Goal: Register for event/course: Sign up to attend an event or enroll in a course

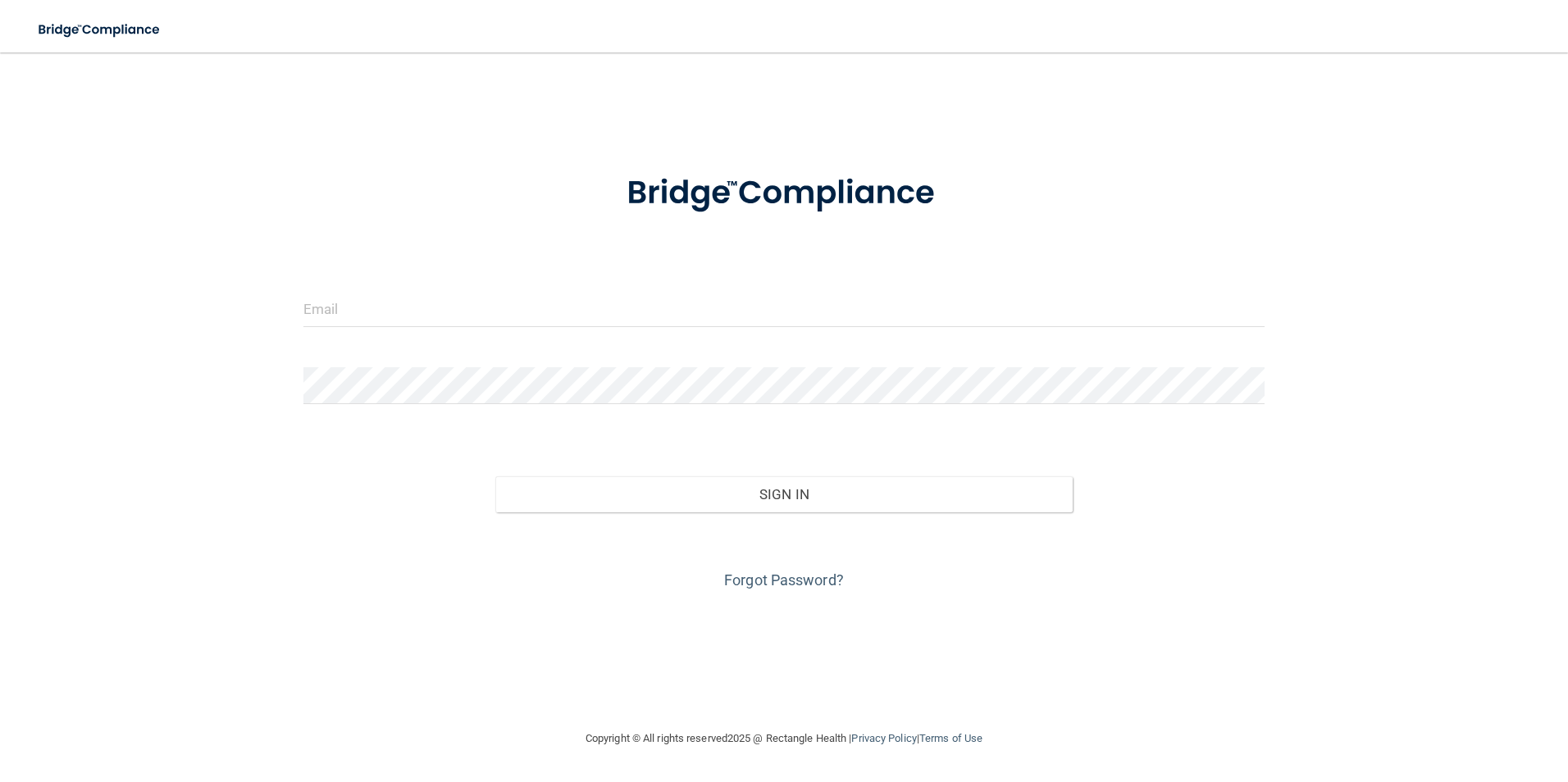
click at [654, 285] on form "Invalid email/password. You don't have permission to access that page. Sign In …" at bounding box center [784, 372] width 962 height 443
click at [611, 314] on input "email" at bounding box center [784, 308] width 962 height 37
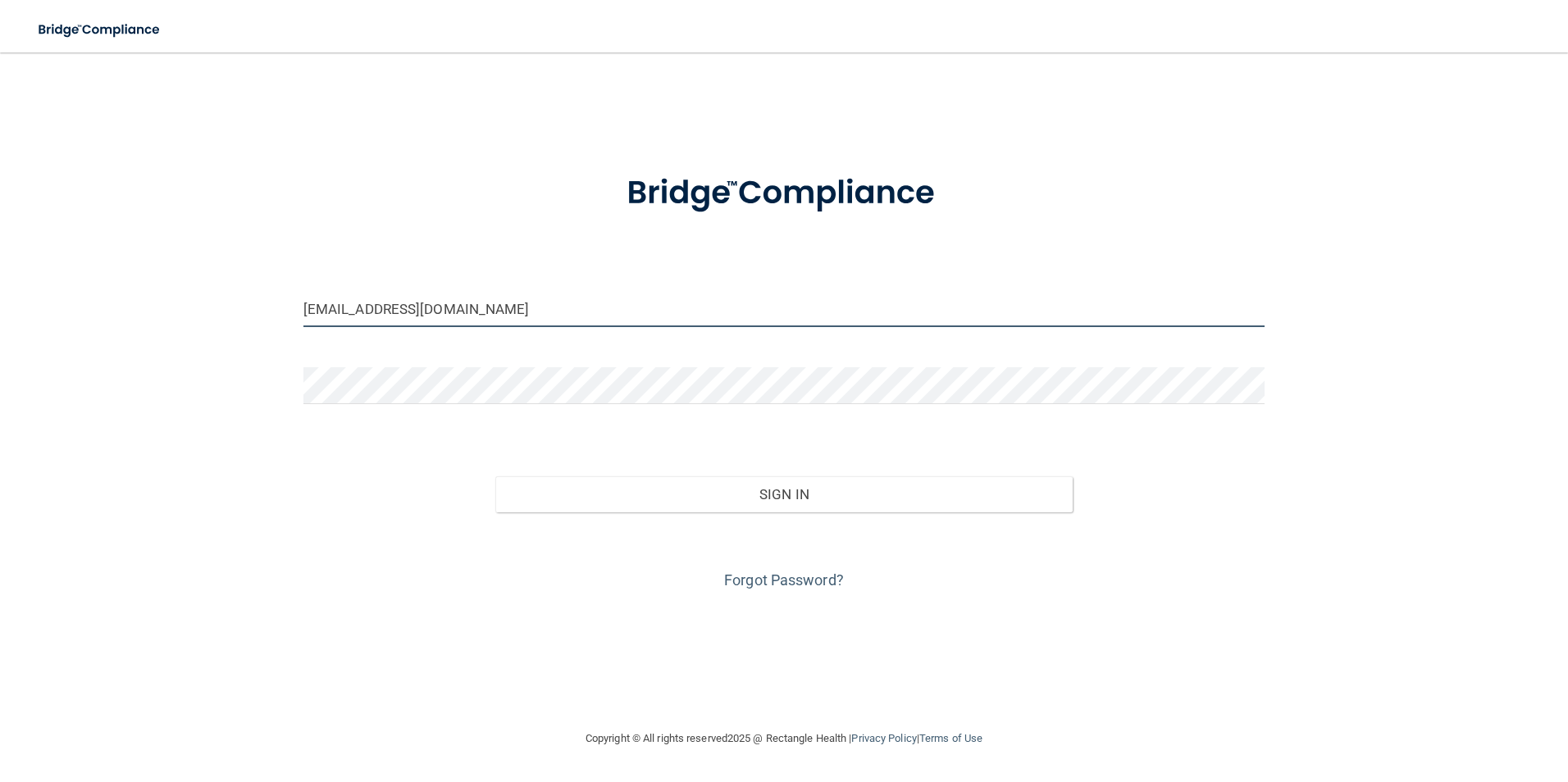
type input "[EMAIL_ADDRESS][DOMAIN_NAME]"
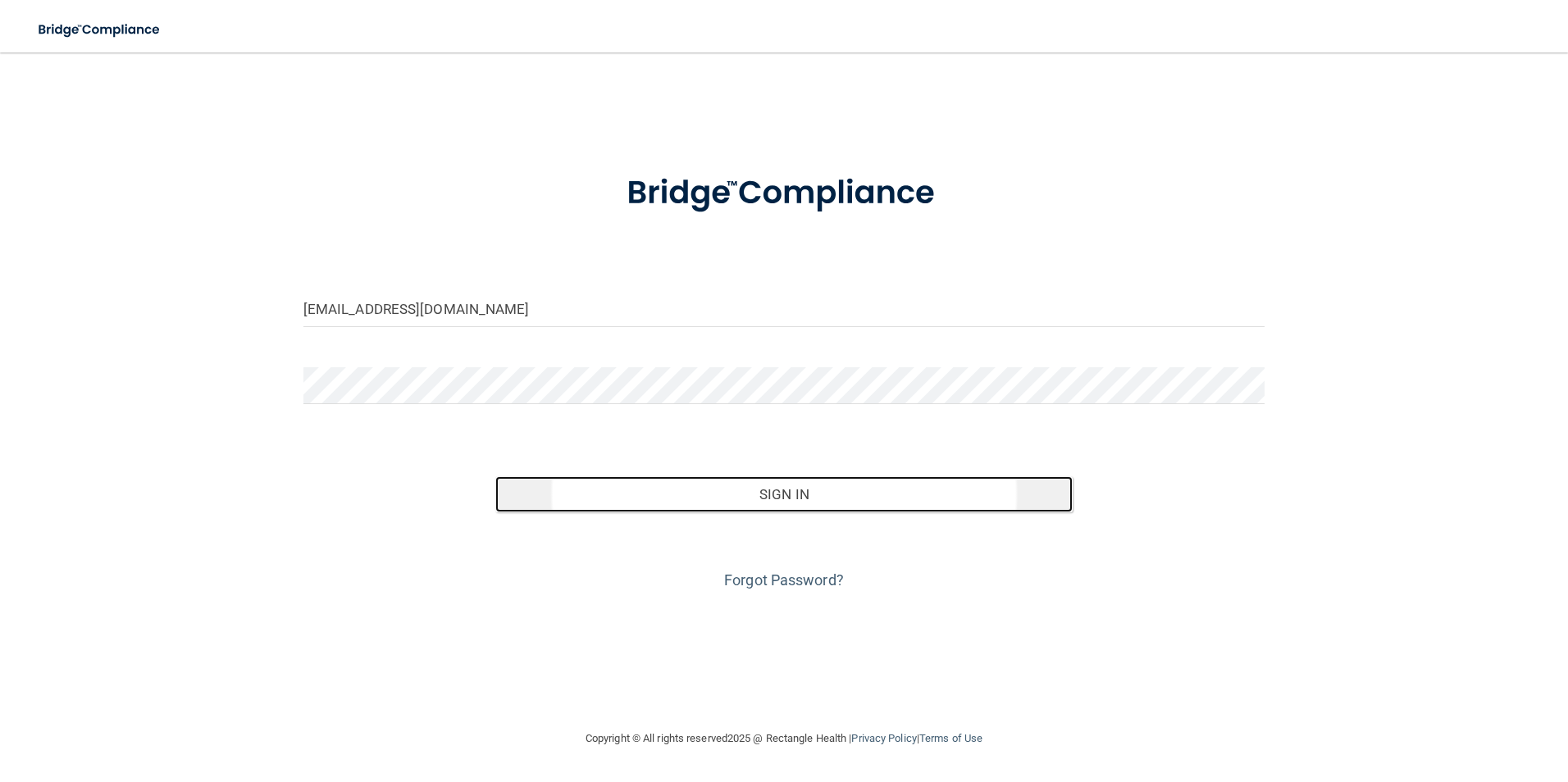
click at [832, 487] on button "Sign In" at bounding box center [784, 494] width 578 height 36
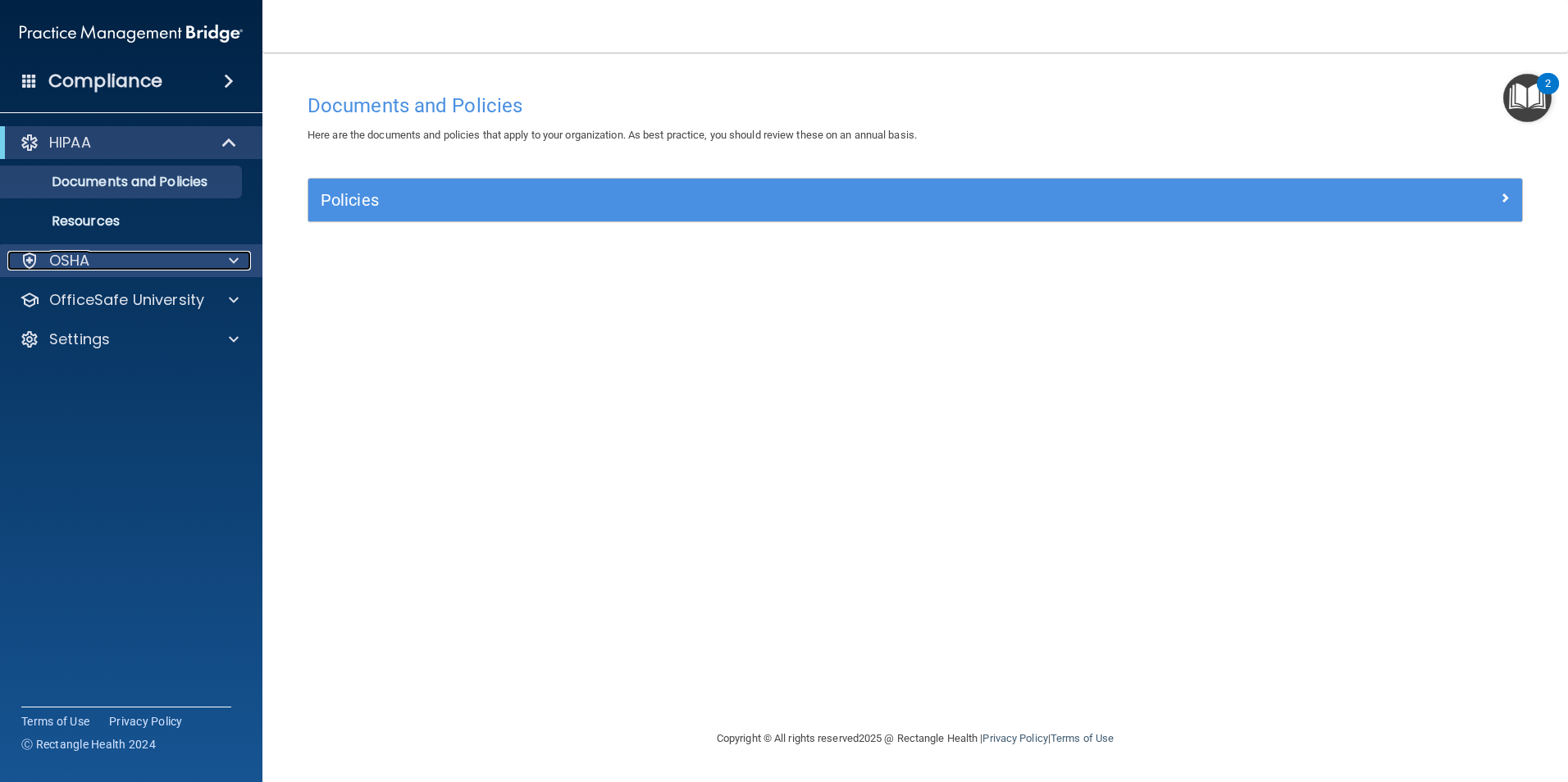
click at [165, 266] on div "OSHA" at bounding box center [109, 260] width 203 height 20
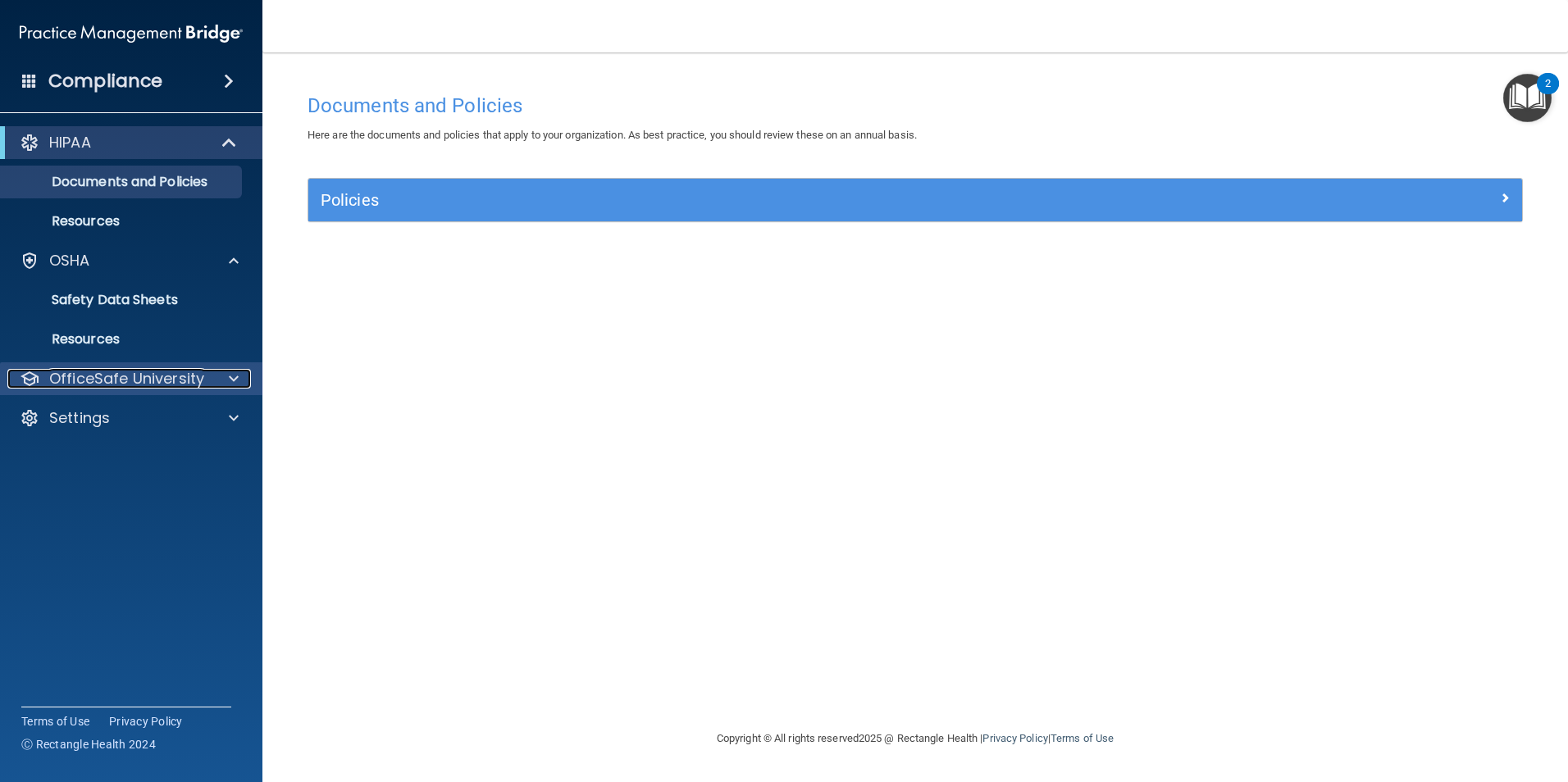
click at [212, 382] on div at bounding box center [231, 379] width 41 height 20
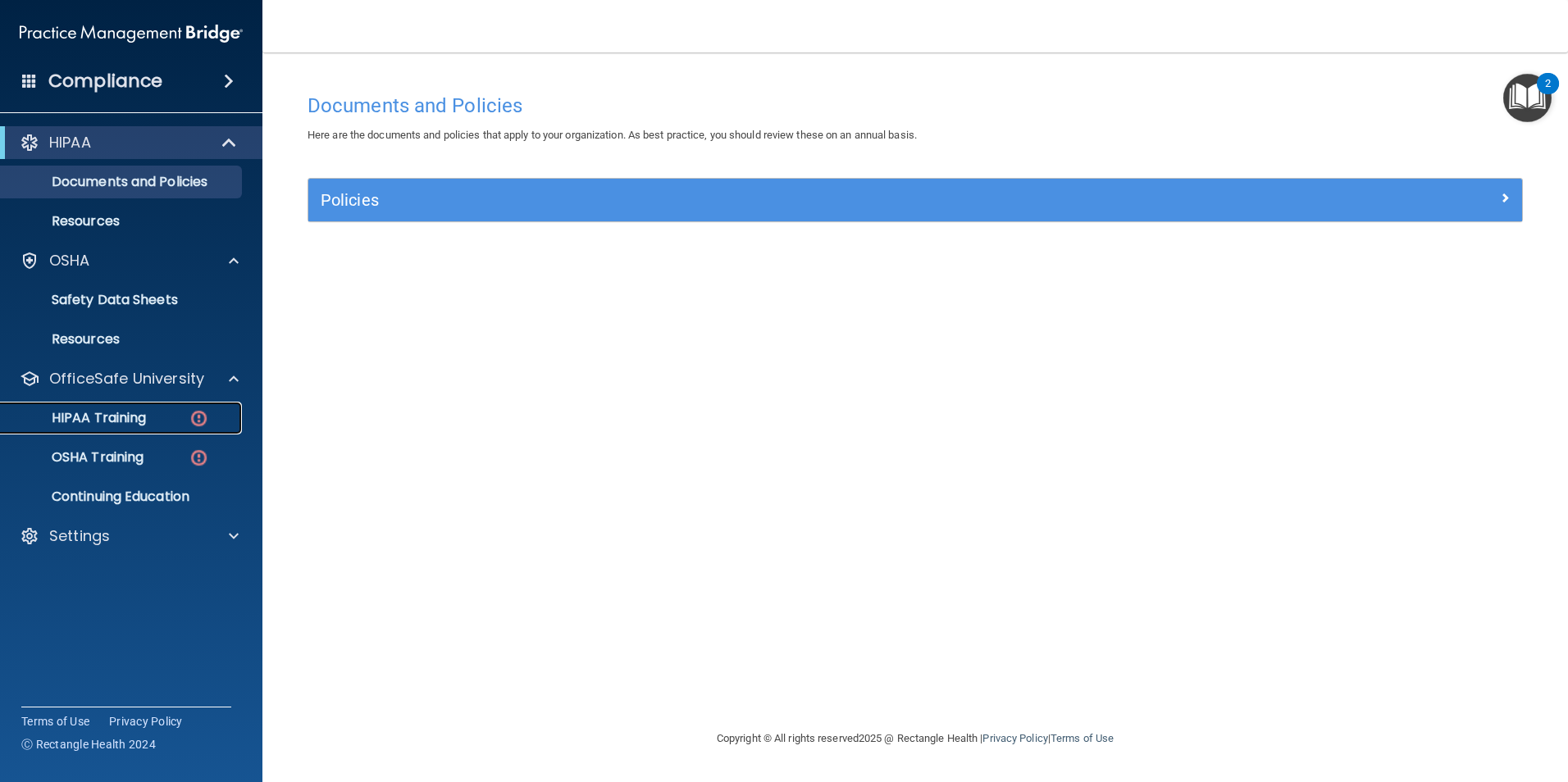
click at [183, 418] on div "HIPAA Training" at bounding box center [122, 417] width 224 height 16
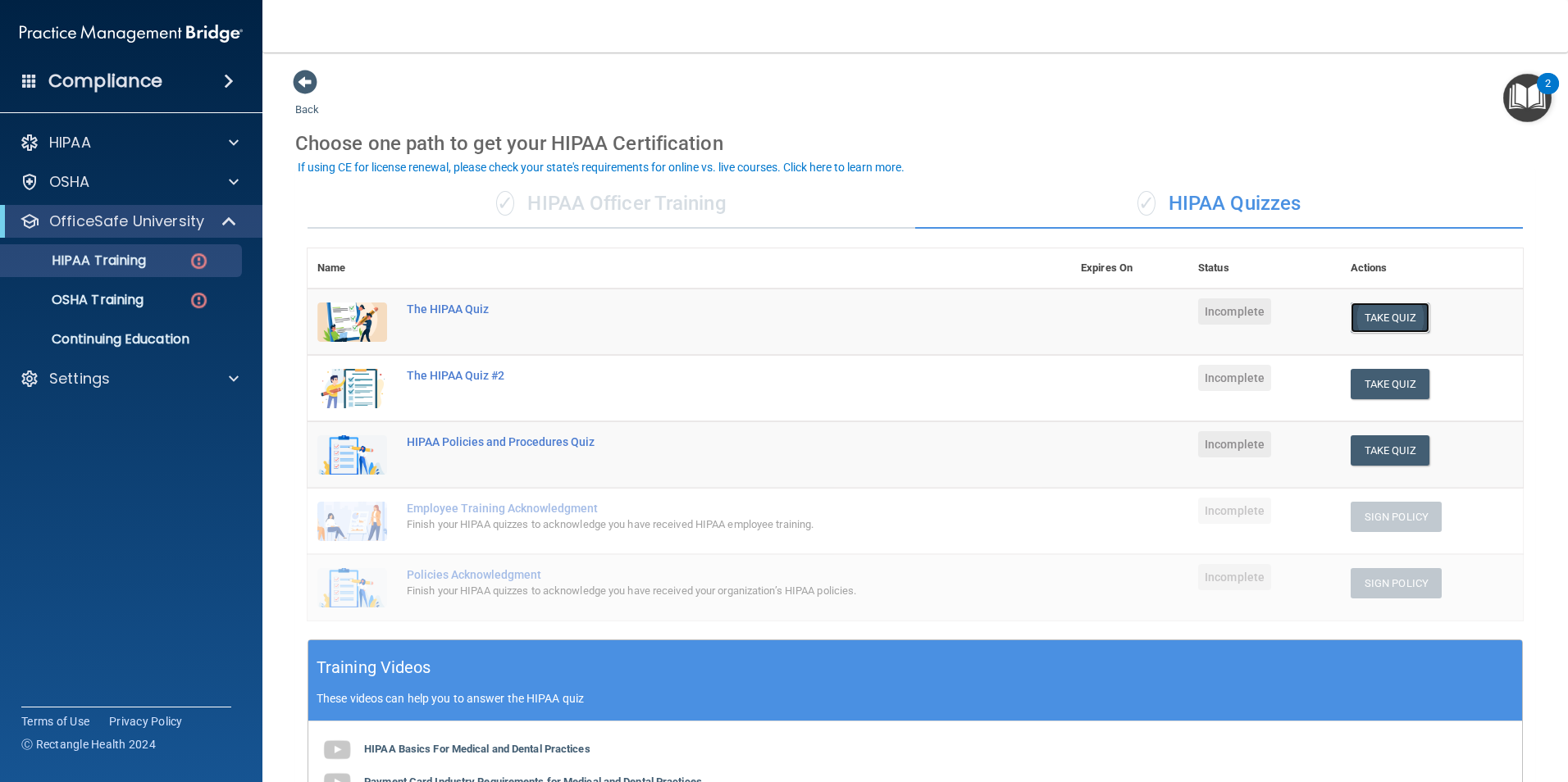
click at [1362, 323] on button "Take Quiz" at bounding box center [1390, 317] width 79 height 30
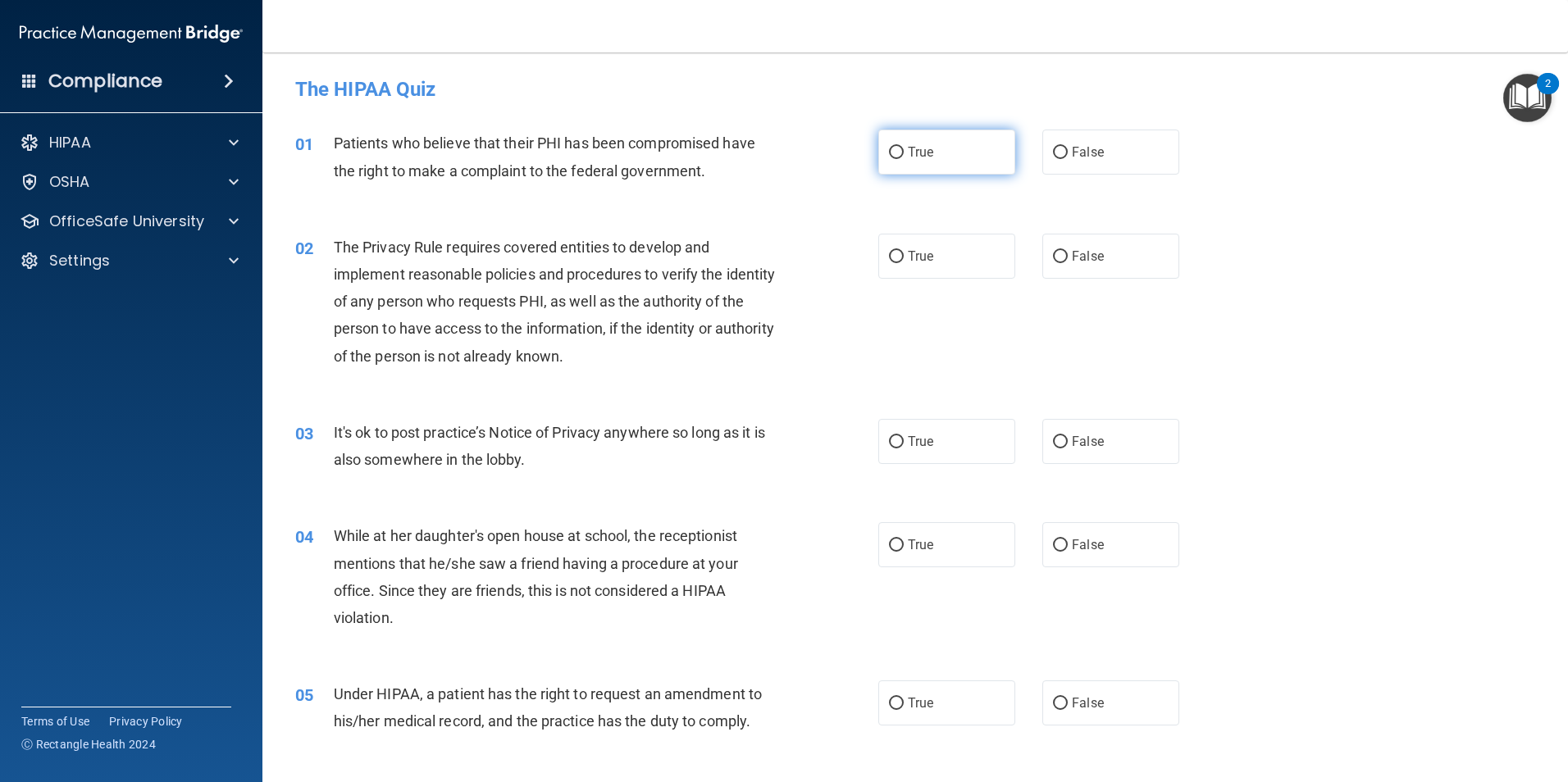
click at [889, 150] on input "True" at bounding box center [895, 152] width 15 height 12
radio input "true"
click at [889, 258] on input "True" at bounding box center [895, 257] width 15 height 12
radio input "true"
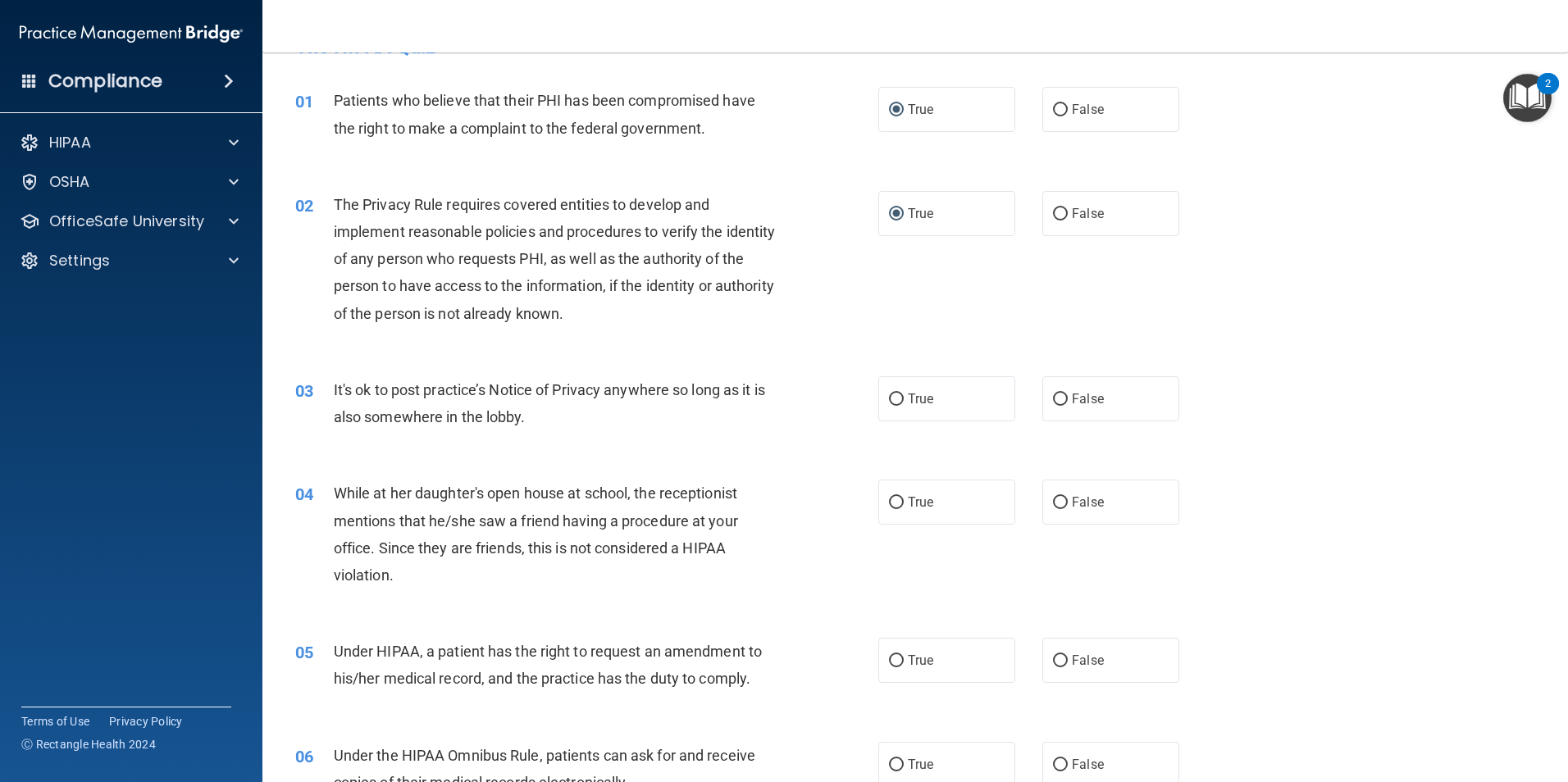
scroll to position [82, 0]
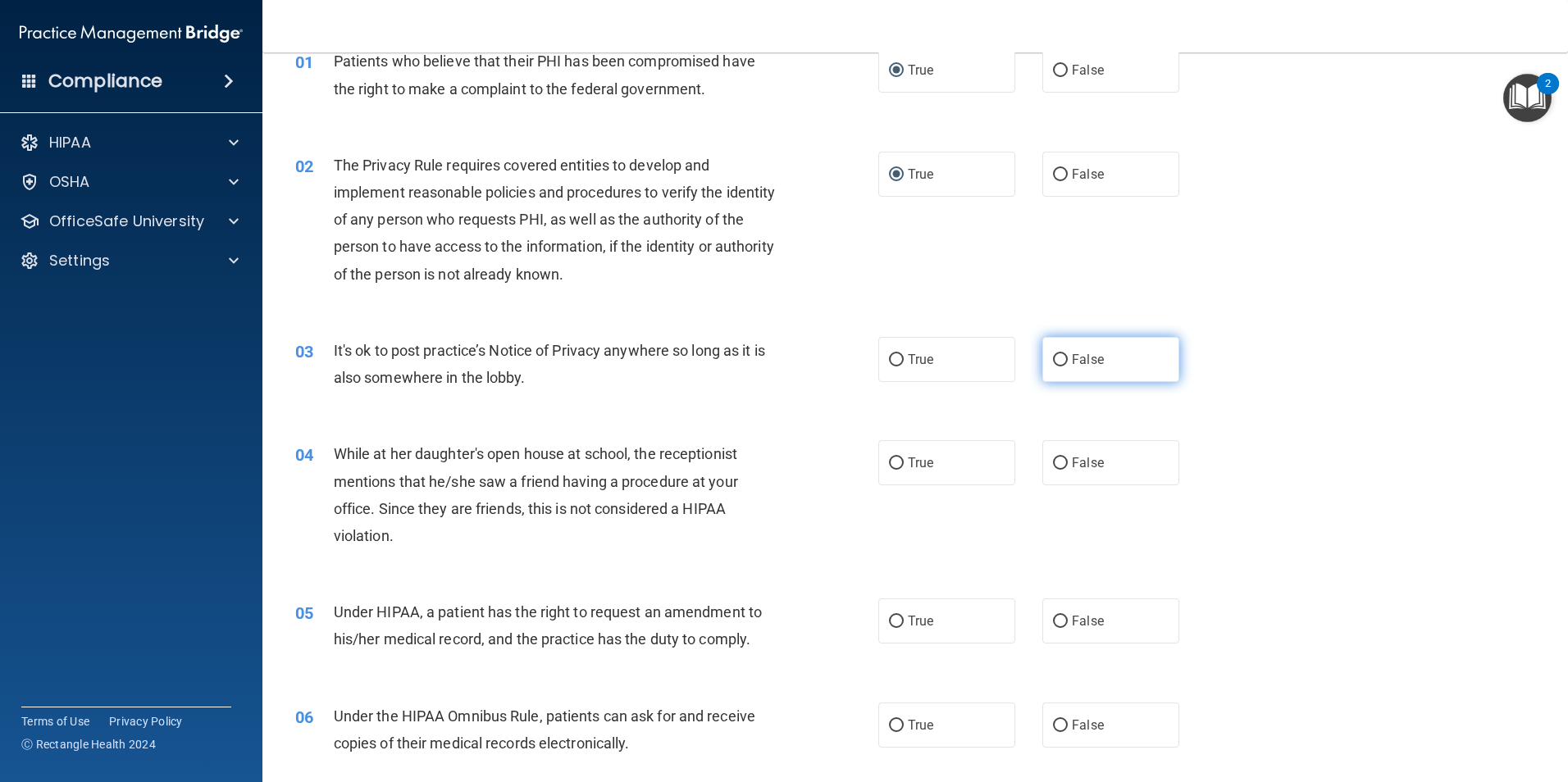
click at [1098, 361] on label "False" at bounding box center [1110, 359] width 137 height 45
click at [1068, 361] on input "False" at bounding box center [1060, 360] width 15 height 12
radio input "true"
click at [1102, 461] on label "False" at bounding box center [1110, 463] width 137 height 45
click at [1068, 461] on input "False" at bounding box center [1060, 463] width 15 height 12
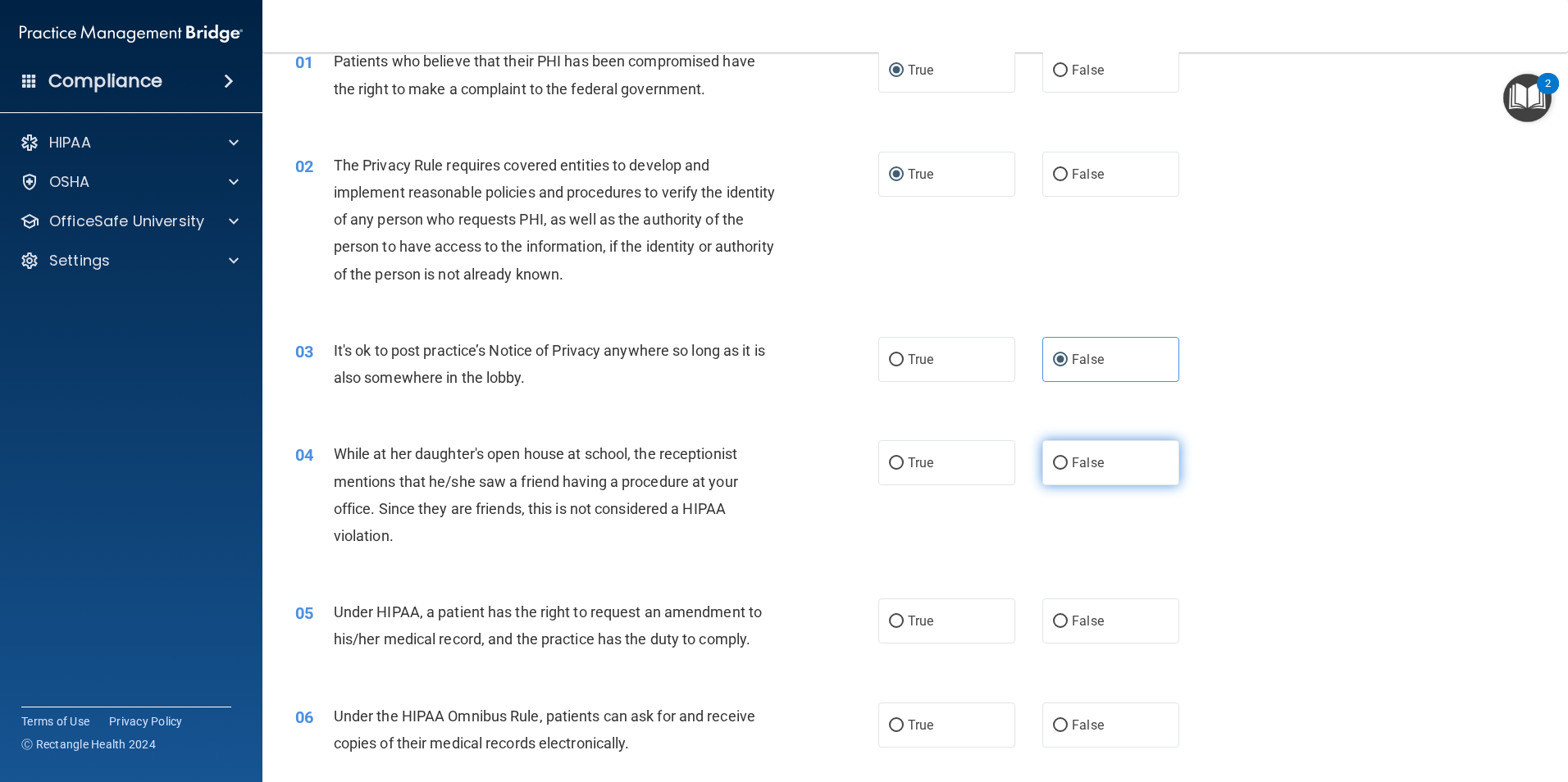
radio input "true"
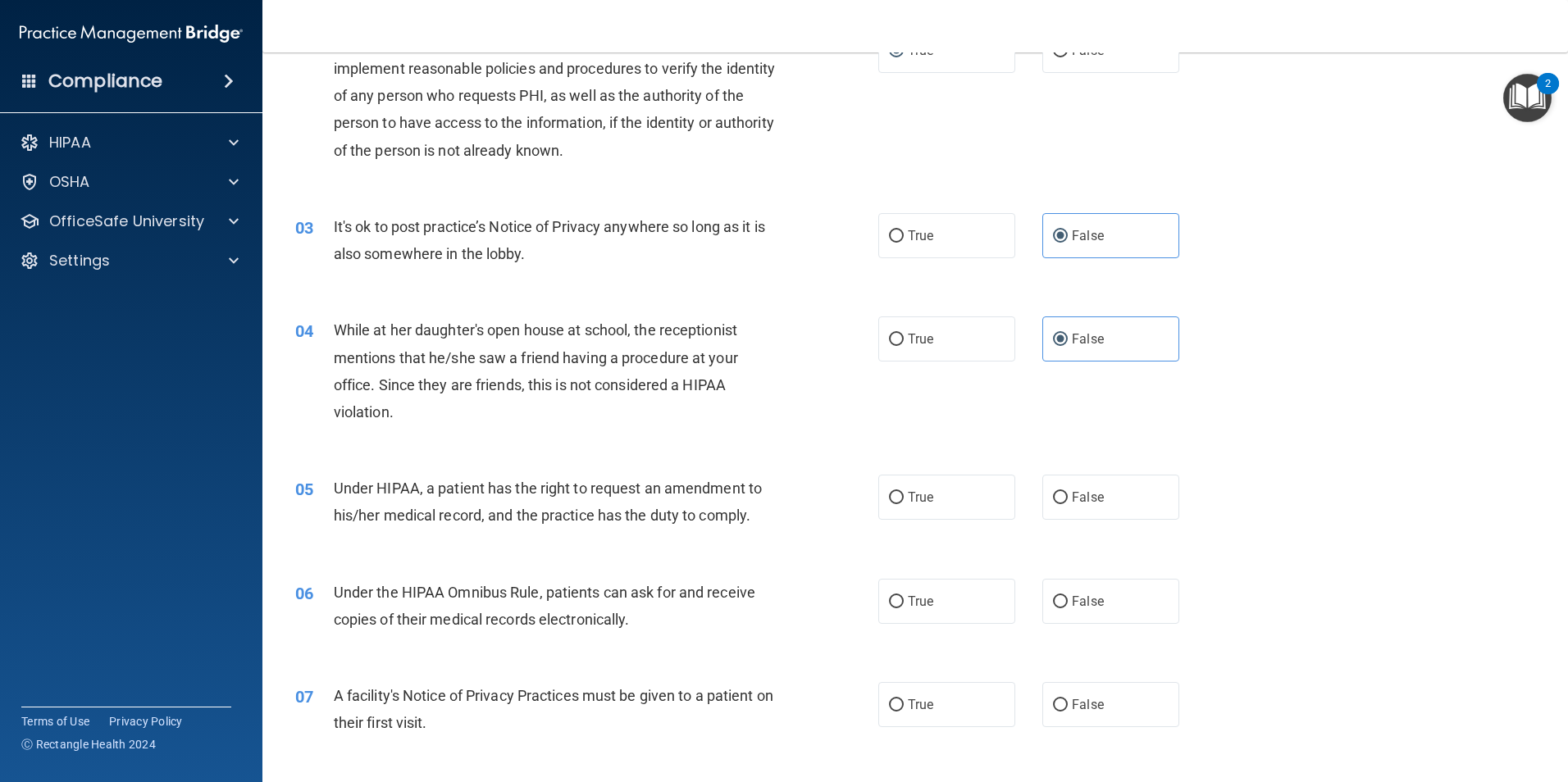
scroll to position [246, 0]
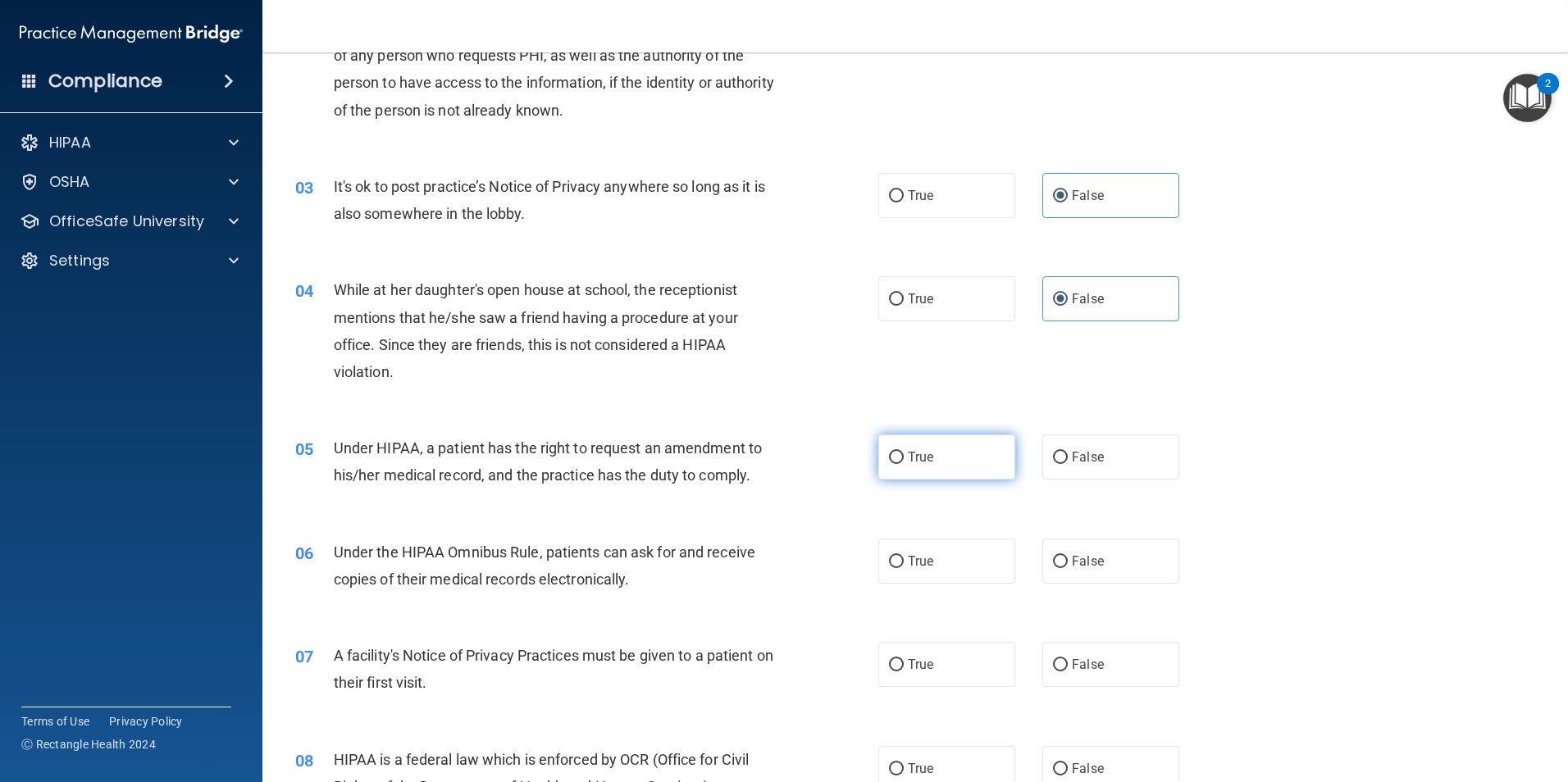
click at [931, 463] on label "True" at bounding box center [947, 457] width 137 height 45
click at [904, 463] on input "True" at bounding box center [895, 457] width 15 height 12
radio input "true"
click at [937, 566] on label "True" at bounding box center [947, 561] width 137 height 45
click at [904, 566] on input "True" at bounding box center [895, 562] width 15 height 12
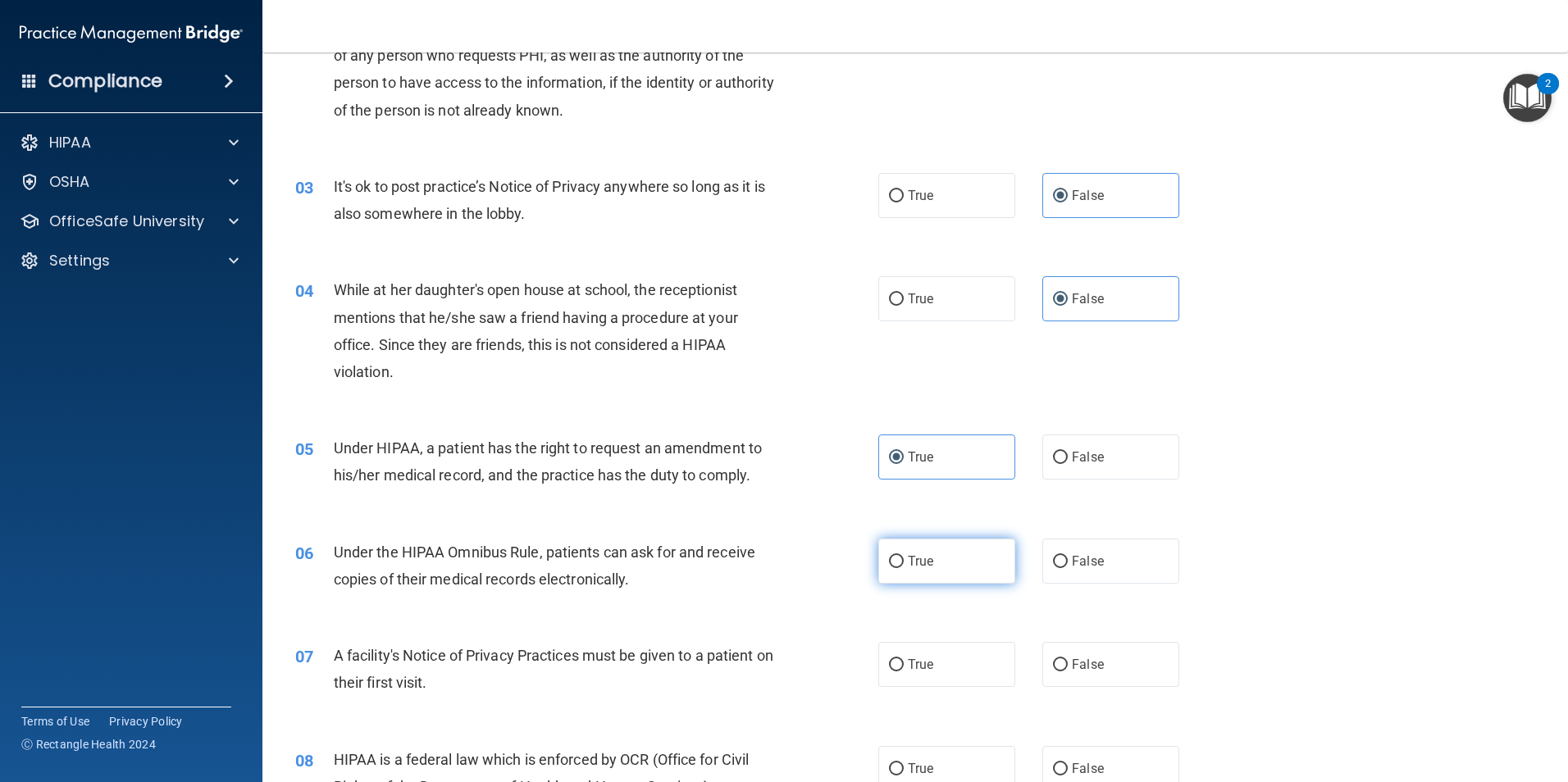
radio input "true"
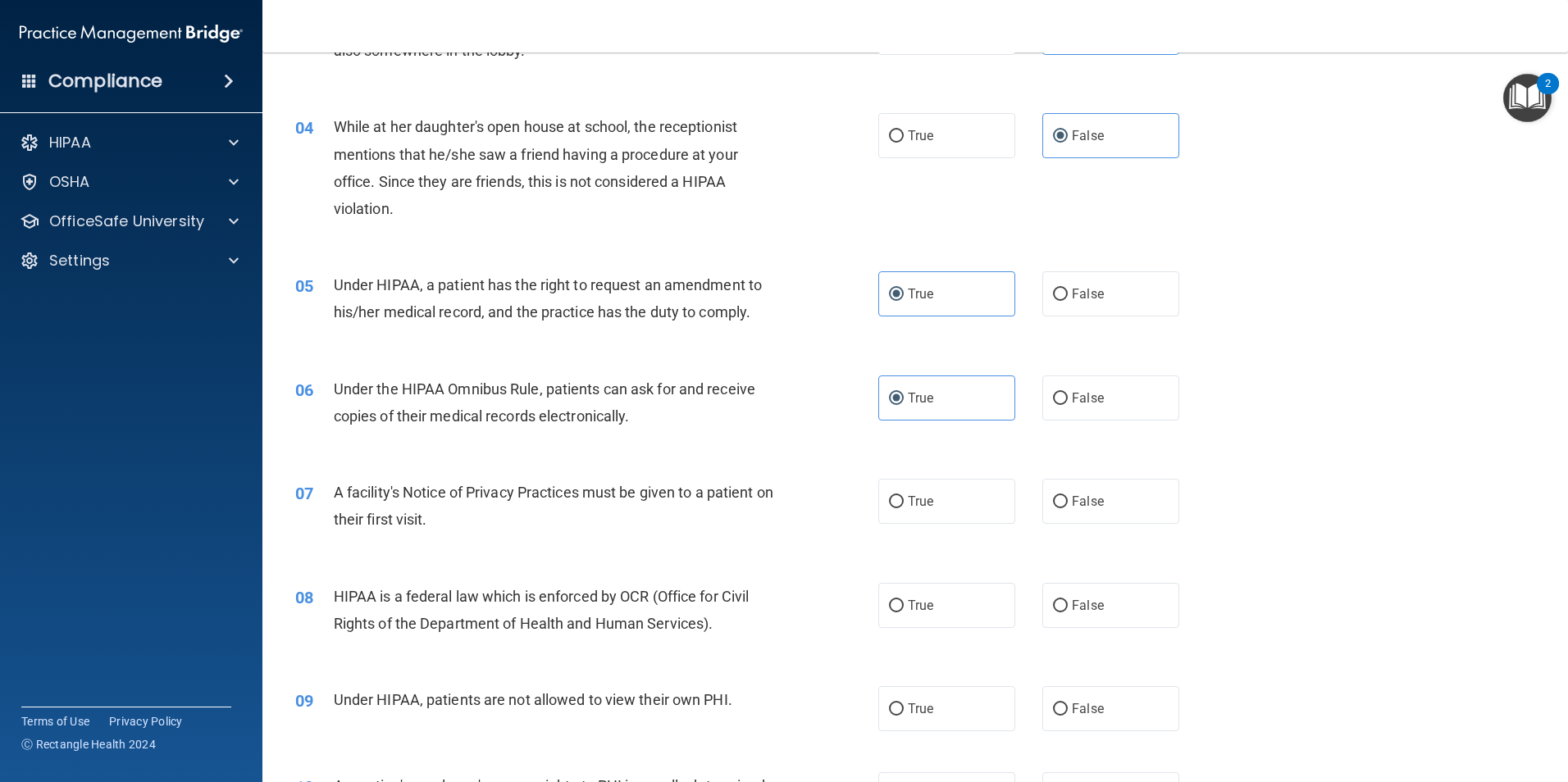
scroll to position [409, 0]
click at [913, 503] on span "True" at bounding box center [920, 500] width 26 height 15
click at [904, 503] on input "True" at bounding box center [895, 501] width 15 height 12
radio input "true"
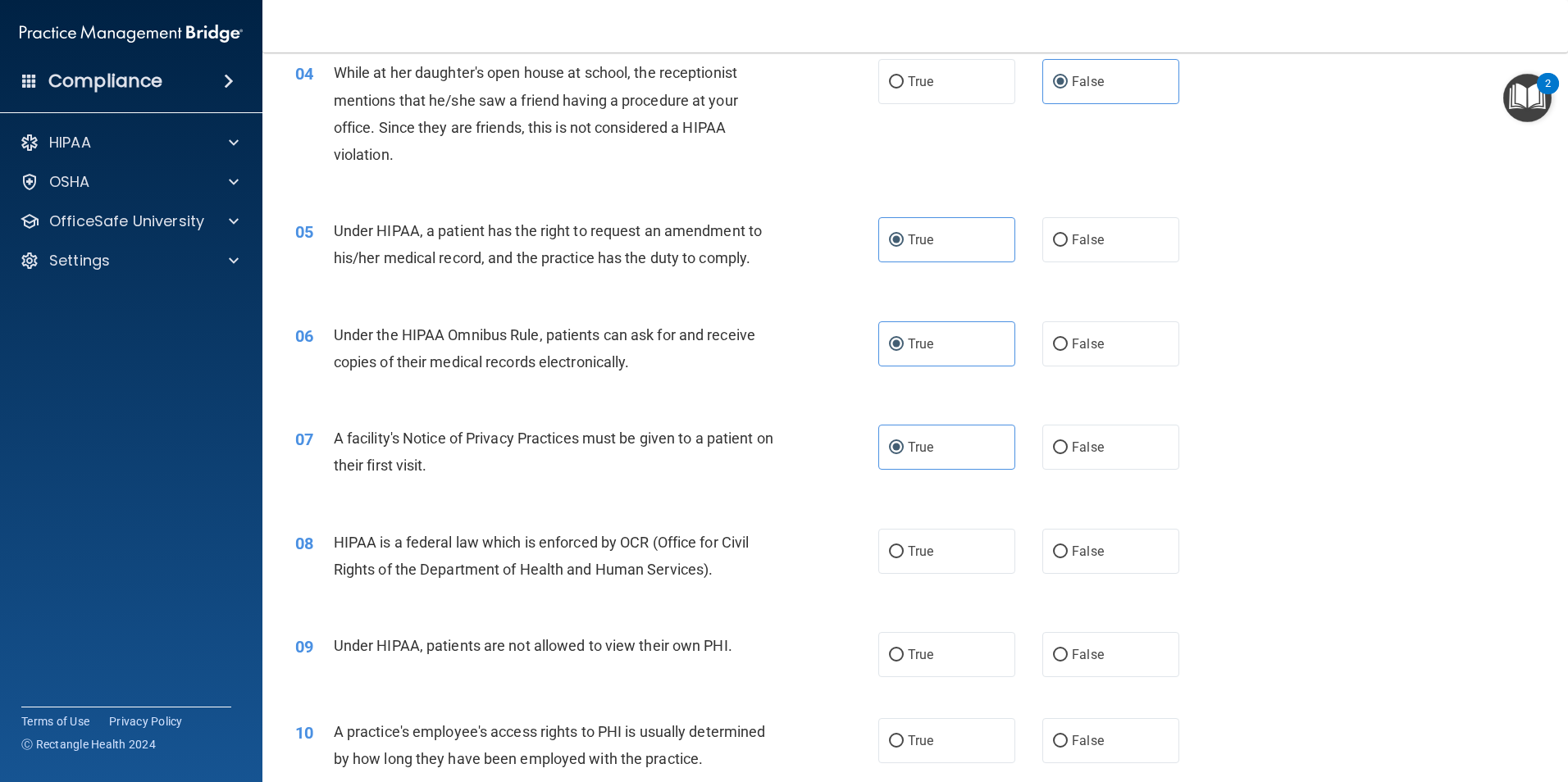
scroll to position [492, 0]
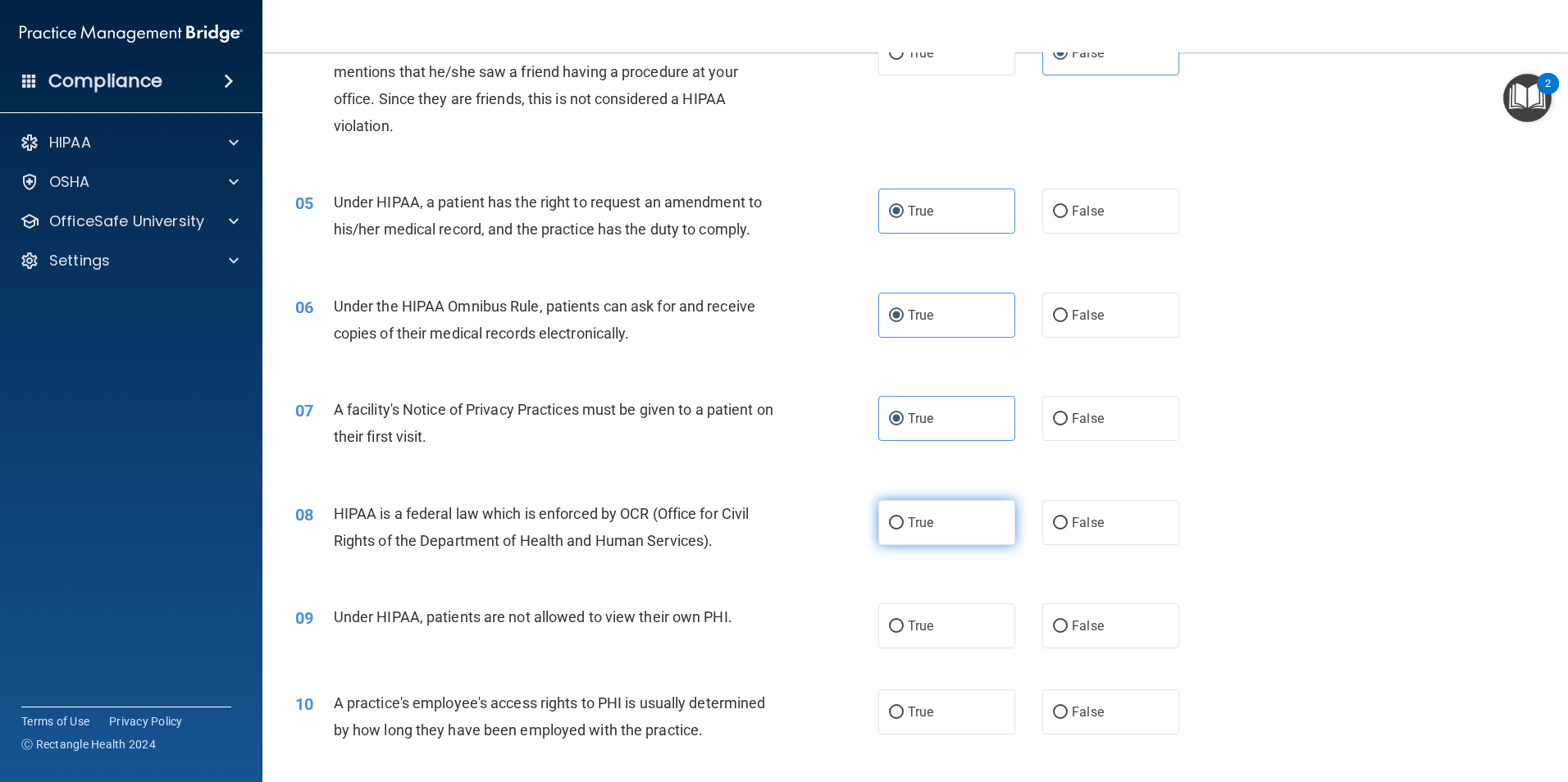
click at [974, 529] on label "True" at bounding box center [947, 522] width 137 height 45
click at [904, 529] on input "True" at bounding box center [895, 523] width 15 height 12
radio input "true"
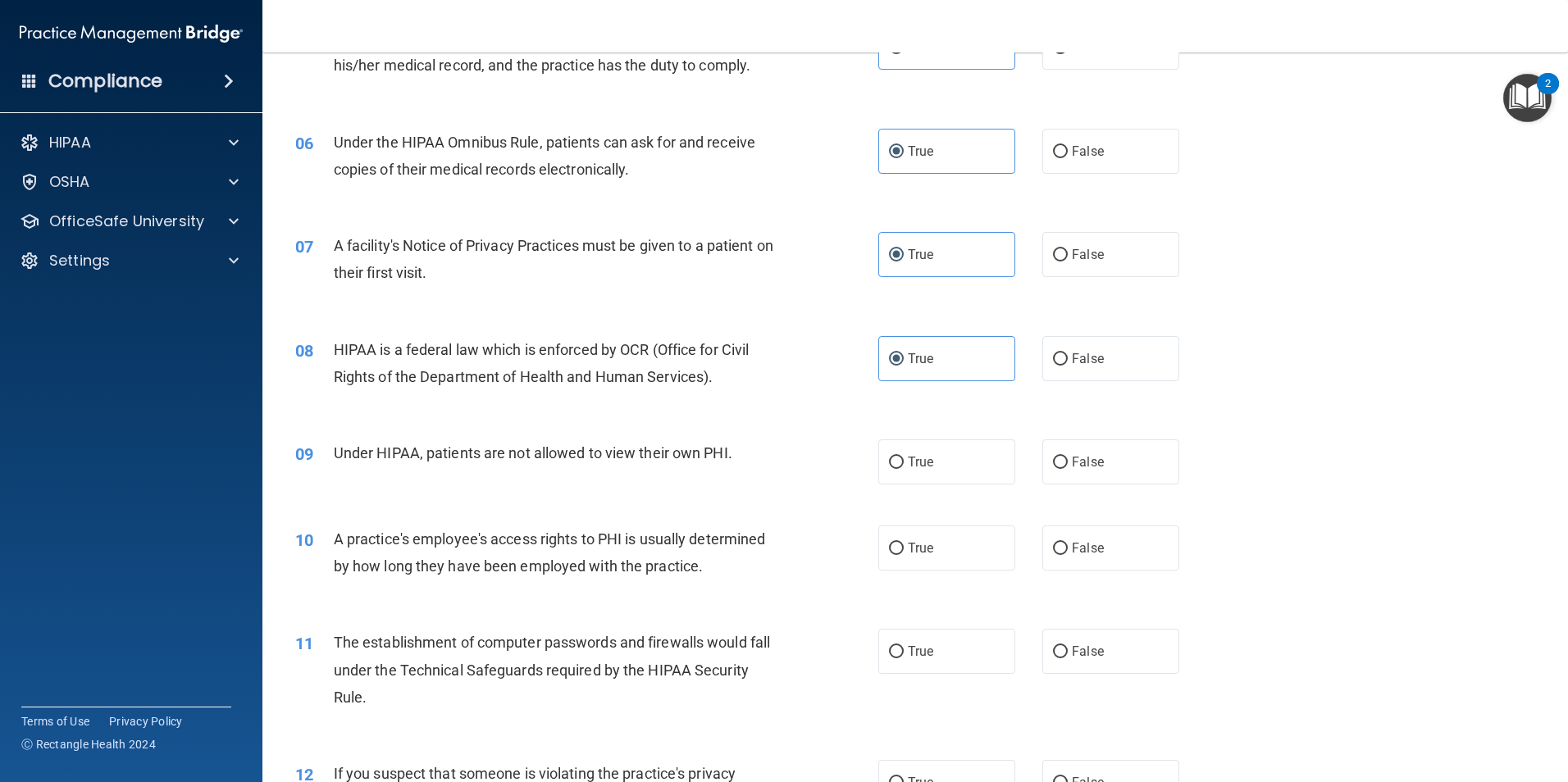
scroll to position [737, 0]
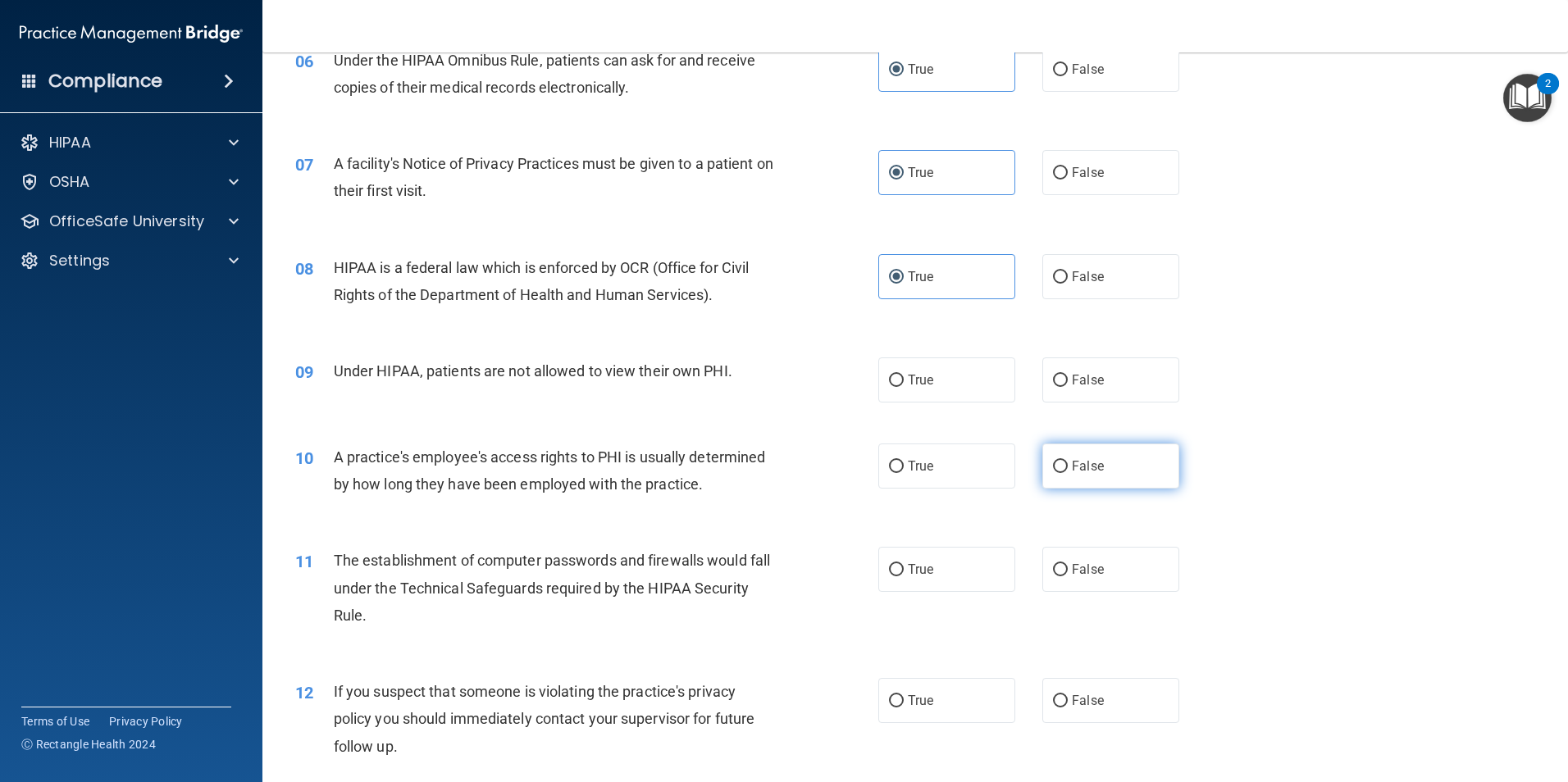
click at [1132, 460] on label "False" at bounding box center [1110, 466] width 137 height 45
click at [1068, 461] on input "False" at bounding box center [1060, 467] width 15 height 12
radio input "true"
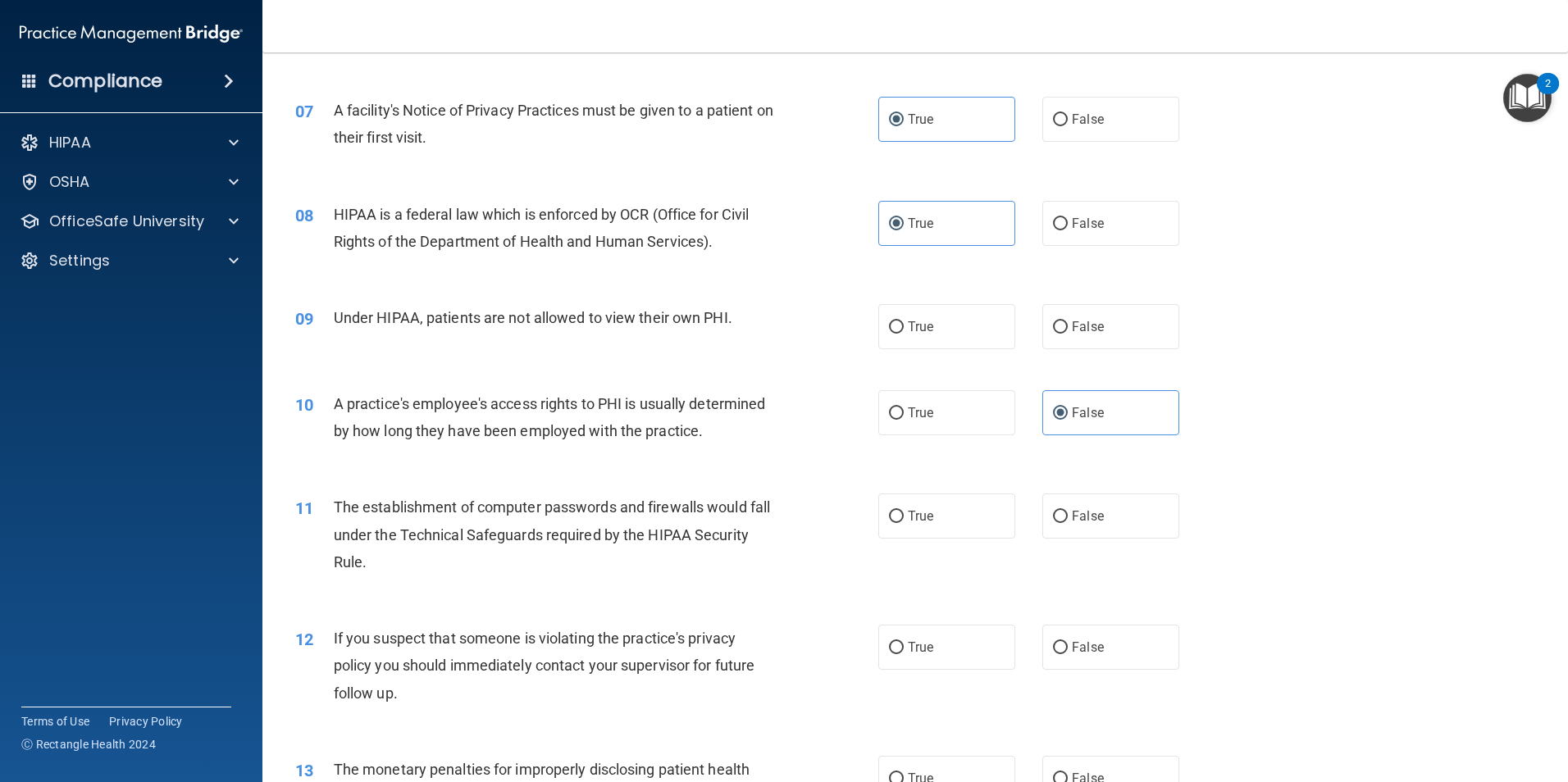
scroll to position [820, 0]
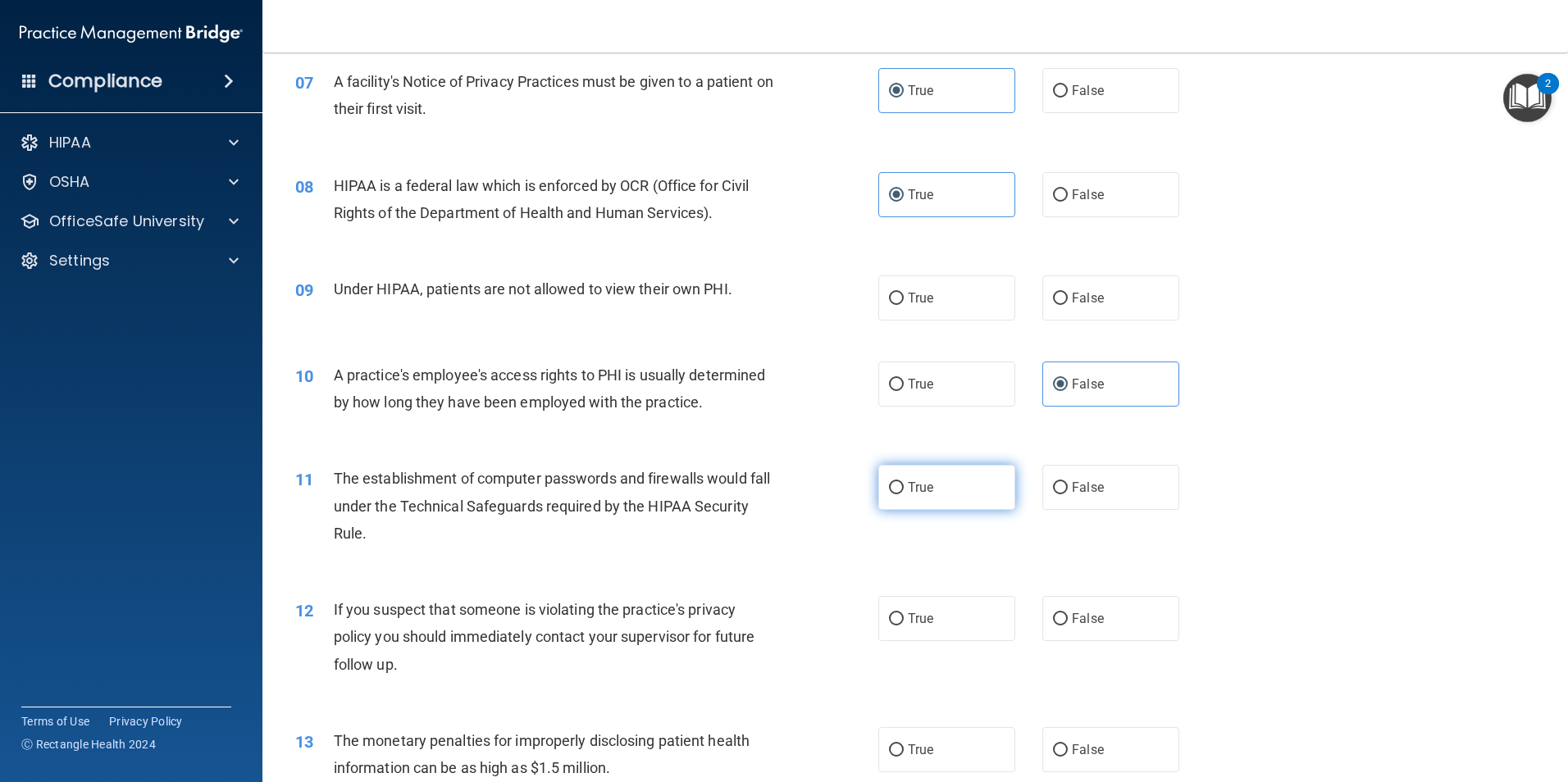
click at [956, 486] on label "True" at bounding box center [947, 487] width 137 height 45
click at [904, 486] on input "True" at bounding box center [895, 488] width 15 height 12
radio input "true"
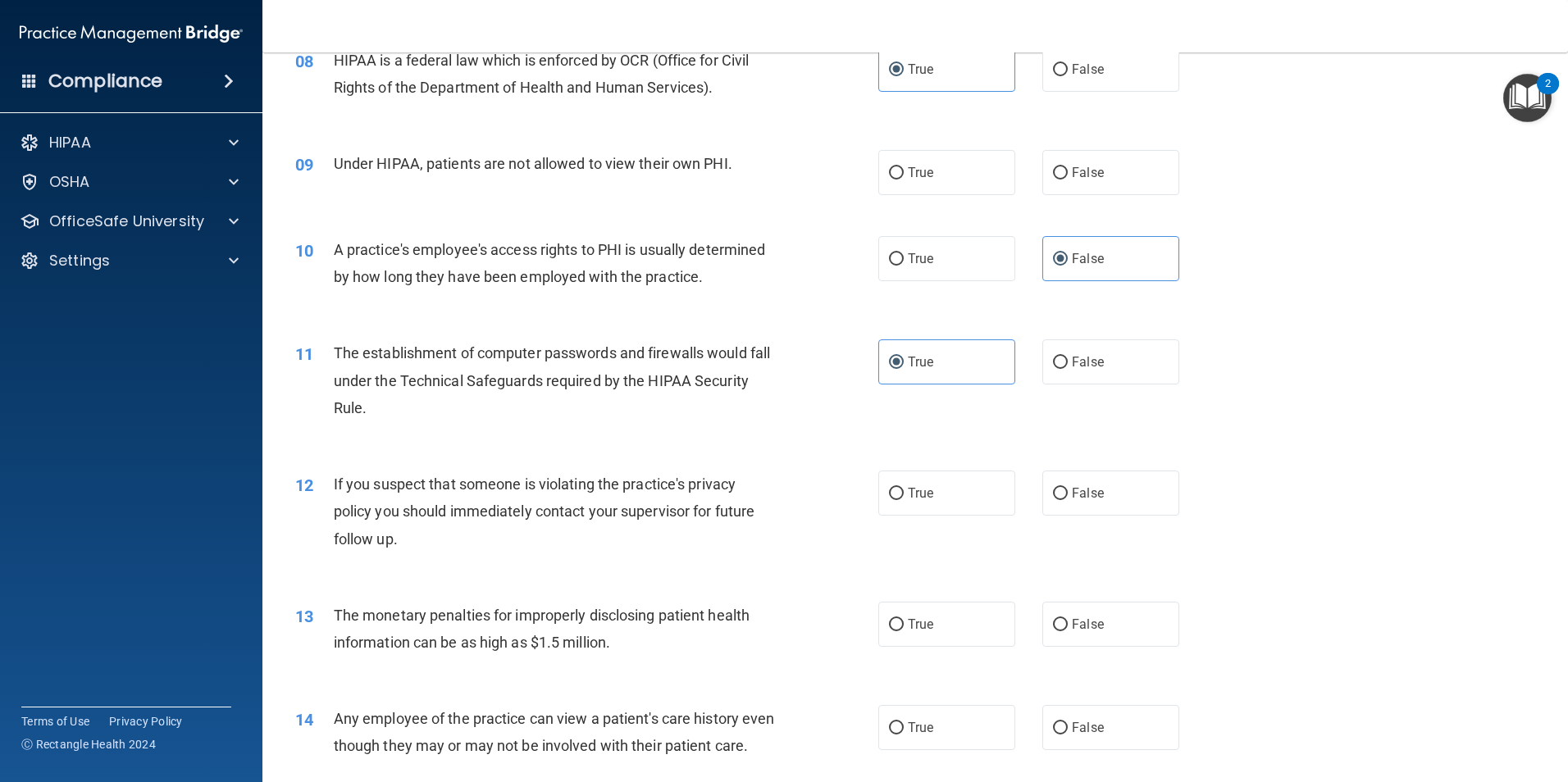
scroll to position [983, 0]
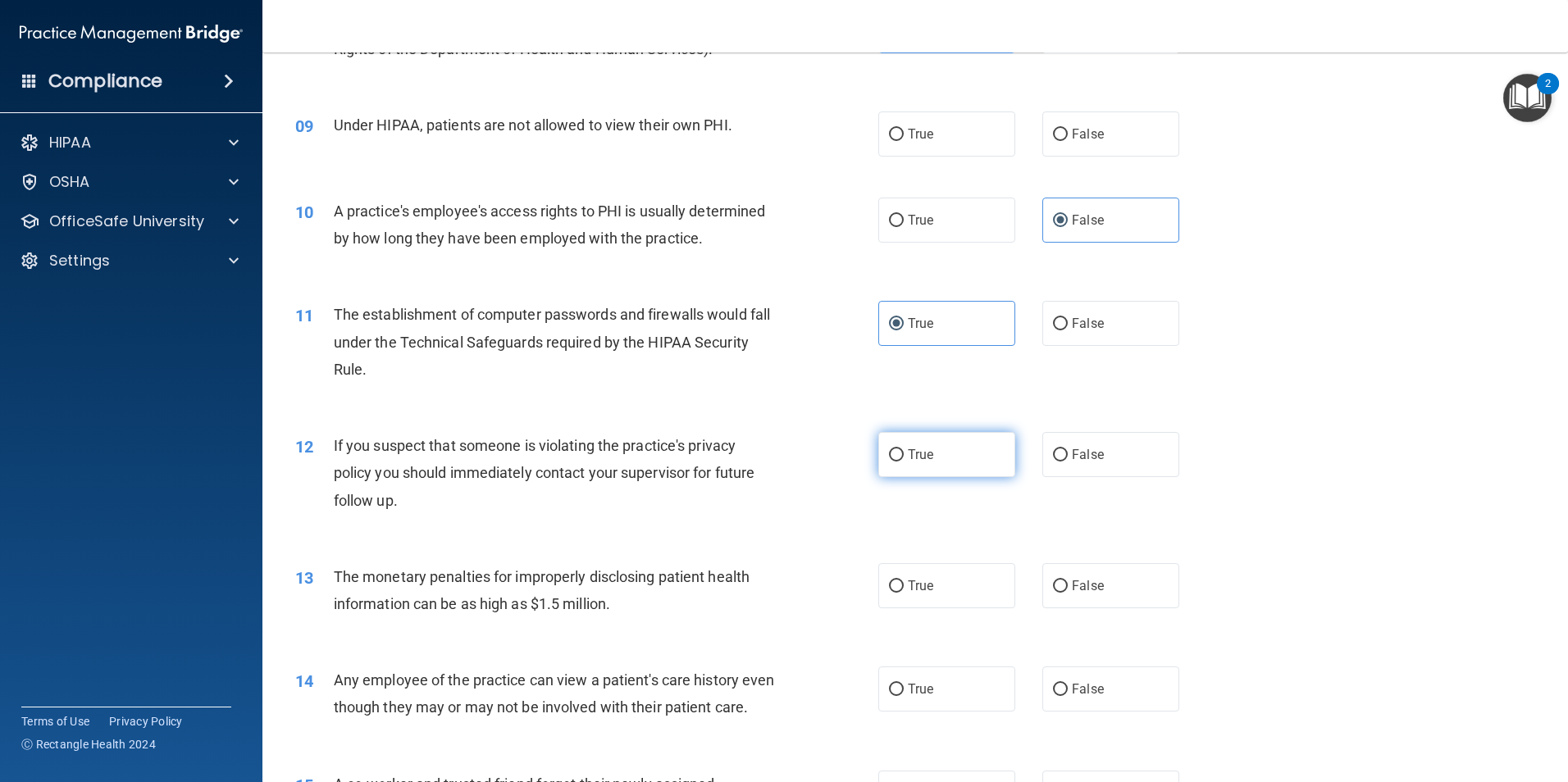
click at [971, 465] on label "True" at bounding box center [947, 454] width 137 height 45
click at [904, 462] on input "True" at bounding box center [895, 455] width 15 height 12
radio input "true"
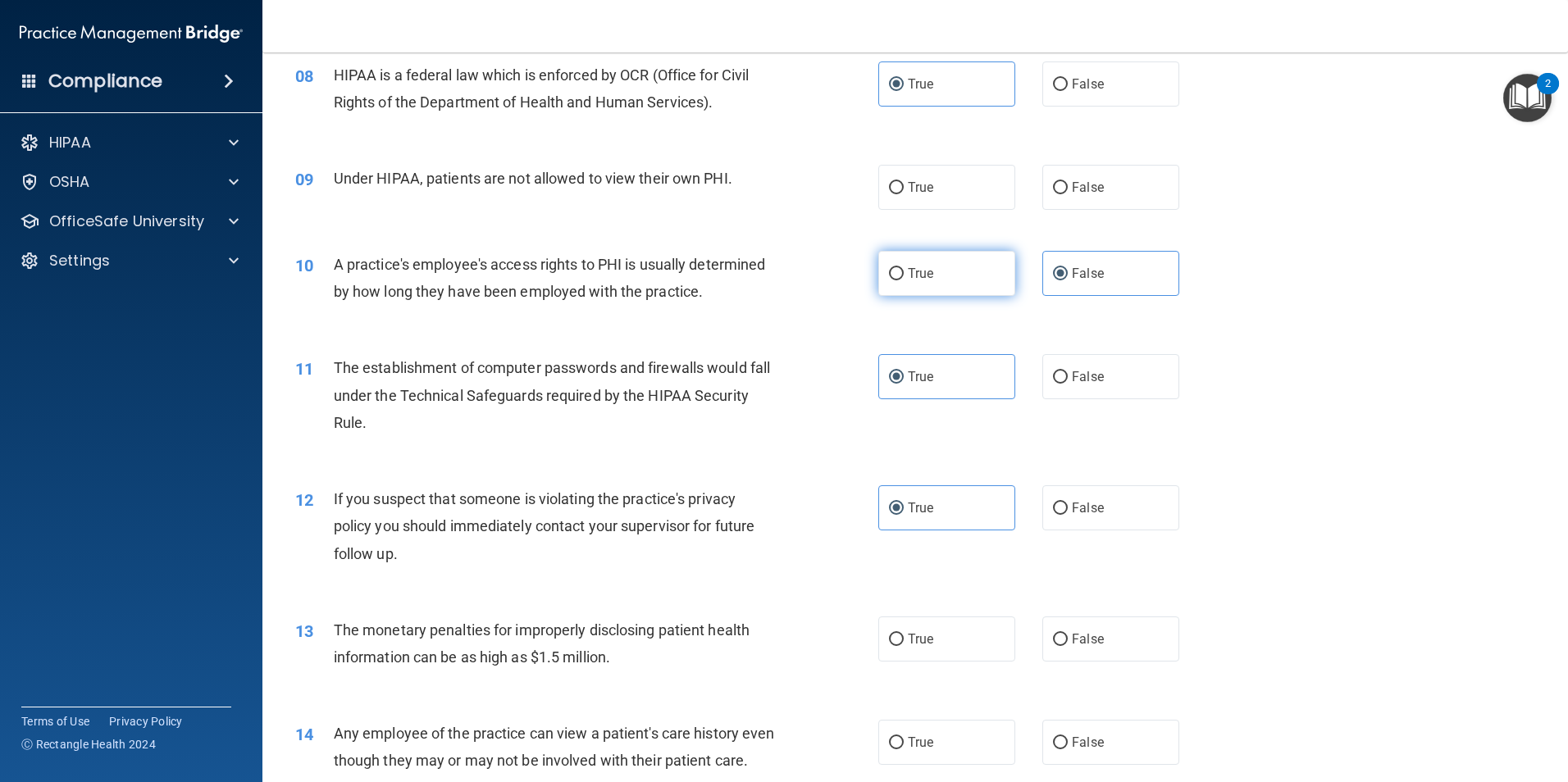
scroll to position [902, 0]
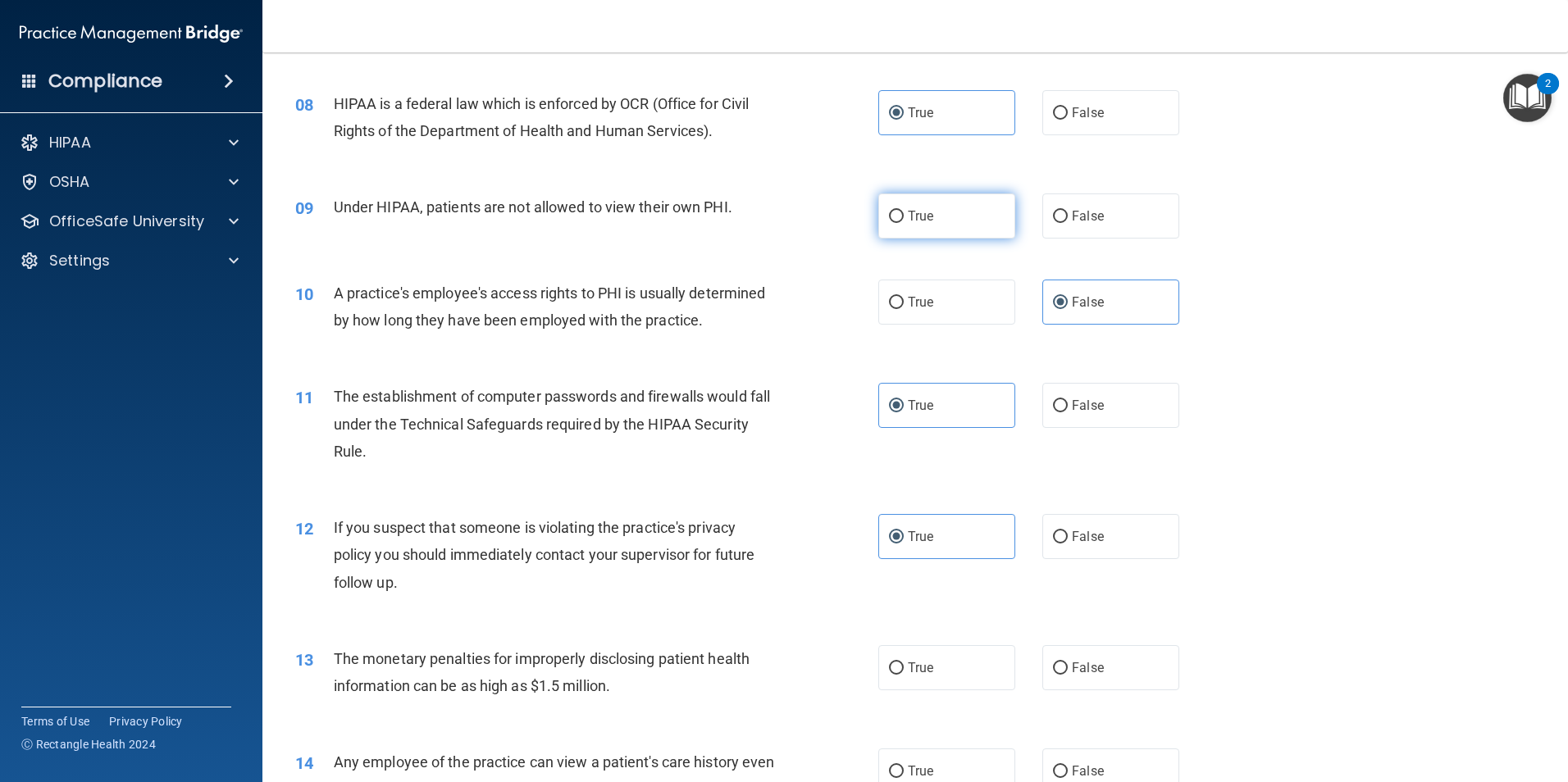
click at [937, 219] on label "True" at bounding box center [947, 216] width 137 height 45
click at [904, 219] on input "True" at bounding box center [895, 217] width 15 height 12
radio input "true"
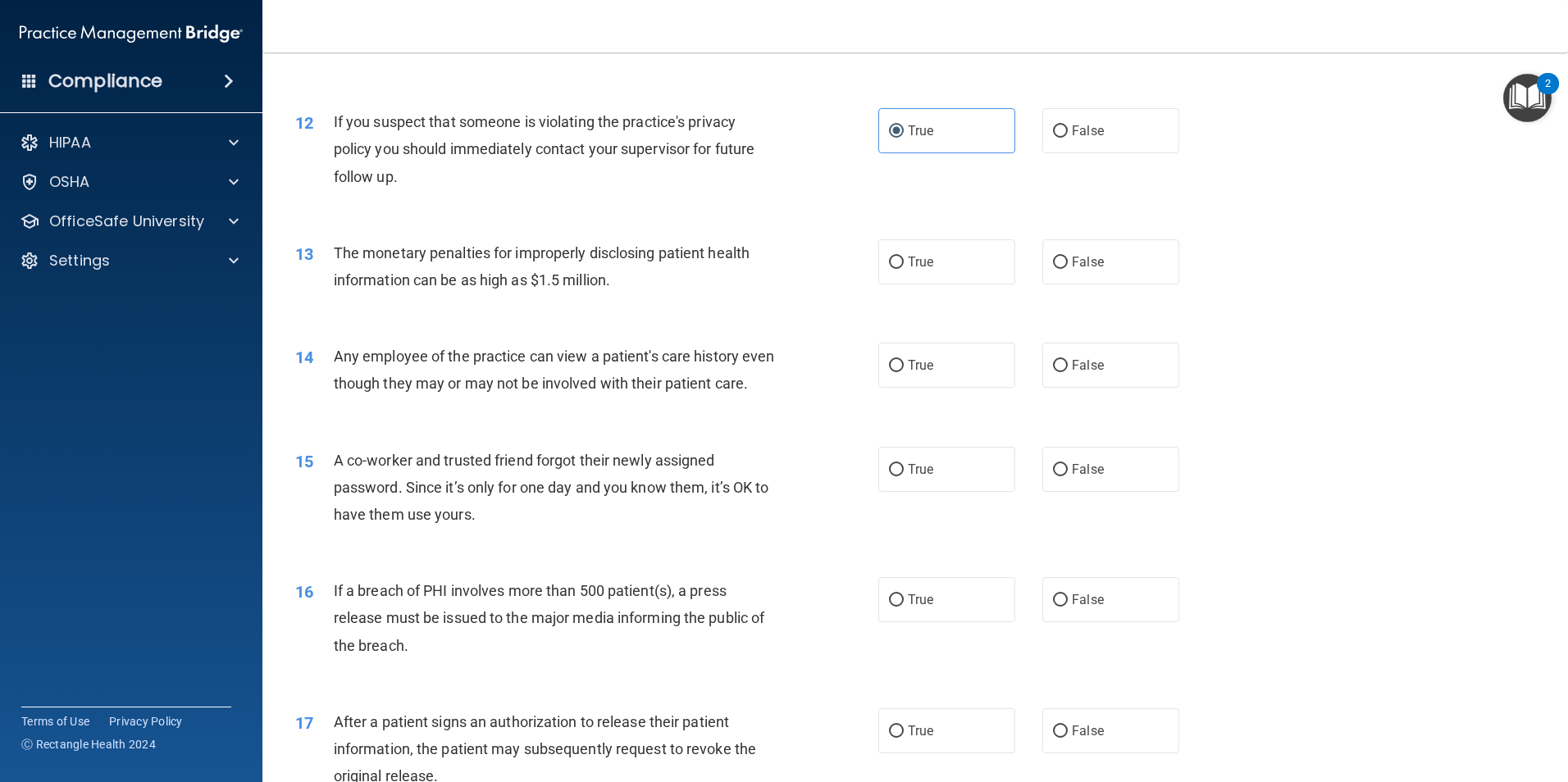
scroll to position [1311, 0]
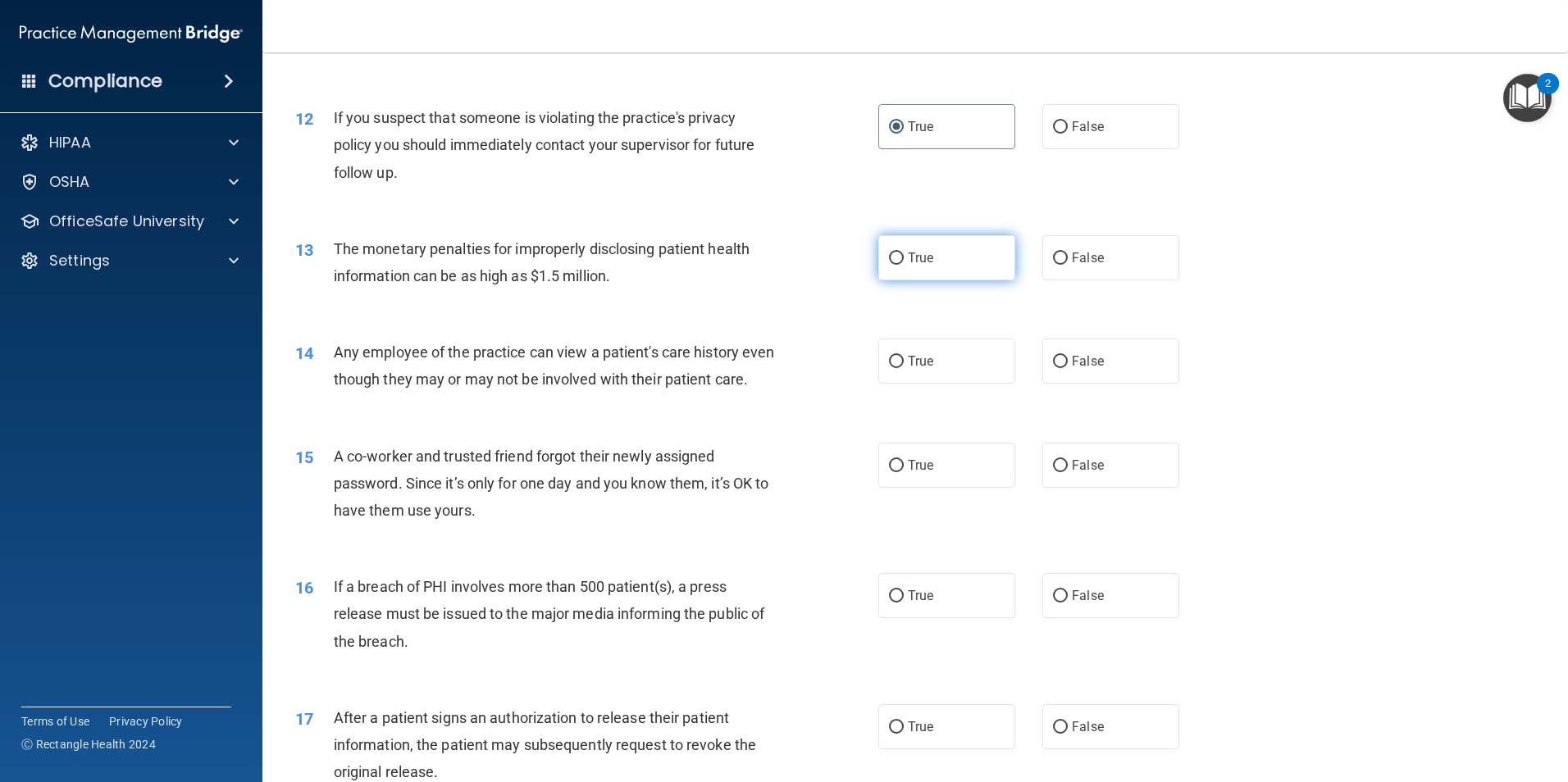
click at [963, 272] on label "True" at bounding box center [947, 258] width 137 height 45
click at [904, 265] on input "True" at bounding box center [895, 259] width 15 height 12
radio input "true"
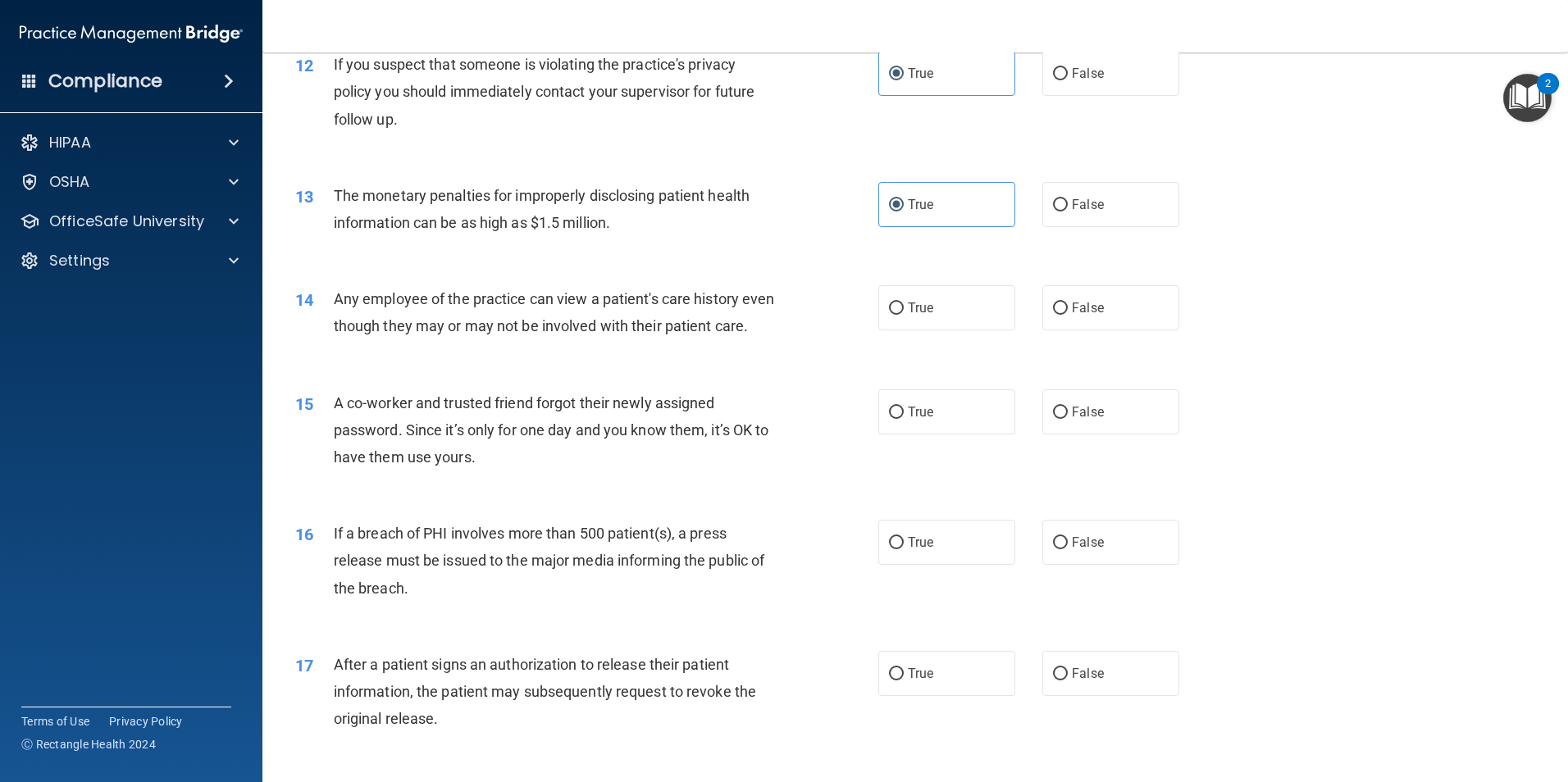
scroll to position [1394, 0]
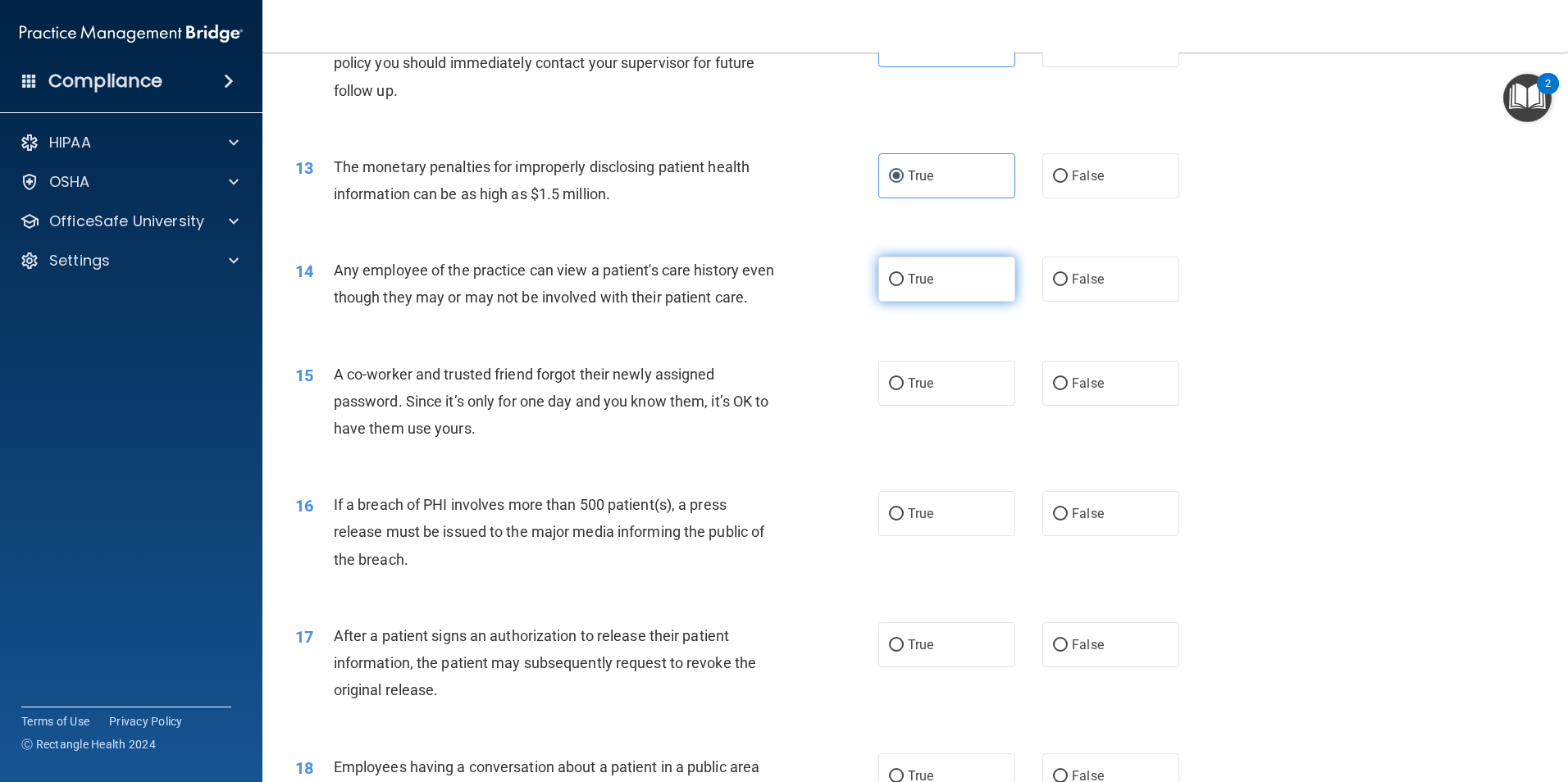
click at [952, 278] on label "True" at bounding box center [947, 279] width 137 height 45
click at [904, 278] on input "True" at bounding box center [895, 280] width 15 height 12
radio input "true"
click at [1114, 406] on label "False" at bounding box center [1110, 383] width 137 height 45
click at [1068, 391] on input "False" at bounding box center [1060, 384] width 15 height 12
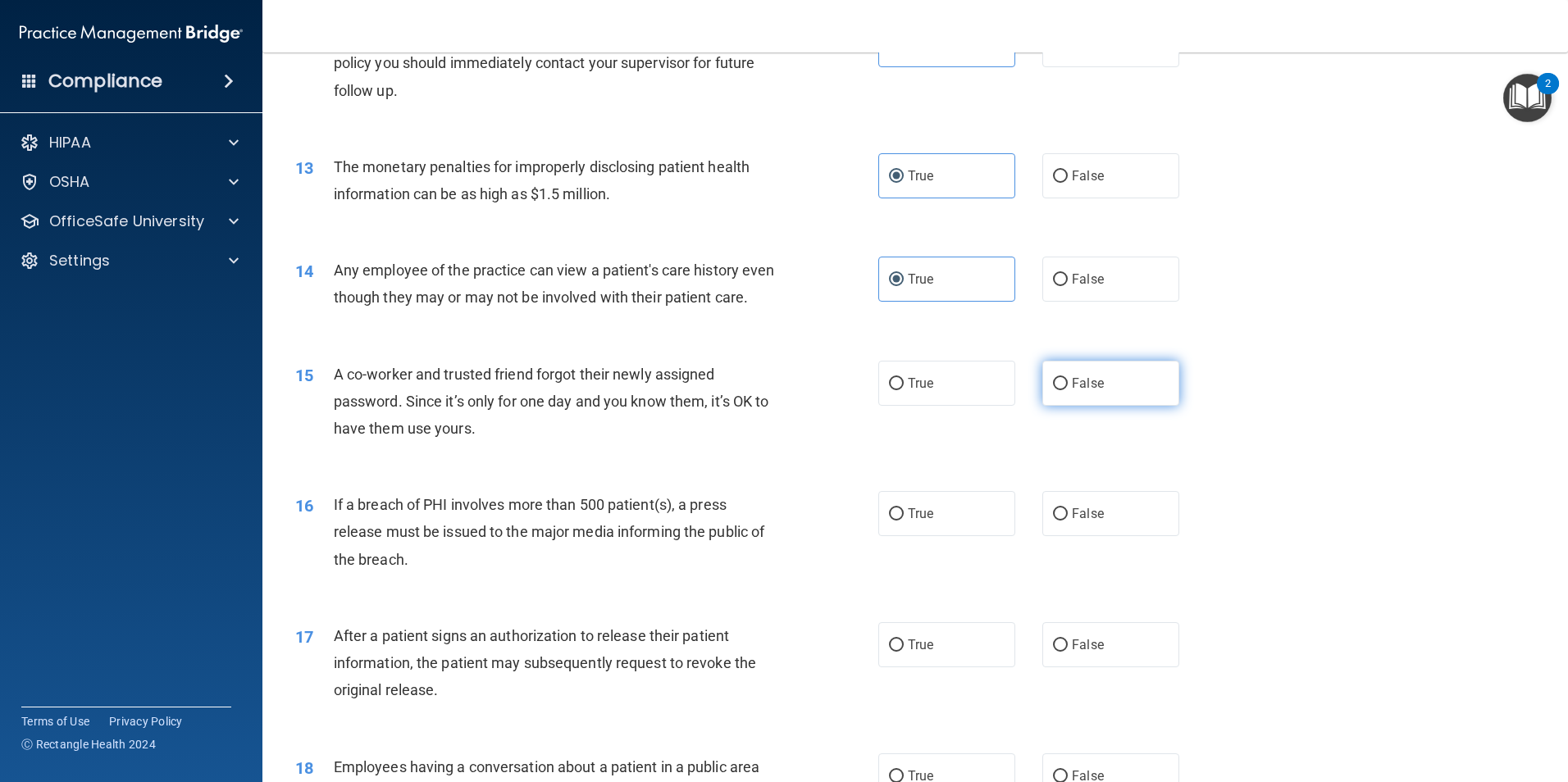
radio input "true"
click at [982, 536] on label "True" at bounding box center [947, 513] width 137 height 45
click at [904, 521] on input "True" at bounding box center [895, 514] width 15 height 12
radio input "true"
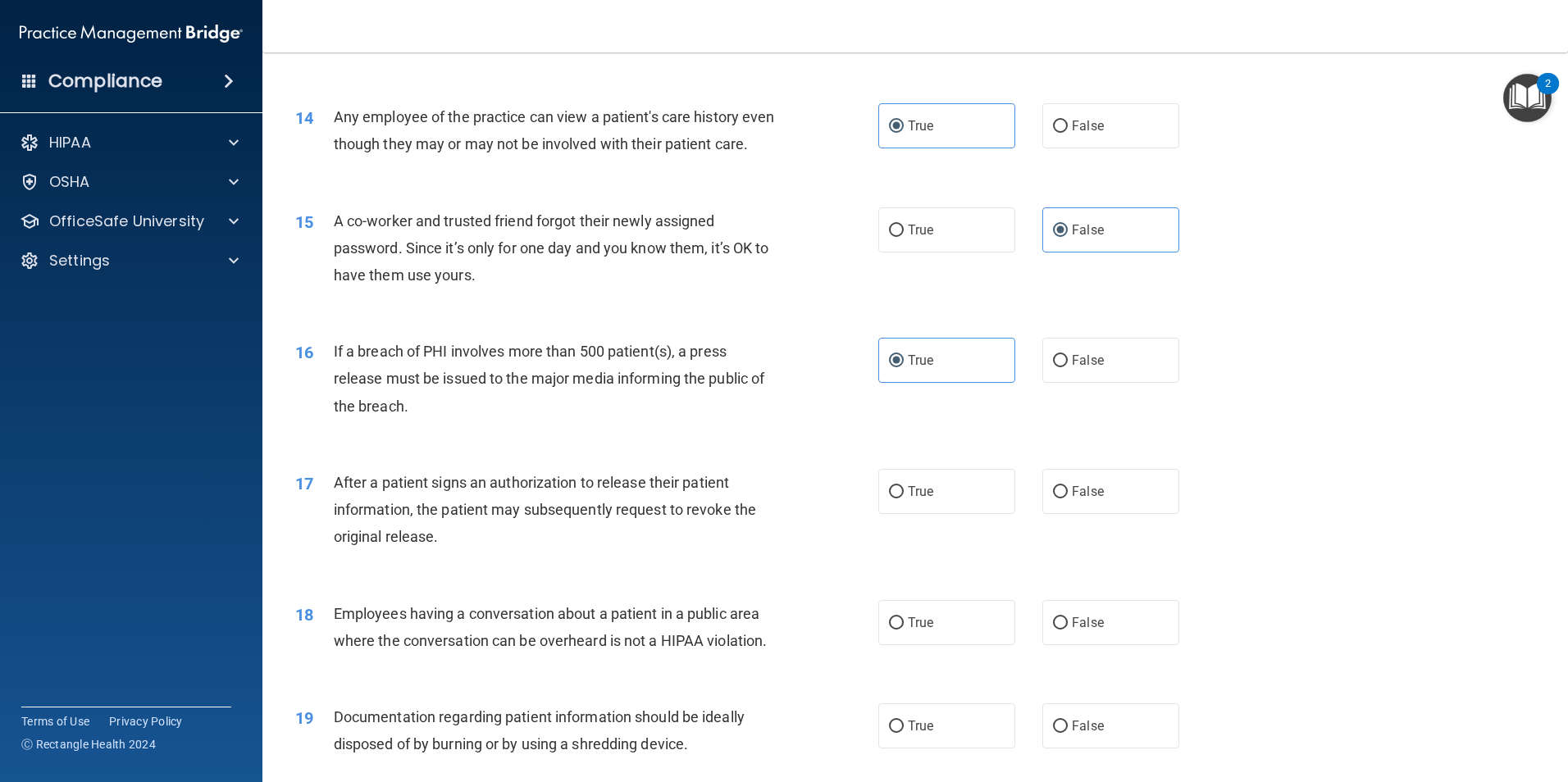
scroll to position [1557, 0]
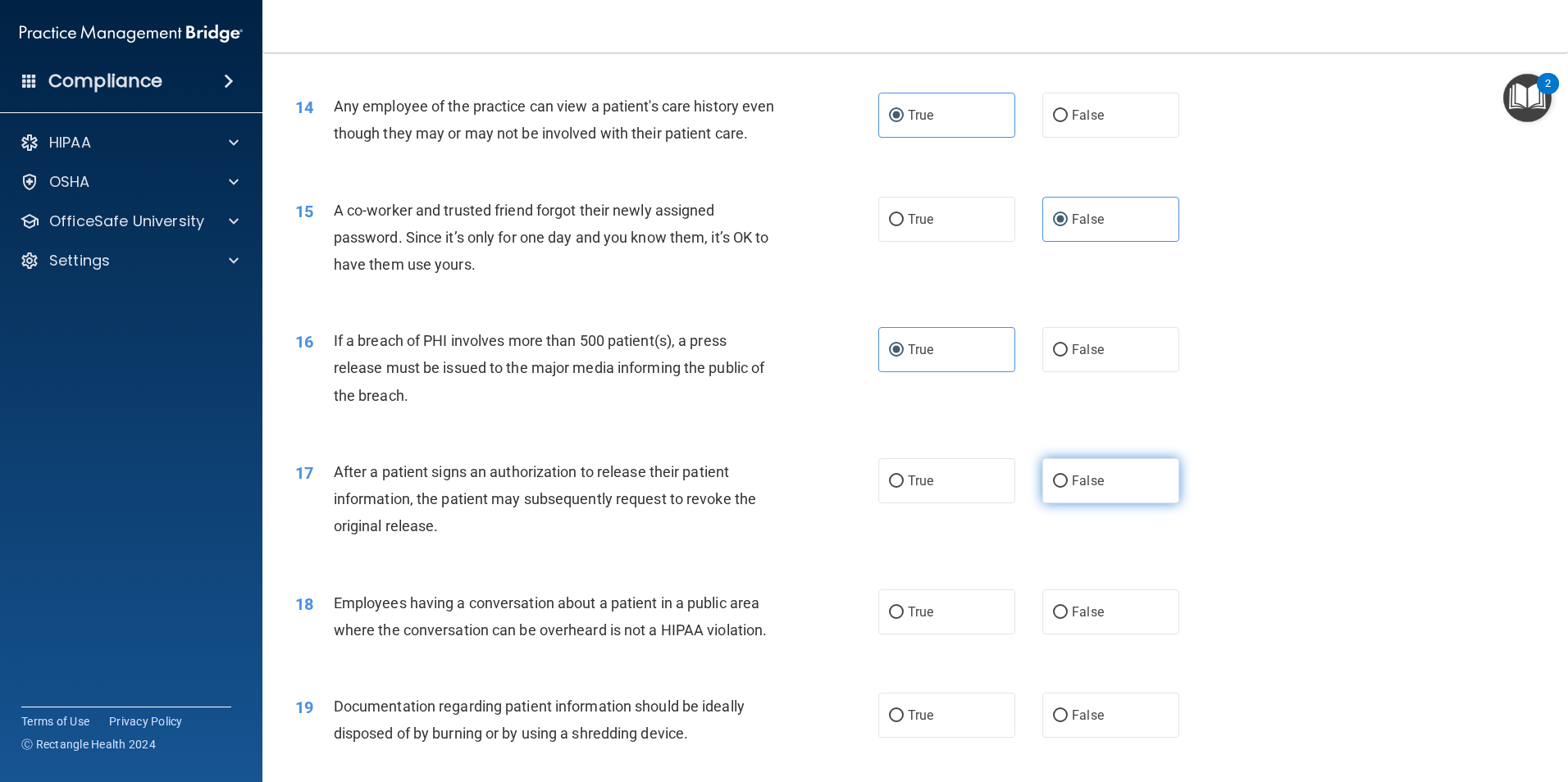
click at [1086, 488] on span "False" at bounding box center [1087, 481] width 32 height 15
click at [1068, 487] on input "False" at bounding box center [1060, 481] width 15 height 12
radio input "true"
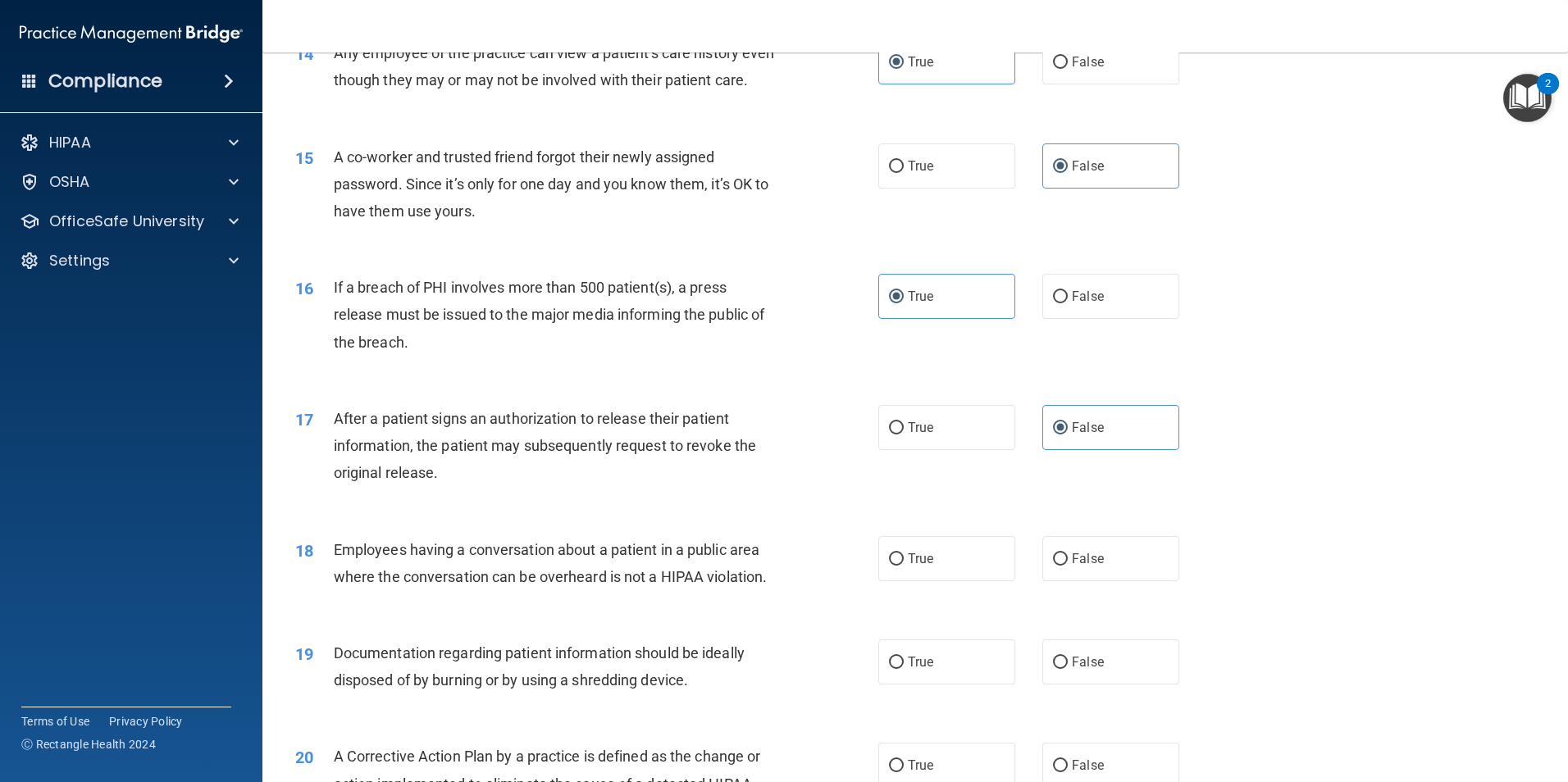
scroll to position [1639, 0]
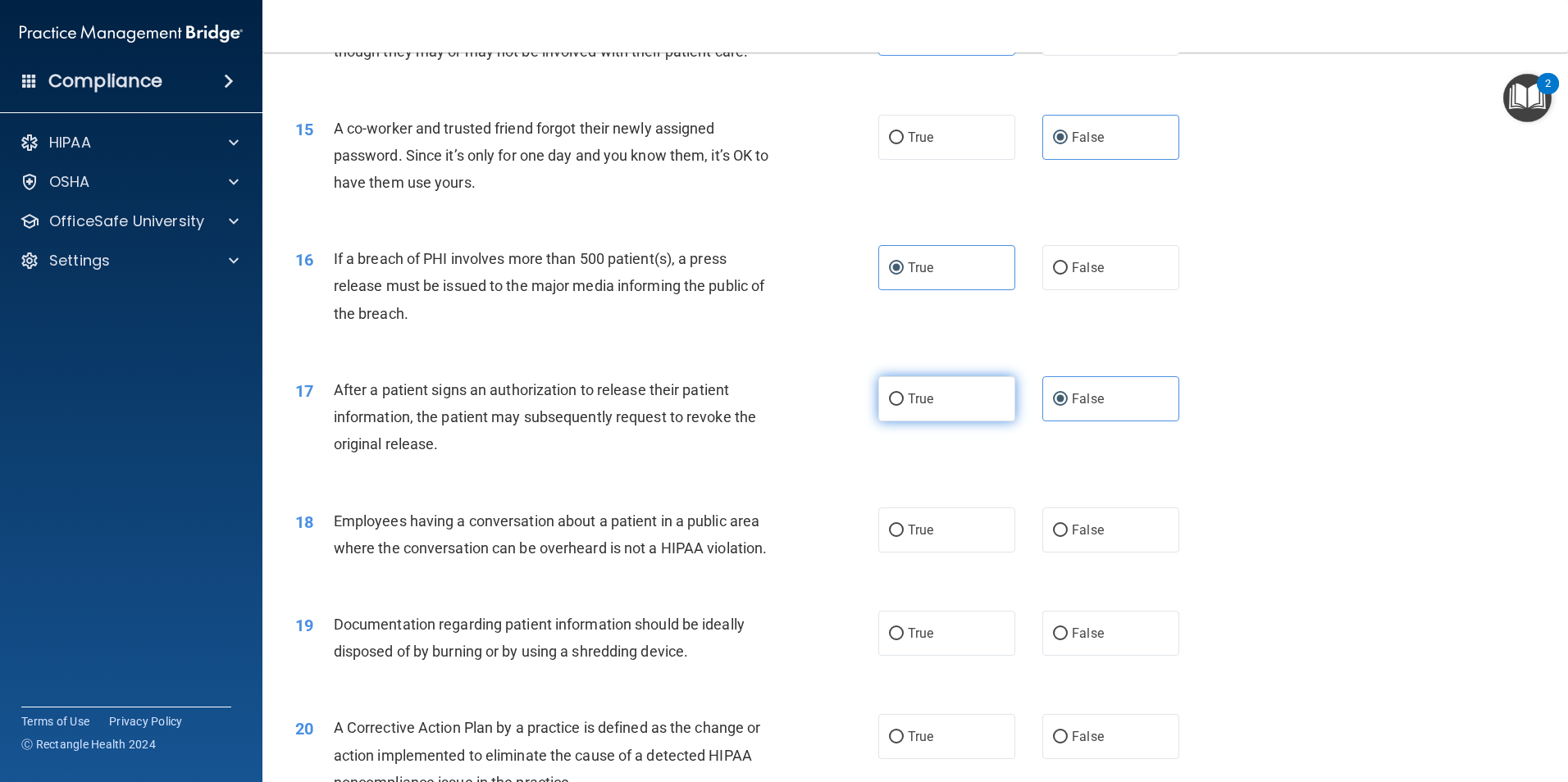
click at [915, 421] on label "True" at bounding box center [947, 398] width 137 height 45
click at [904, 406] on input "True" at bounding box center [895, 399] width 15 height 12
radio input "true"
radio input "false"
click at [1102, 552] on label "False" at bounding box center [1110, 529] width 137 height 45
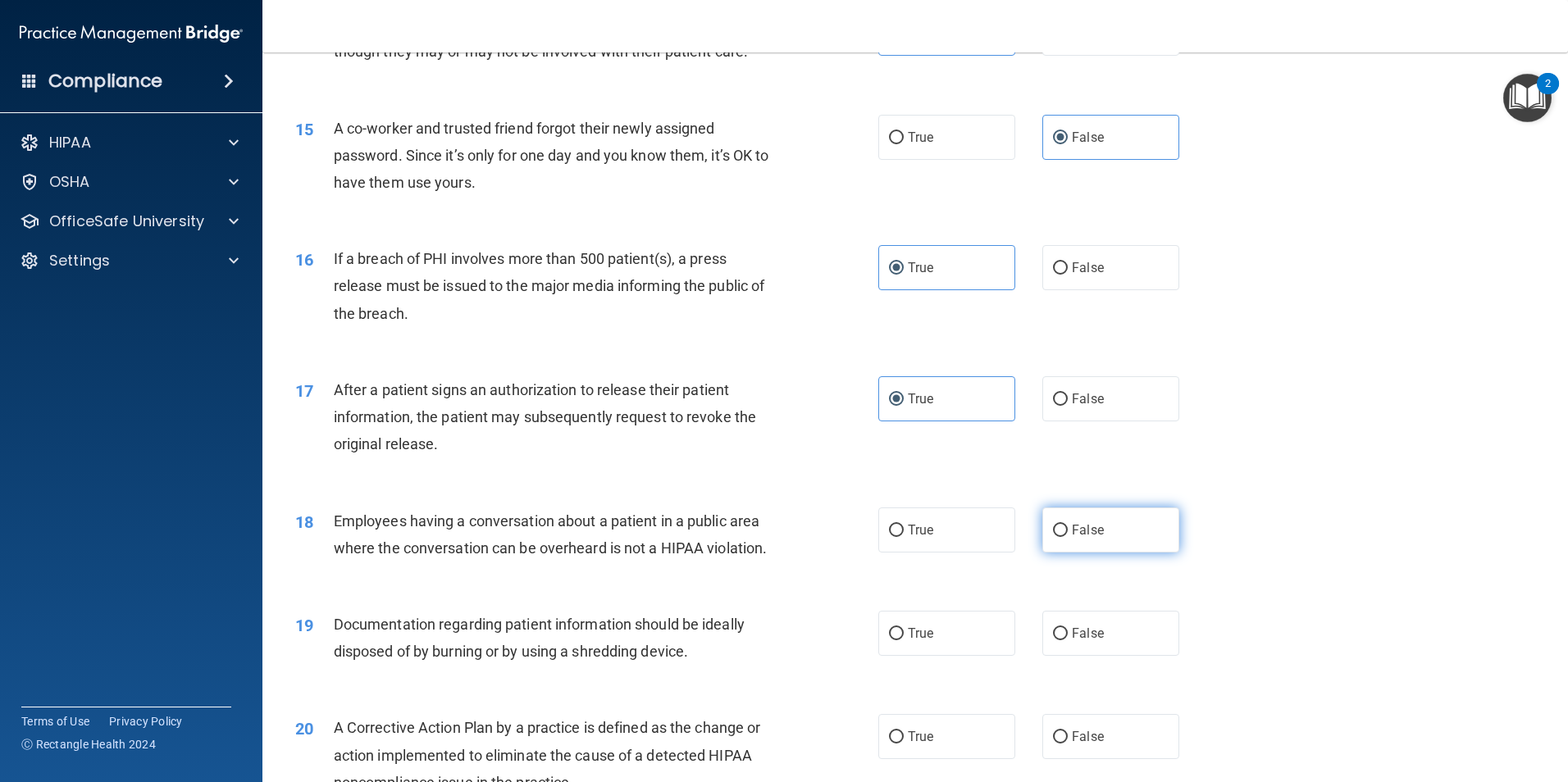
click at [1068, 537] on input "False" at bounding box center [1060, 530] width 15 height 12
radio input "true"
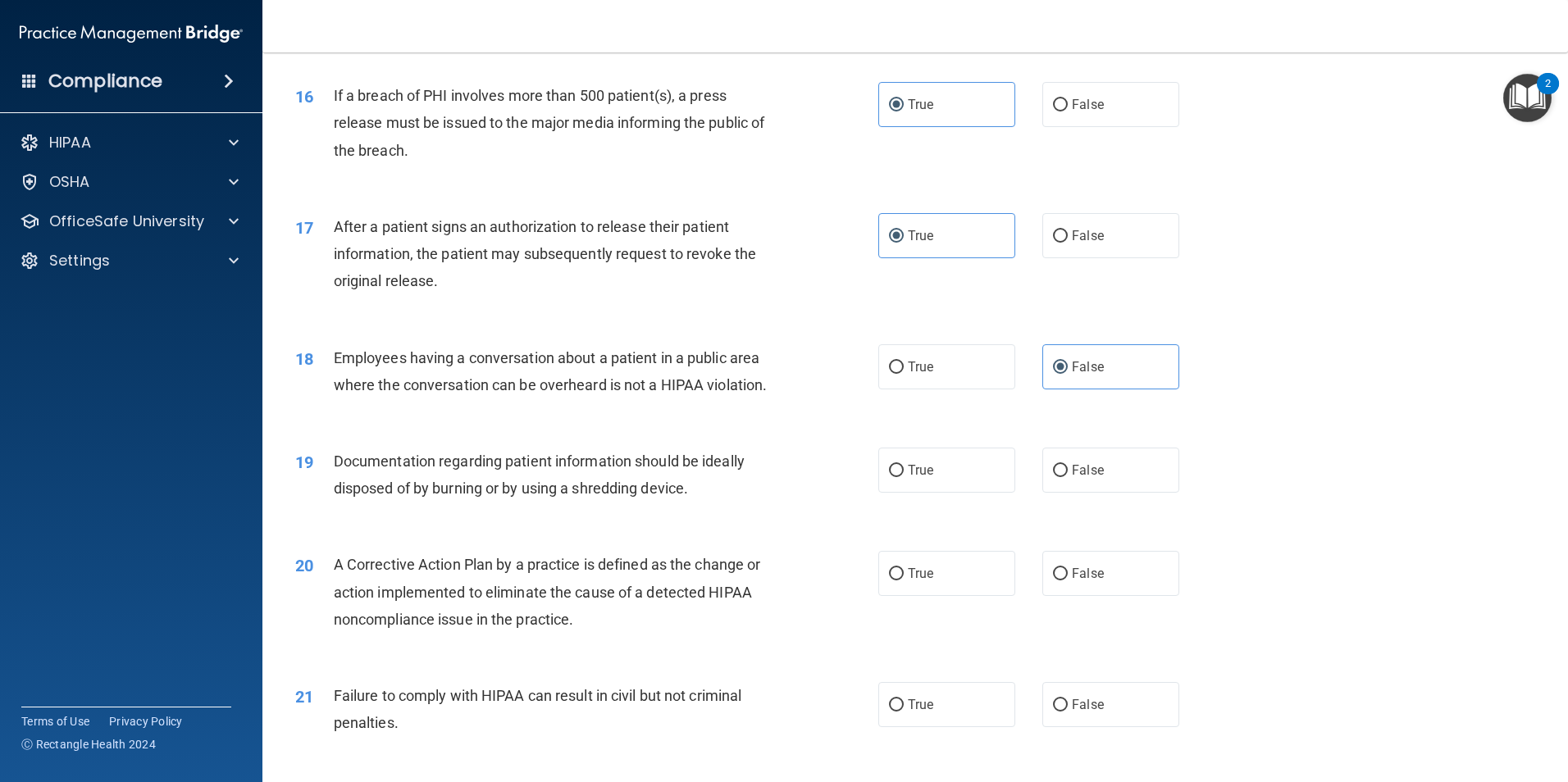
scroll to position [1803, 0]
click at [973, 492] on label "True" at bounding box center [947, 469] width 137 height 45
click at [904, 476] on input "True" at bounding box center [895, 470] width 15 height 12
radio input "true"
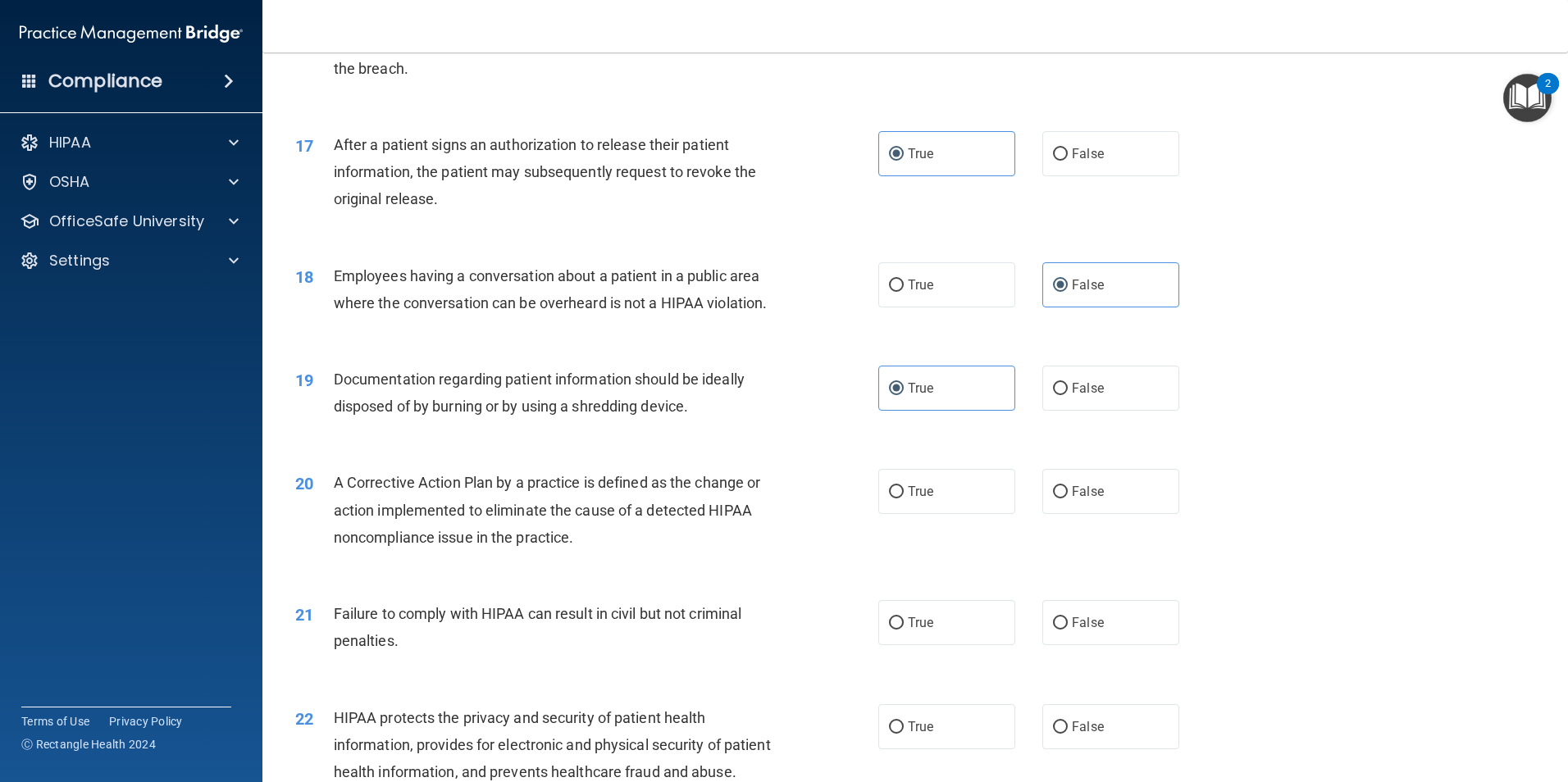
scroll to position [1885, 0]
click at [961, 513] on label "True" at bounding box center [947, 490] width 137 height 45
click at [904, 498] on input "True" at bounding box center [895, 492] width 15 height 12
radio input "true"
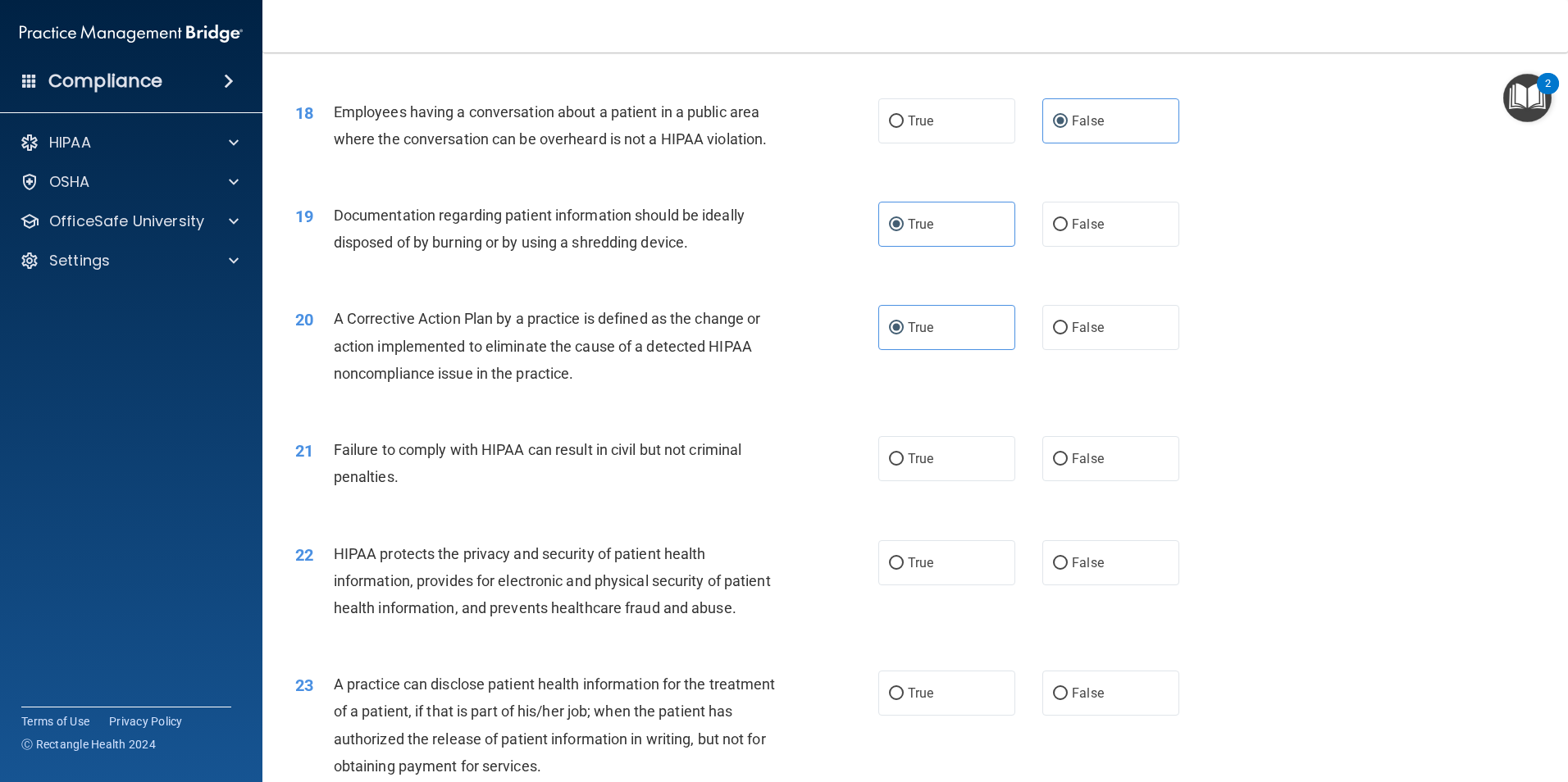
scroll to position [2049, 0]
click at [1102, 472] on label "False" at bounding box center [1110, 457] width 137 height 45
click at [1068, 465] on input "False" at bounding box center [1060, 458] width 15 height 12
radio input "true"
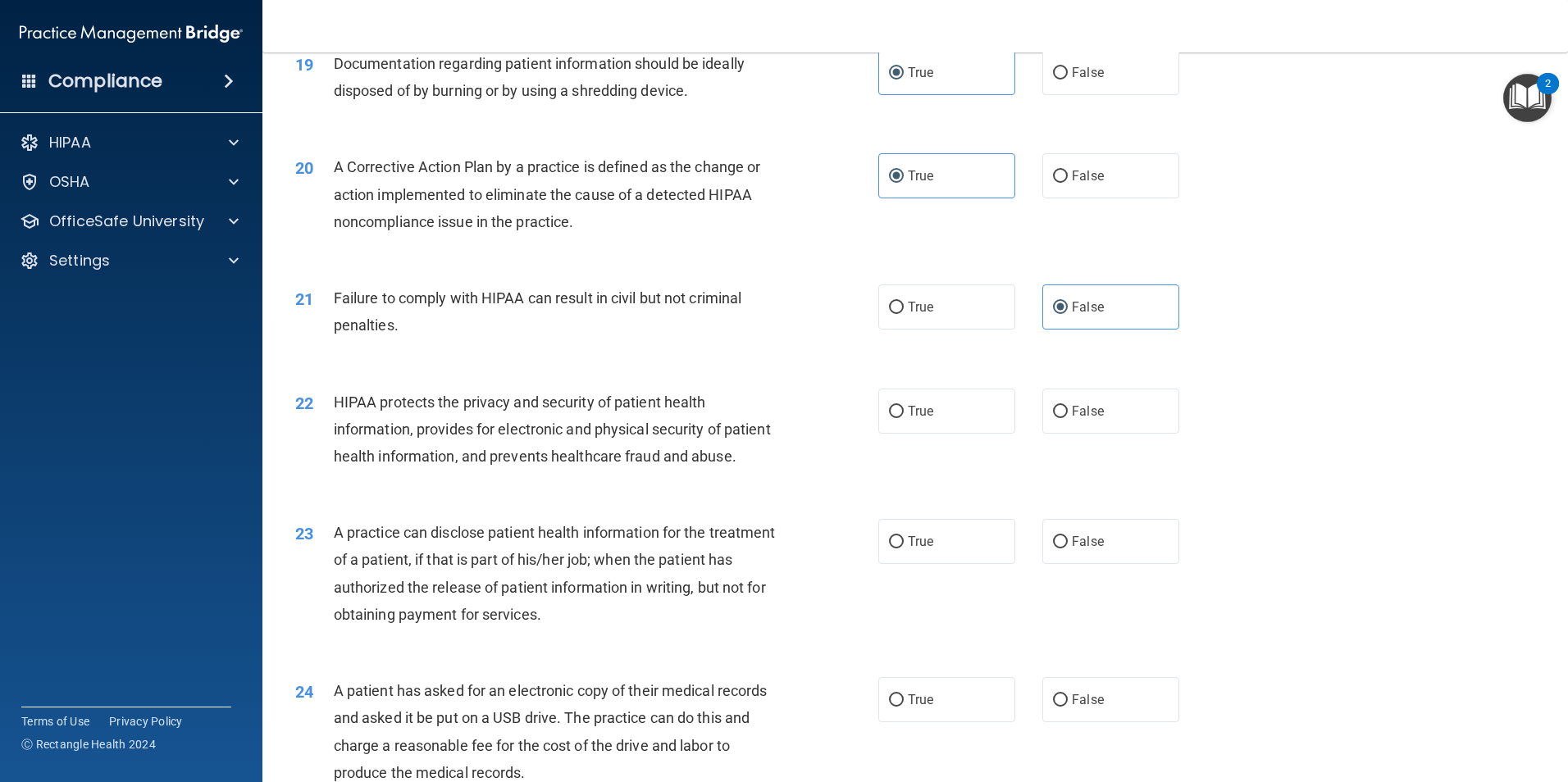
scroll to position [2213, 0]
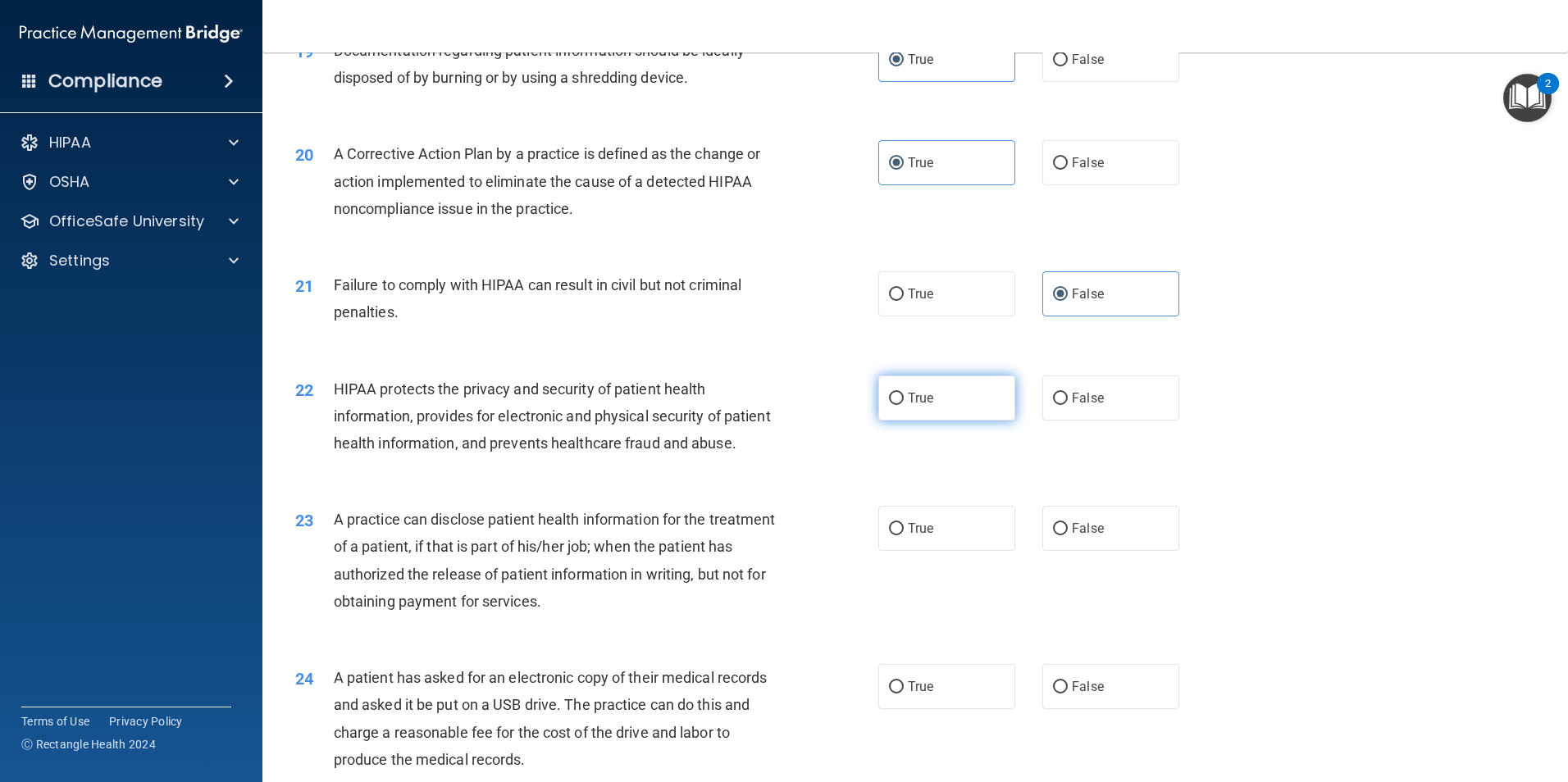
click at [984, 421] on label "True" at bounding box center [947, 397] width 137 height 45
click at [904, 405] on input "True" at bounding box center [895, 398] width 15 height 12
radio input "true"
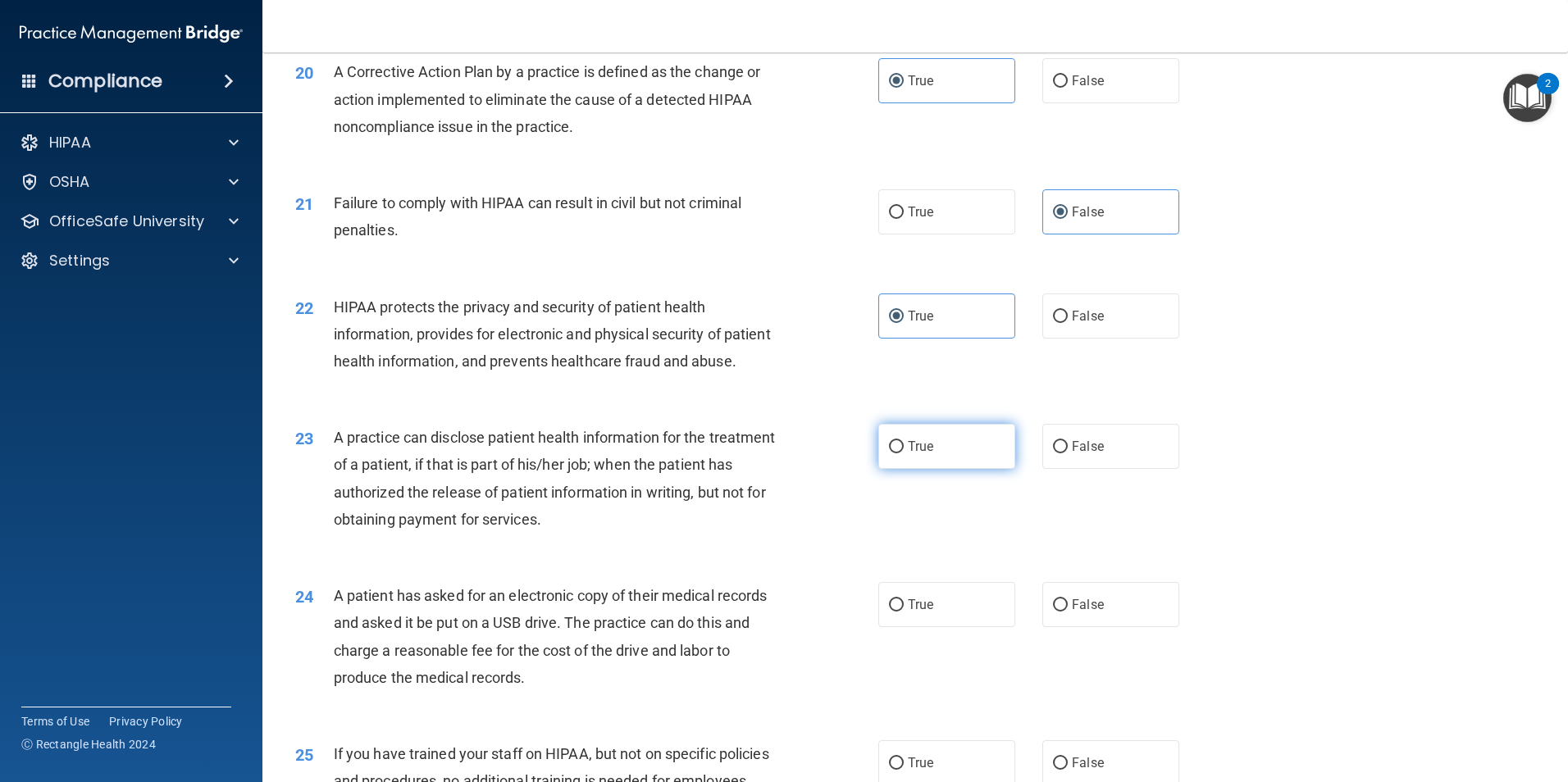
click at [928, 469] on label "True" at bounding box center [947, 446] width 137 height 45
click at [904, 453] on input "True" at bounding box center [895, 447] width 15 height 12
radio input "true"
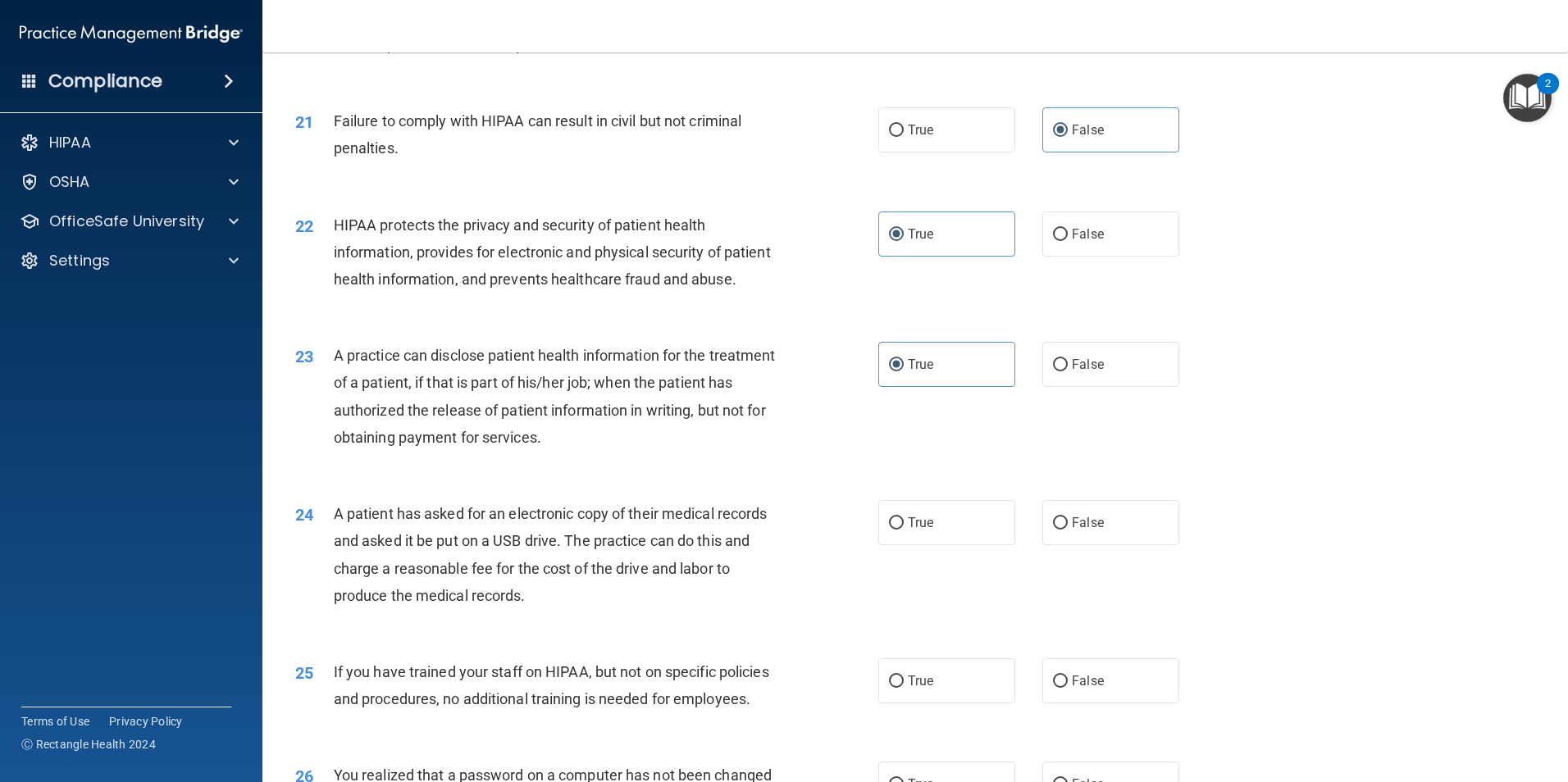
scroll to position [2459, 0]
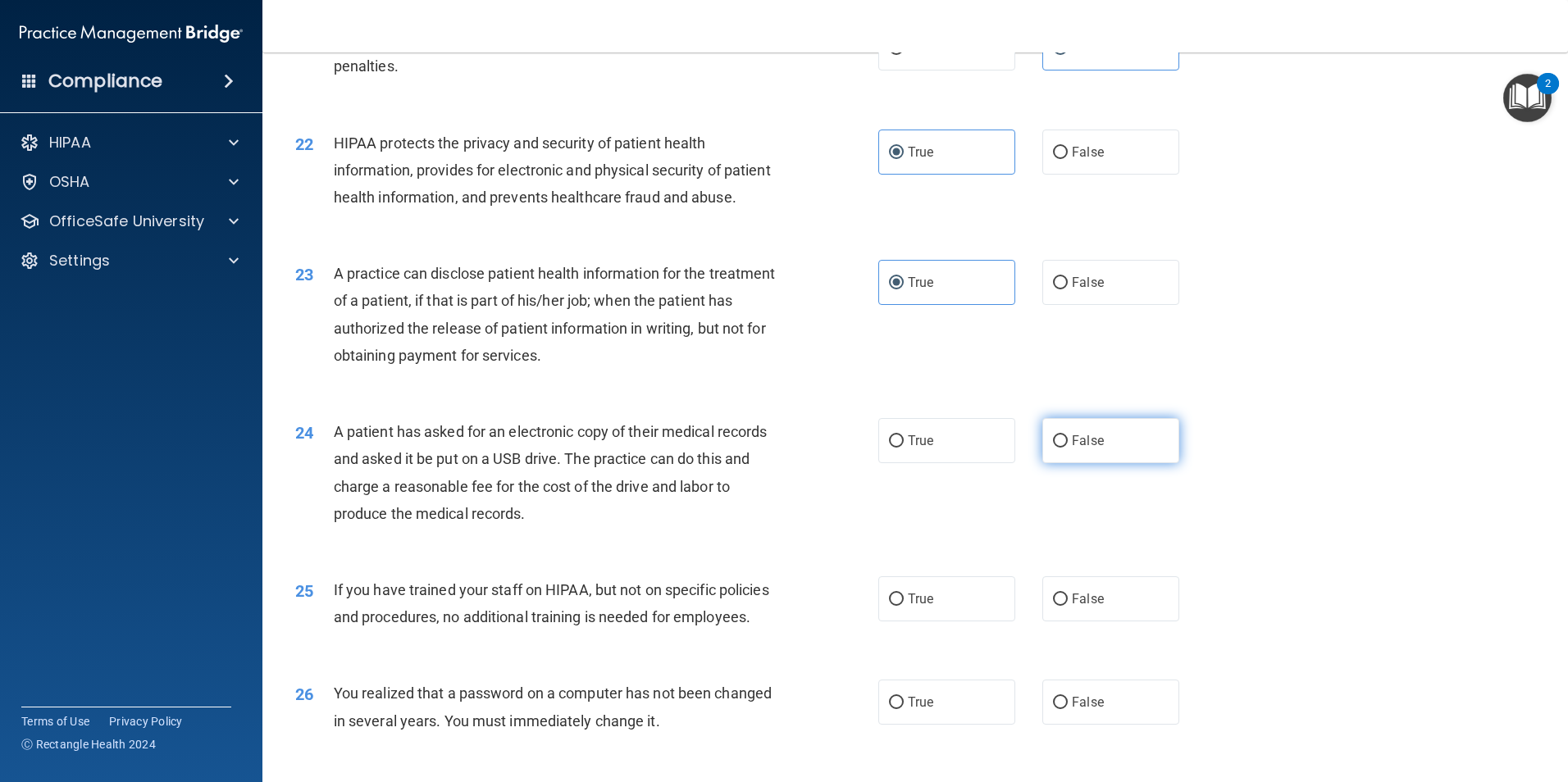
click at [1090, 463] on label "False" at bounding box center [1110, 440] width 137 height 45
click at [1068, 448] on input "False" at bounding box center [1060, 441] width 15 height 12
radio input "true"
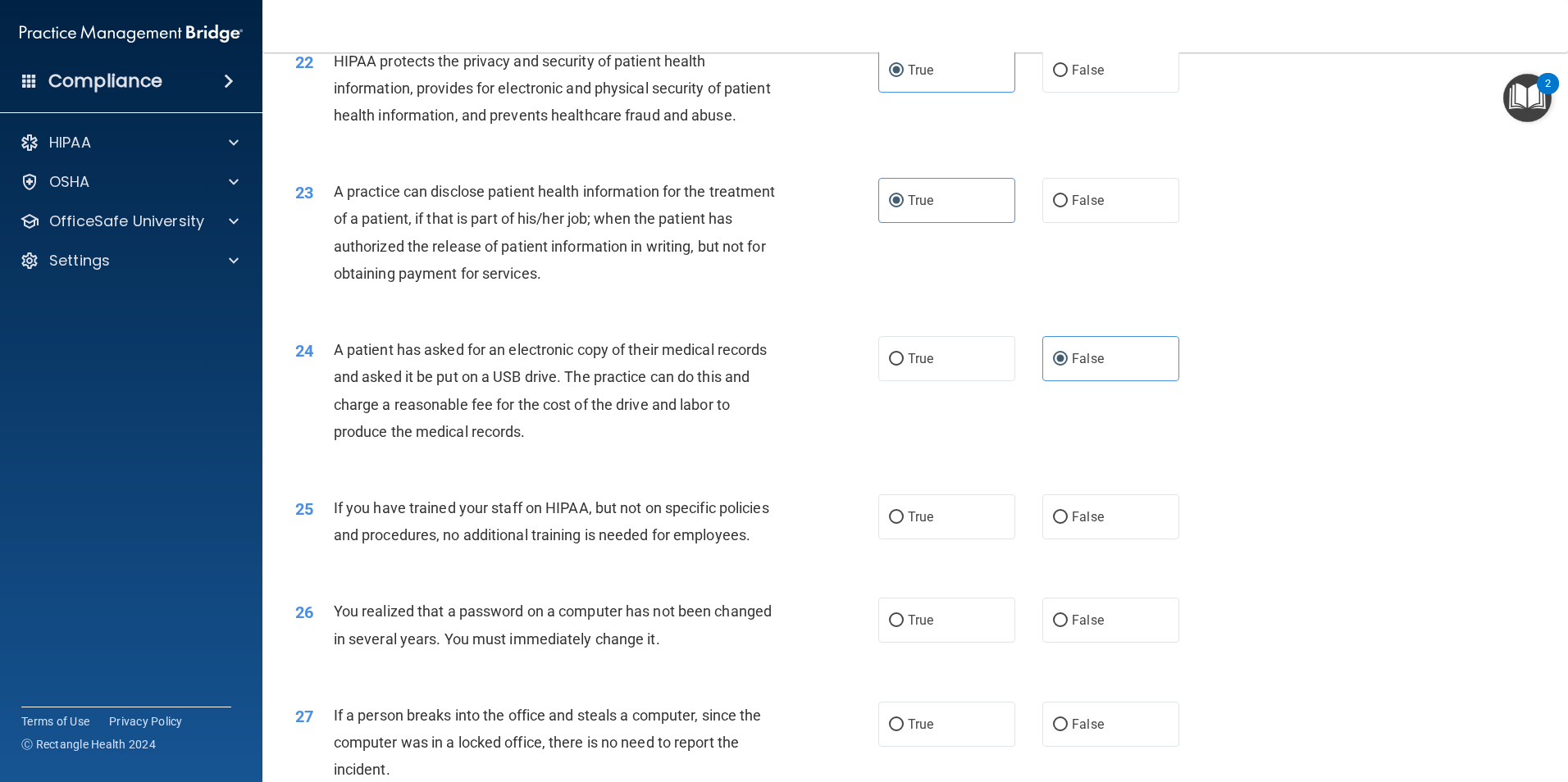
scroll to position [2623, 0]
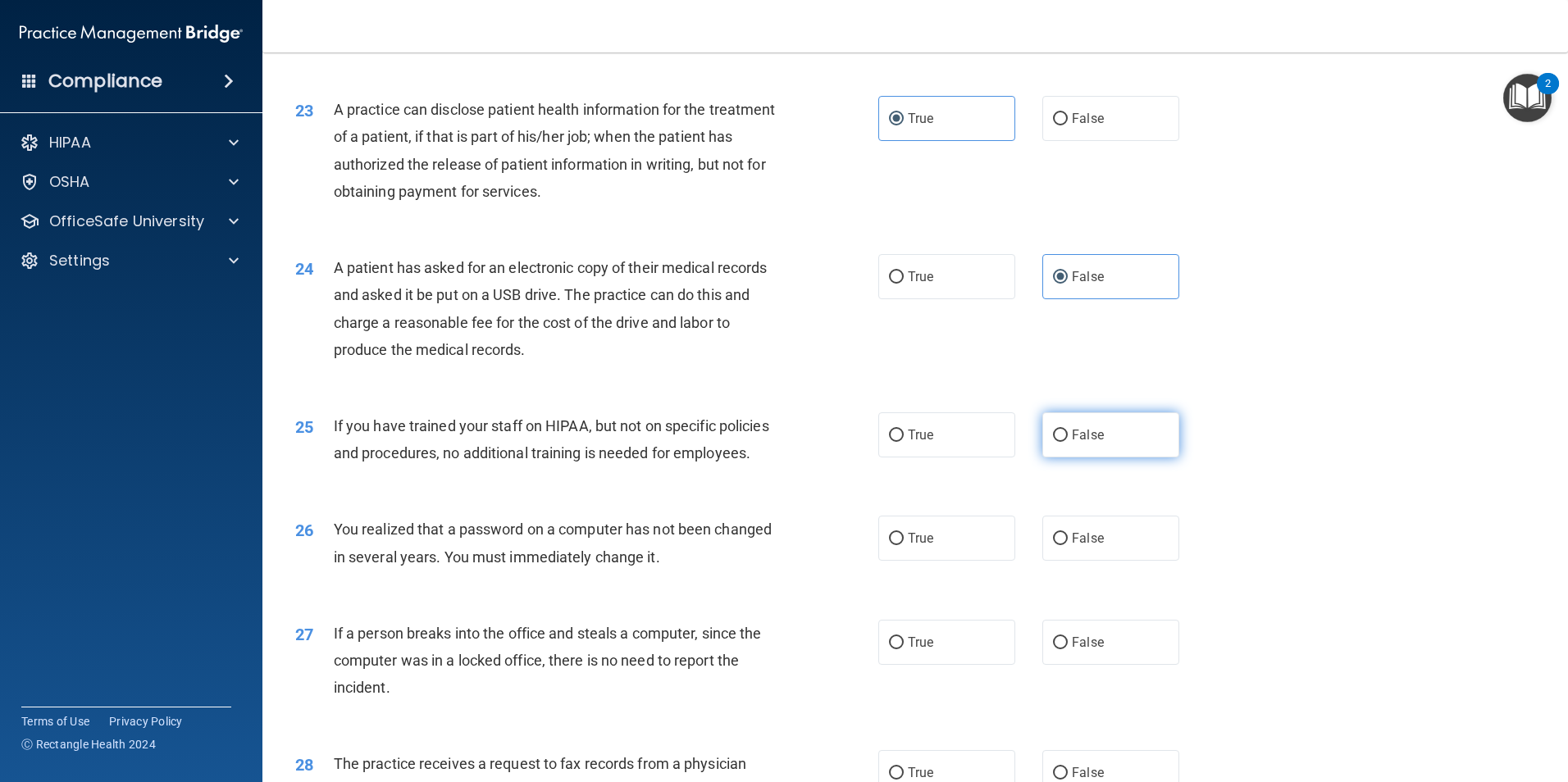
click at [1087, 457] on label "False" at bounding box center [1110, 434] width 137 height 45
click at [1068, 442] on input "False" at bounding box center [1060, 435] width 15 height 12
radio input "true"
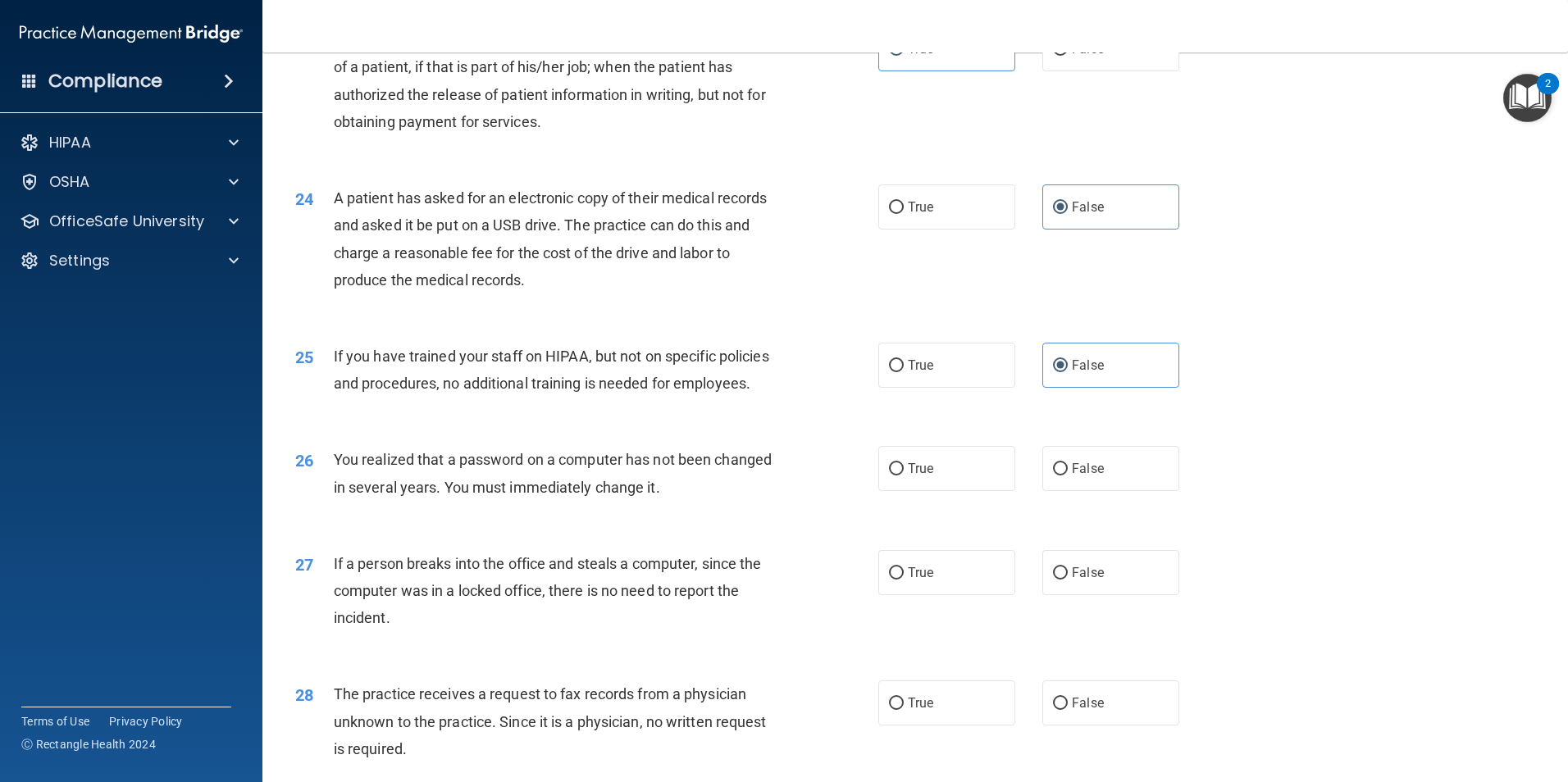
scroll to position [2787, 0]
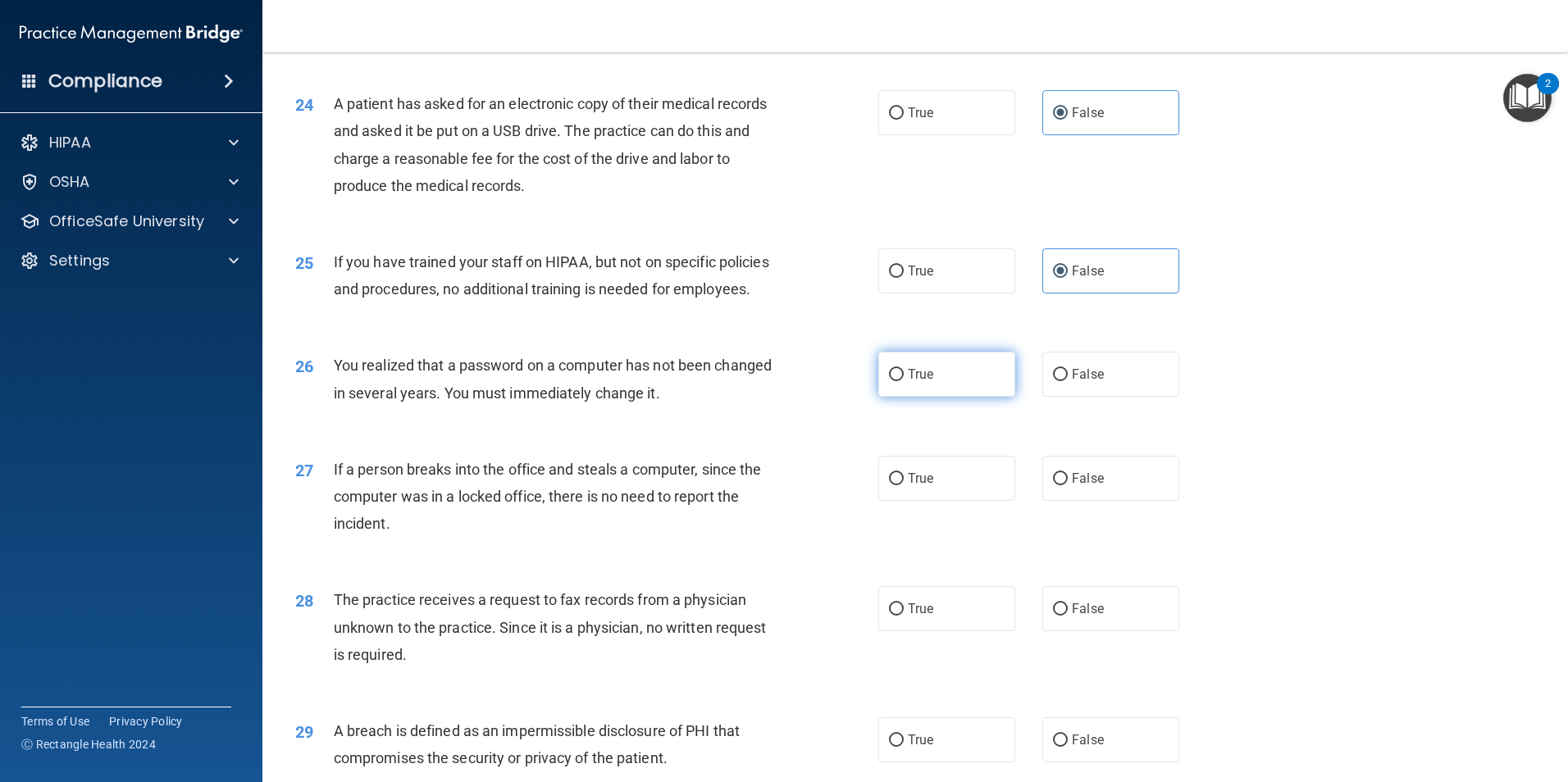
click at [969, 397] on label "True" at bounding box center [947, 374] width 137 height 45
click at [904, 381] on input "True" at bounding box center [895, 375] width 15 height 12
radio input "true"
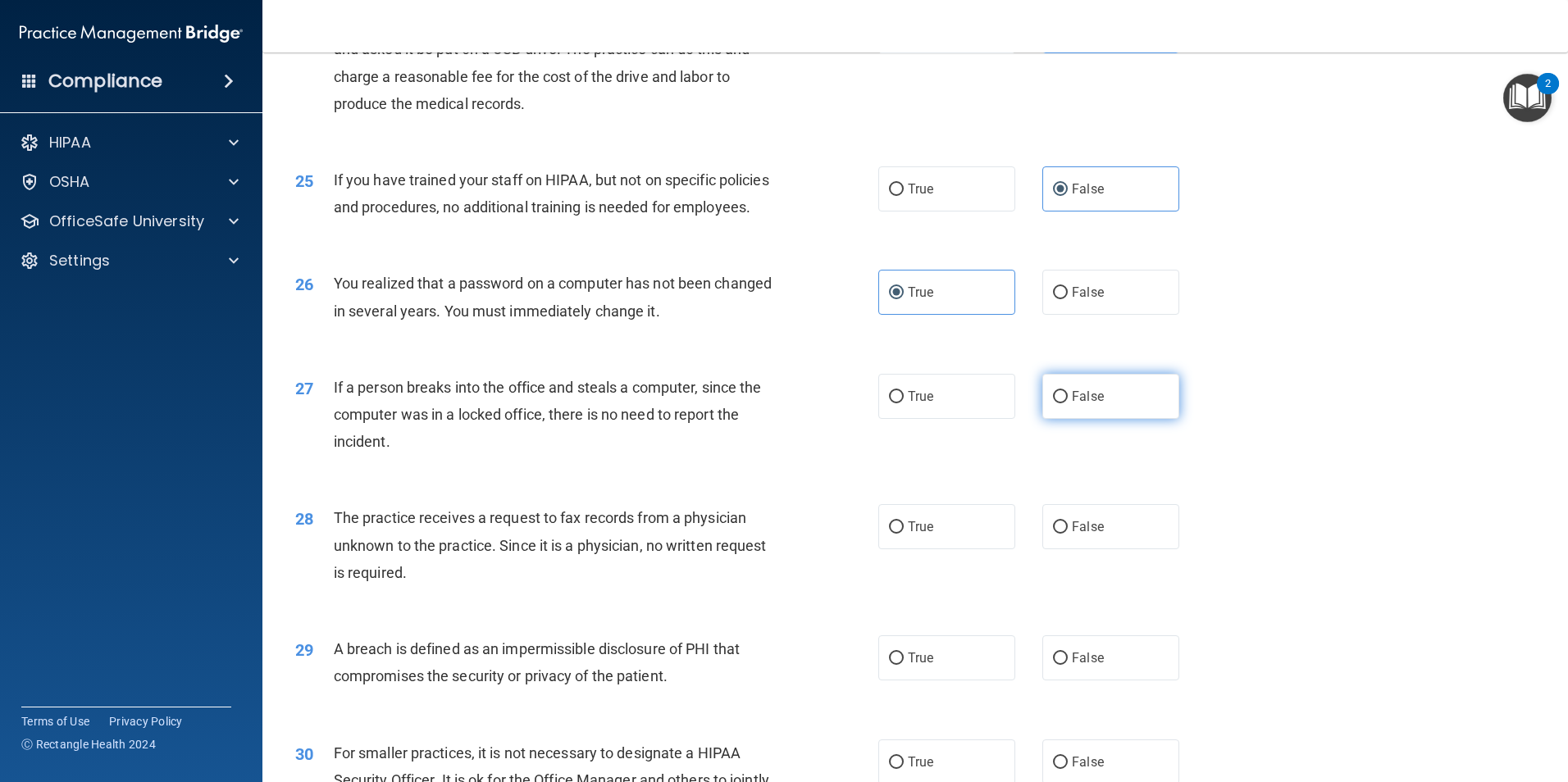
click at [1072, 404] on span "False" at bounding box center [1087, 397] width 32 height 15
click at [1068, 403] on input "False" at bounding box center [1060, 397] width 15 height 12
radio input "true"
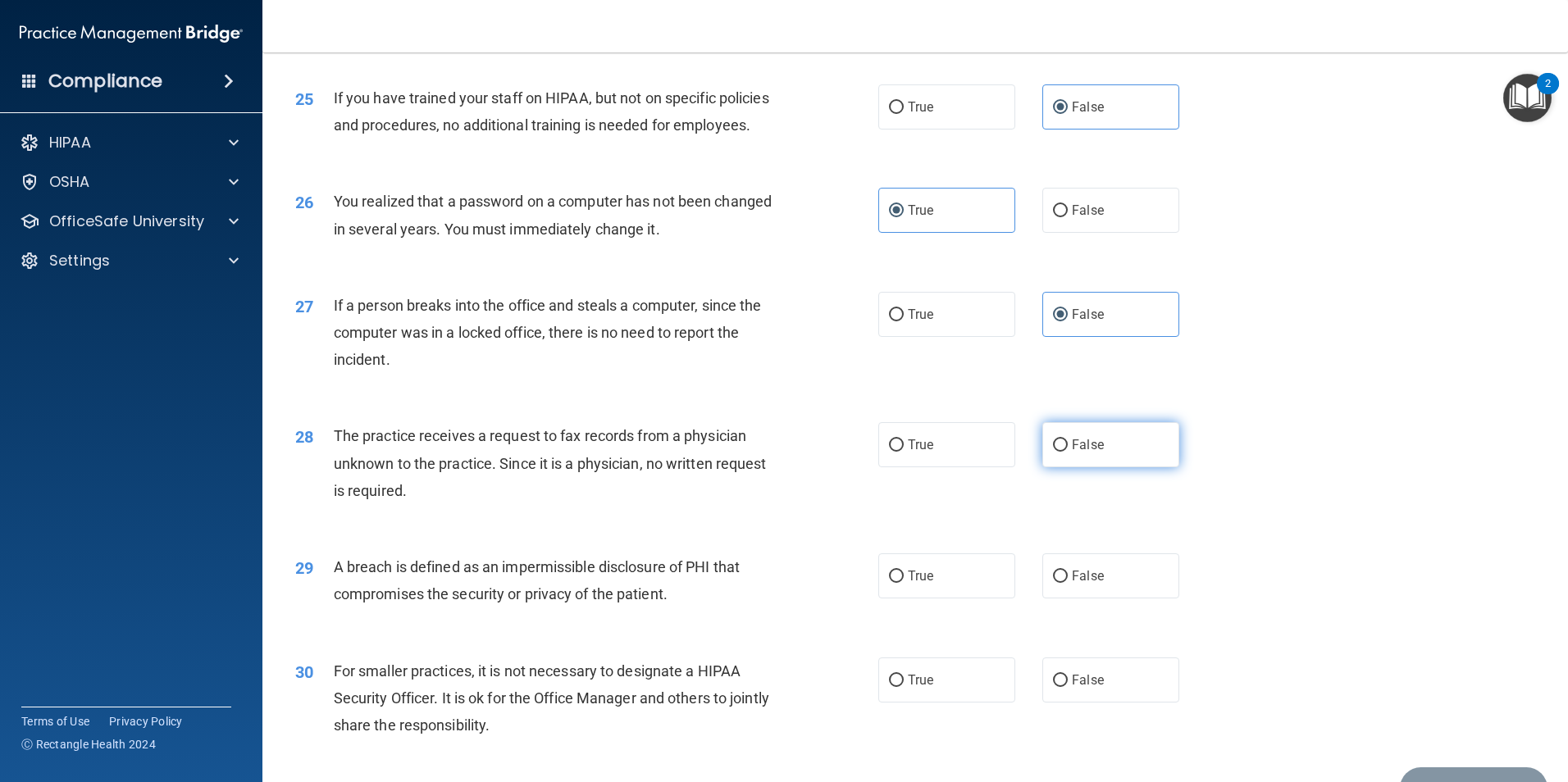
click at [1125, 467] on label "False" at bounding box center [1110, 445] width 137 height 45
click at [1068, 451] on input "False" at bounding box center [1060, 445] width 15 height 12
radio input "true"
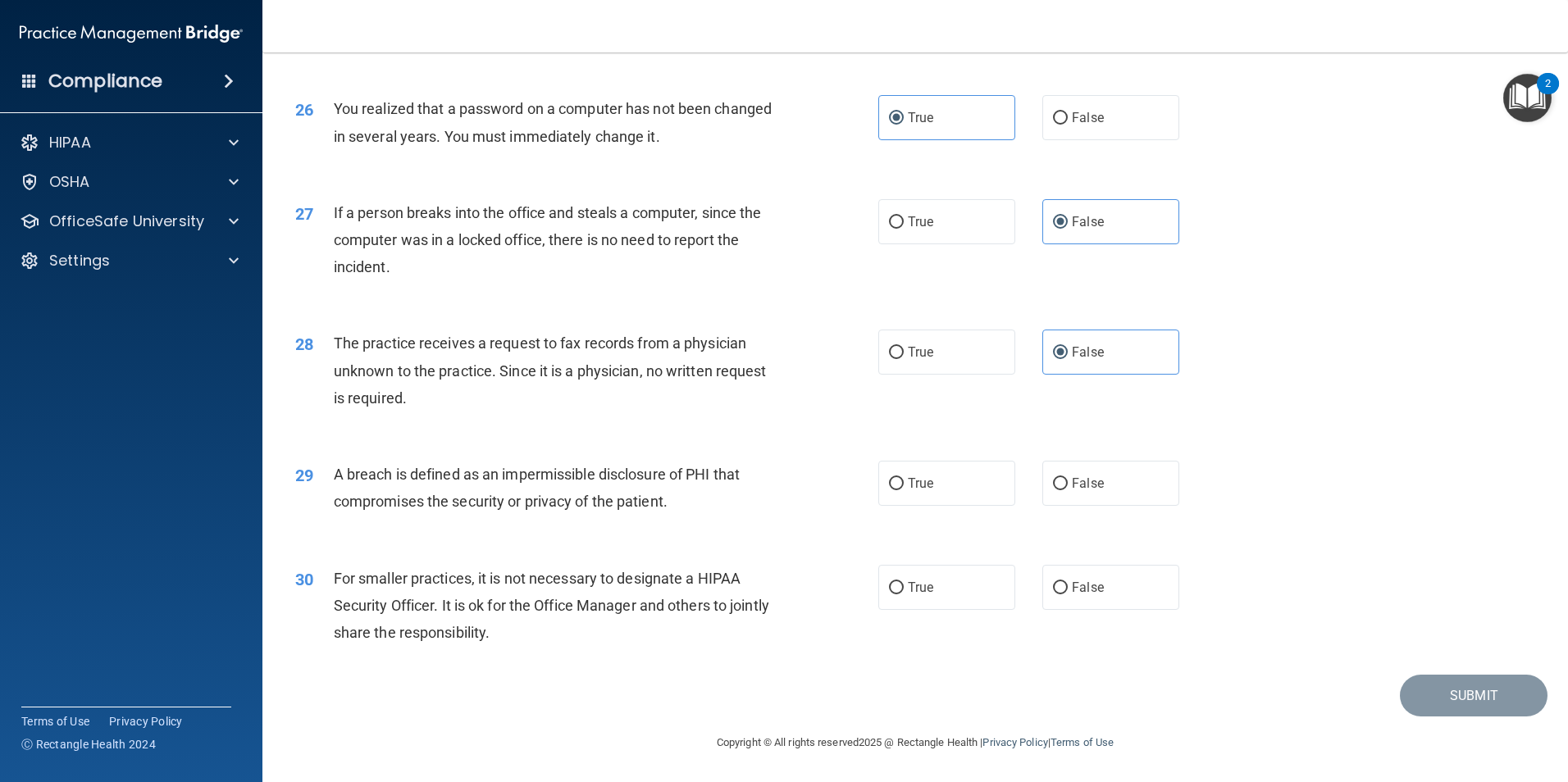
scroll to position [3125, 0]
click at [891, 474] on label "True" at bounding box center [947, 483] width 137 height 45
click at [891, 478] on input "True" at bounding box center [895, 484] width 15 height 12
radio input "true"
click at [955, 604] on label "True" at bounding box center [947, 587] width 137 height 45
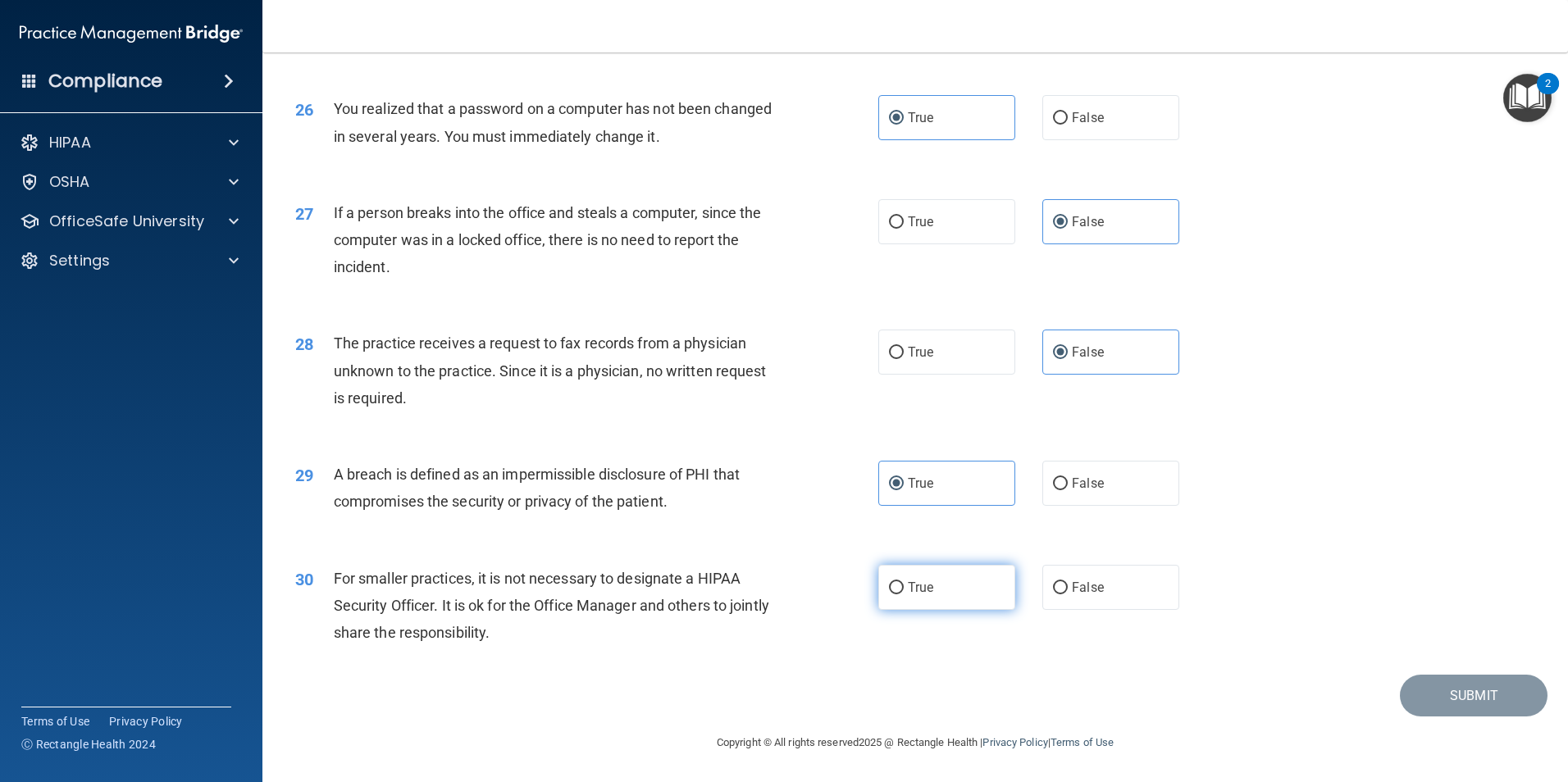
click at [904, 594] on input "True" at bounding box center [895, 588] width 15 height 12
radio input "true"
click at [1450, 683] on button "Submit" at bounding box center [1474, 695] width 147 height 42
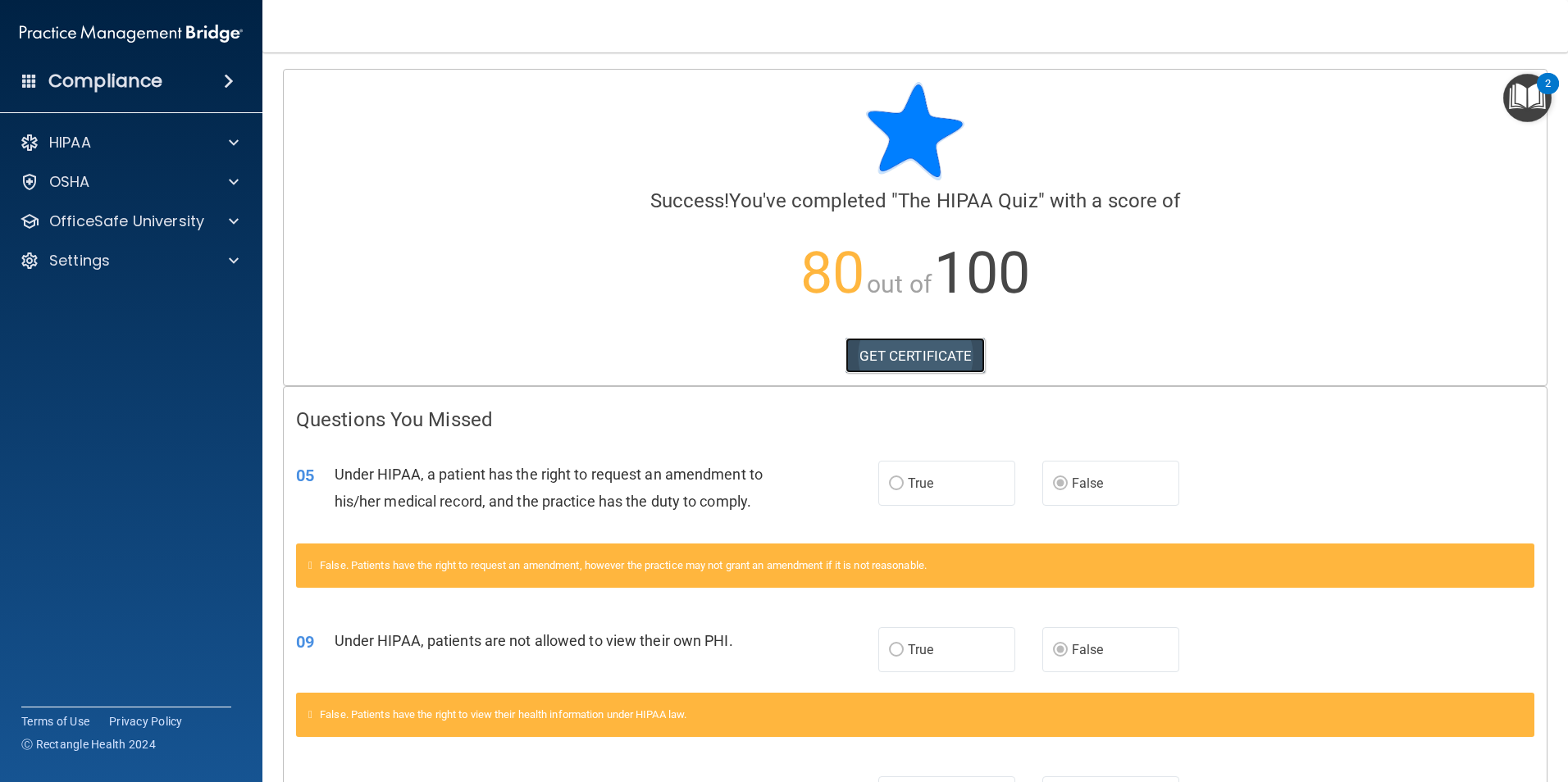
click at [909, 354] on link "GET CERTIFICATE" at bounding box center [916, 355] width 141 height 36
click at [132, 225] on p "OfficeSafe University" at bounding box center [126, 221] width 155 height 20
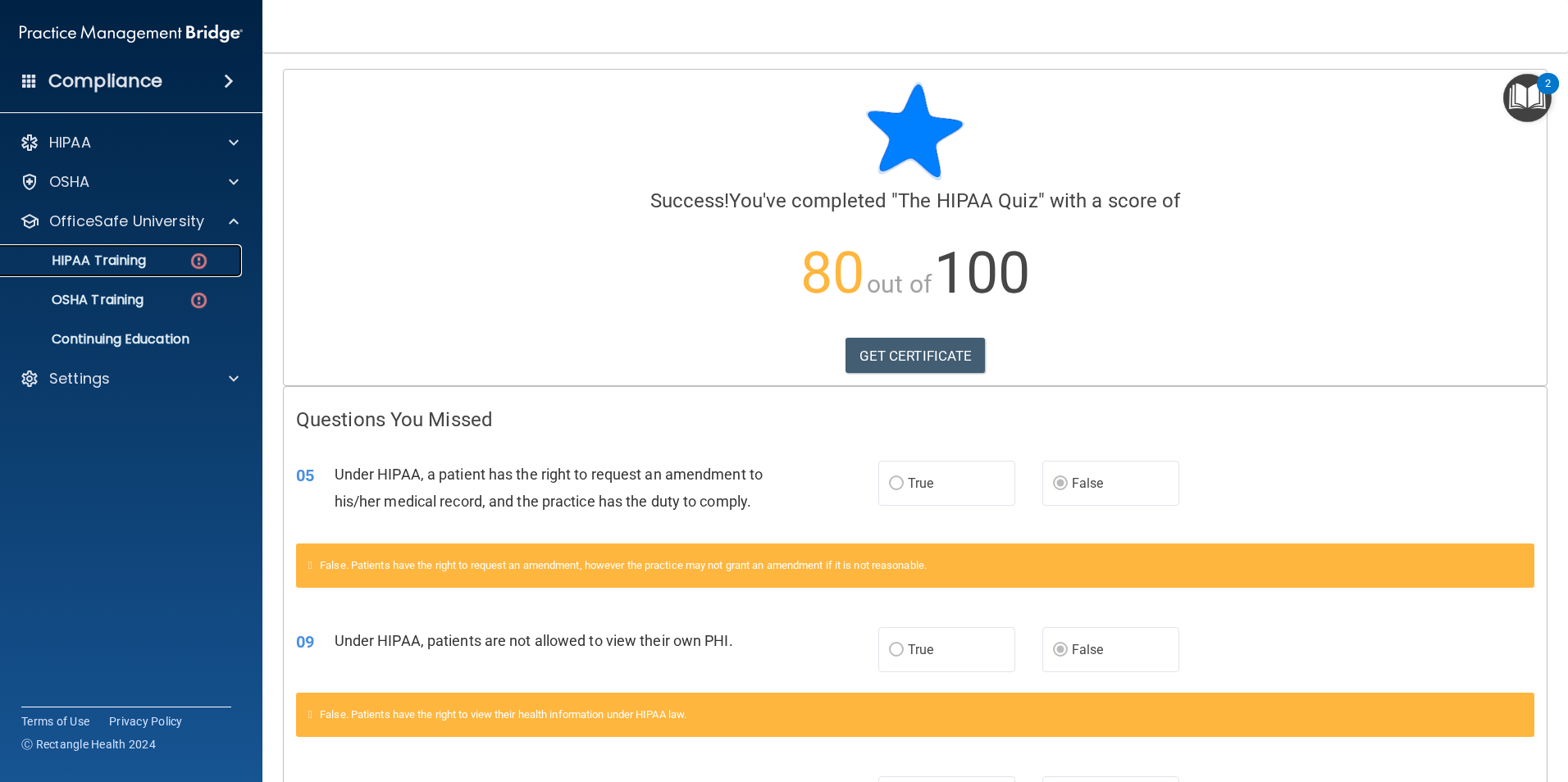
click at [143, 269] on p "HIPAA Training" at bounding box center [78, 260] width 135 height 16
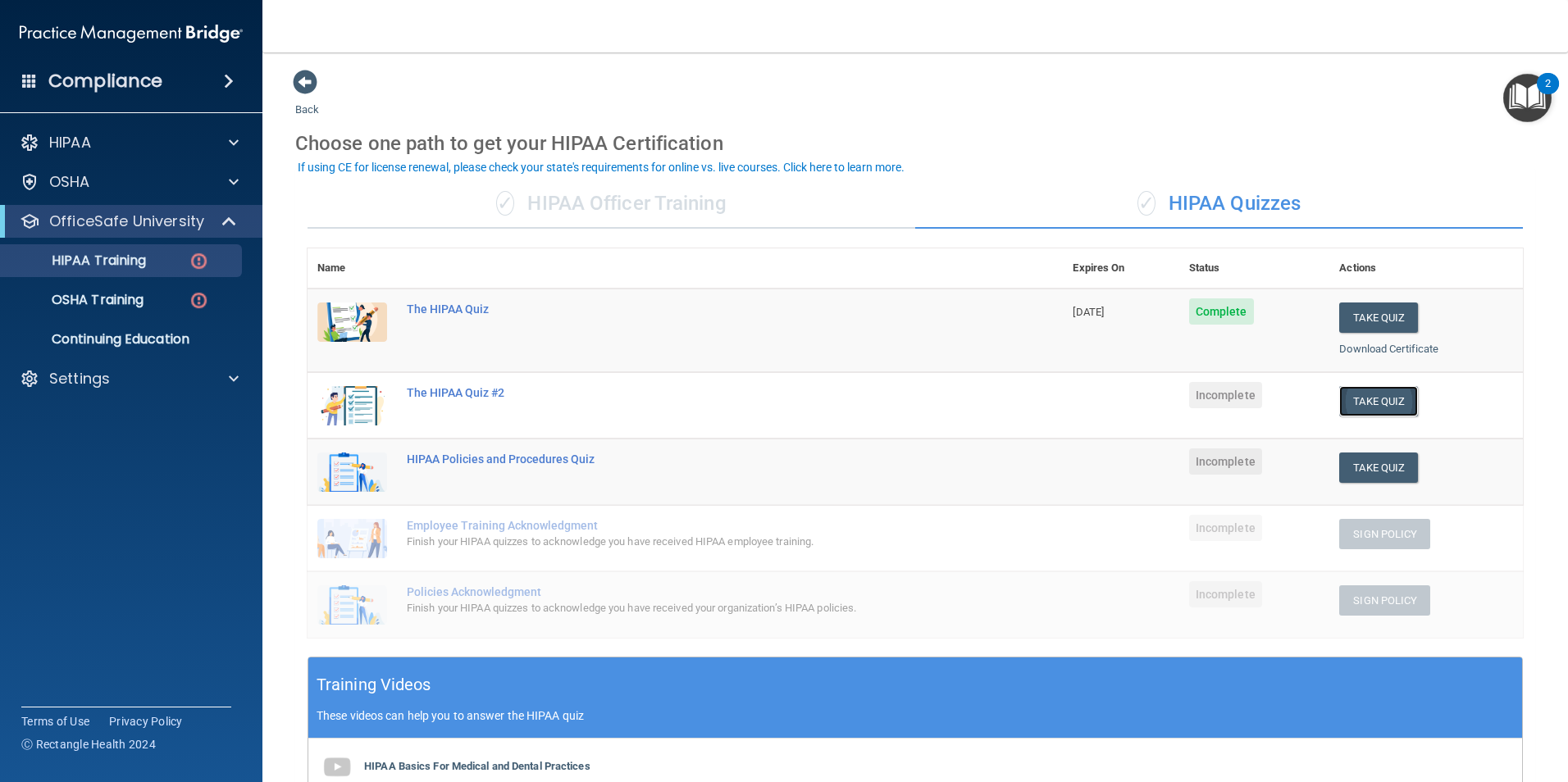
click at [1366, 404] on button "Take Quiz" at bounding box center [1379, 401] width 79 height 30
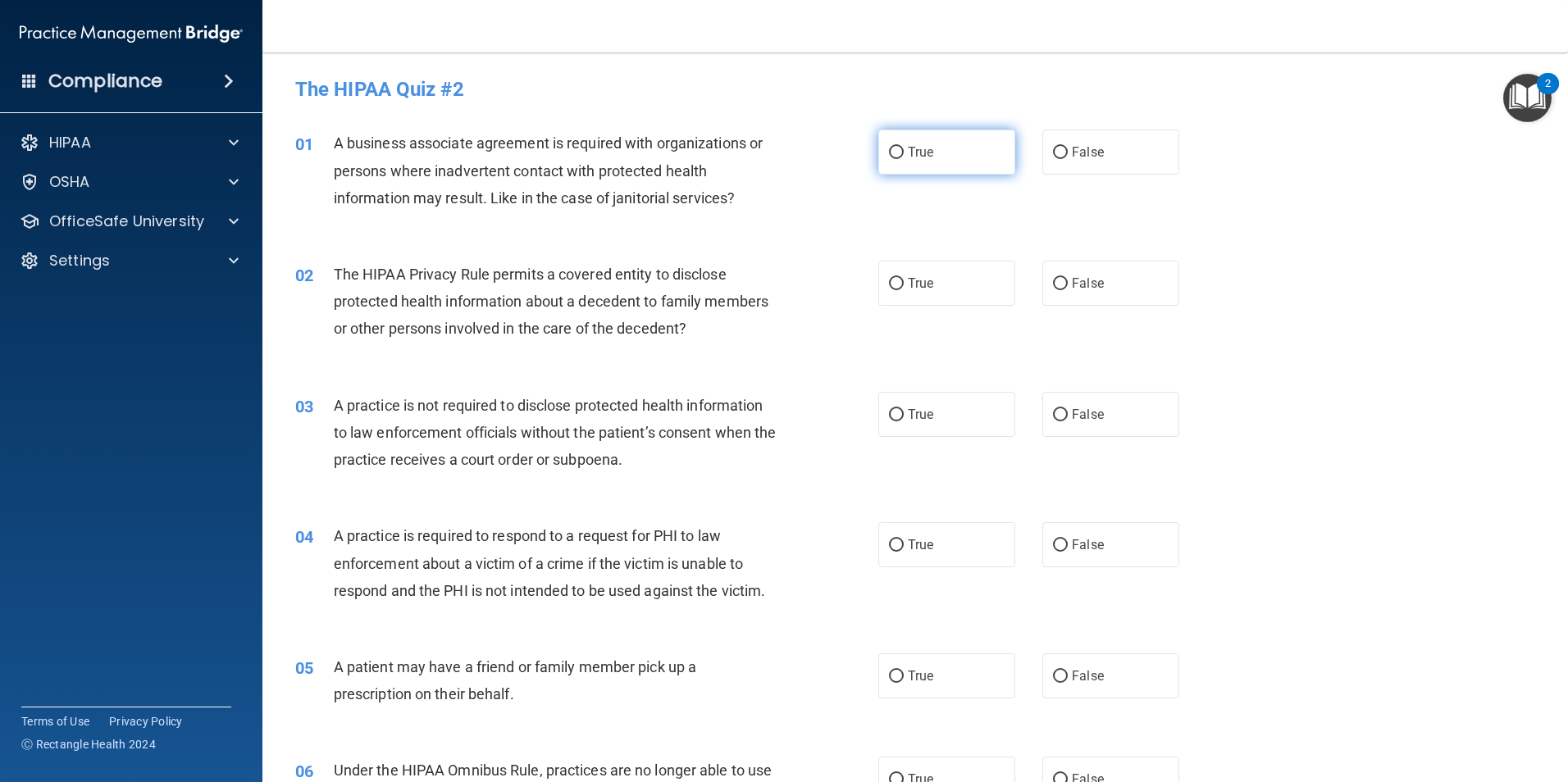
click at [912, 158] on span "True" at bounding box center [920, 152] width 26 height 15
click at [904, 158] on input "True" at bounding box center [895, 152] width 15 height 12
radio input "true"
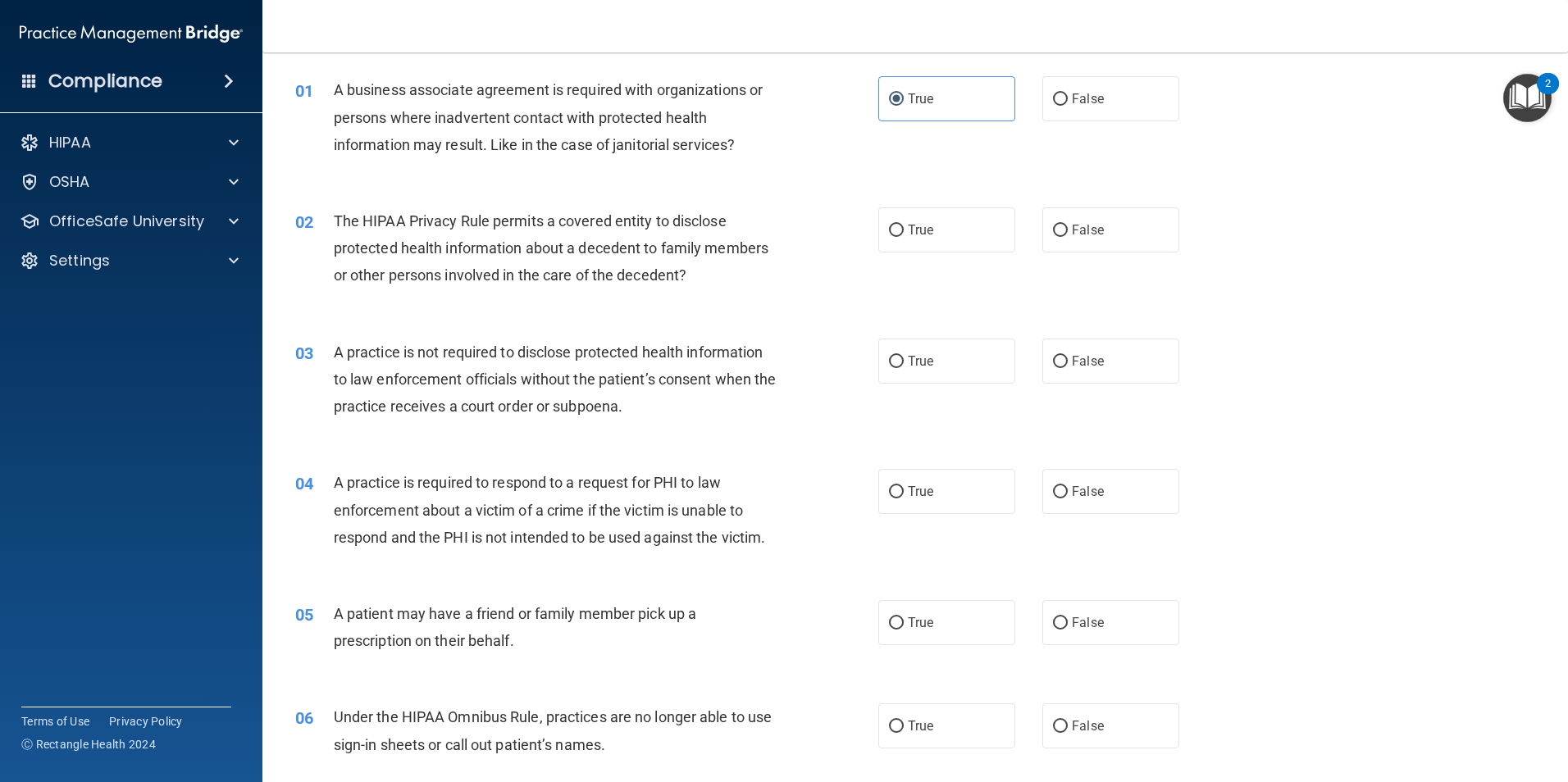
scroll to position [82, 0]
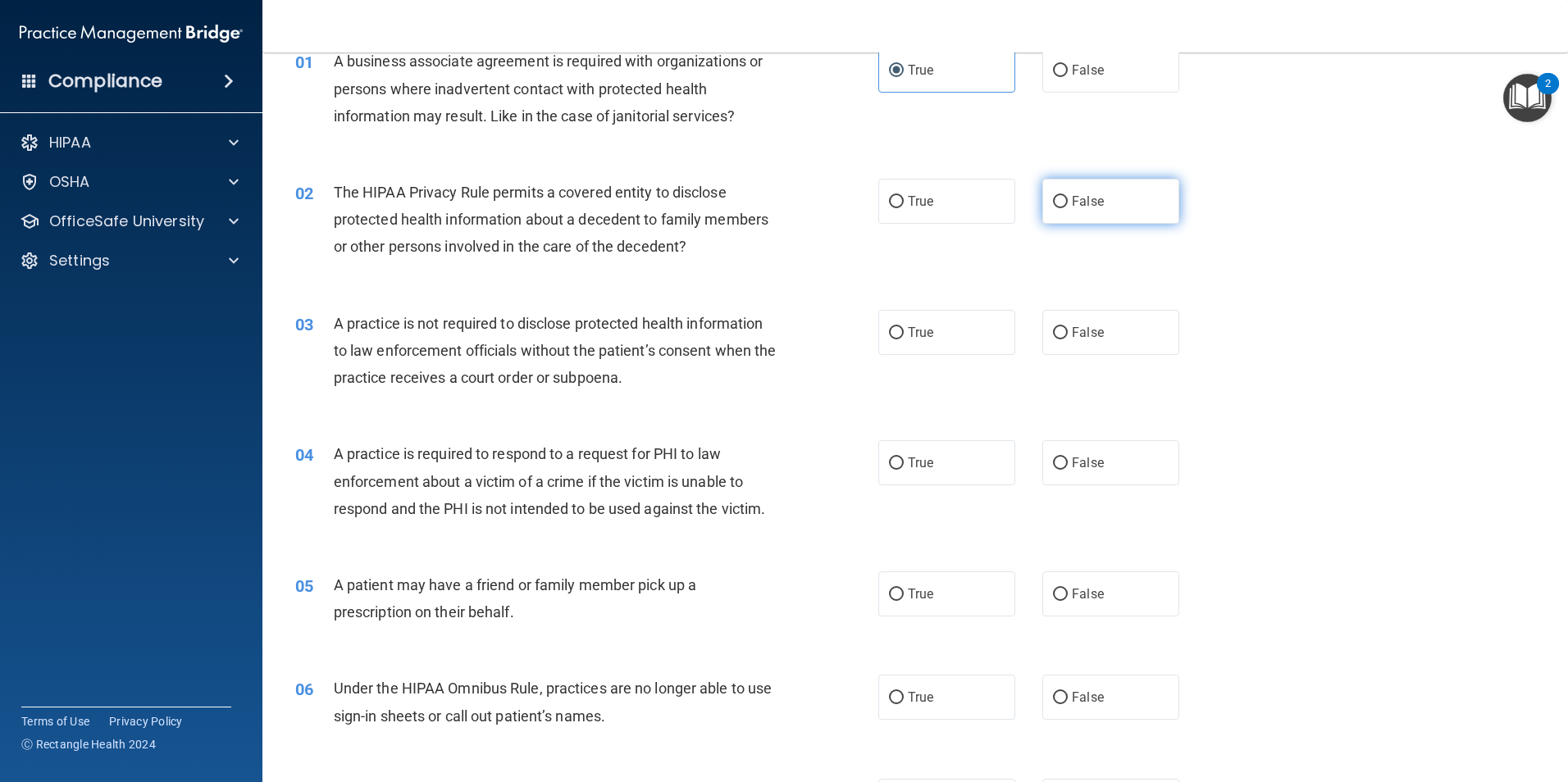
click at [1102, 200] on label "False" at bounding box center [1110, 201] width 137 height 45
click at [1068, 200] on input "False" at bounding box center [1060, 202] width 15 height 12
radio input "true"
click at [929, 326] on label "True" at bounding box center [947, 332] width 137 height 45
click at [904, 327] on input "True" at bounding box center [895, 333] width 15 height 12
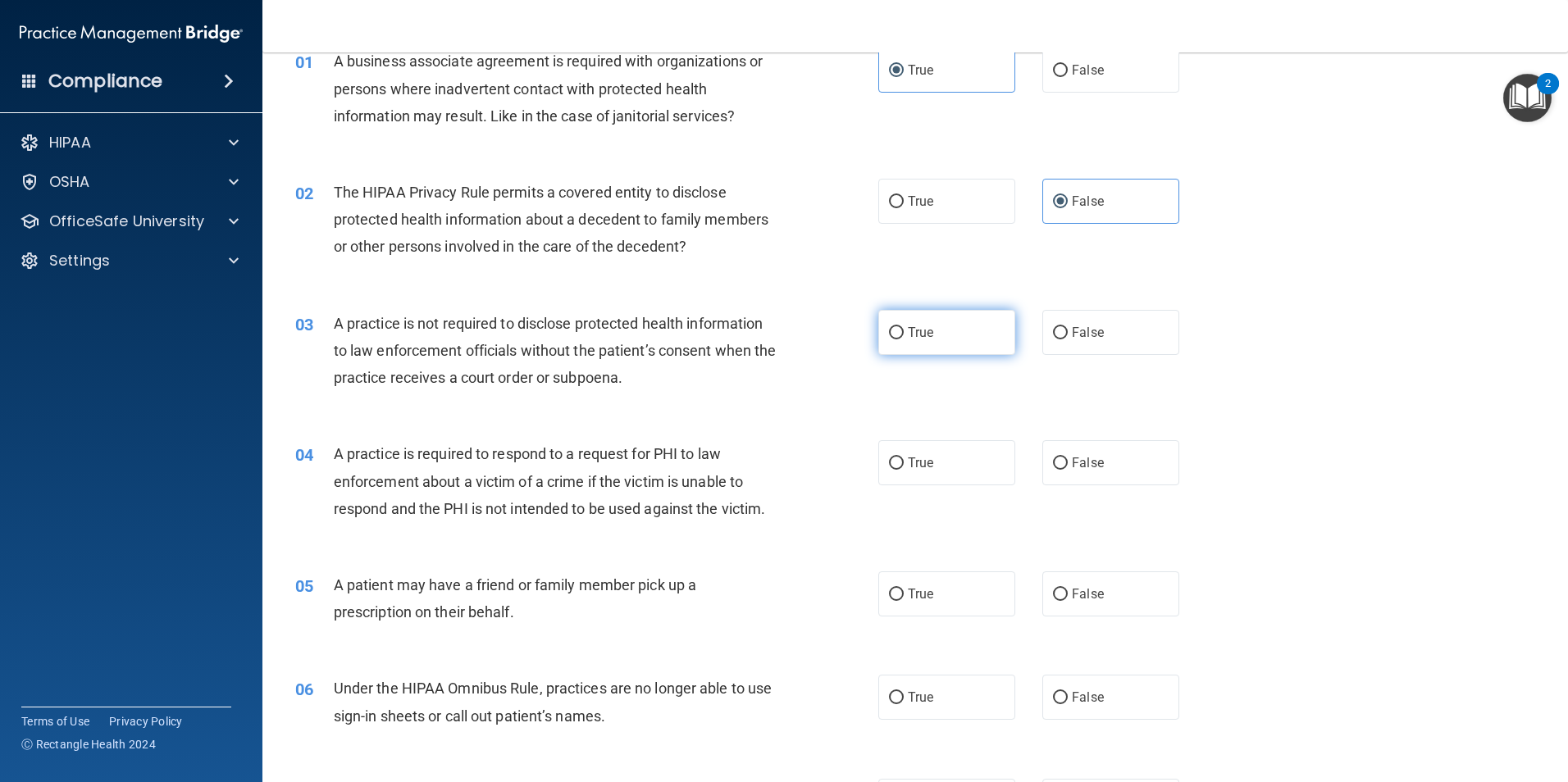
radio input "true"
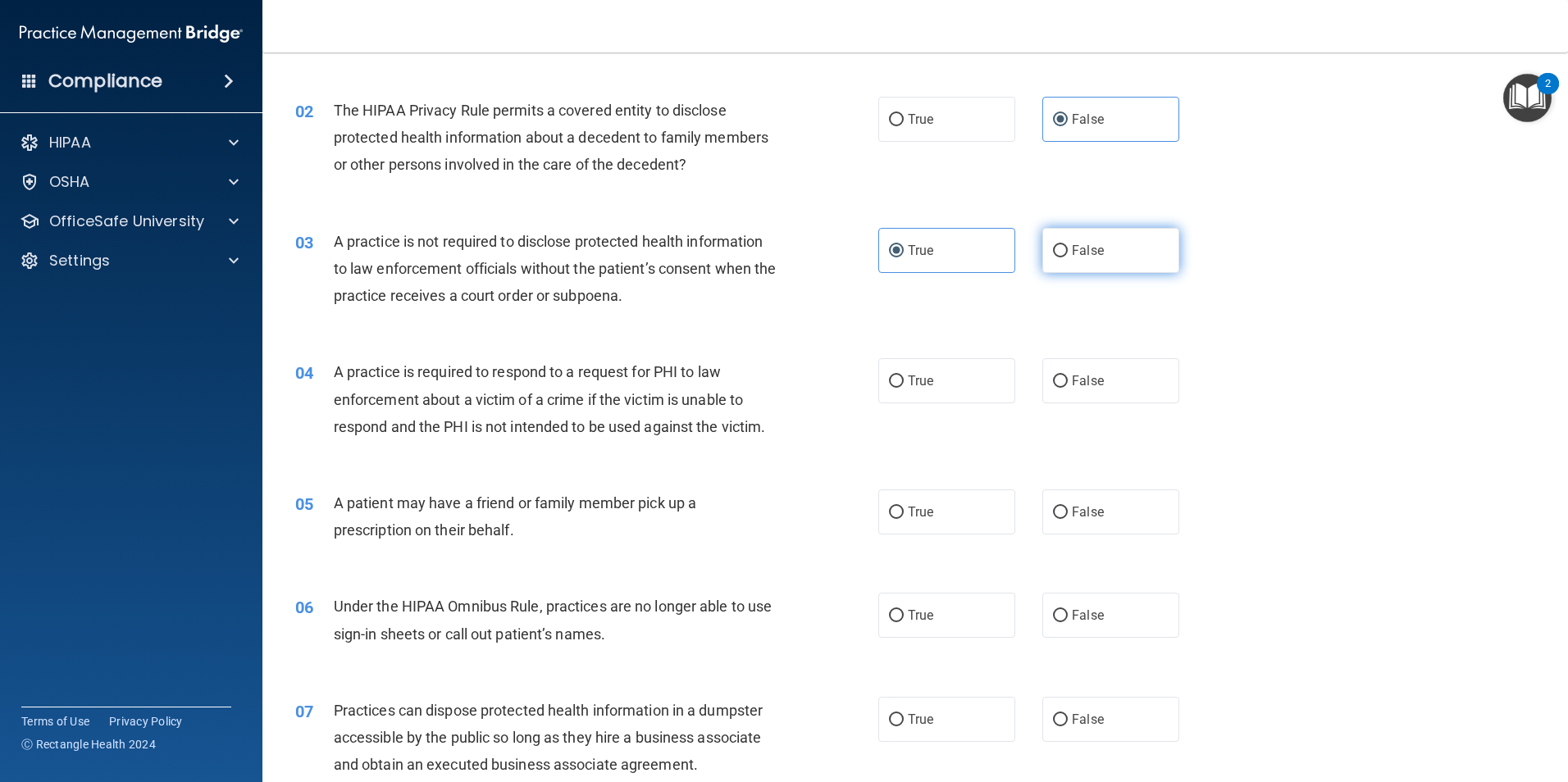
click at [1072, 257] on span "False" at bounding box center [1087, 250] width 32 height 15
click at [1068, 257] on input "False" at bounding box center [1060, 251] width 15 height 12
radio input "true"
radio input "false"
click at [915, 386] on span "True" at bounding box center [920, 380] width 26 height 15
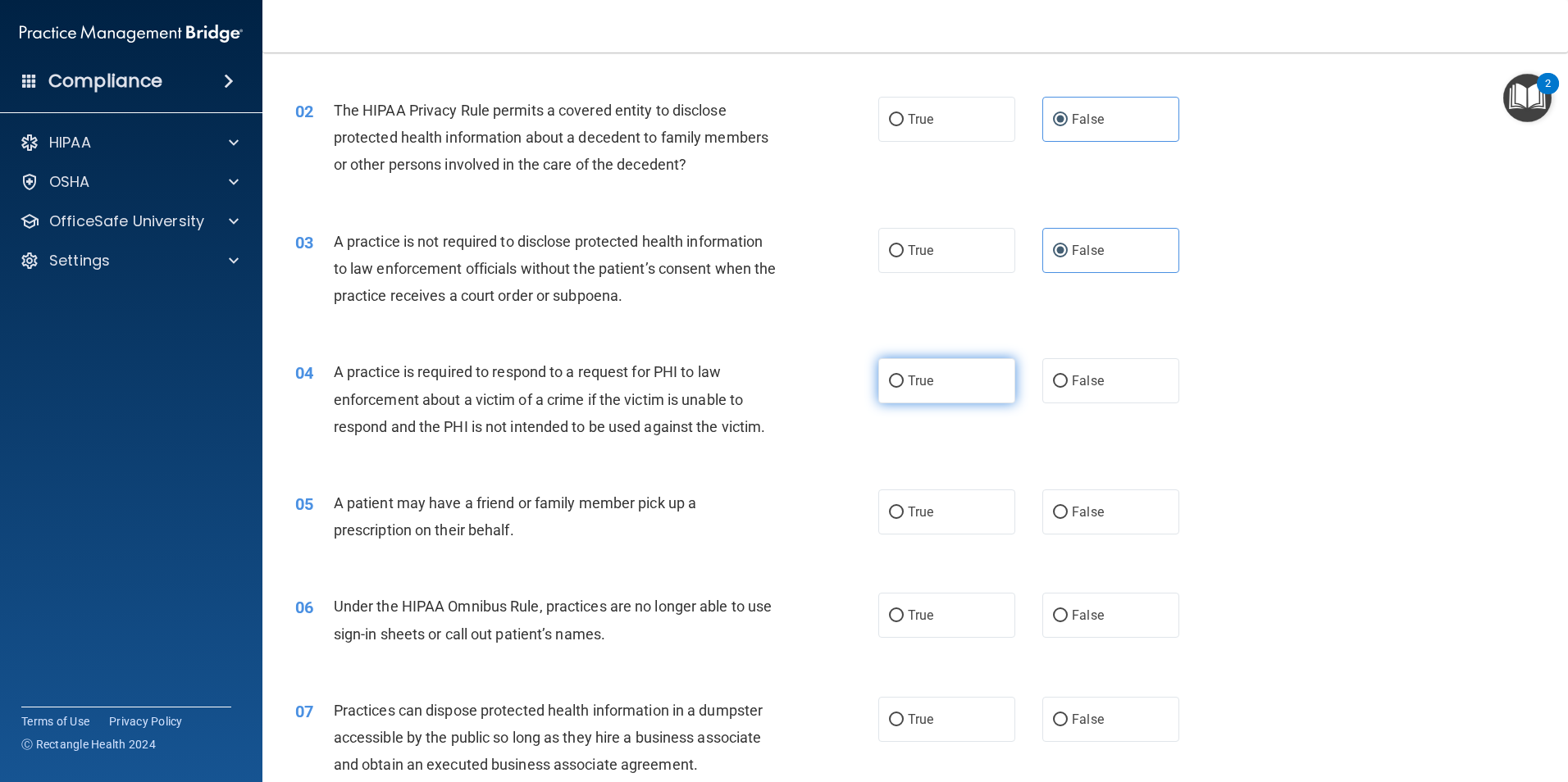
click at [904, 386] on input "True" at bounding box center [895, 381] width 15 height 12
radio input "true"
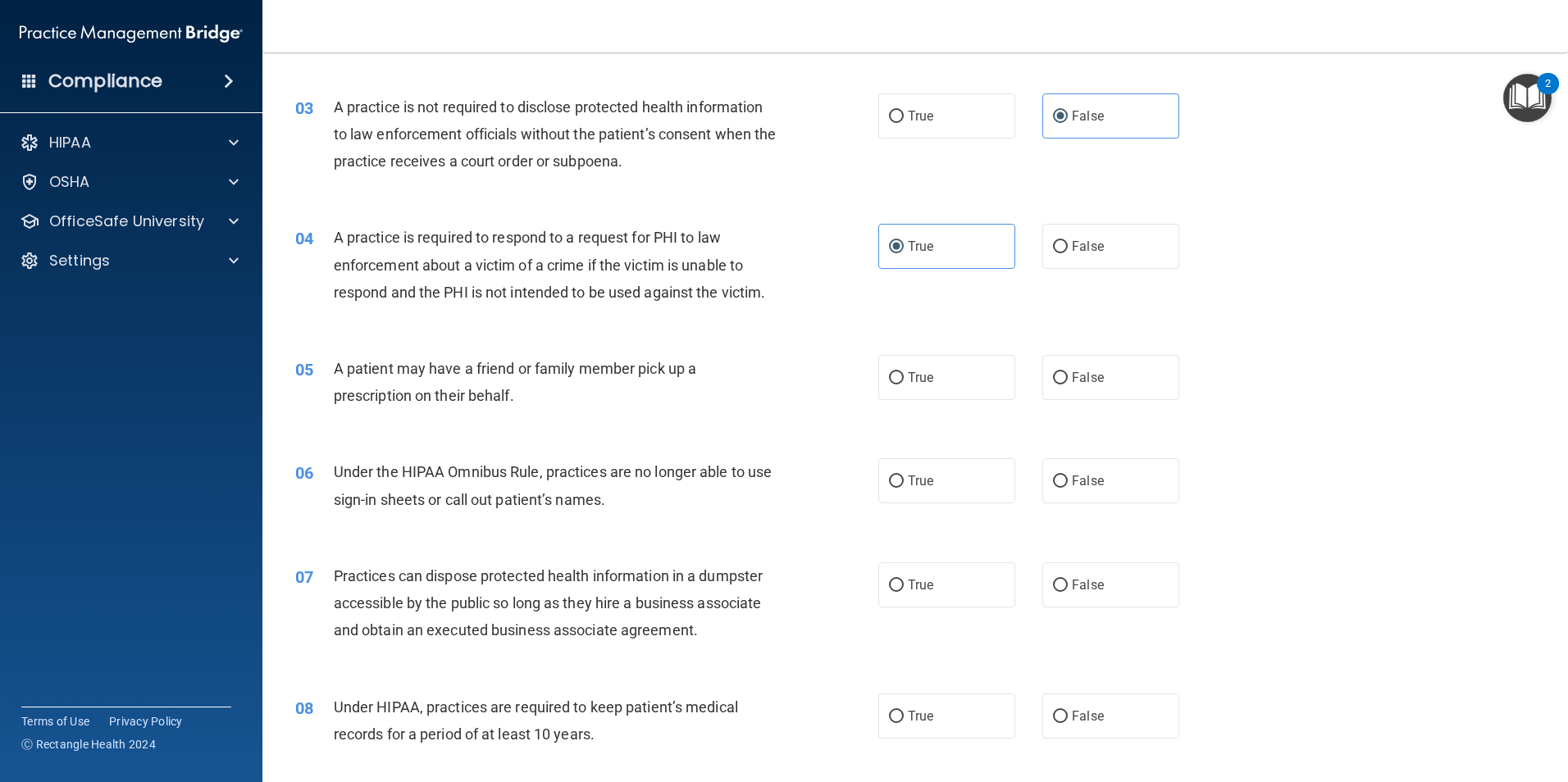
scroll to position [328, 0]
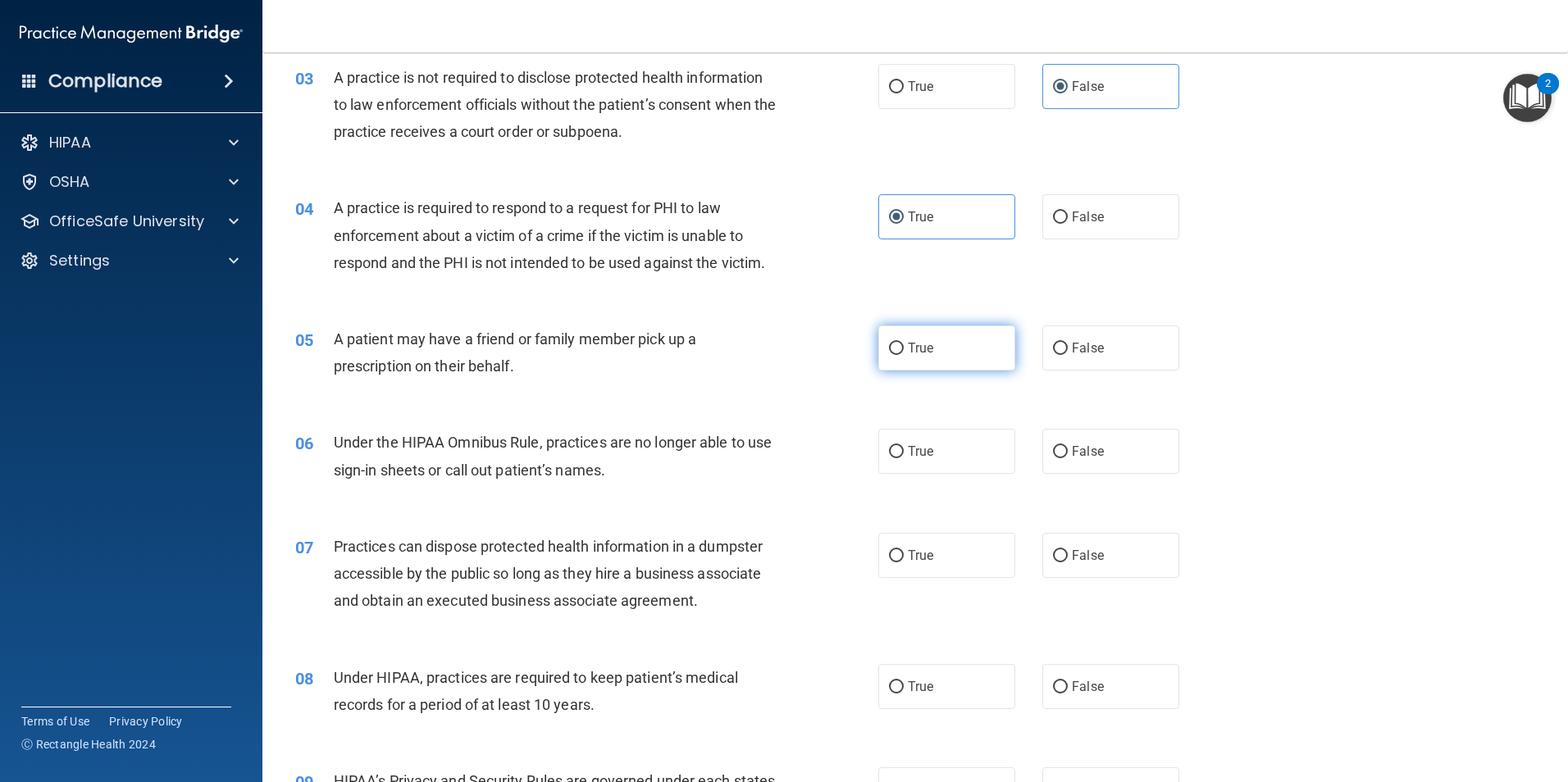
click at [968, 340] on label "True" at bounding box center [947, 348] width 137 height 45
click at [904, 343] on input "True" at bounding box center [895, 349] width 15 height 12
radio input "true"
click at [1053, 456] on input "False" at bounding box center [1060, 452] width 15 height 12
radio input "true"
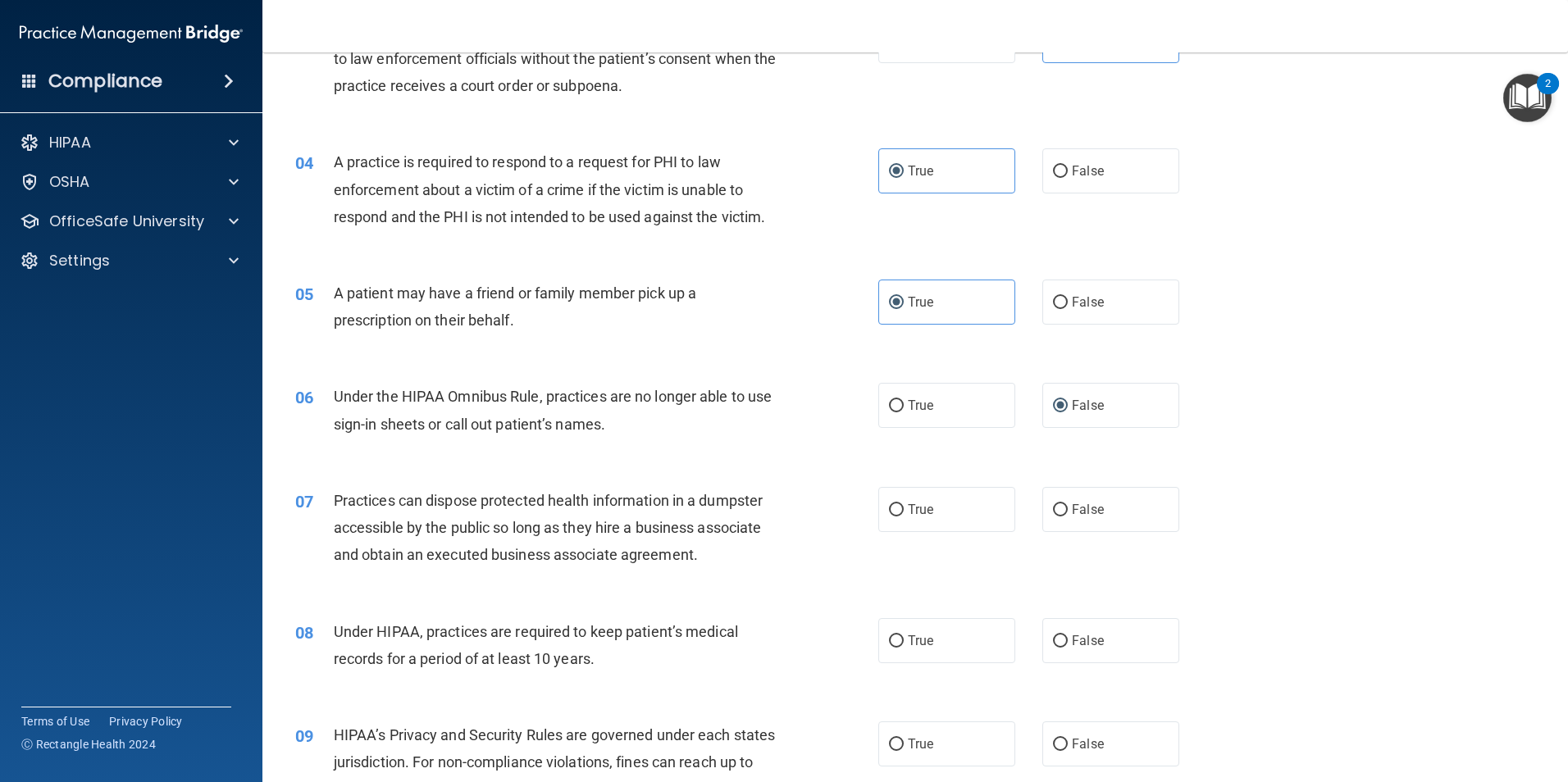
scroll to position [409, 0]
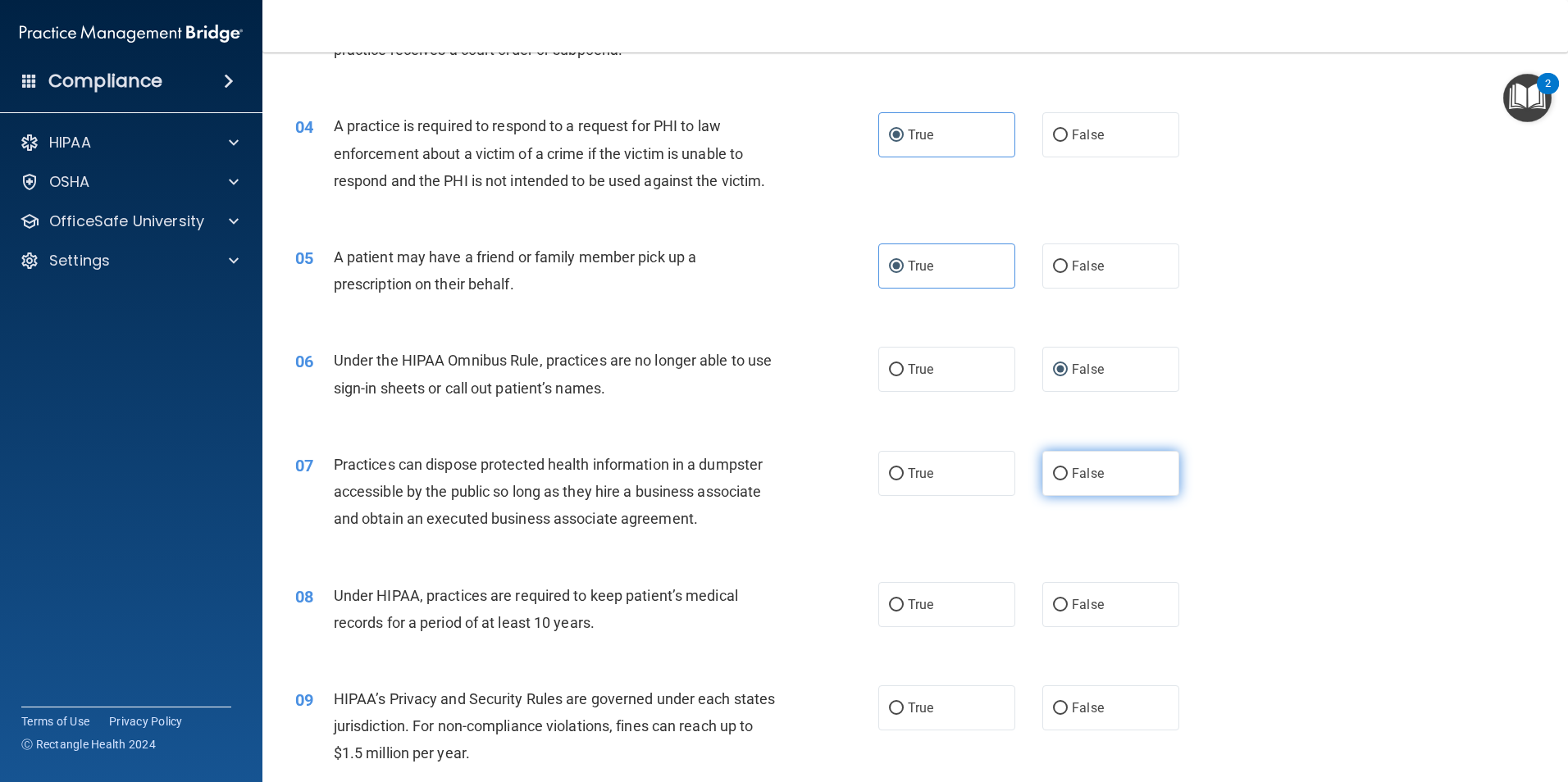
click at [1072, 469] on span "False" at bounding box center [1087, 474] width 32 height 15
click at [1067, 469] on input "False" at bounding box center [1060, 474] width 15 height 12
radio input "true"
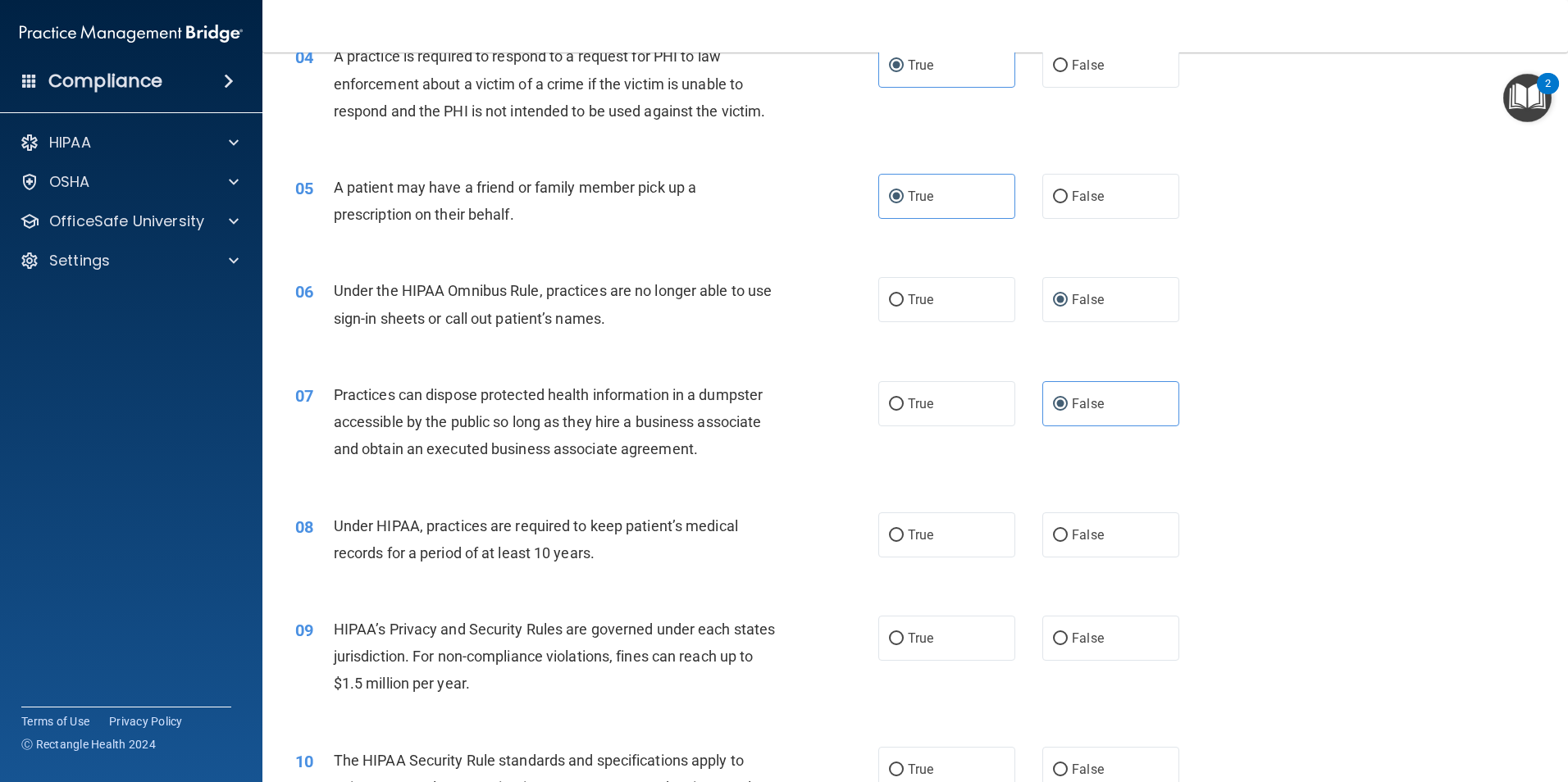
scroll to position [574, 0]
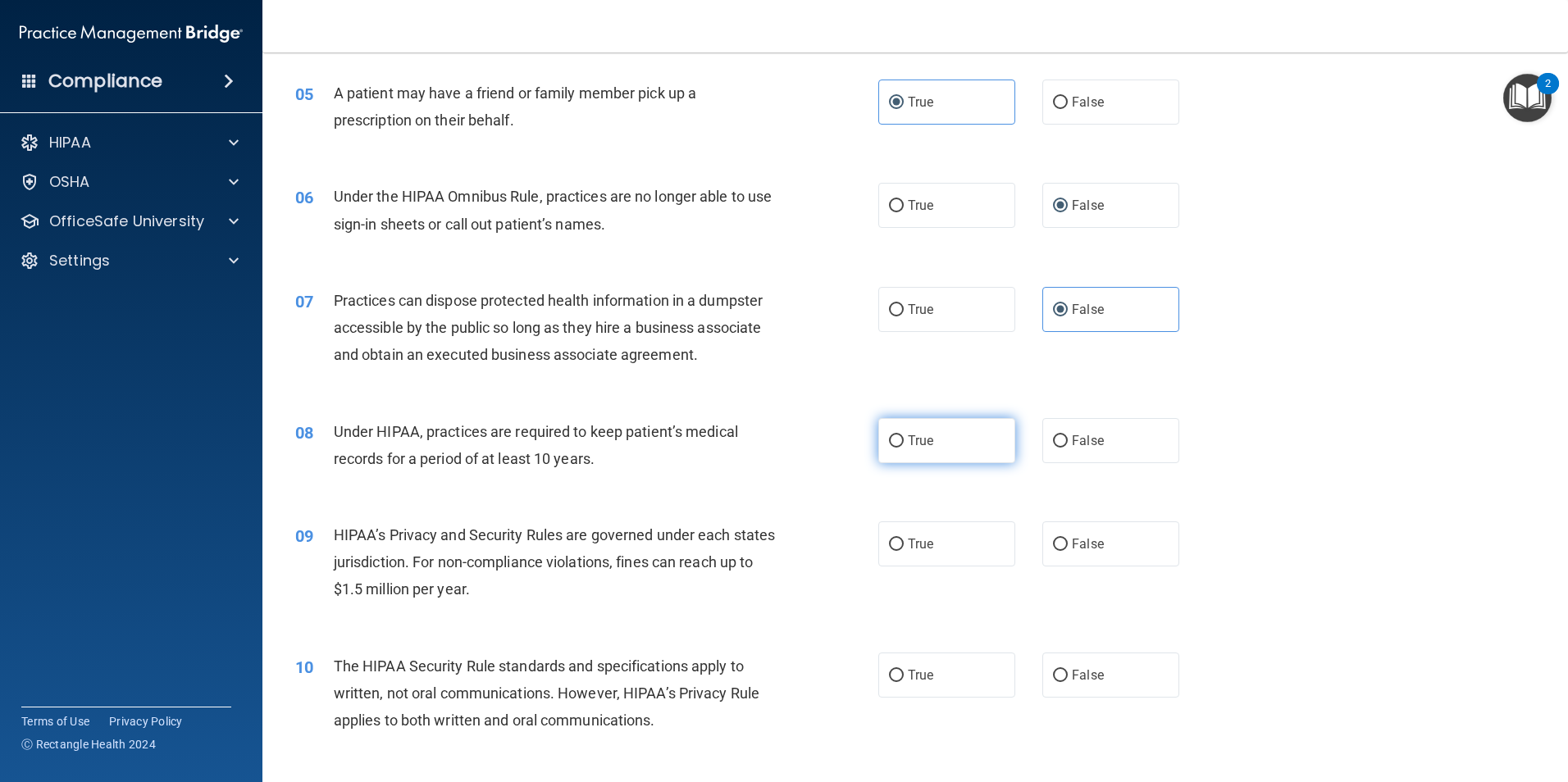
click at [961, 452] on label "True" at bounding box center [947, 440] width 137 height 45
click at [904, 448] on input "True" at bounding box center [895, 441] width 15 height 12
radio input "true"
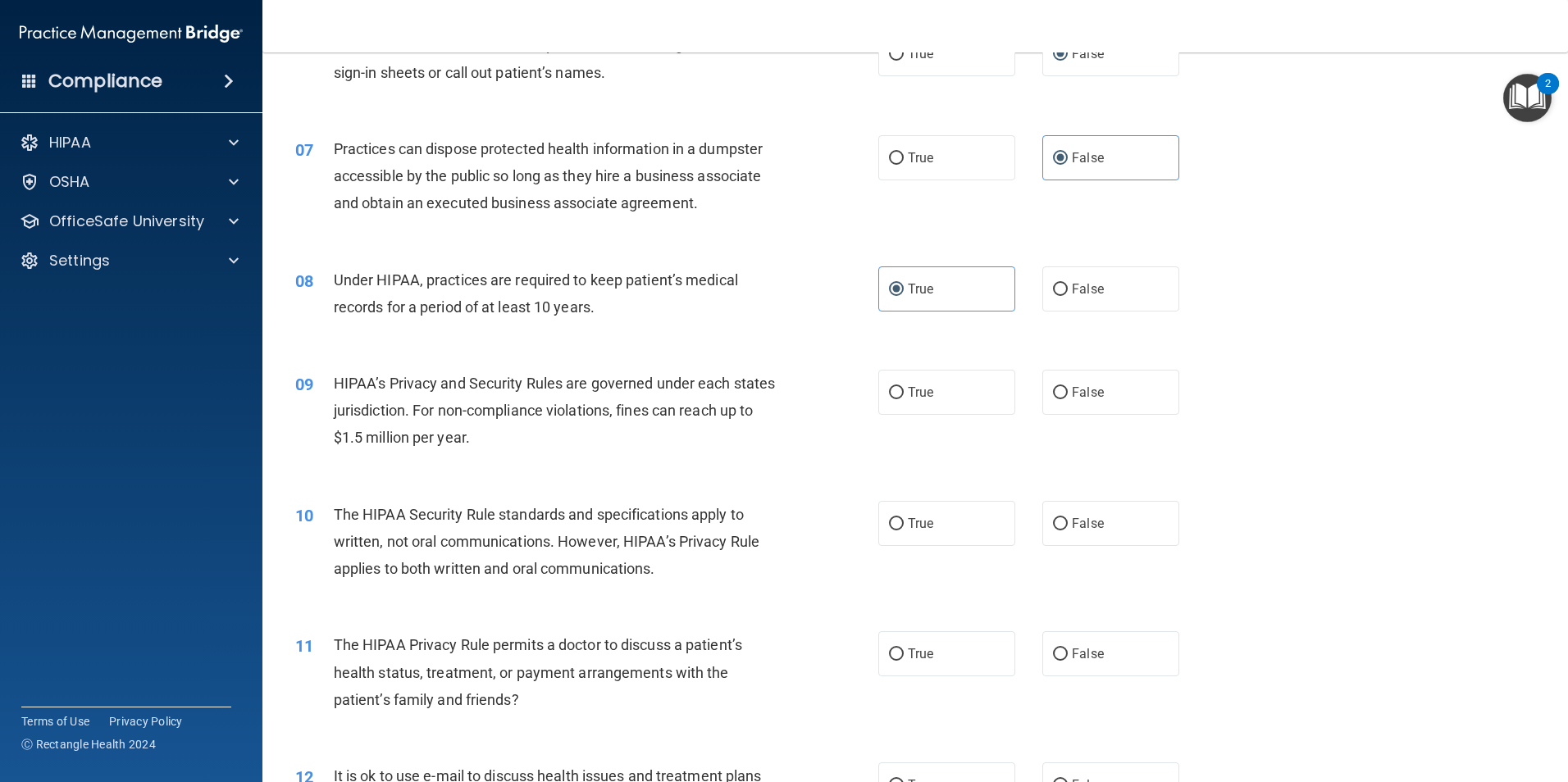
scroll to position [737, 0]
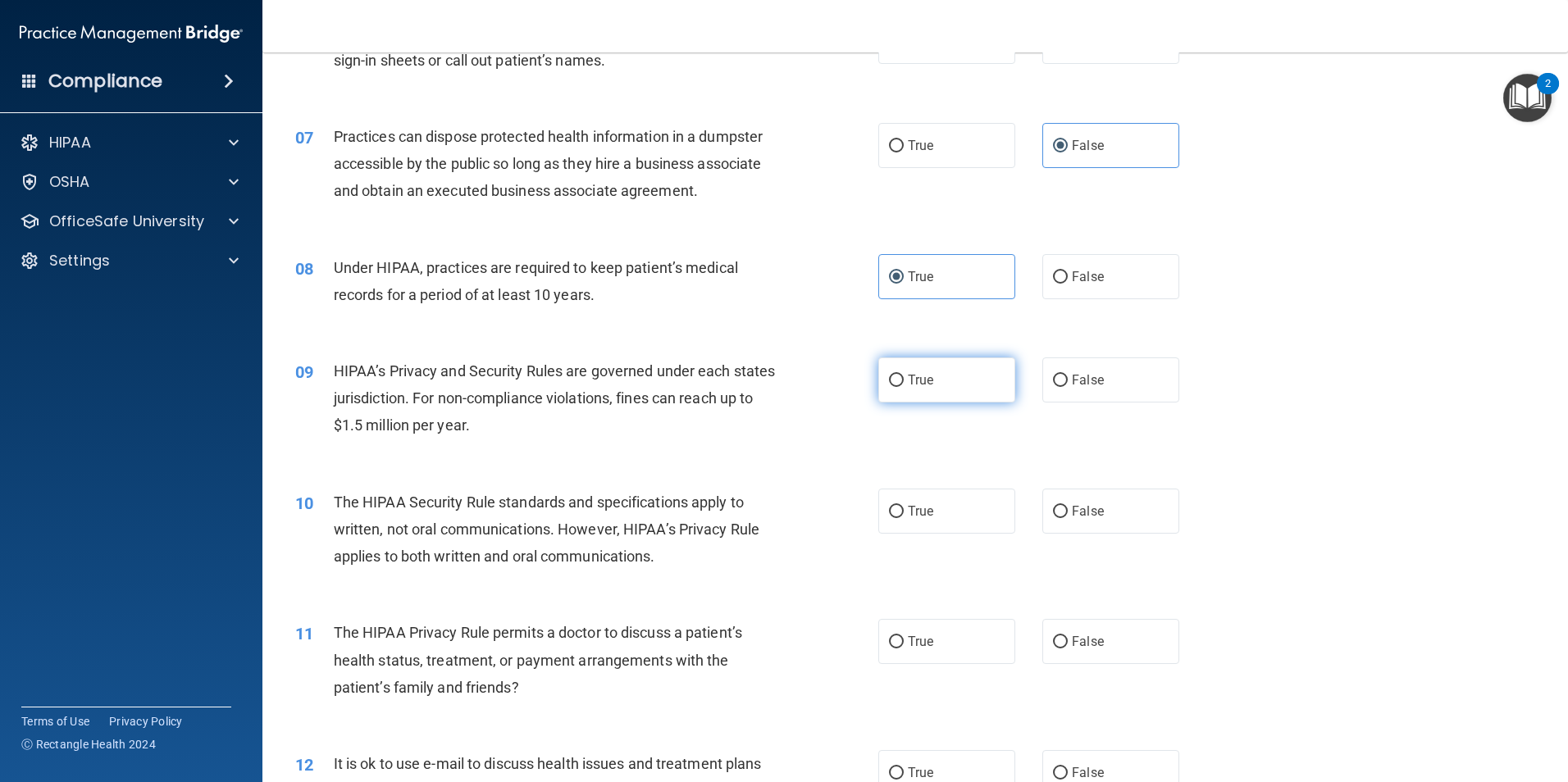
click at [967, 365] on label "True" at bounding box center [947, 379] width 137 height 45
click at [904, 374] on input "True" at bounding box center [895, 380] width 15 height 12
radio input "true"
click at [974, 518] on label "True" at bounding box center [947, 510] width 137 height 45
click at [904, 518] on input "True" at bounding box center [895, 511] width 15 height 12
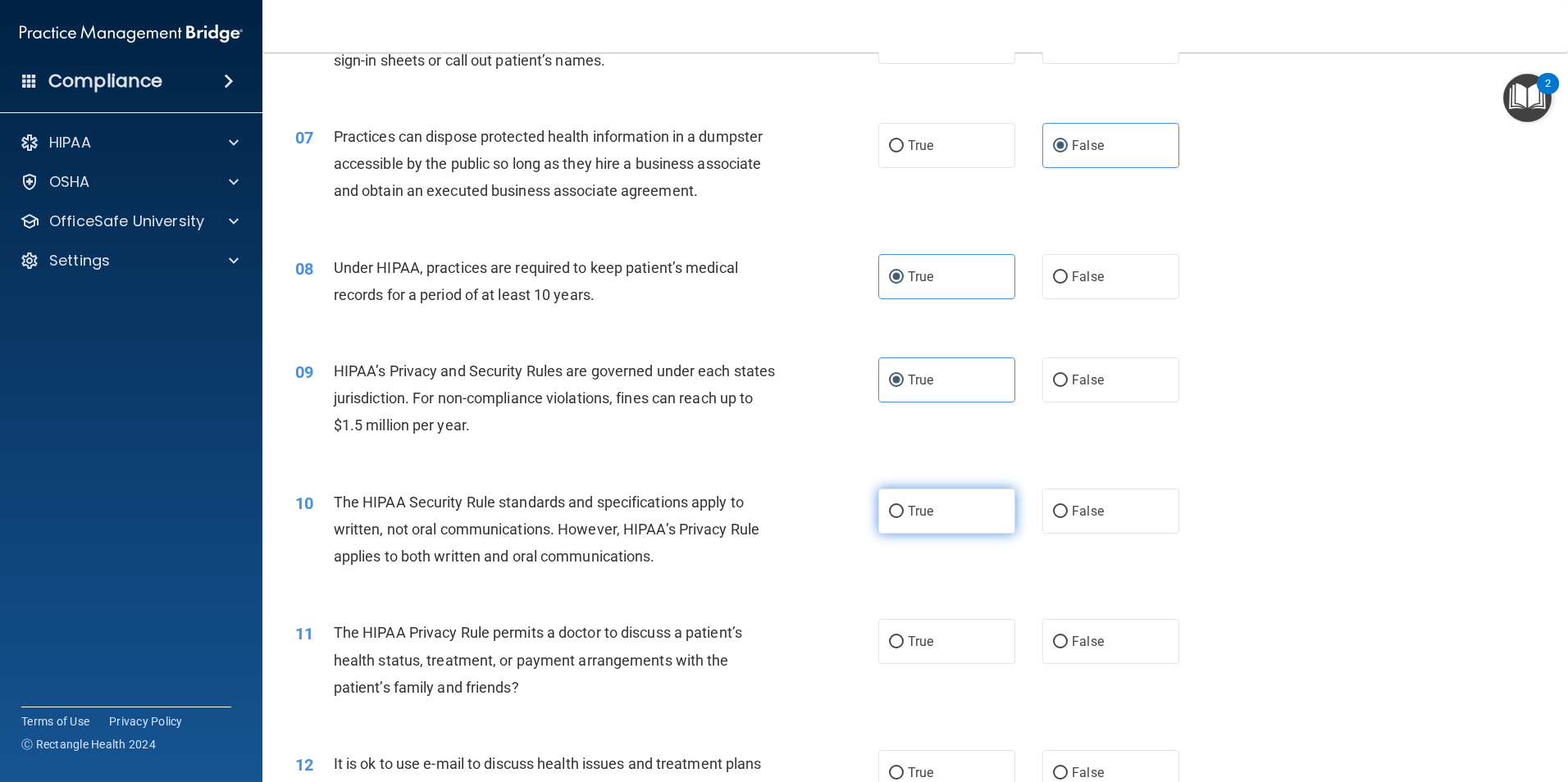
radio input "true"
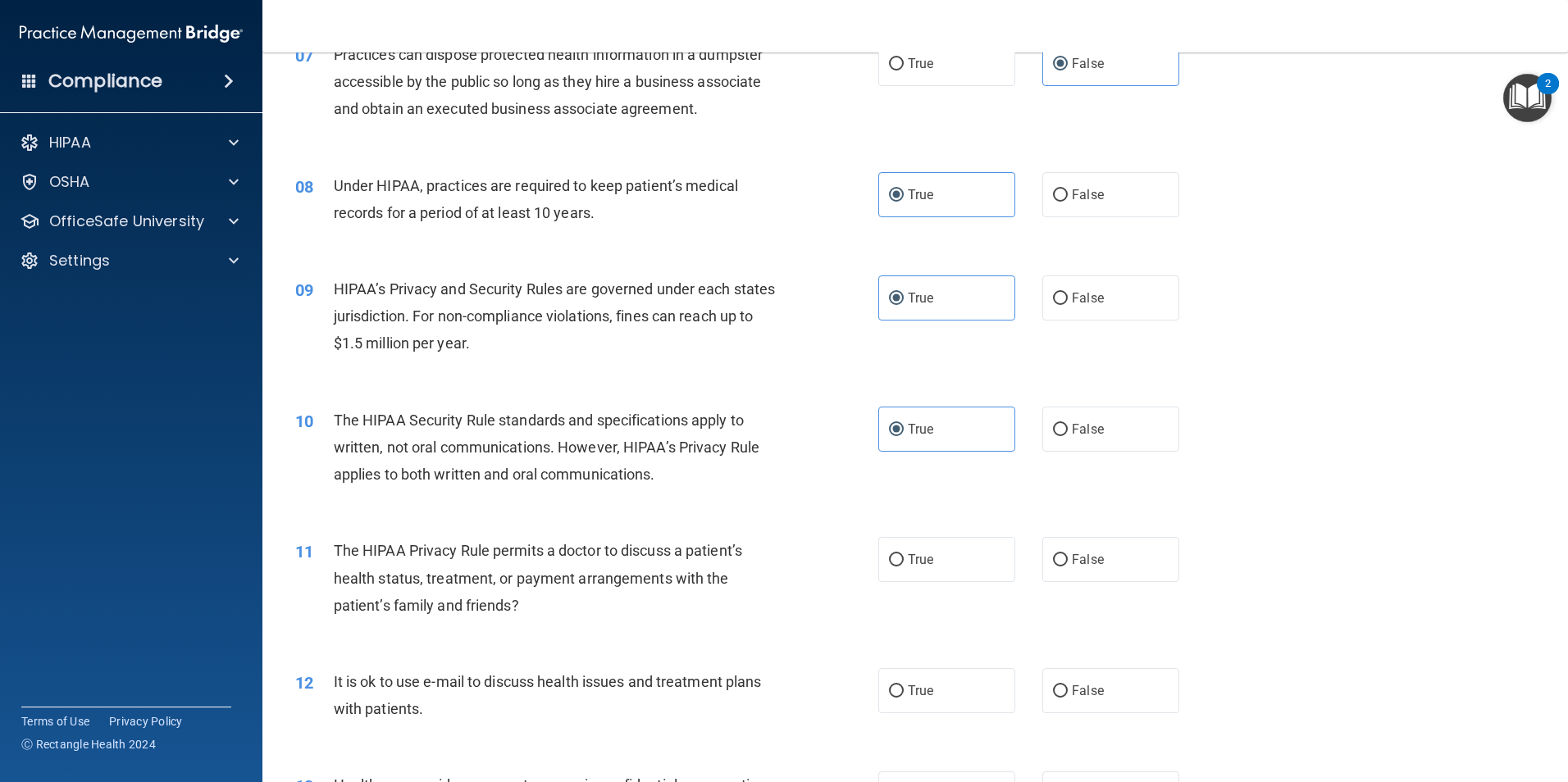
scroll to position [902, 0]
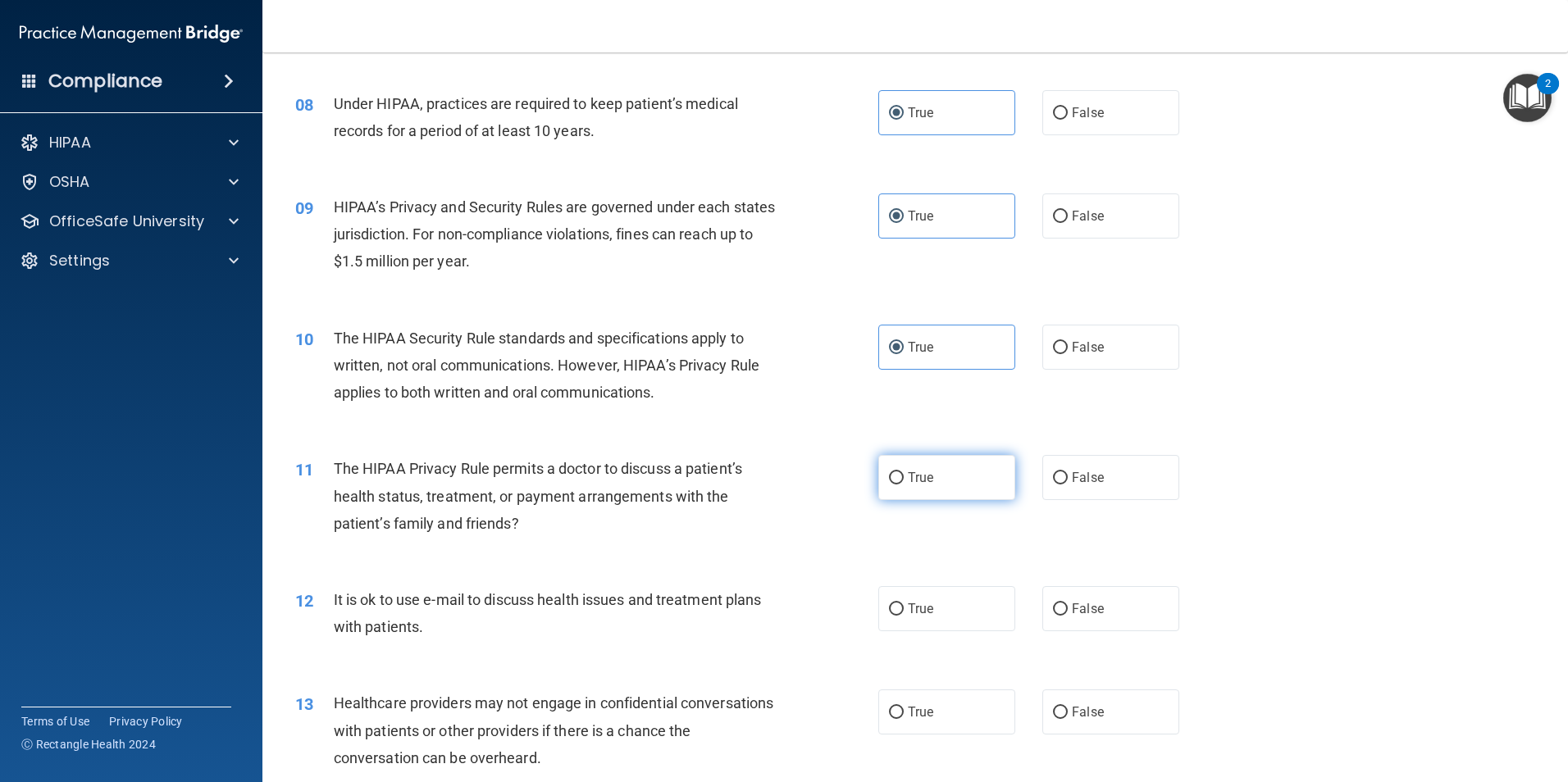
click at [929, 480] on label "True" at bounding box center [947, 477] width 137 height 45
click at [904, 480] on input "True" at bounding box center [895, 478] width 15 height 12
radio input "true"
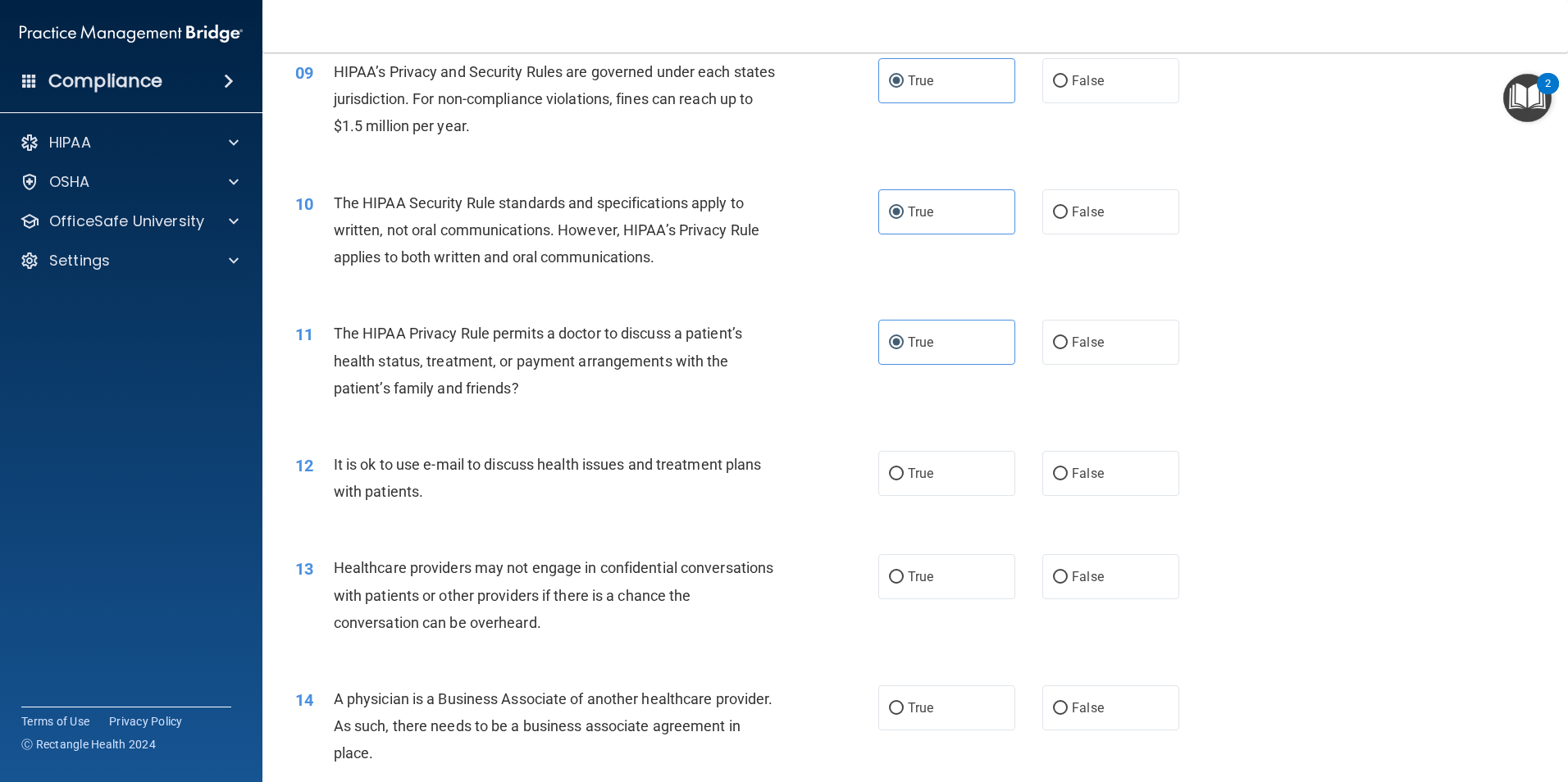
scroll to position [1066, 0]
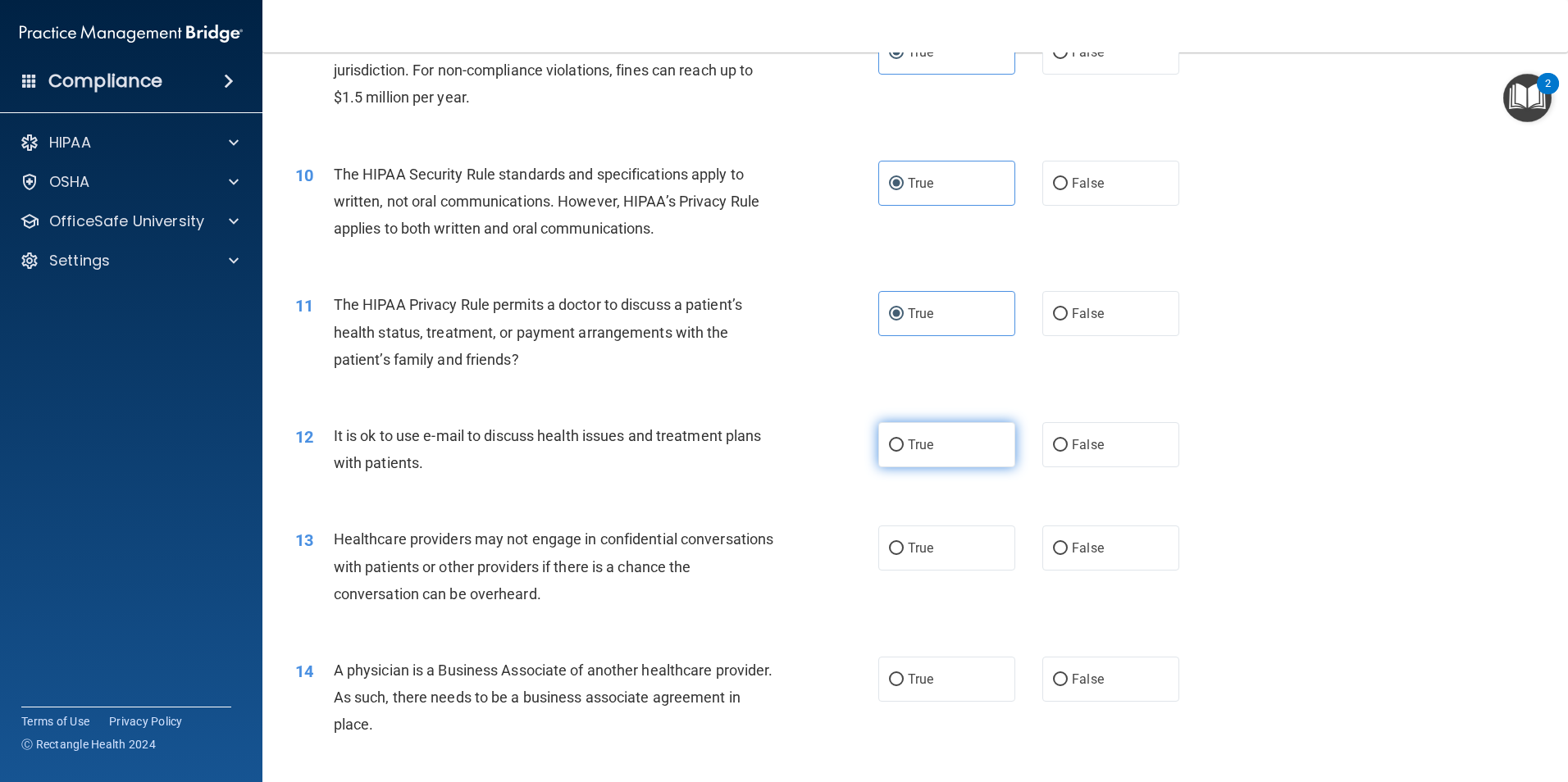
click at [940, 447] on label "True" at bounding box center [947, 445] width 137 height 45
click at [904, 447] on input "True" at bounding box center [895, 445] width 15 height 12
radio input "true"
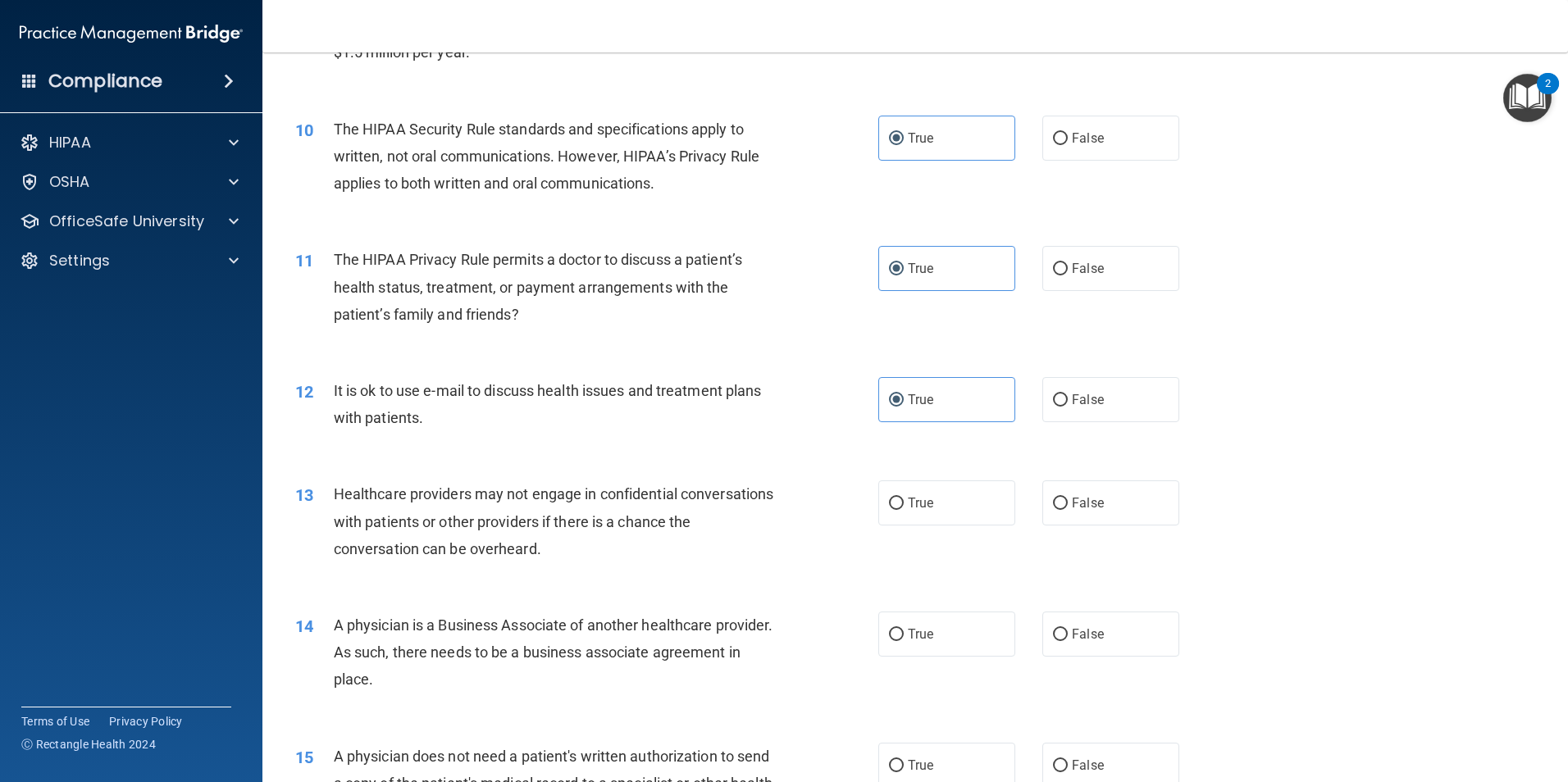
scroll to position [1148, 0]
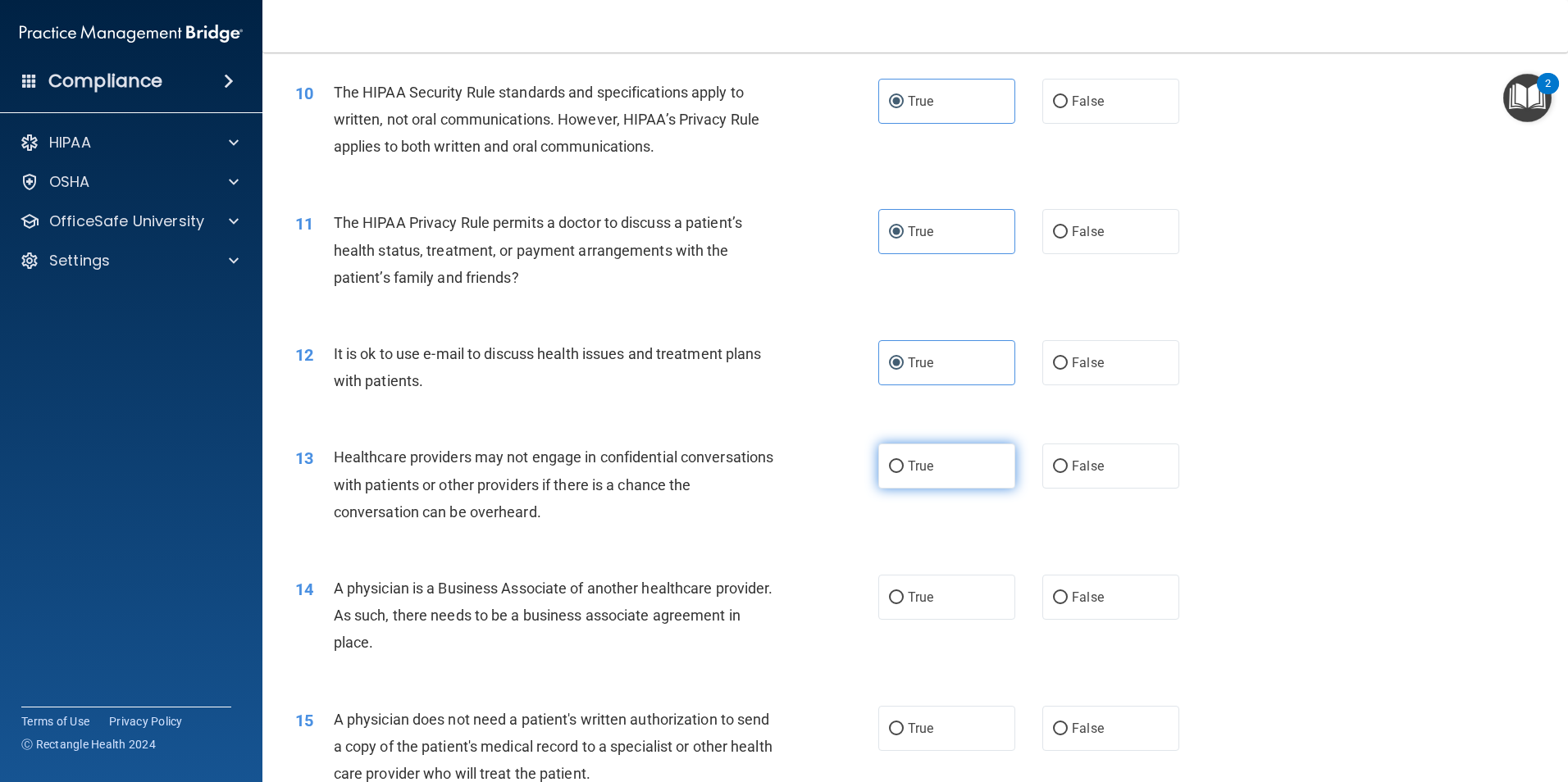
click at [944, 485] on label "True" at bounding box center [947, 466] width 137 height 45
click at [904, 473] on input "True" at bounding box center [895, 467] width 15 height 12
radio input "true"
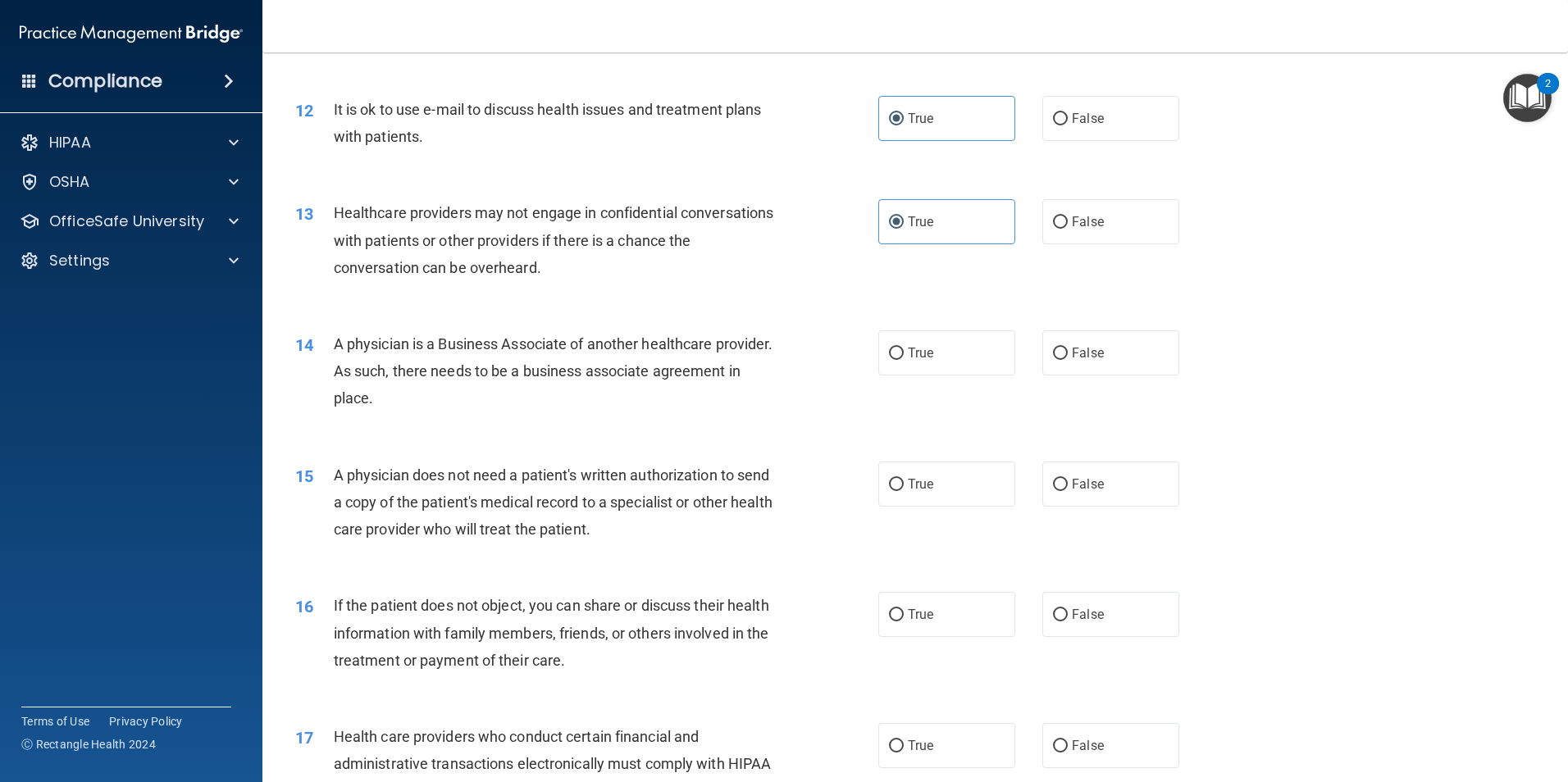
scroll to position [1394, 0]
click at [954, 353] on label "True" at bounding box center [947, 351] width 137 height 45
click at [904, 353] on input "True" at bounding box center [895, 352] width 15 height 12
radio input "true"
click at [1058, 480] on input "False" at bounding box center [1060, 483] width 15 height 12
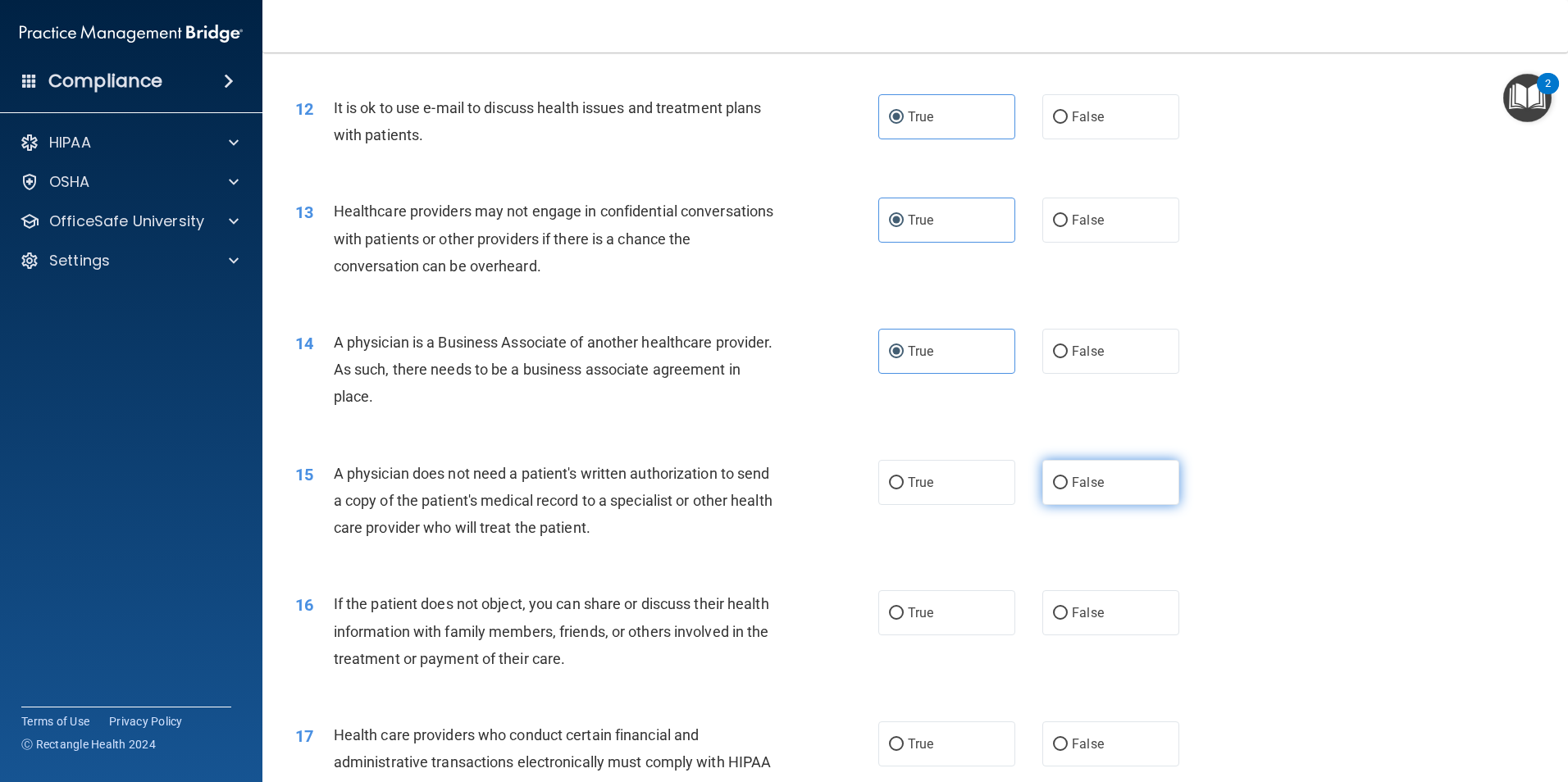
radio input "true"
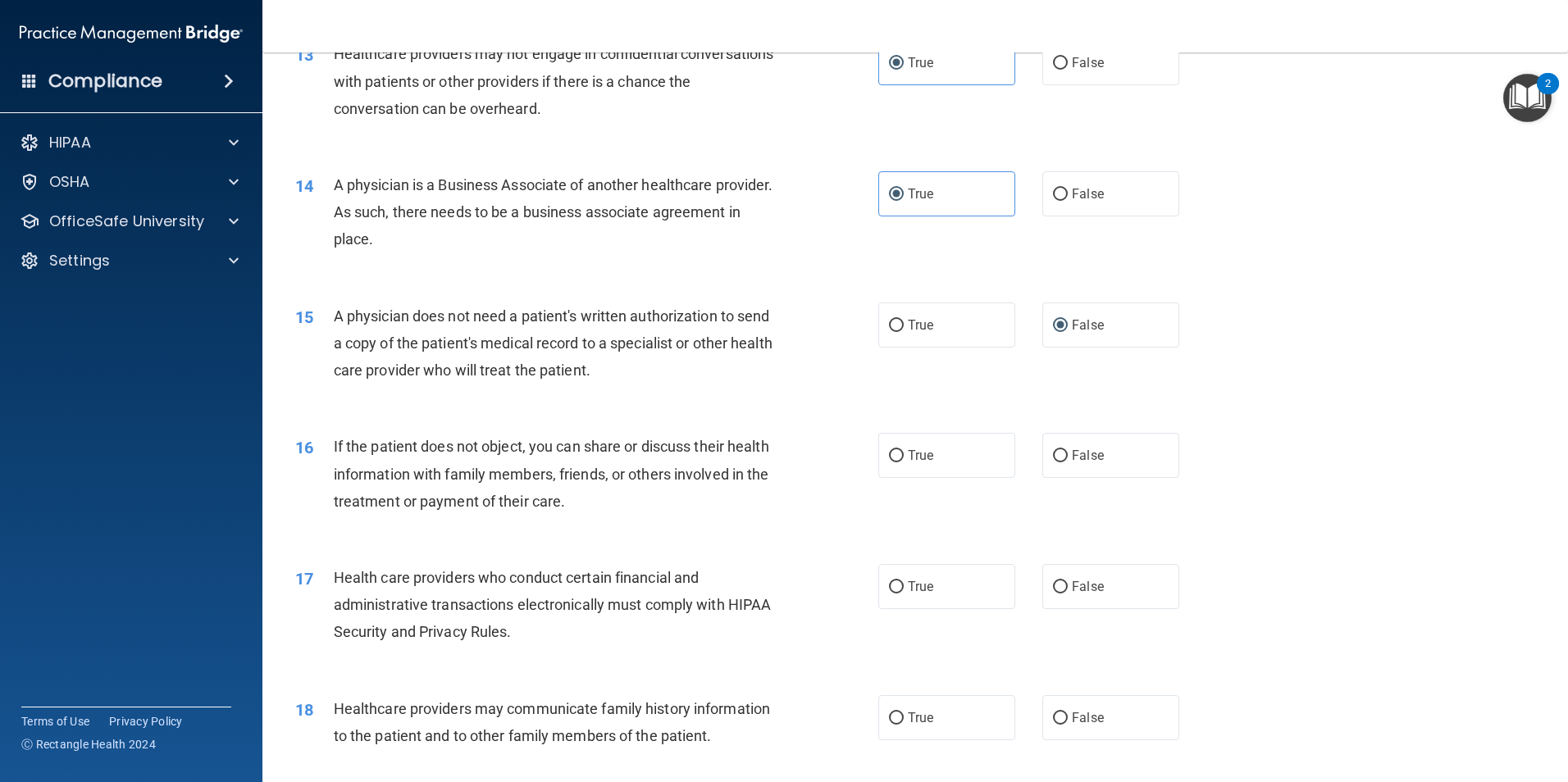
scroll to position [1557, 0]
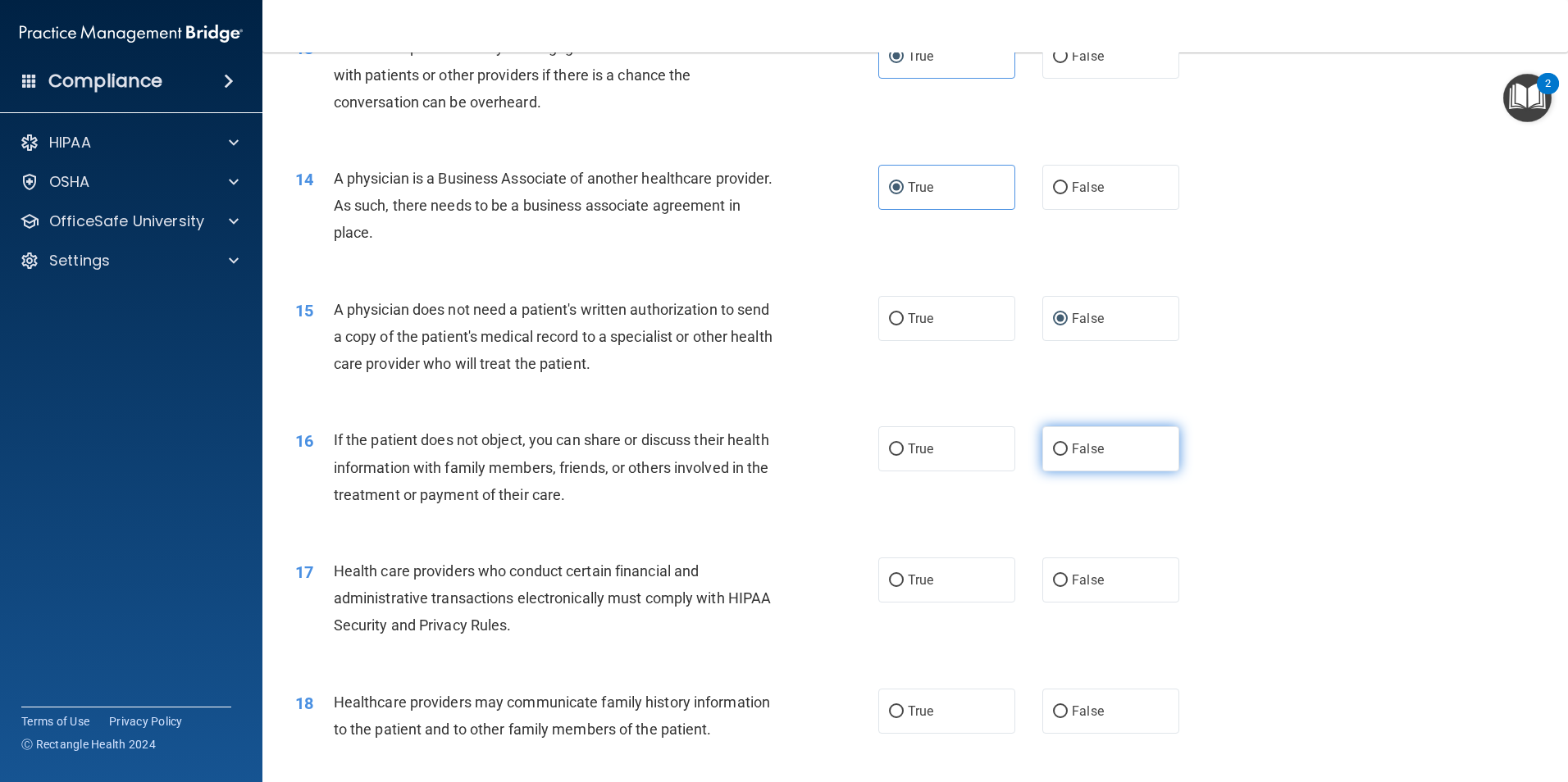
click at [1072, 451] on span "False" at bounding box center [1087, 449] width 32 height 15
click at [1068, 451] on input "False" at bounding box center [1060, 450] width 15 height 12
radio input "true"
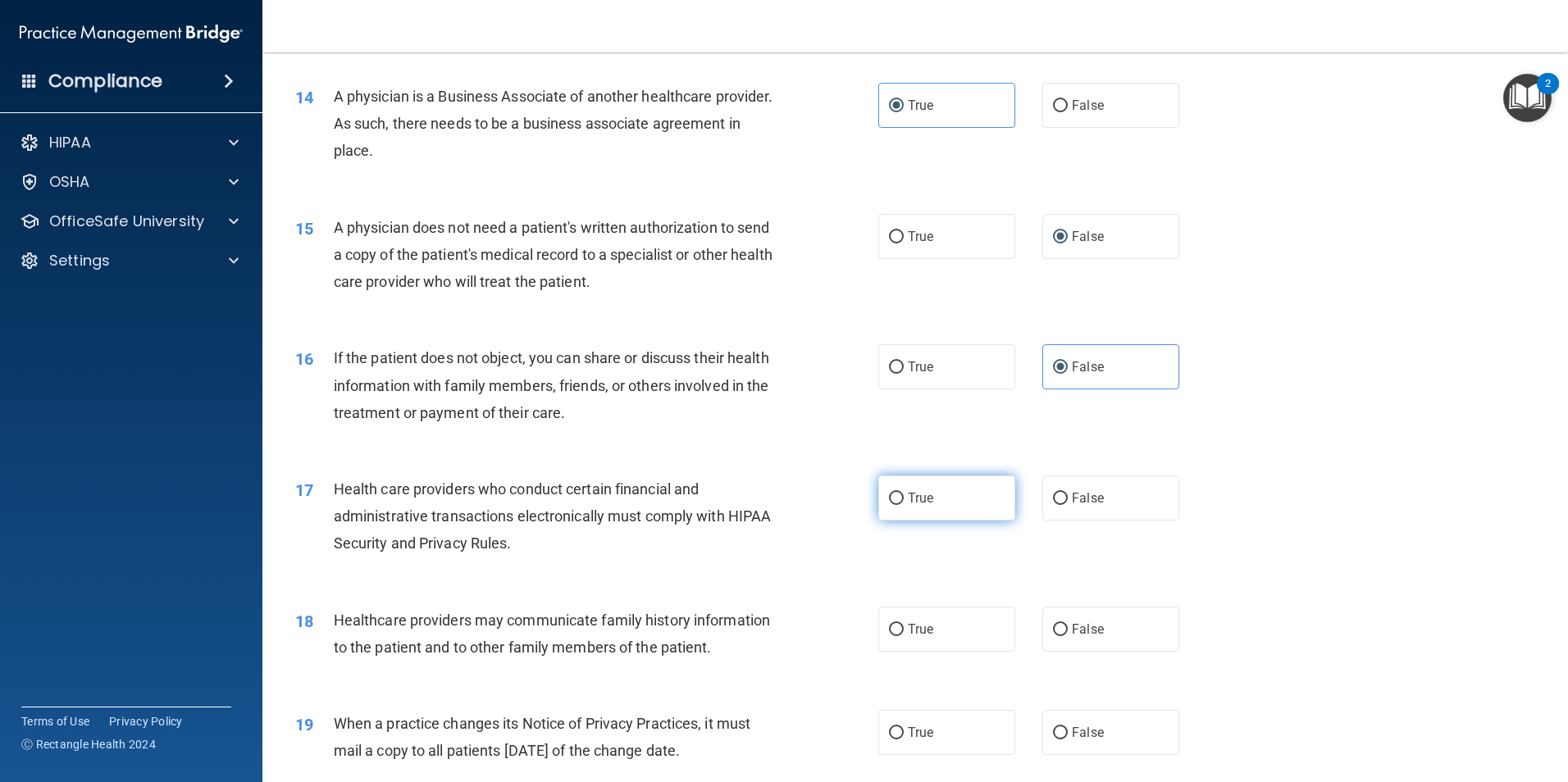
click at [964, 494] on label "True" at bounding box center [947, 498] width 137 height 45
click at [904, 494] on input "True" at bounding box center [895, 498] width 15 height 12
radio input "true"
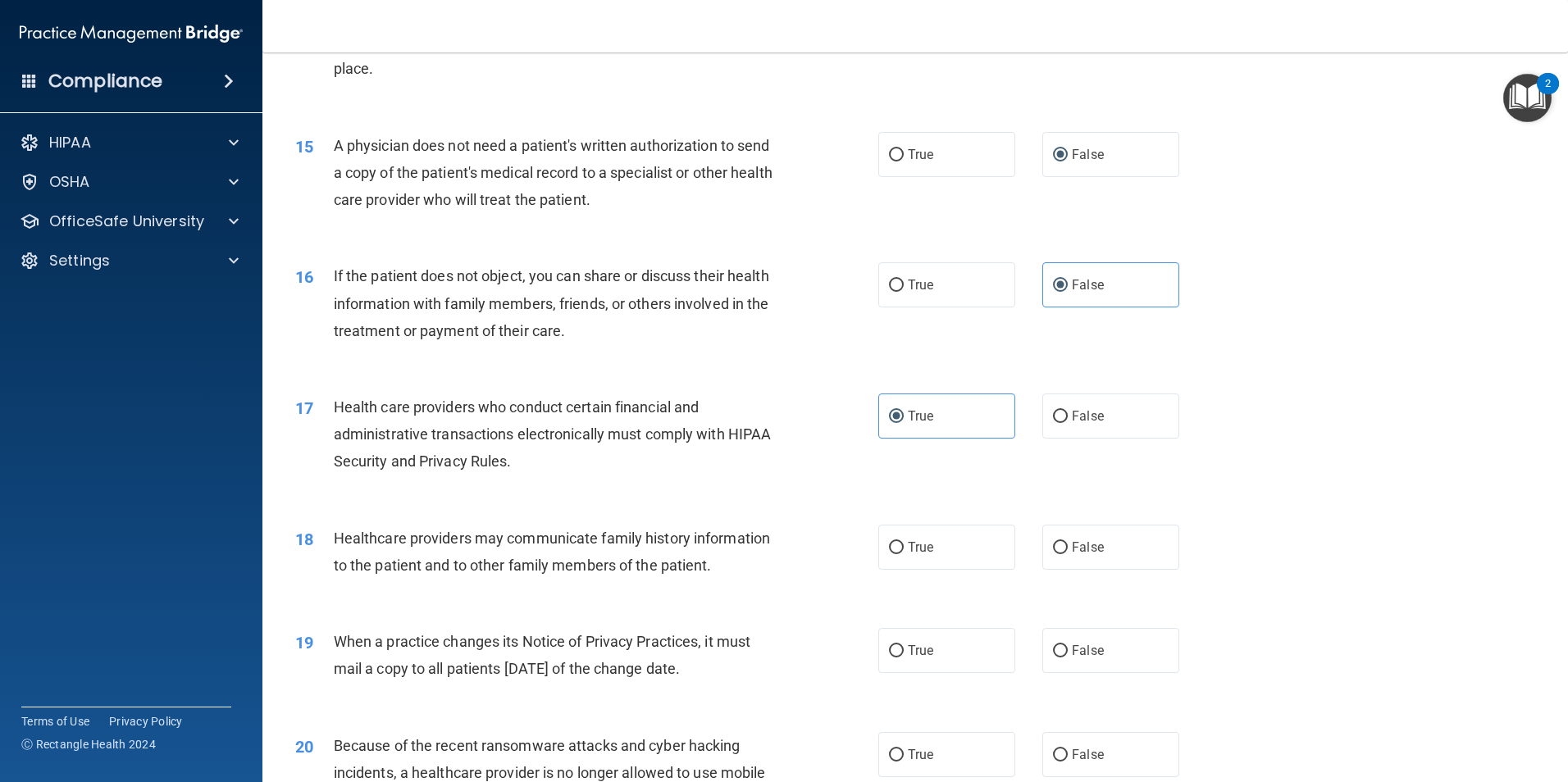
scroll to position [1803, 0]
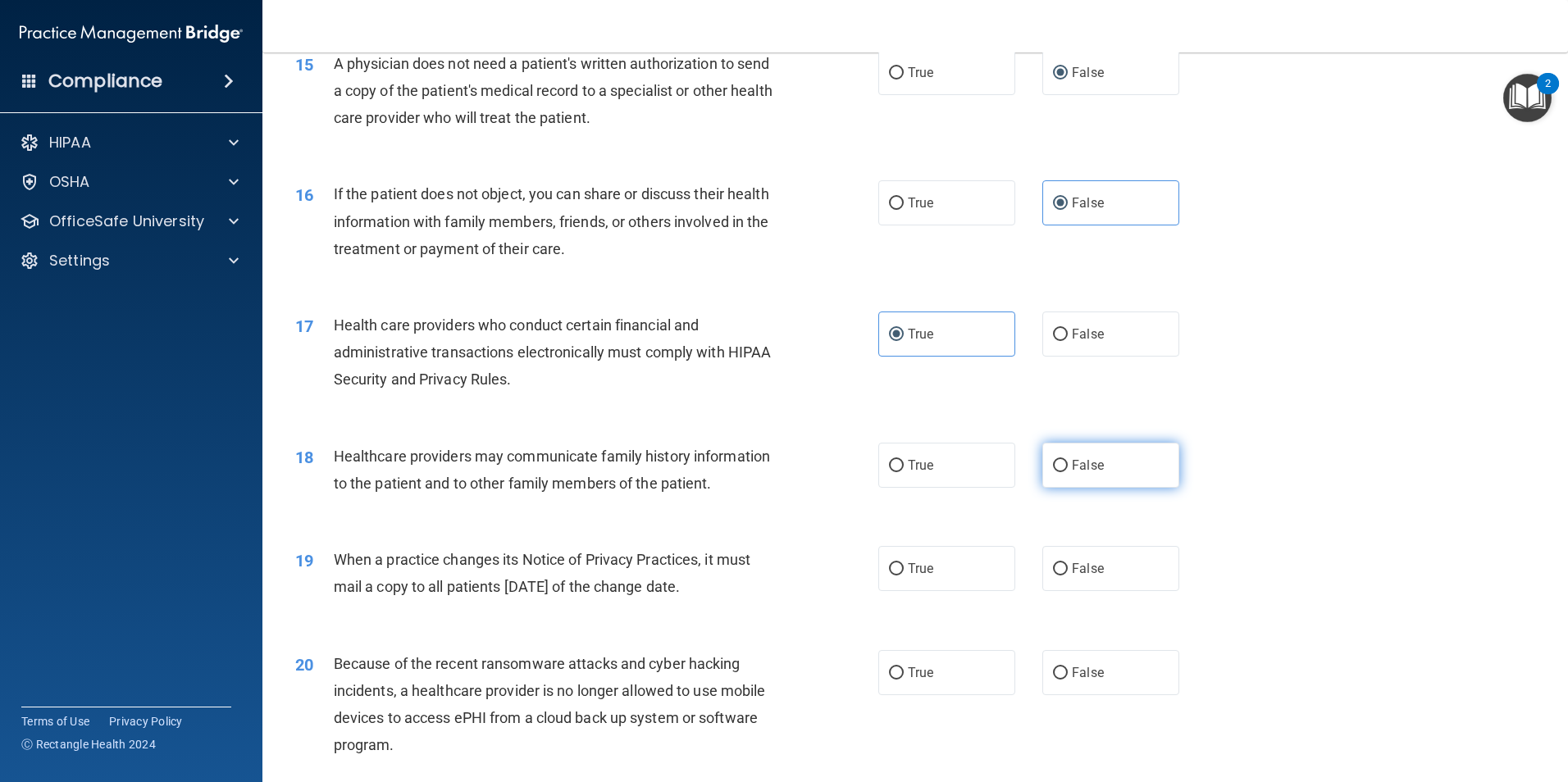
click at [1053, 481] on label "False" at bounding box center [1110, 465] width 137 height 45
click at [1053, 472] on input "False" at bounding box center [1060, 466] width 15 height 12
radio input "true"
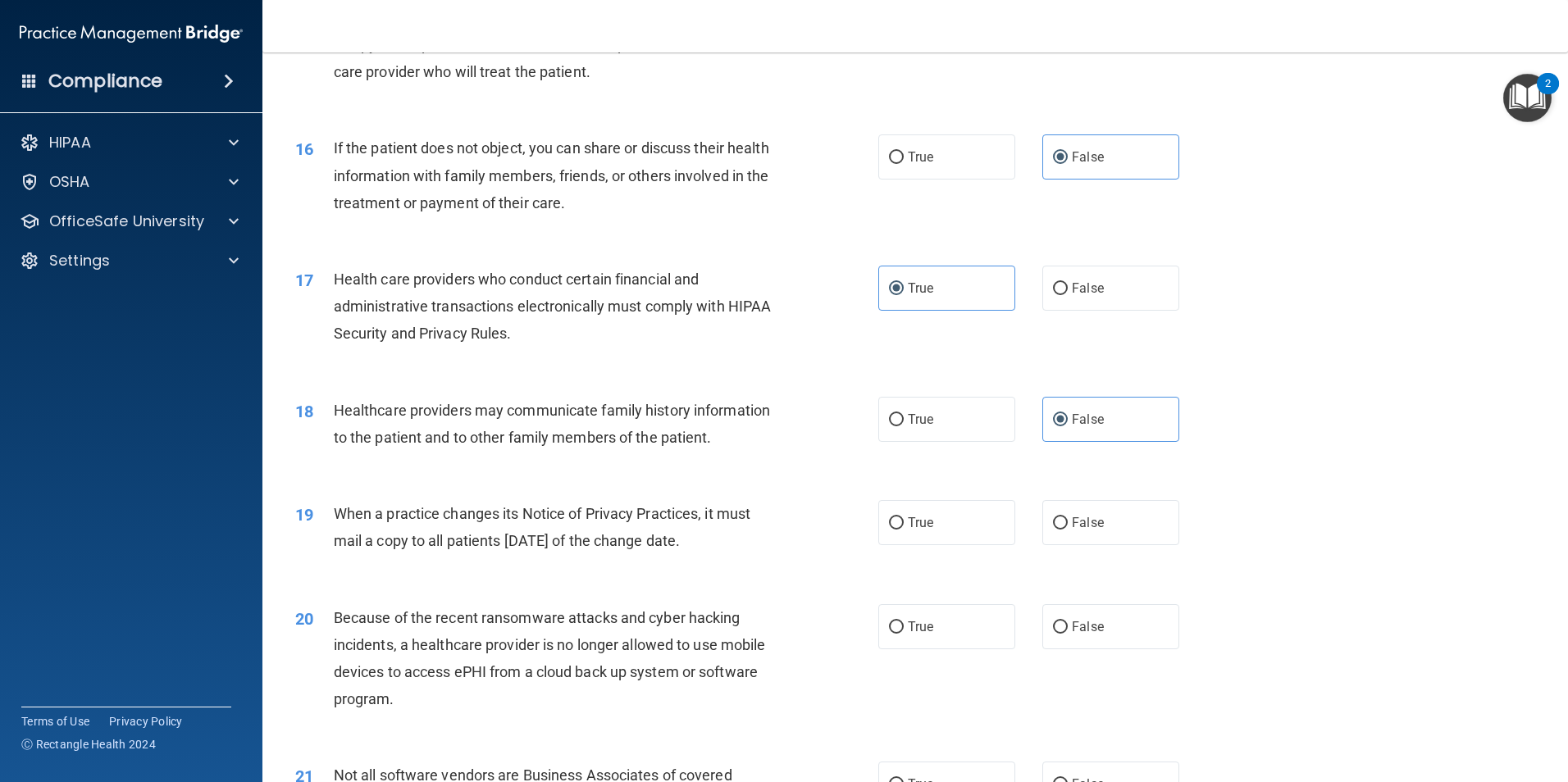
scroll to position [1885, 0]
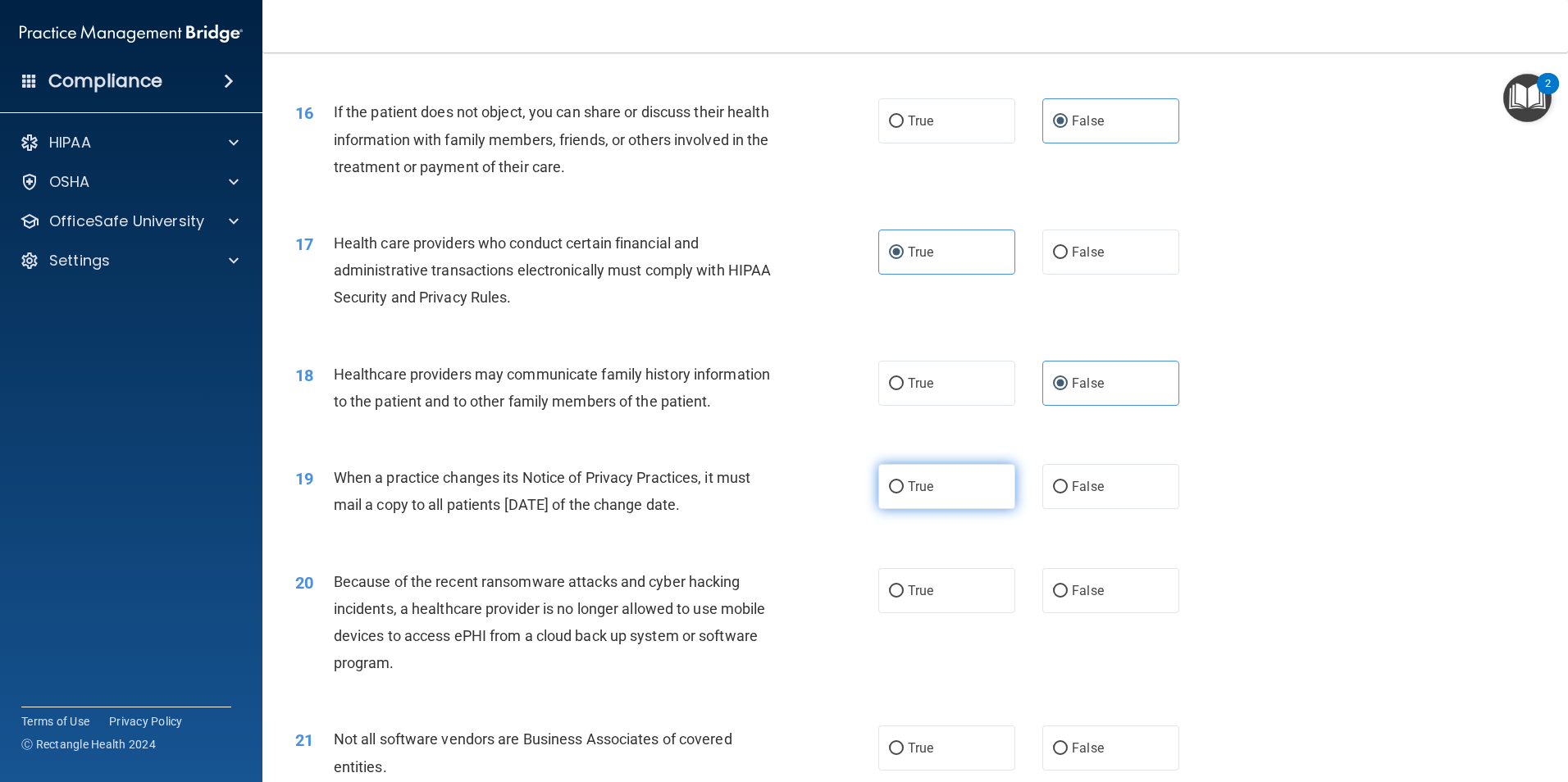
click at [956, 485] on label "True" at bounding box center [947, 487] width 137 height 45
click at [904, 485] on input "True" at bounding box center [895, 487] width 15 height 12
radio input "true"
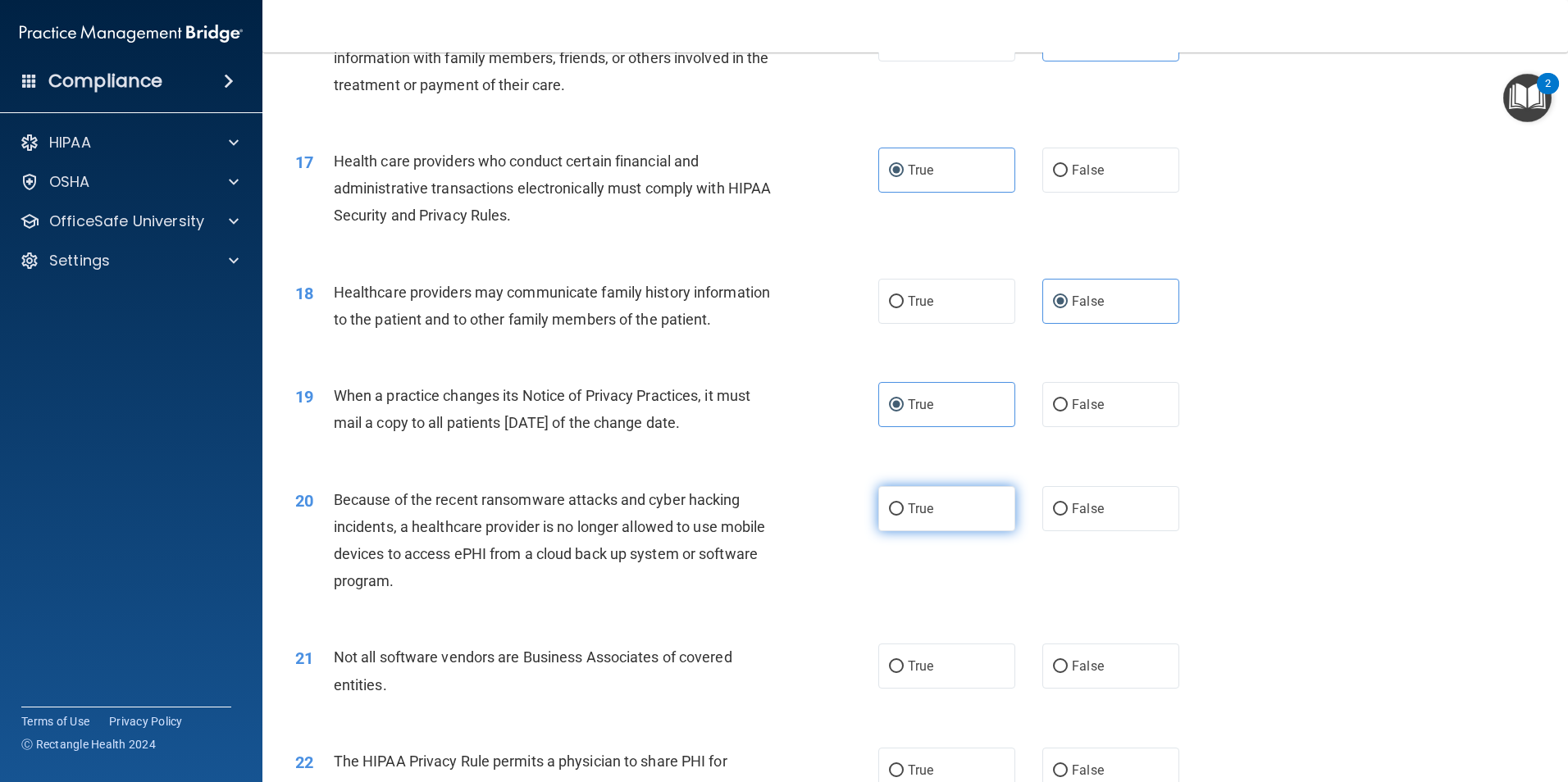
click at [938, 515] on label "True" at bounding box center [947, 508] width 137 height 45
click at [904, 515] on input "True" at bounding box center [895, 510] width 15 height 12
radio input "true"
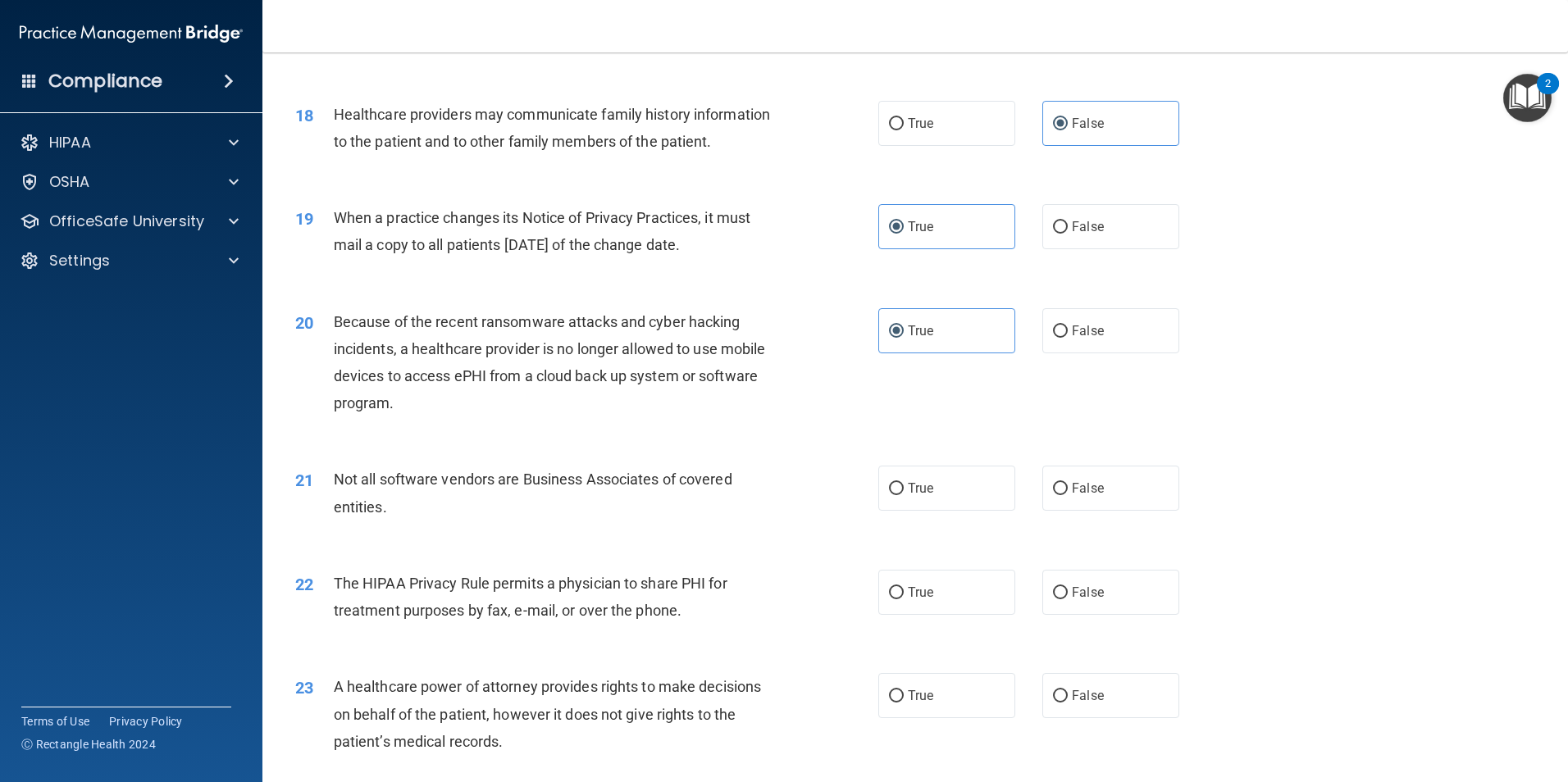
scroll to position [2132, 0]
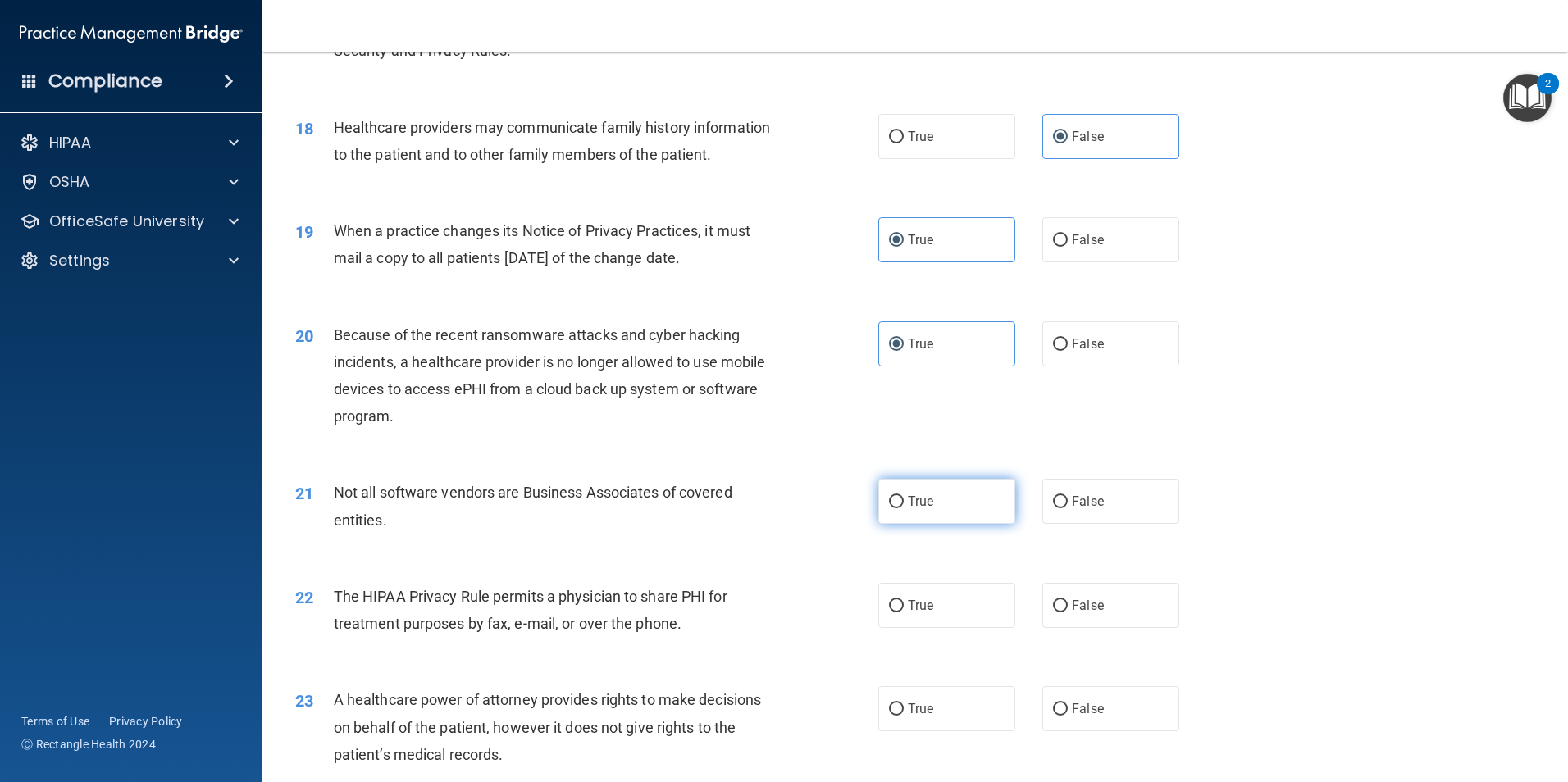
click at [985, 513] on label "True" at bounding box center [947, 501] width 137 height 45
click at [904, 508] on input "True" at bounding box center [895, 502] width 15 height 12
radio input "true"
click at [1086, 608] on span "False" at bounding box center [1087, 606] width 32 height 15
click at [1068, 608] on input "False" at bounding box center [1060, 606] width 15 height 12
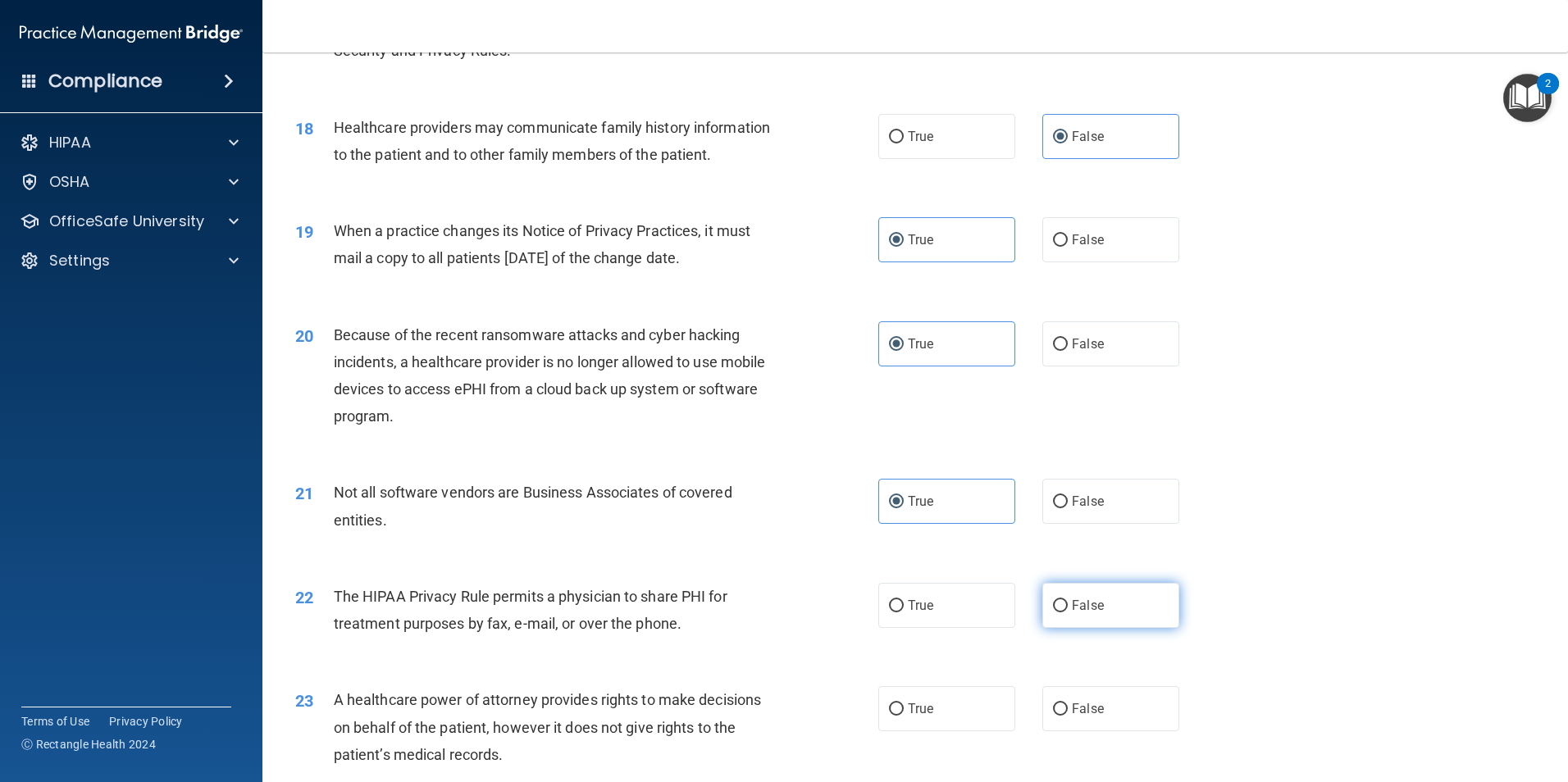
radio input "true"
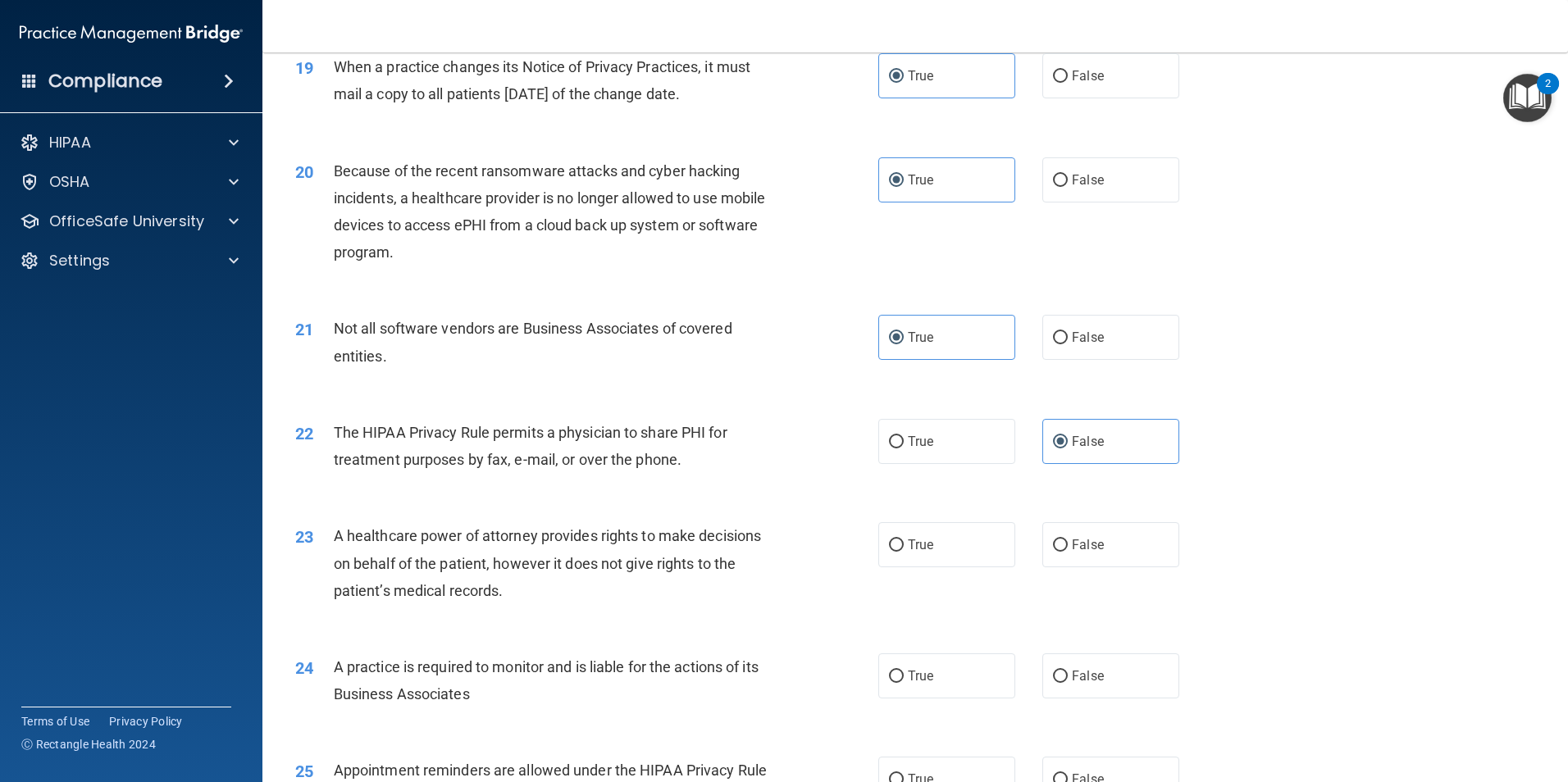
scroll to position [2378, 0]
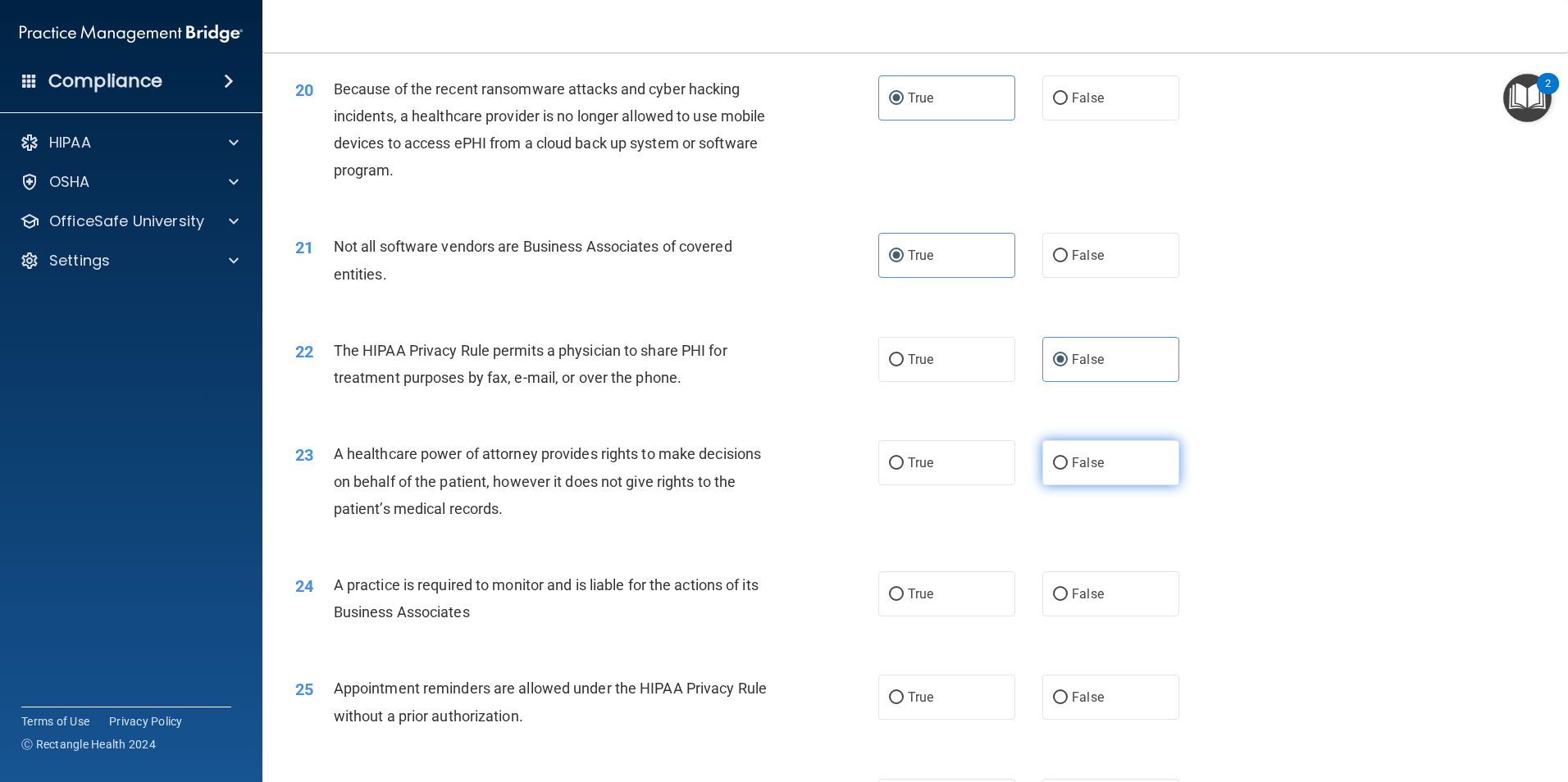
click at [1073, 462] on span "False" at bounding box center [1087, 463] width 32 height 15
click at [1068, 462] on input "False" at bounding box center [1060, 463] width 15 height 12
radio input "true"
click at [913, 591] on span "True" at bounding box center [920, 594] width 26 height 15
click at [904, 591] on input "True" at bounding box center [895, 594] width 15 height 12
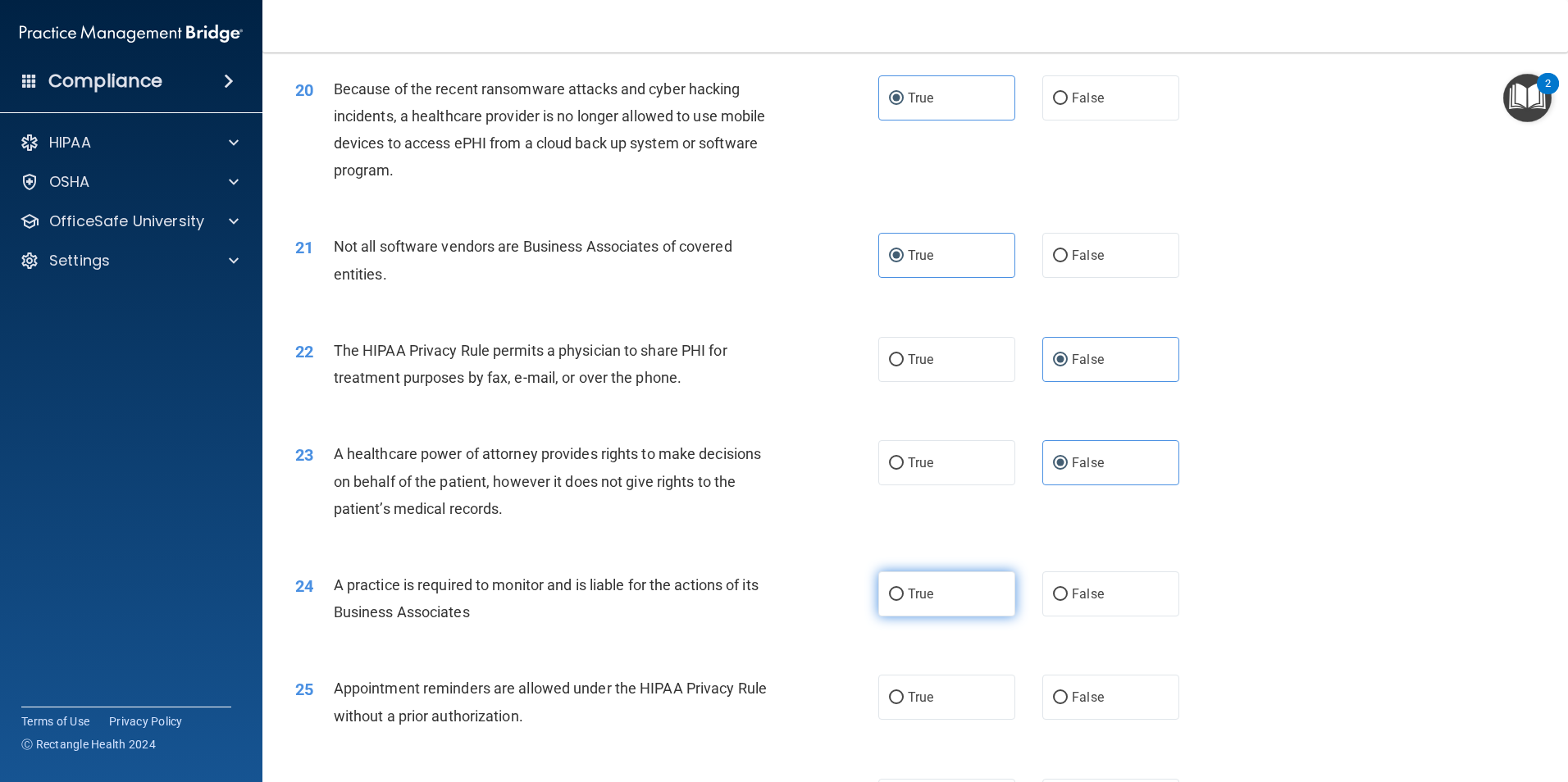
radio input "true"
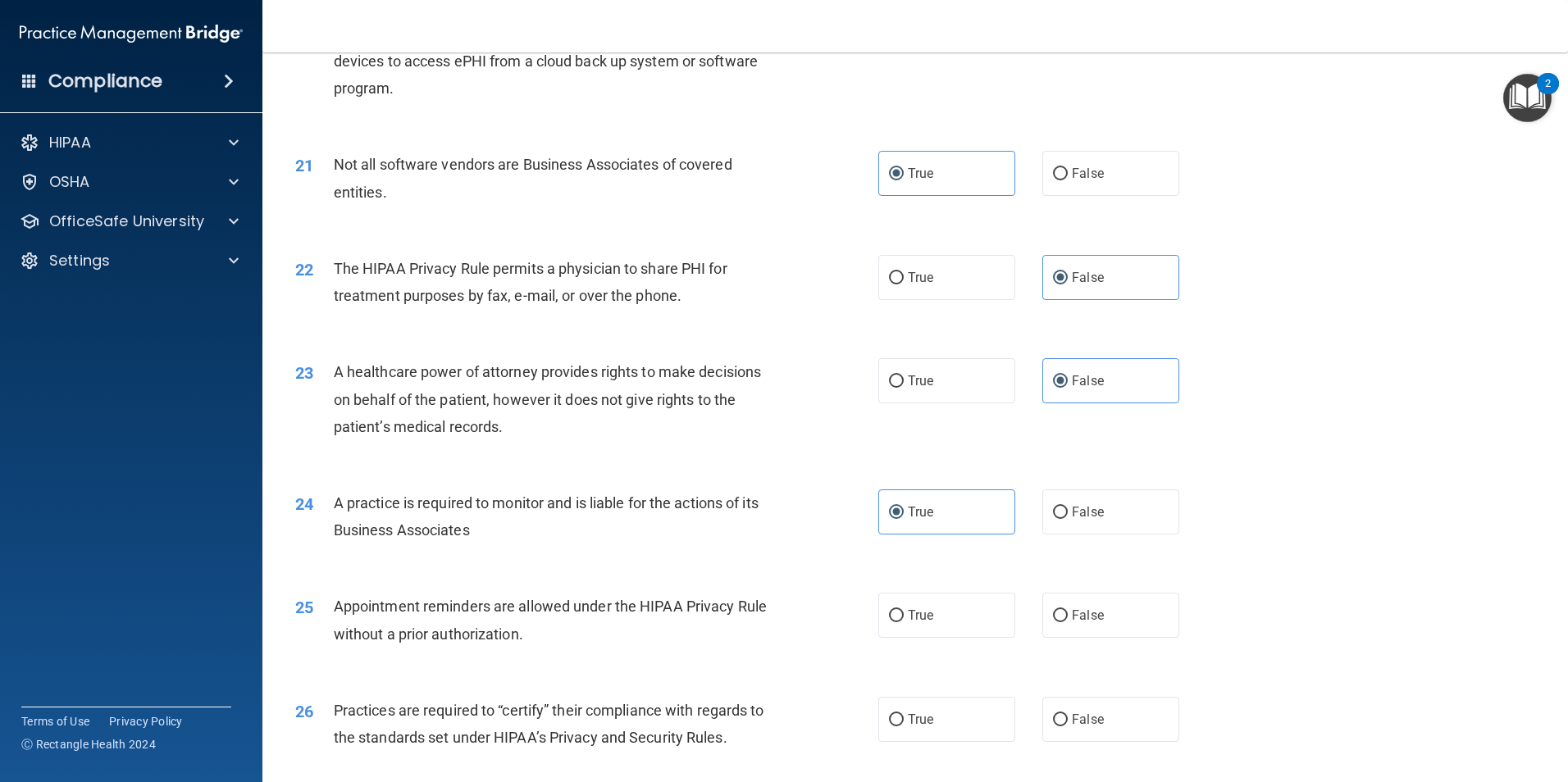
scroll to position [2542, 0]
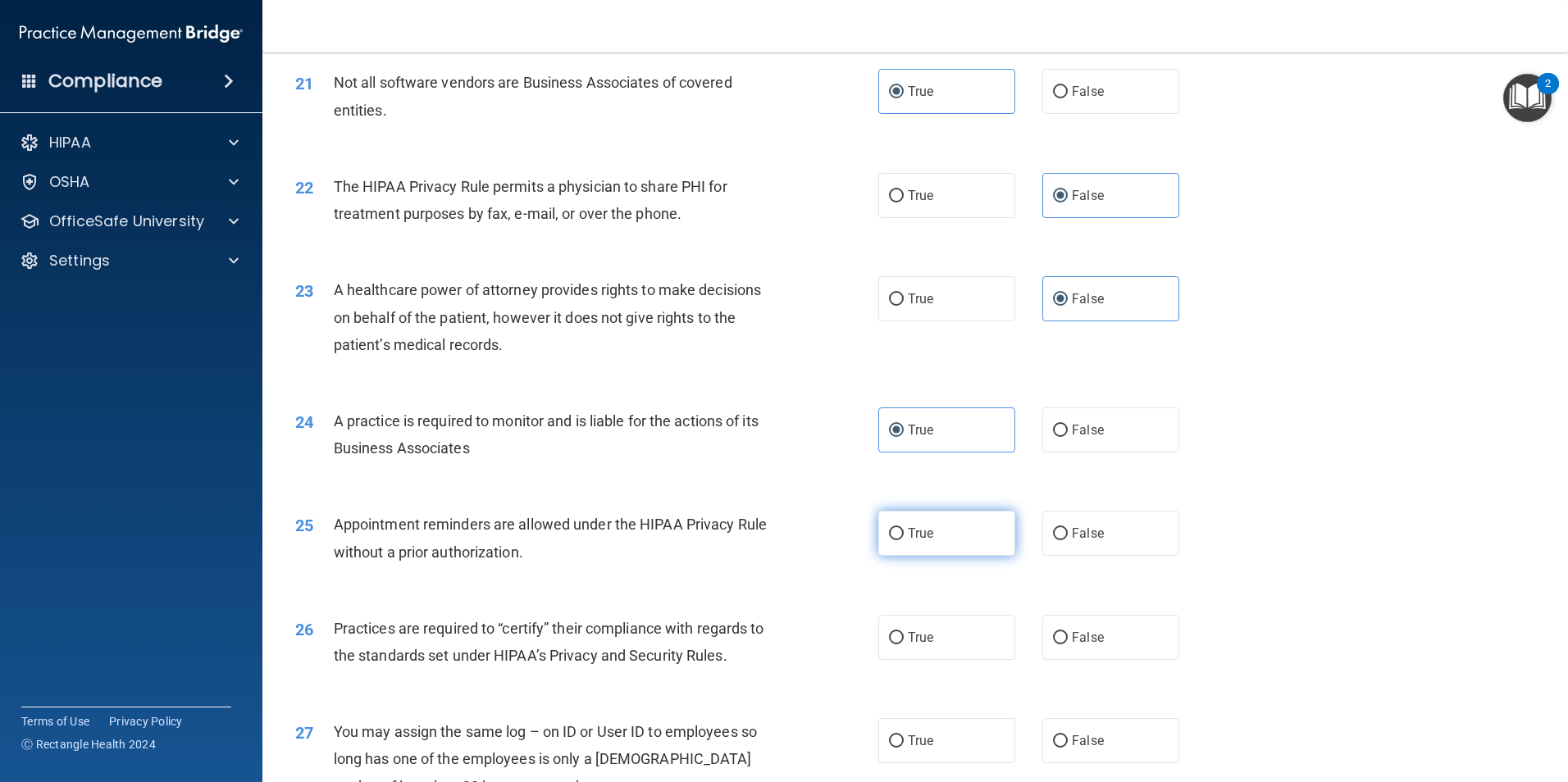
click at [921, 534] on span "True" at bounding box center [920, 533] width 26 height 15
click at [904, 534] on input "True" at bounding box center [895, 534] width 15 height 12
radio input "true"
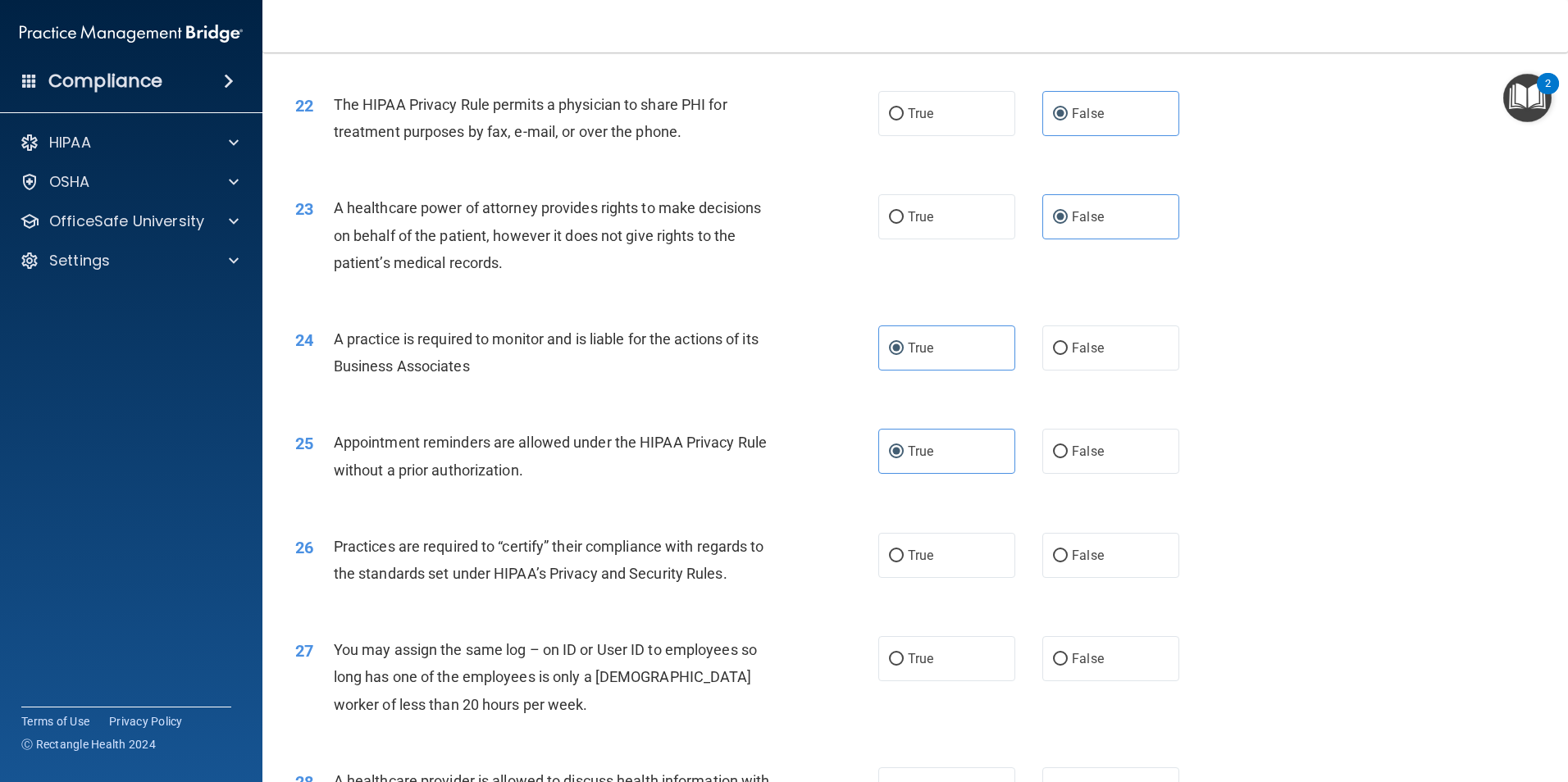
scroll to position [2706, 0]
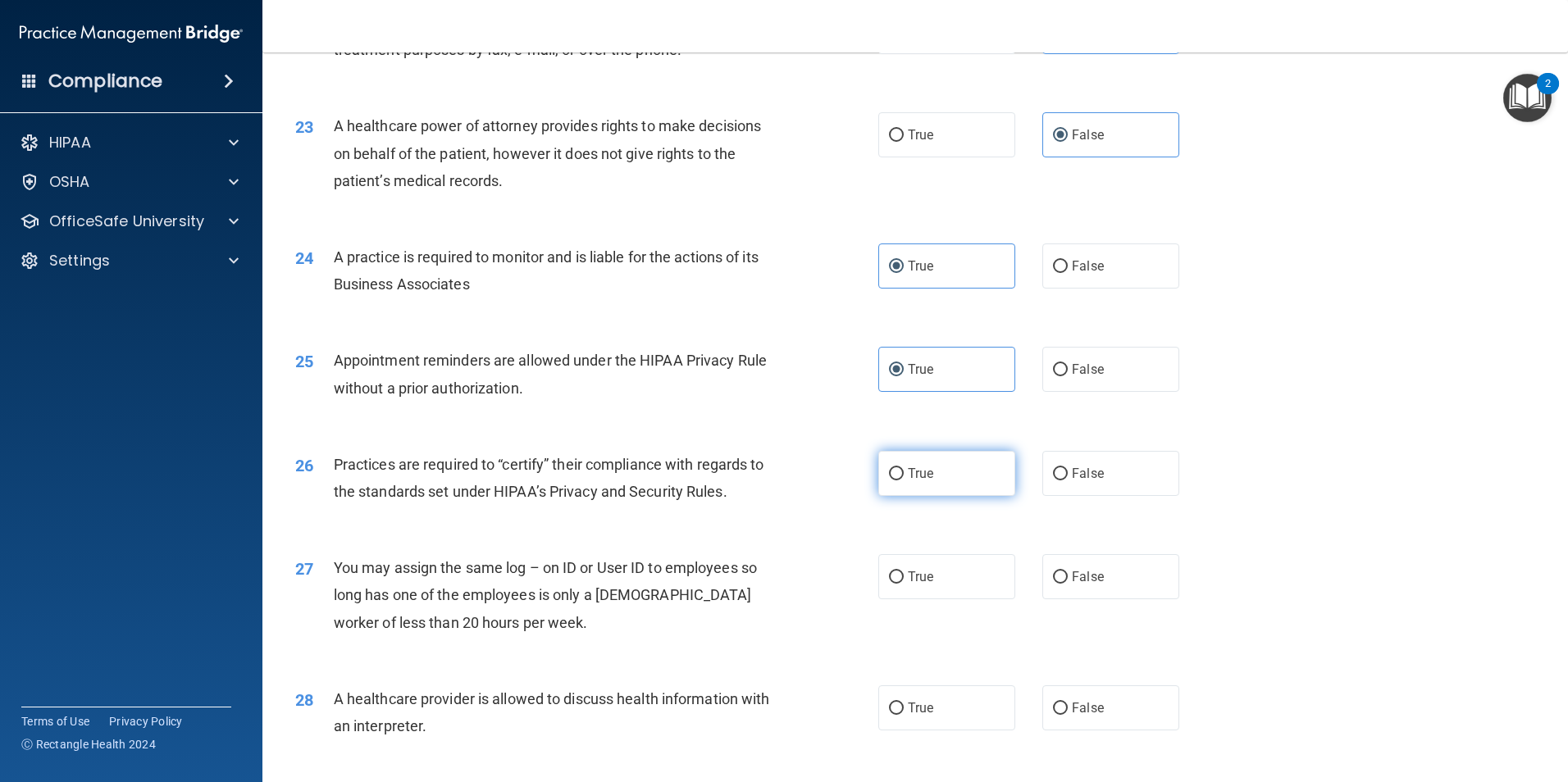
click at [939, 475] on label "True" at bounding box center [947, 473] width 137 height 45
click at [904, 475] on input "True" at bounding box center [895, 474] width 15 height 12
radio input "true"
click at [1057, 571] on input "False" at bounding box center [1060, 577] width 15 height 12
radio input "true"
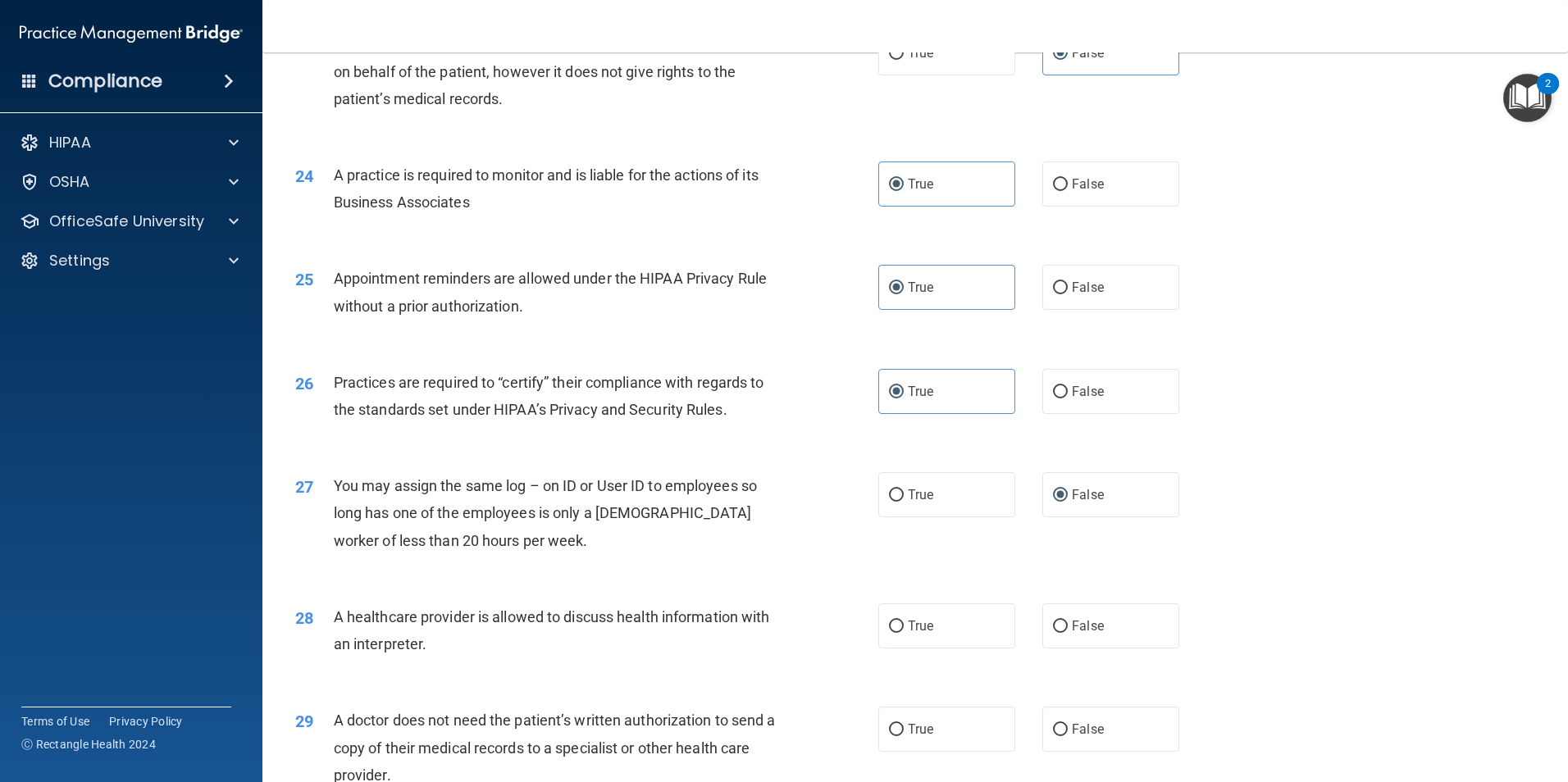
scroll to position [2869, 0]
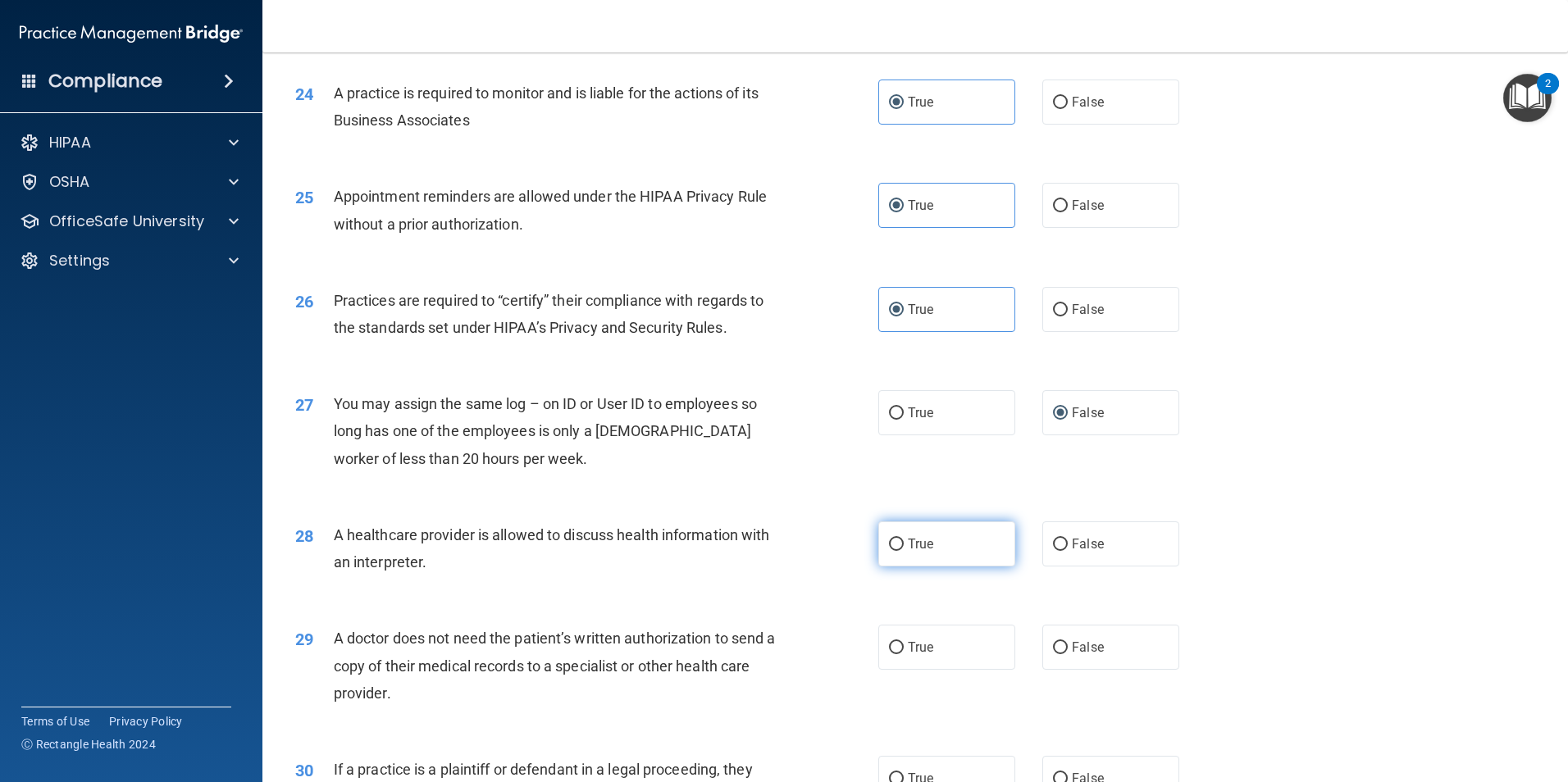
click at [947, 543] on label "True" at bounding box center [947, 544] width 137 height 45
click at [904, 543] on input "True" at bounding box center [895, 545] width 15 height 12
radio input "true"
click at [1072, 643] on span "False" at bounding box center [1087, 647] width 32 height 15
click at [1067, 643] on input "False" at bounding box center [1060, 648] width 15 height 12
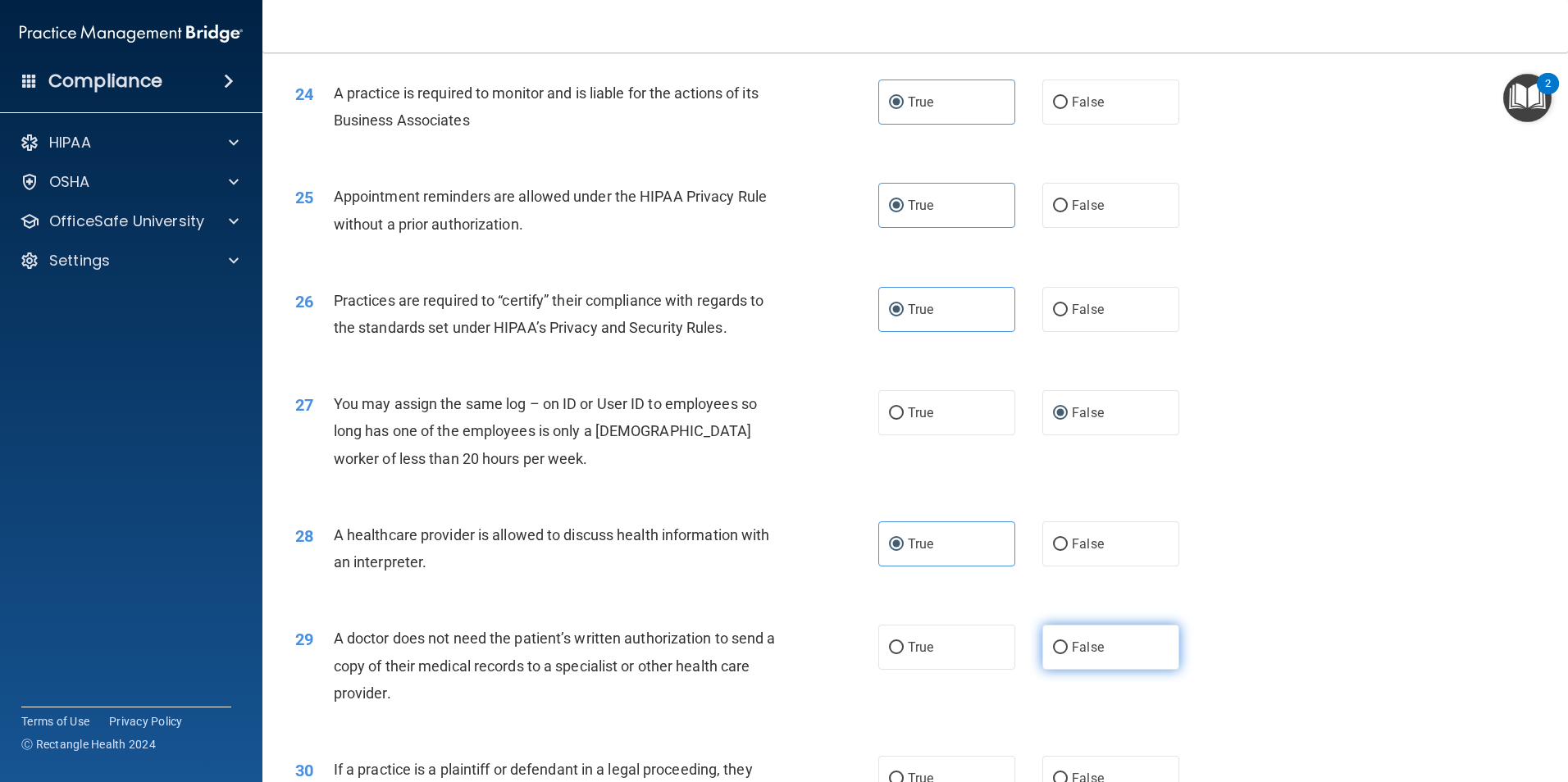
radio input "true"
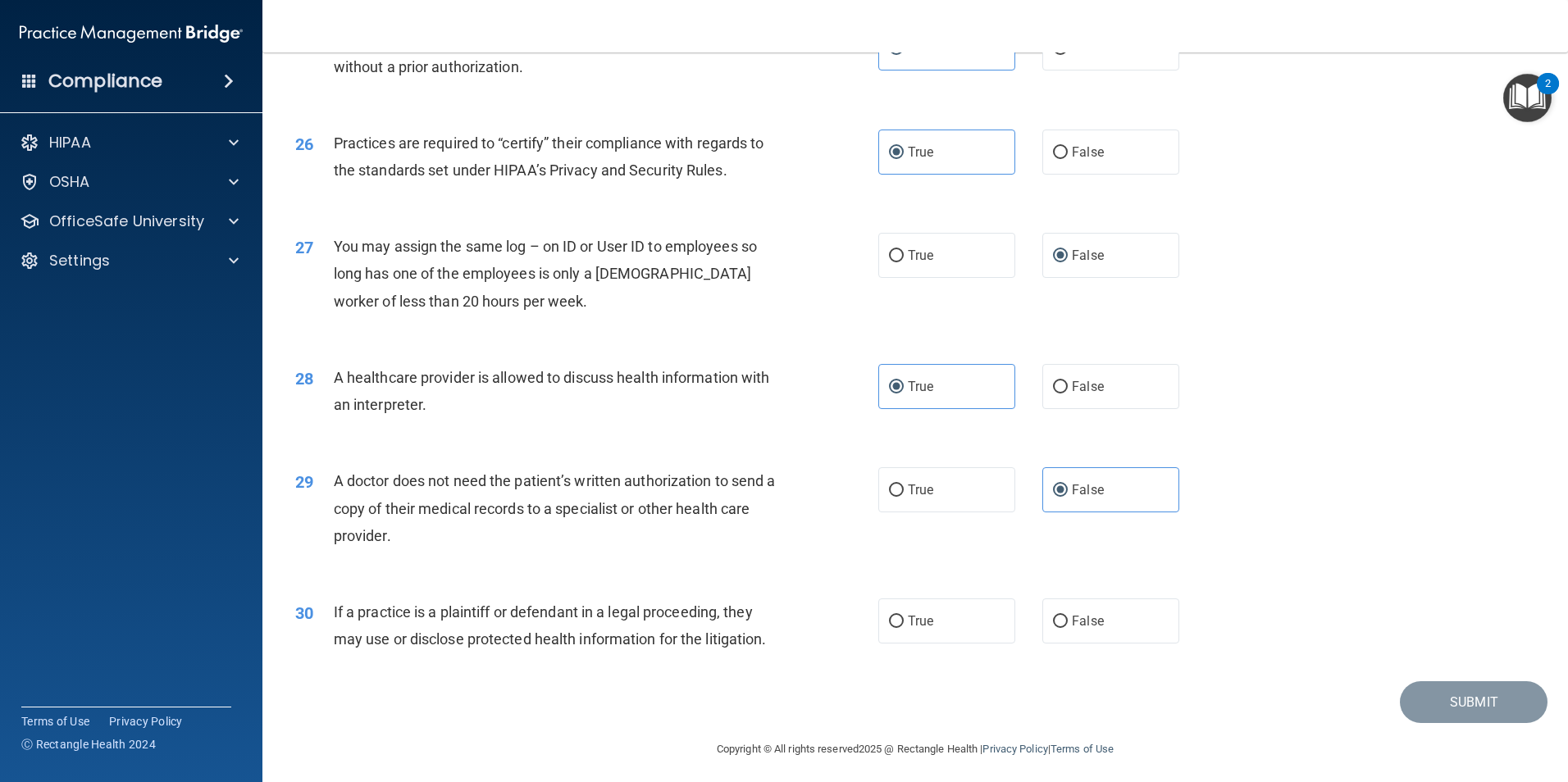
scroll to position [3034, 0]
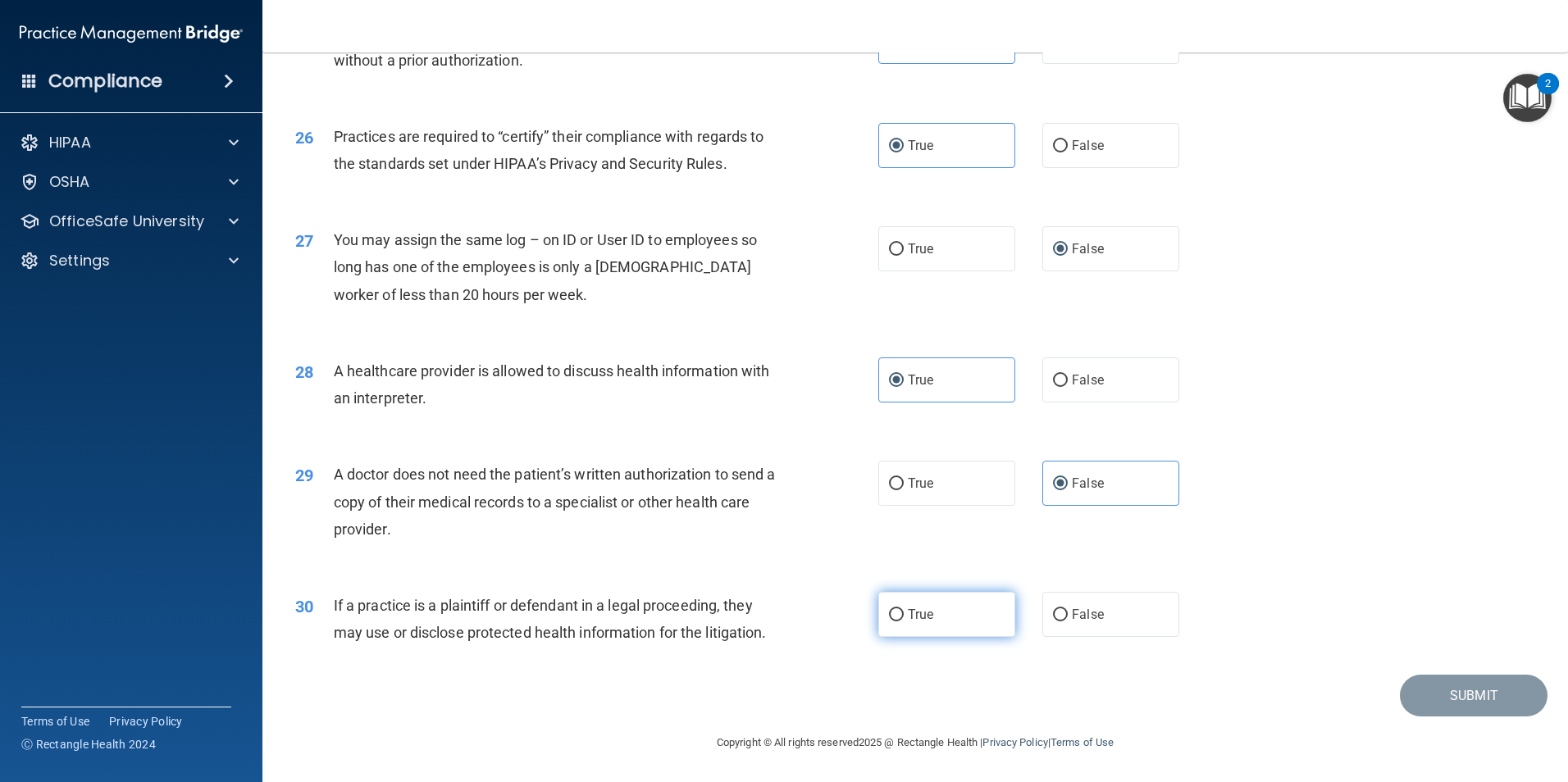
click at [940, 624] on label "True" at bounding box center [947, 614] width 137 height 45
click at [904, 621] on input "True" at bounding box center [895, 615] width 15 height 12
radio input "true"
click at [1492, 693] on button "Submit" at bounding box center [1474, 695] width 147 height 42
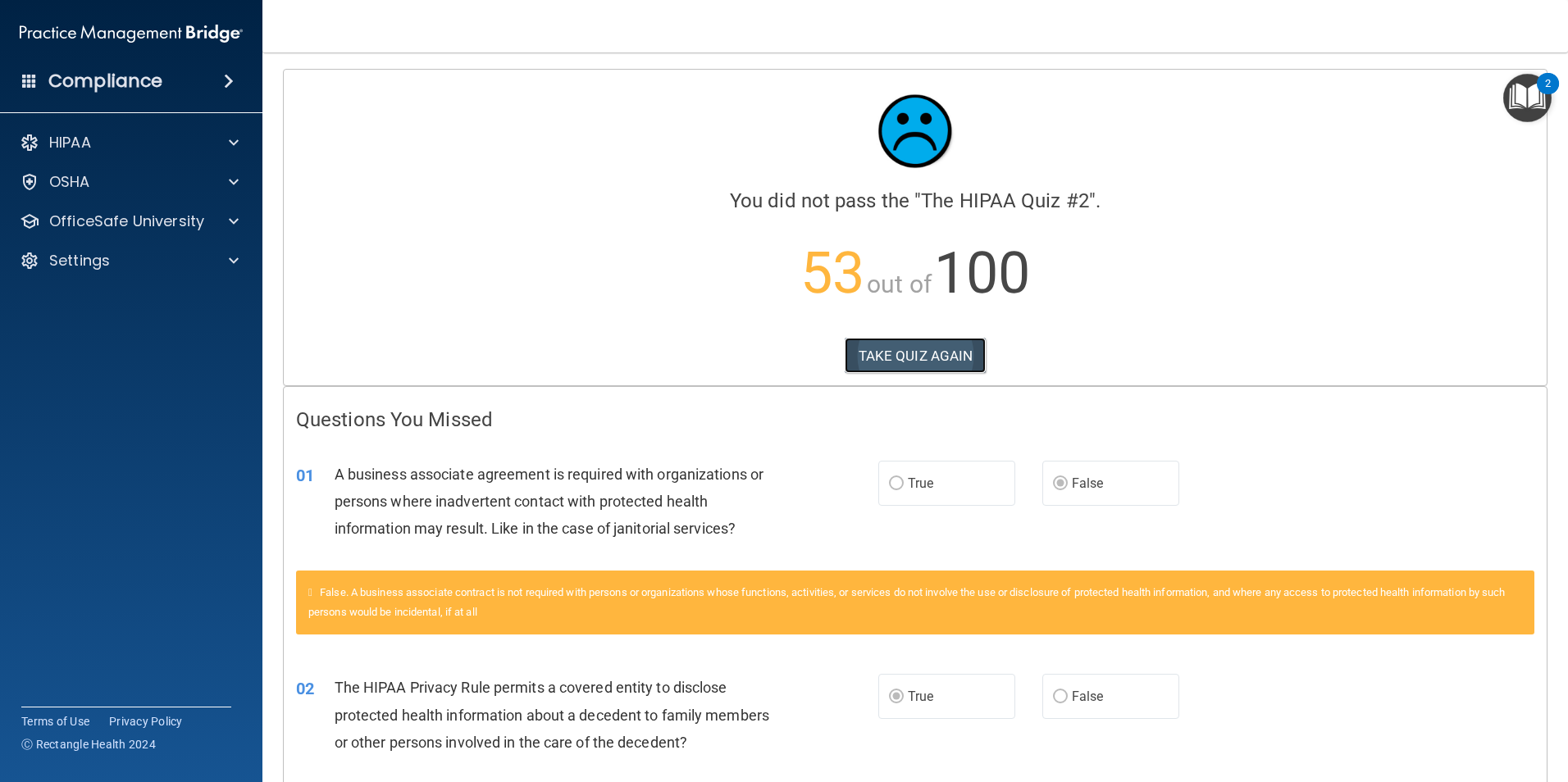
click at [949, 357] on button "TAKE QUIZ AGAIN" at bounding box center [916, 355] width 142 height 36
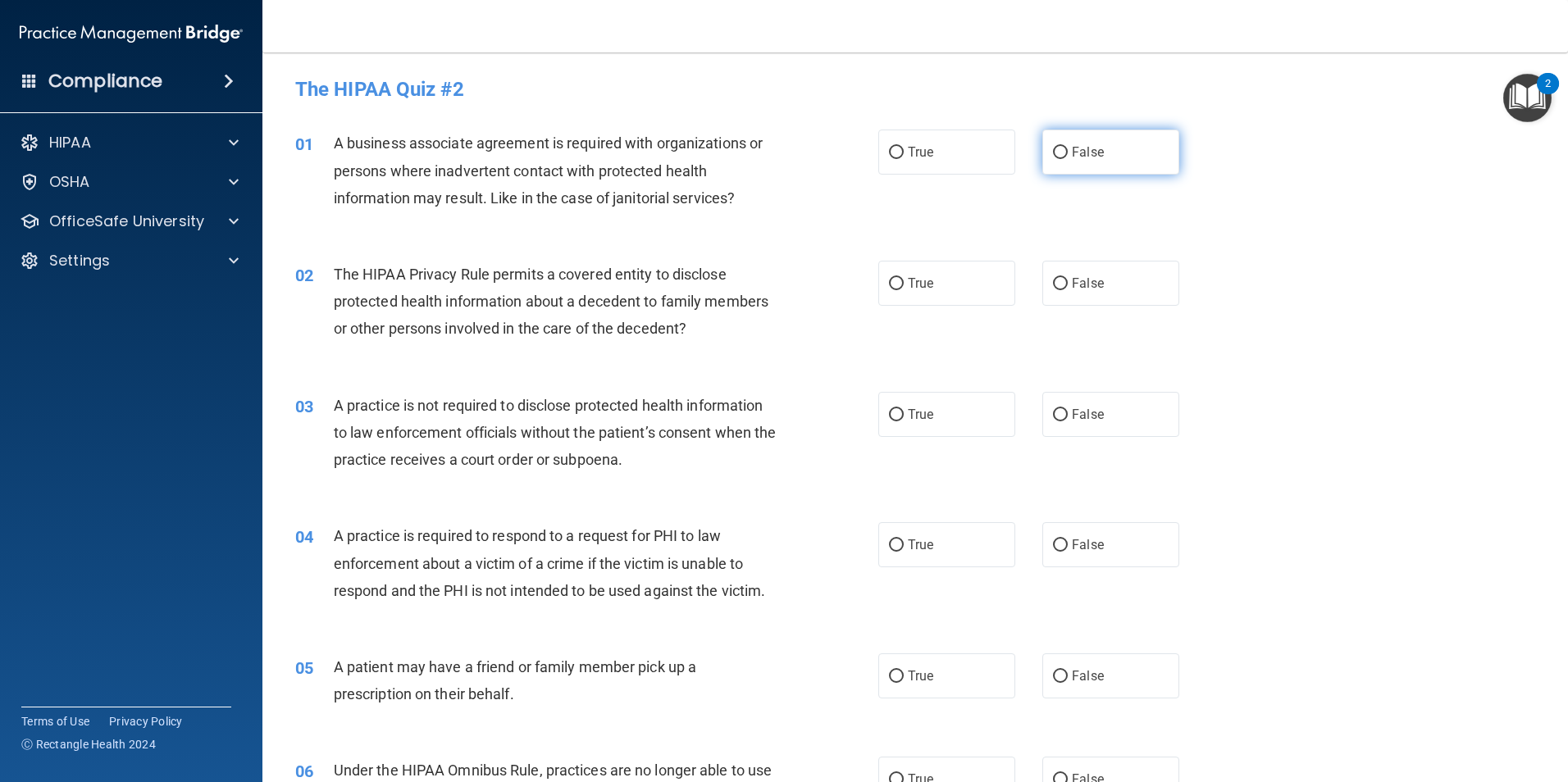
click at [1110, 154] on label "False" at bounding box center [1110, 152] width 137 height 45
click at [1068, 154] on input "False" at bounding box center [1060, 152] width 15 height 12
radio input "true"
click at [1081, 291] on label "False" at bounding box center [1110, 283] width 137 height 45
click at [1068, 290] on input "False" at bounding box center [1060, 284] width 15 height 12
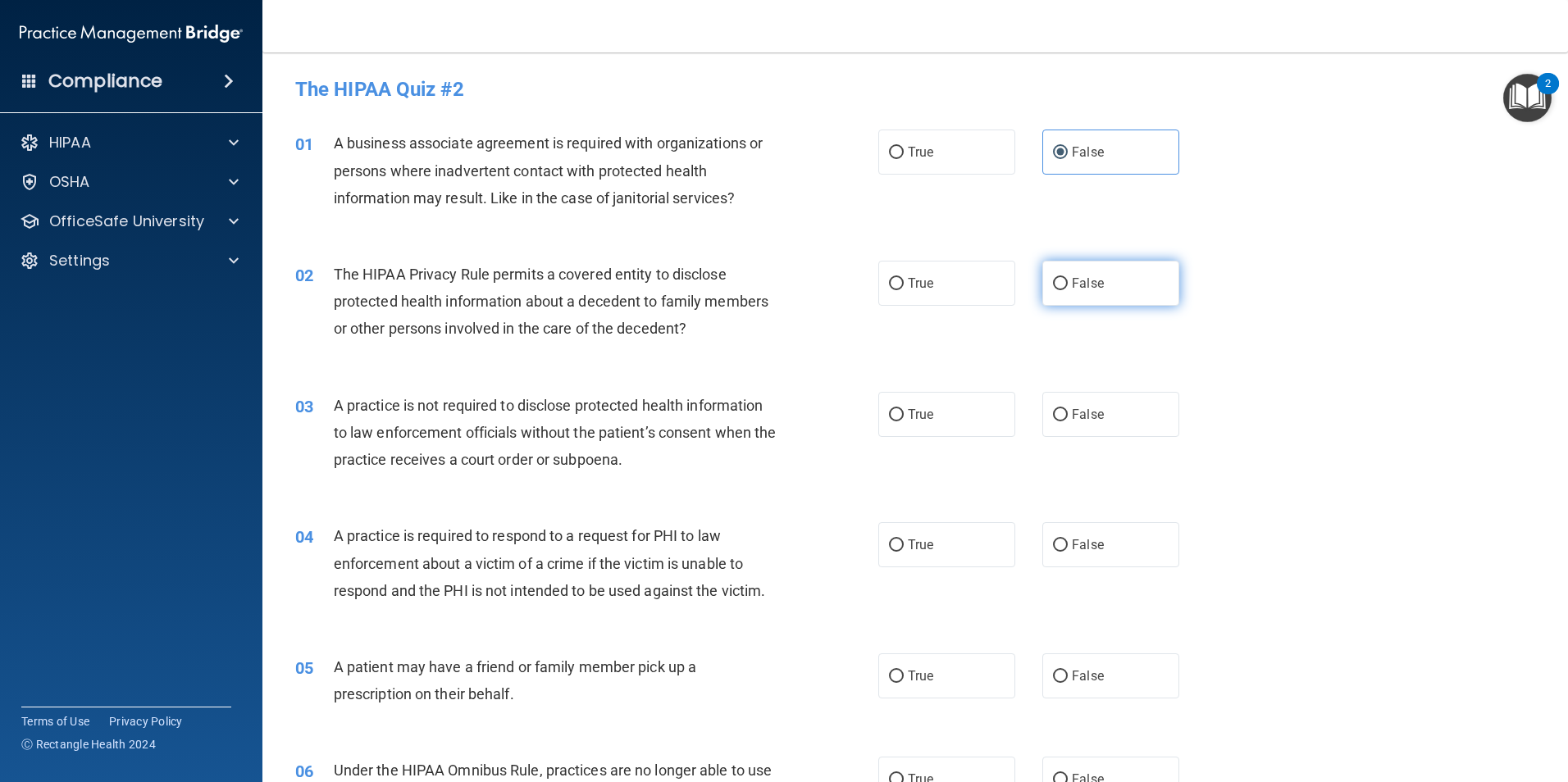
radio input "true"
click at [1068, 434] on label "False" at bounding box center [1110, 414] width 137 height 45
click at [1068, 421] on input "False" at bounding box center [1060, 415] width 15 height 12
radio input "true"
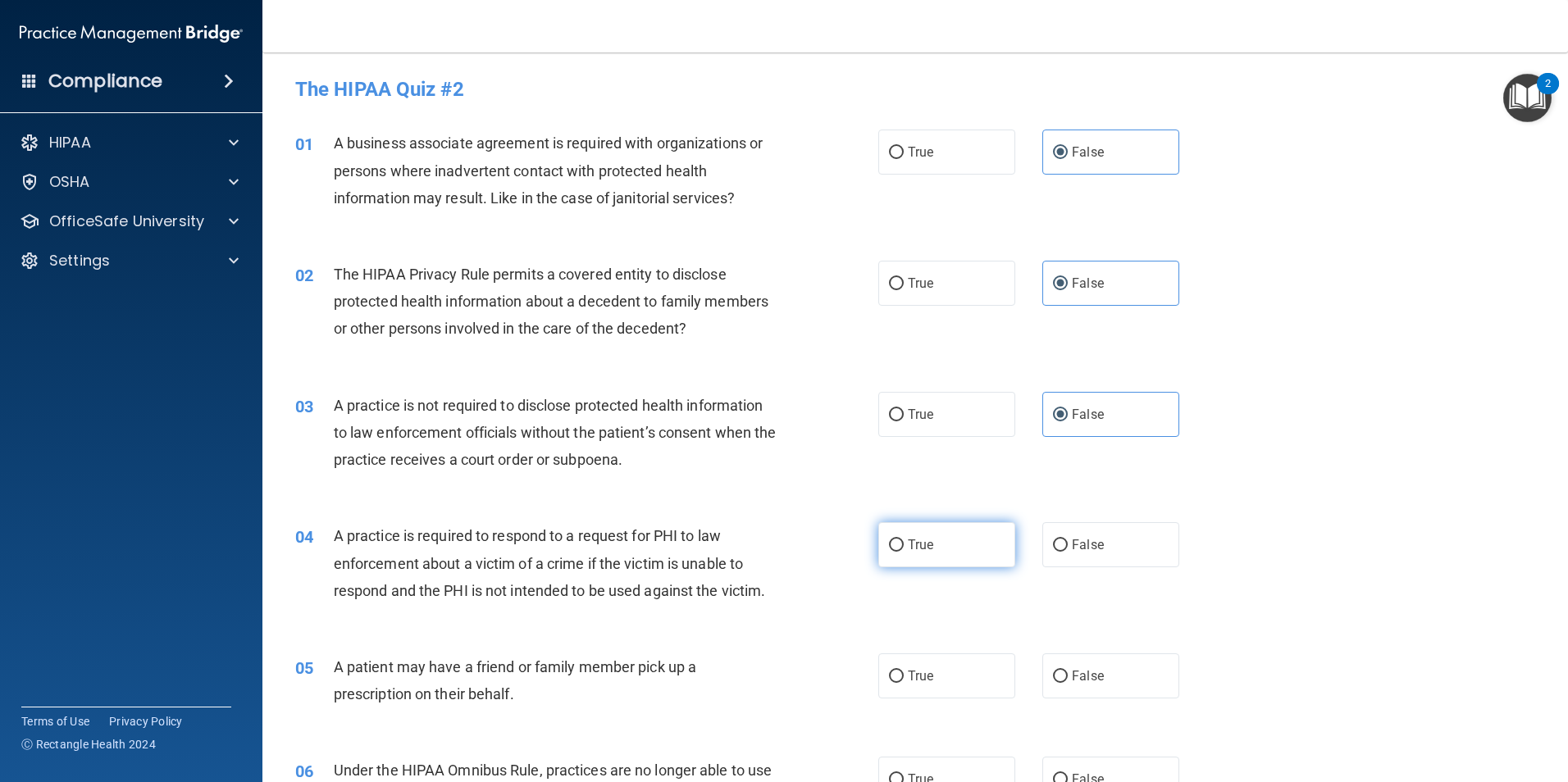
click at [943, 545] on label "True" at bounding box center [947, 545] width 137 height 45
click at [904, 545] on input "True" at bounding box center [895, 546] width 15 height 12
radio input "true"
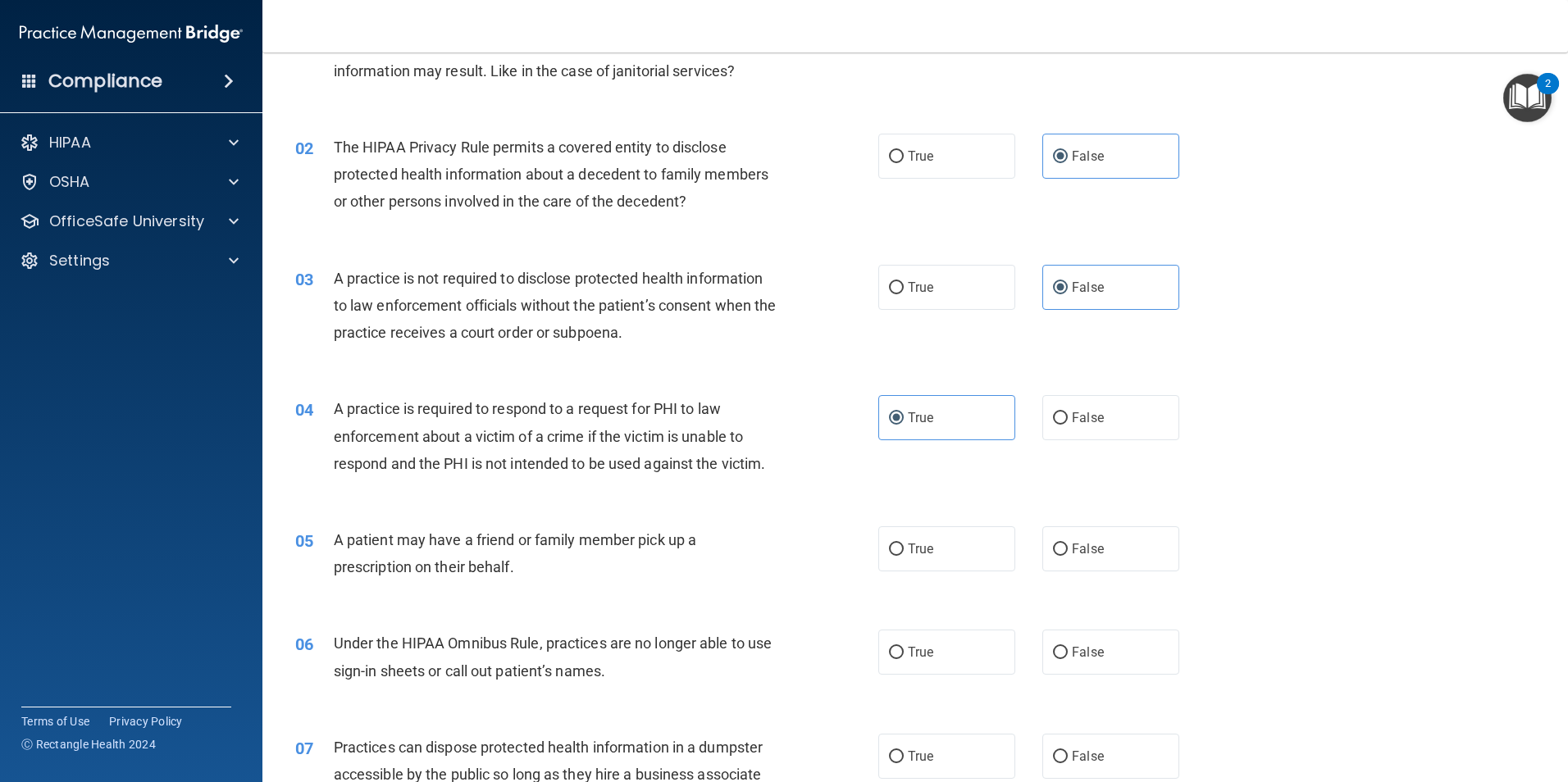
scroll to position [164, 0]
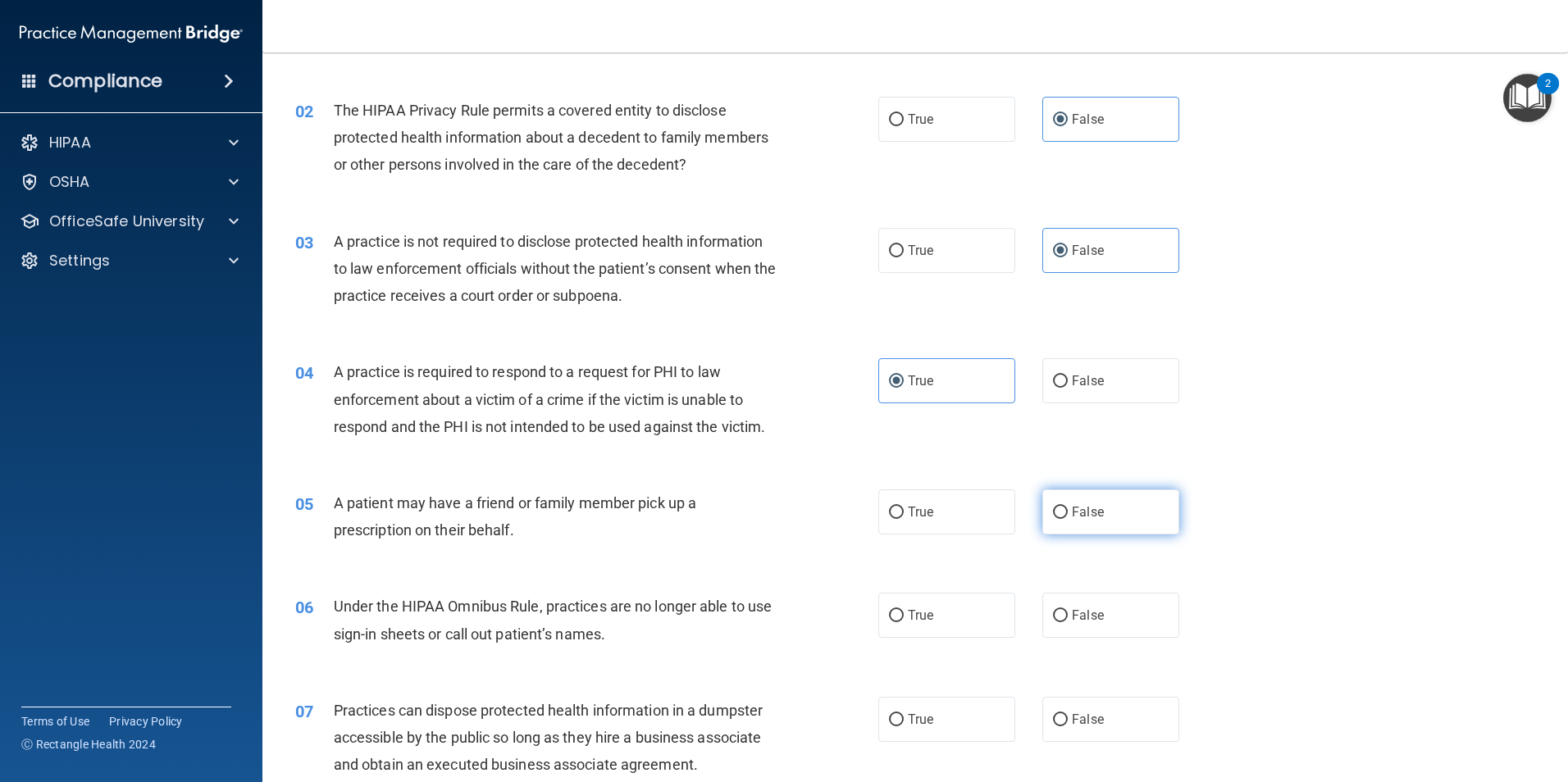
click at [1104, 509] on label "False" at bounding box center [1110, 511] width 137 height 45
click at [1068, 509] on input "False" at bounding box center [1060, 512] width 15 height 12
radio input "true"
click at [1058, 607] on label "False" at bounding box center [1110, 615] width 137 height 45
click at [1058, 610] on input "False" at bounding box center [1060, 616] width 15 height 12
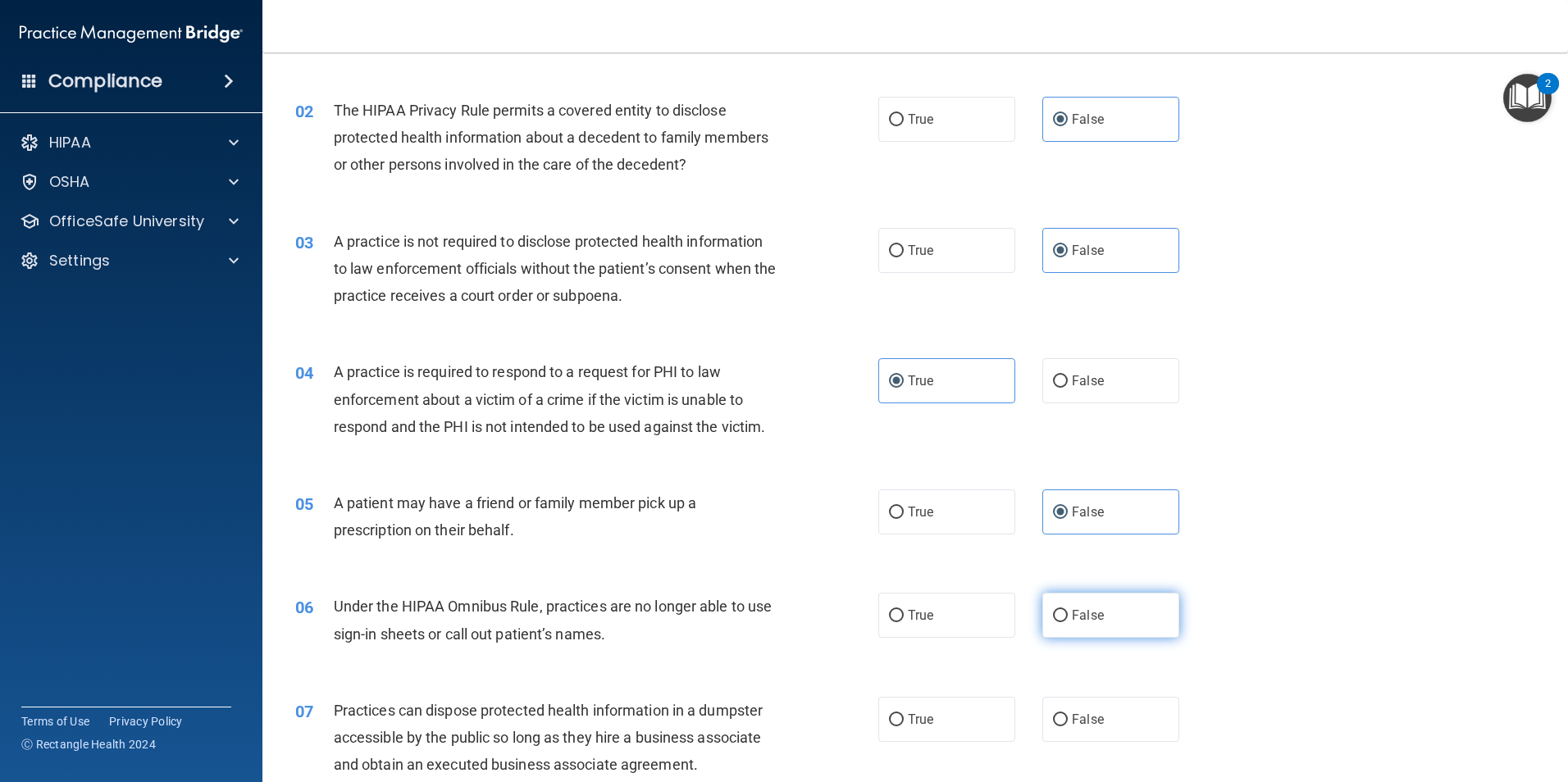
radio input "true"
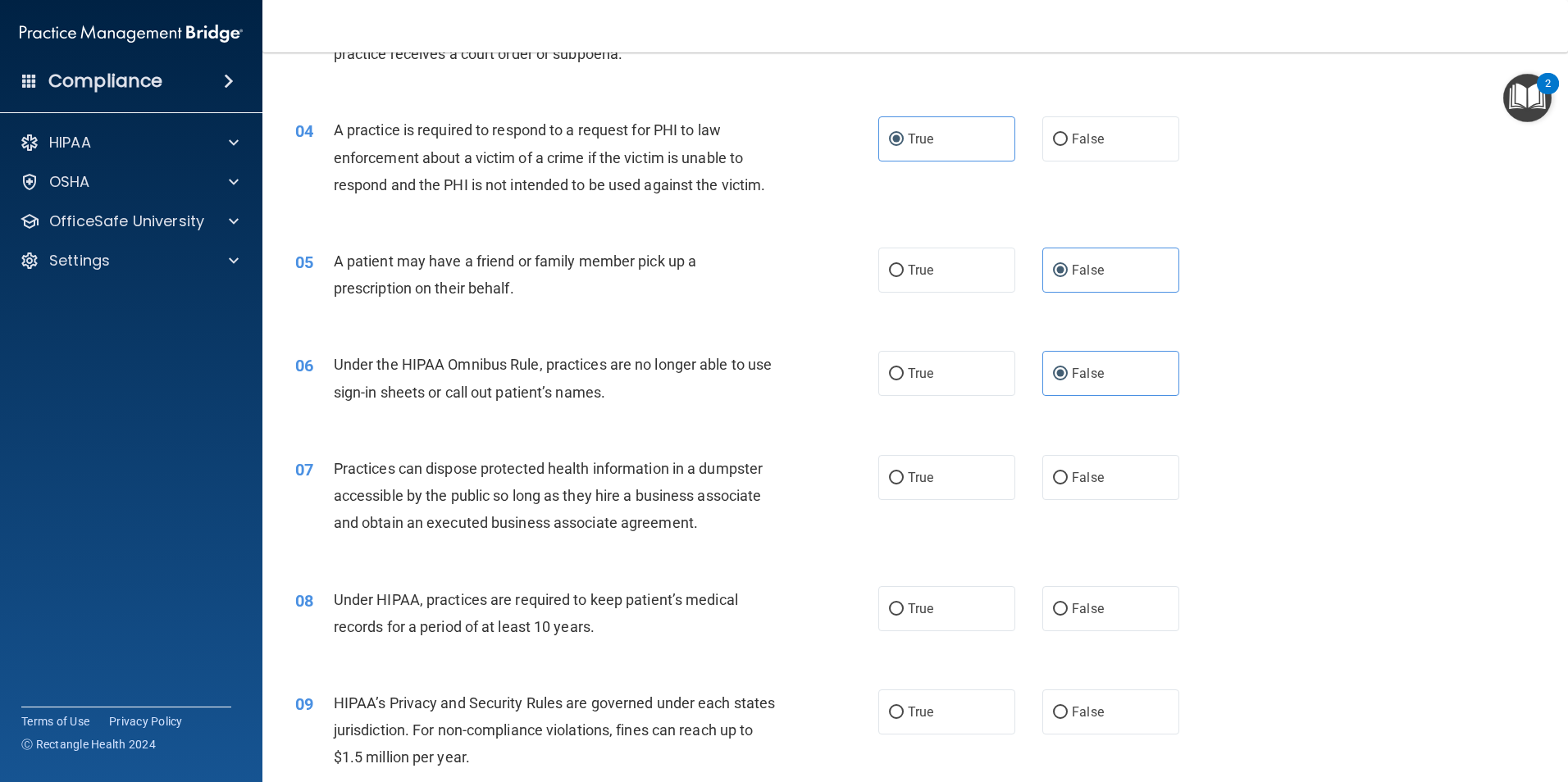
scroll to position [409, 0]
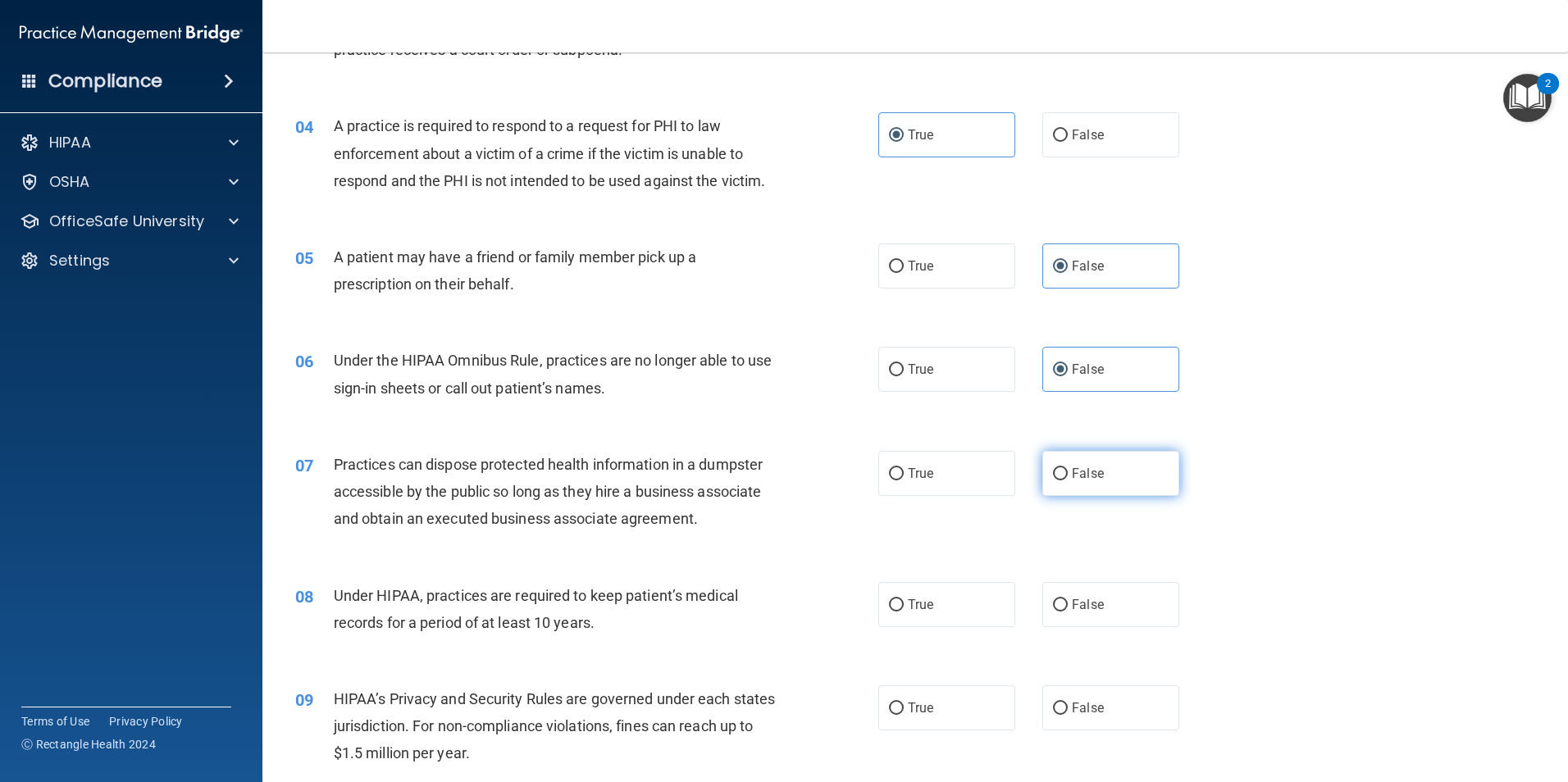
click at [1078, 469] on span "False" at bounding box center [1087, 474] width 32 height 15
click at [1068, 469] on input "False" at bounding box center [1060, 474] width 15 height 12
radio input "true"
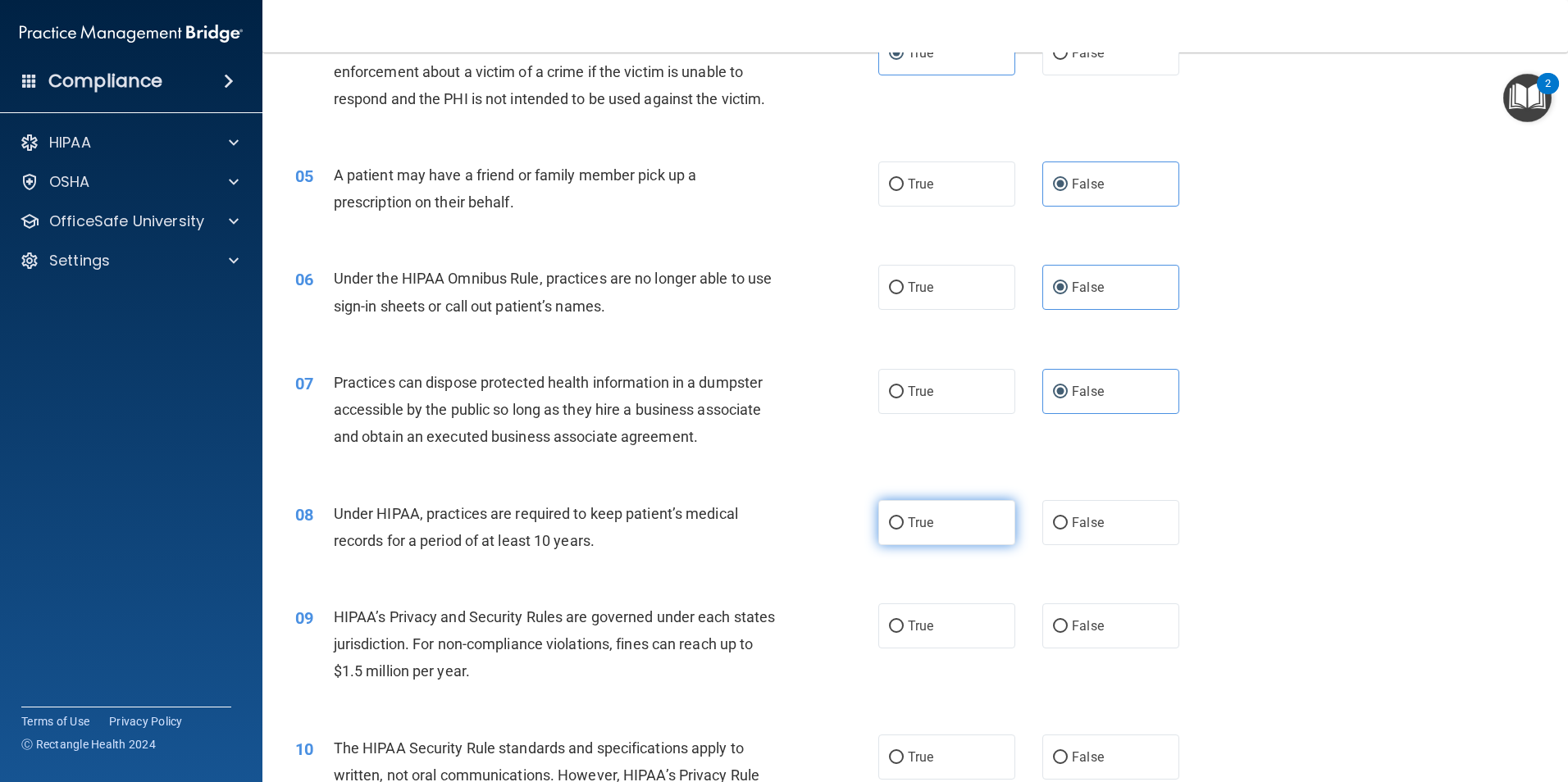
click at [955, 539] on label "True" at bounding box center [947, 522] width 137 height 45
click at [904, 529] on input "True" at bounding box center [895, 523] width 15 height 12
radio input "true"
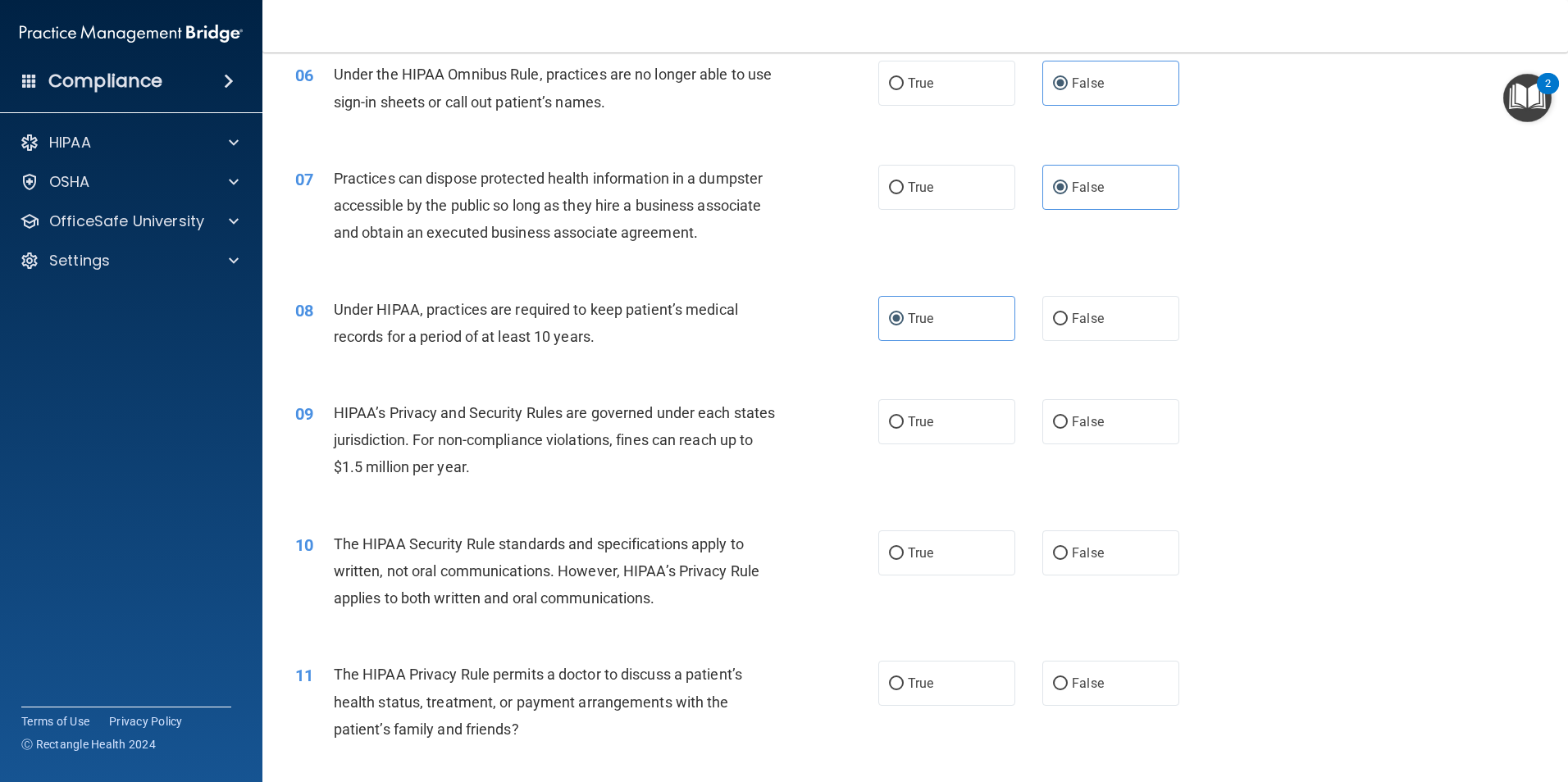
scroll to position [656, 0]
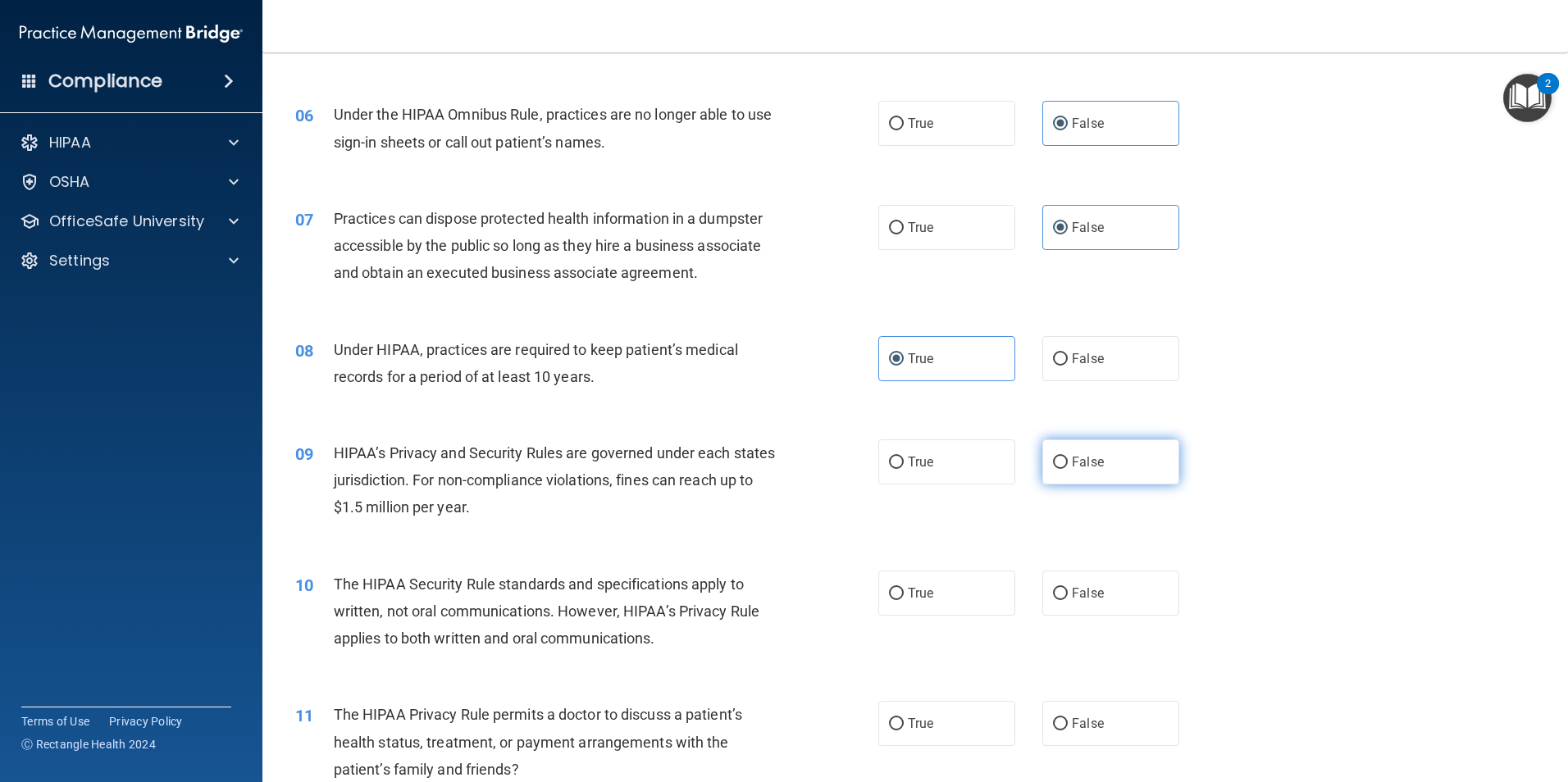
click at [1106, 463] on label "False" at bounding box center [1110, 462] width 137 height 45
click at [1068, 463] on input "False" at bounding box center [1060, 463] width 15 height 12
radio input "true"
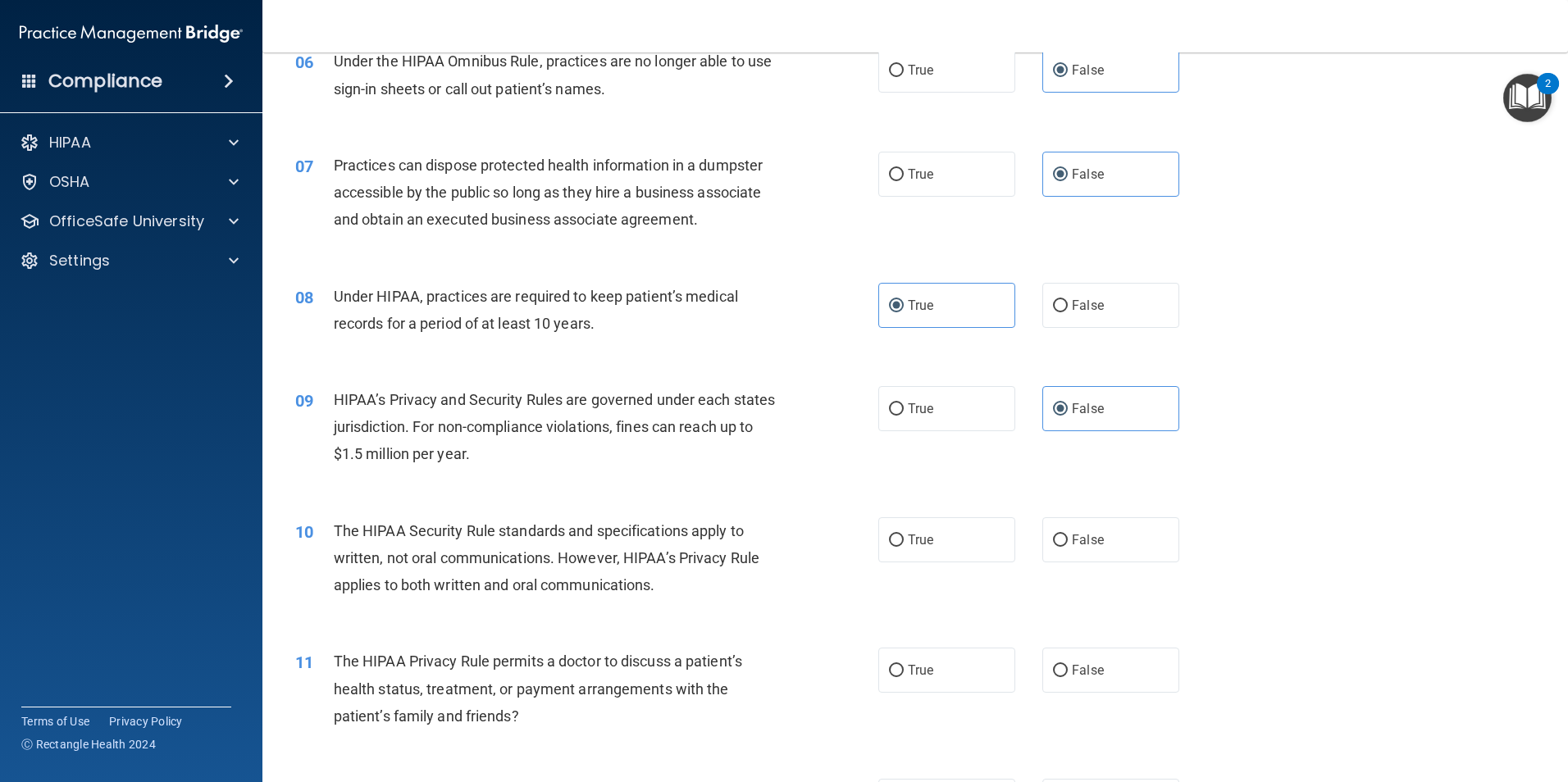
scroll to position [737, 0]
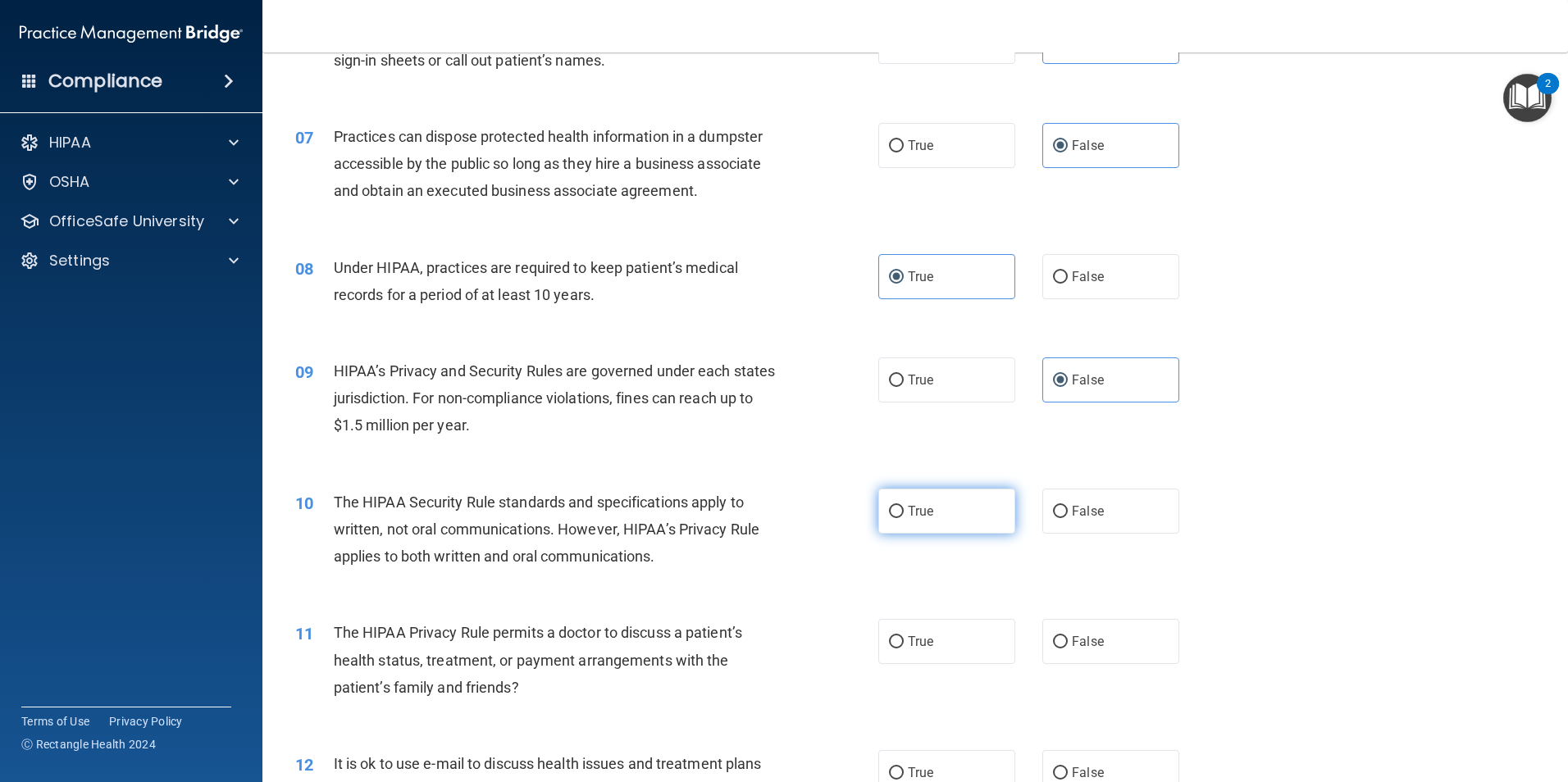
click at [933, 522] on label "True" at bounding box center [947, 510] width 137 height 45
click at [904, 518] on input "True" at bounding box center [895, 511] width 15 height 12
radio input "true"
click at [989, 647] on label "True" at bounding box center [947, 642] width 137 height 45
click at [904, 647] on input "True" at bounding box center [895, 642] width 15 height 12
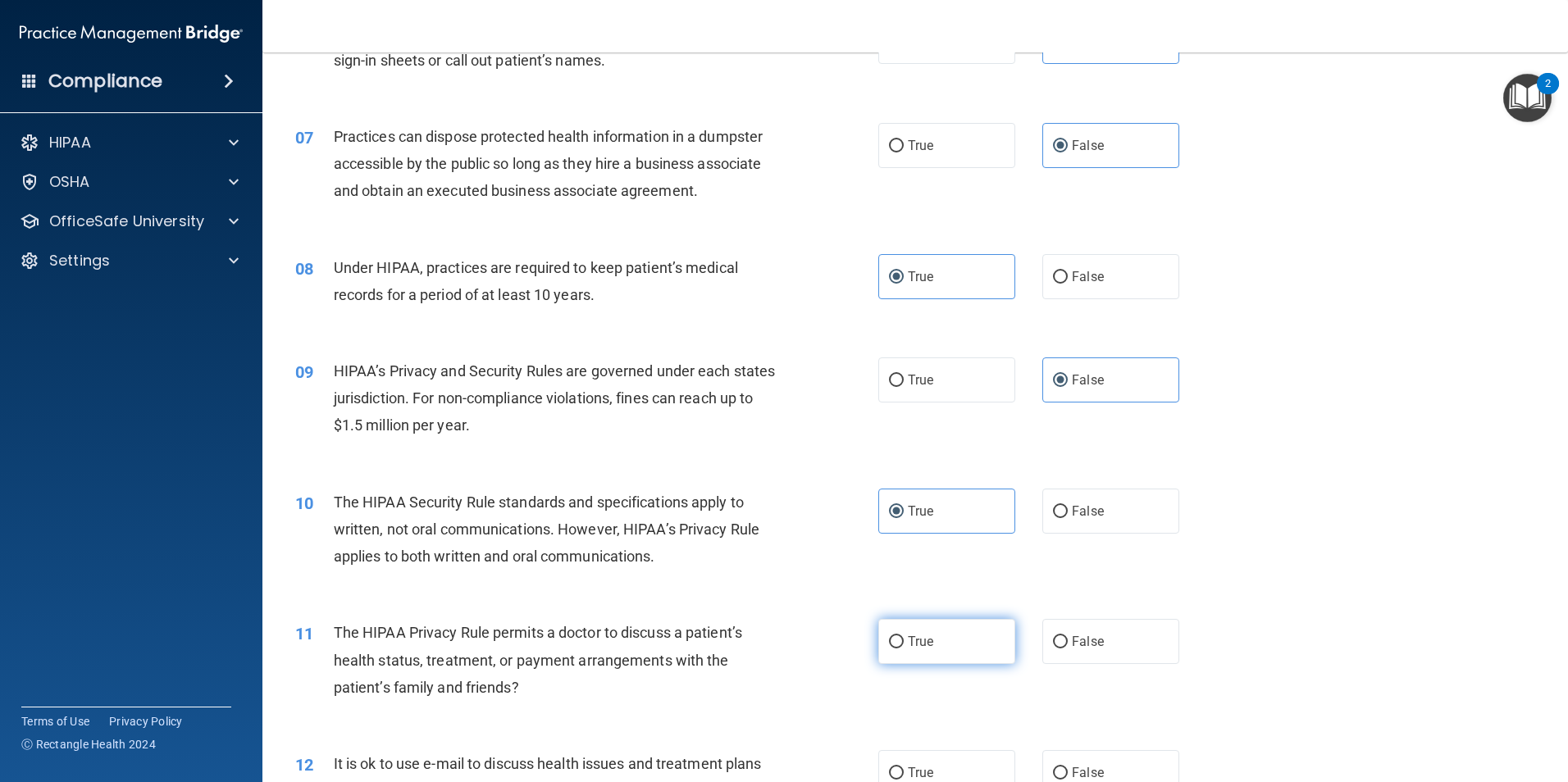
radio input "true"
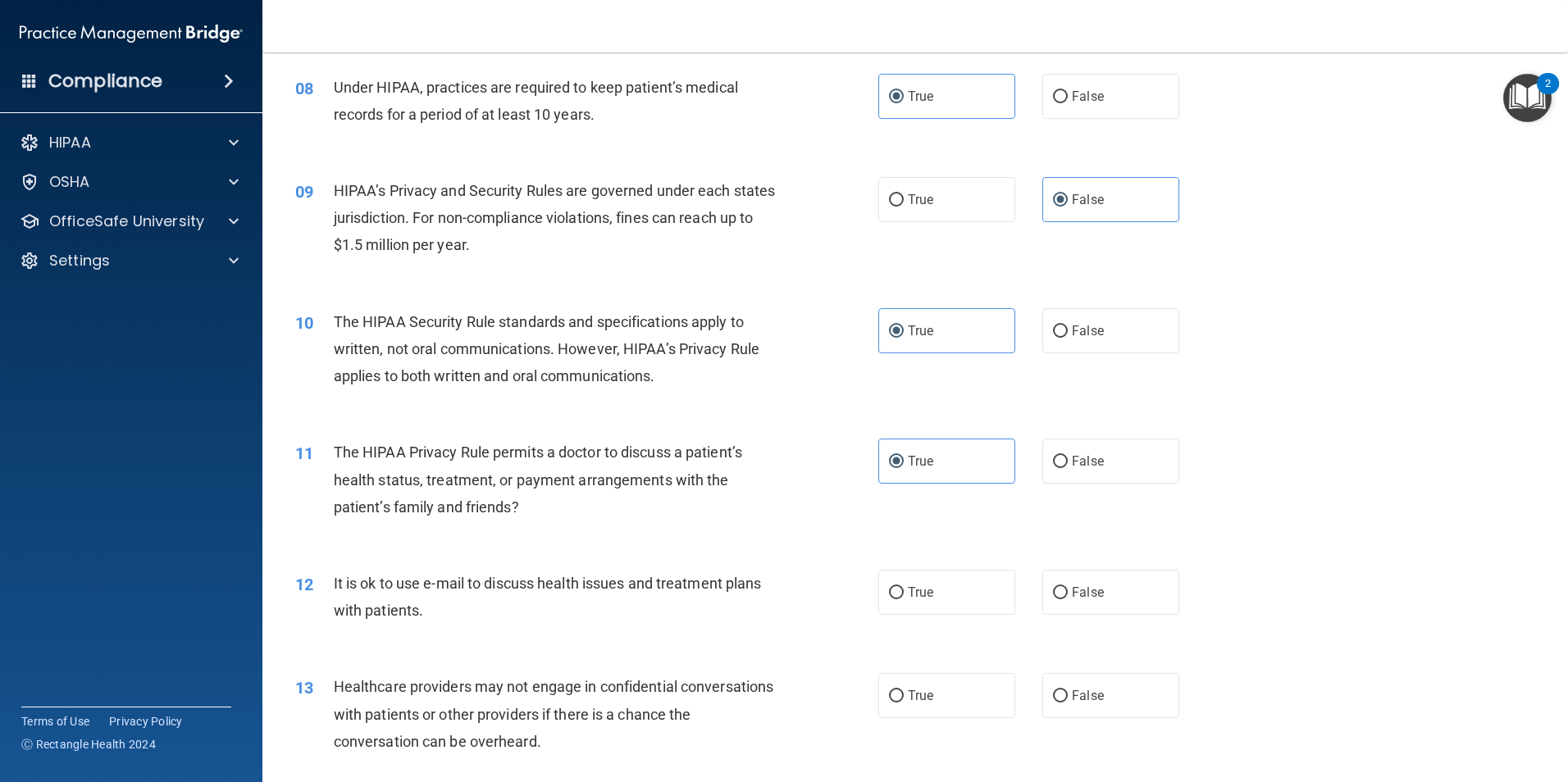
scroll to position [983, 0]
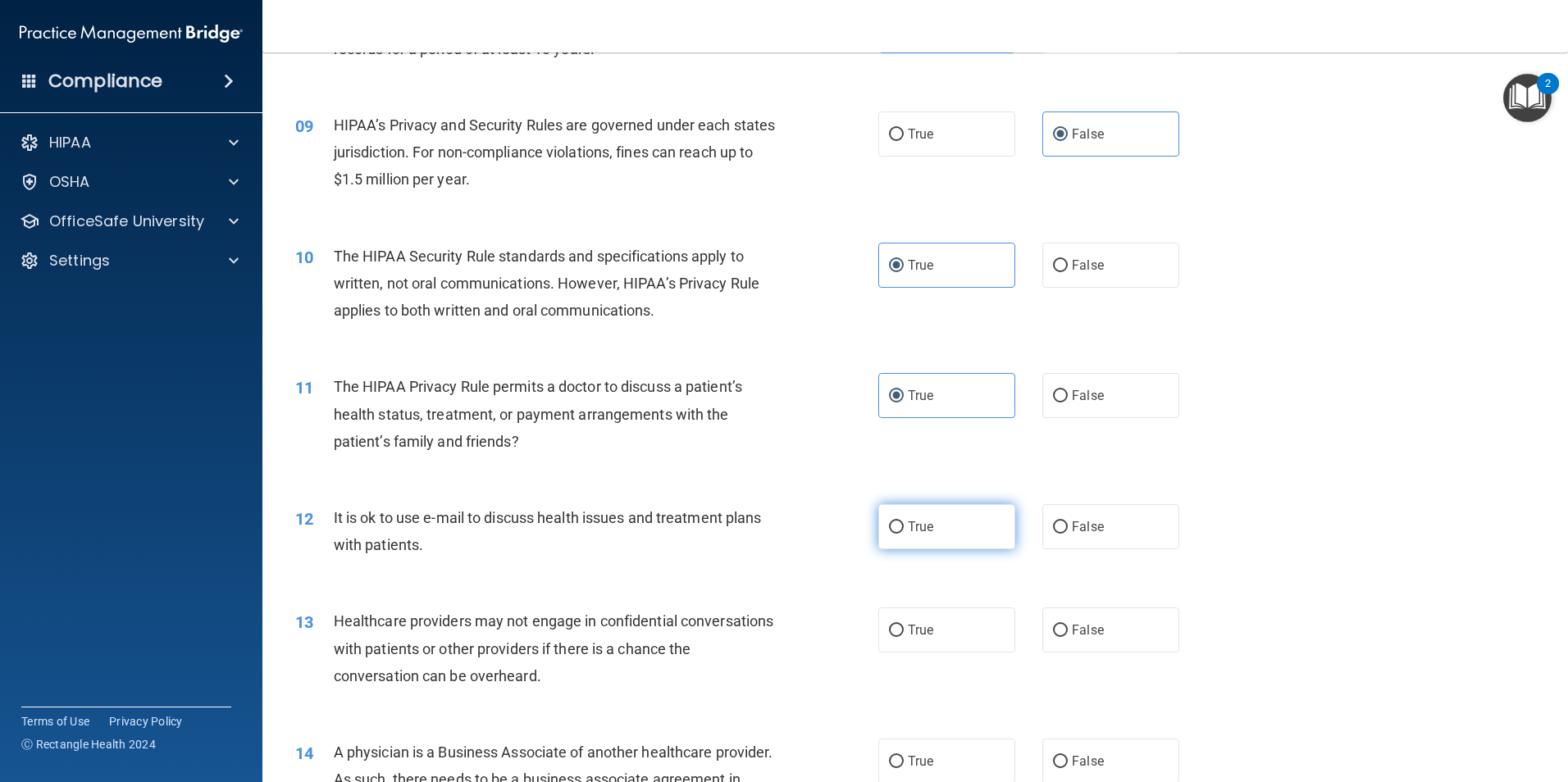
click at [925, 535] on label "True" at bounding box center [947, 527] width 137 height 45
click at [904, 534] on input "True" at bounding box center [895, 528] width 15 height 12
radio input "true"
click at [1083, 624] on span "False" at bounding box center [1087, 630] width 32 height 15
click at [1068, 624] on input "False" at bounding box center [1060, 630] width 15 height 12
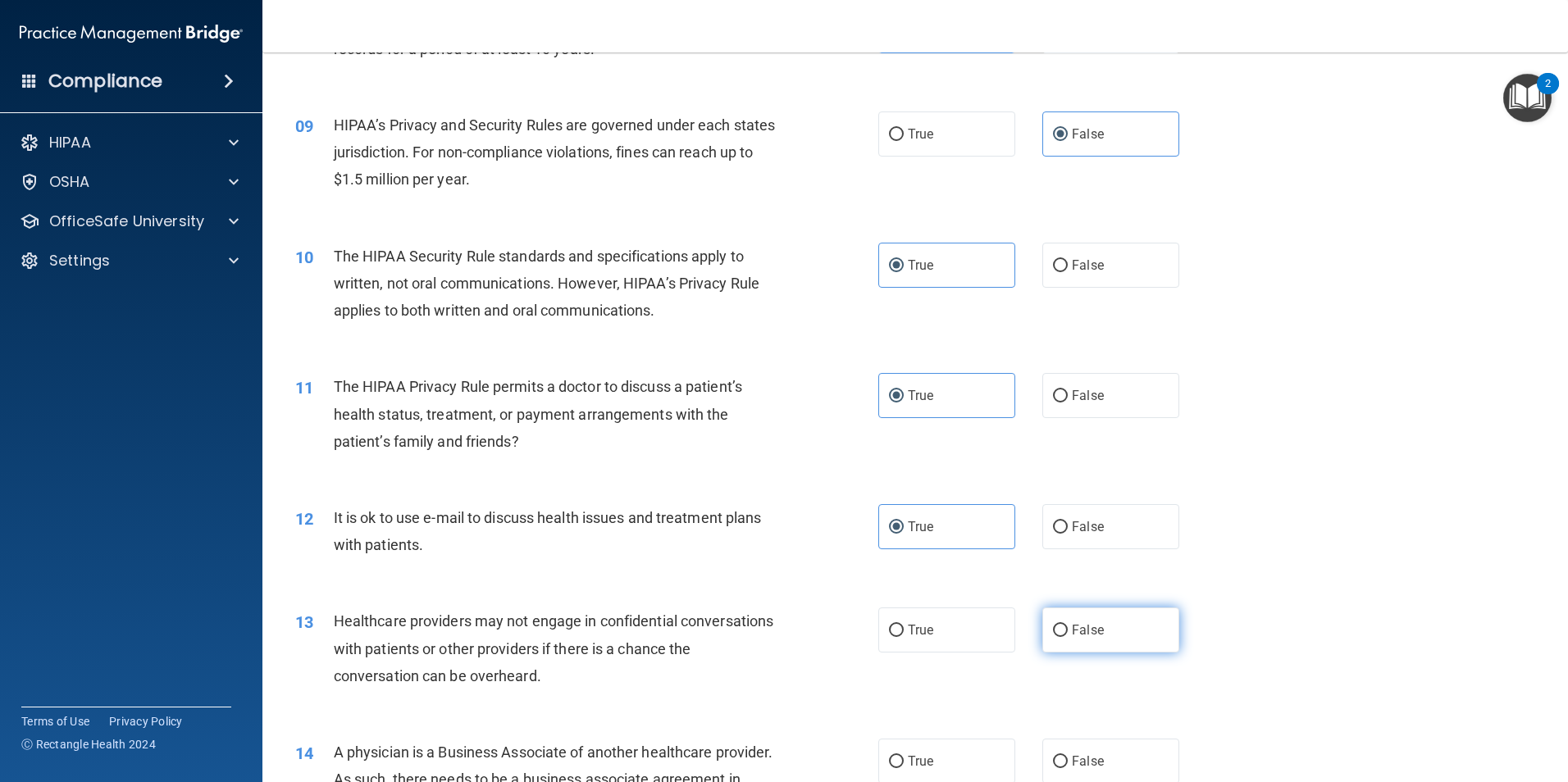
radio input "true"
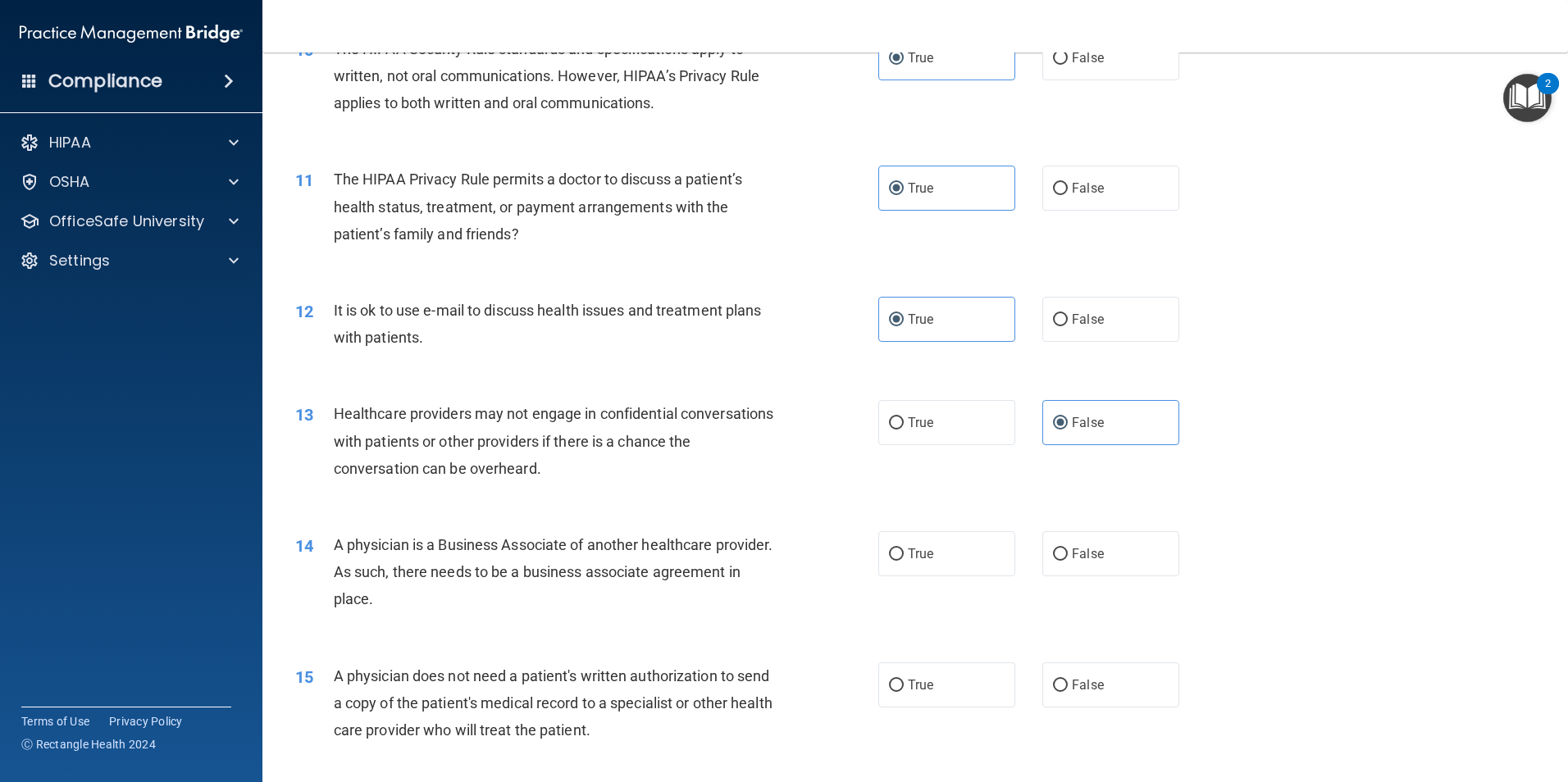
scroll to position [1229, 0]
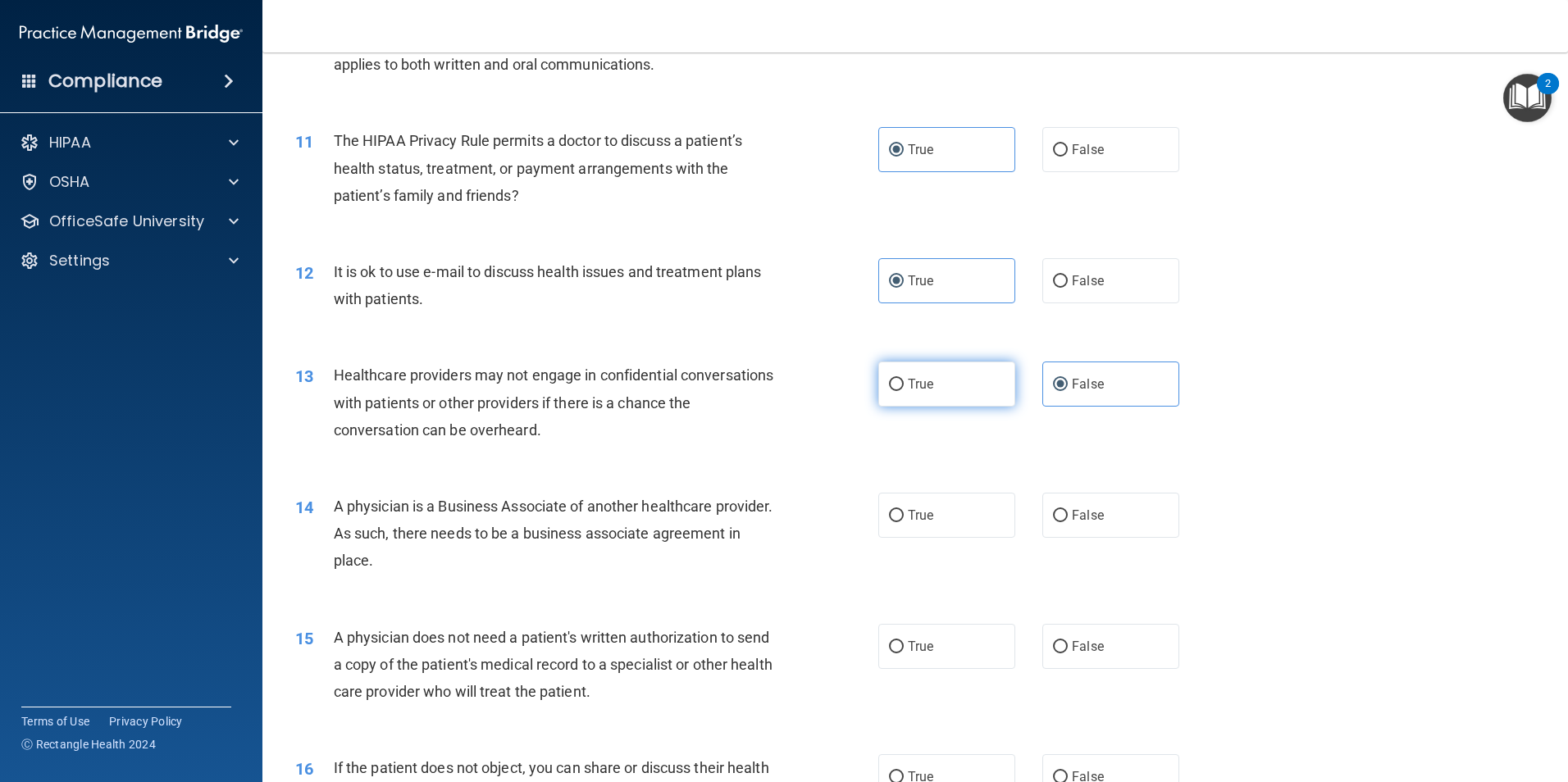
click at [964, 391] on label "True" at bounding box center [947, 384] width 137 height 45
click at [904, 391] on input "True" at bounding box center [895, 385] width 15 height 12
radio input "true"
radio input "false"
click at [1096, 642] on label "False" at bounding box center [1110, 646] width 137 height 45
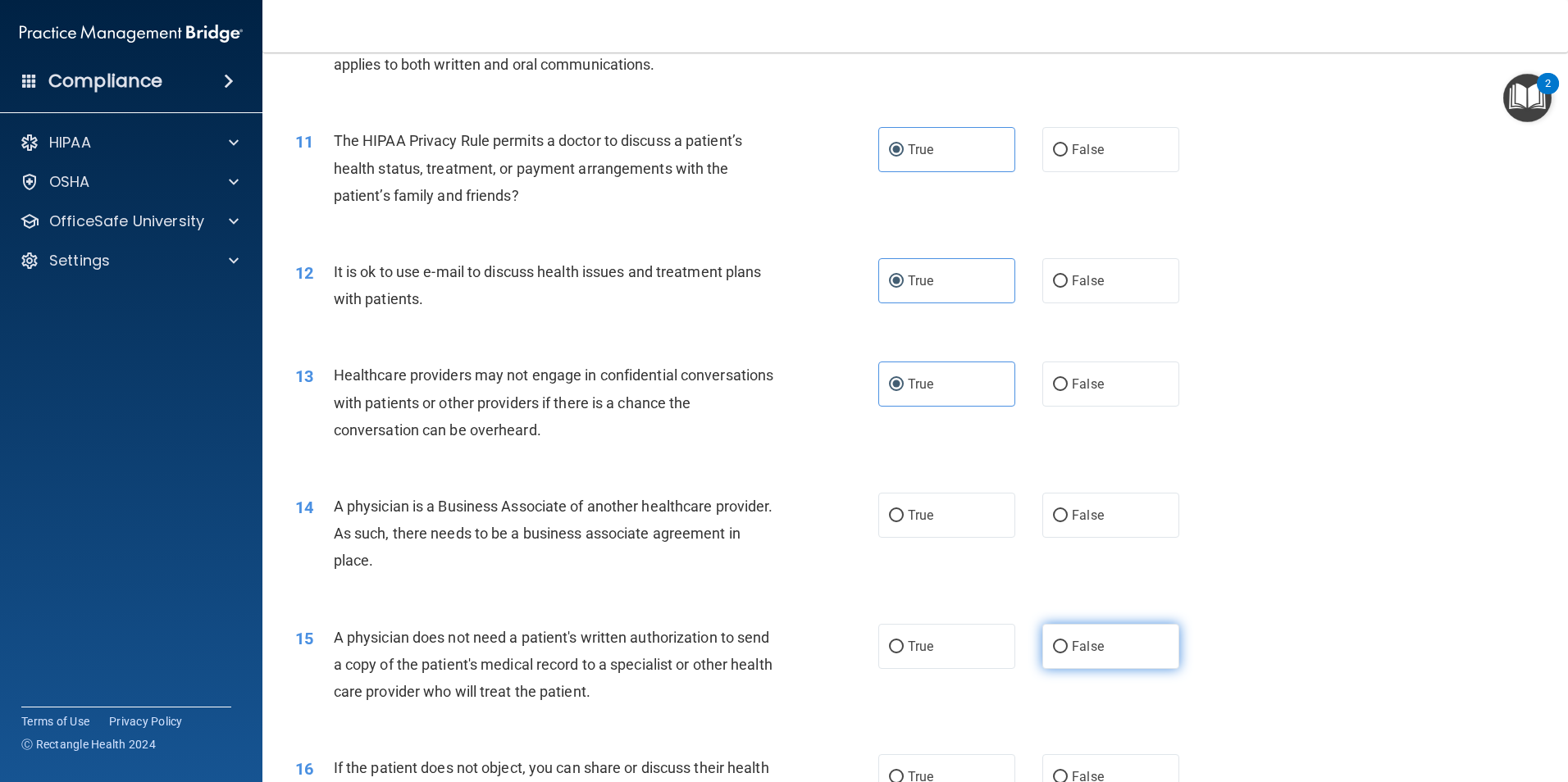
click at [1068, 642] on input "False" at bounding box center [1060, 647] width 15 height 12
radio input "true"
click at [1053, 511] on input "False" at bounding box center [1060, 516] width 15 height 12
radio input "true"
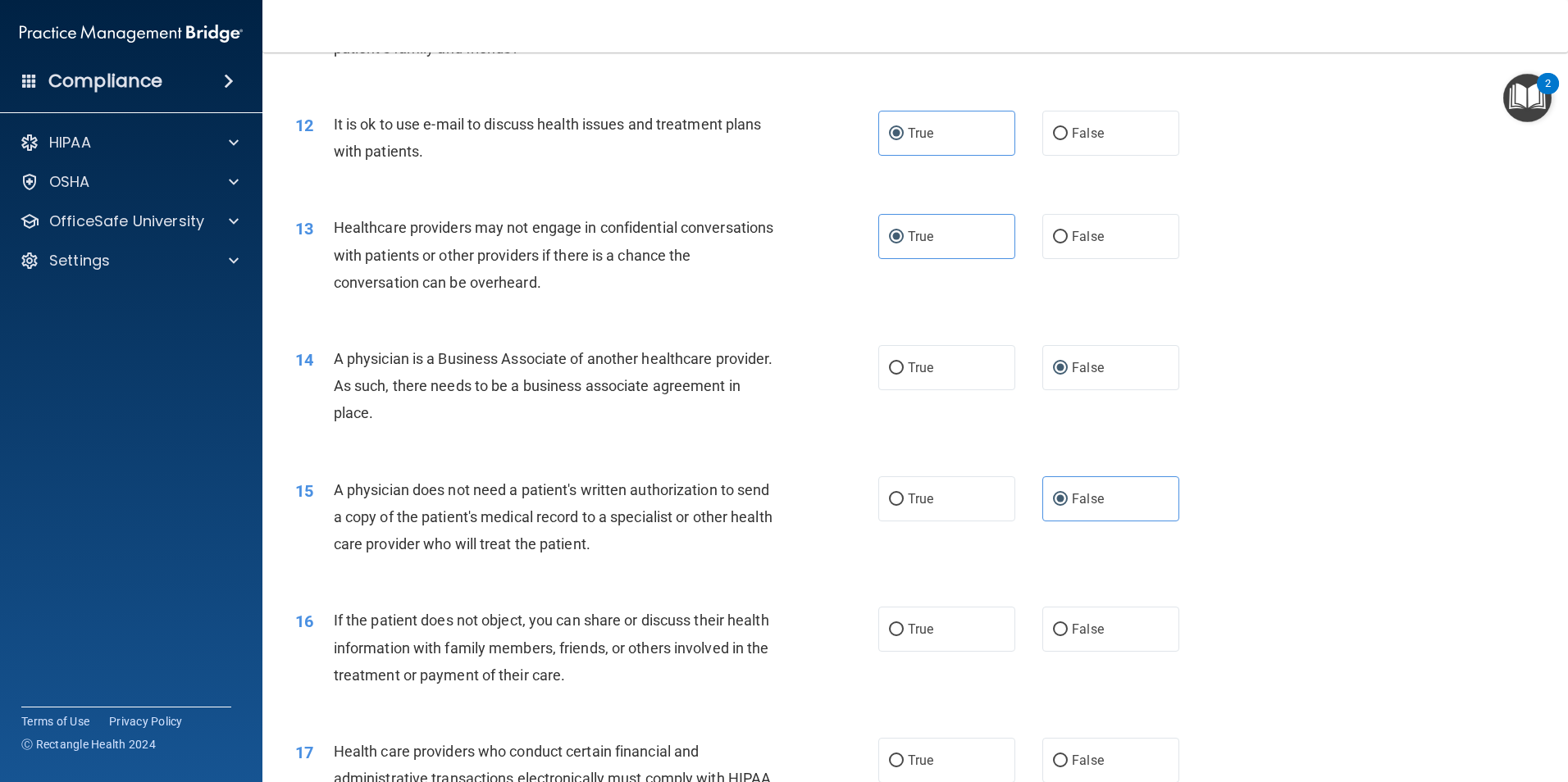
scroll to position [1394, 0]
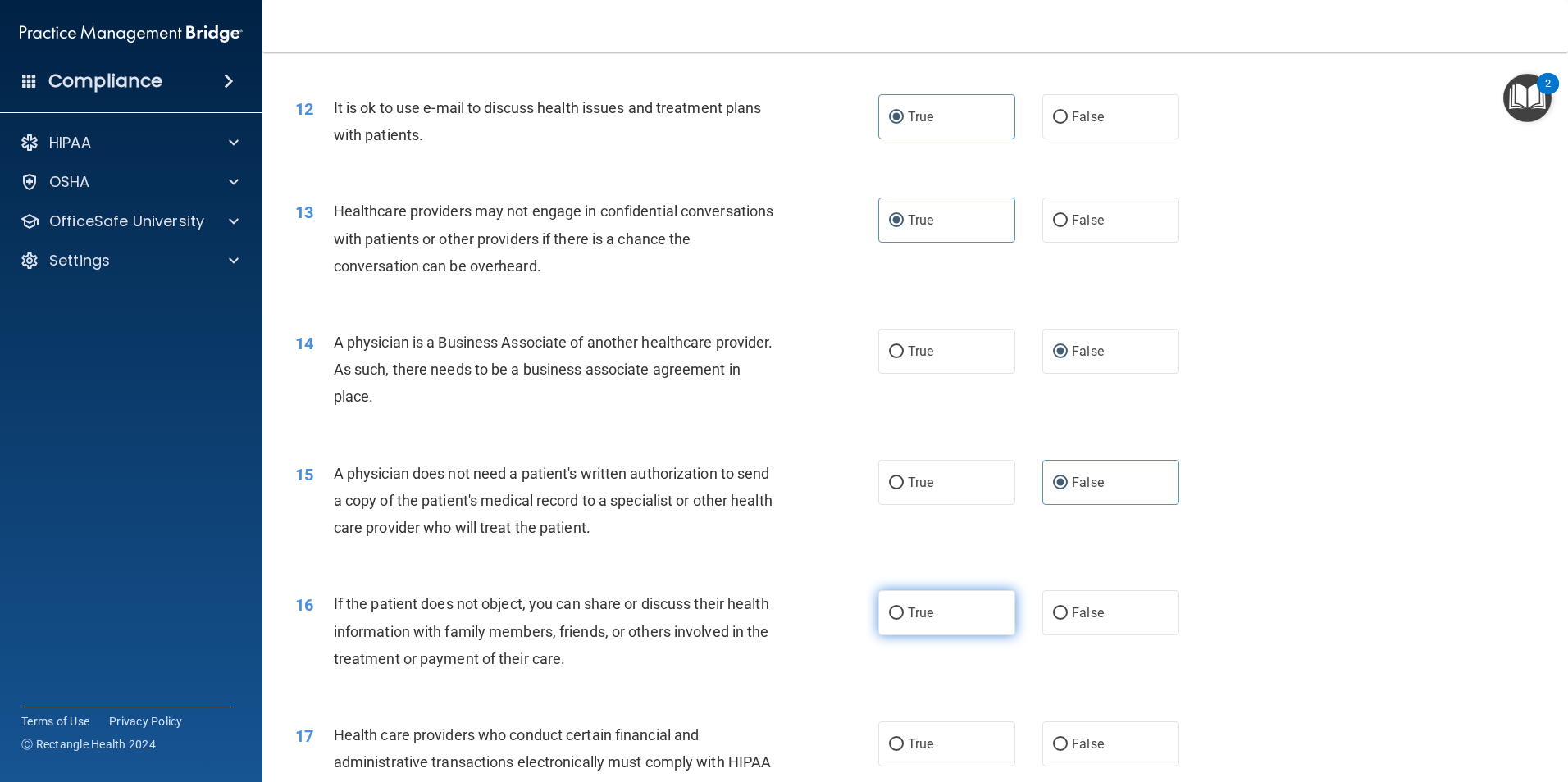
click at [942, 623] on label "True" at bounding box center [947, 612] width 137 height 45
click at [904, 619] on input "True" at bounding box center [895, 613] width 15 height 12
radio input "true"
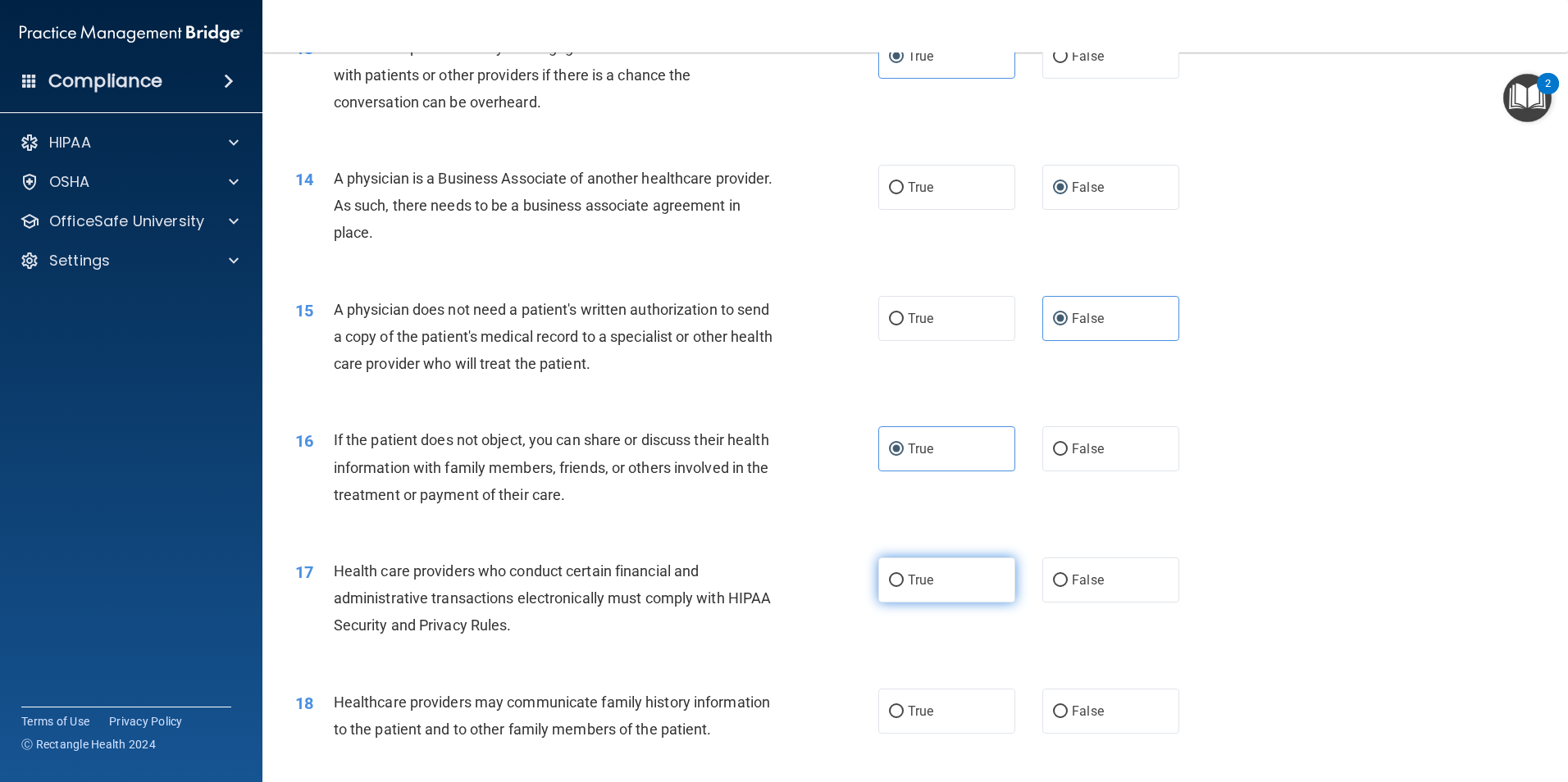
click at [937, 578] on label "True" at bounding box center [947, 580] width 137 height 45
click at [904, 578] on input "True" at bounding box center [895, 581] width 15 height 12
radio input "true"
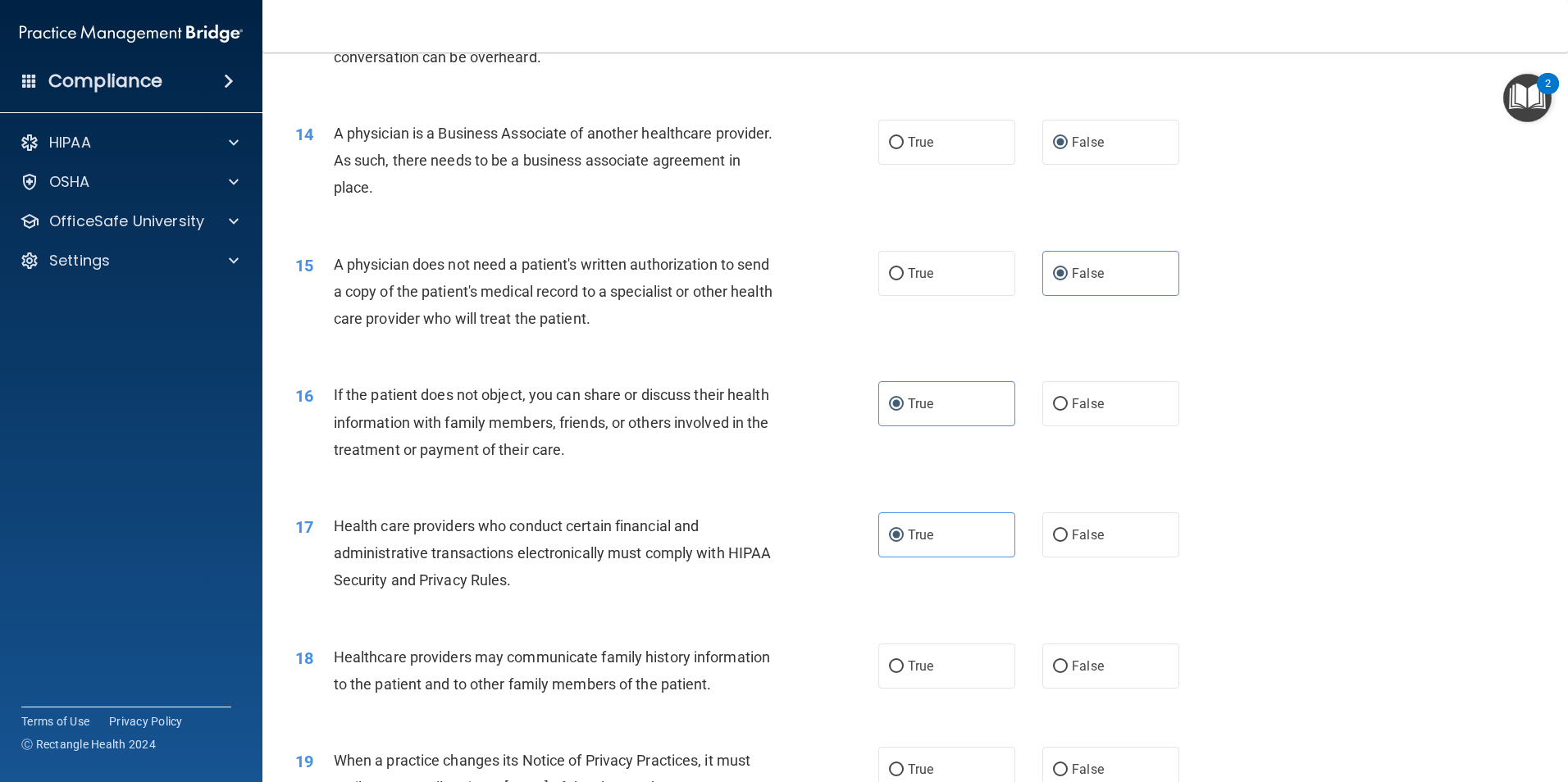
scroll to position [1639, 0]
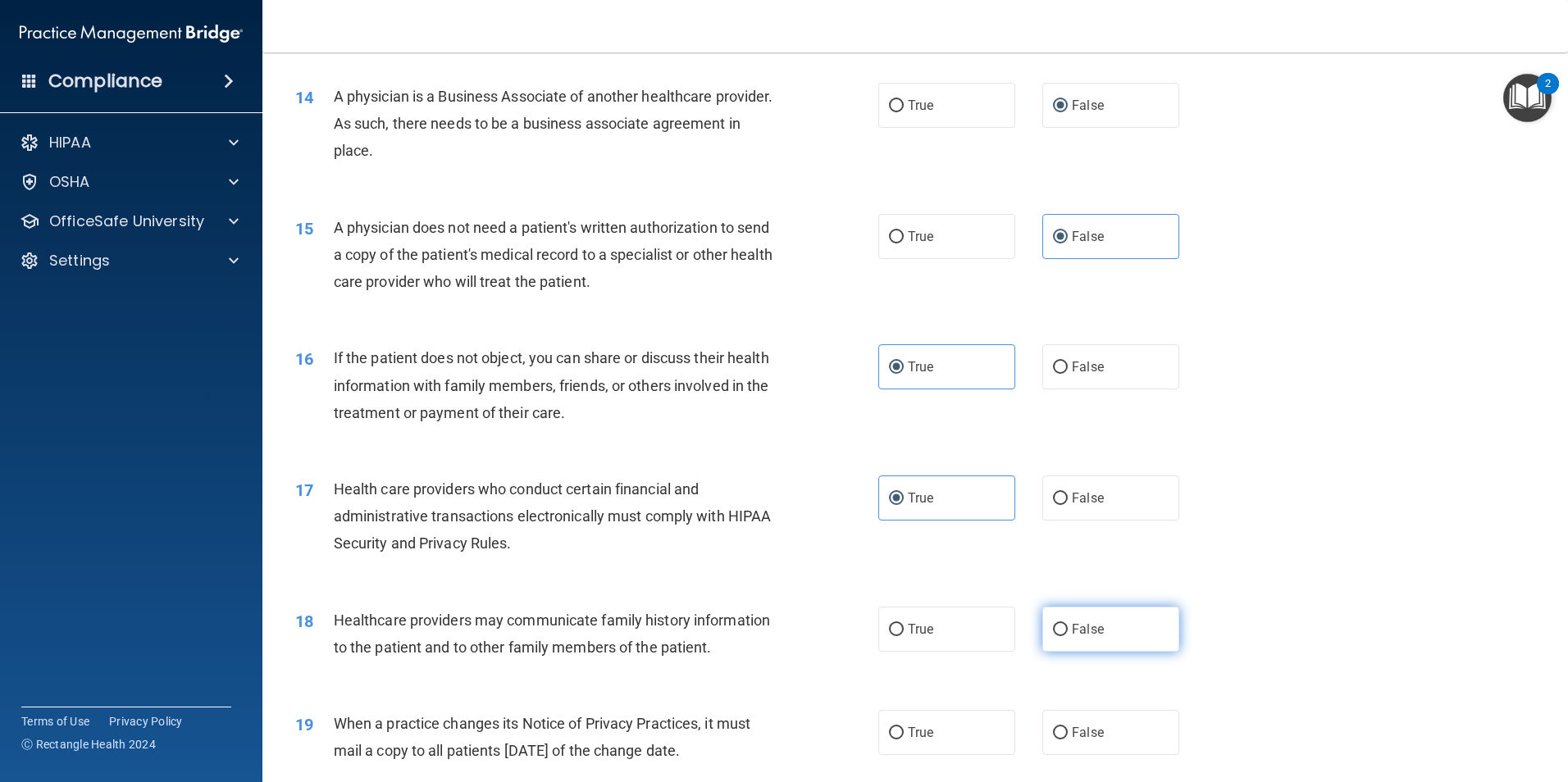
click at [1074, 629] on span "False" at bounding box center [1087, 629] width 32 height 15
click at [1068, 629] on input "False" at bounding box center [1060, 630] width 15 height 12
radio input "true"
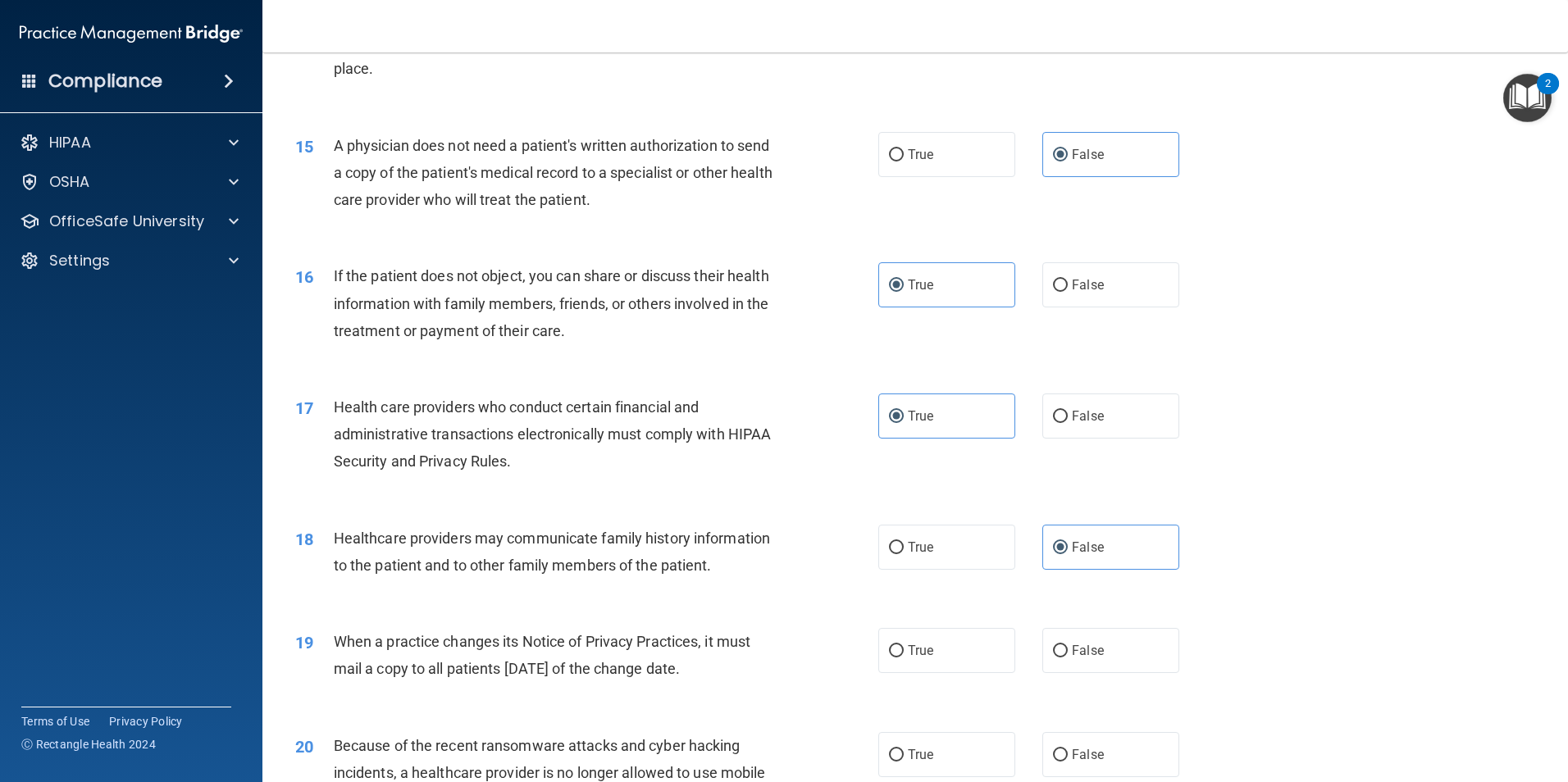
scroll to position [1803, 0]
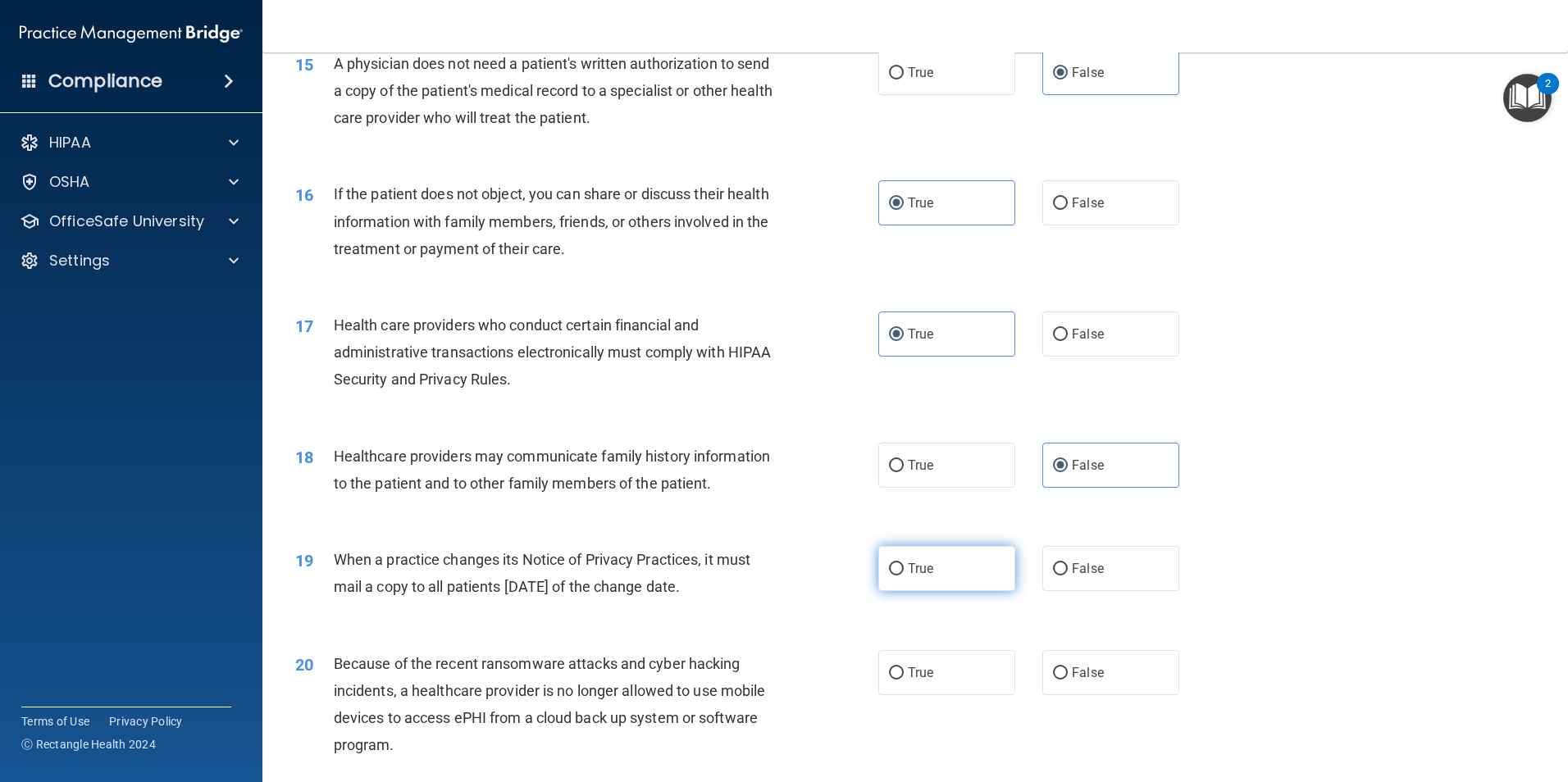
click at [943, 579] on label "True" at bounding box center [947, 568] width 137 height 45
click at [904, 576] on input "True" at bounding box center [895, 569] width 15 height 12
radio input "true"
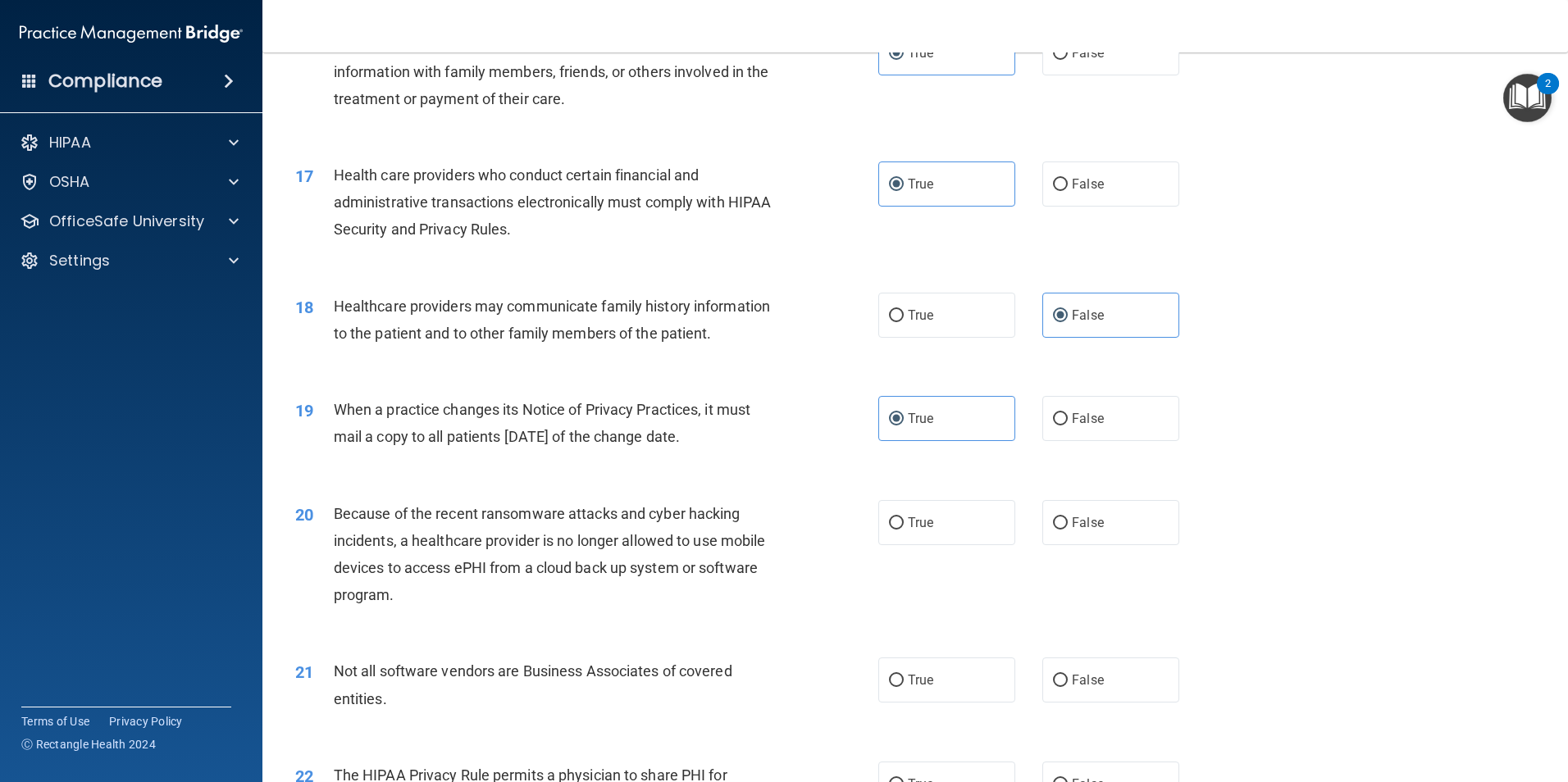
scroll to position [1967, 0]
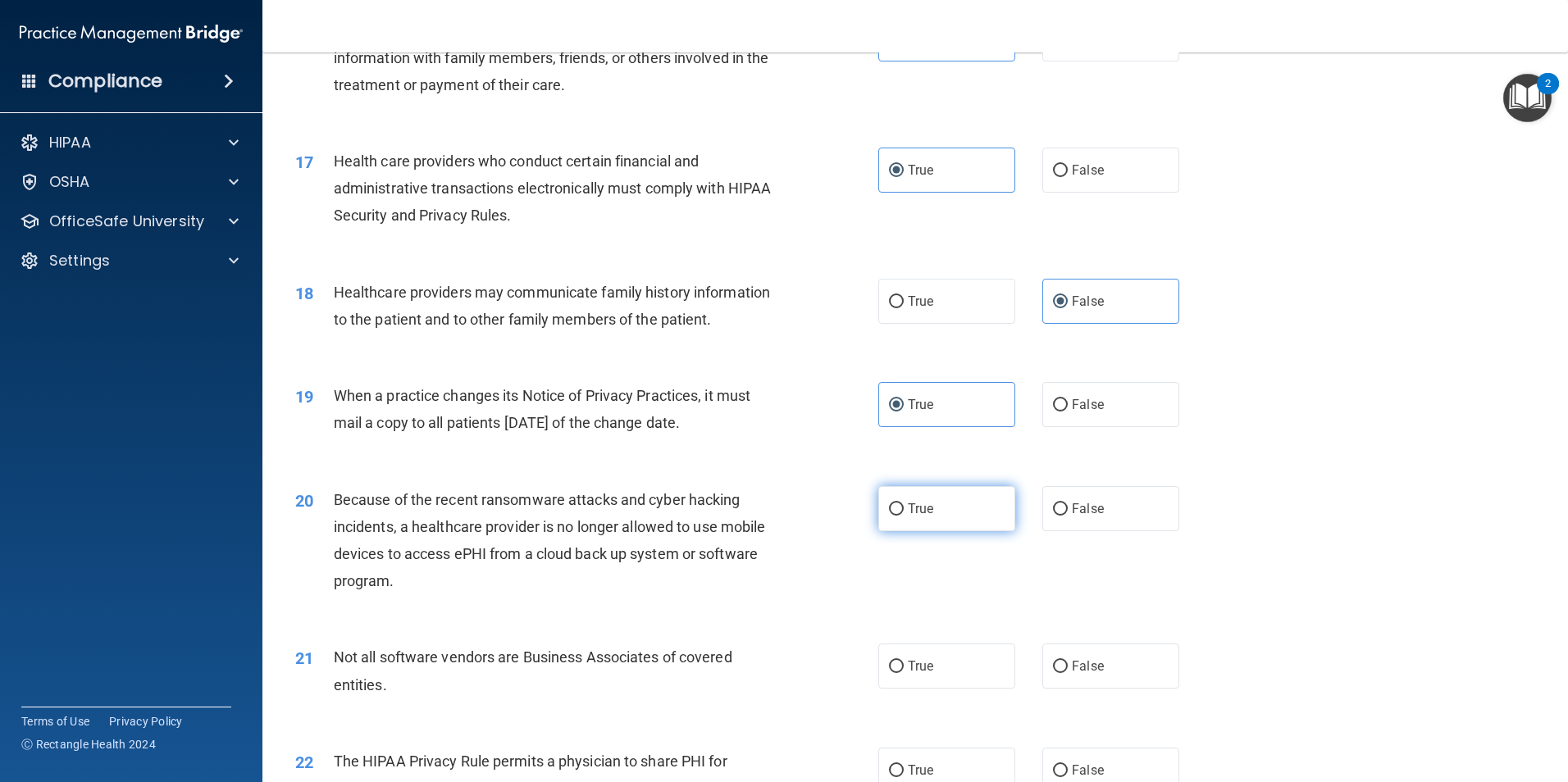
click at [987, 513] on label "True" at bounding box center [947, 508] width 137 height 45
click at [904, 513] on input "True" at bounding box center [895, 510] width 15 height 12
radio input "true"
click at [949, 664] on label "True" at bounding box center [947, 666] width 137 height 45
click at [904, 664] on input "True" at bounding box center [895, 666] width 15 height 12
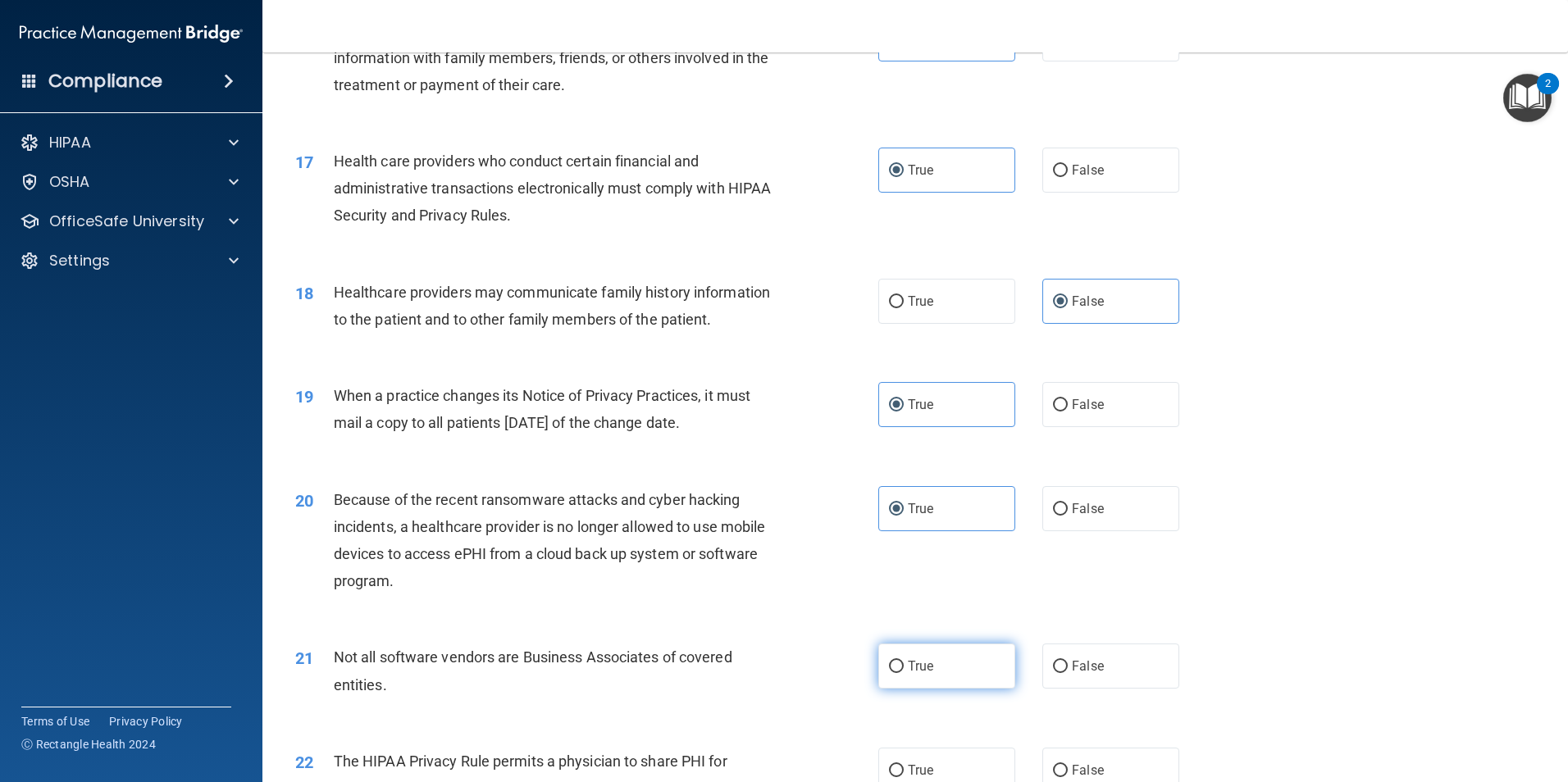
radio input "true"
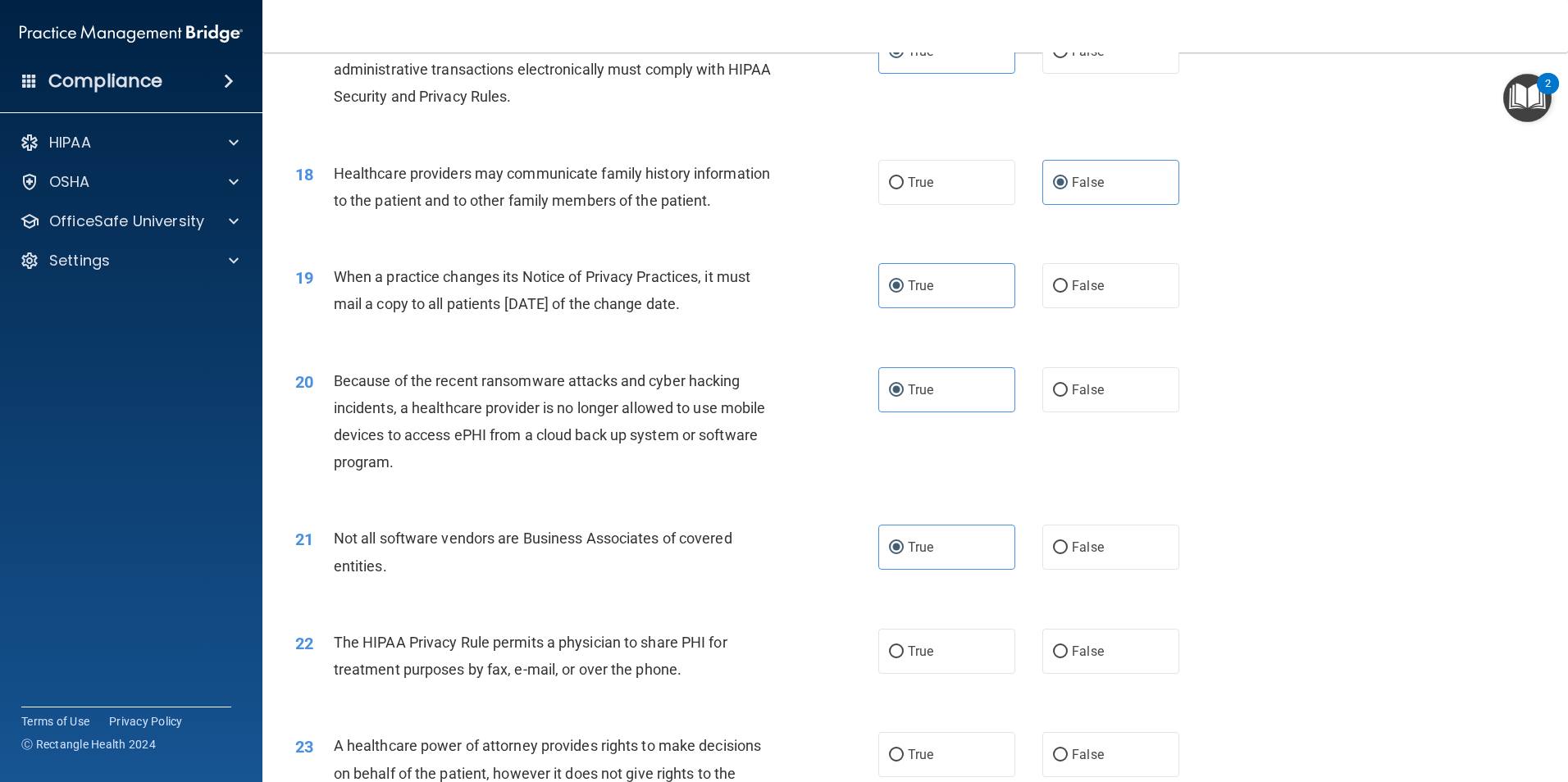
scroll to position [2131, 0]
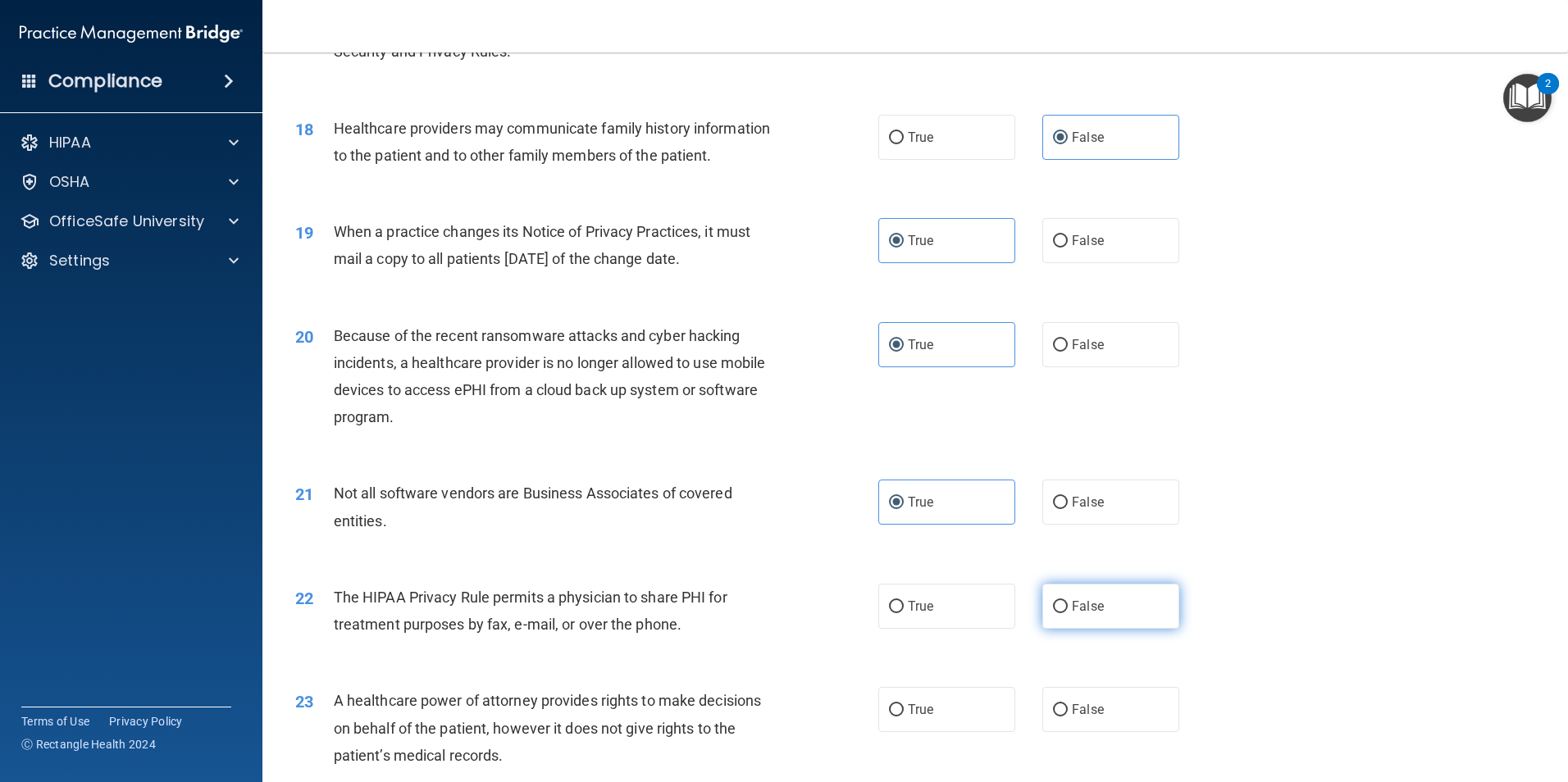
click at [1055, 614] on label "False" at bounding box center [1110, 606] width 137 height 45
click at [1055, 613] on input "False" at bounding box center [1060, 606] width 15 height 12
radio input "true"
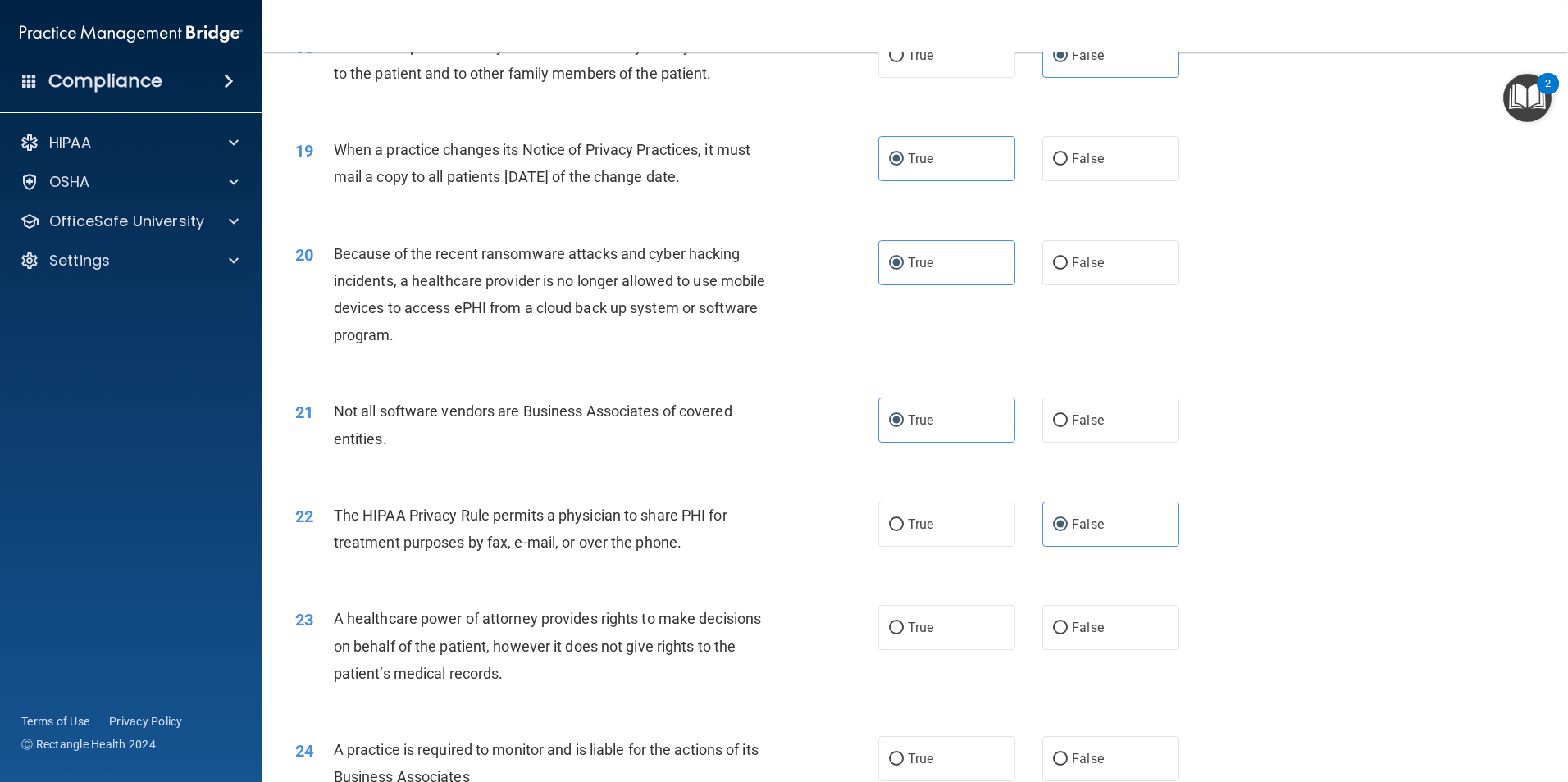
scroll to position [2295, 0]
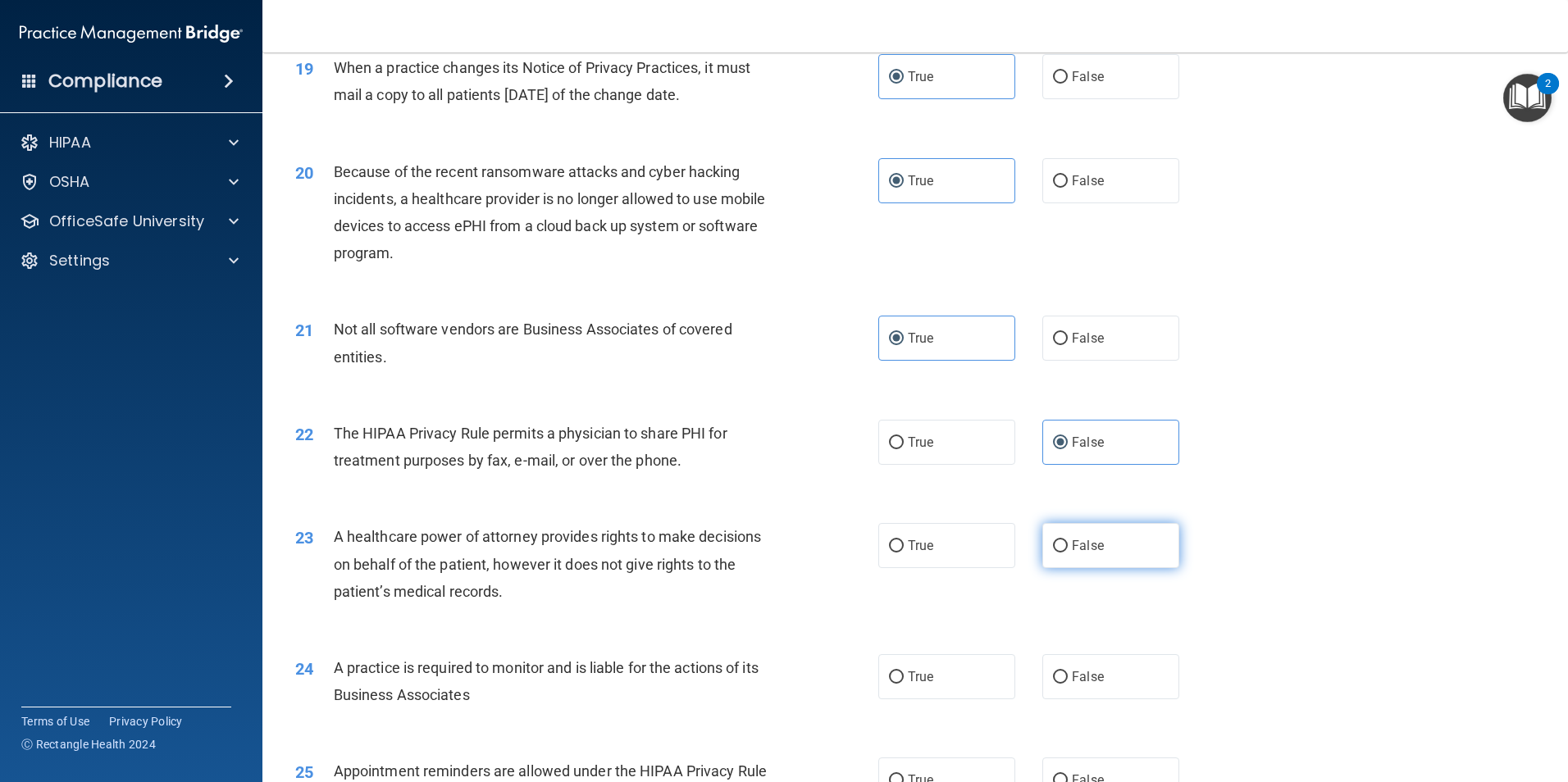
click at [1123, 551] on label "False" at bounding box center [1110, 546] width 137 height 45
click at [1068, 551] on input "False" at bounding box center [1060, 546] width 15 height 12
radio input "true"
click at [948, 678] on label "True" at bounding box center [947, 677] width 137 height 45
click at [904, 678] on input "True" at bounding box center [895, 678] width 15 height 12
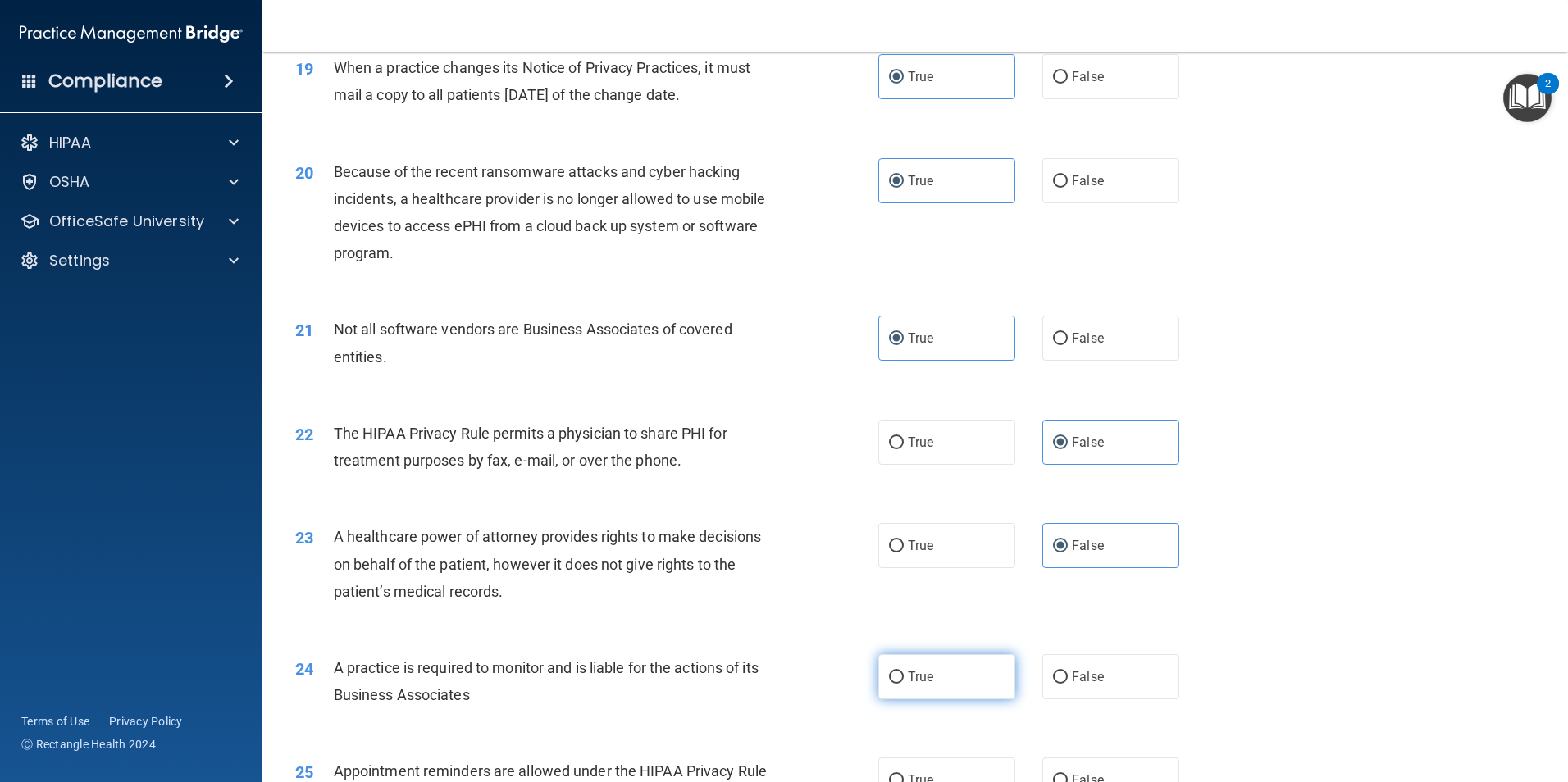
radio input "true"
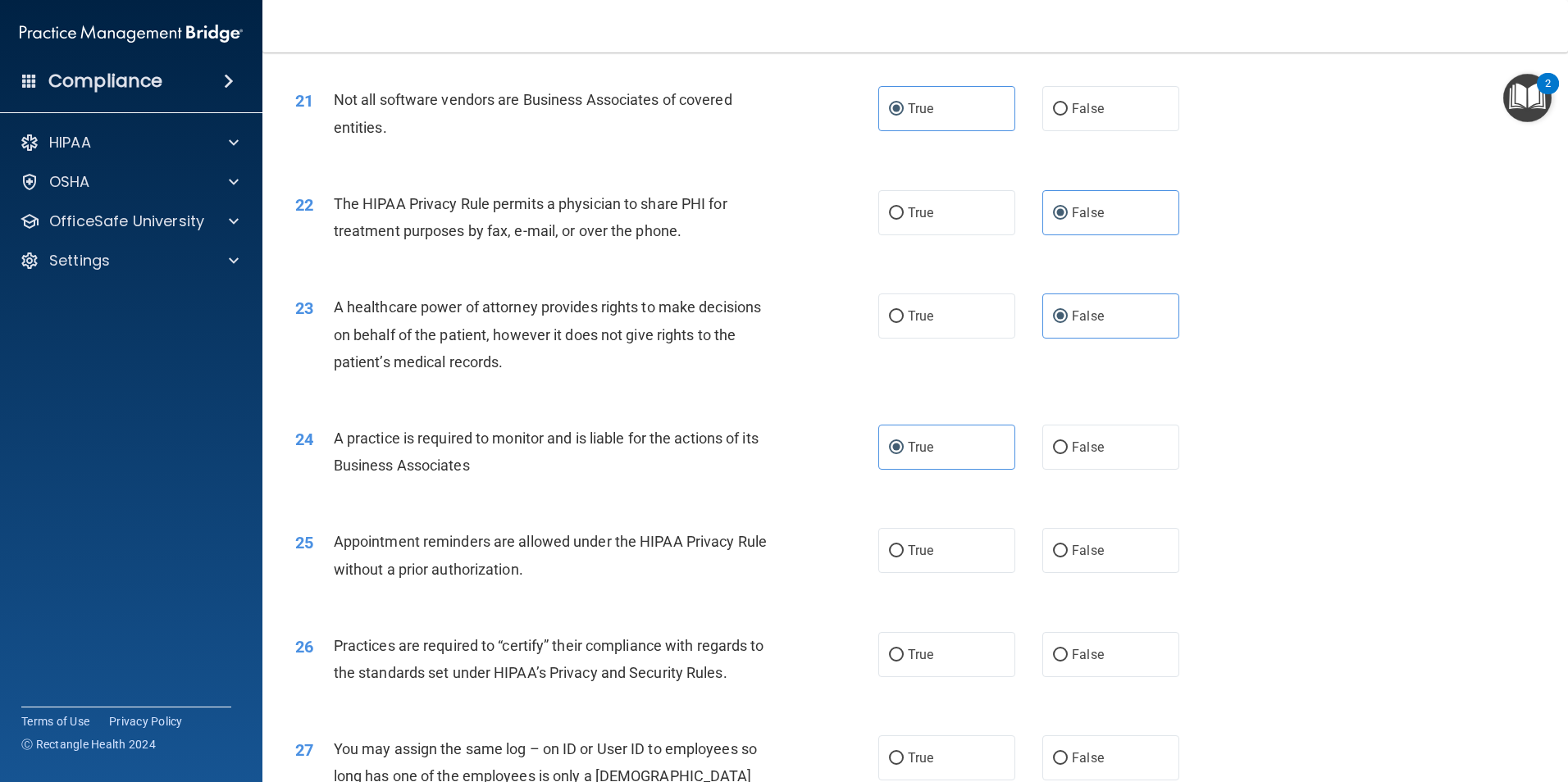
scroll to position [2541, 0]
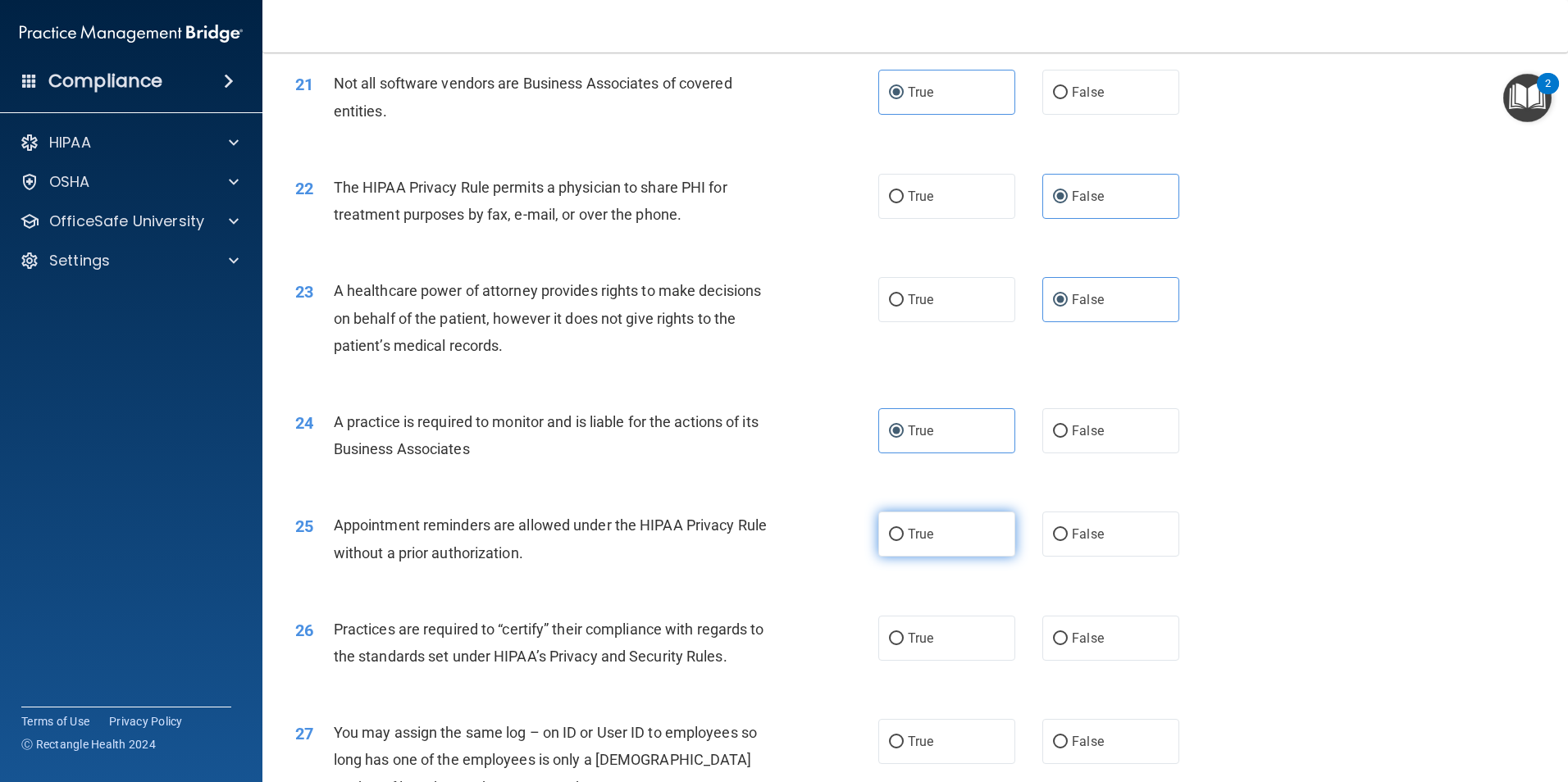
click at [953, 535] on label "True" at bounding box center [947, 534] width 137 height 45
click at [904, 535] on input "True" at bounding box center [895, 534] width 15 height 12
radio input "true"
click at [934, 646] on label "True" at bounding box center [947, 638] width 137 height 45
click at [904, 645] on input "True" at bounding box center [895, 639] width 15 height 12
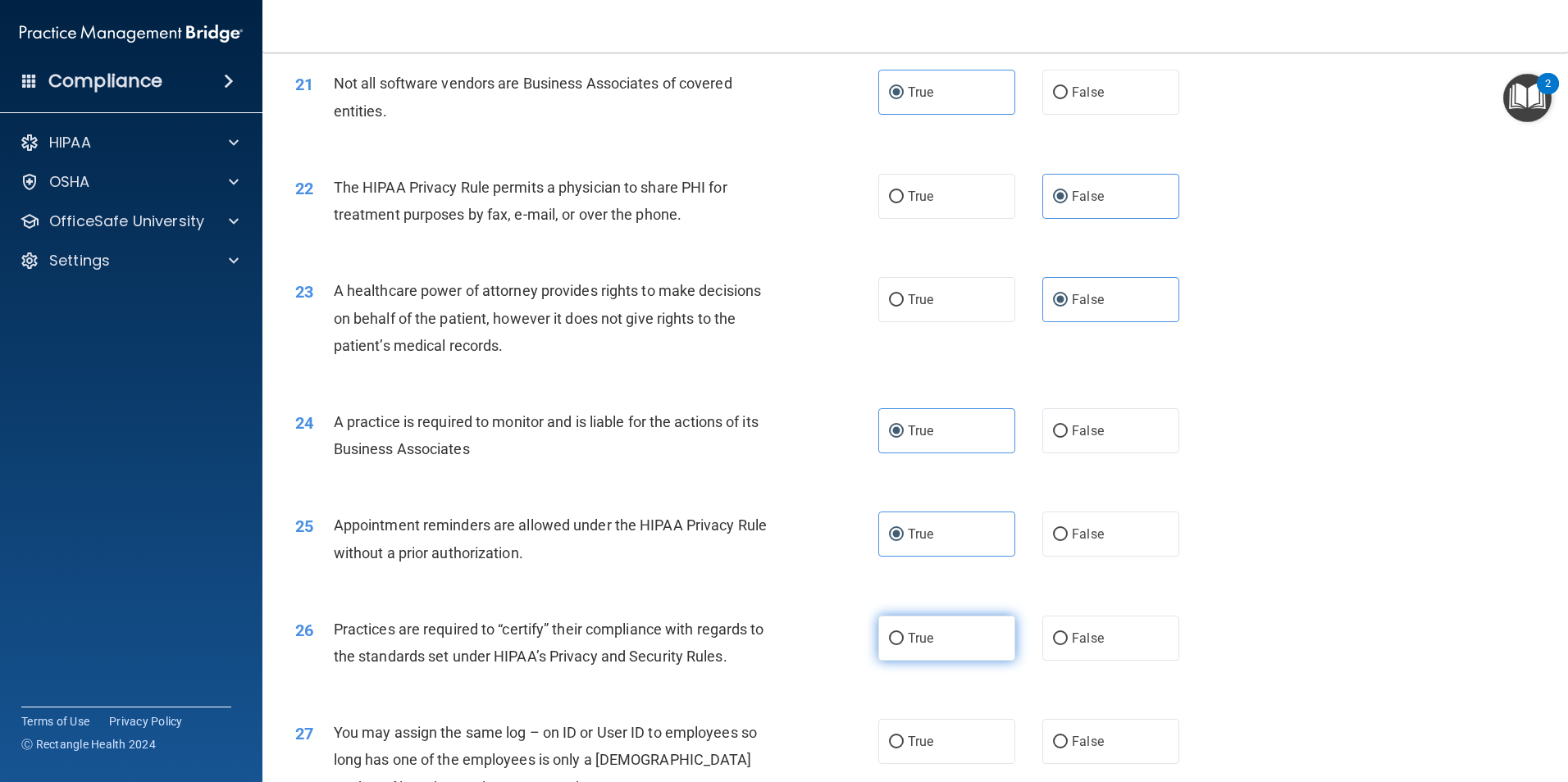
radio input "true"
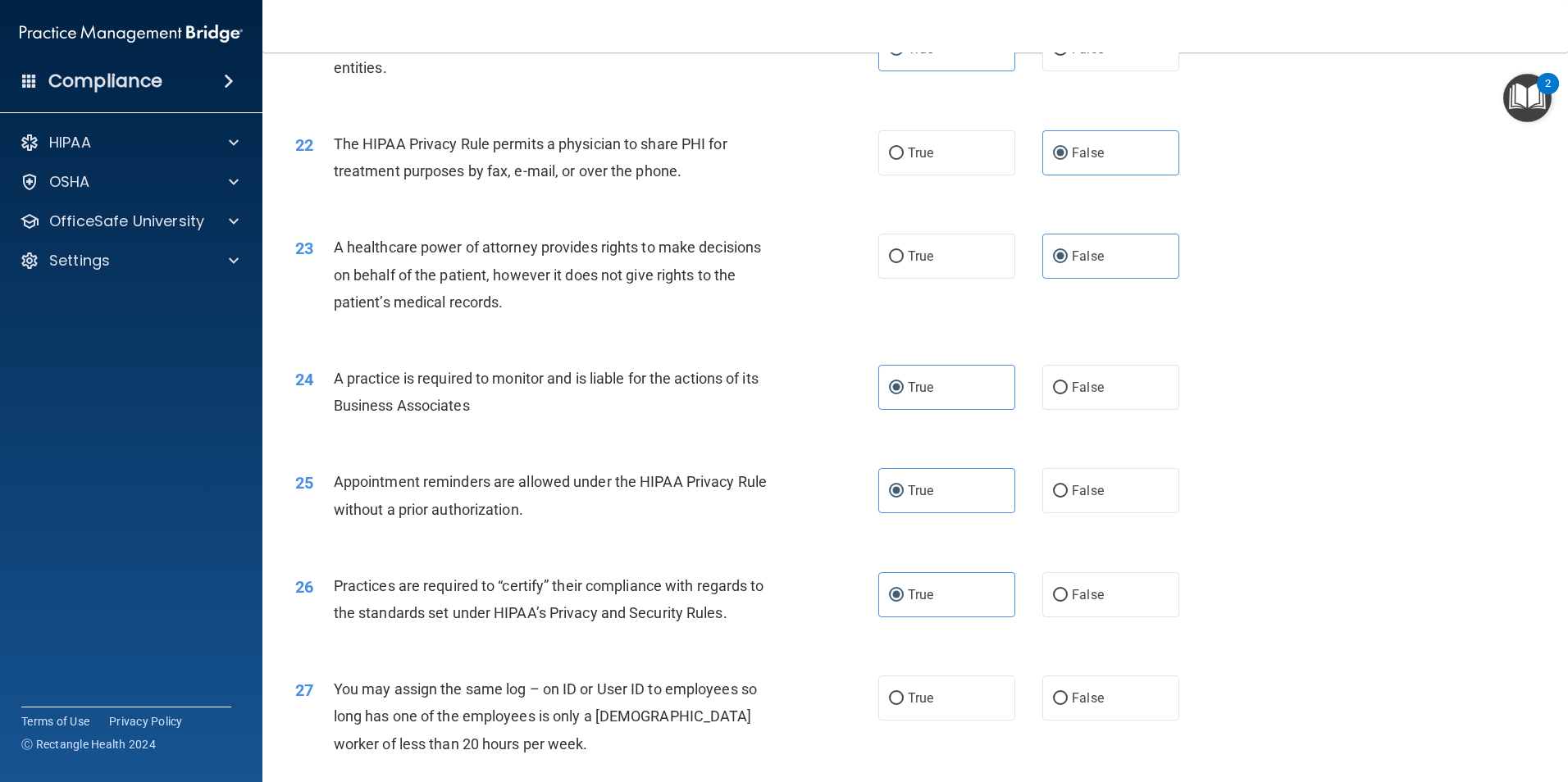
scroll to position [2623, 0]
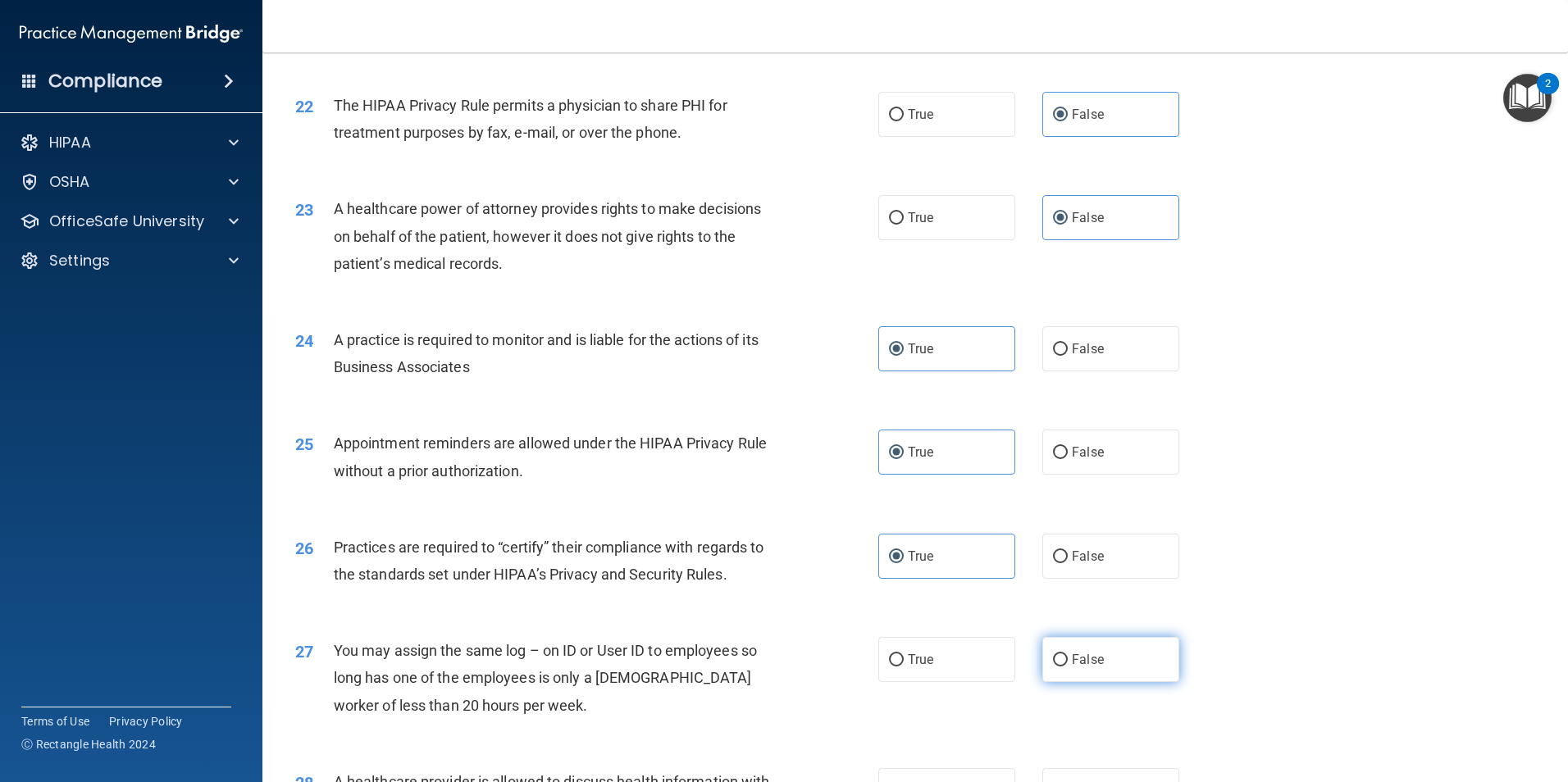
click at [1056, 654] on input "False" at bounding box center [1060, 660] width 15 height 12
radio input "true"
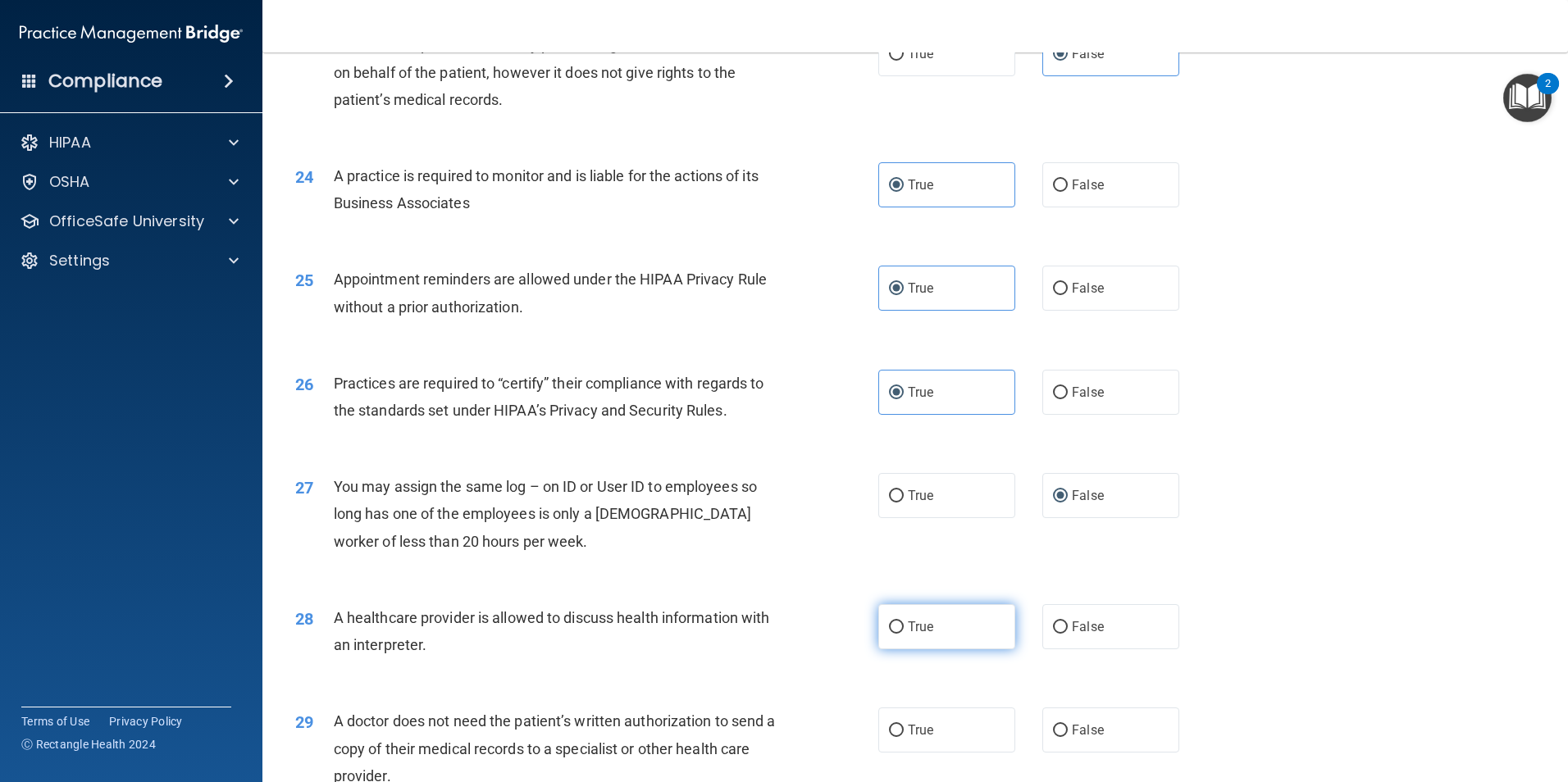
click at [917, 640] on label "True" at bounding box center [947, 626] width 137 height 45
click at [904, 634] on input "True" at bounding box center [895, 627] width 15 height 12
radio input "true"
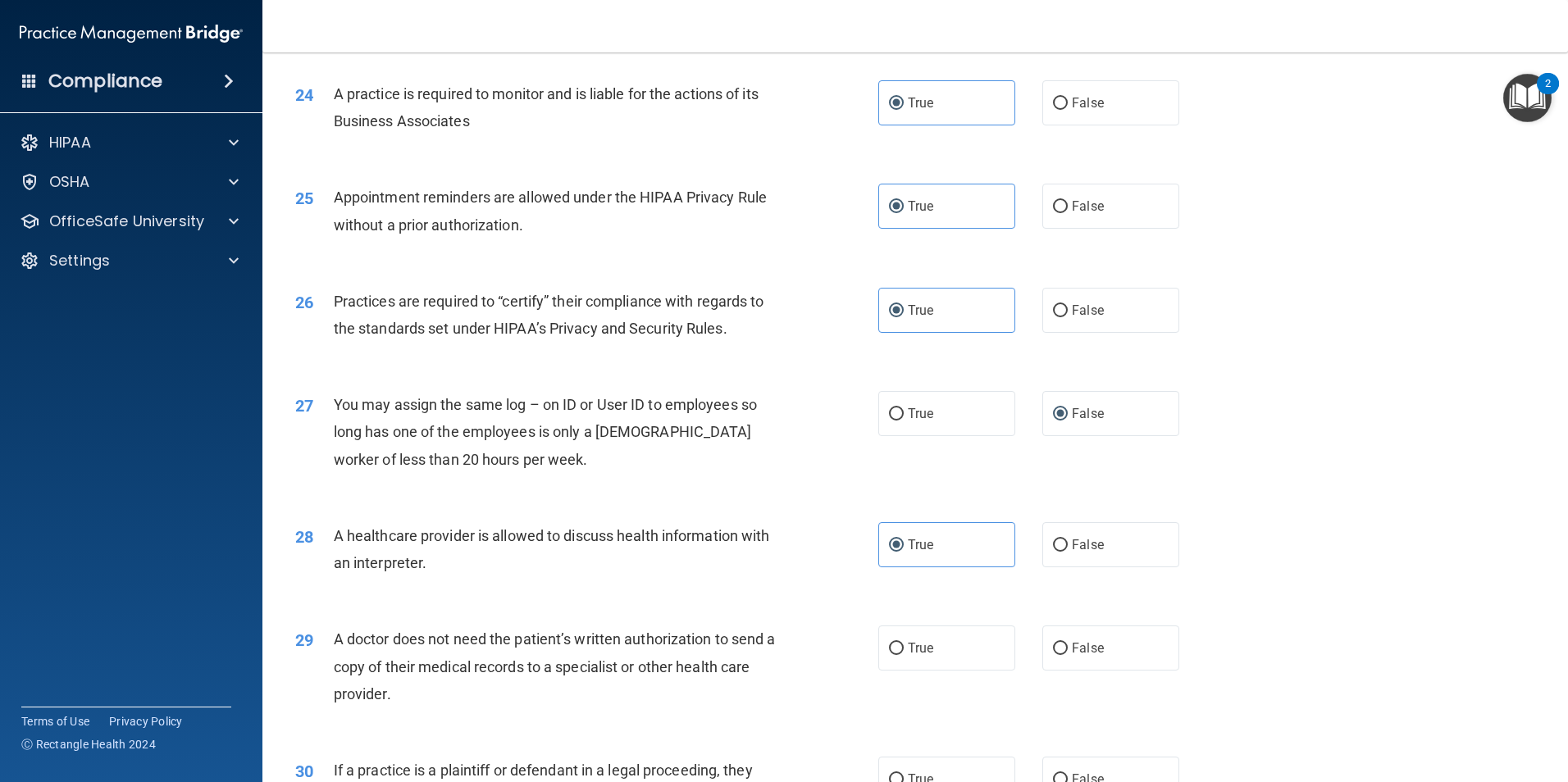
scroll to position [2951, 0]
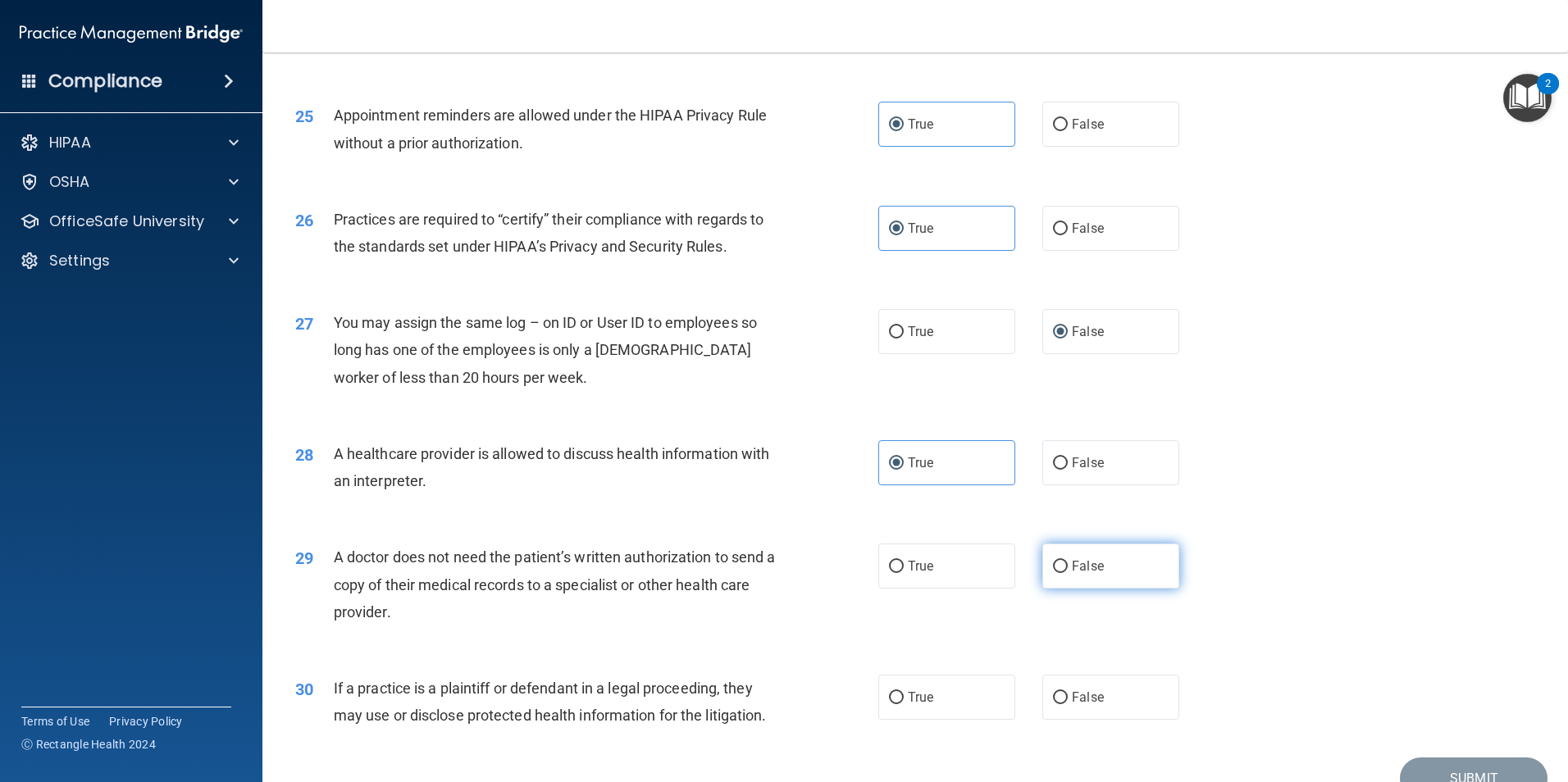
click at [1078, 575] on label "False" at bounding box center [1110, 565] width 137 height 45
click at [1068, 573] on input "False" at bounding box center [1060, 567] width 15 height 12
radio input "true"
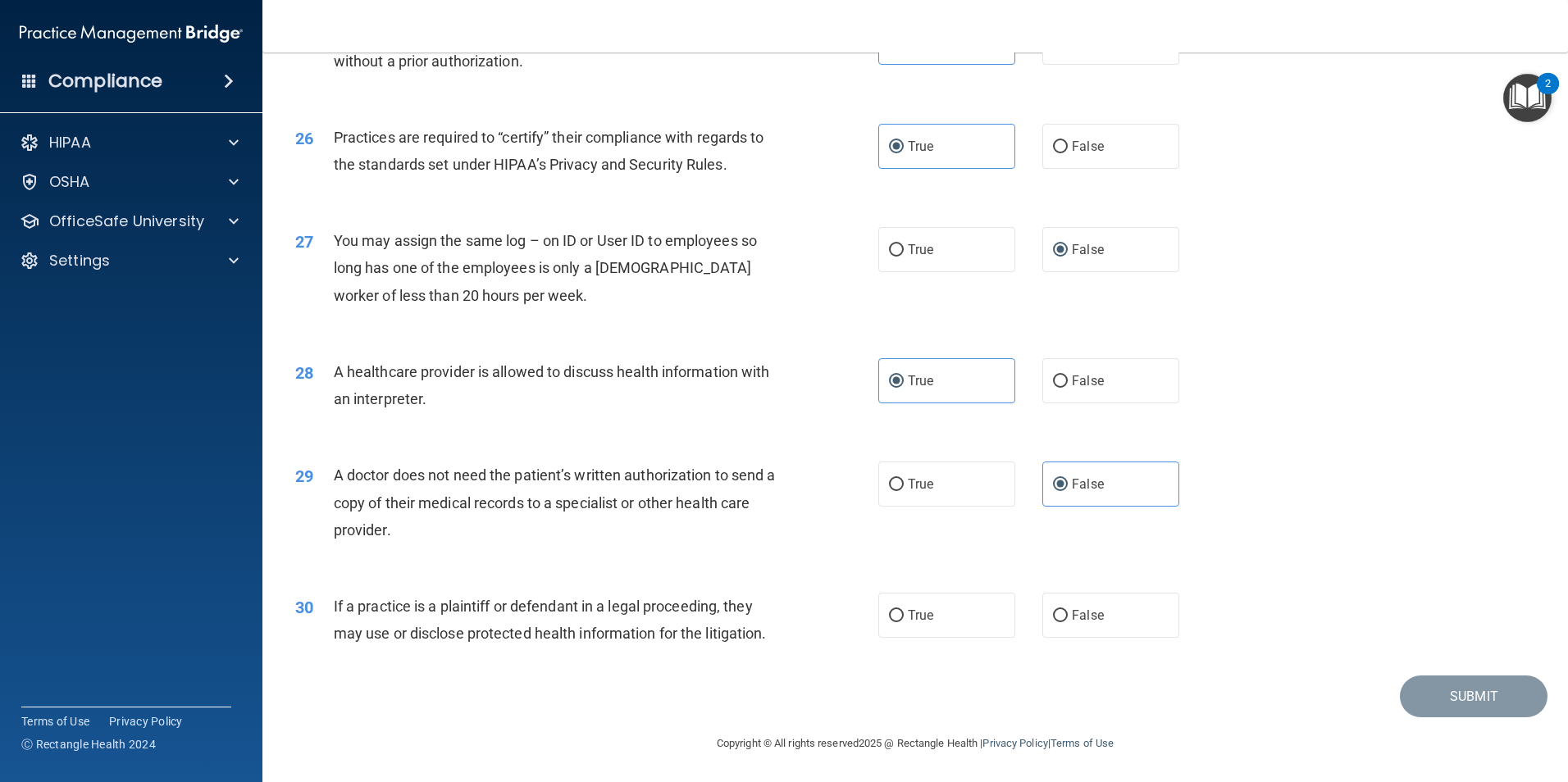
scroll to position [3034, 0]
click at [913, 609] on span "True" at bounding box center [920, 614] width 26 height 15
click at [904, 609] on input "True" at bounding box center [895, 615] width 15 height 12
radio input "true"
click at [1462, 686] on button "Submit" at bounding box center [1474, 695] width 147 height 42
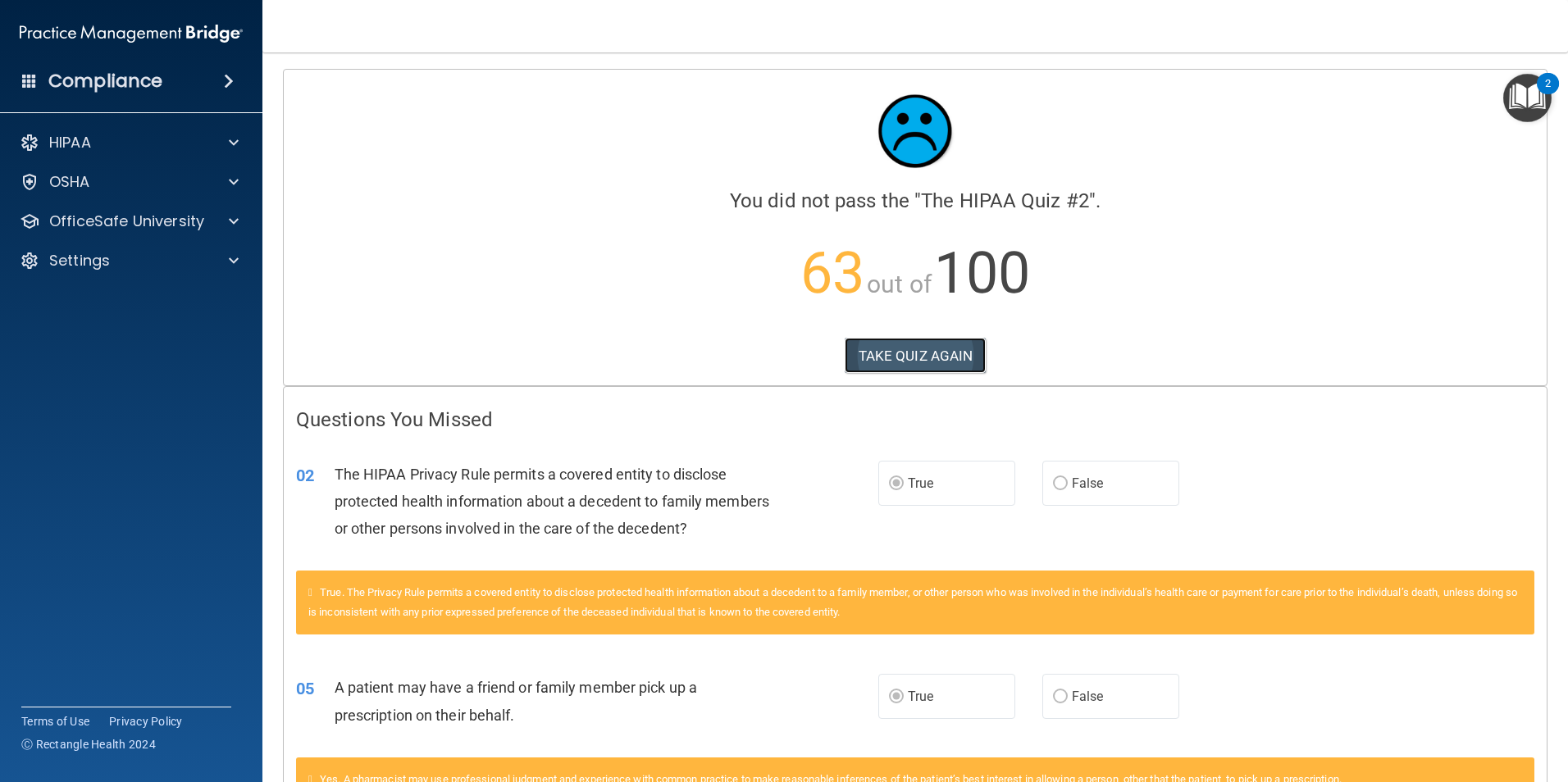
click at [867, 346] on button "TAKE QUIZ AGAIN" at bounding box center [916, 355] width 142 height 36
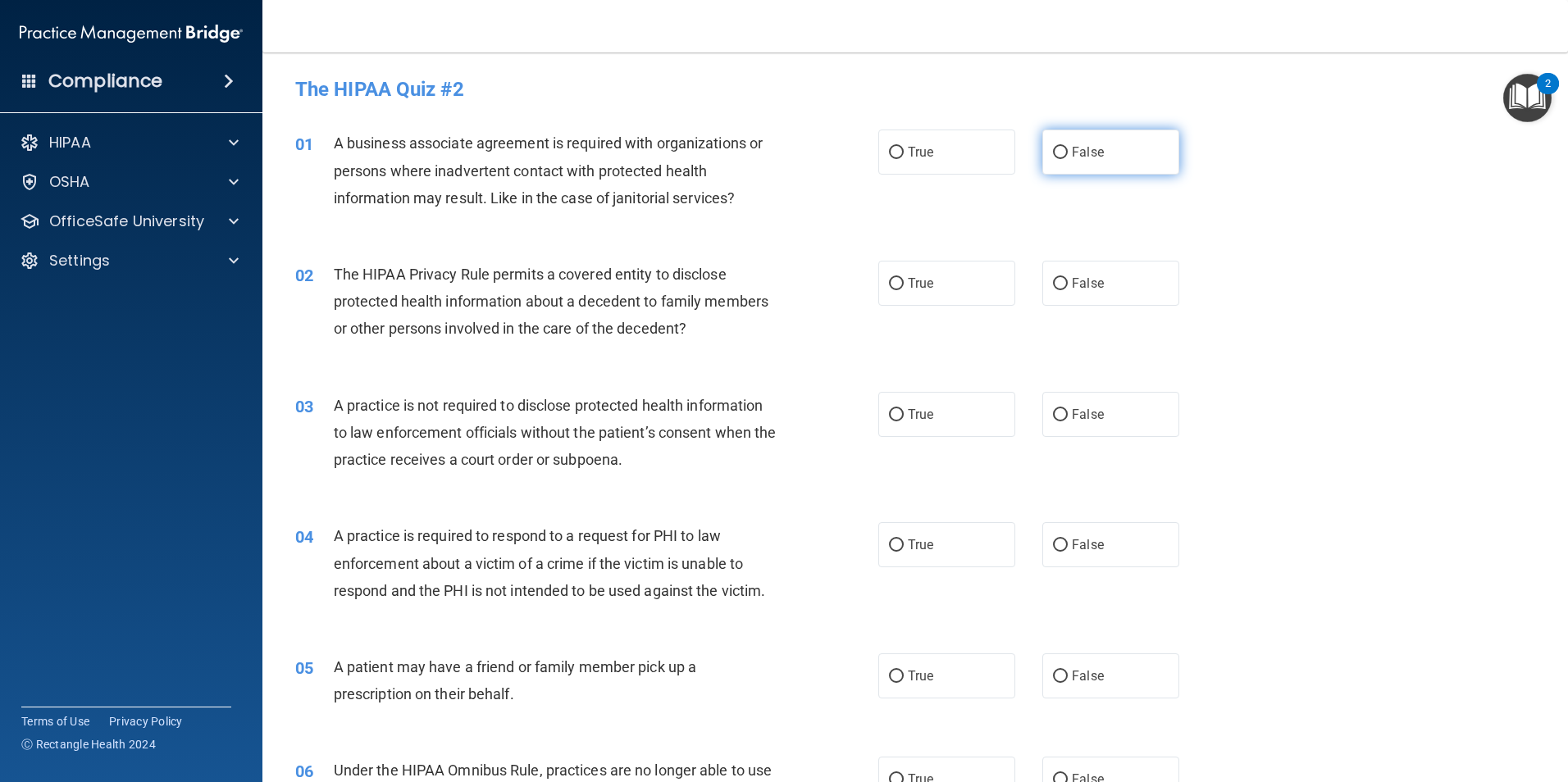
click at [1072, 156] on span "False" at bounding box center [1087, 152] width 32 height 15
click at [1068, 156] on input "False" at bounding box center [1060, 152] width 15 height 12
radio input "true"
click at [926, 290] on span "True" at bounding box center [920, 284] width 26 height 15
click at [904, 290] on input "True" at bounding box center [895, 284] width 15 height 12
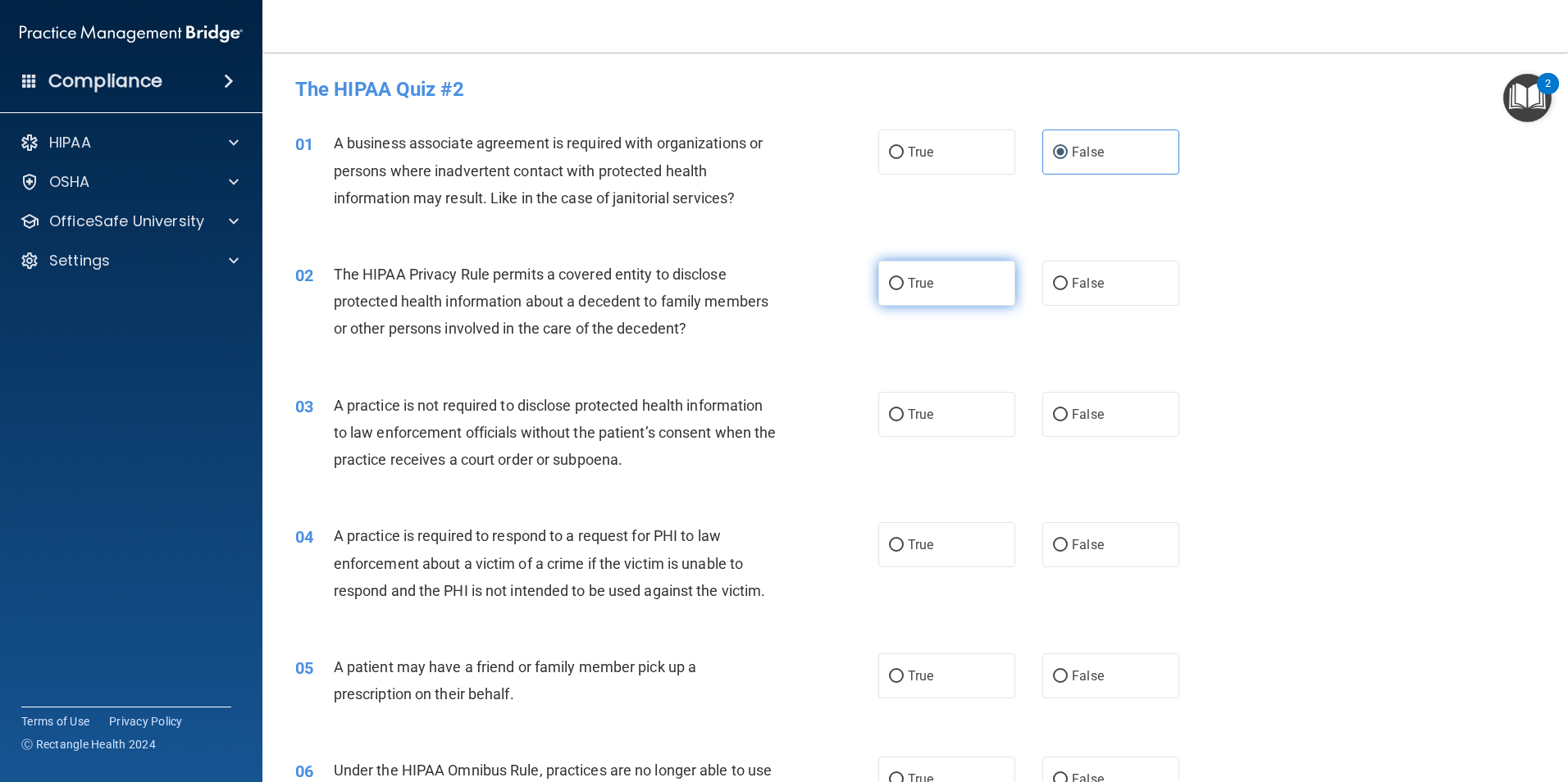
radio input "true"
click at [1116, 415] on label "False" at bounding box center [1110, 414] width 137 height 45
click at [1068, 415] on input "False" at bounding box center [1060, 415] width 15 height 12
radio input "true"
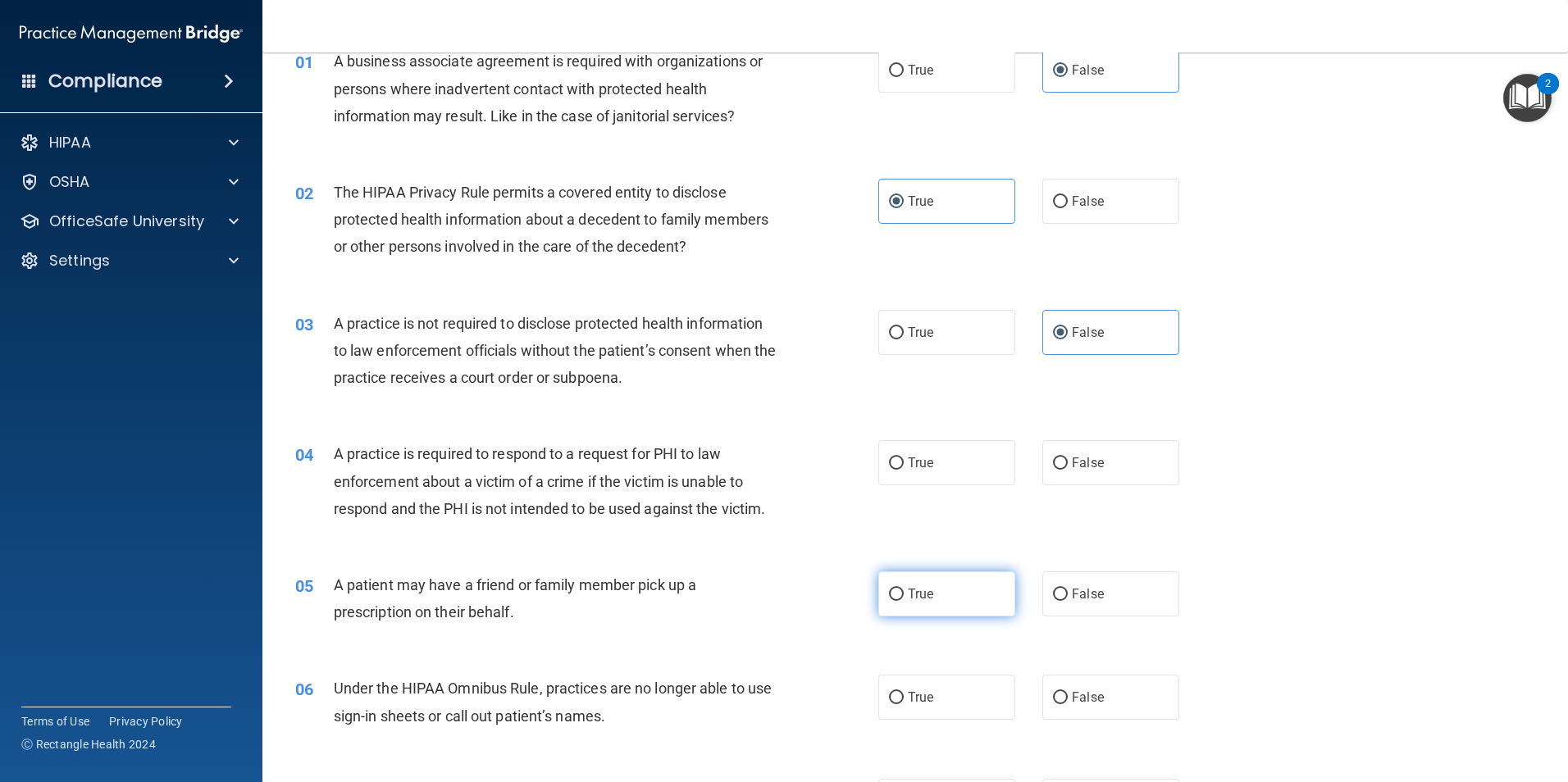
click at [898, 588] on label "True" at bounding box center [947, 594] width 137 height 45
click at [898, 588] on input "True" at bounding box center [895, 594] width 15 height 12
radio input "true"
click at [916, 462] on span "True" at bounding box center [920, 463] width 26 height 15
click at [904, 462] on input "True" at bounding box center [895, 463] width 15 height 12
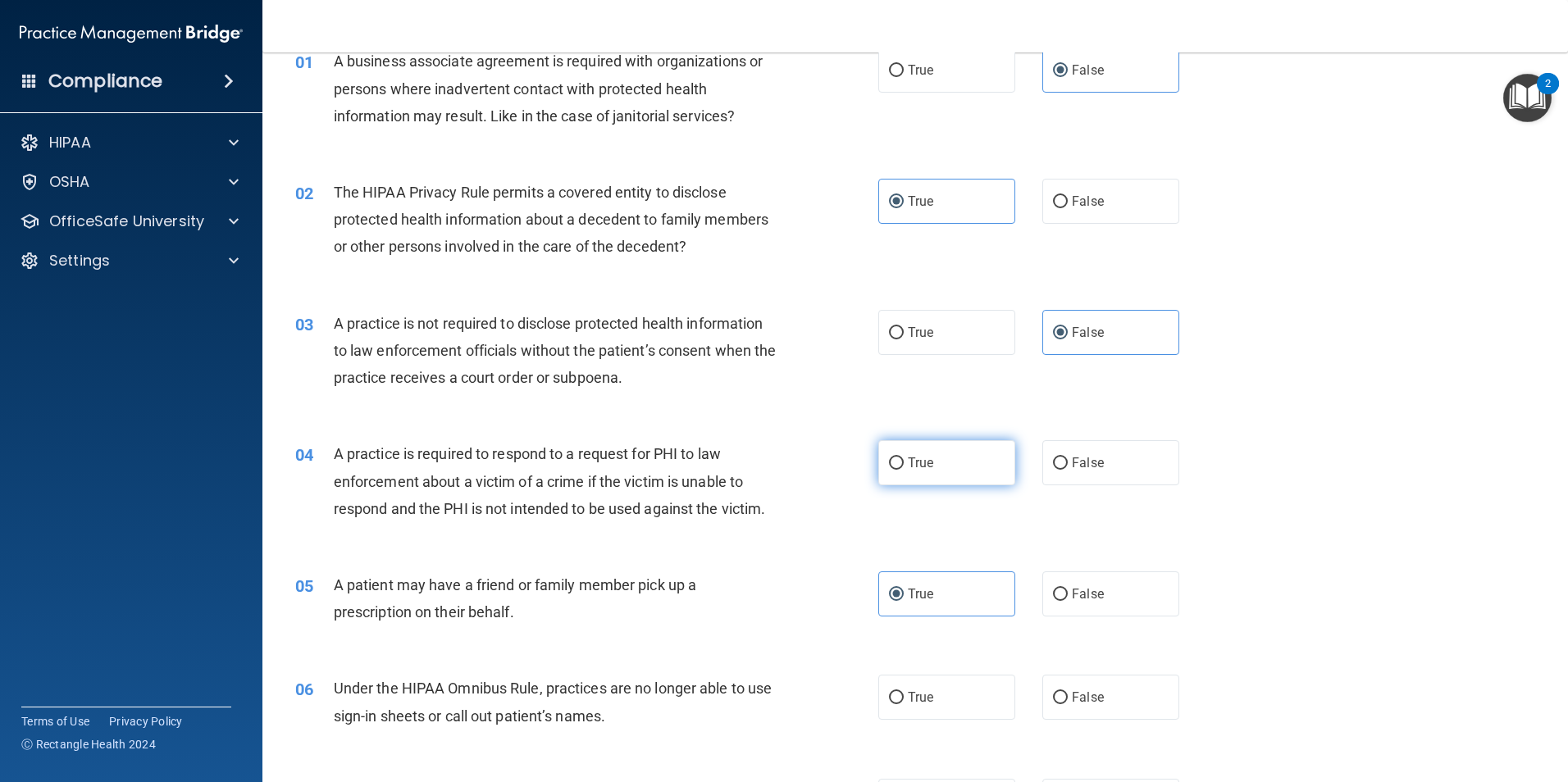
radio input "true"
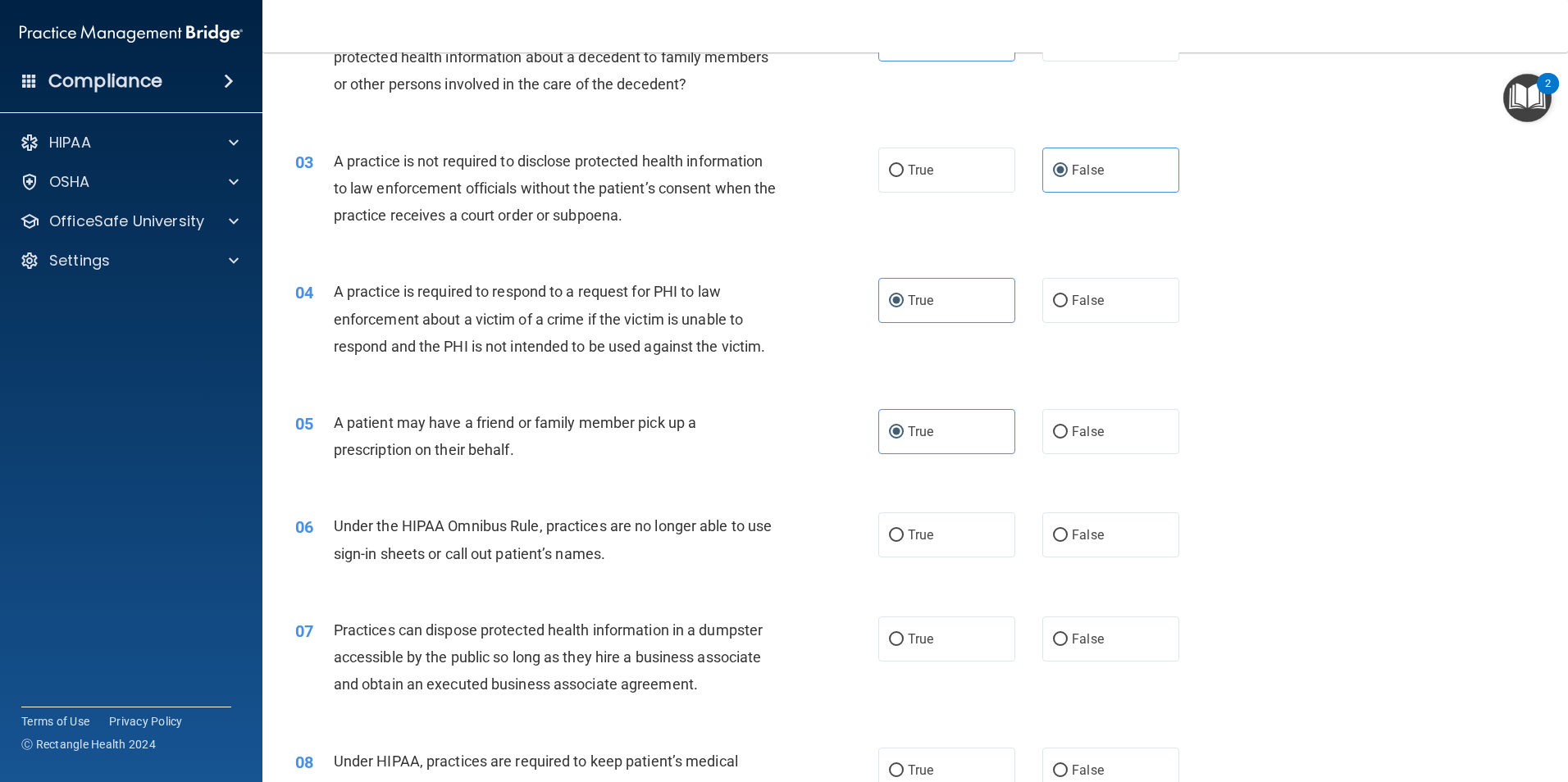
scroll to position [246, 0]
click at [1100, 524] on label "False" at bounding box center [1110, 533] width 137 height 45
click at [1068, 528] on input "False" at bounding box center [1060, 534] width 15 height 12
radio input "true"
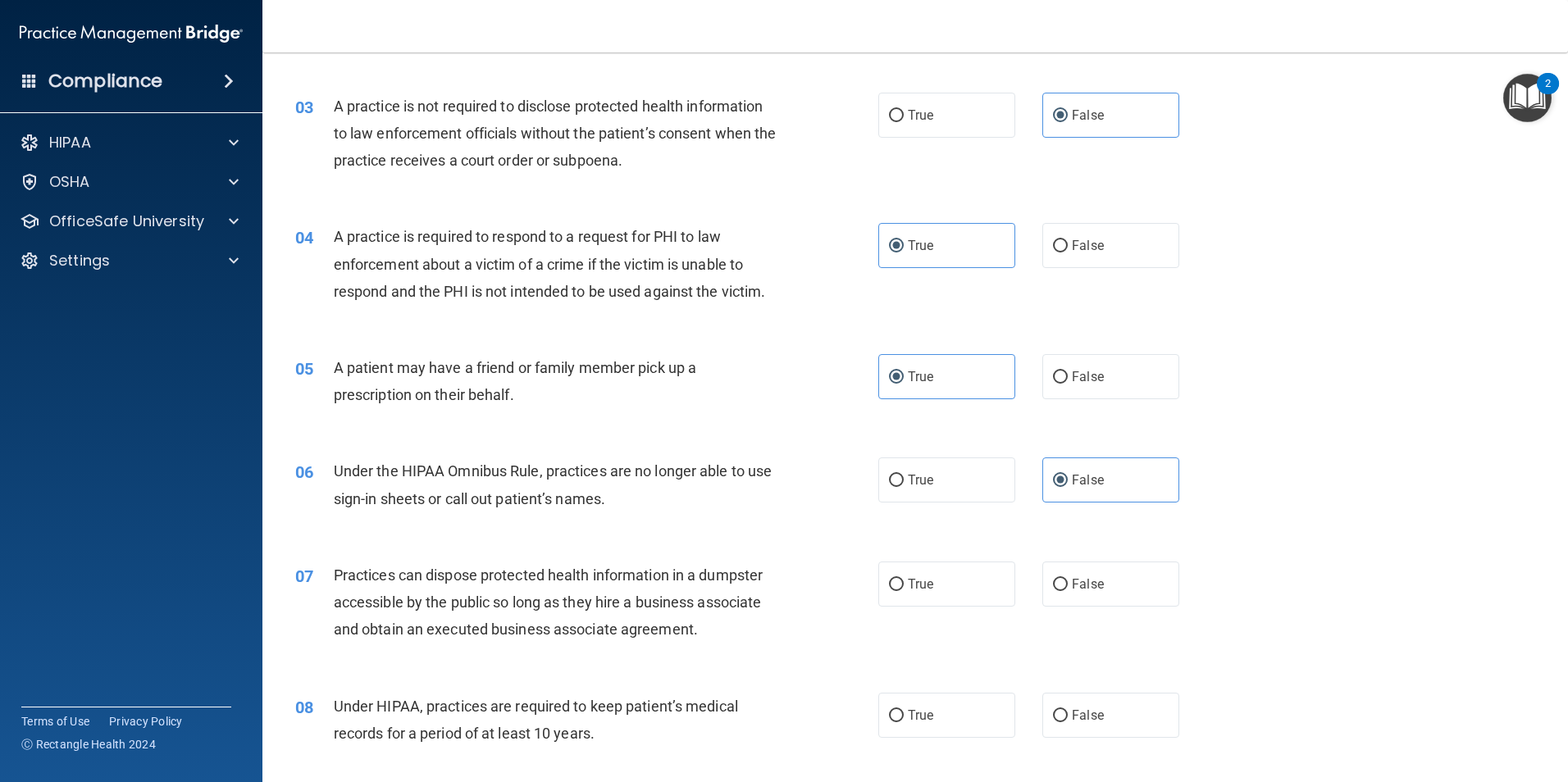
scroll to position [409, 0]
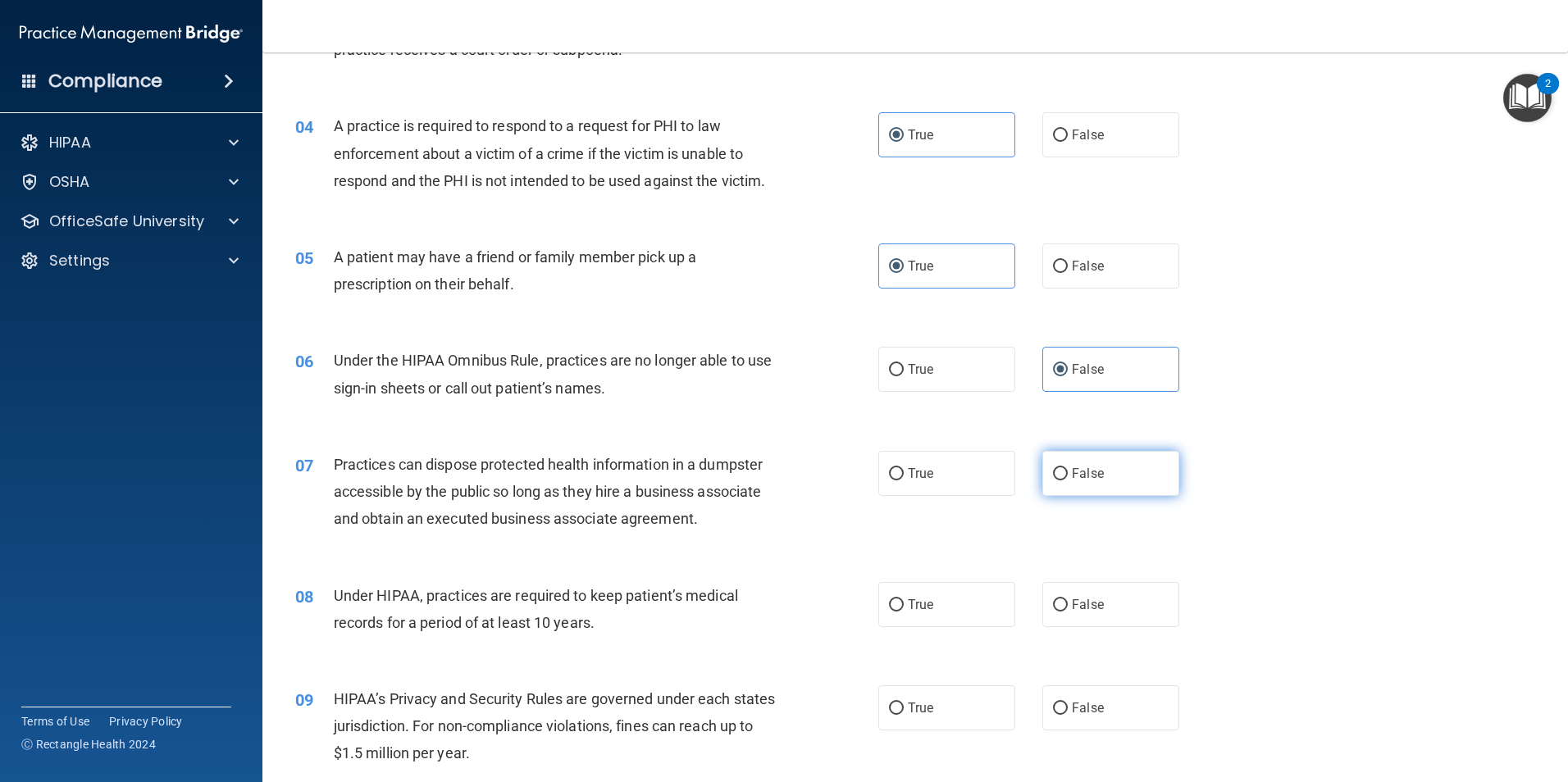
click at [1139, 476] on label "False" at bounding box center [1110, 473] width 137 height 45
click at [1068, 476] on input "False" at bounding box center [1060, 474] width 15 height 12
radio input "true"
click at [1061, 613] on label "False" at bounding box center [1110, 604] width 137 height 45
click at [1061, 612] on input "False" at bounding box center [1060, 606] width 15 height 12
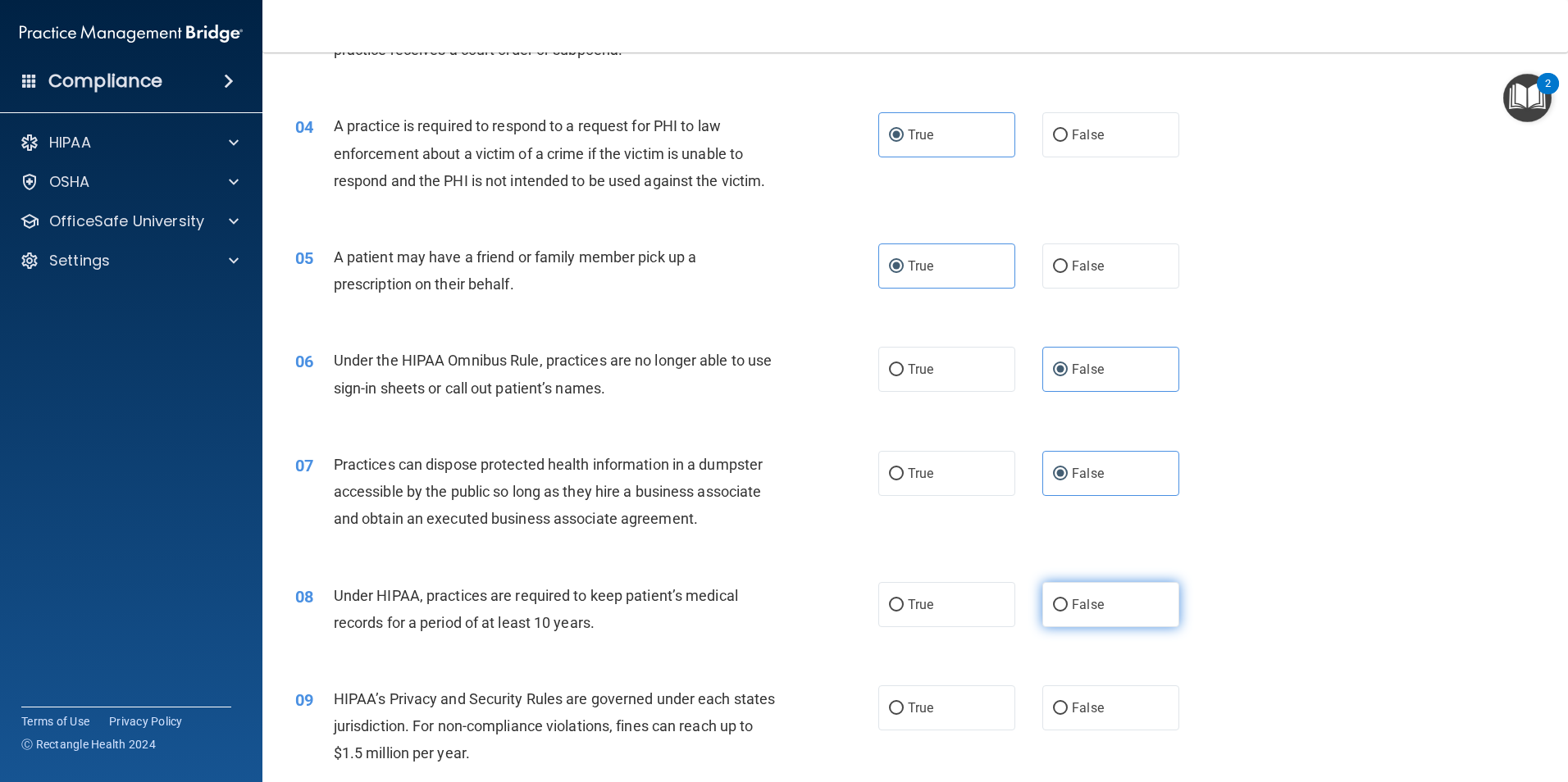
radio input "true"
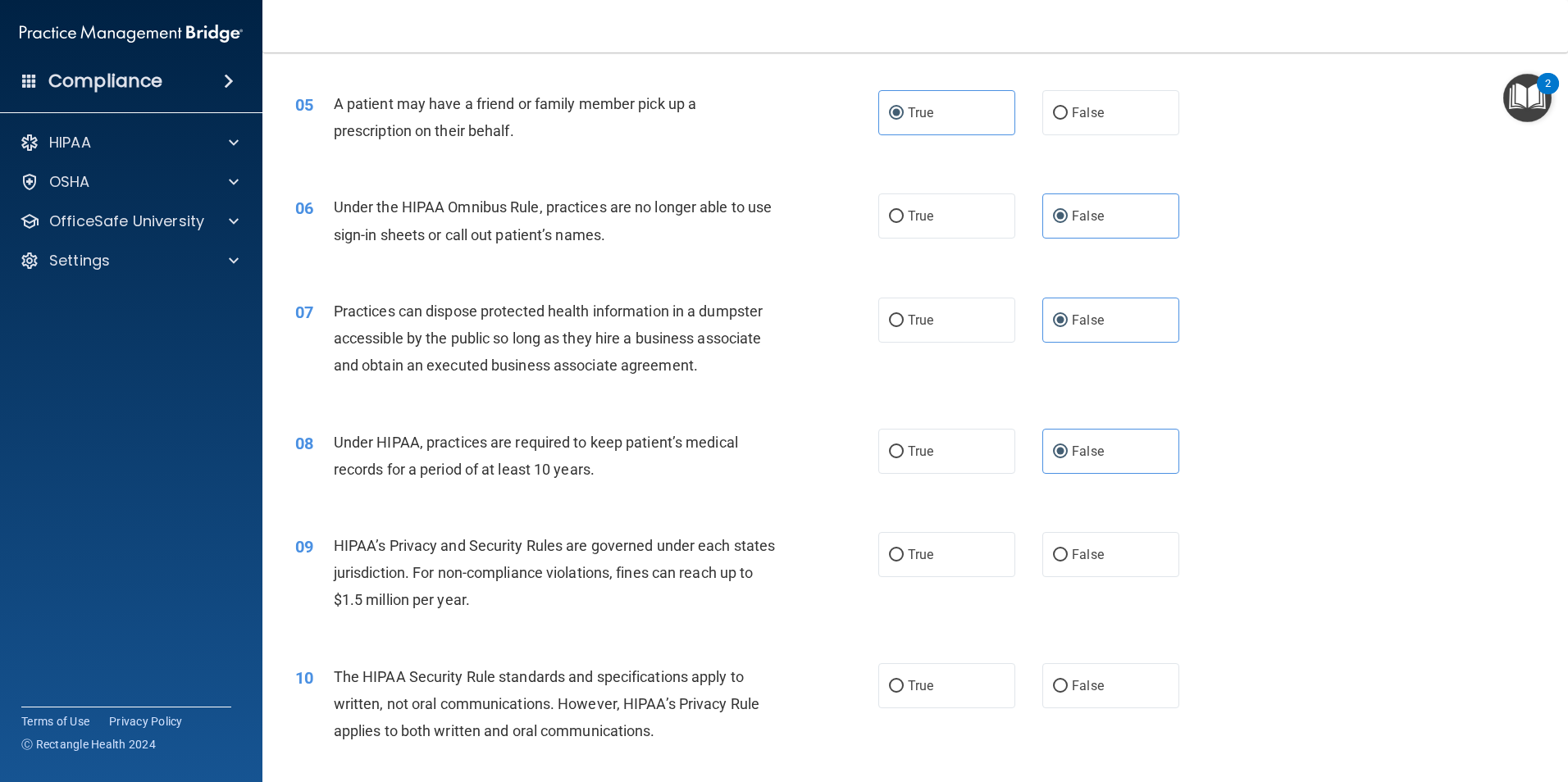
scroll to position [574, 0]
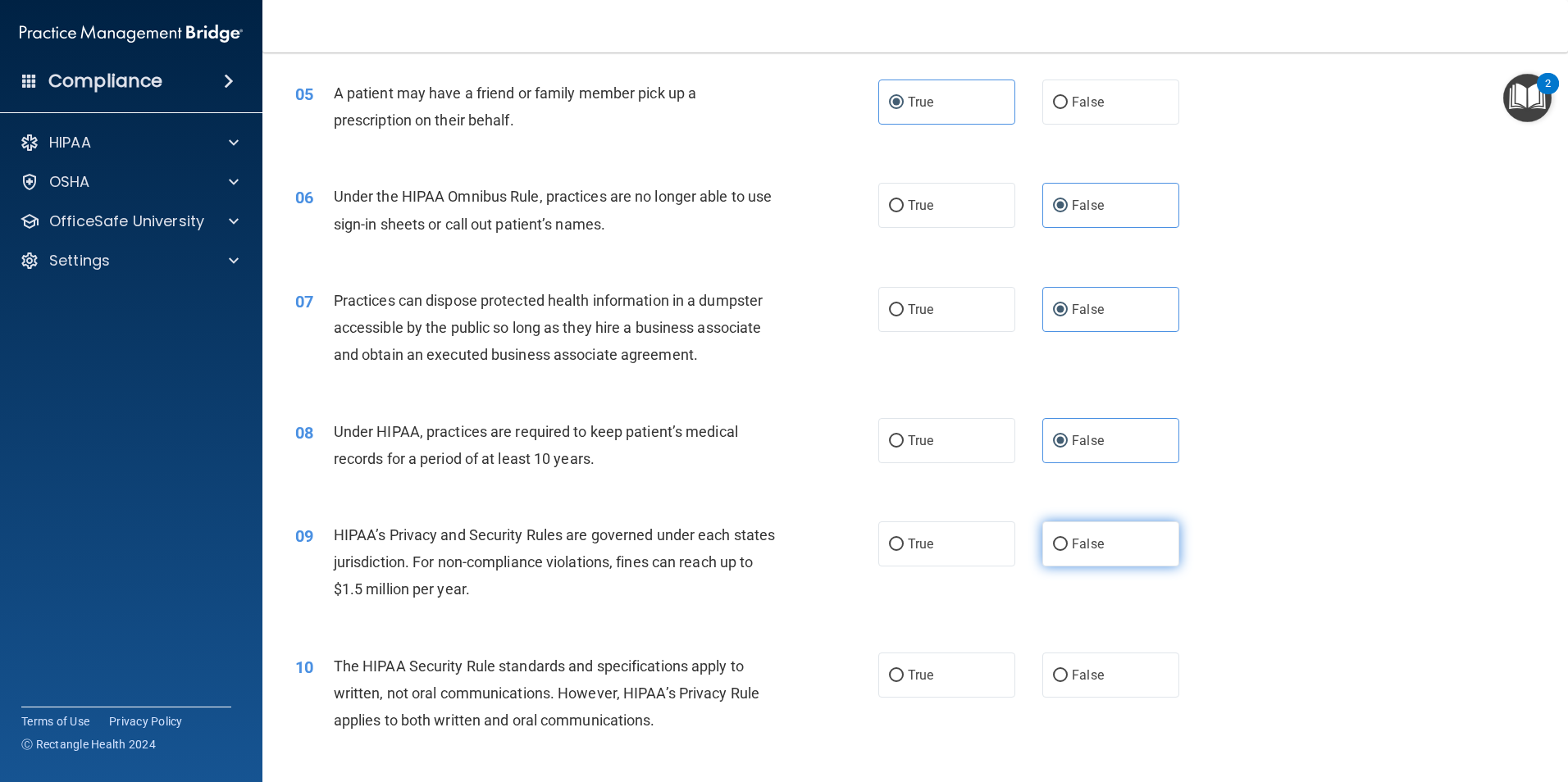
click at [1076, 554] on label "False" at bounding box center [1110, 544] width 137 height 45
click at [1068, 551] on input "False" at bounding box center [1060, 545] width 15 height 12
radio input "true"
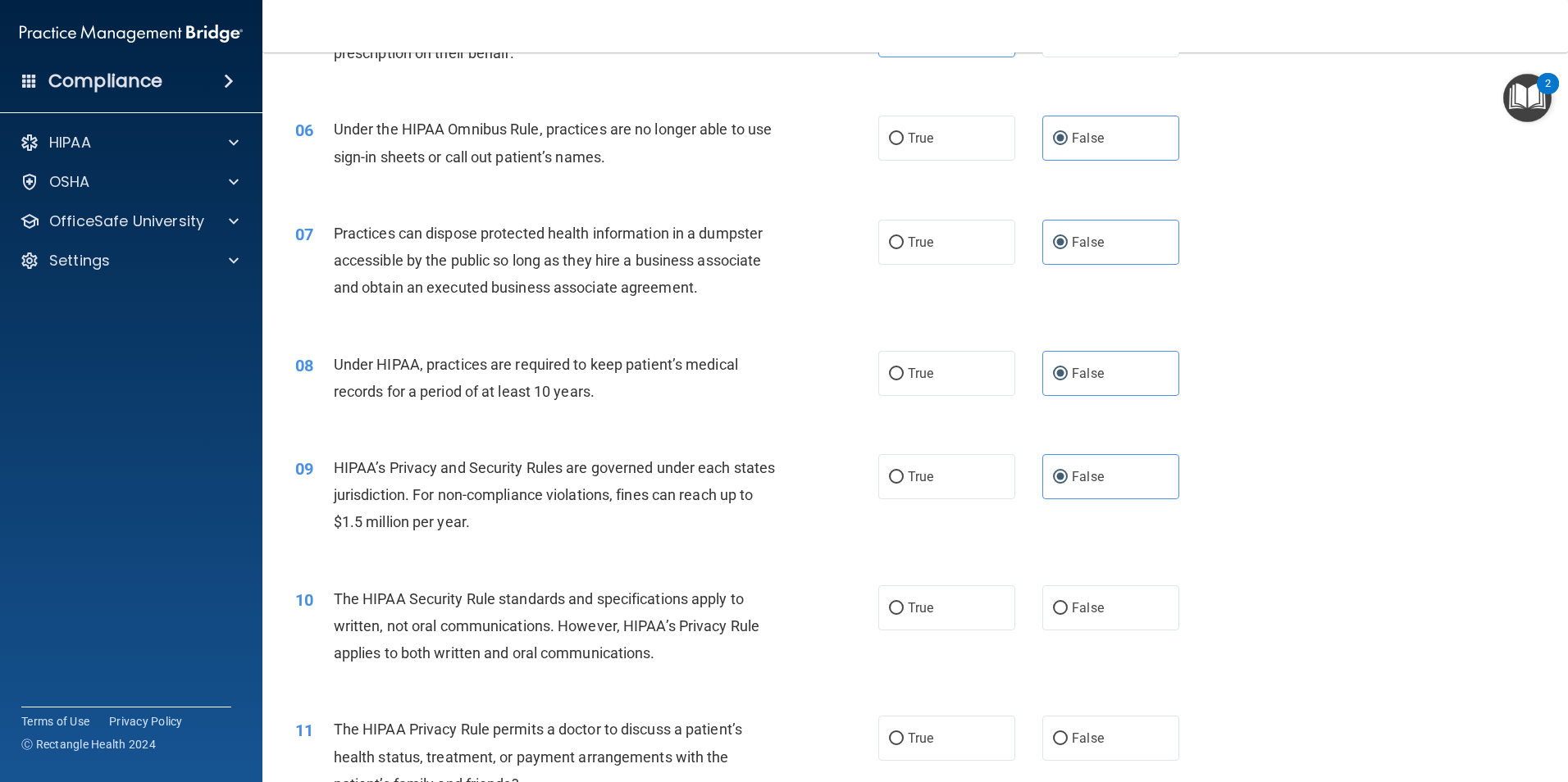
scroll to position [737, 0]
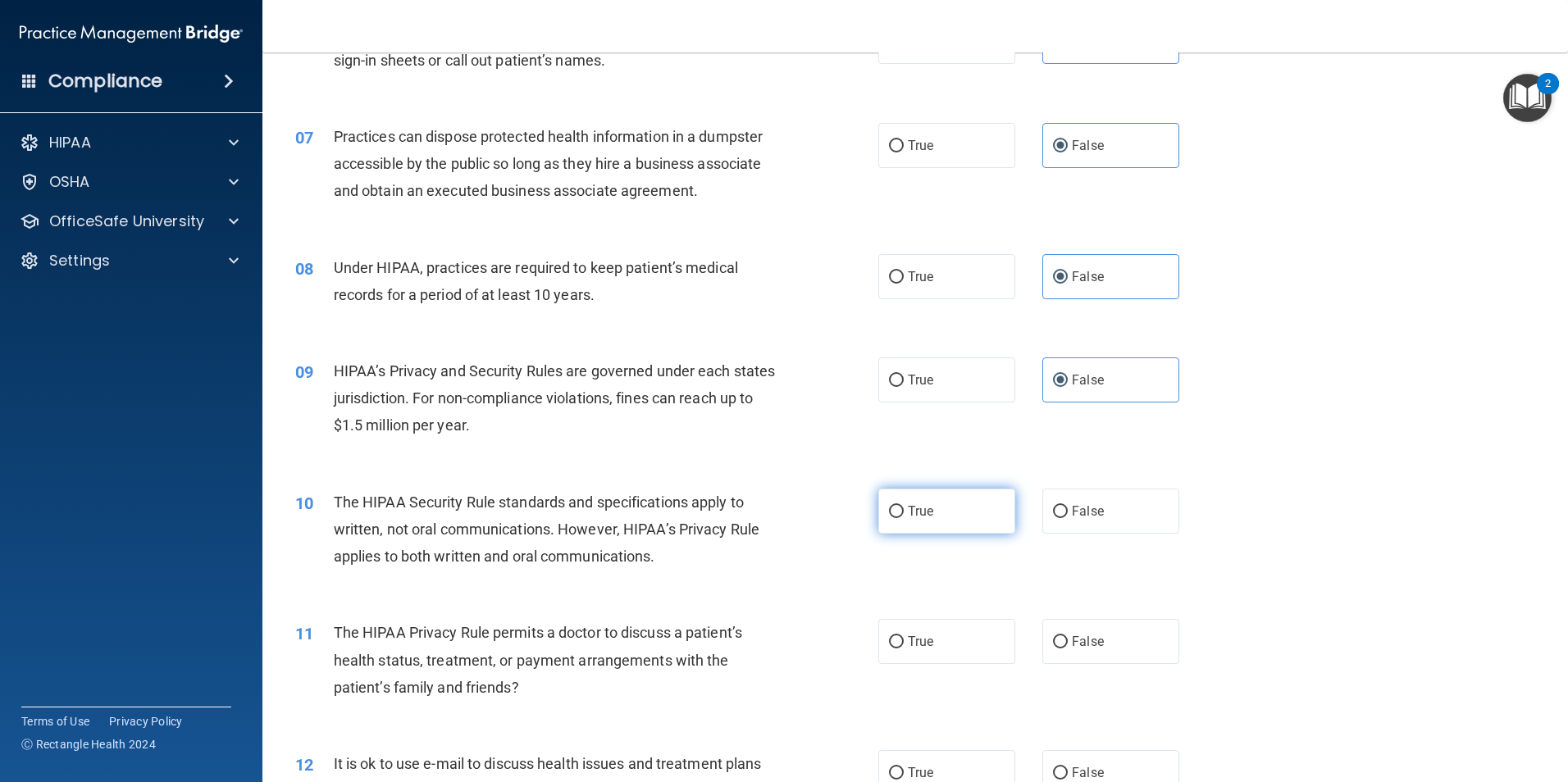
click at [947, 523] on label "True" at bounding box center [947, 510] width 137 height 45
click at [904, 518] on input "True" at bounding box center [895, 511] width 15 height 12
radio input "true"
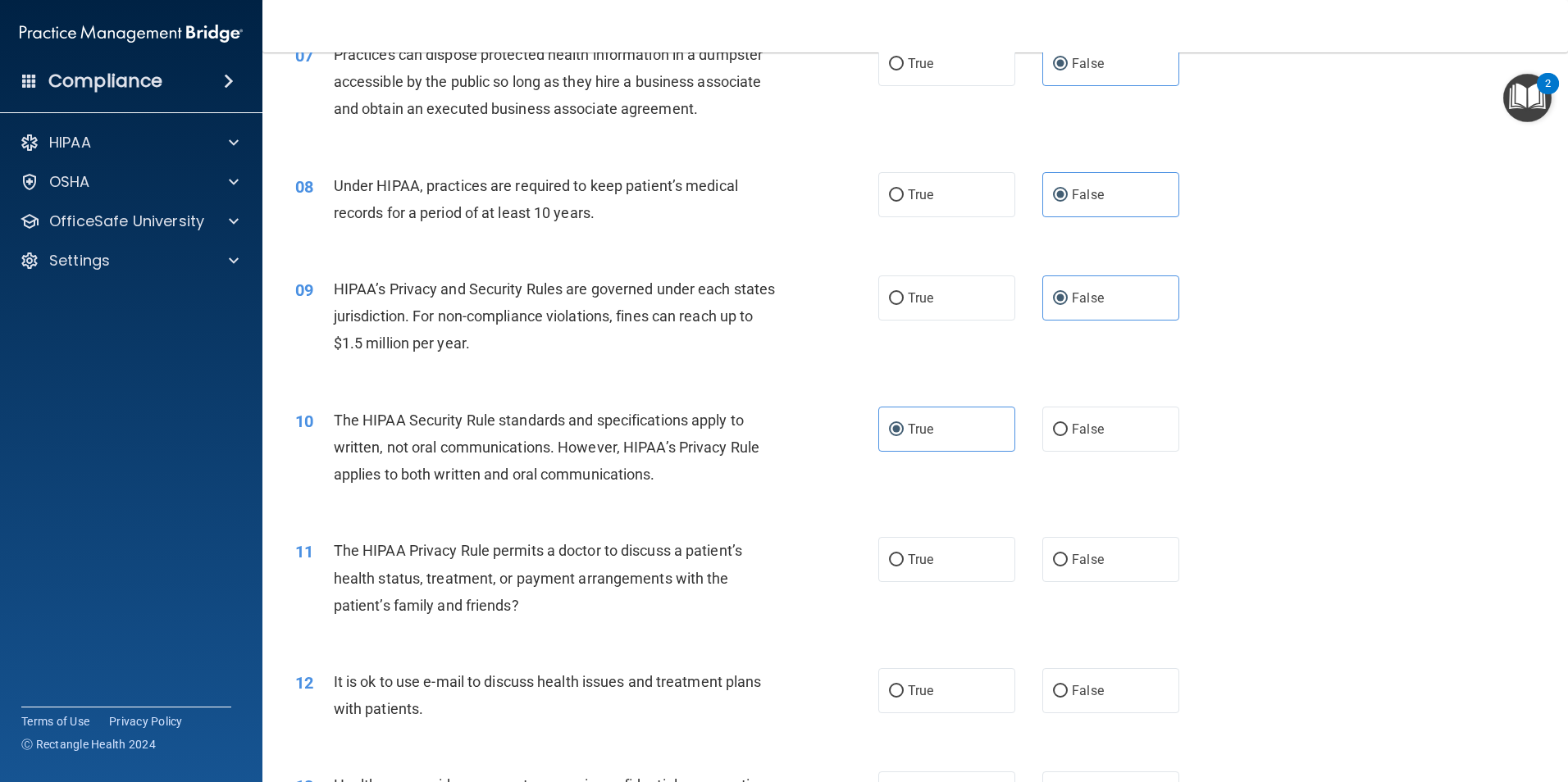
scroll to position [902, 0]
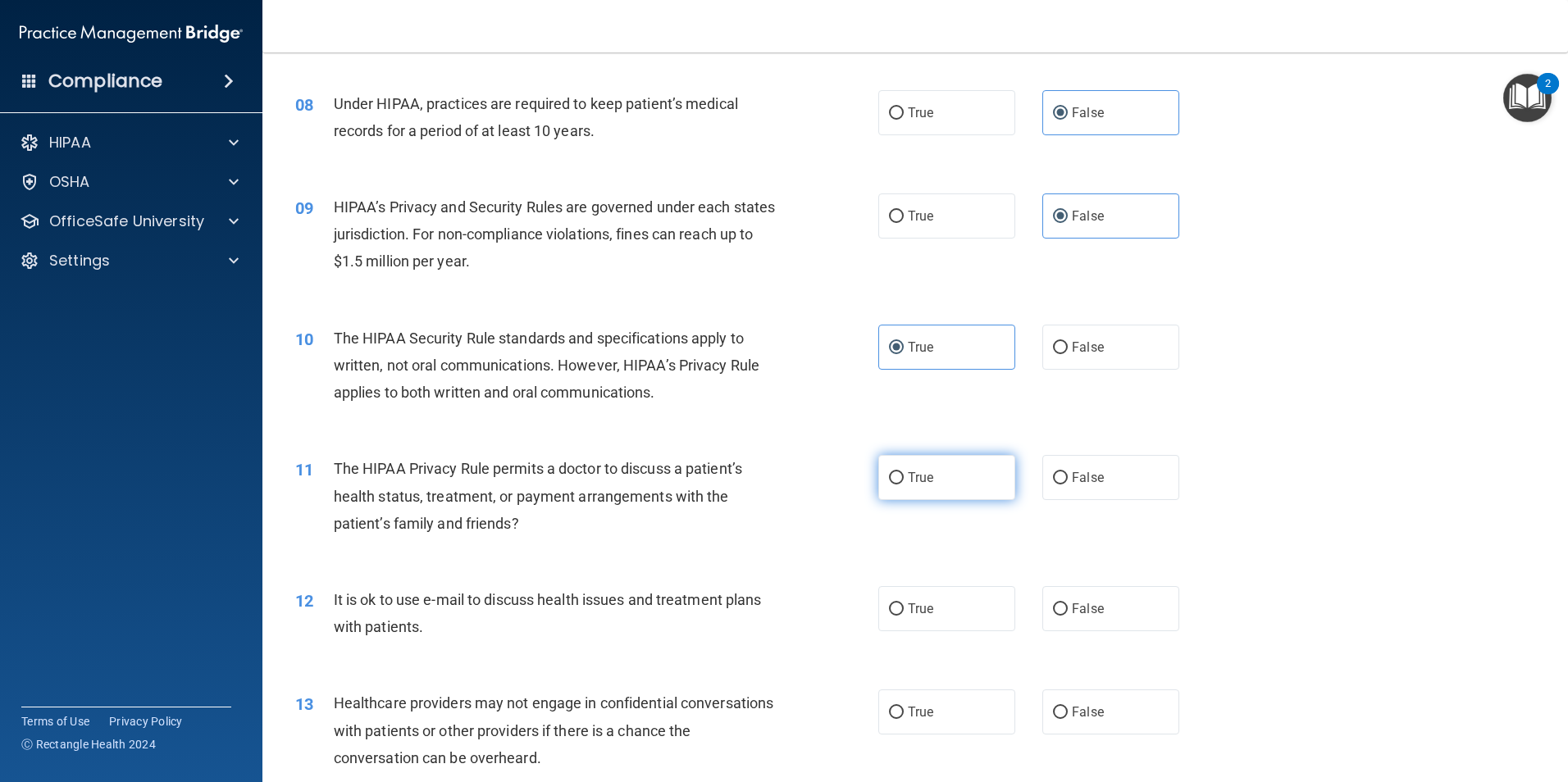
click at [964, 477] on label "True" at bounding box center [947, 477] width 137 height 45
click at [904, 477] on input "True" at bounding box center [895, 478] width 15 height 12
radio input "true"
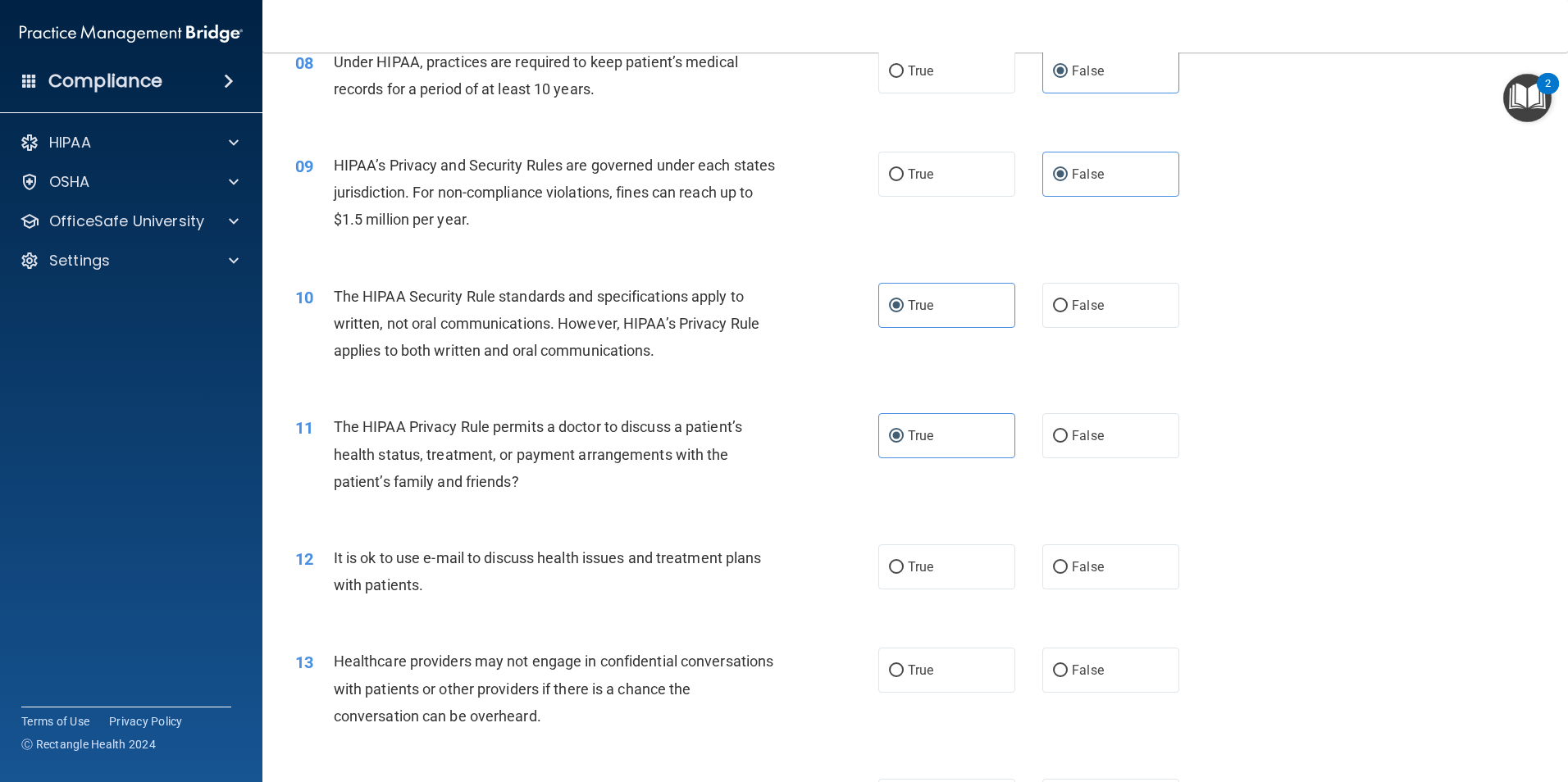
scroll to position [983, 0]
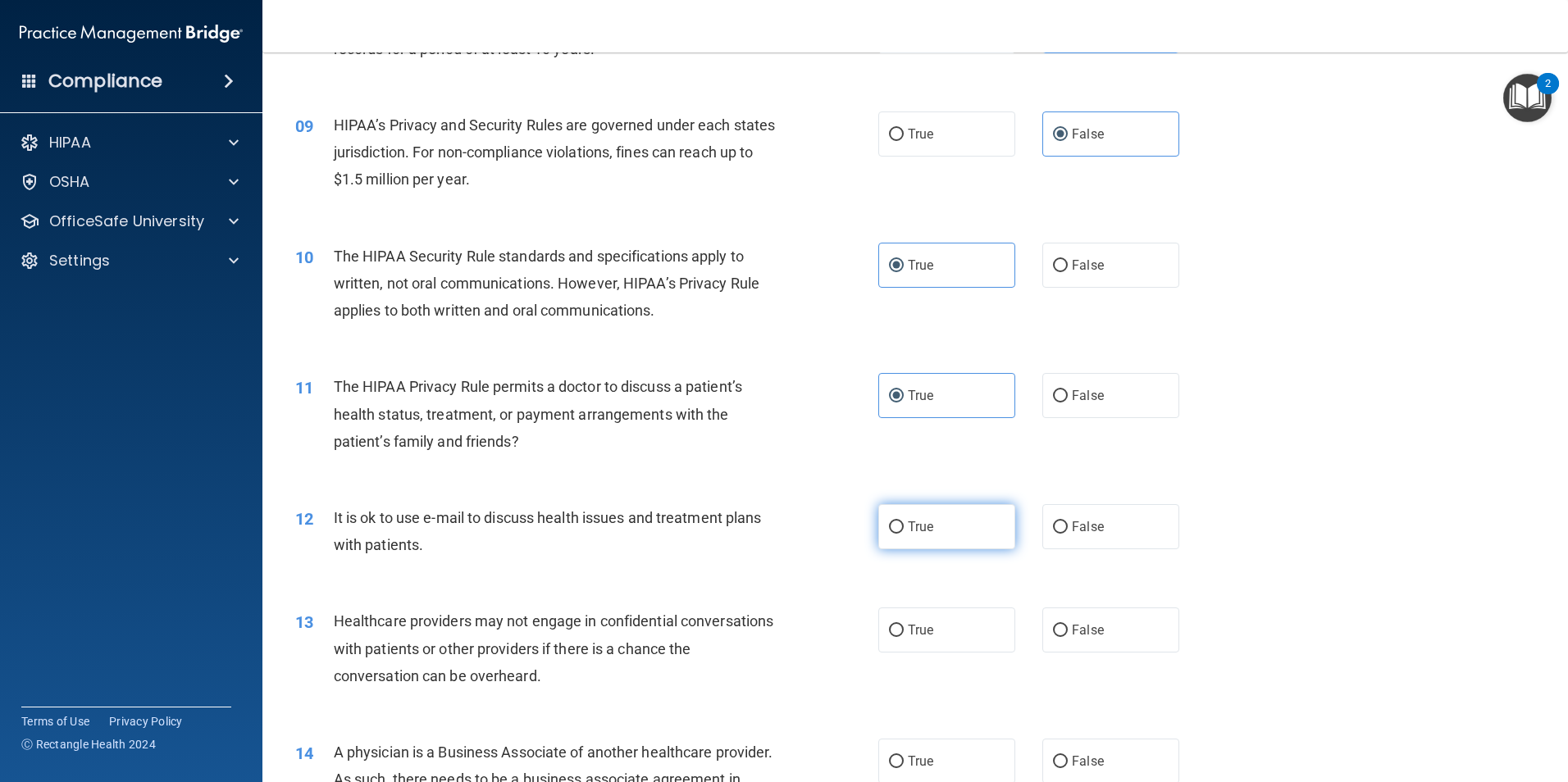
click at [986, 534] on label "True" at bounding box center [947, 527] width 137 height 45
click at [904, 534] on input "True" at bounding box center [895, 528] width 15 height 12
radio input "true"
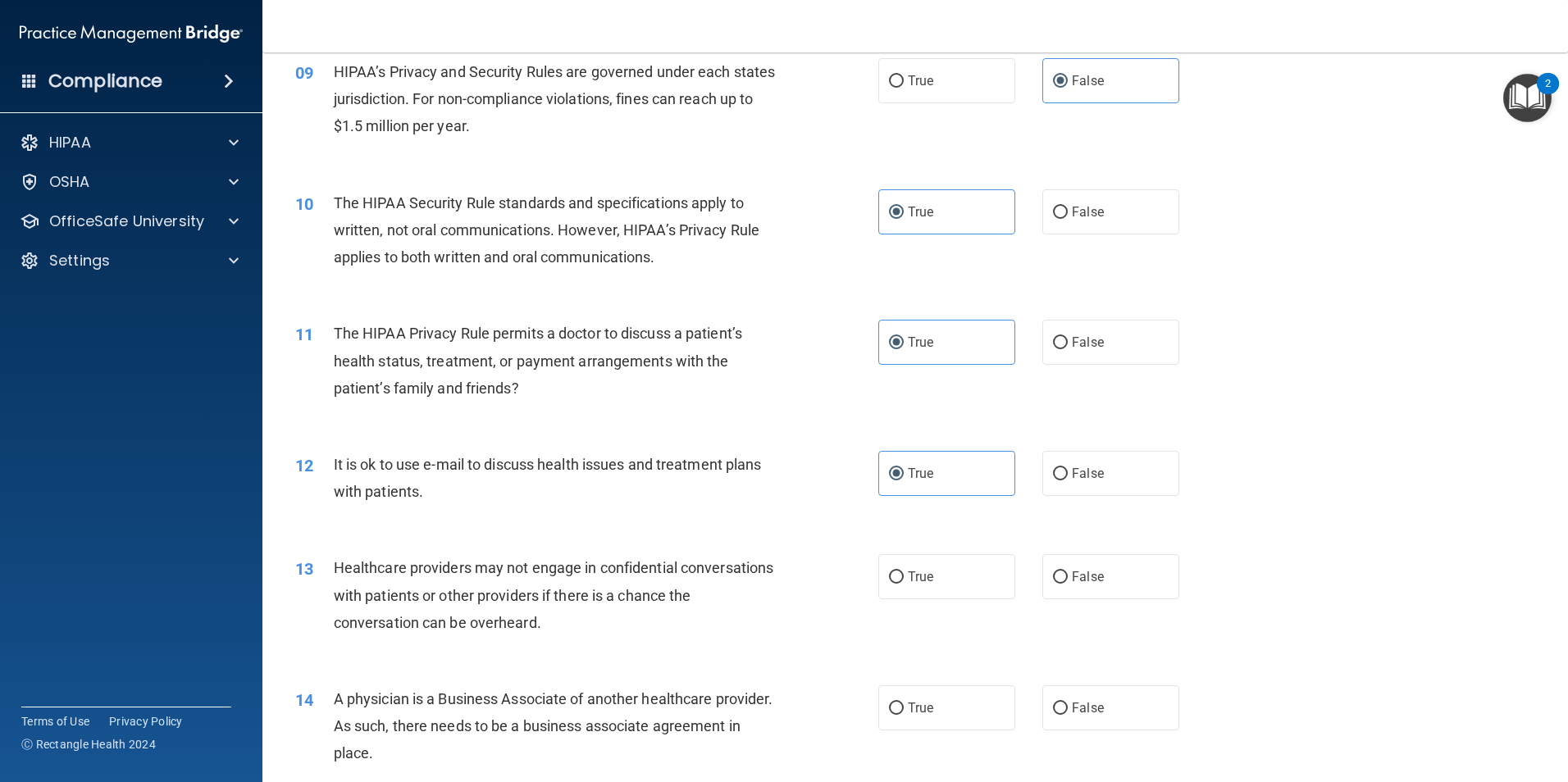
scroll to position [1066, 0]
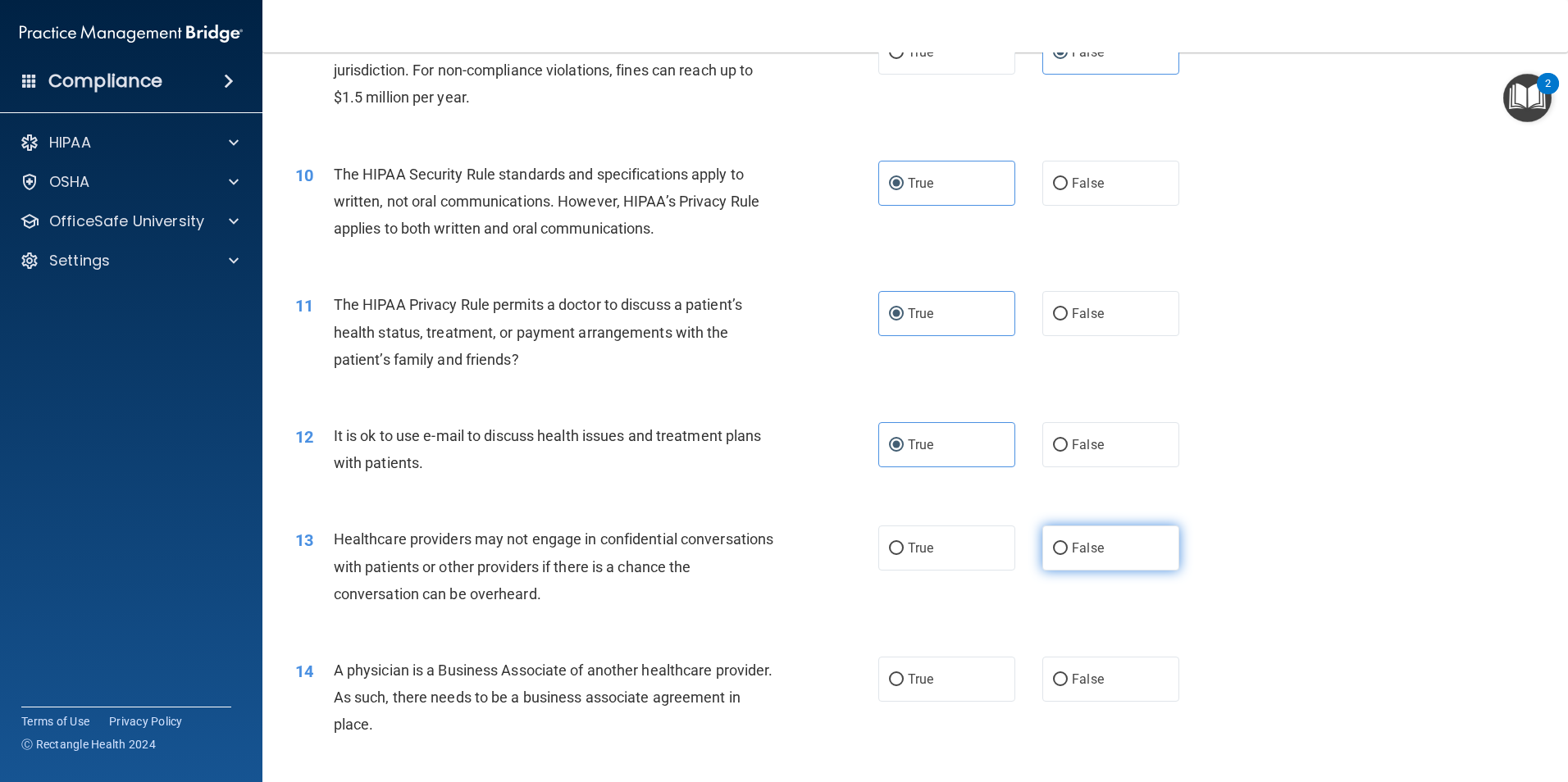
click at [1078, 561] on label "False" at bounding box center [1110, 547] width 137 height 45
click at [1068, 555] on input "False" at bounding box center [1060, 549] width 15 height 12
radio input "true"
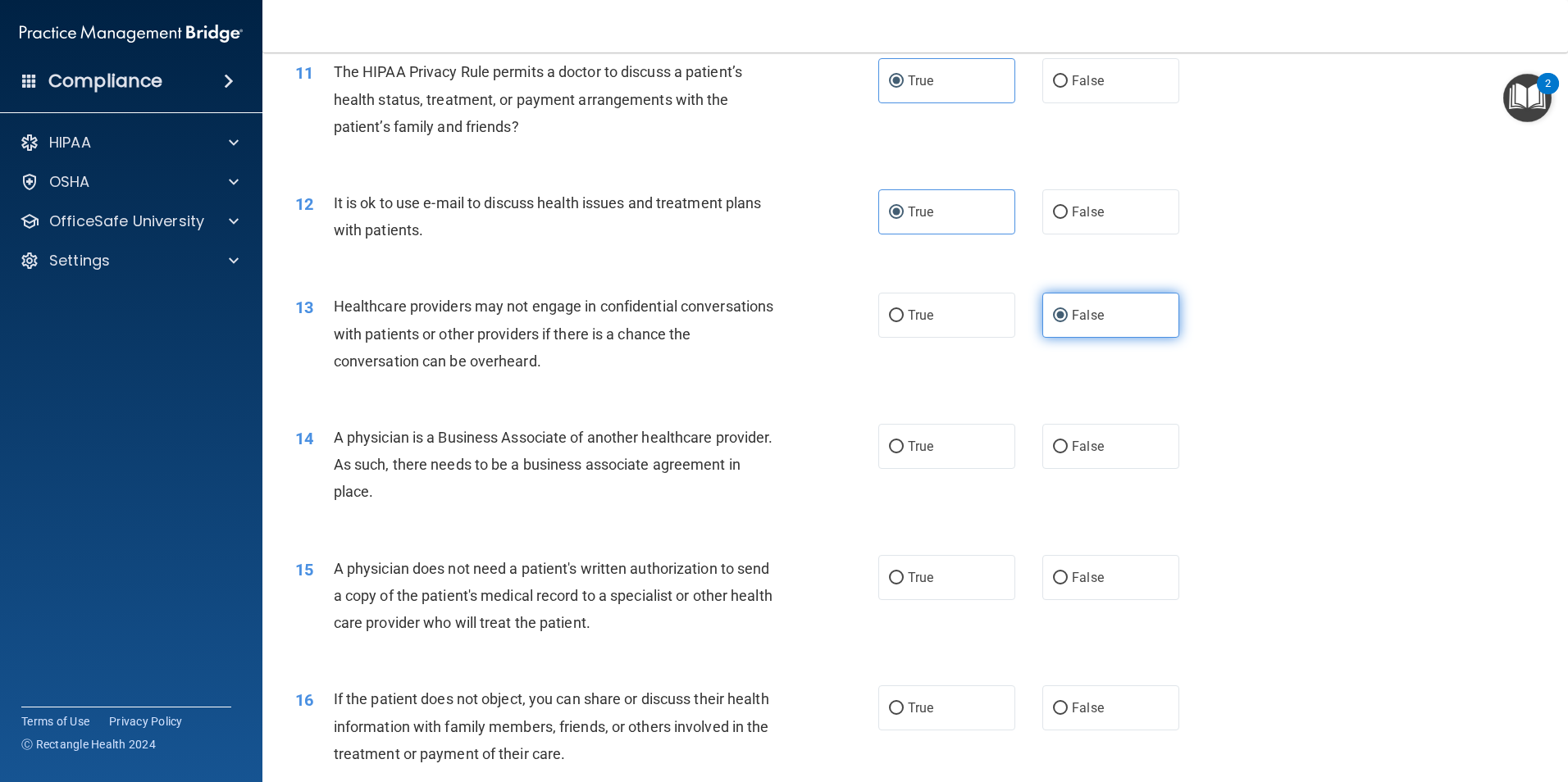
scroll to position [1311, 0]
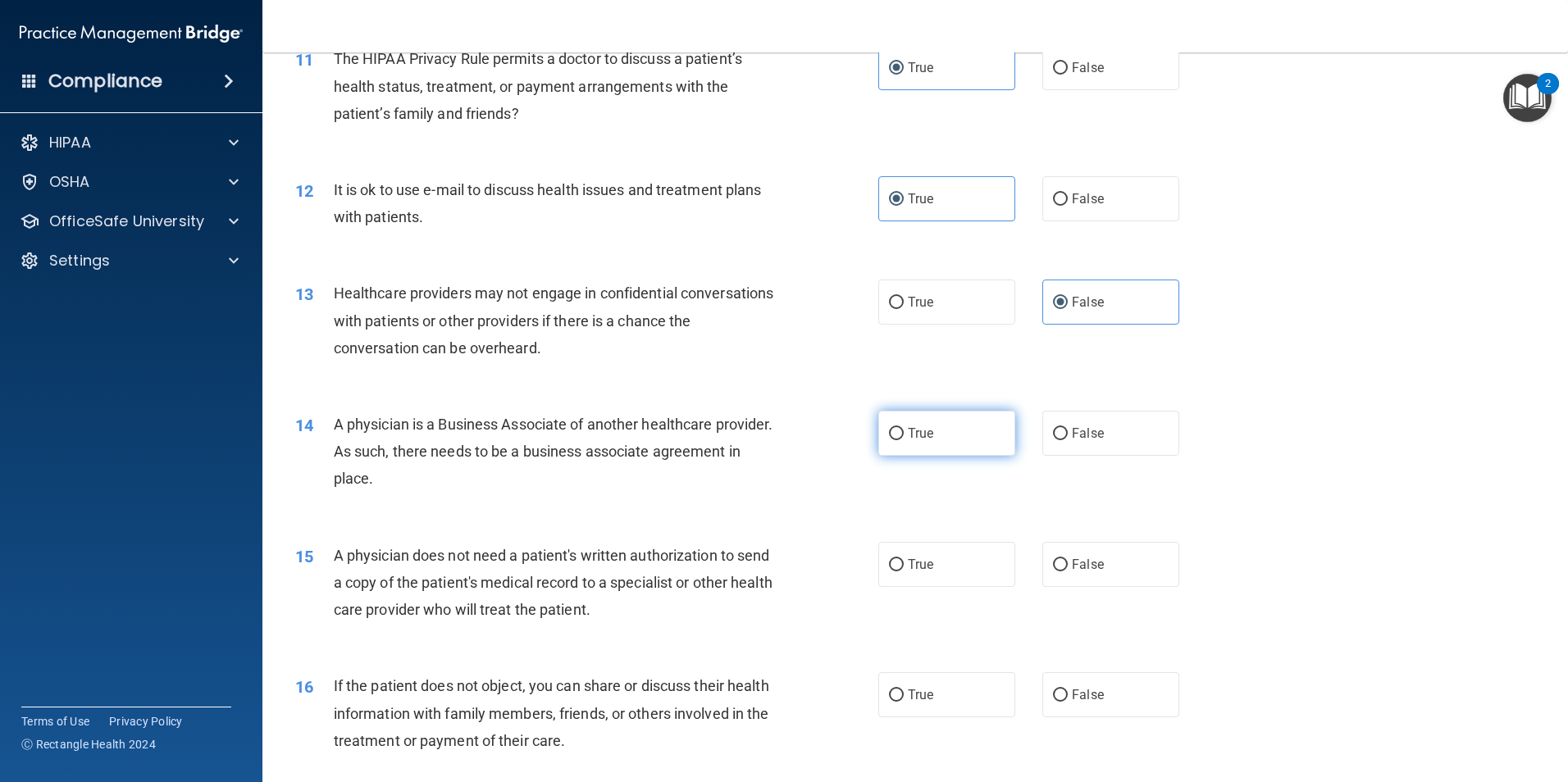
click at [972, 449] on label "True" at bounding box center [947, 433] width 137 height 45
click at [904, 440] on input "True" at bounding box center [895, 434] width 15 height 12
radio input "true"
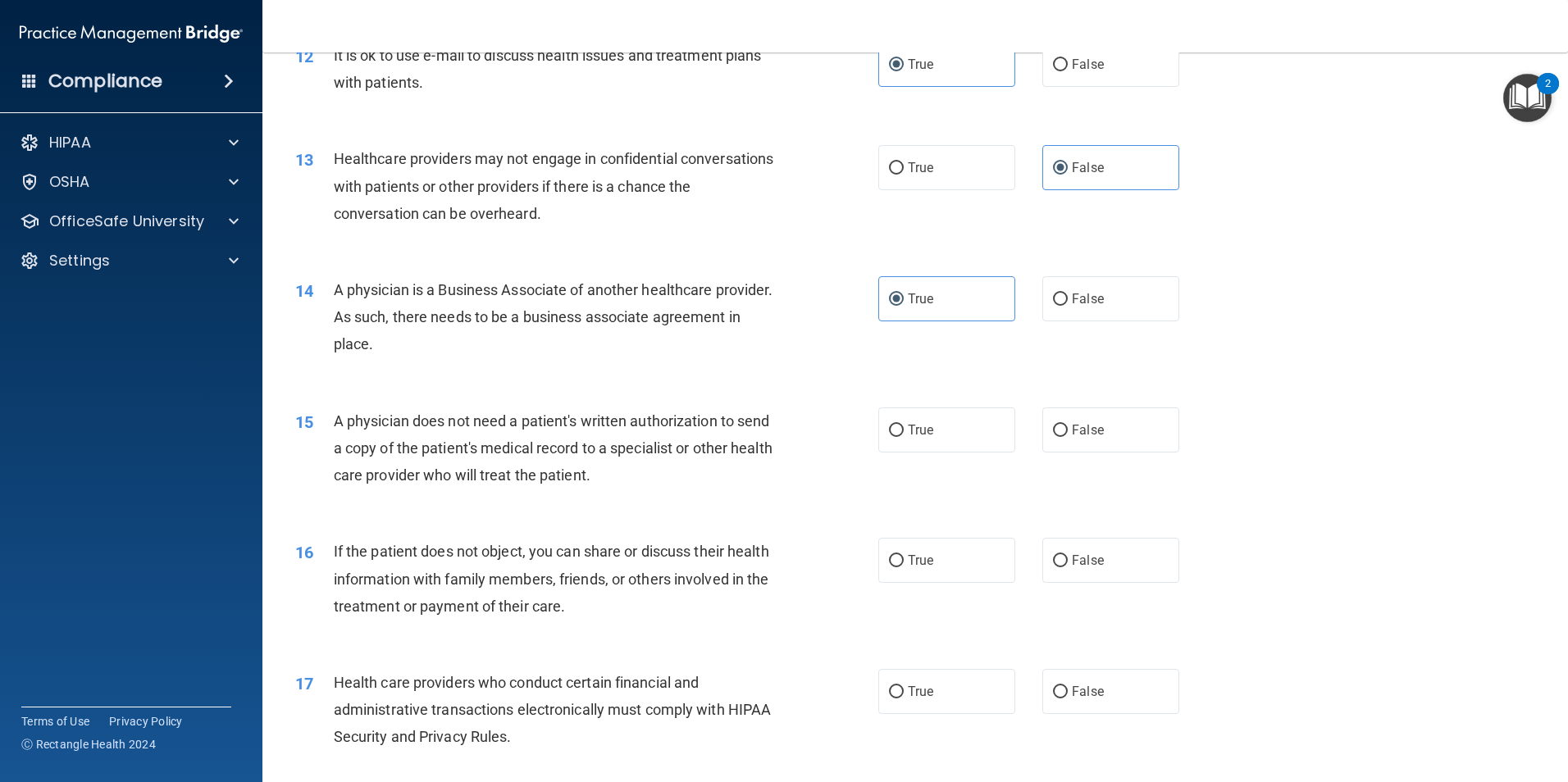
scroll to position [1476, 0]
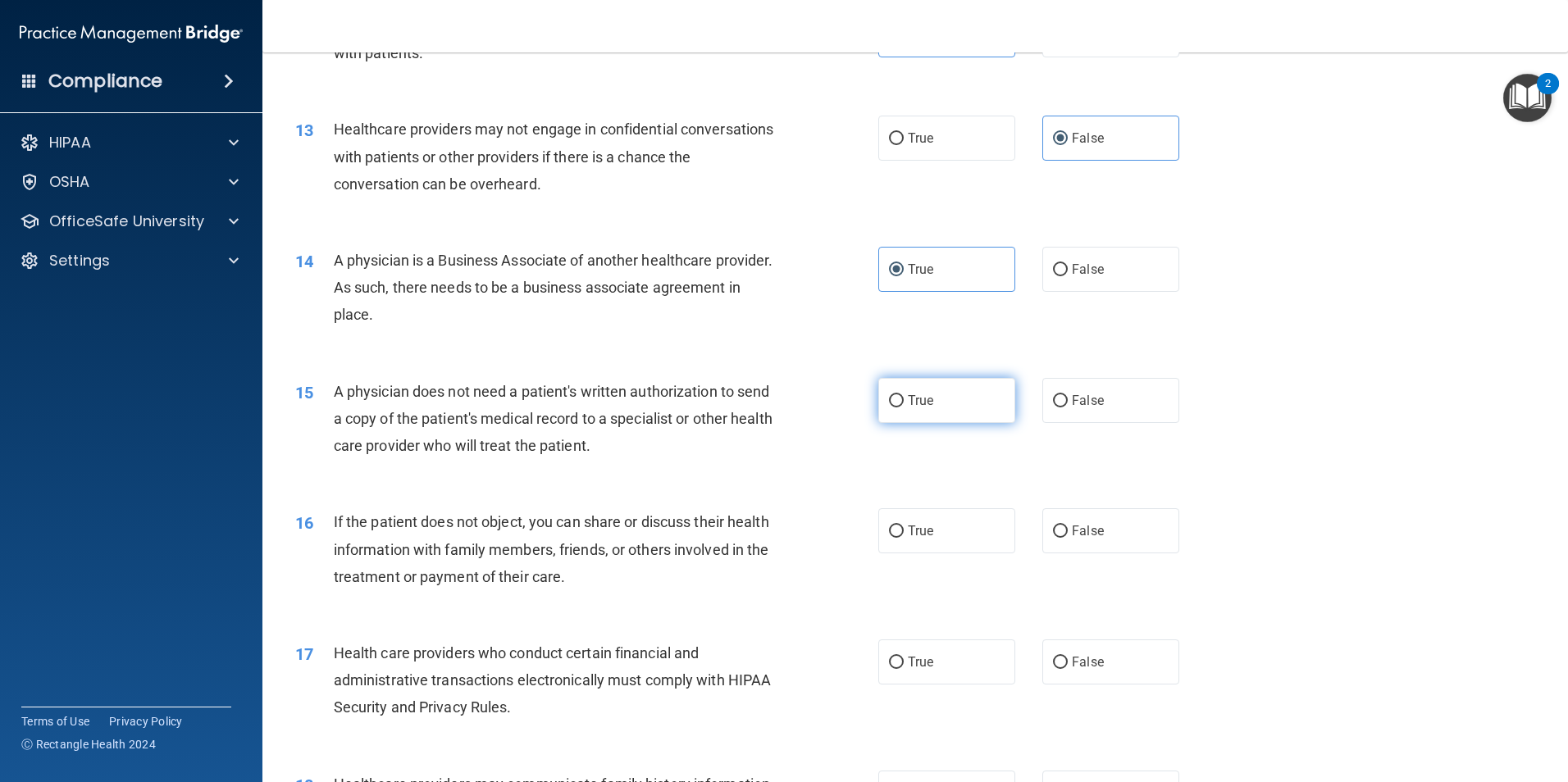
click at [951, 409] on label "True" at bounding box center [947, 400] width 137 height 45
click at [904, 408] on input "True" at bounding box center [895, 401] width 15 height 12
radio input "true"
click at [959, 532] on label "True" at bounding box center [947, 530] width 137 height 45
click at [904, 532] on input "True" at bounding box center [895, 531] width 15 height 12
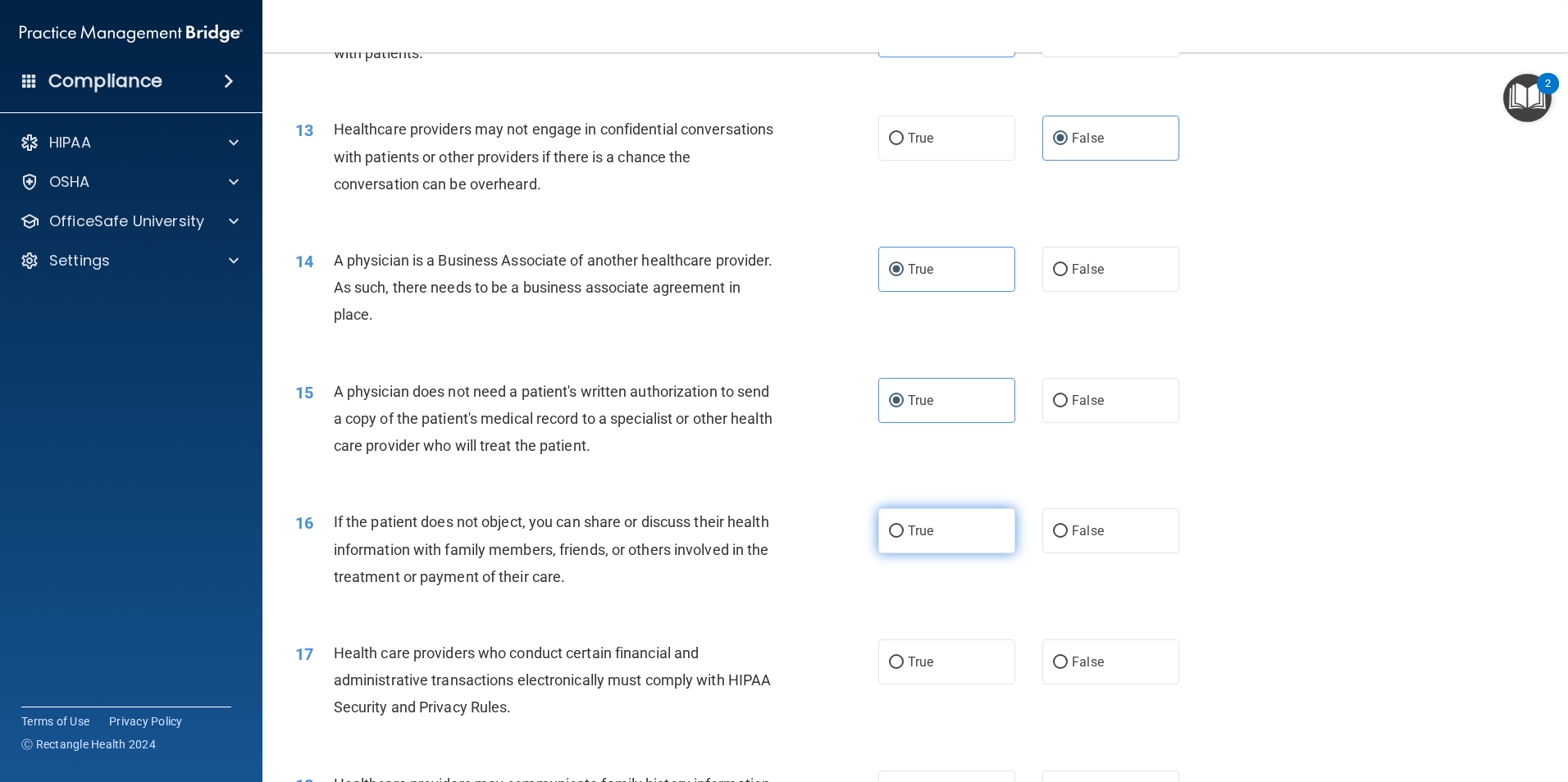
radio input "true"
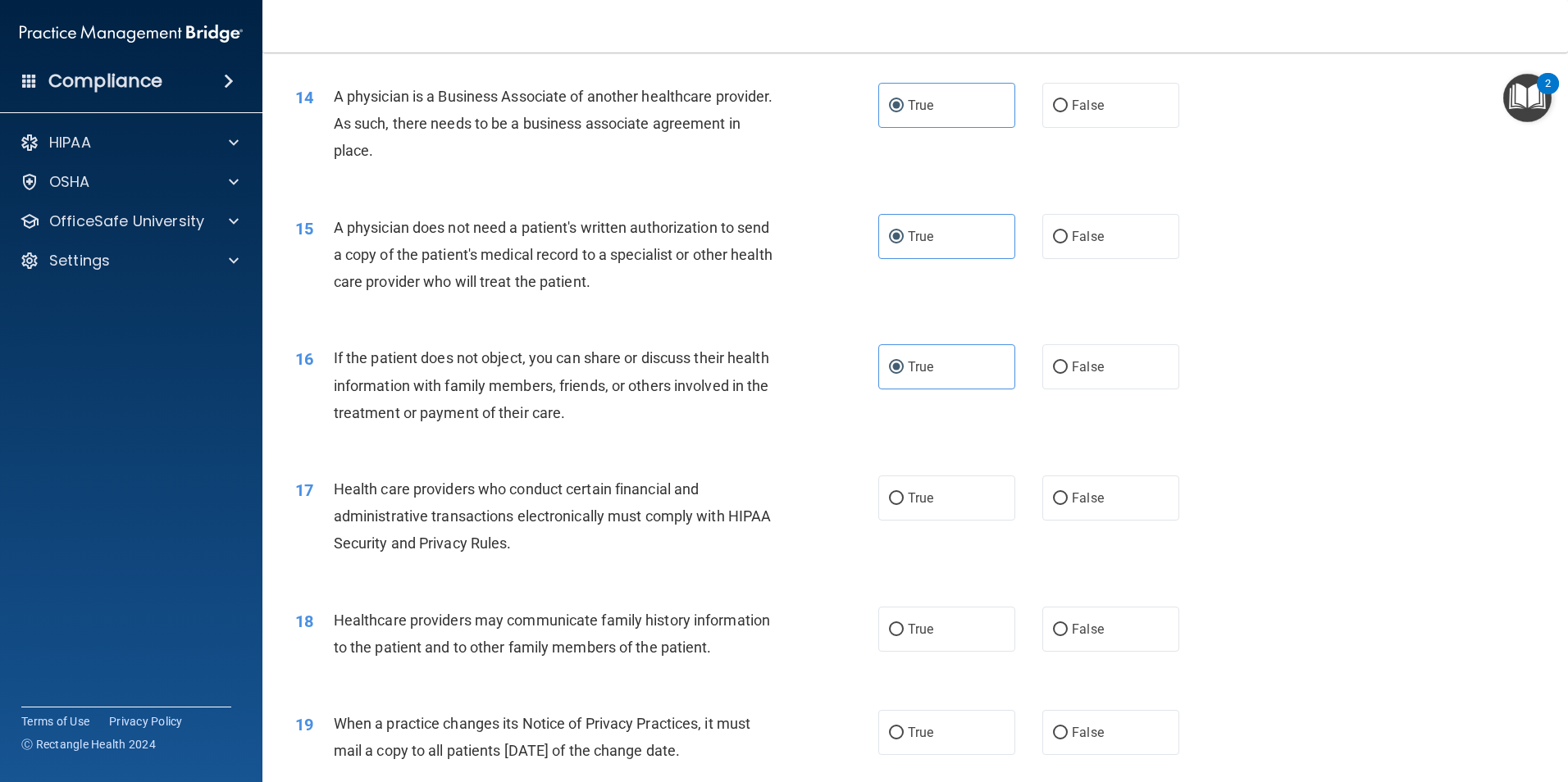
scroll to position [1722, 0]
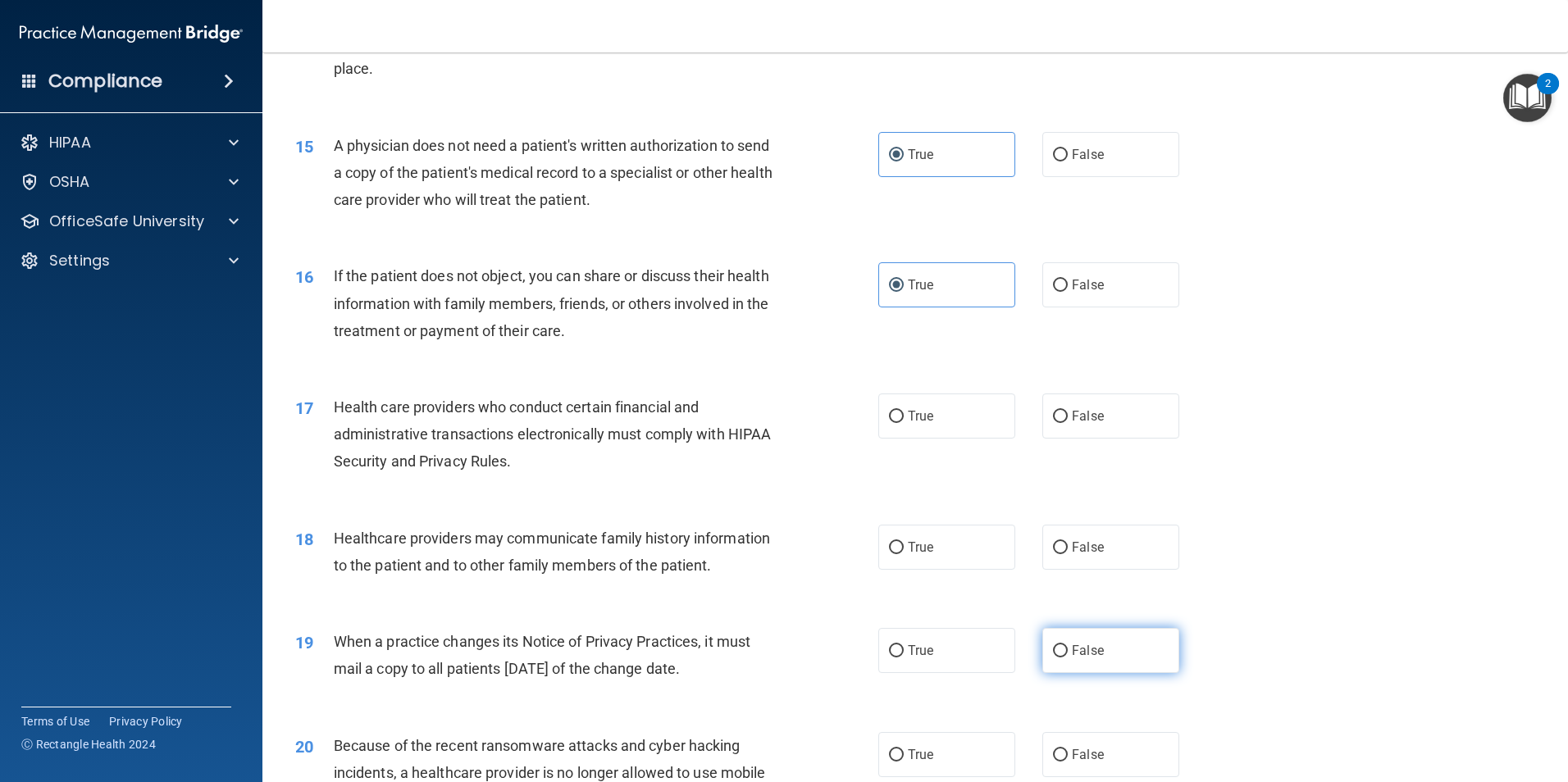
click at [1115, 651] on label "False" at bounding box center [1110, 650] width 137 height 45
click at [1068, 651] on input "False" at bounding box center [1060, 651] width 15 height 12
radio input "true"
click at [940, 552] on label "True" at bounding box center [947, 546] width 137 height 45
click at [904, 552] on input "True" at bounding box center [895, 548] width 15 height 12
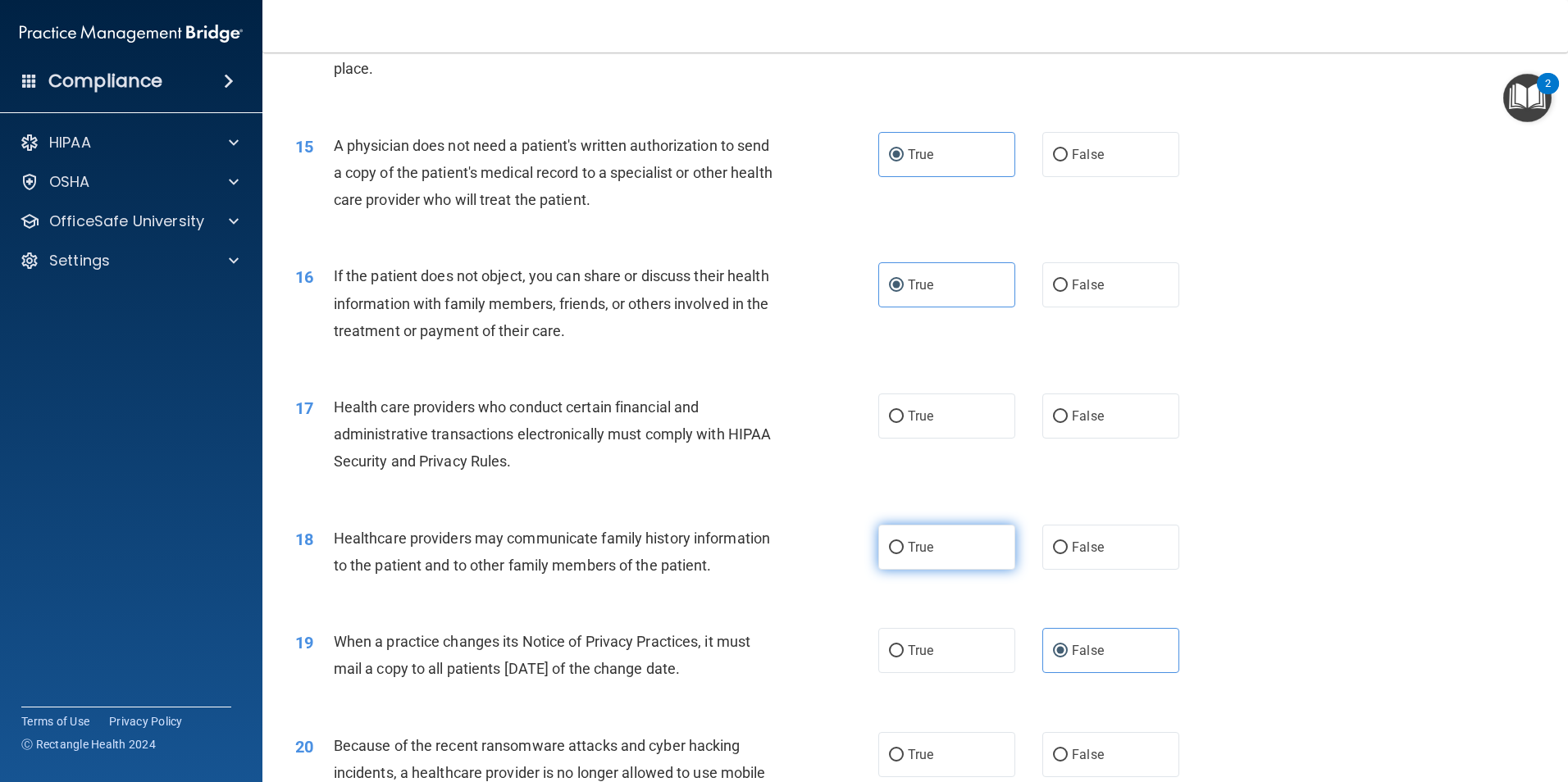
radio input "true"
click at [939, 424] on label "True" at bounding box center [947, 415] width 137 height 45
click at [904, 423] on input "True" at bounding box center [895, 416] width 15 height 12
radio input "true"
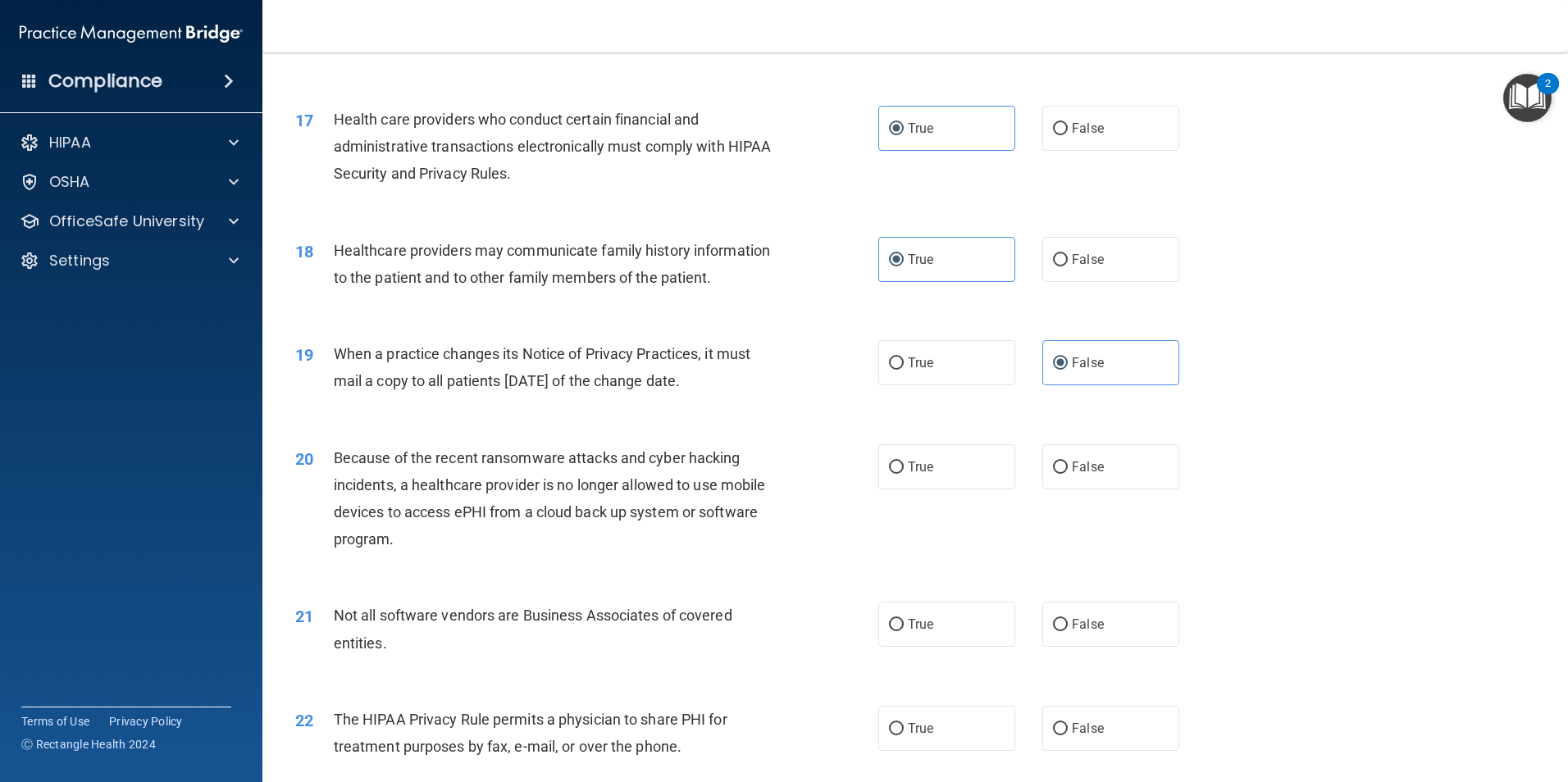
scroll to position [2049, 0]
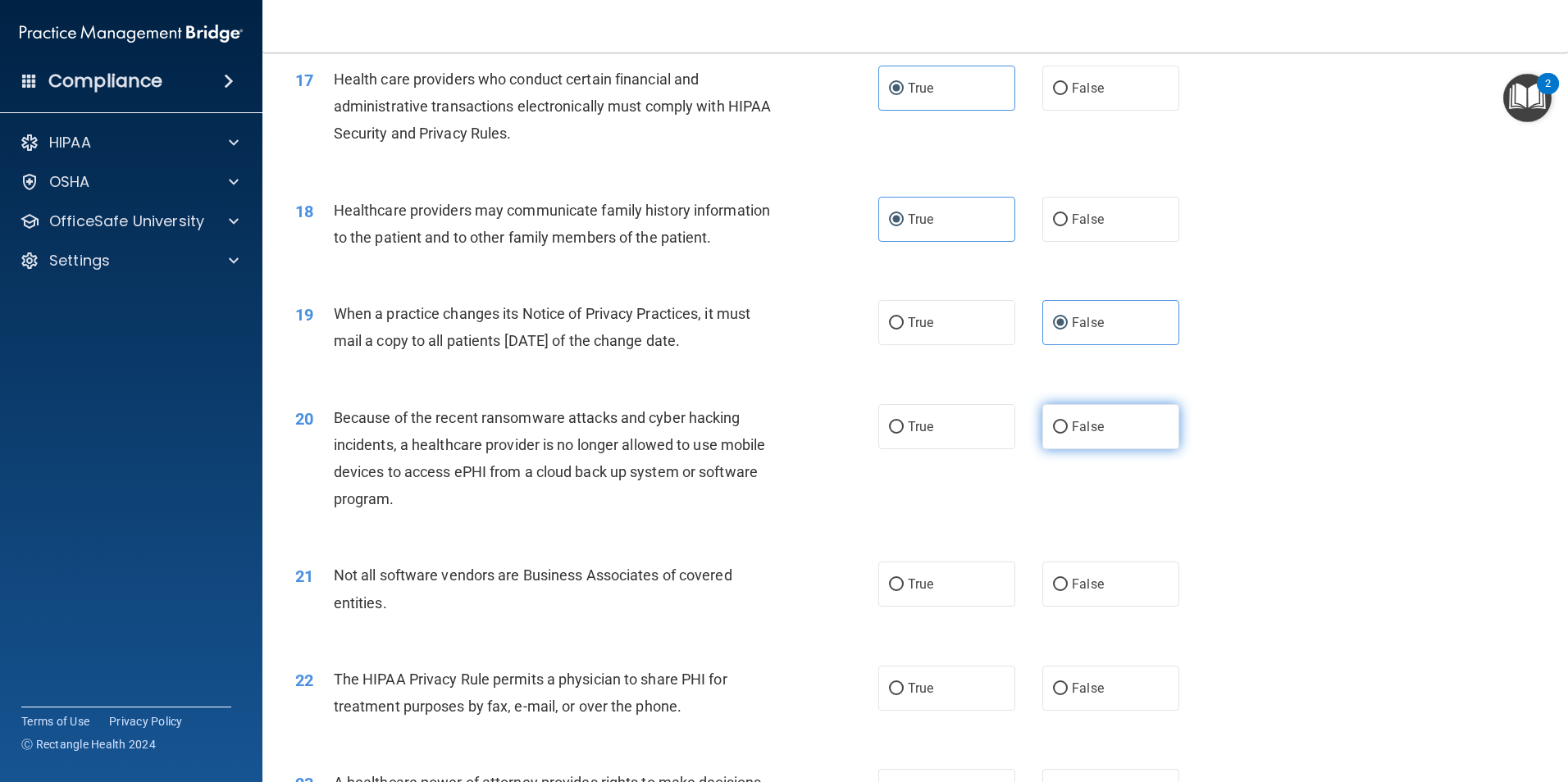
click at [1116, 422] on label "False" at bounding box center [1110, 427] width 137 height 45
click at [1068, 422] on input "False" at bounding box center [1060, 427] width 15 height 12
radio input "true"
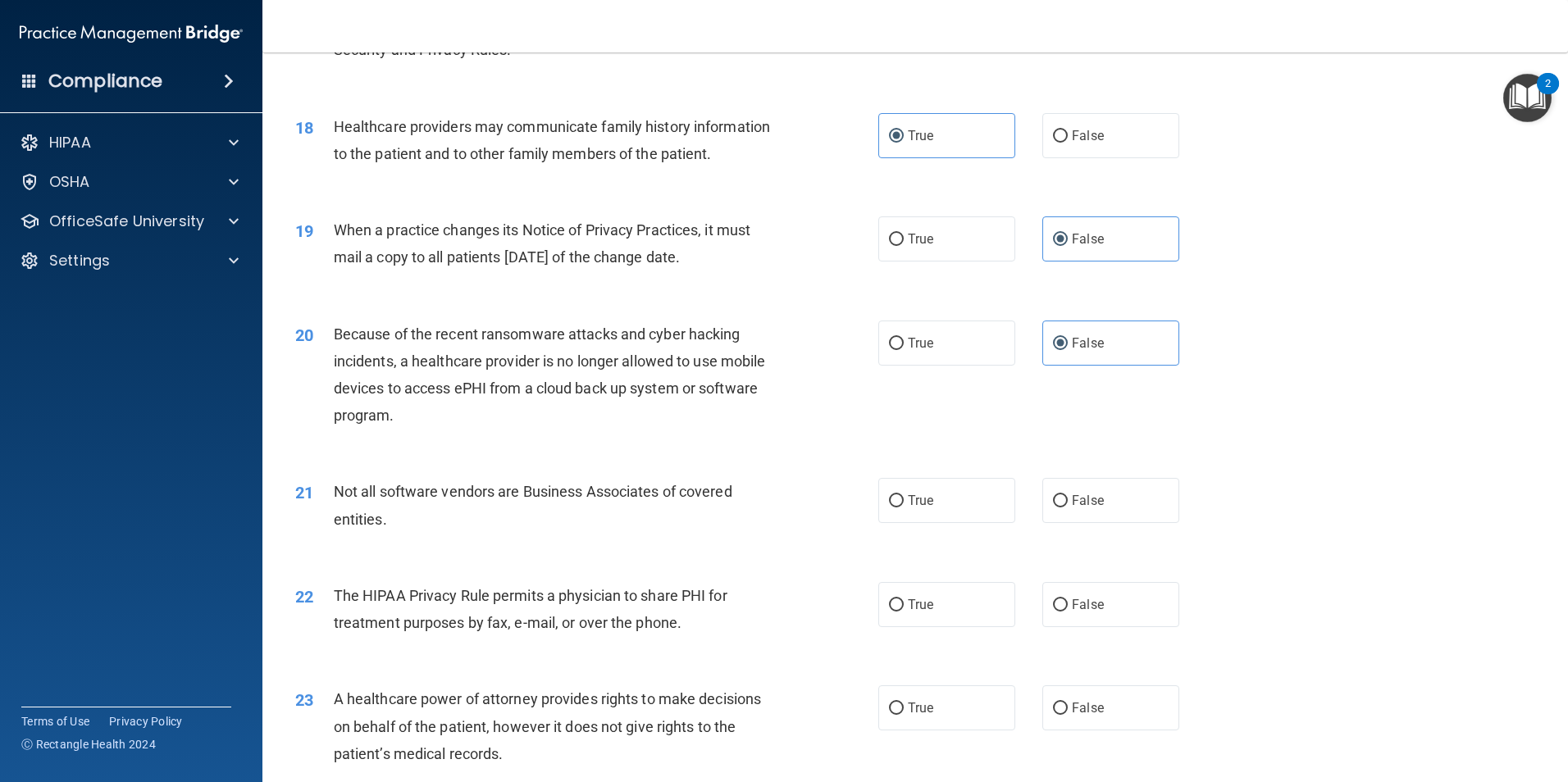
scroll to position [2213, 0]
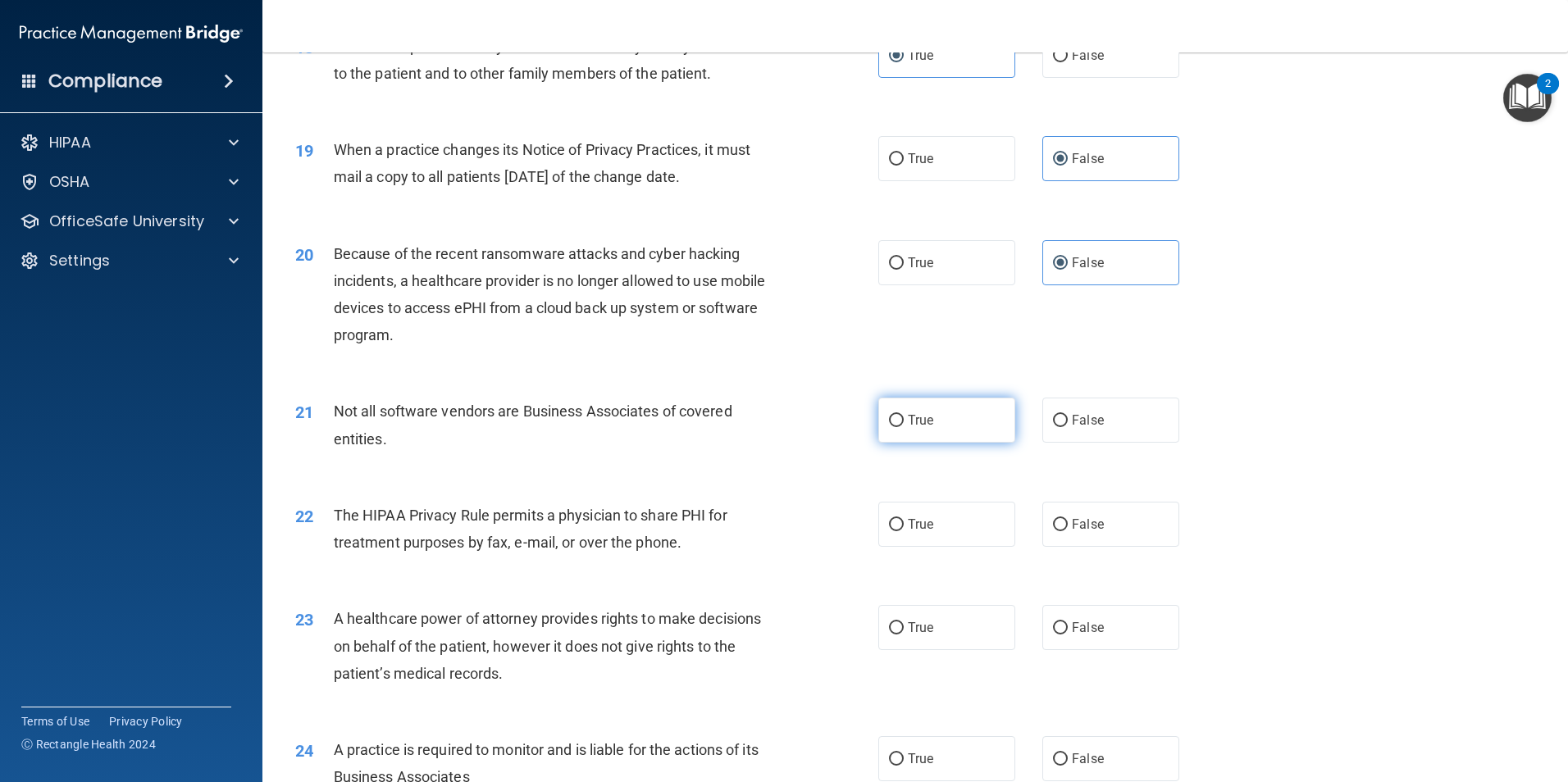
click at [957, 428] on label "True" at bounding box center [947, 420] width 137 height 45
click at [904, 427] on input "True" at bounding box center [895, 421] width 15 height 12
radio input "true"
click at [939, 521] on label "True" at bounding box center [947, 524] width 137 height 45
click at [904, 521] on input "True" at bounding box center [895, 525] width 15 height 12
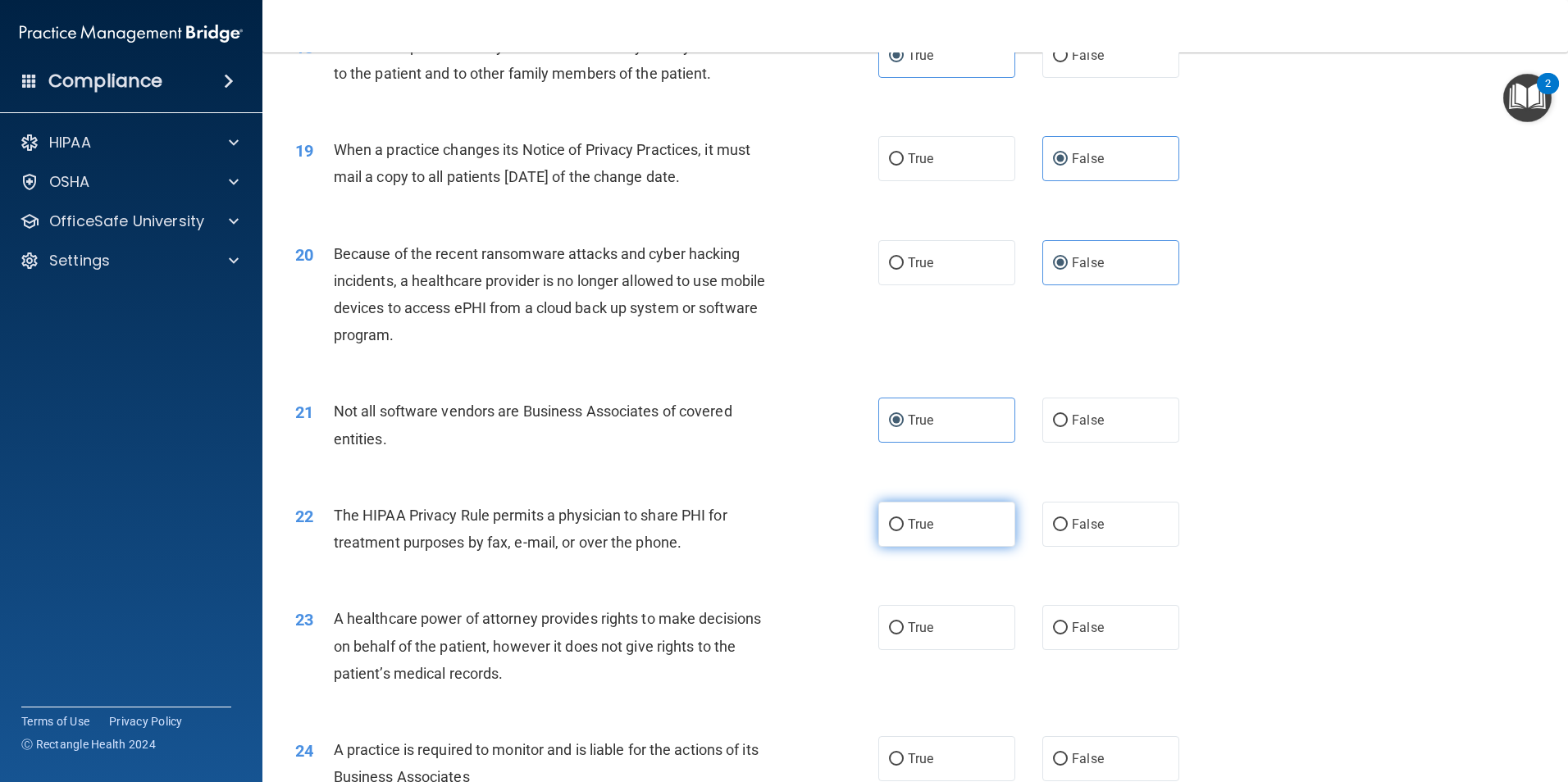
radio input "true"
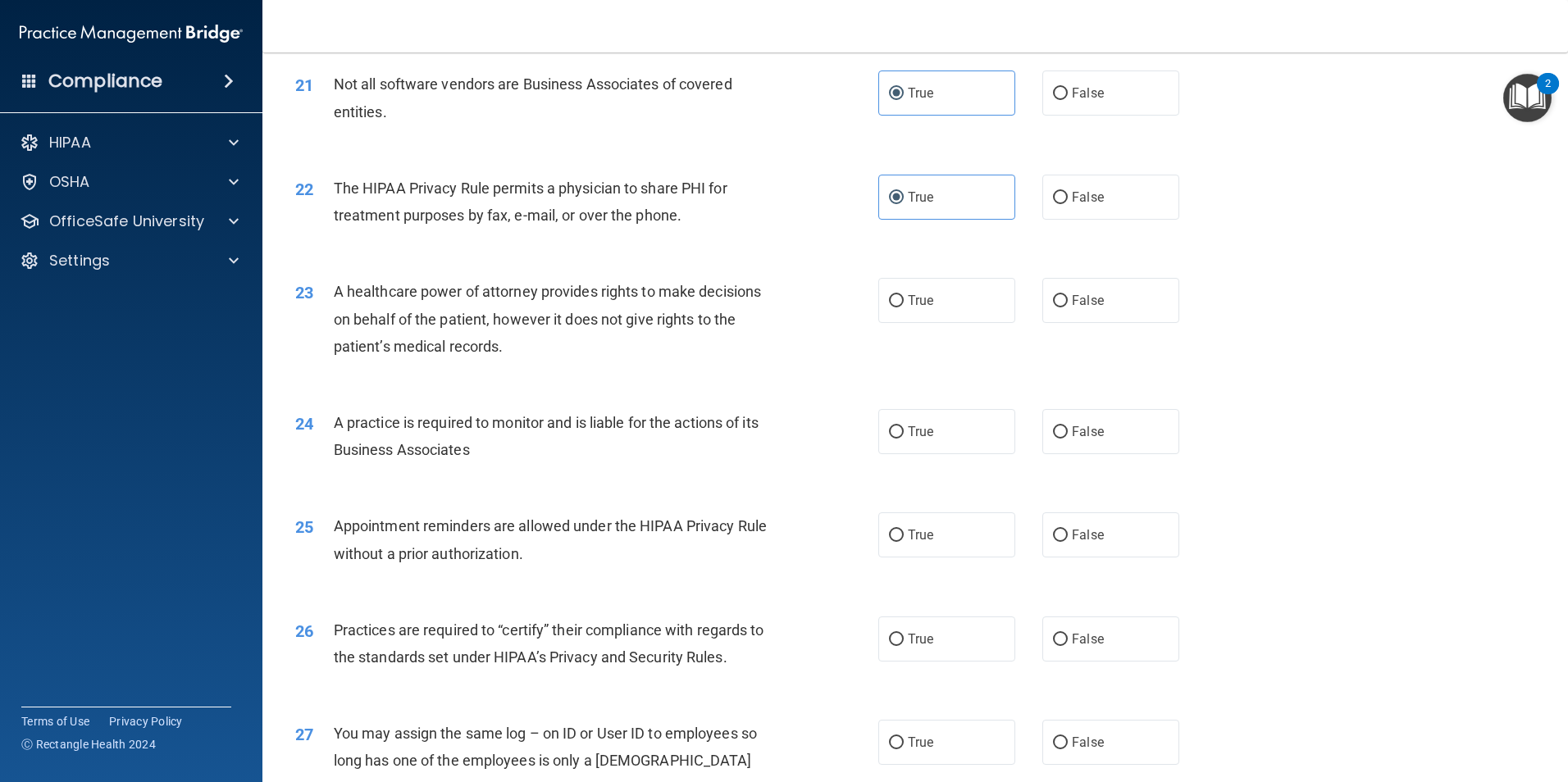
scroll to position [2541, 0]
click at [1098, 433] on label "False" at bounding box center [1110, 431] width 137 height 45
click at [1068, 433] on input "False" at bounding box center [1060, 432] width 15 height 12
radio input "true"
click at [1080, 630] on label "False" at bounding box center [1110, 638] width 137 height 45
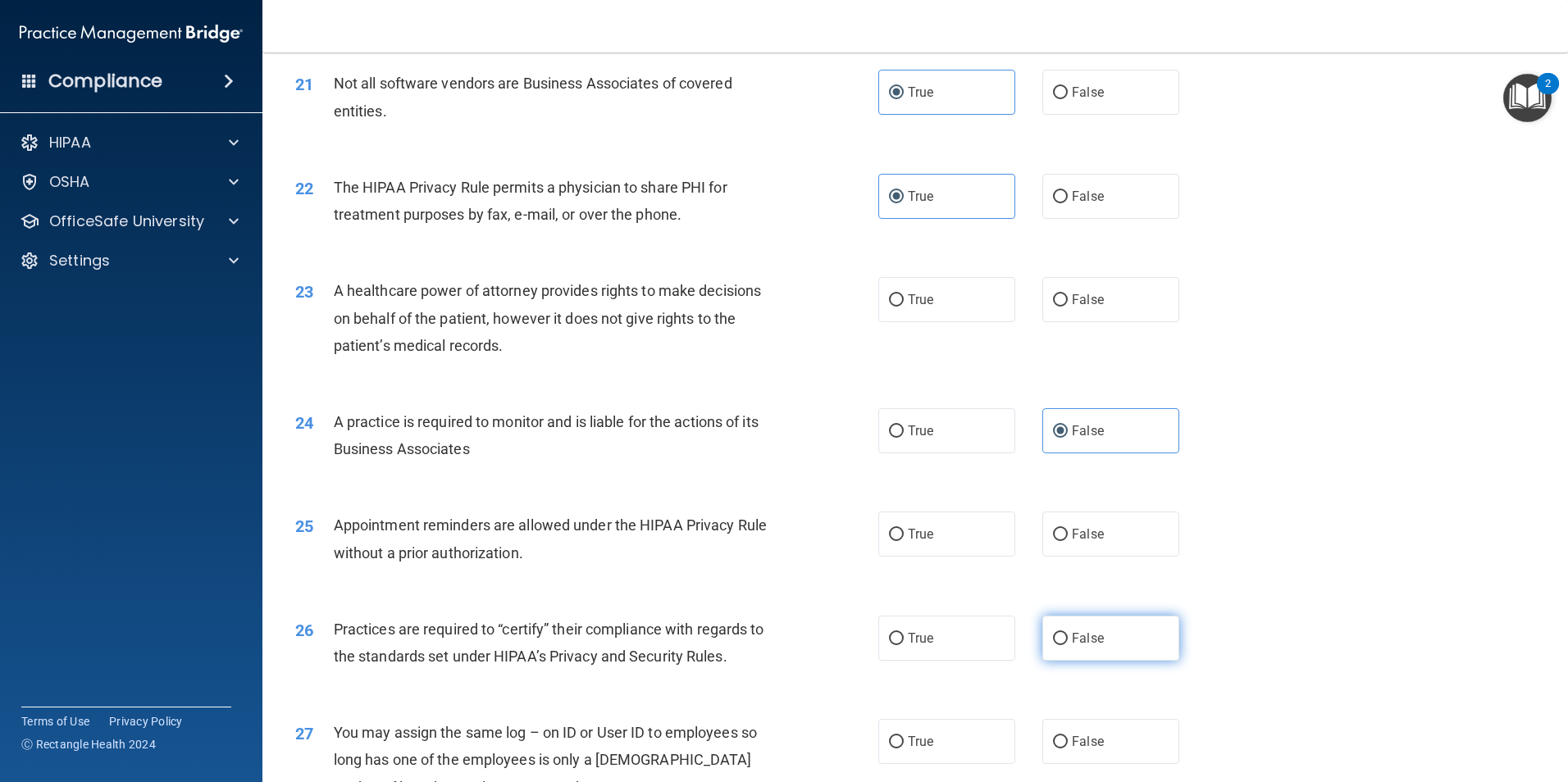
click at [1068, 633] on input "False" at bounding box center [1060, 639] width 15 height 12
radio input "true"
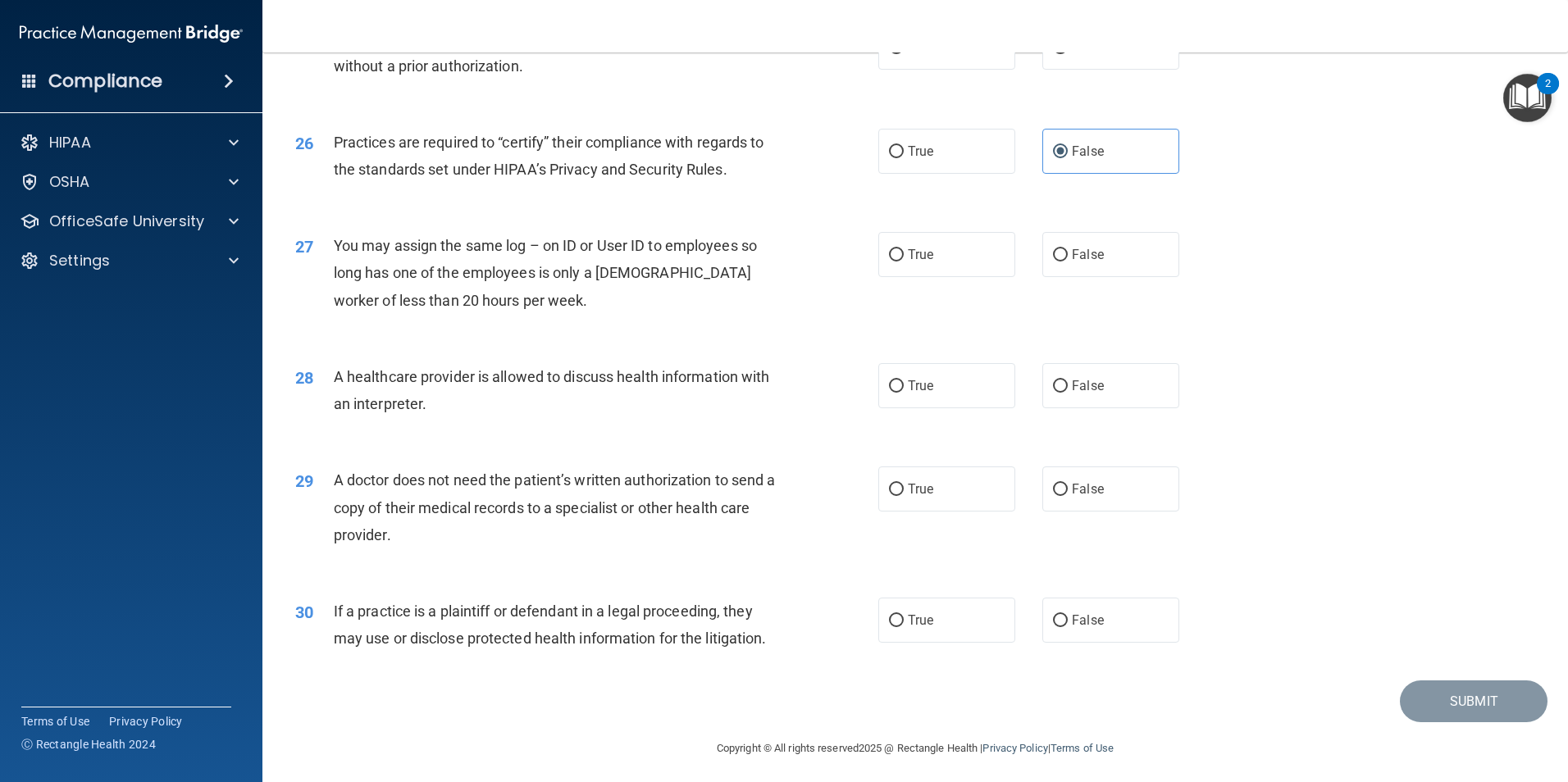
scroll to position [3034, 0]
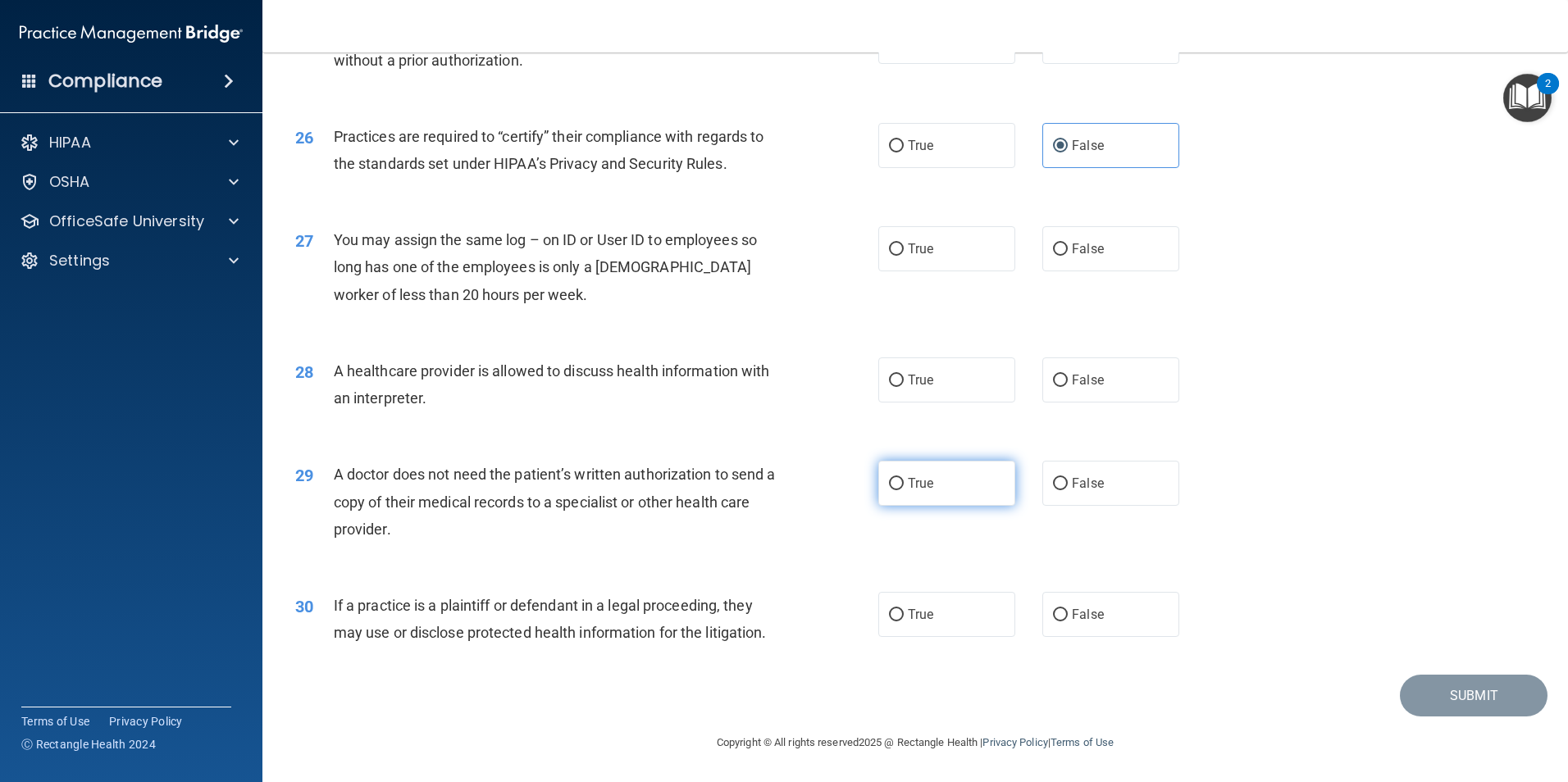
click at [943, 483] on label "True" at bounding box center [947, 483] width 137 height 45
click at [904, 483] on input "True" at bounding box center [895, 484] width 15 height 12
radio input "true"
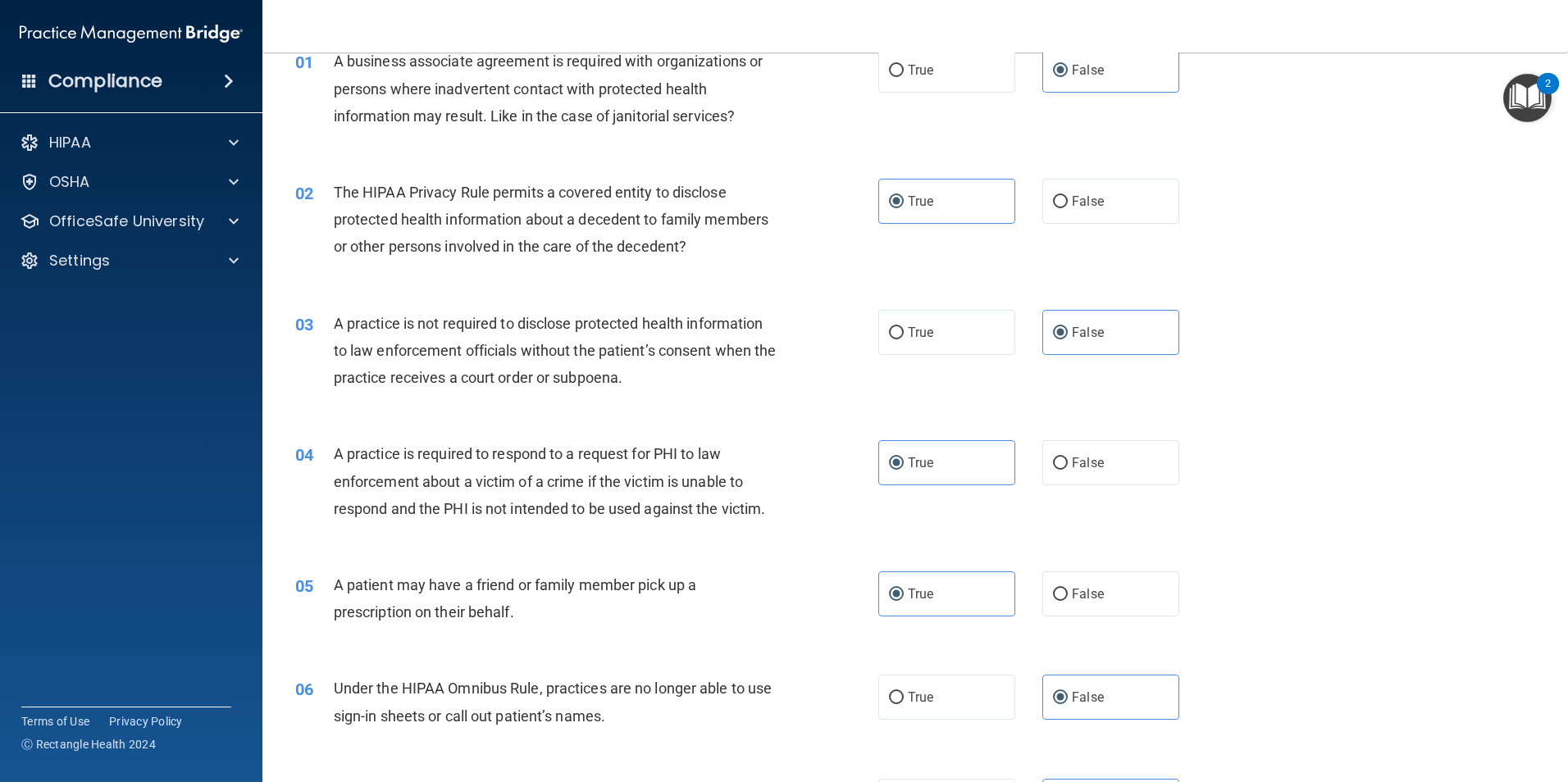
scroll to position [0, 0]
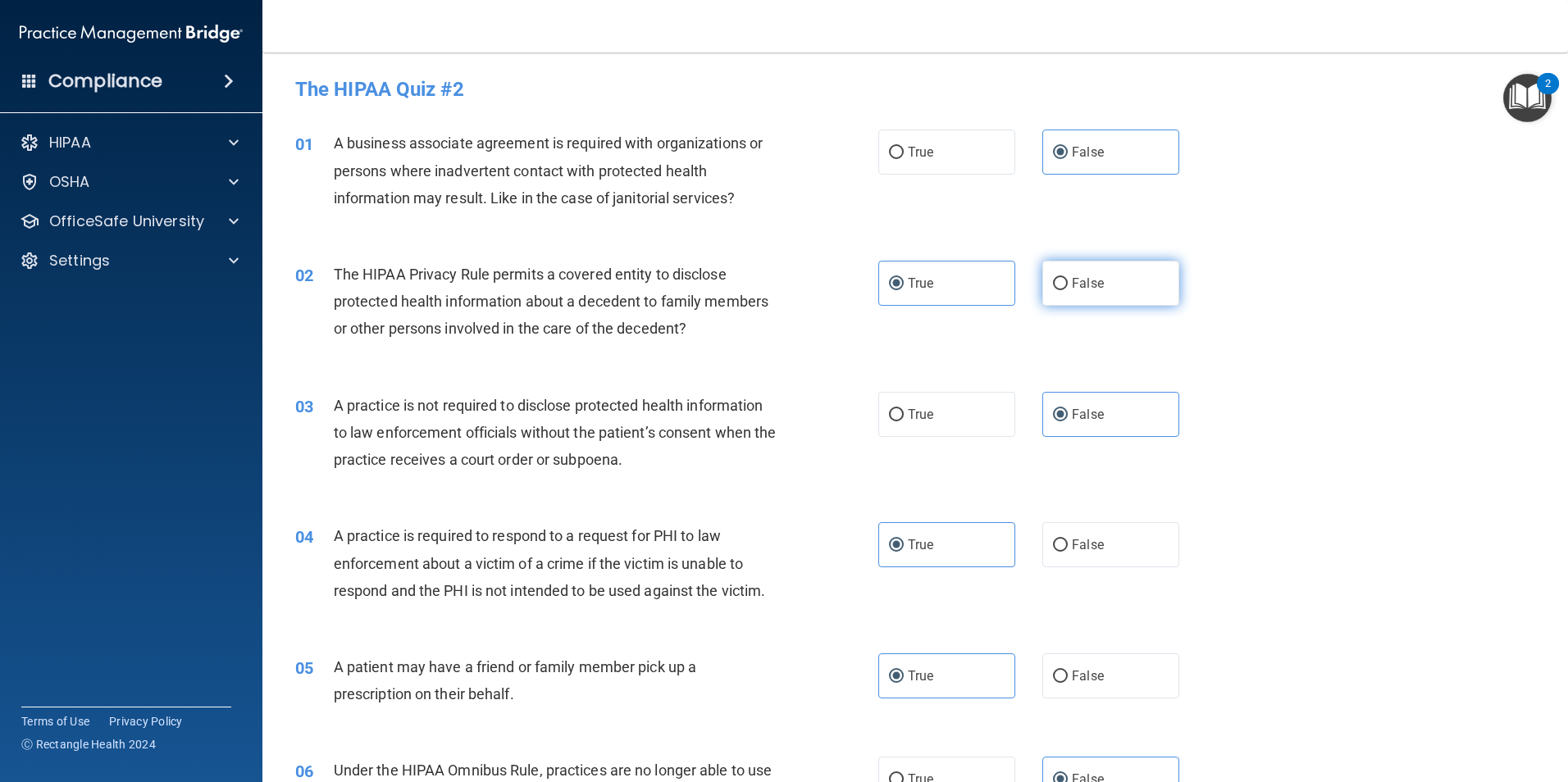
click at [1056, 280] on input "False" at bounding box center [1060, 284] width 15 height 12
radio input "true"
radio input "false"
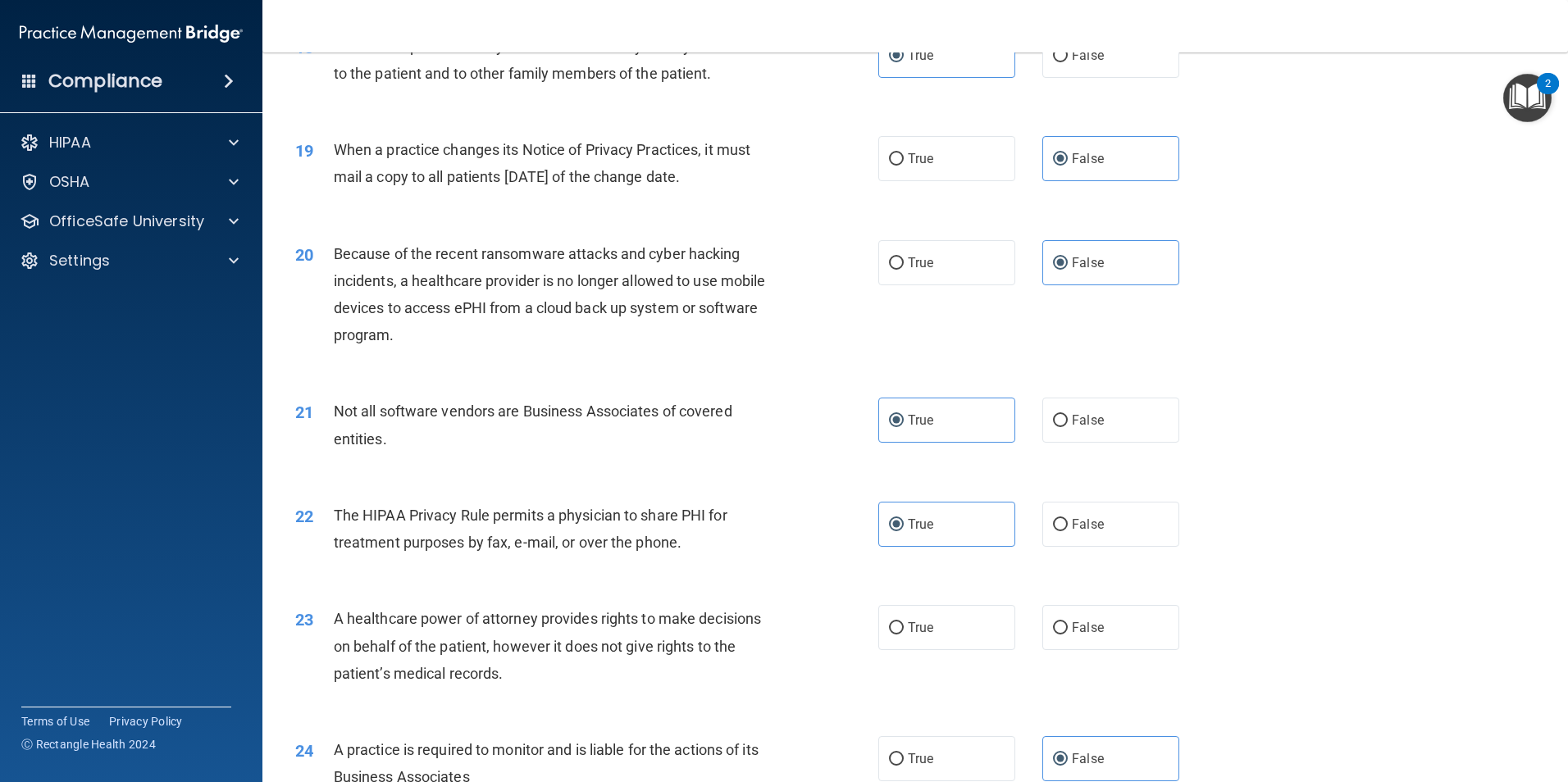
scroll to position [2295, 0]
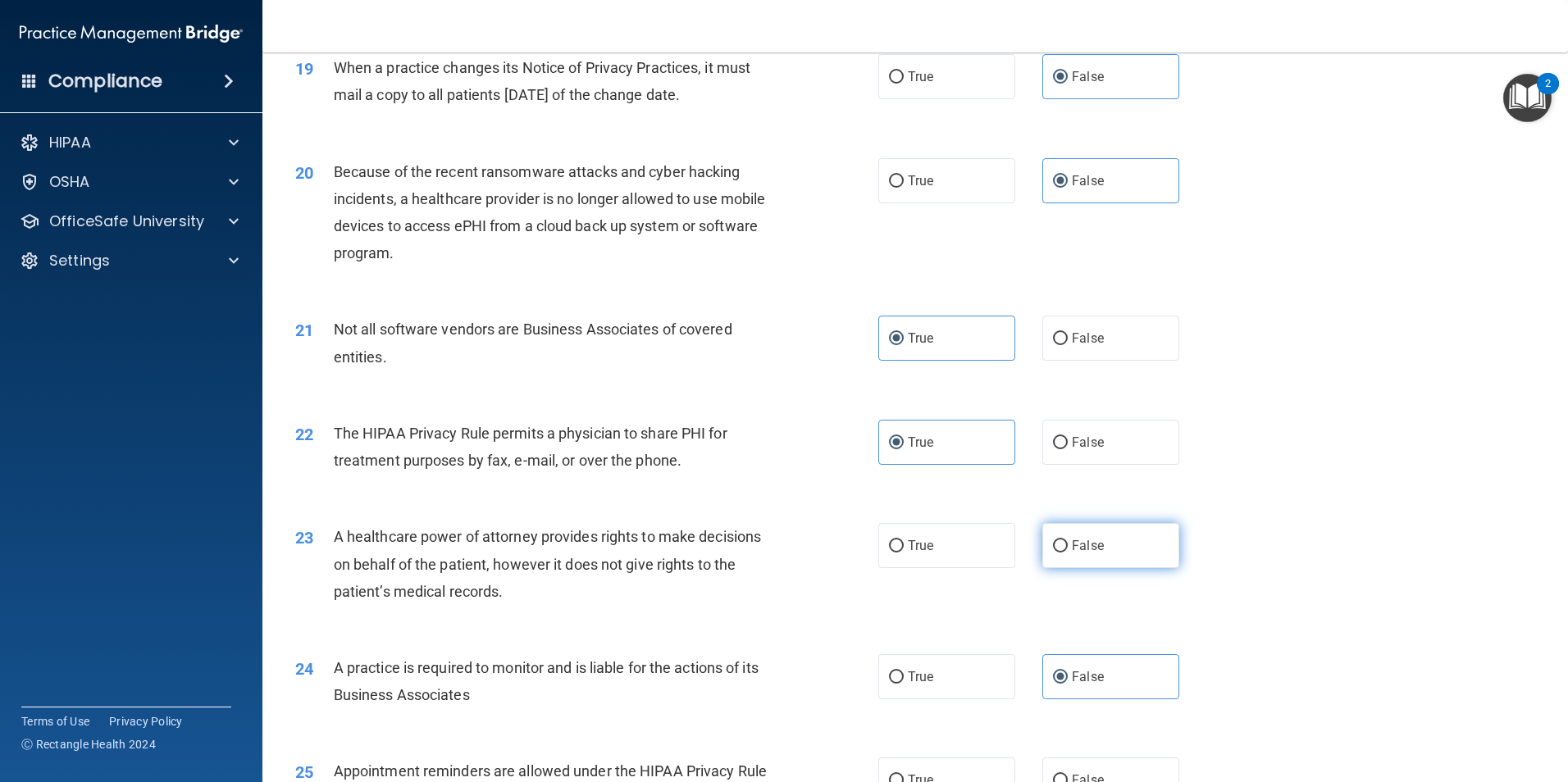
click at [1129, 558] on label "False" at bounding box center [1110, 546] width 137 height 45
click at [1068, 552] on input "False" at bounding box center [1060, 546] width 15 height 12
radio input "true"
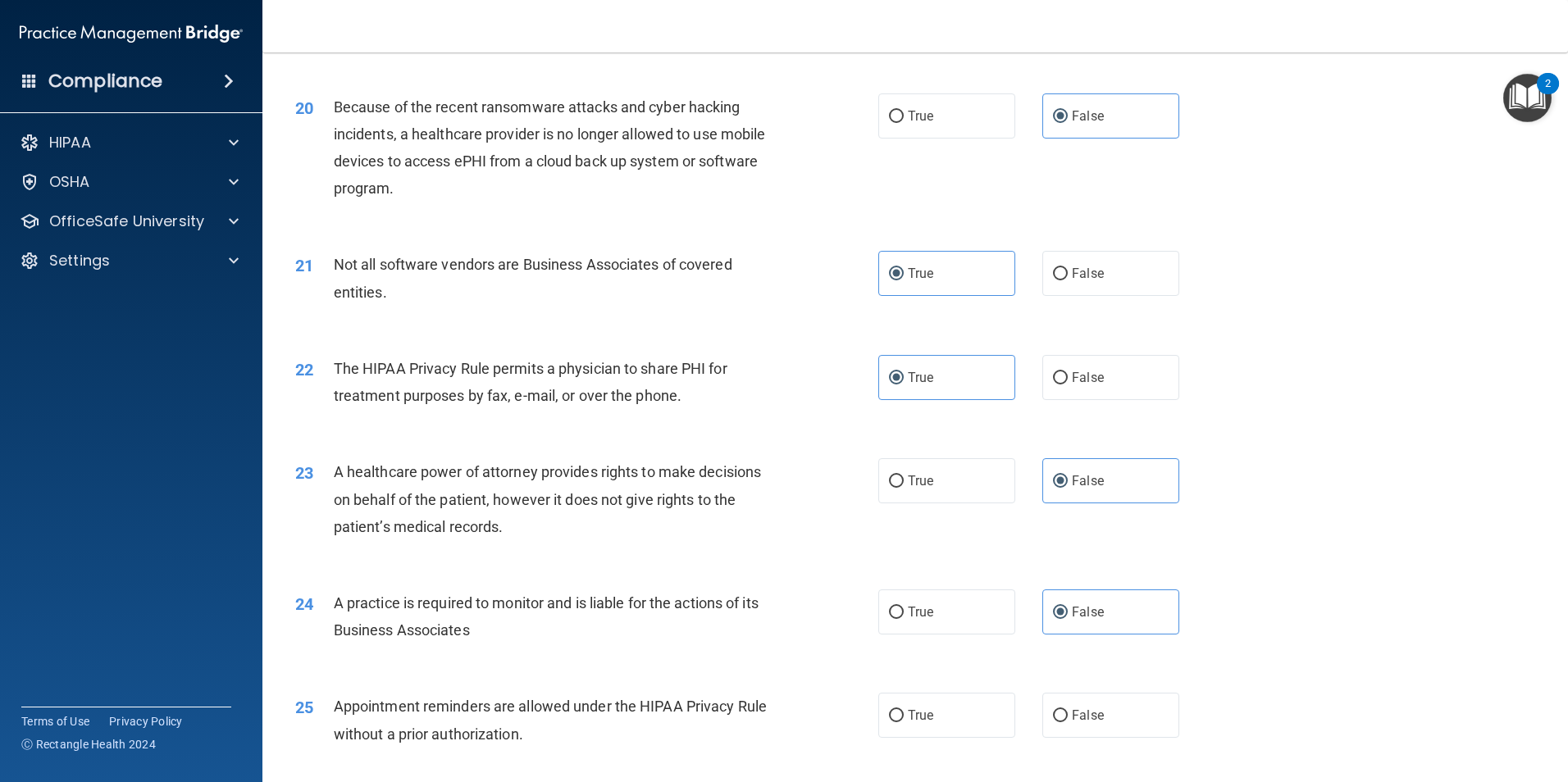
scroll to position [2459, 0]
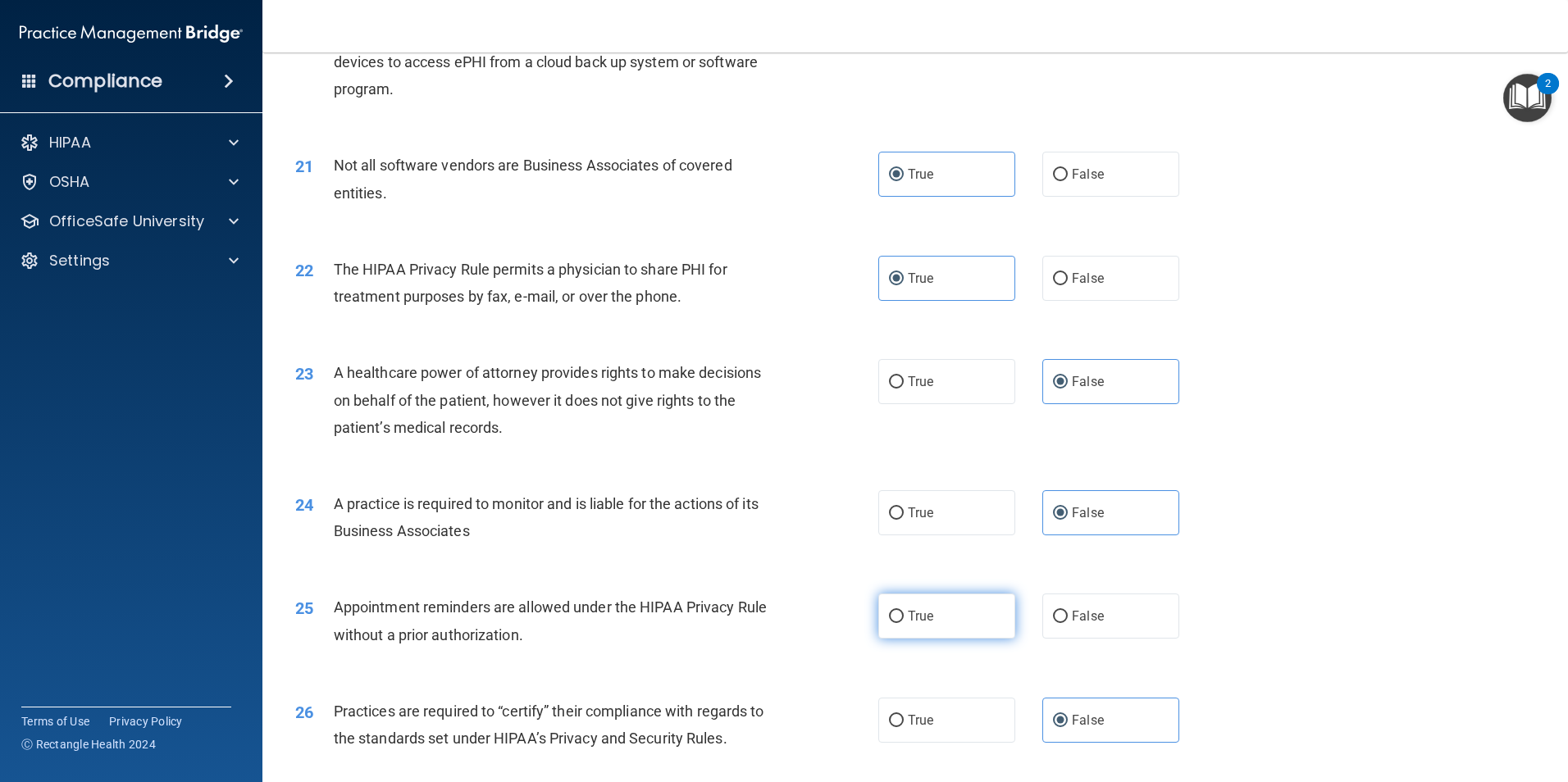
click at [907, 616] on span "True" at bounding box center [920, 616] width 26 height 15
click at [904, 616] on input "True" at bounding box center [895, 617] width 15 height 12
radio input "true"
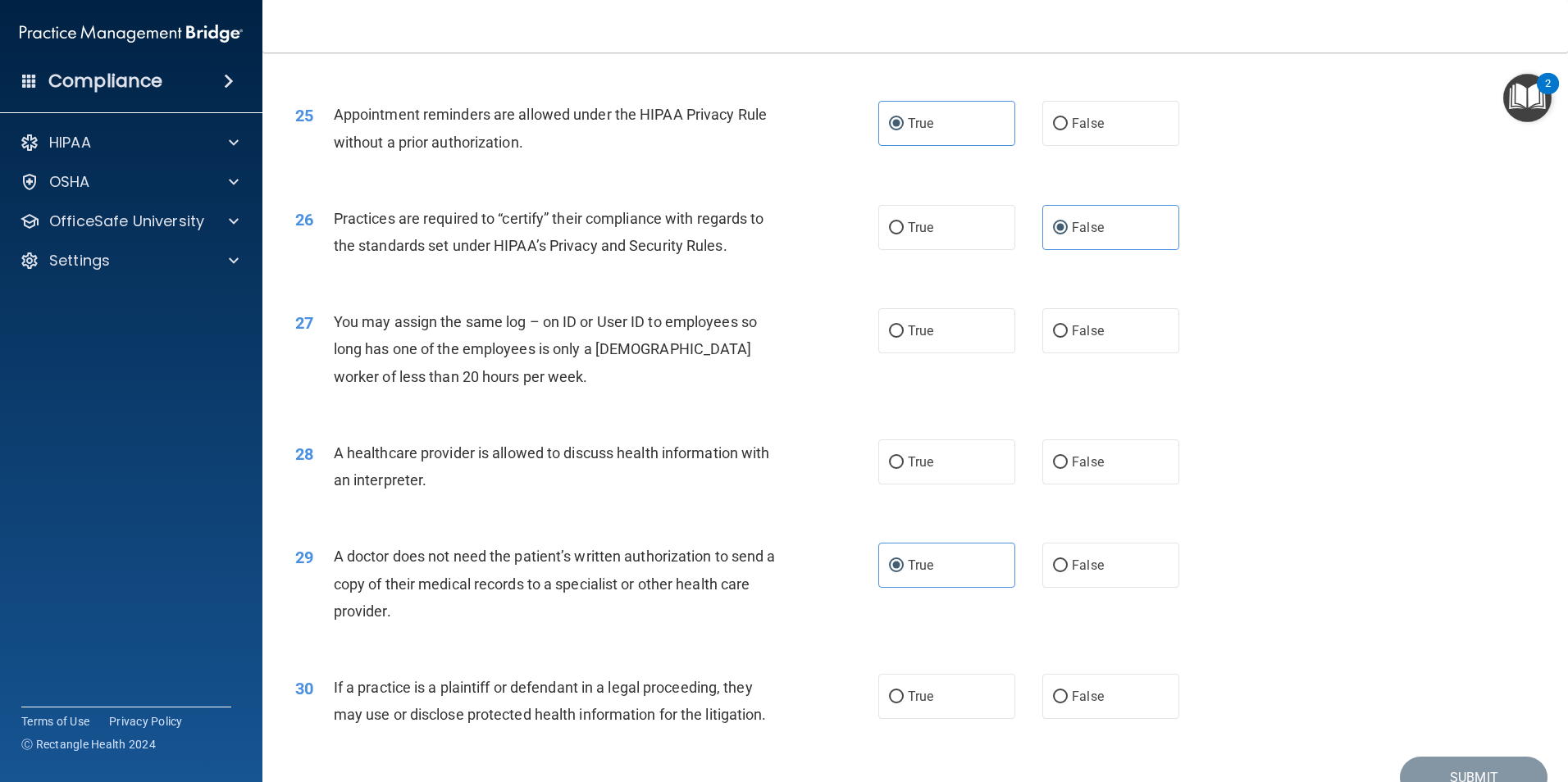
scroll to position [2951, 0]
click at [1091, 323] on label "False" at bounding box center [1110, 331] width 137 height 45
click at [1068, 326] on input "False" at bounding box center [1060, 332] width 15 height 12
radio input "true"
click at [973, 466] on label "True" at bounding box center [947, 463] width 137 height 45
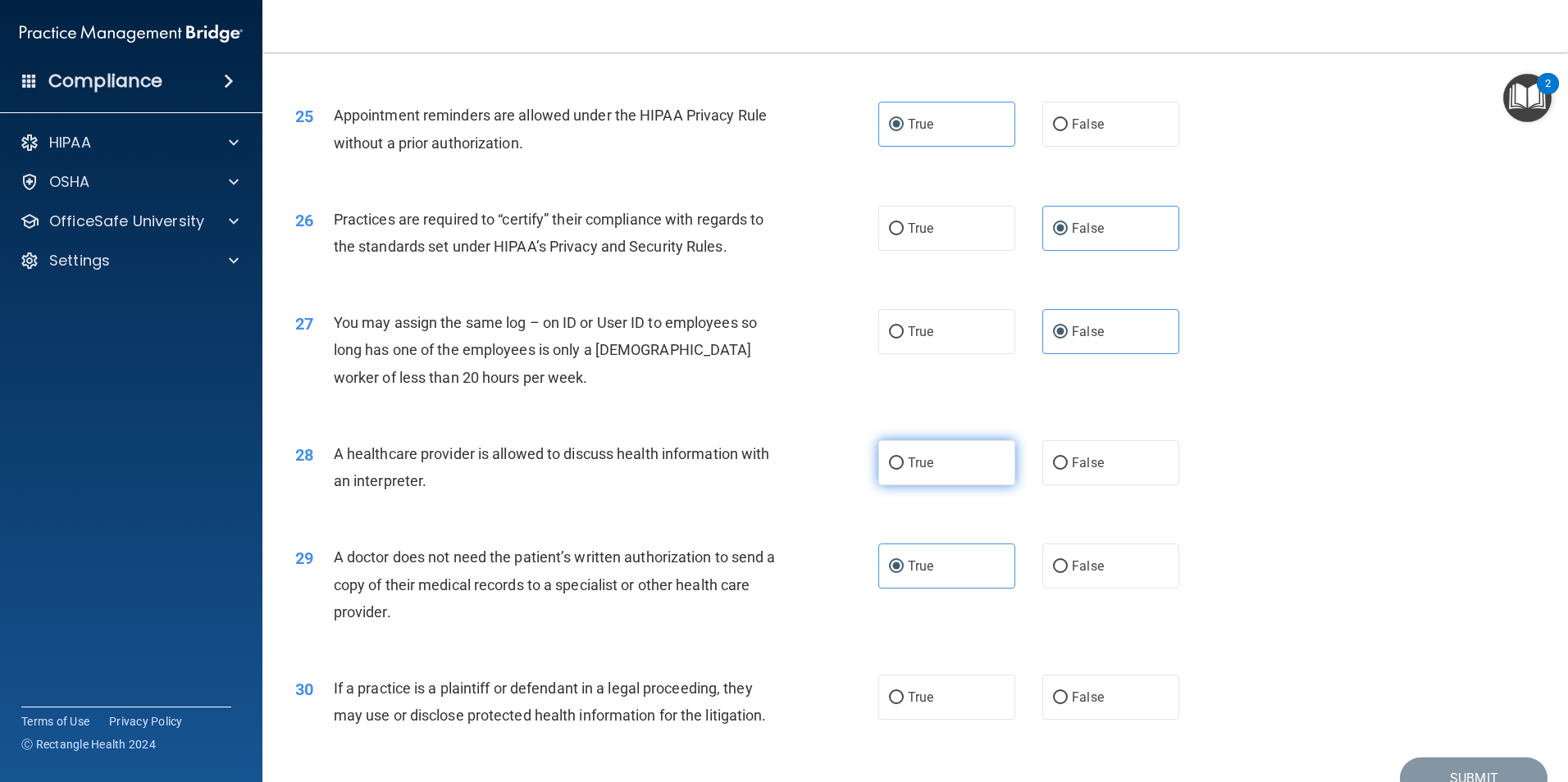
click at [904, 466] on input "True" at bounding box center [895, 463] width 15 height 12
radio input "true"
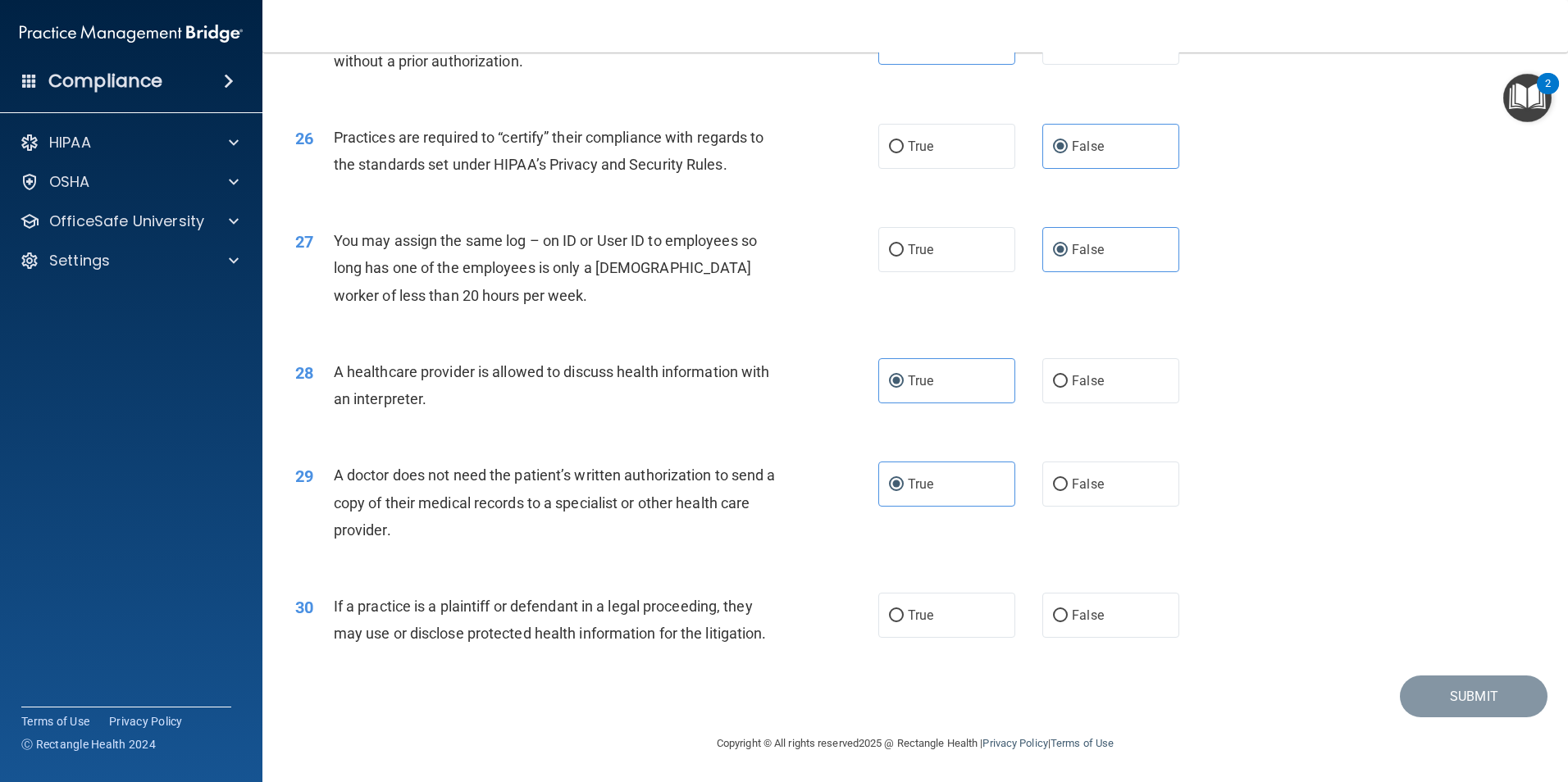
scroll to position [3034, 0]
click at [955, 616] on label "True" at bounding box center [947, 614] width 137 height 45
click at [904, 616] on input "True" at bounding box center [895, 615] width 15 height 12
radio input "true"
click at [1426, 701] on button "Submit" at bounding box center [1474, 695] width 147 height 42
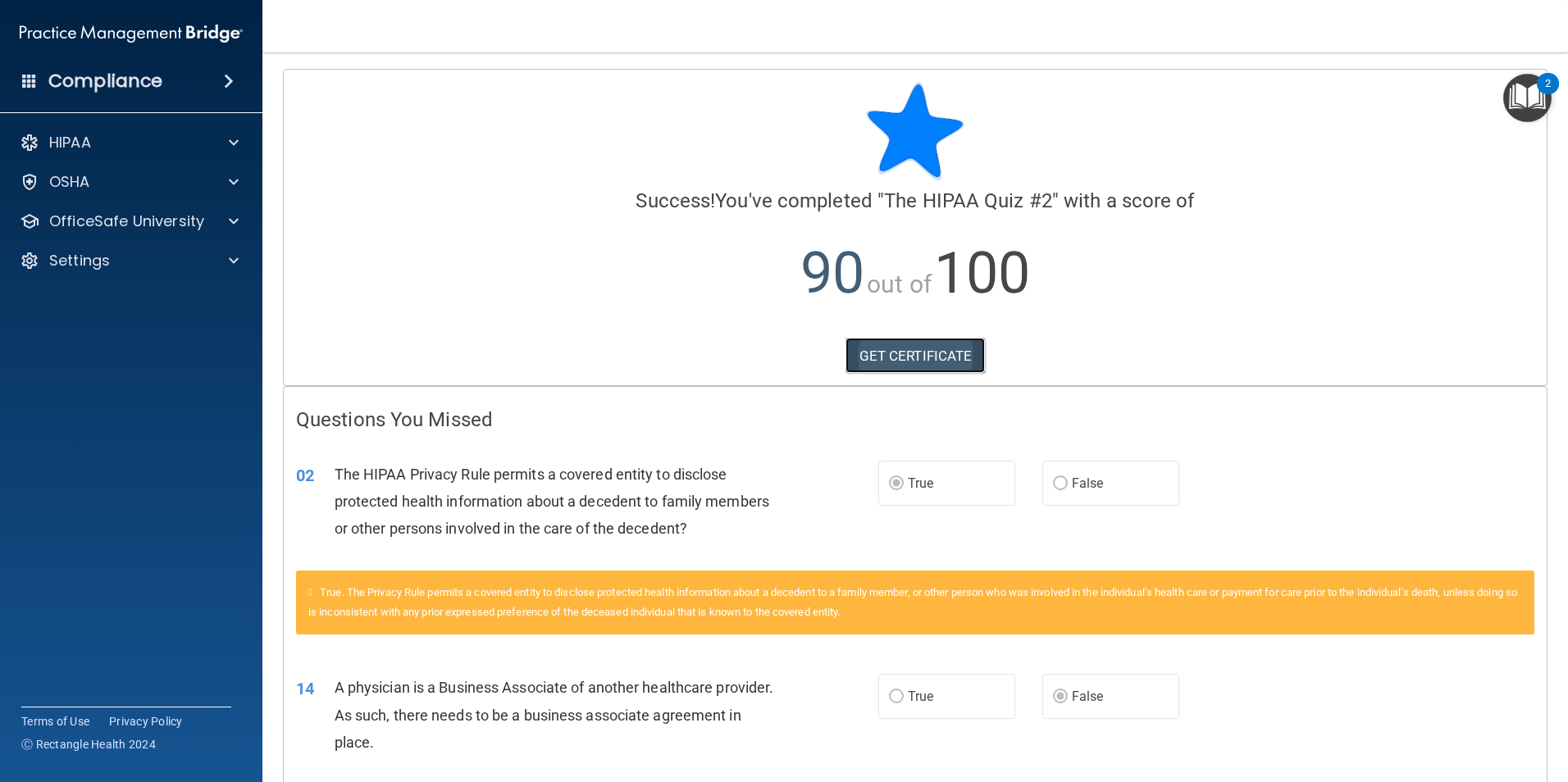
click at [944, 349] on link "GET CERTIFICATE" at bounding box center [916, 355] width 141 height 36
click at [108, 218] on p "OfficeSafe University" at bounding box center [126, 221] width 155 height 20
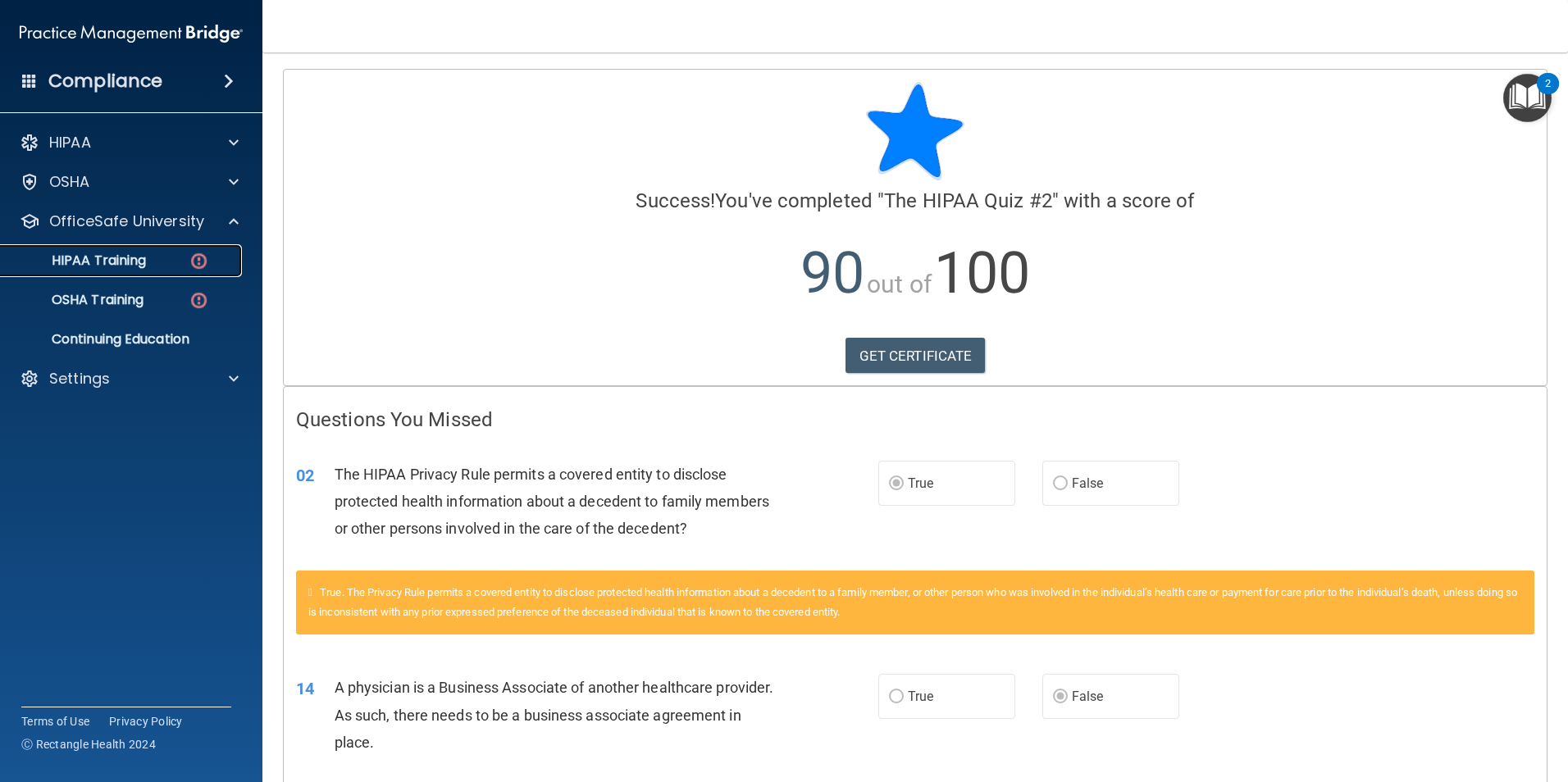
click at [135, 258] on p "HIPAA Training" at bounding box center [78, 260] width 135 height 16
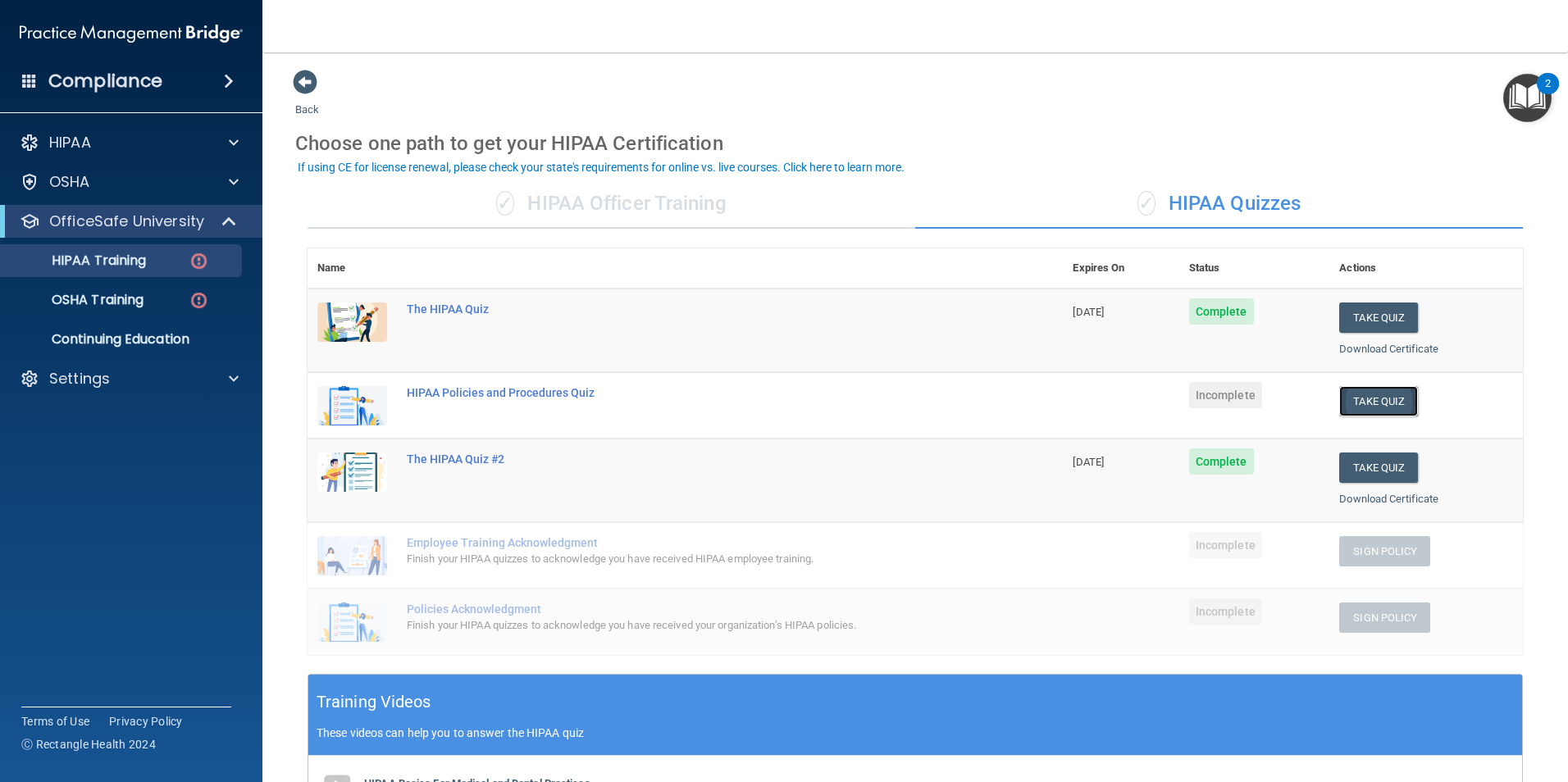
click at [1352, 396] on button "Take Quiz" at bounding box center [1379, 401] width 79 height 30
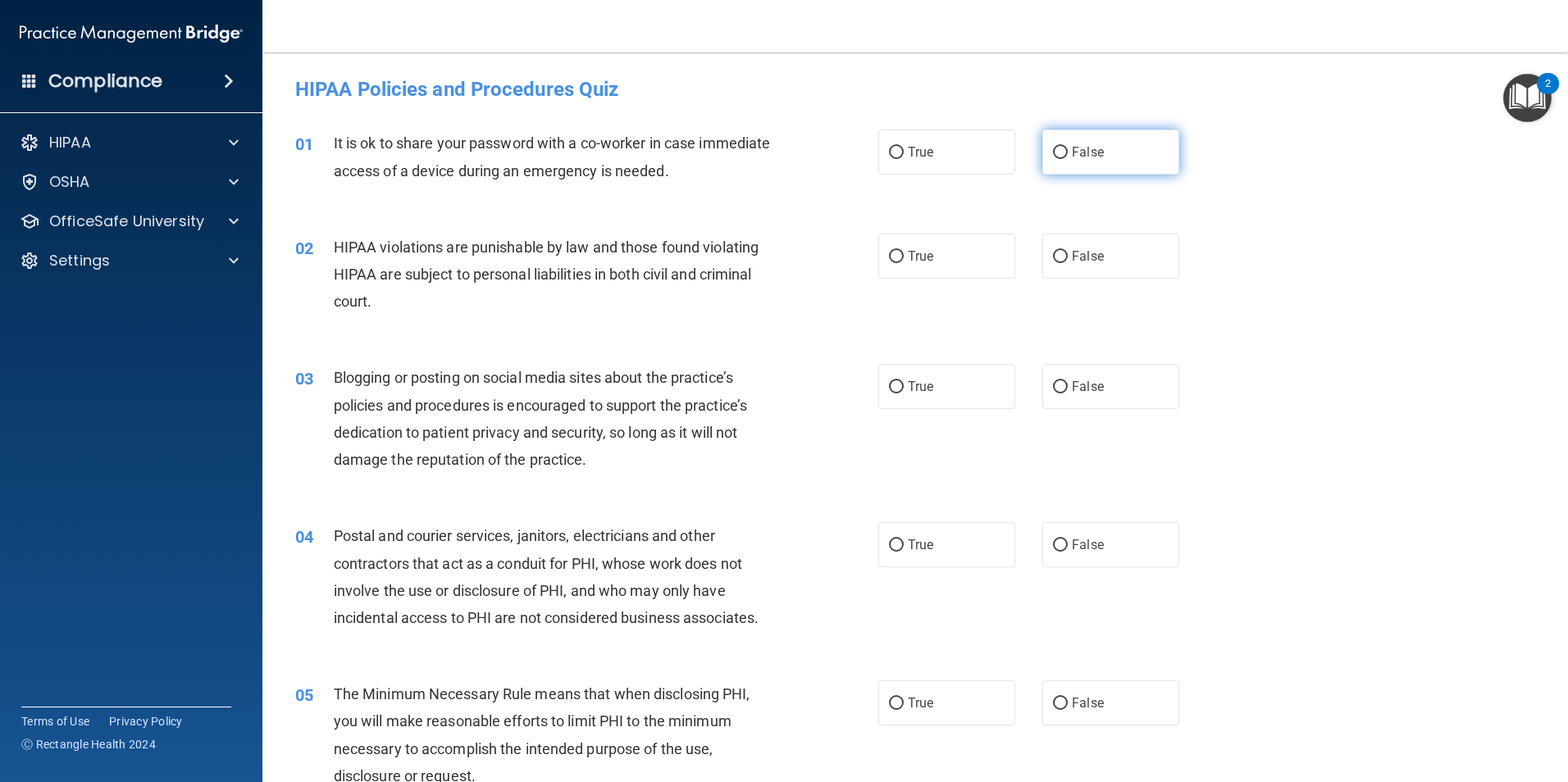
click at [1096, 160] on label "False" at bounding box center [1110, 152] width 137 height 45
click at [1068, 159] on input "False" at bounding box center [1060, 152] width 15 height 12
radio input "true"
click at [984, 247] on label "True" at bounding box center [947, 256] width 137 height 45
click at [904, 251] on input "True" at bounding box center [895, 257] width 15 height 12
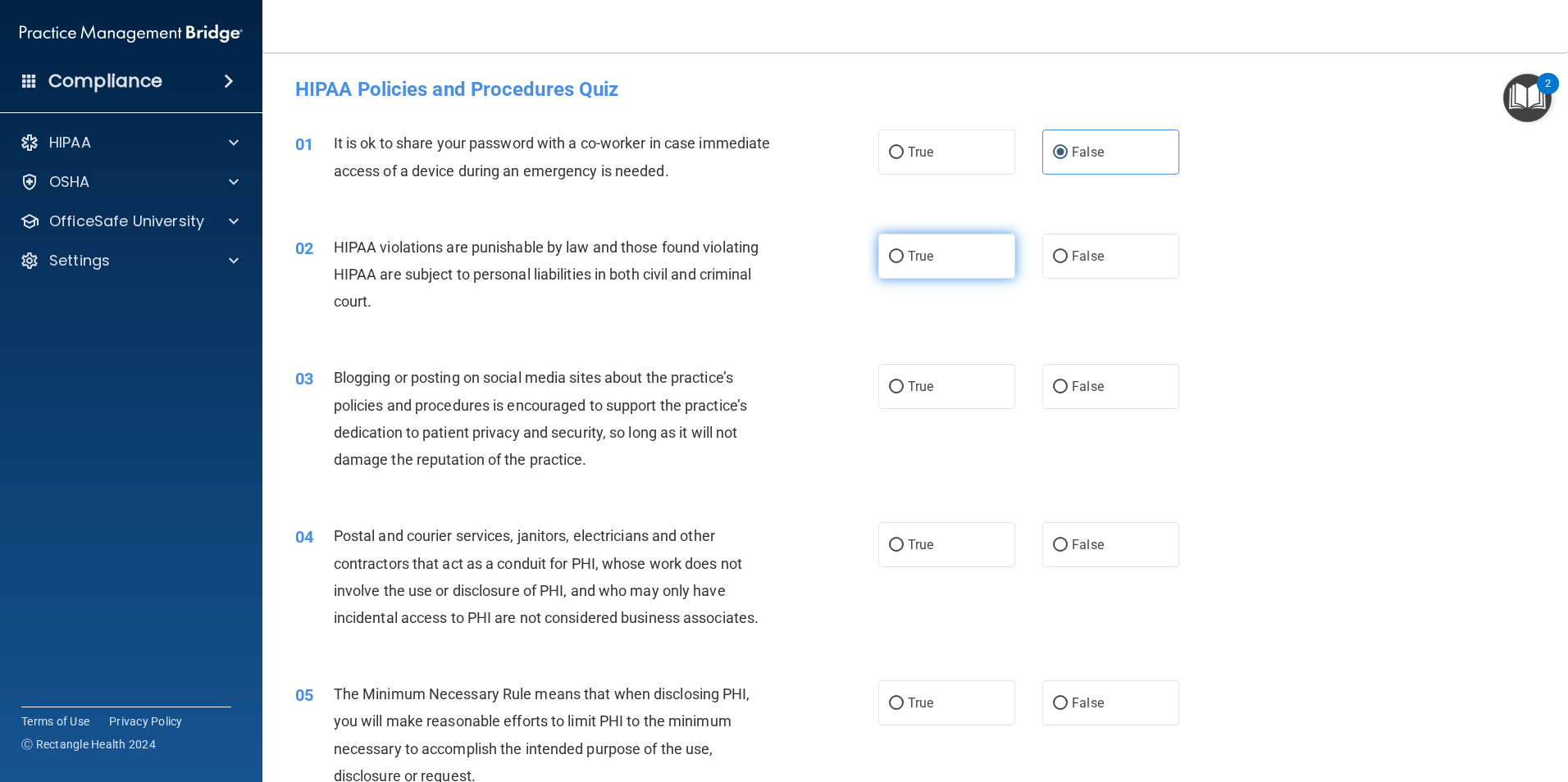
radio input "true"
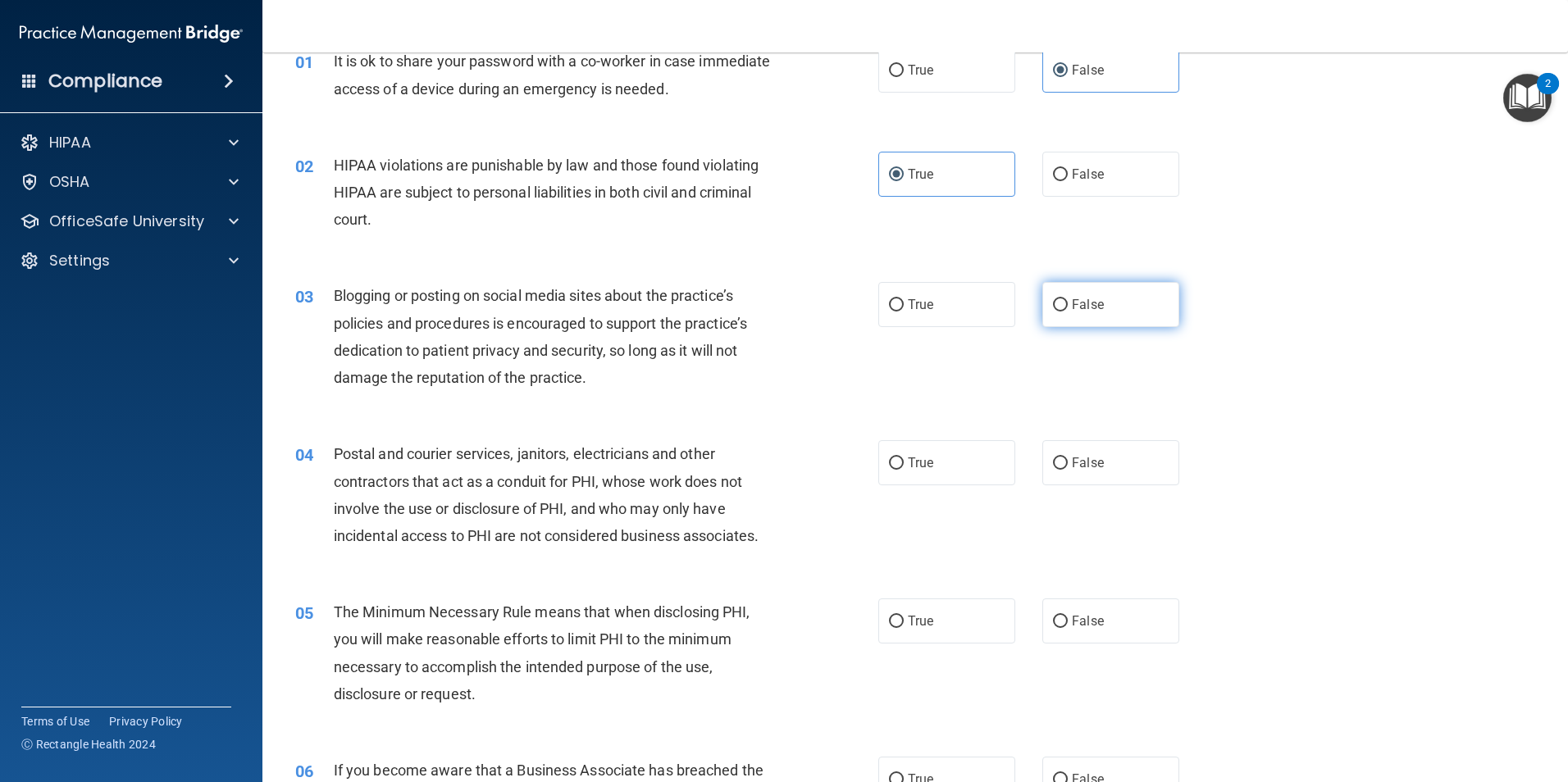
click at [1073, 307] on span "False" at bounding box center [1087, 304] width 32 height 15
click at [1068, 307] on input "False" at bounding box center [1060, 305] width 15 height 12
radio input "true"
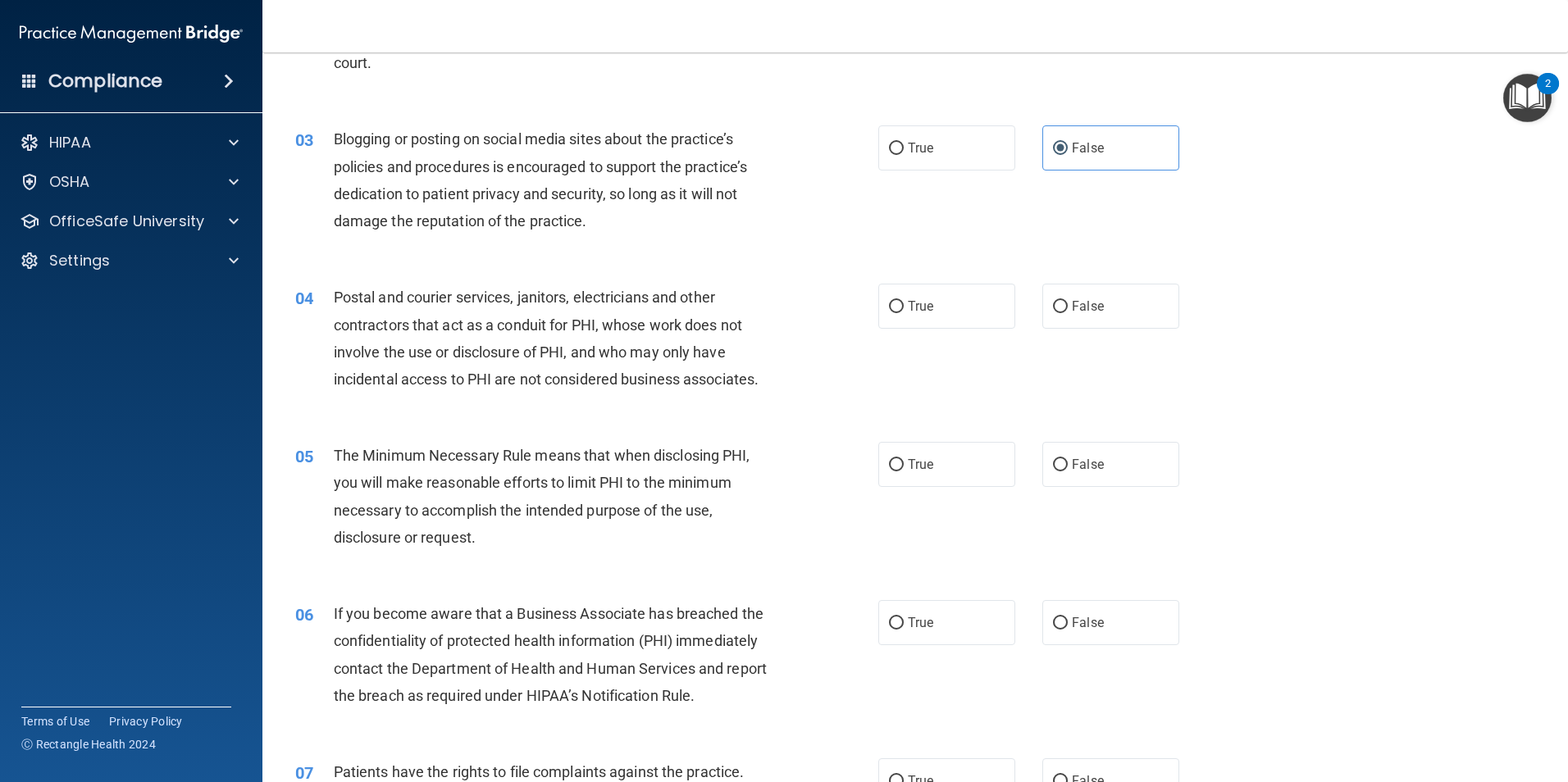
scroll to position [246, 0]
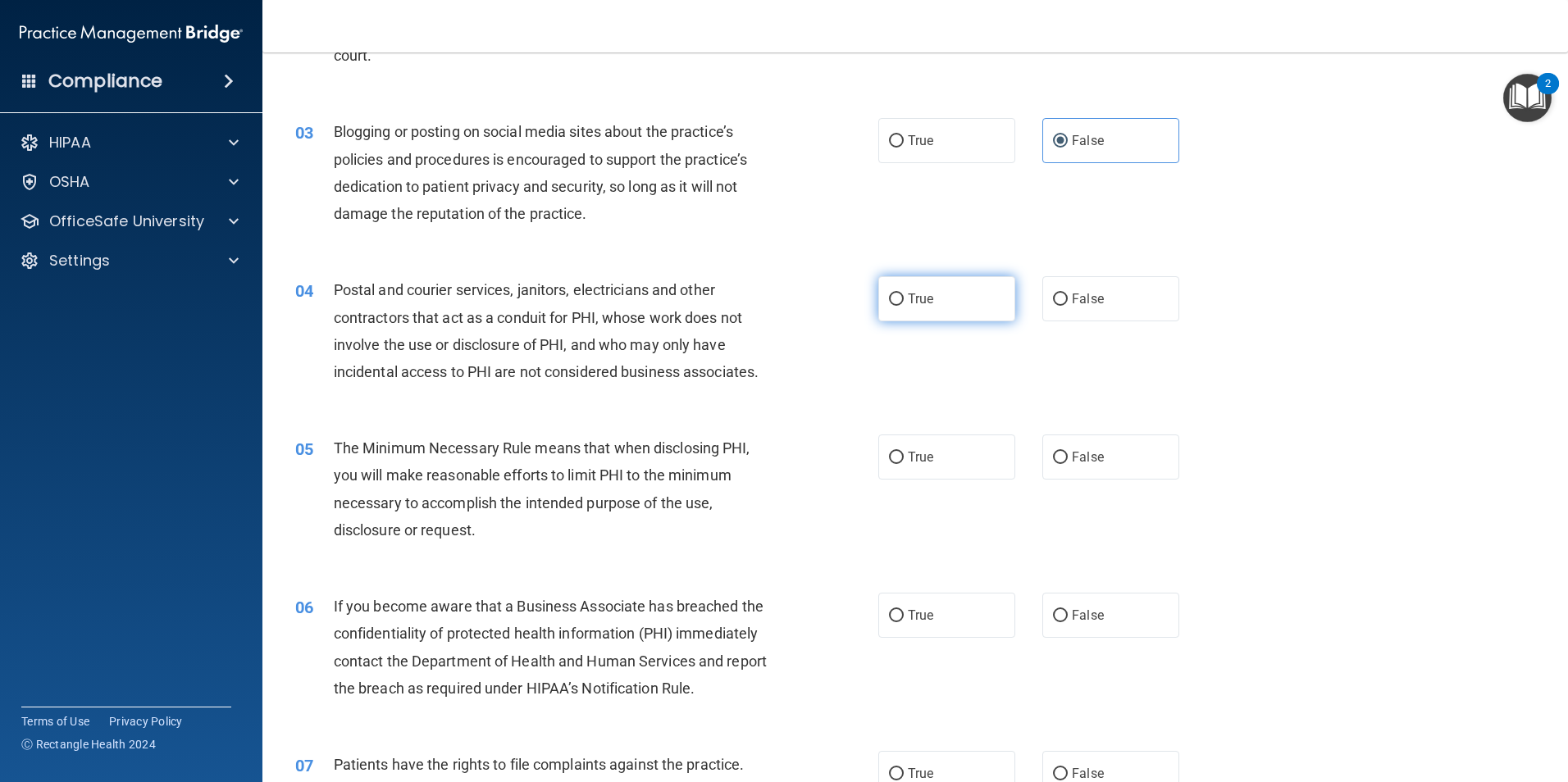
click at [979, 300] on label "True" at bounding box center [947, 299] width 137 height 45
click at [904, 300] on input "True" at bounding box center [895, 300] width 15 height 12
radio input "true"
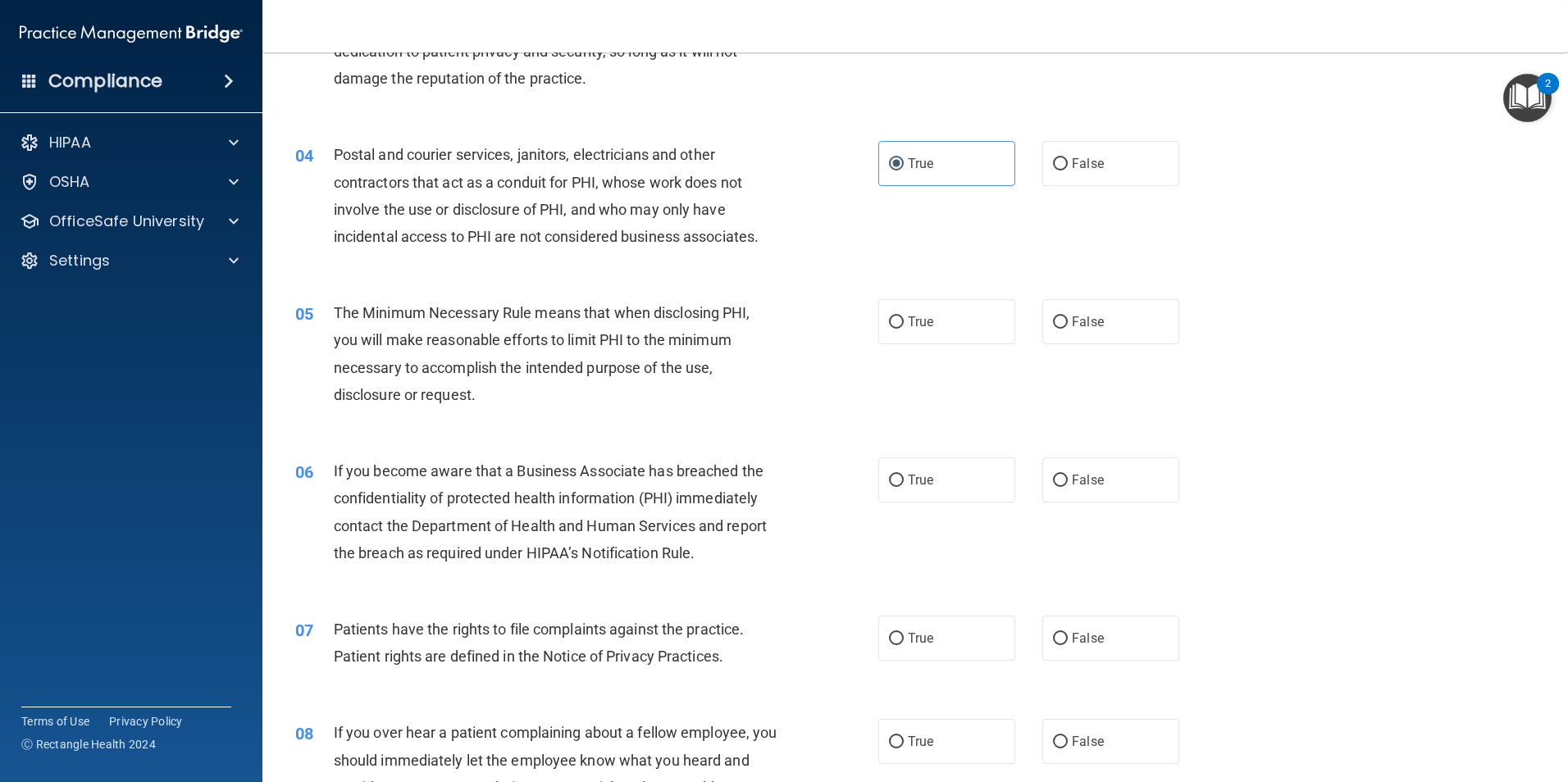
scroll to position [409, 0]
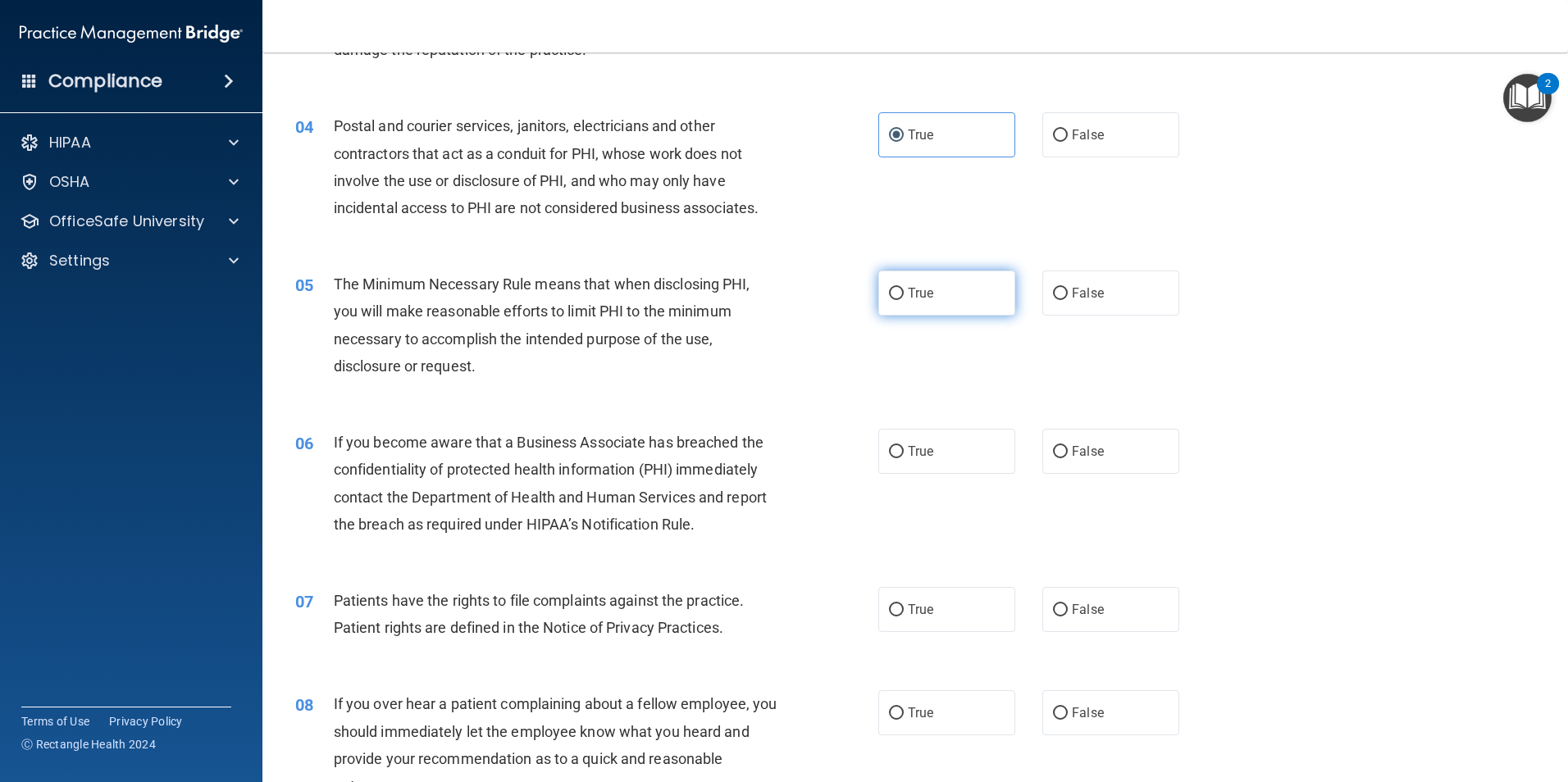
click at [927, 302] on label "True" at bounding box center [947, 293] width 137 height 45
click at [904, 300] on input "True" at bounding box center [895, 294] width 15 height 12
radio input "true"
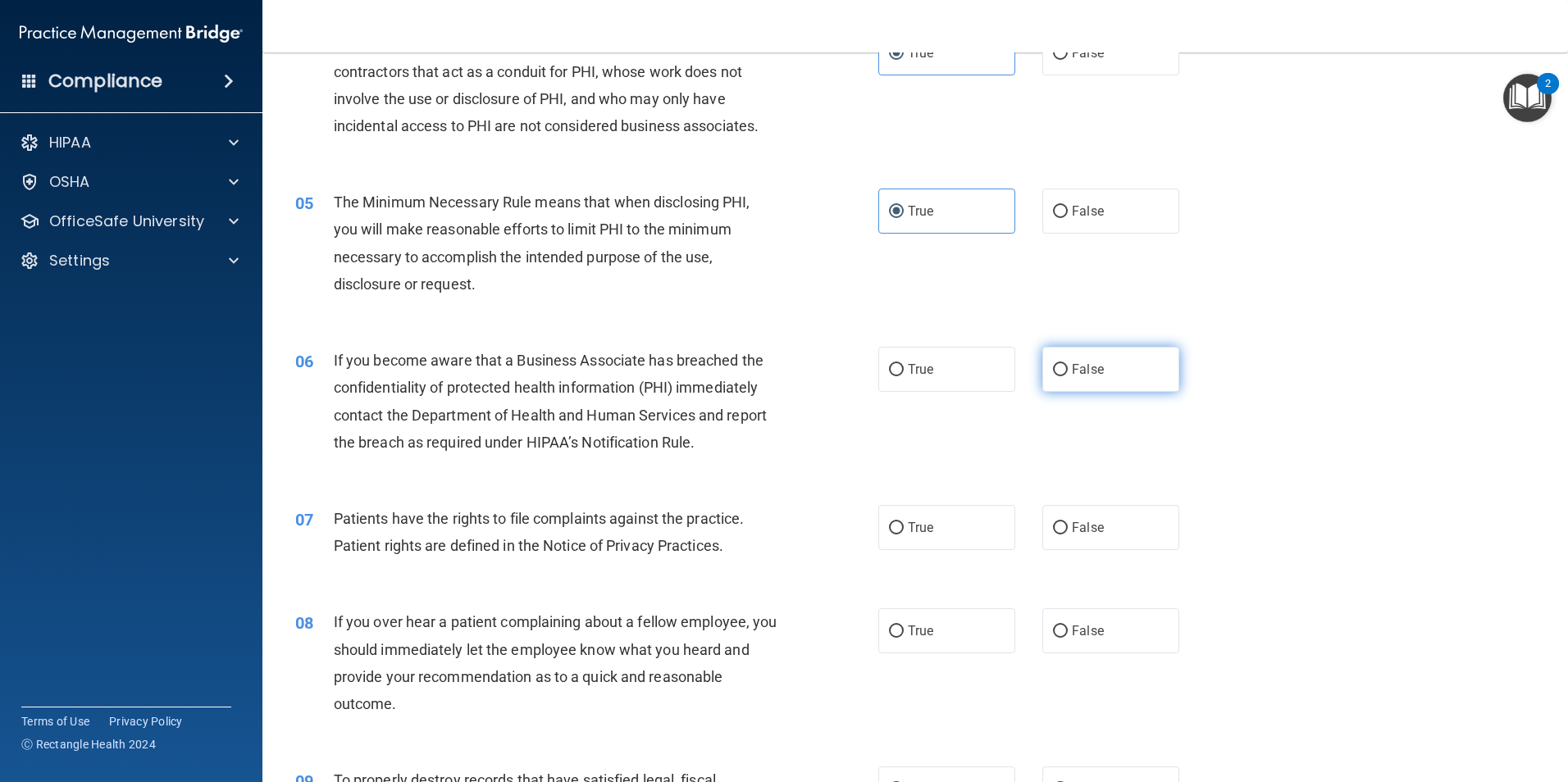
click at [1086, 367] on span "False" at bounding box center [1087, 369] width 32 height 15
click at [1068, 367] on input "False" at bounding box center [1060, 370] width 15 height 12
radio input "true"
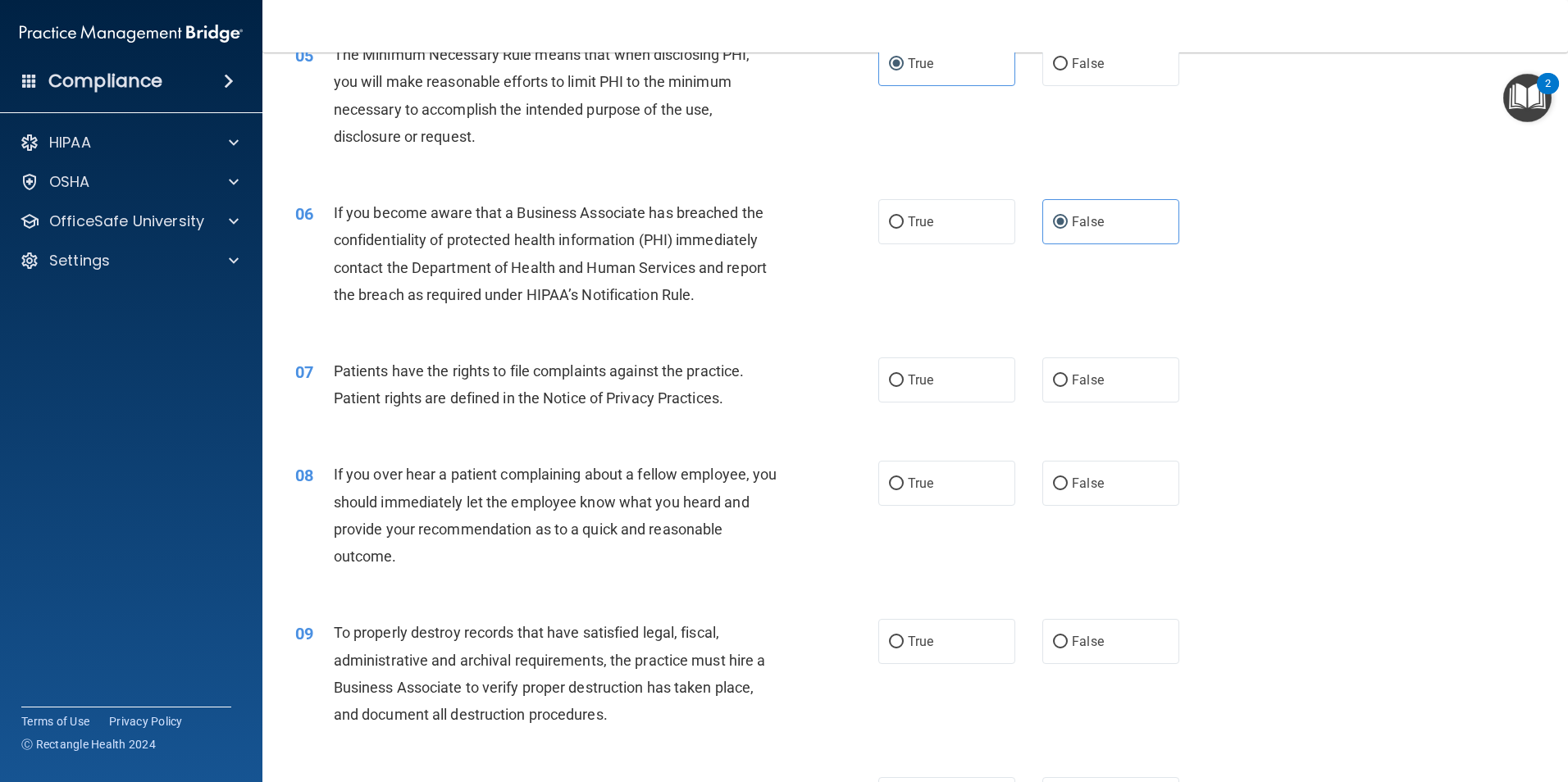
scroll to position [656, 0]
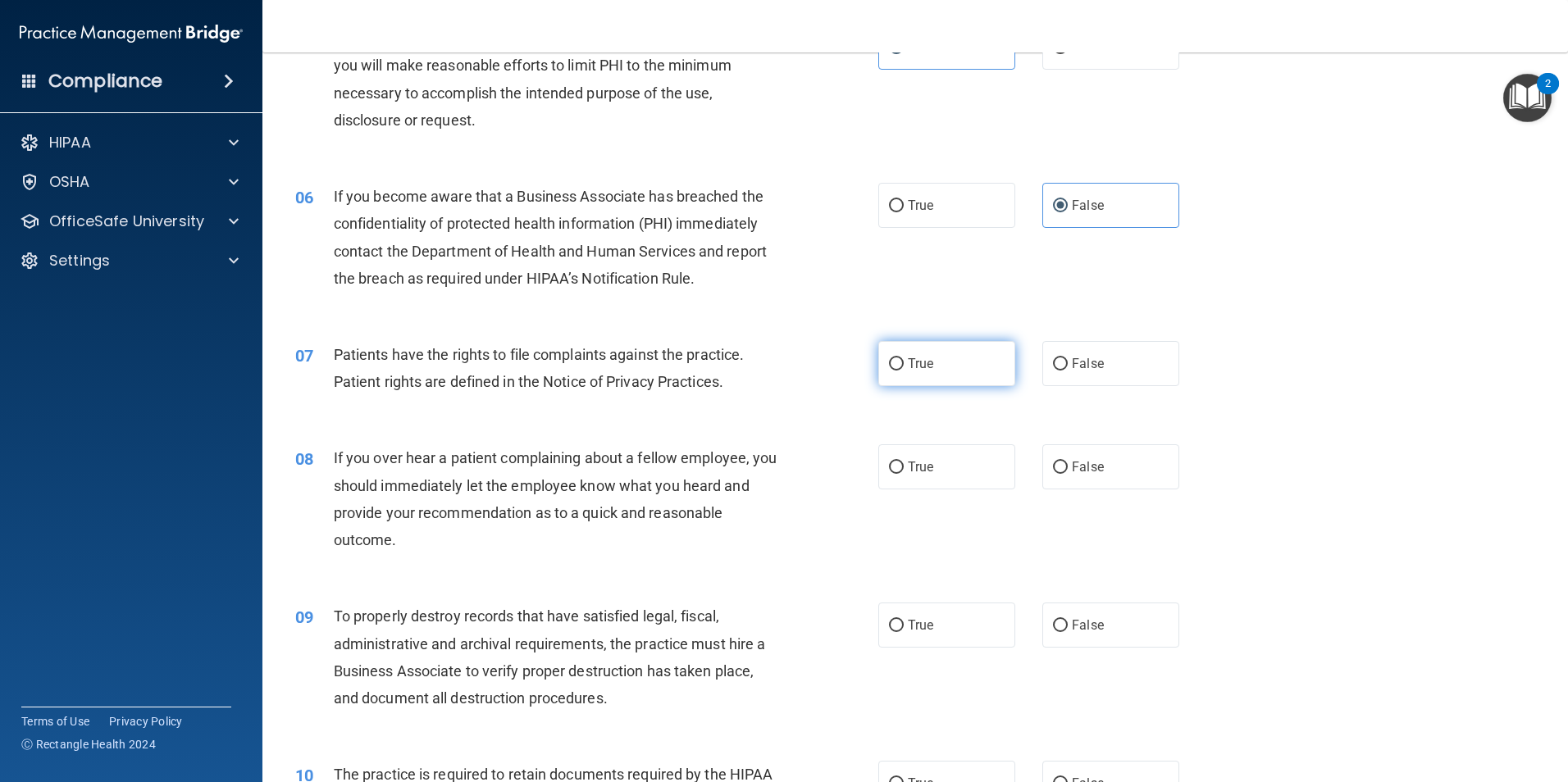
click at [914, 359] on span "True" at bounding box center [920, 363] width 26 height 15
click at [904, 359] on input "True" at bounding box center [895, 364] width 15 height 12
radio input "true"
click at [910, 469] on span "True" at bounding box center [920, 467] width 26 height 15
click at [904, 469] on input "True" at bounding box center [895, 468] width 15 height 12
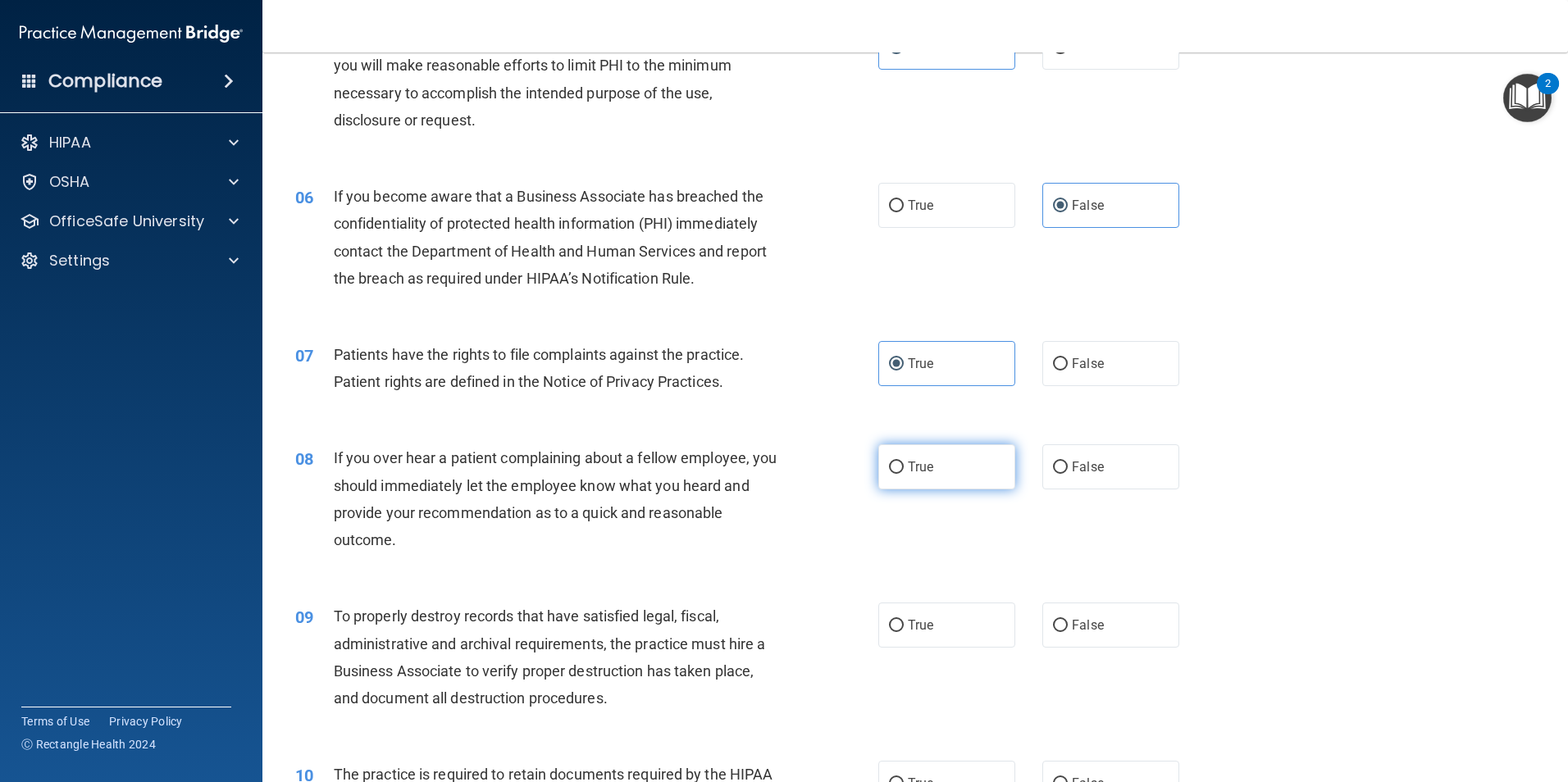
radio input "true"
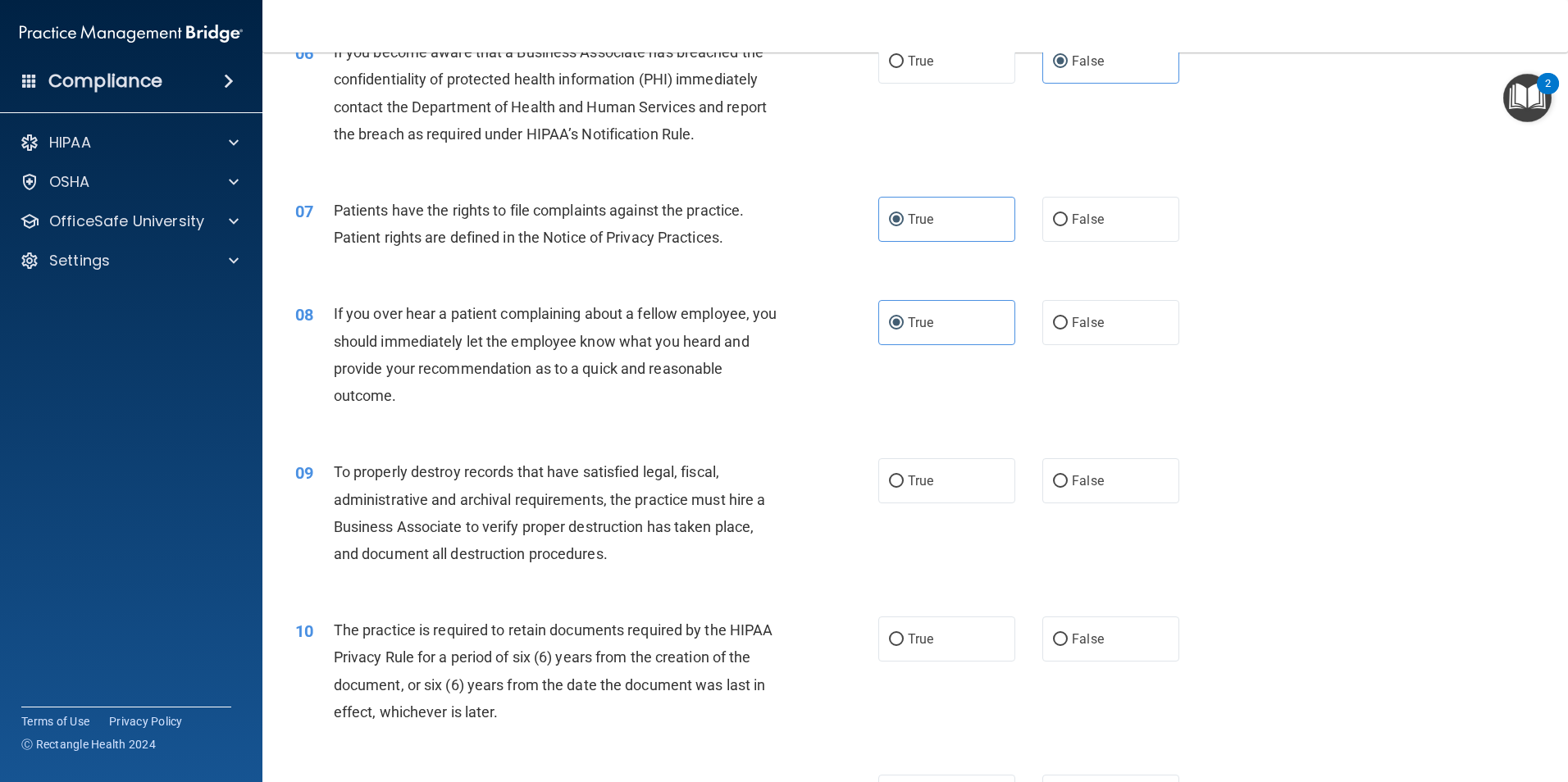
scroll to position [820, 0]
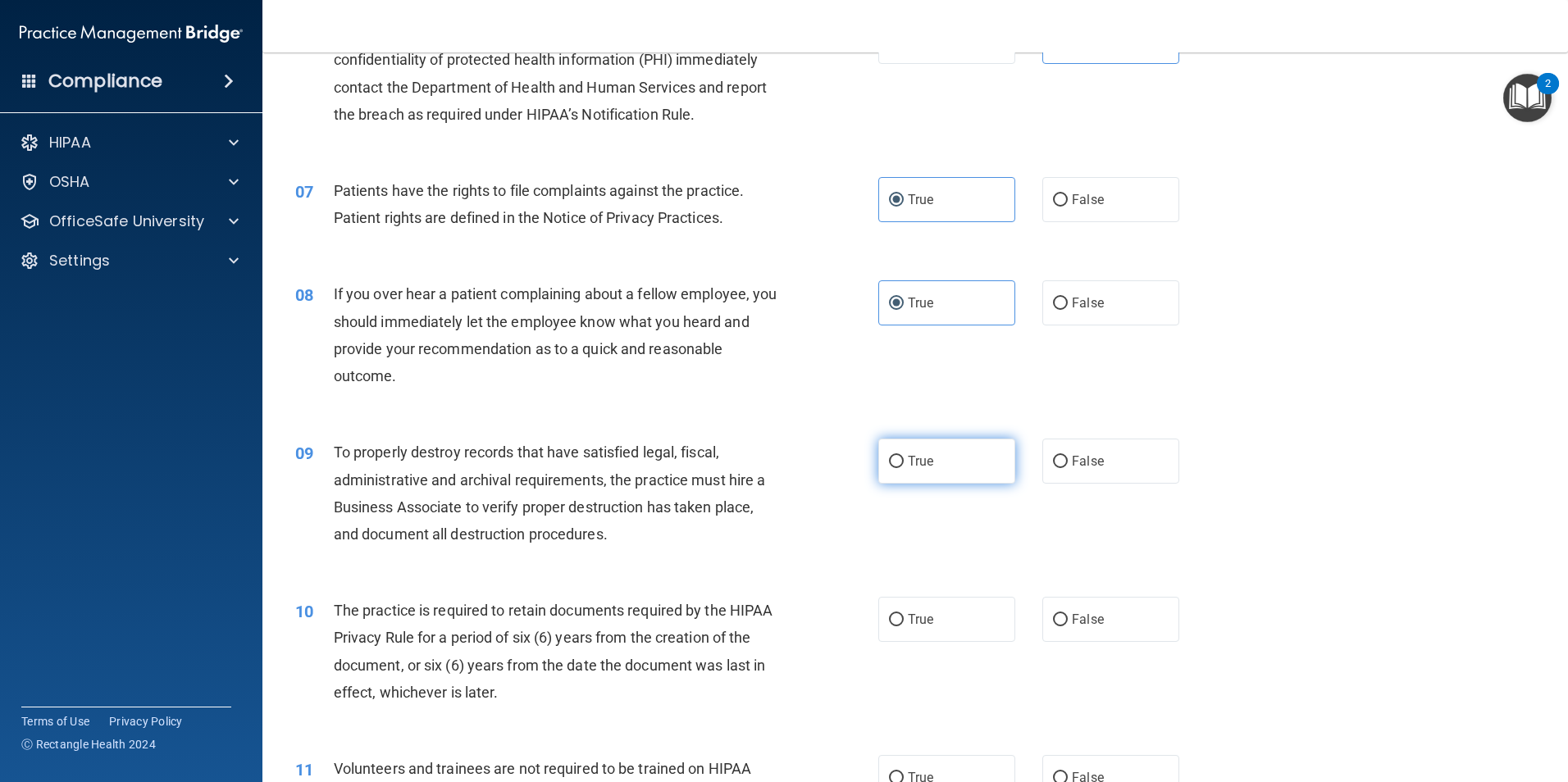
click at [907, 466] on span "True" at bounding box center [920, 461] width 26 height 15
click at [904, 466] on input "True" at bounding box center [895, 462] width 15 height 12
radio input "true"
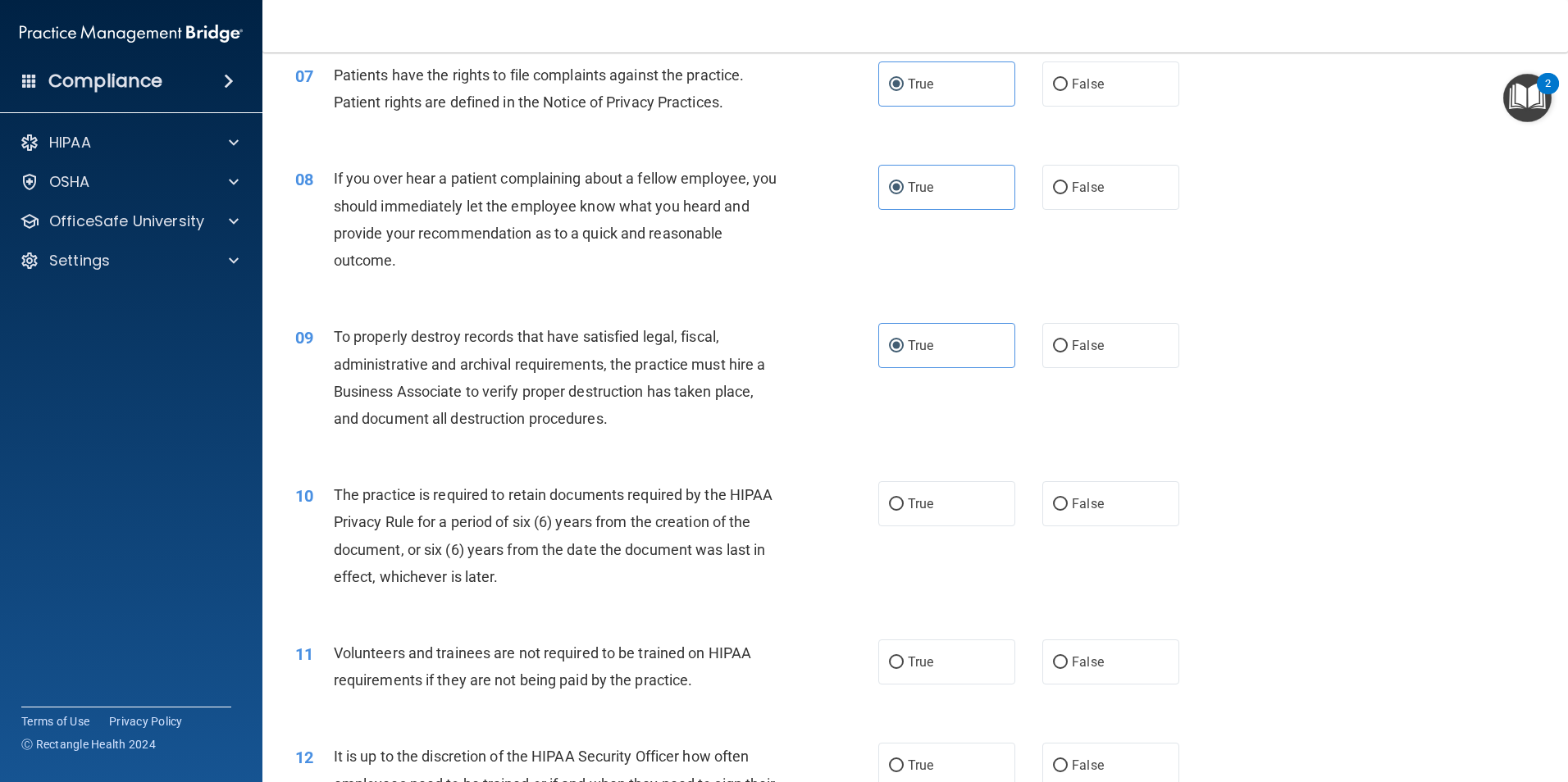
scroll to position [983, 0]
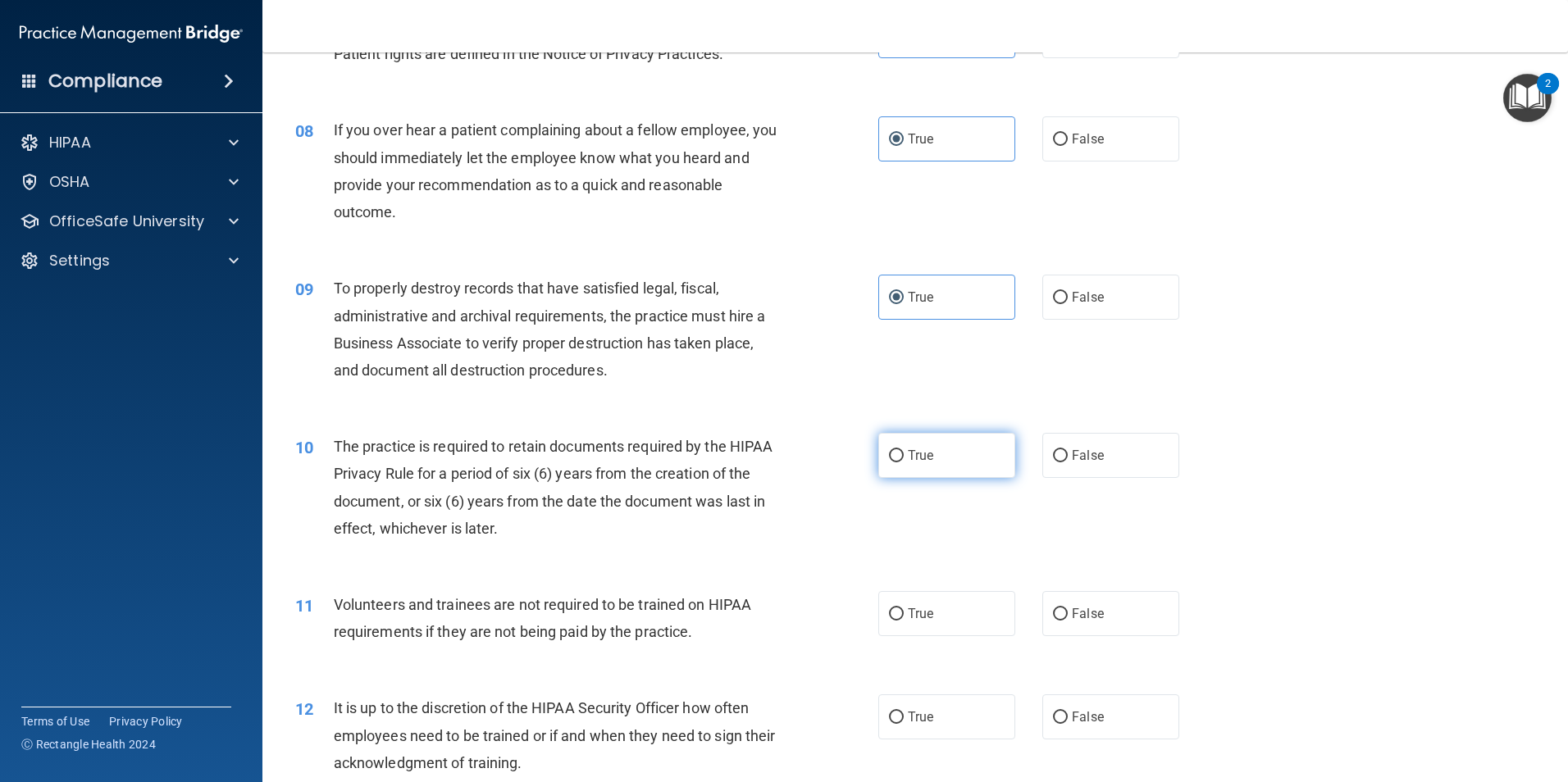
click at [947, 462] on label "True" at bounding box center [947, 455] width 137 height 45
click at [904, 462] on input "True" at bounding box center [895, 456] width 15 height 12
radio input "true"
click at [953, 606] on label "True" at bounding box center [947, 613] width 137 height 45
click at [904, 608] on input "True" at bounding box center [895, 614] width 15 height 12
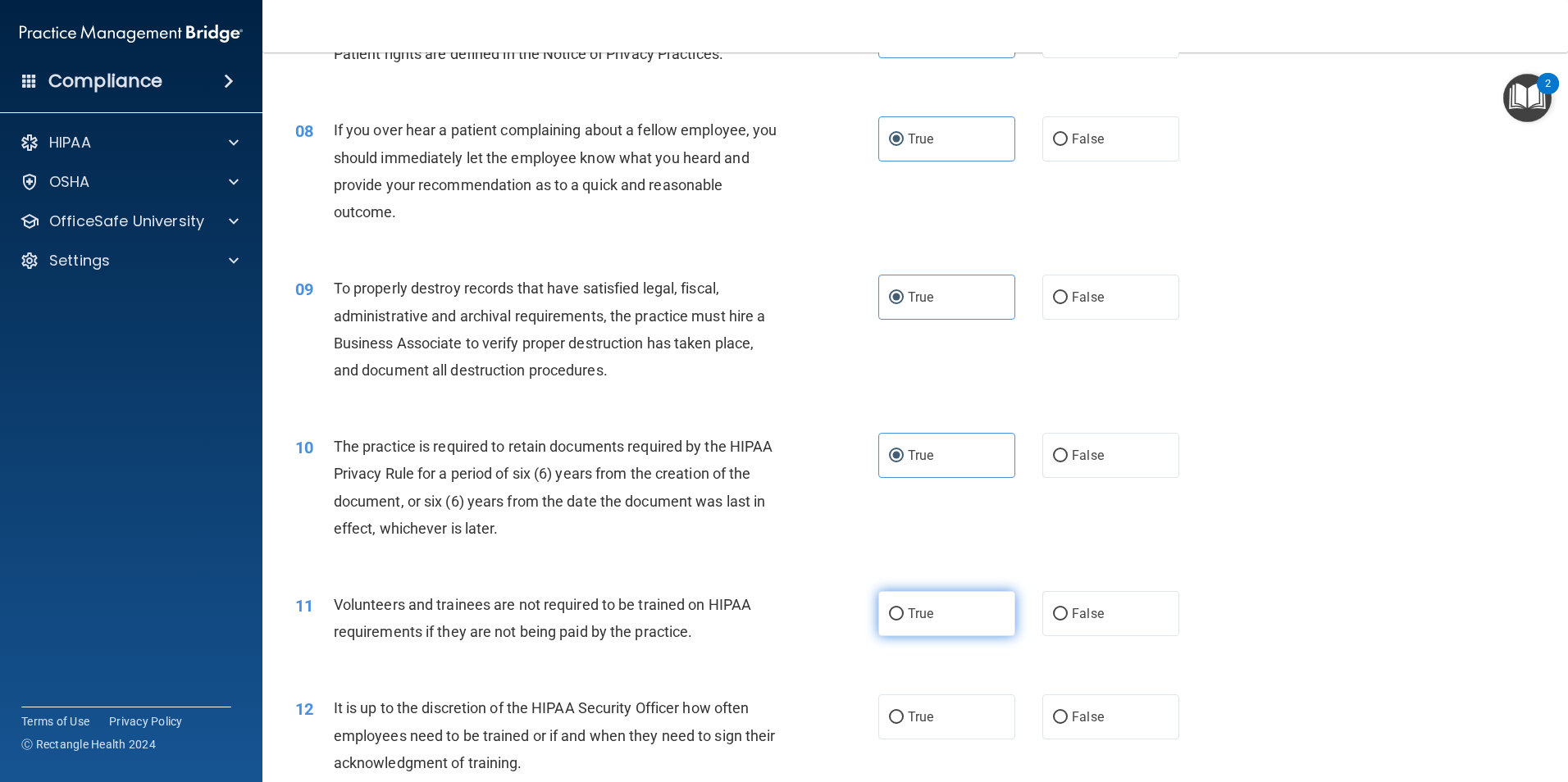
radio input "true"
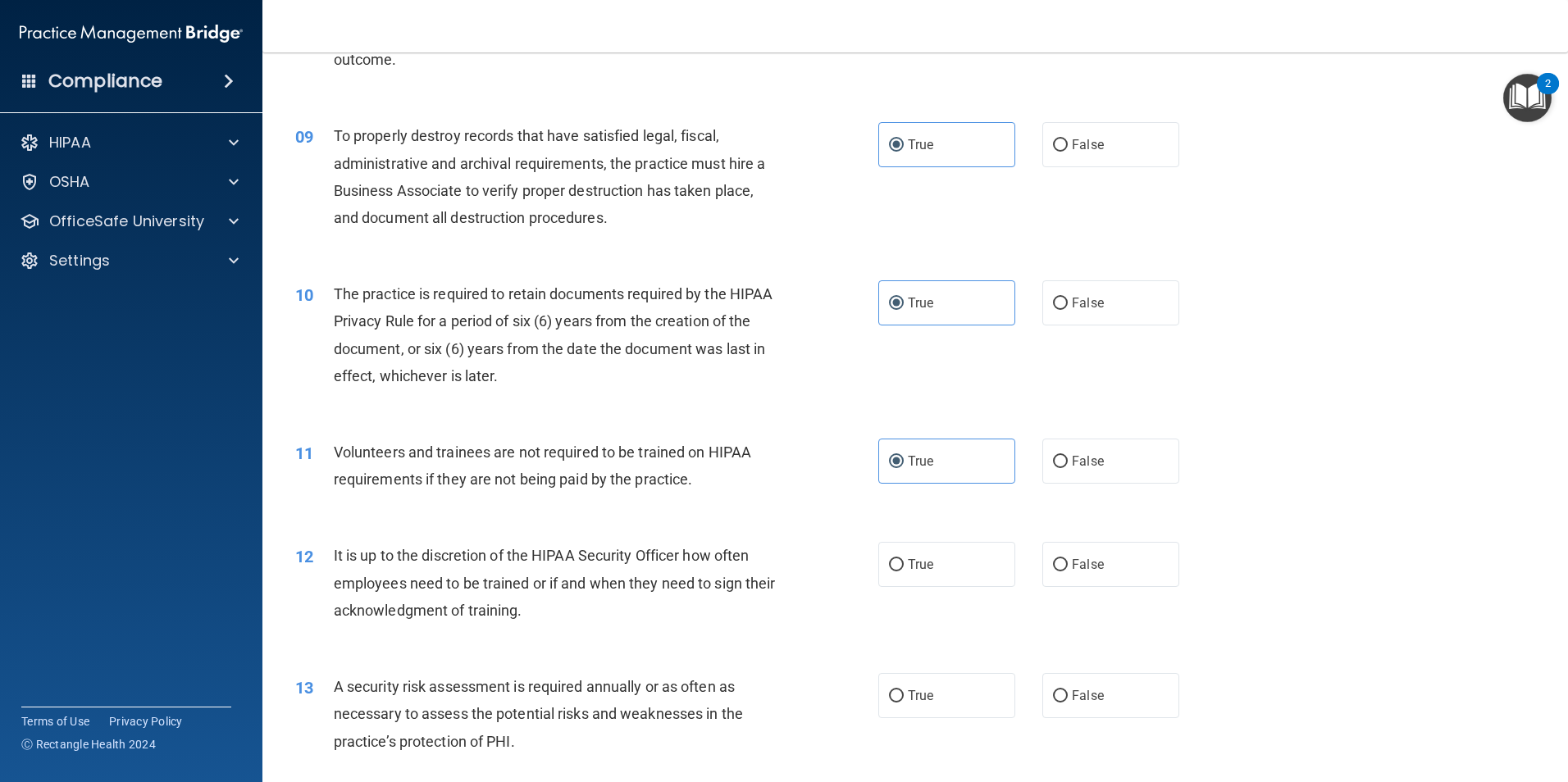
scroll to position [1148, 0]
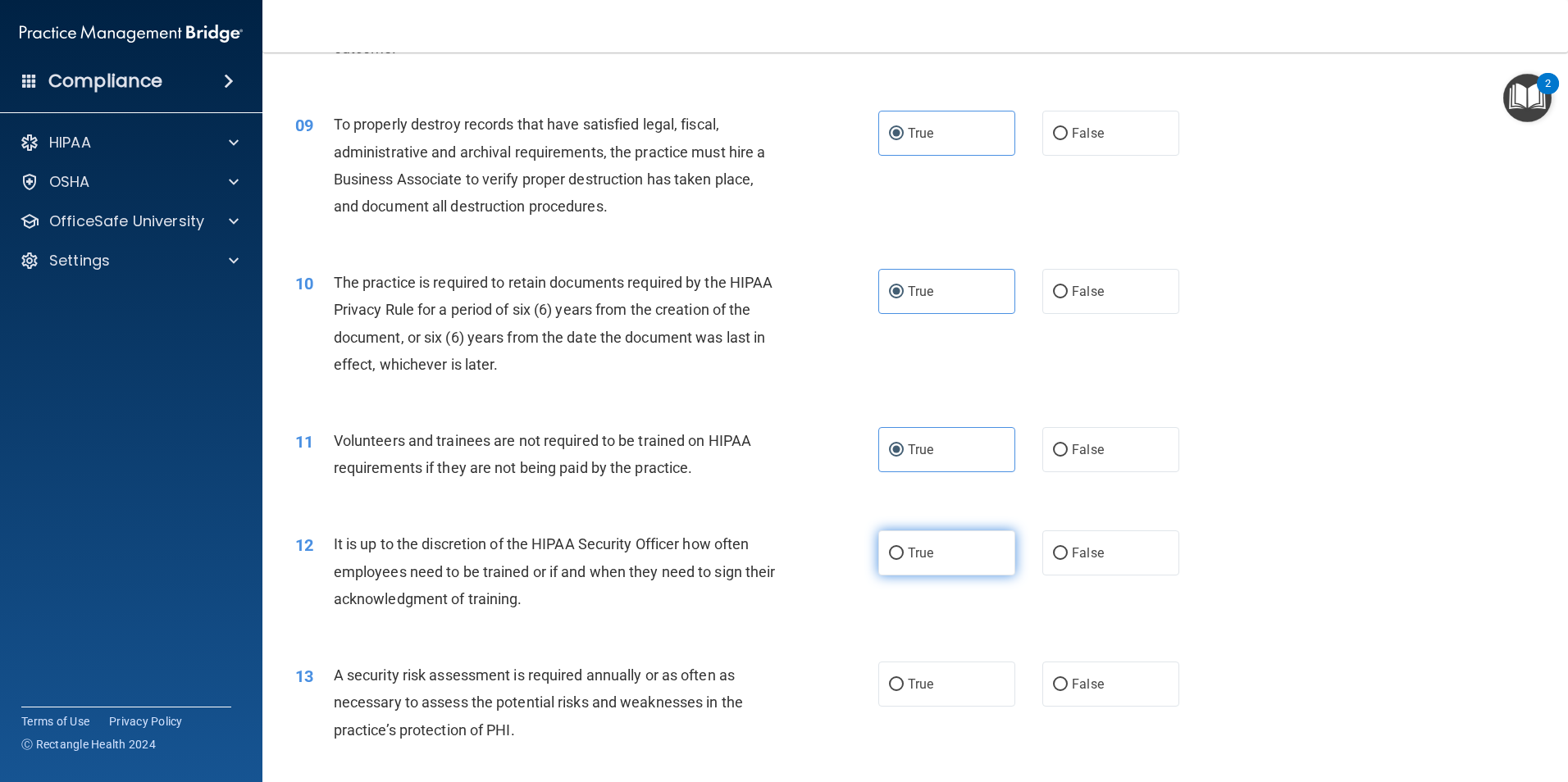
click at [940, 556] on label "True" at bounding box center [947, 552] width 137 height 45
click at [904, 556] on input "True" at bounding box center [895, 553] width 15 height 12
radio input "true"
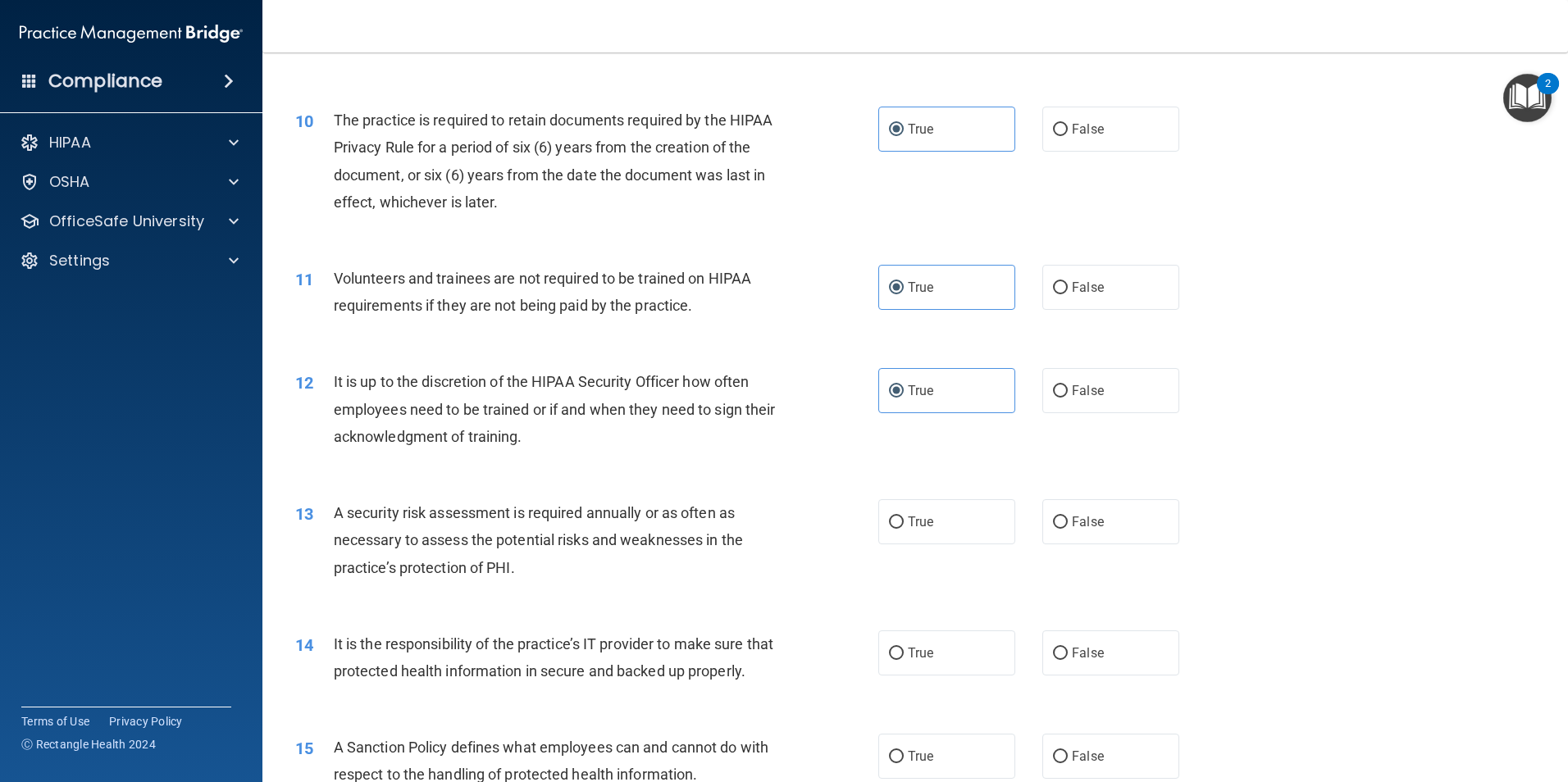
scroll to position [1311, 0]
click at [985, 516] on label "True" at bounding box center [947, 520] width 137 height 45
click at [904, 516] on input "True" at bounding box center [895, 521] width 15 height 12
radio input "true"
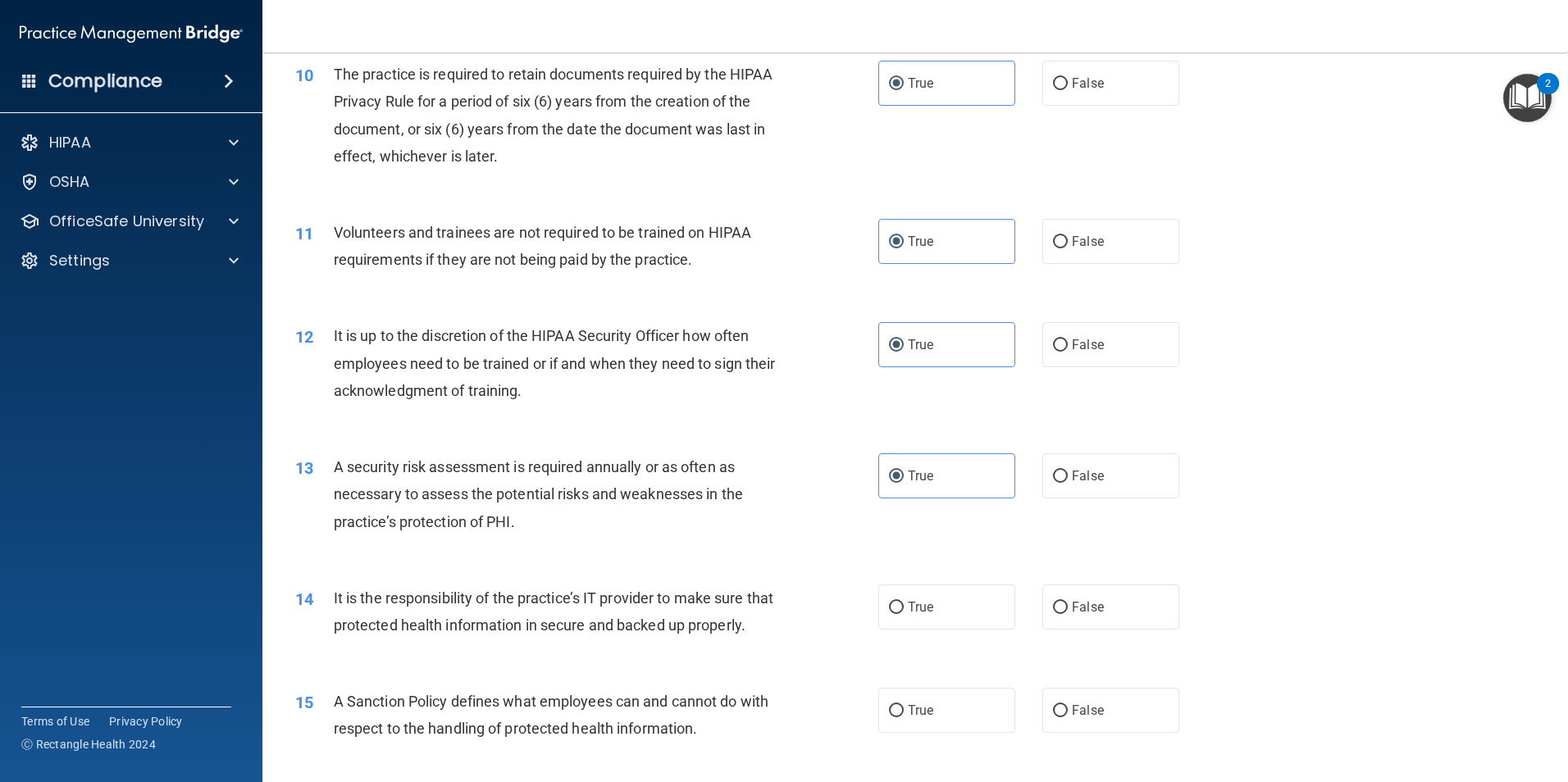
scroll to position [1394, 0]
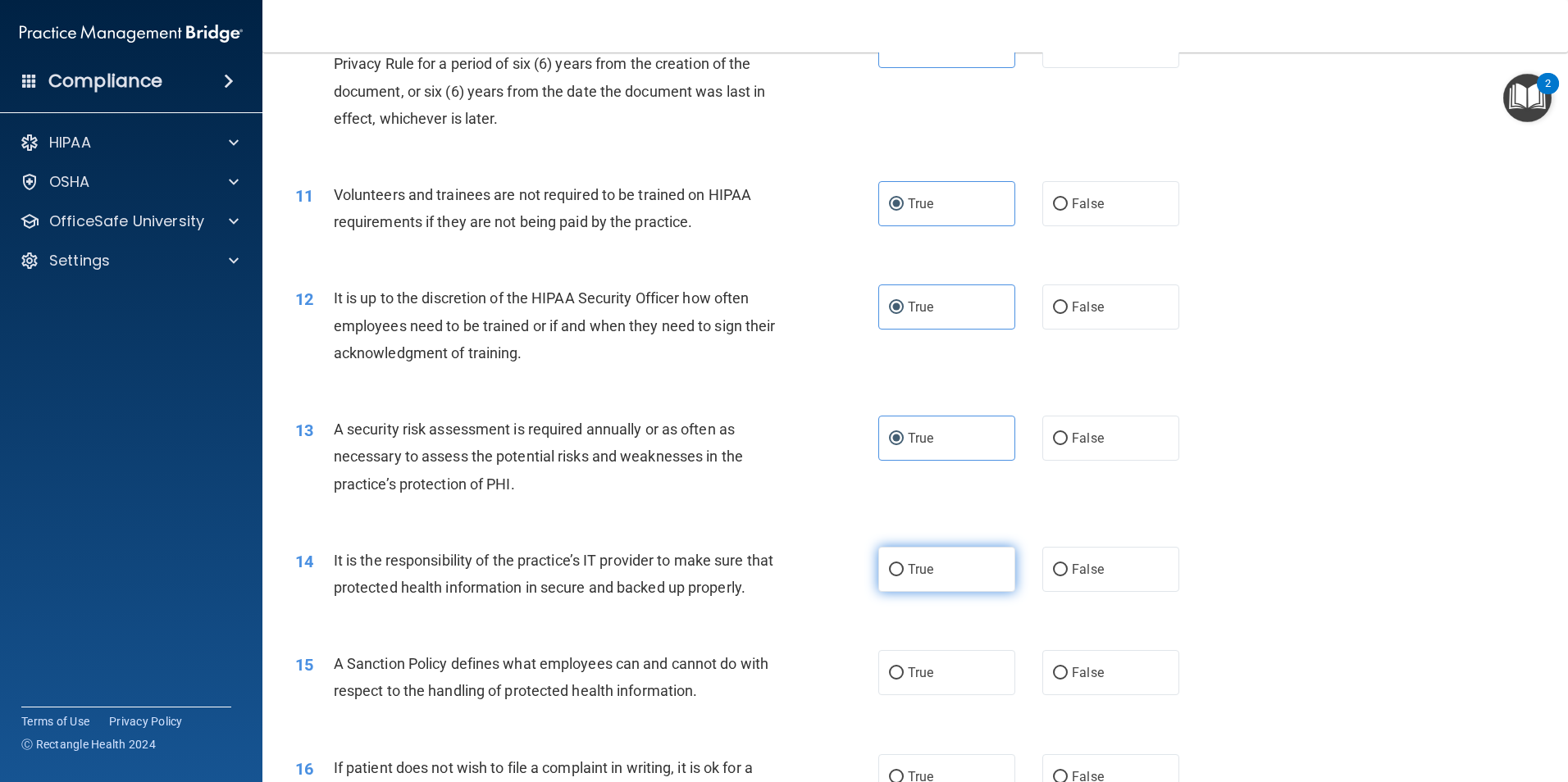
click at [915, 576] on span "True" at bounding box center [920, 570] width 26 height 15
click at [904, 576] on input "True" at bounding box center [895, 570] width 15 height 12
radio input "true"
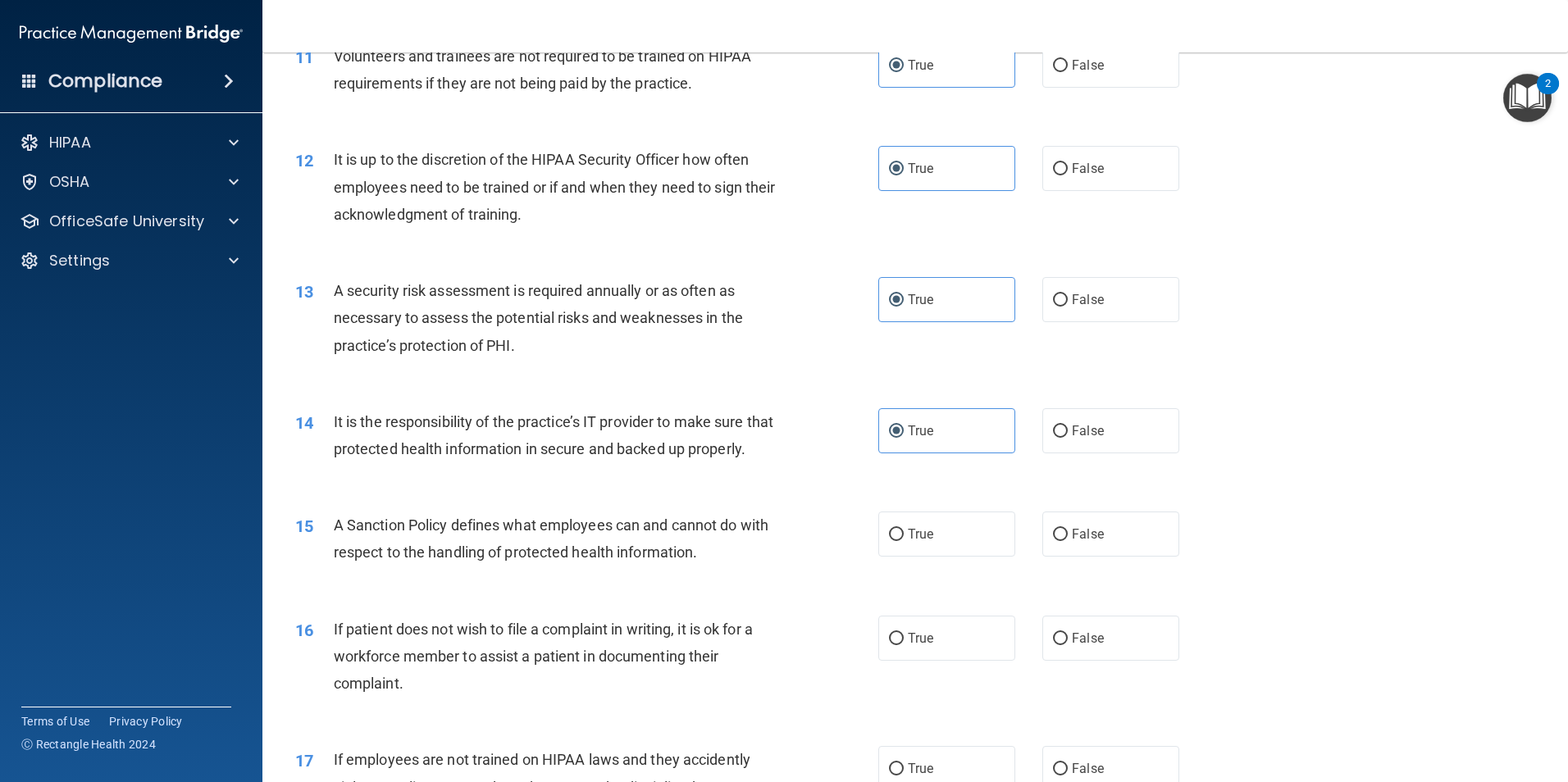
scroll to position [1557, 0]
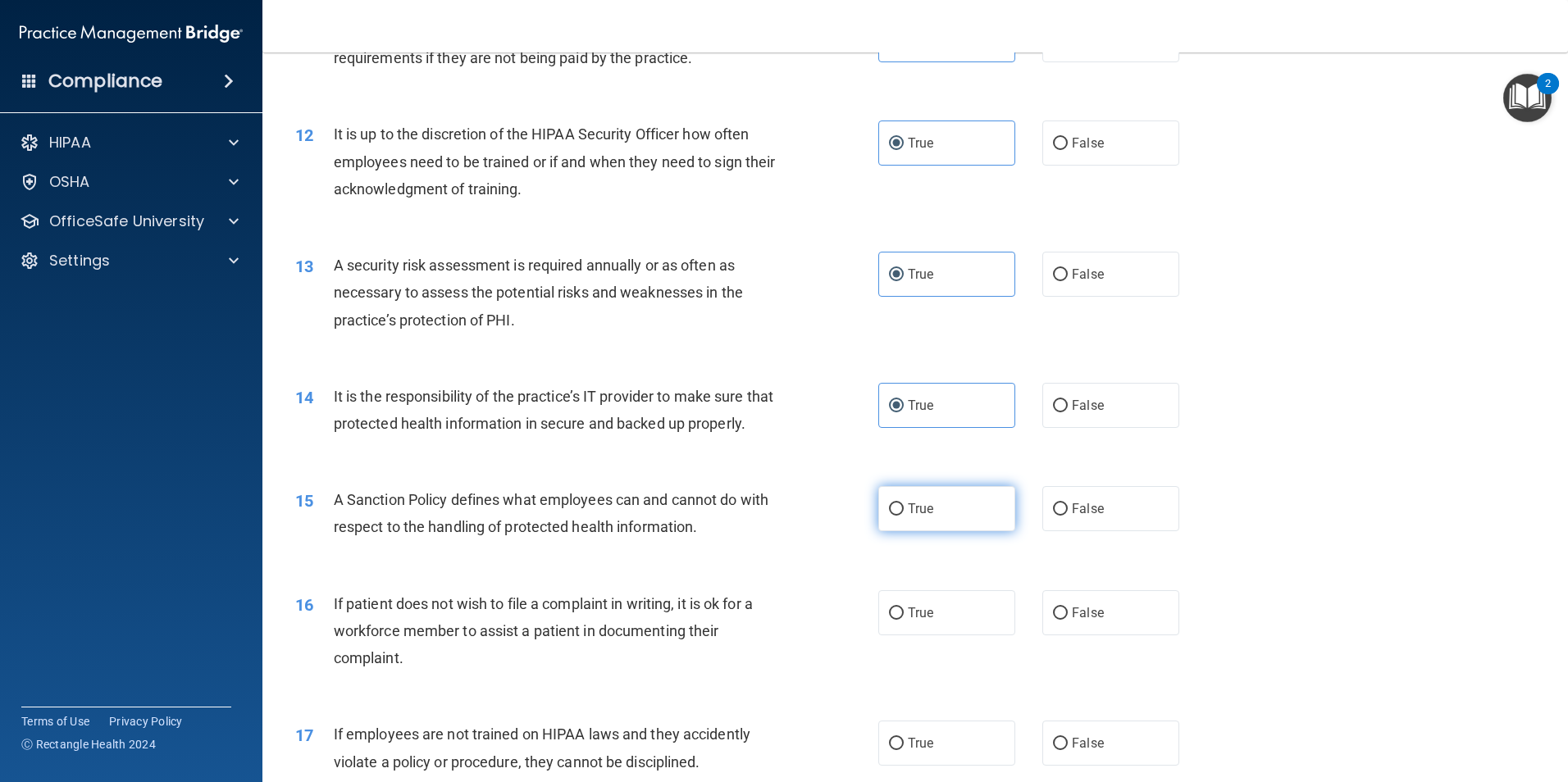
click at [980, 531] on label "True" at bounding box center [947, 508] width 137 height 45
click at [904, 516] on input "True" at bounding box center [895, 510] width 15 height 12
radio input "true"
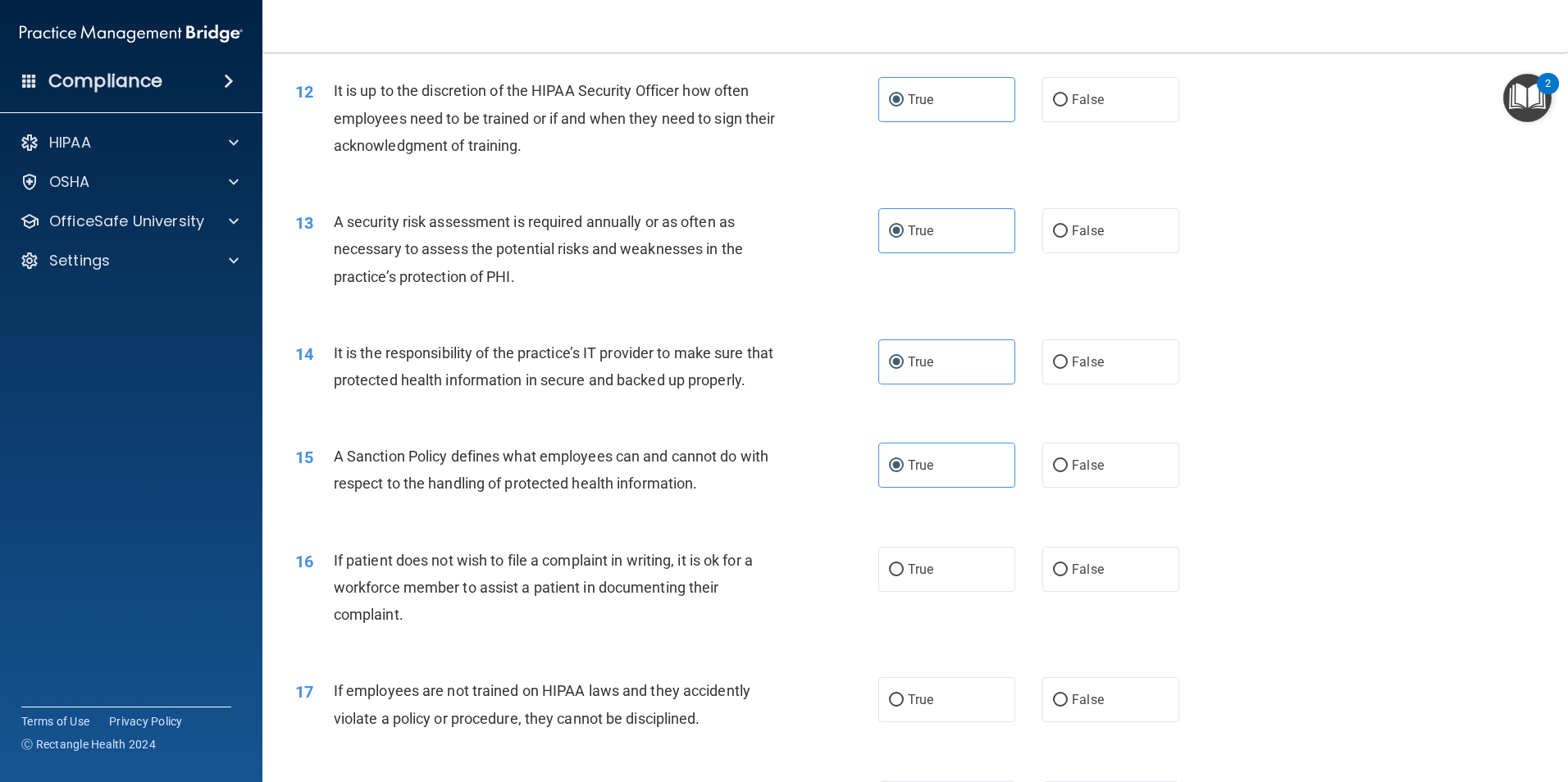
scroll to position [1639, 0]
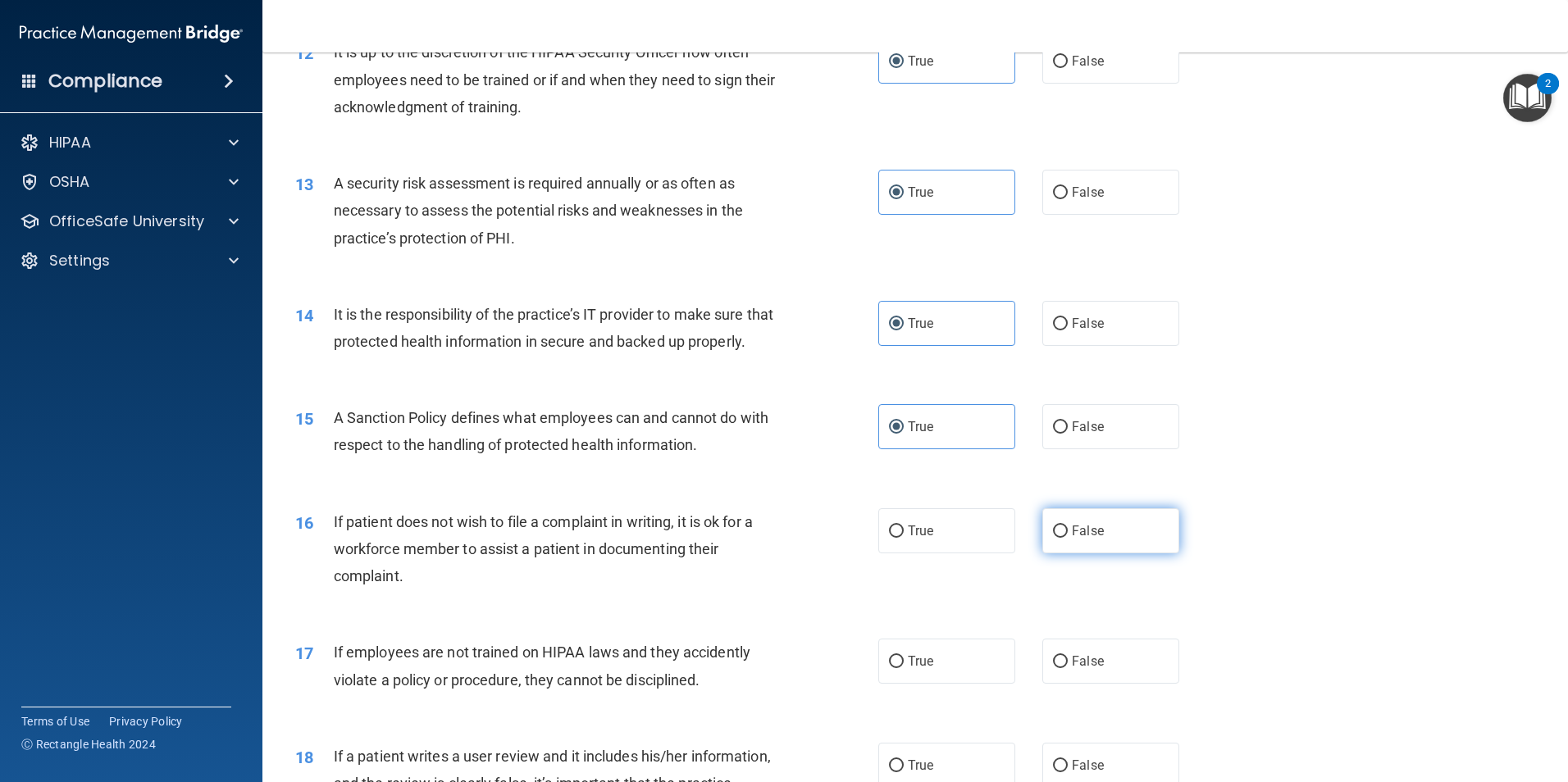
click at [1075, 539] on span "False" at bounding box center [1087, 531] width 32 height 15
click at [1068, 538] on input "False" at bounding box center [1060, 531] width 15 height 12
radio input "true"
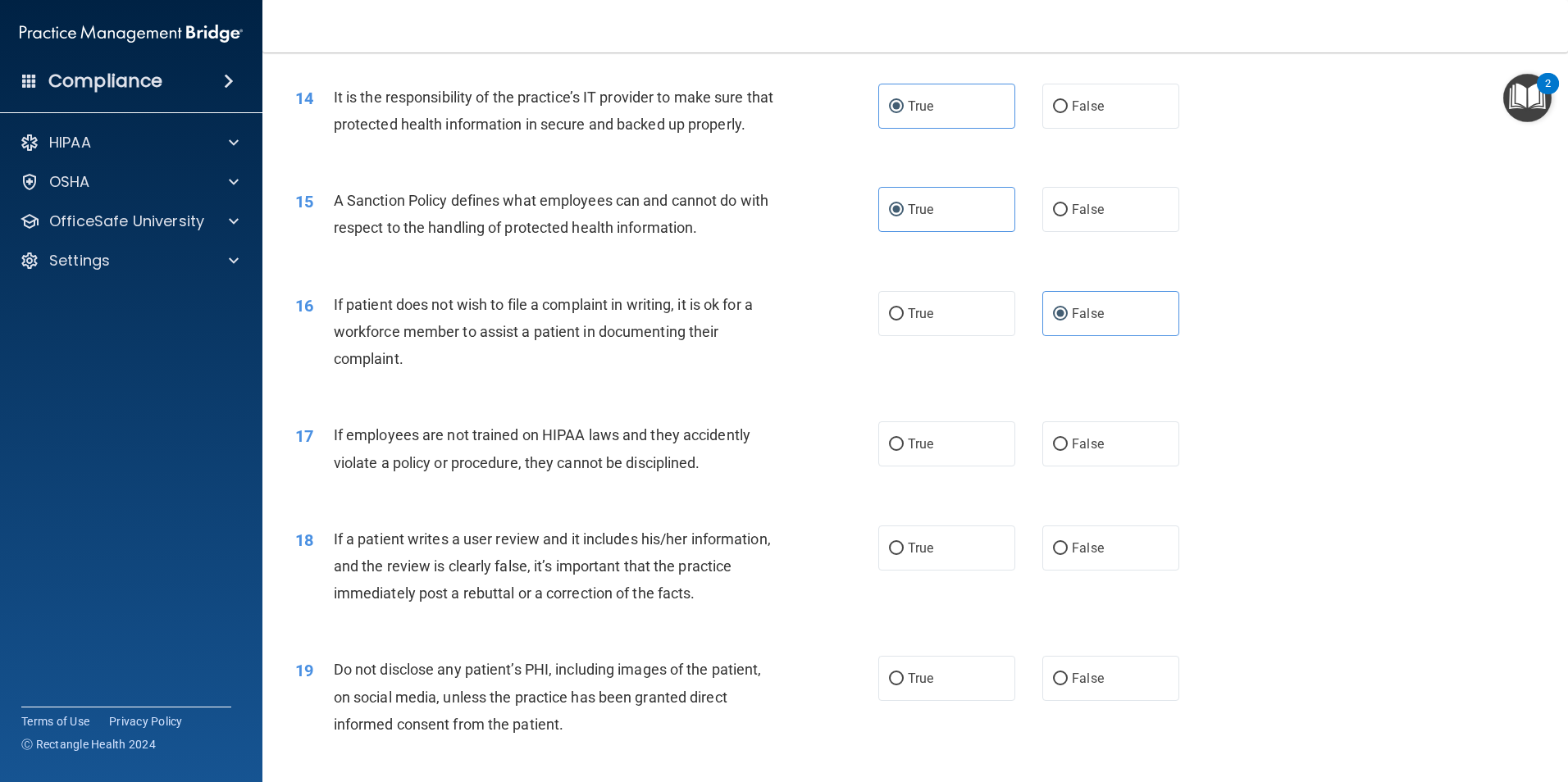
scroll to position [1885, 0]
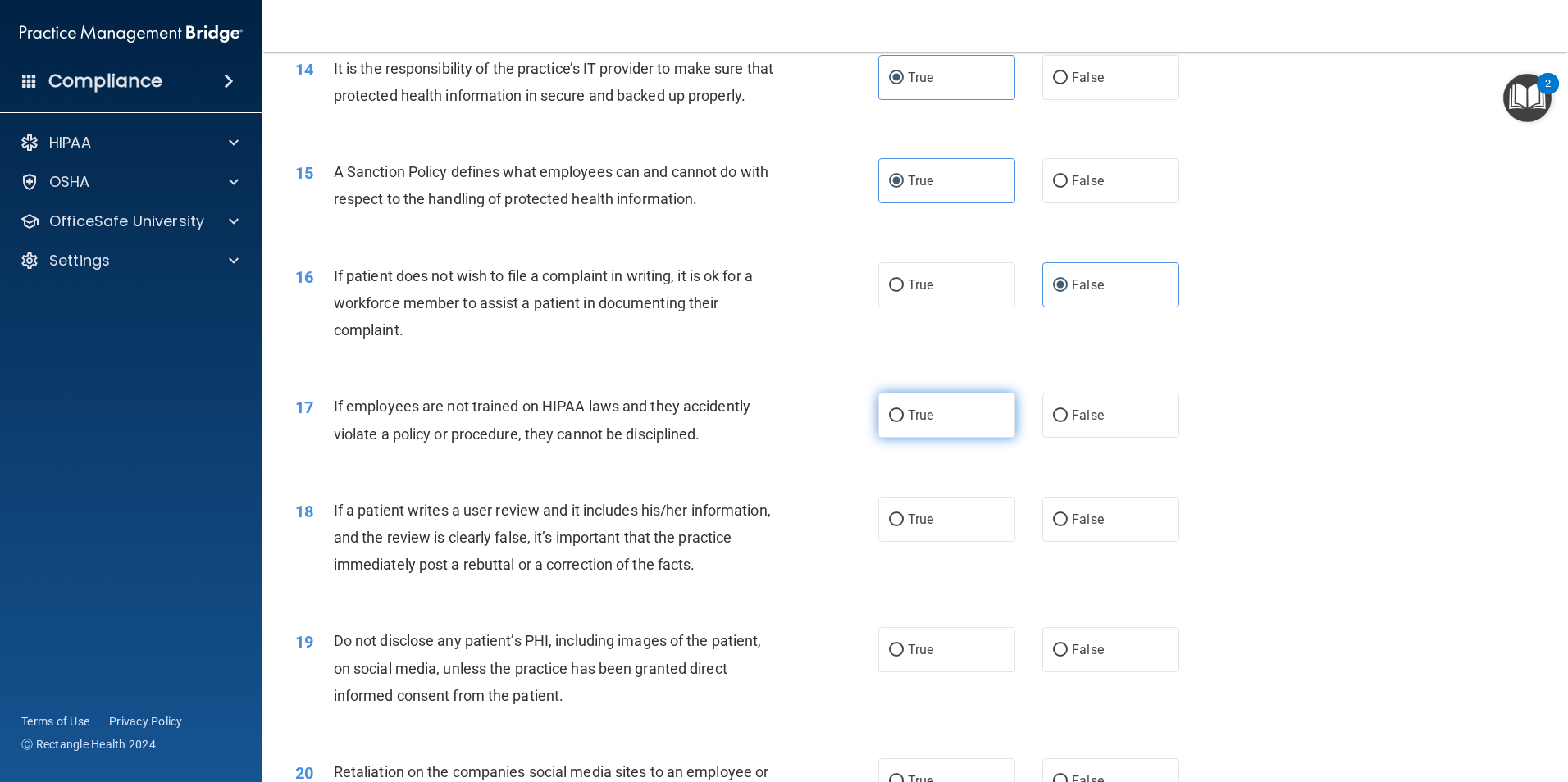
click at [992, 438] on label "True" at bounding box center [947, 415] width 137 height 45
click at [904, 422] on input "True" at bounding box center [895, 415] width 15 height 12
radio input "true"
click at [940, 542] on label "True" at bounding box center [947, 519] width 137 height 45
click at [904, 526] on input "True" at bounding box center [895, 520] width 15 height 12
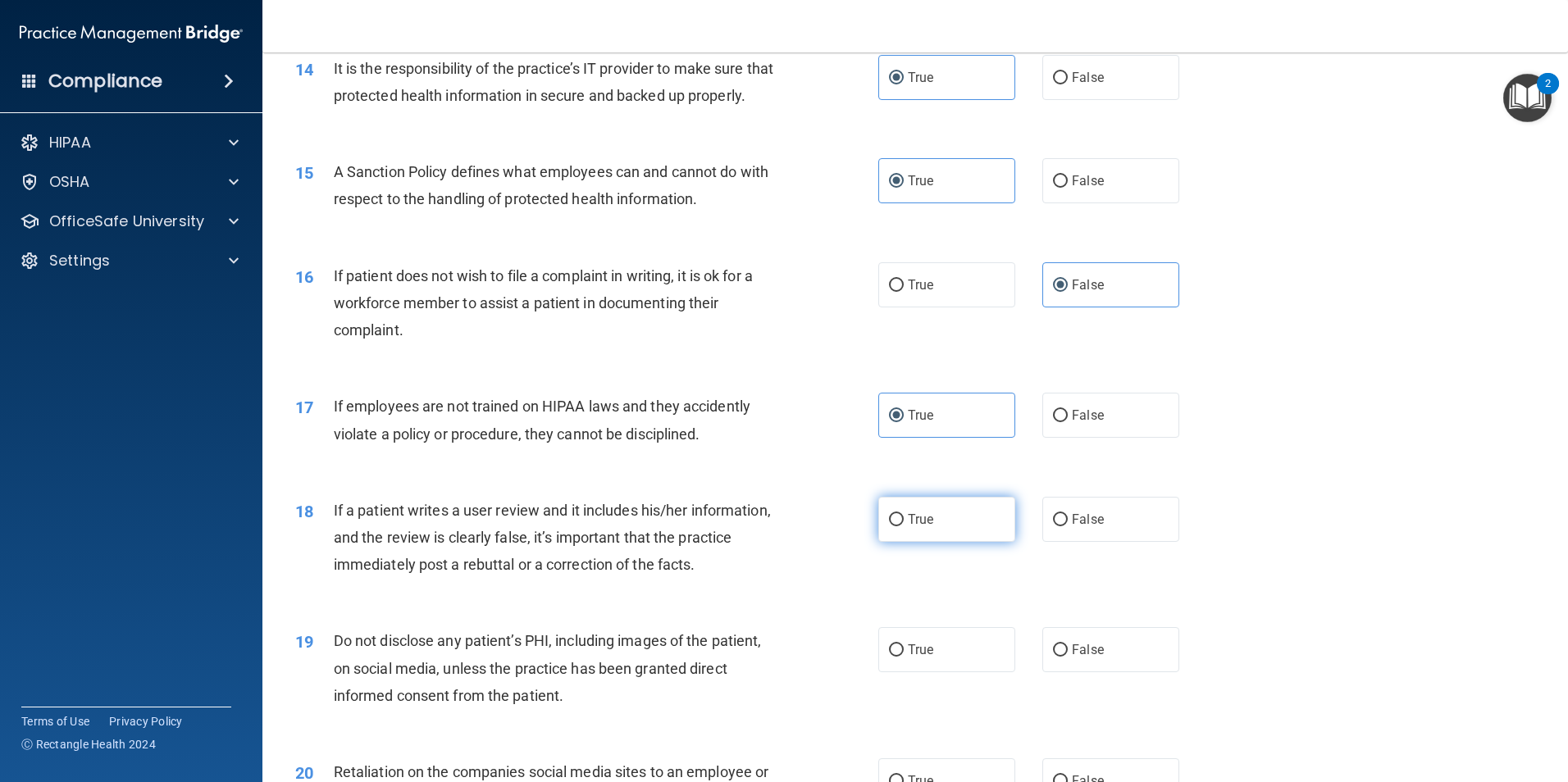
radio input "true"
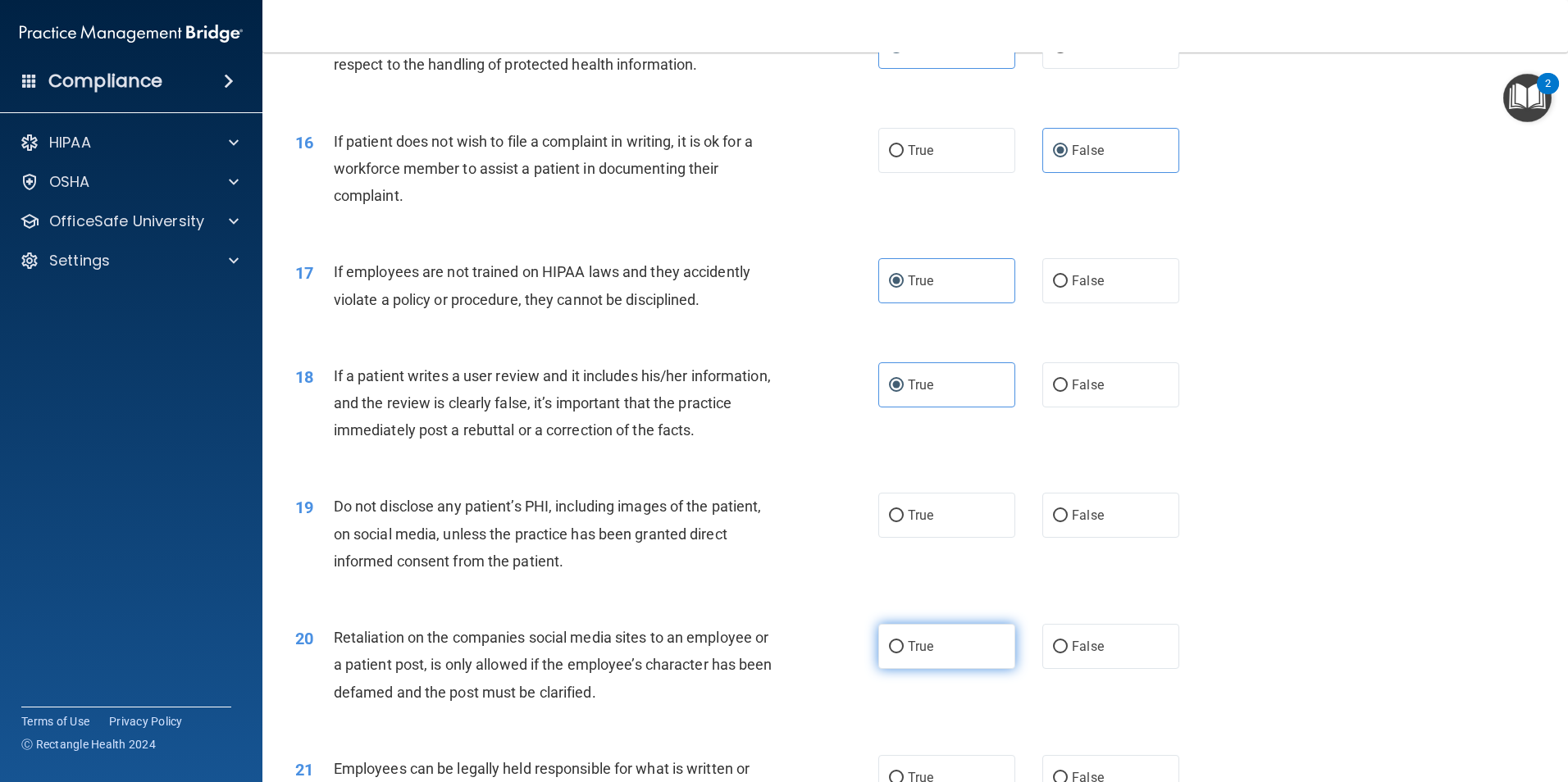
scroll to position [2049, 0]
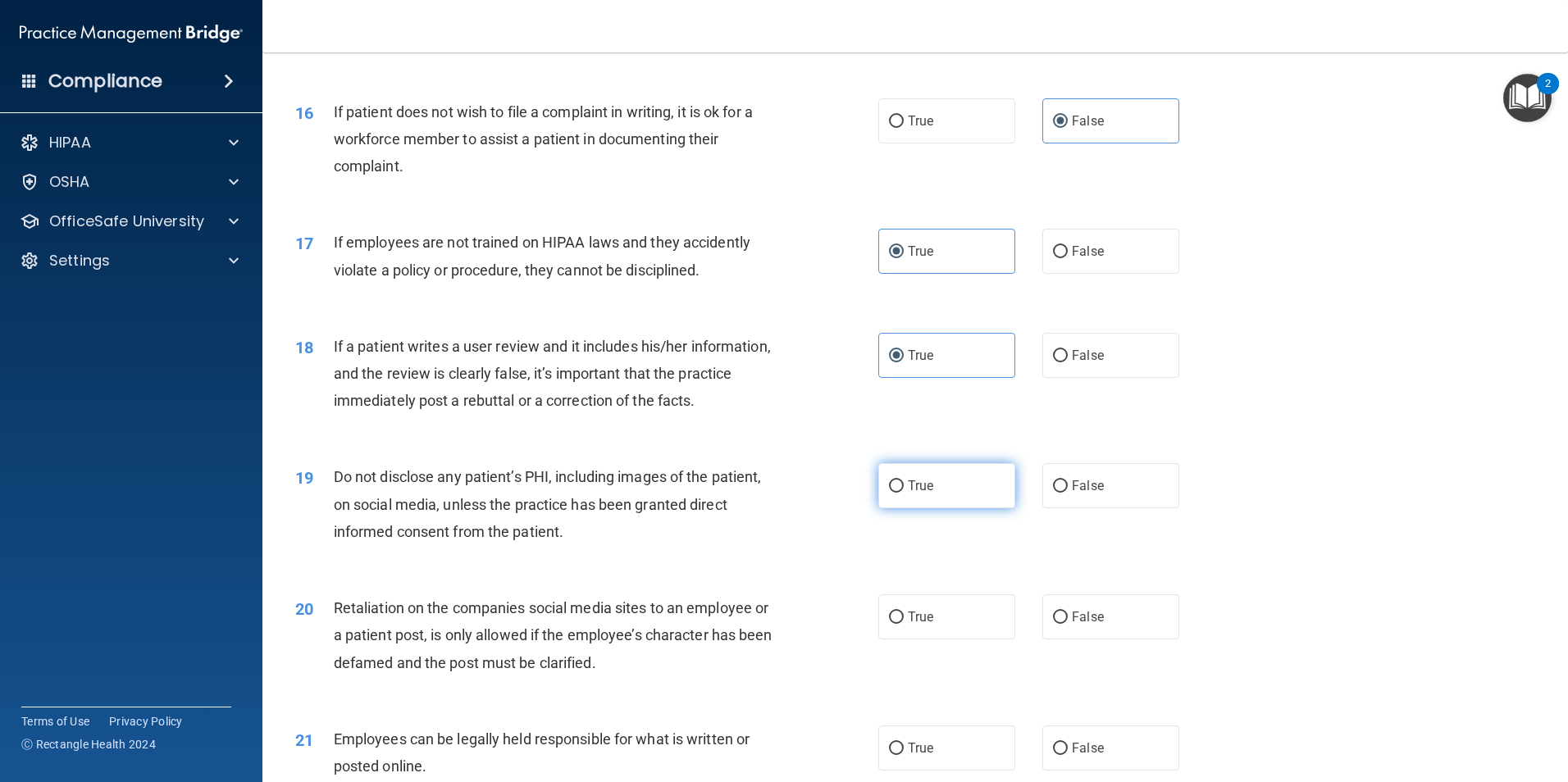
click at [947, 508] on label "True" at bounding box center [947, 486] width 137 height 45
click at [904, 492] on input "True" at bounding box center [895, 487] width 15 height 12
radio input "true"
click at [933, 639] on label "True" at bounding box center [947, 617] width 137 height 45
click at [904, 624] on input "True" at bounding box center [895, 618] width 15 height 12
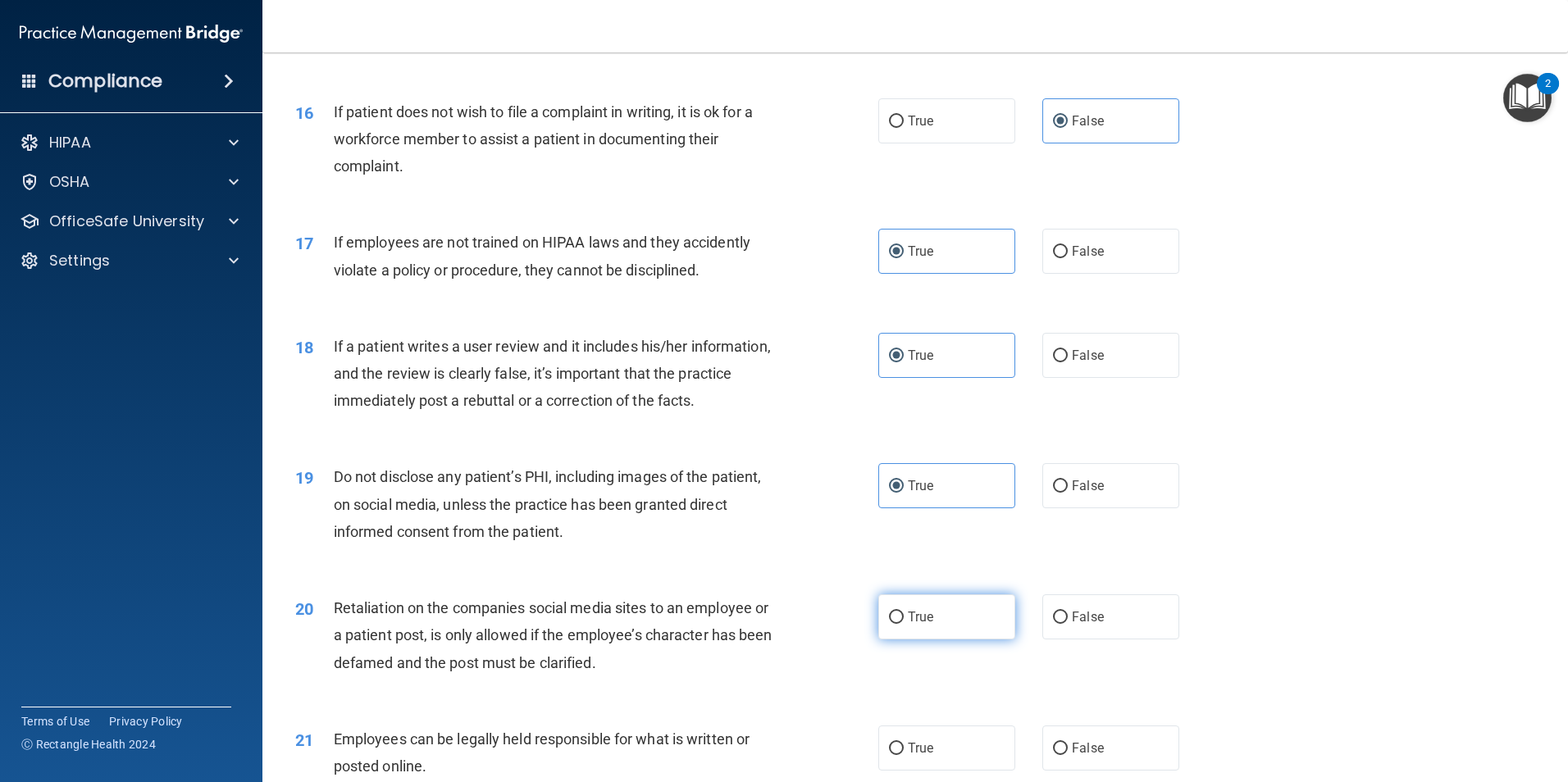
radio input "true"
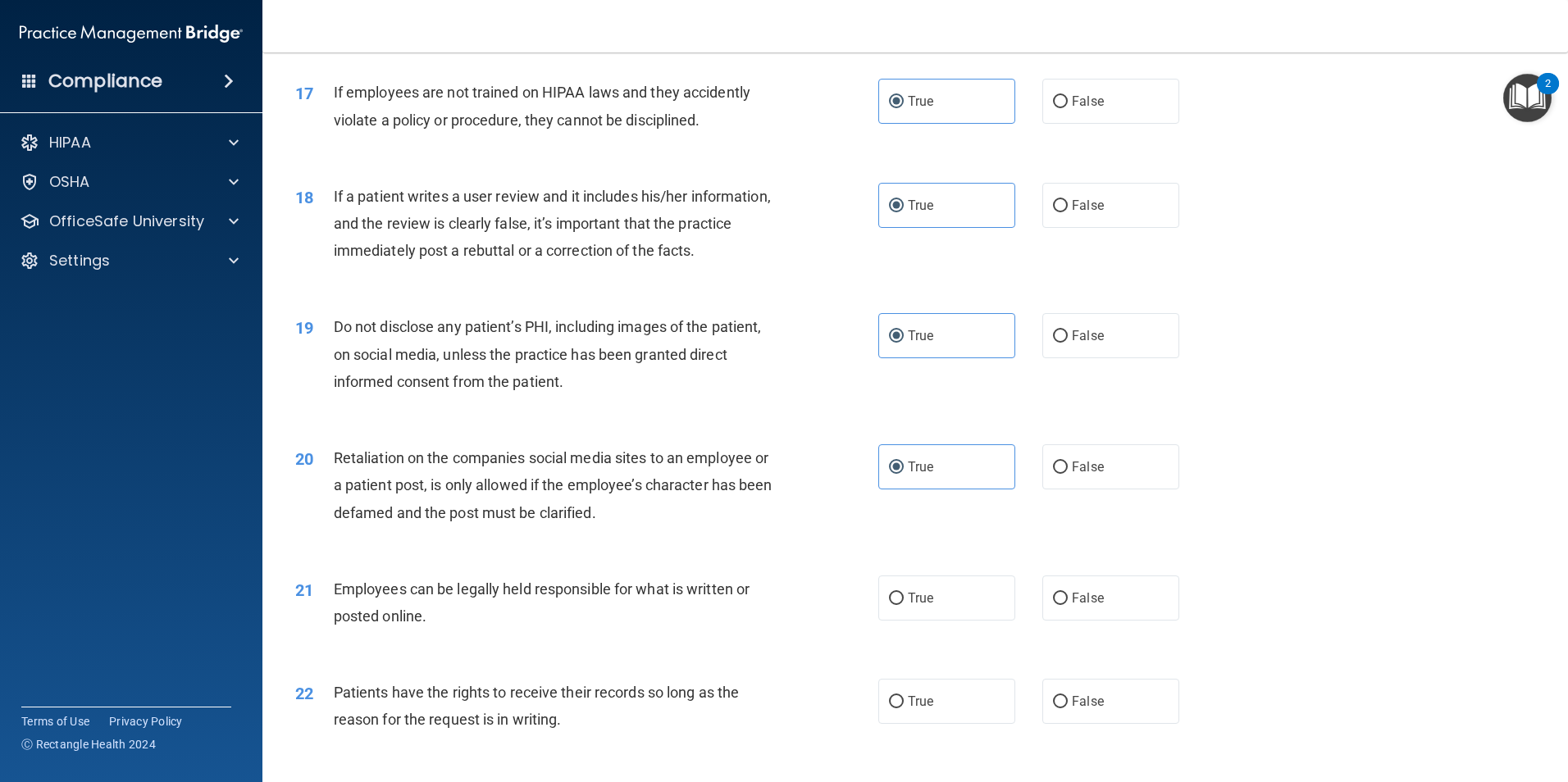
scroll to position [2213, 0]
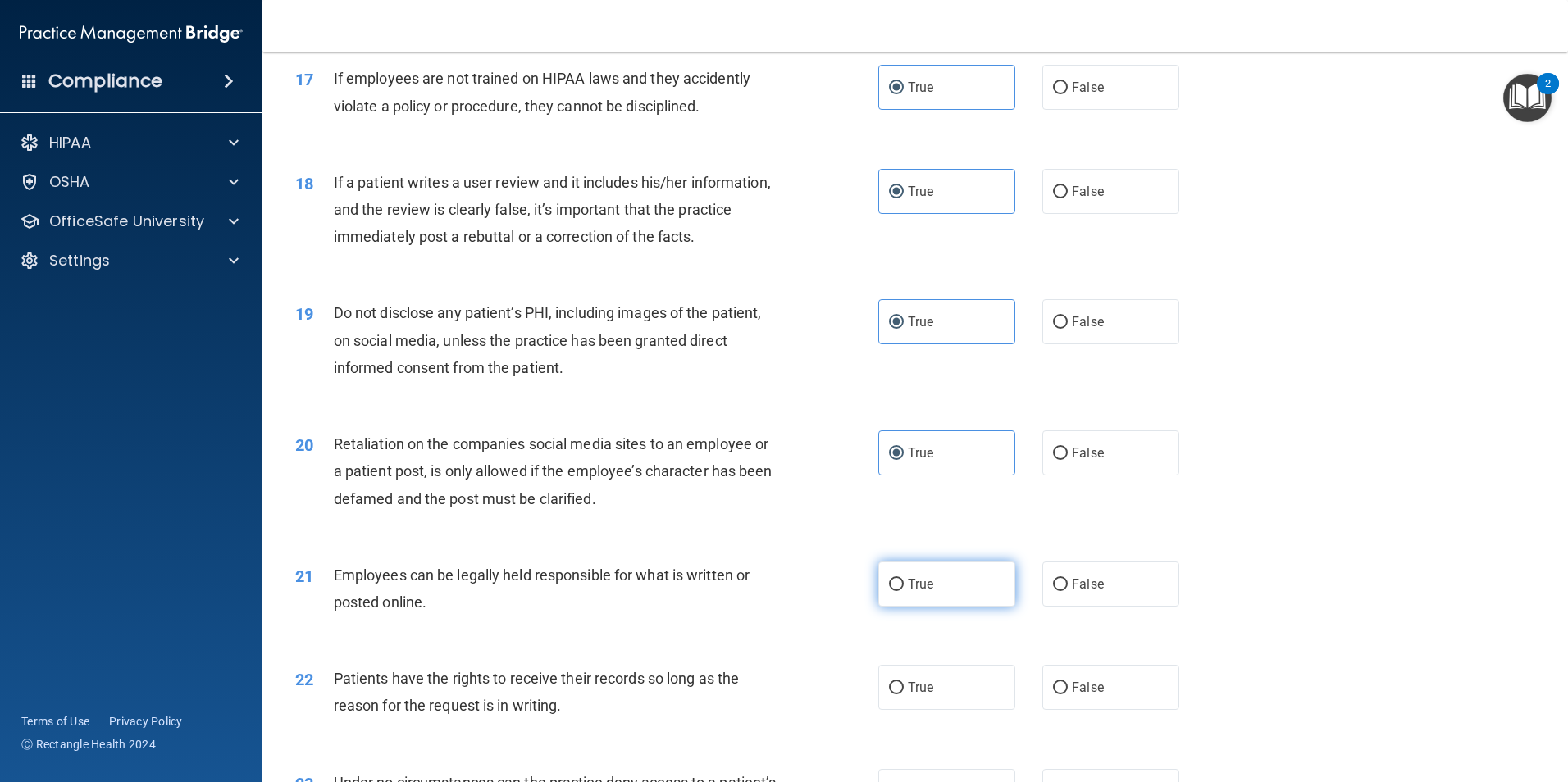
click at [927, 592] on span "True" at bounding box center [920, 584] width 26 height 15
click at [904, 591] on input "True" at bounding box center [895, 585] width 15 height 12
radio input "true"
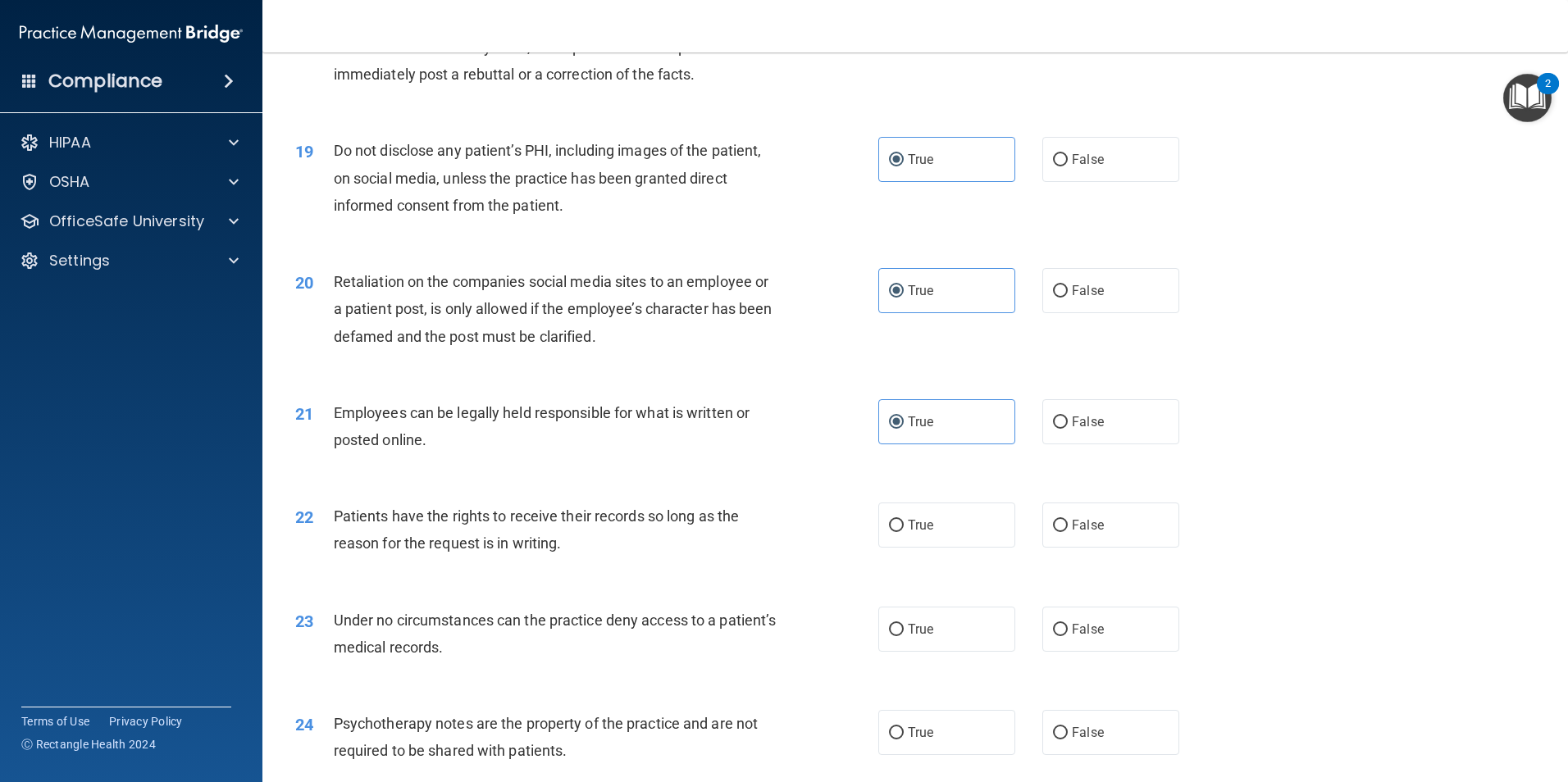
scroll to position [2377, 0]
click at [990, 546] on label "True" at bounding box center [947, 523] width 137 height 45
click at [904, 530] on input "True" at bounding box center [895, 524] width 15 height 12
radio input "true"
click at [788, 619] on div "23 Under no circumstances can the practice deny access to a patient’s medical r…" at bounding box center [915, 636] width 1265 height 104
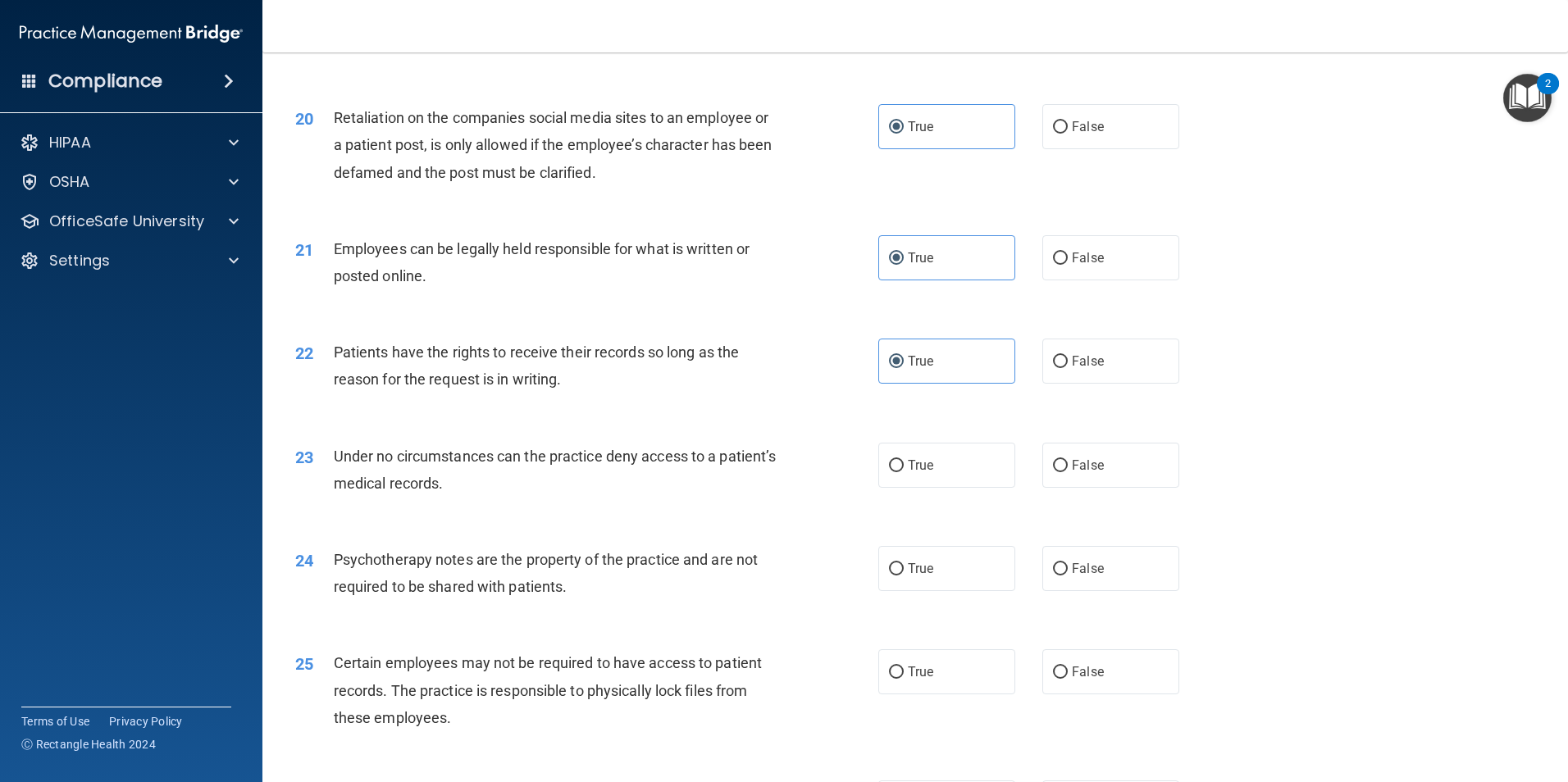
scroll to position [2541, 0]
click at [952, 486] on label "True" at bounding box center [947, 463] width 137 height 45
click at [904, 470] on input "True" at bounding box center [895, 464] width 15 height 12
radio input "true"
click at [927, 589] on label "True" at bounding box center [947, 566] width 137 height 45
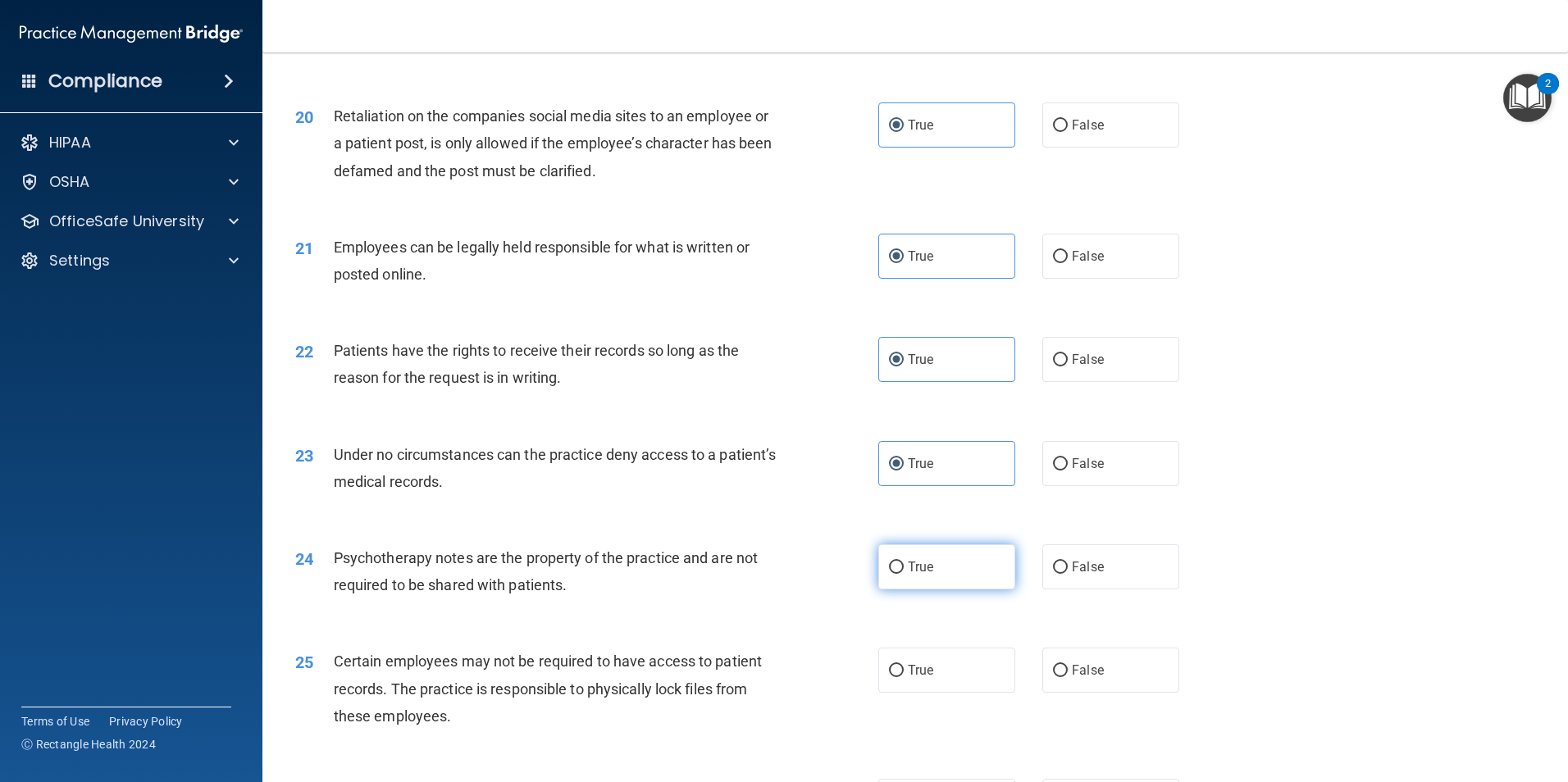
click at [904, 574] on input "True" at bounding box center [895, 568] width 15 height 12
radio input "true"
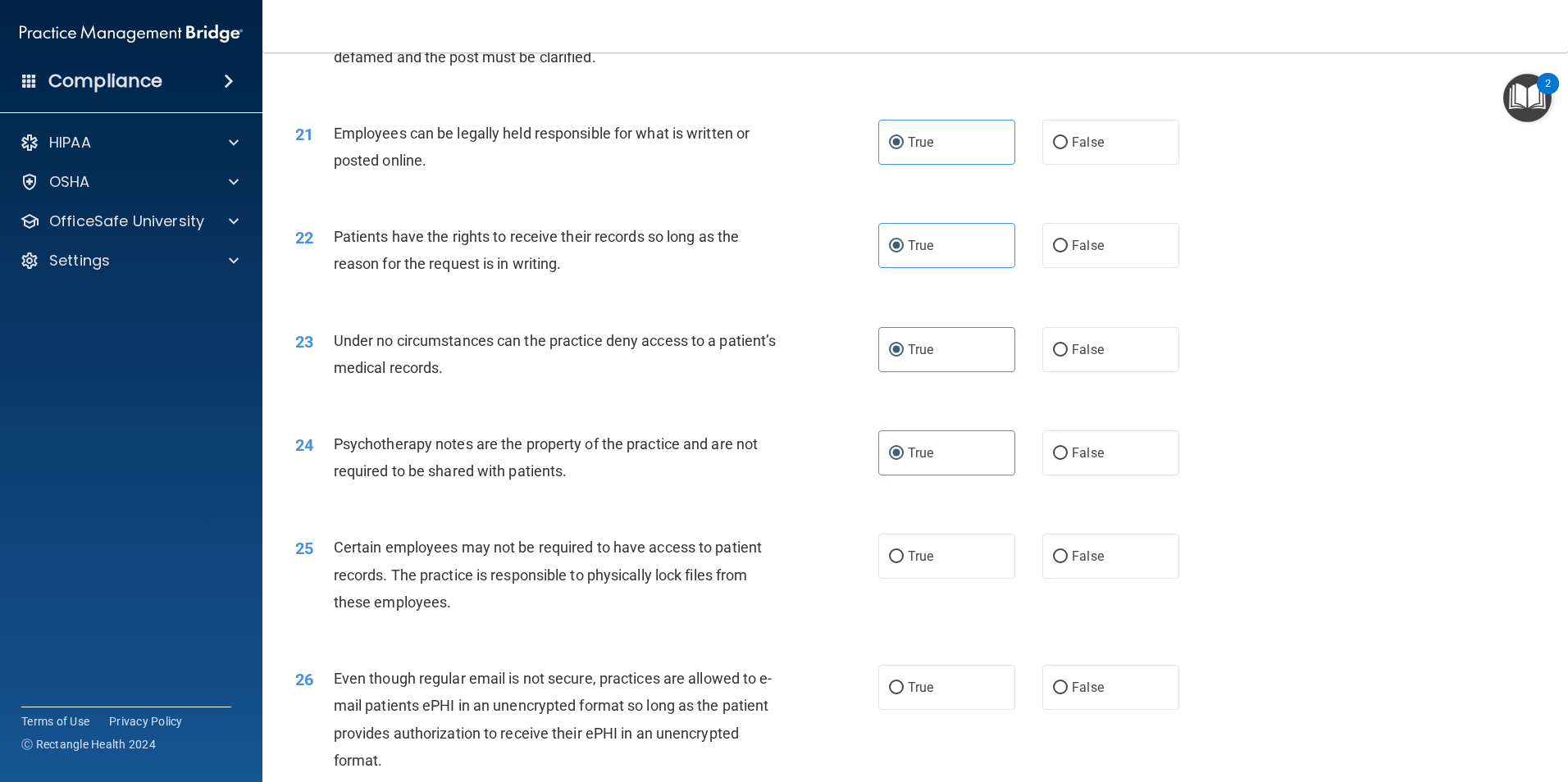
scroll to position [2705, 0]
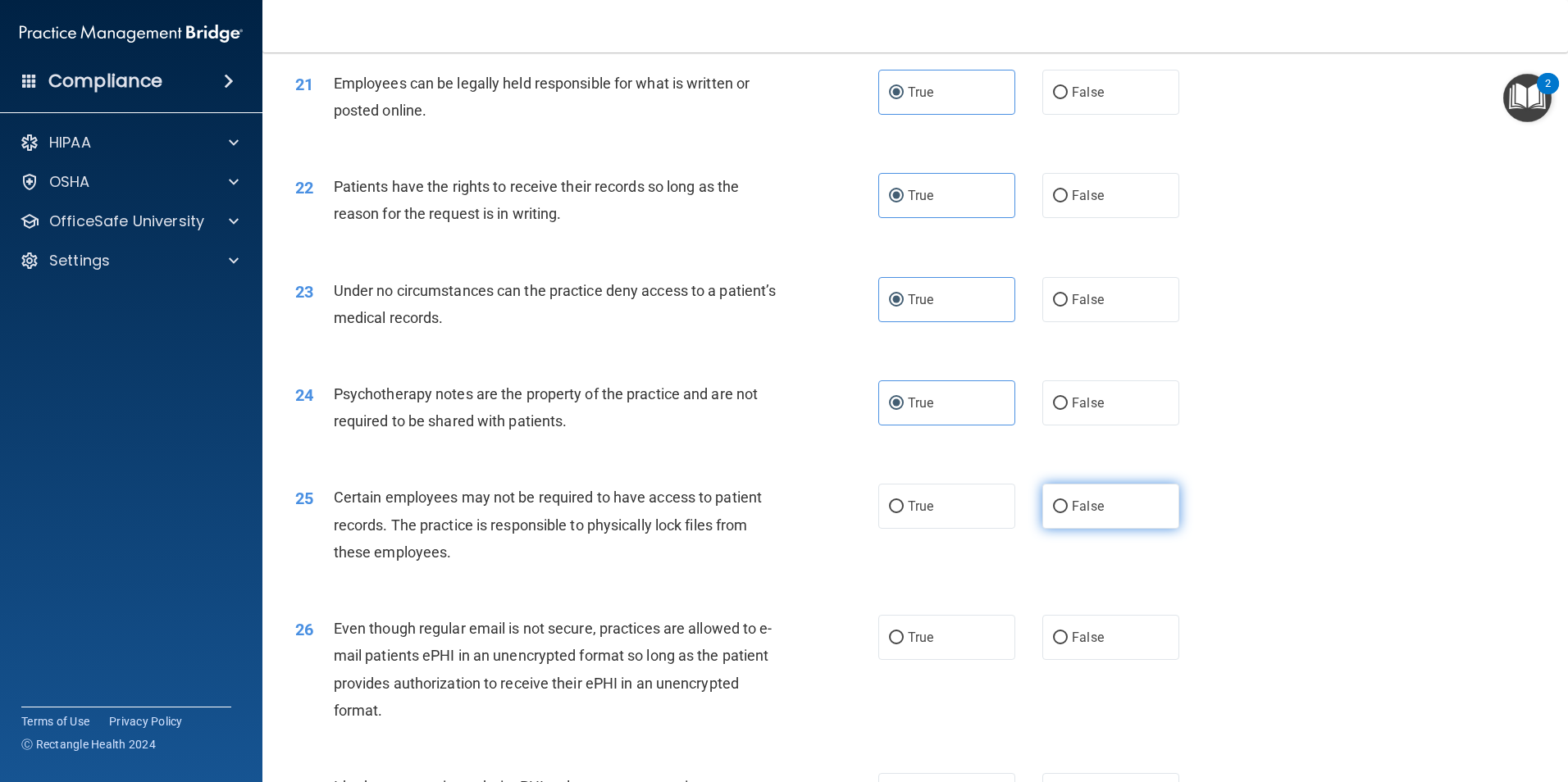
click at [1043, 528] on label "False" at bounding box center [1110, 506] width 137 height 45
click at [1053, 513] on input "False" at bounding box center [1060, 507] width 15 height 12
radio input "true"
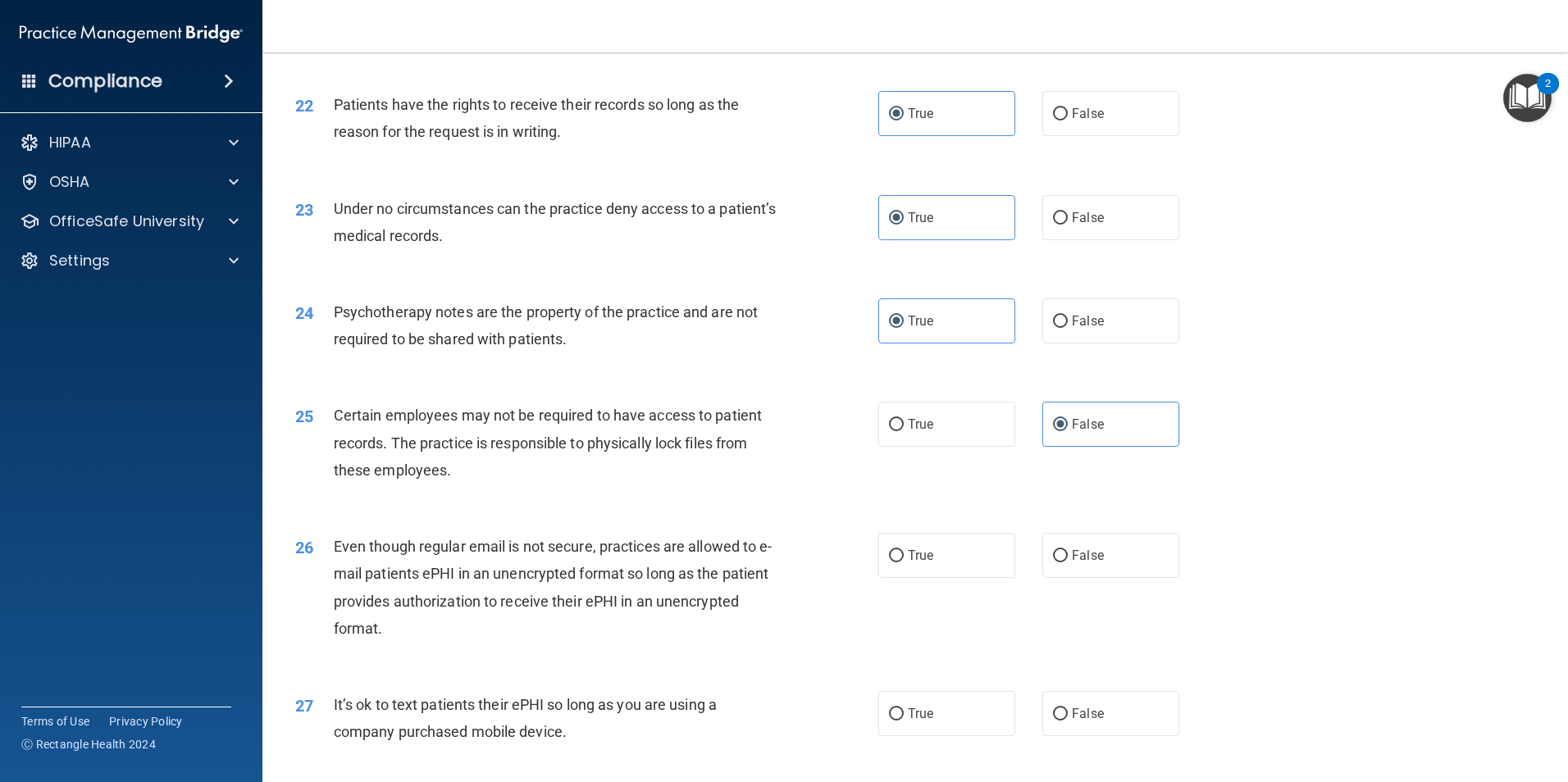
scroll to position [2868, 0]
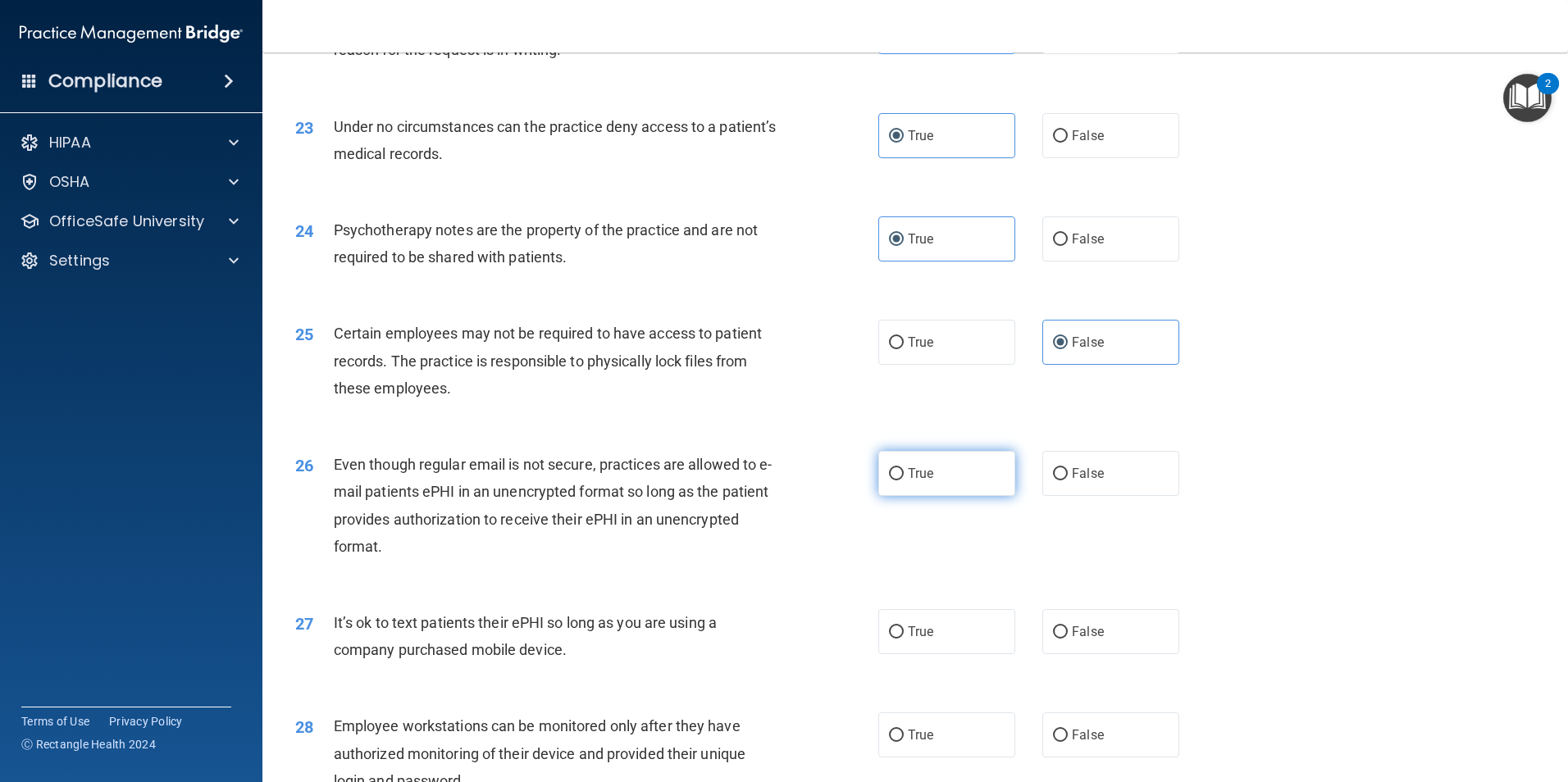
click at [957, 496] on label "True" at bounding box center [947, 473] width 137 height 45
click at [904, 481] on input "True" at bounding box center [895, 474] width 15 height 12
radio input "true"
click at [1055, 648] on label "False" at bounding box center [1110, 631] width 137 height 45
click at [1055, 638] on input "False" at bounding box center [1060, 632] width 15 height 12
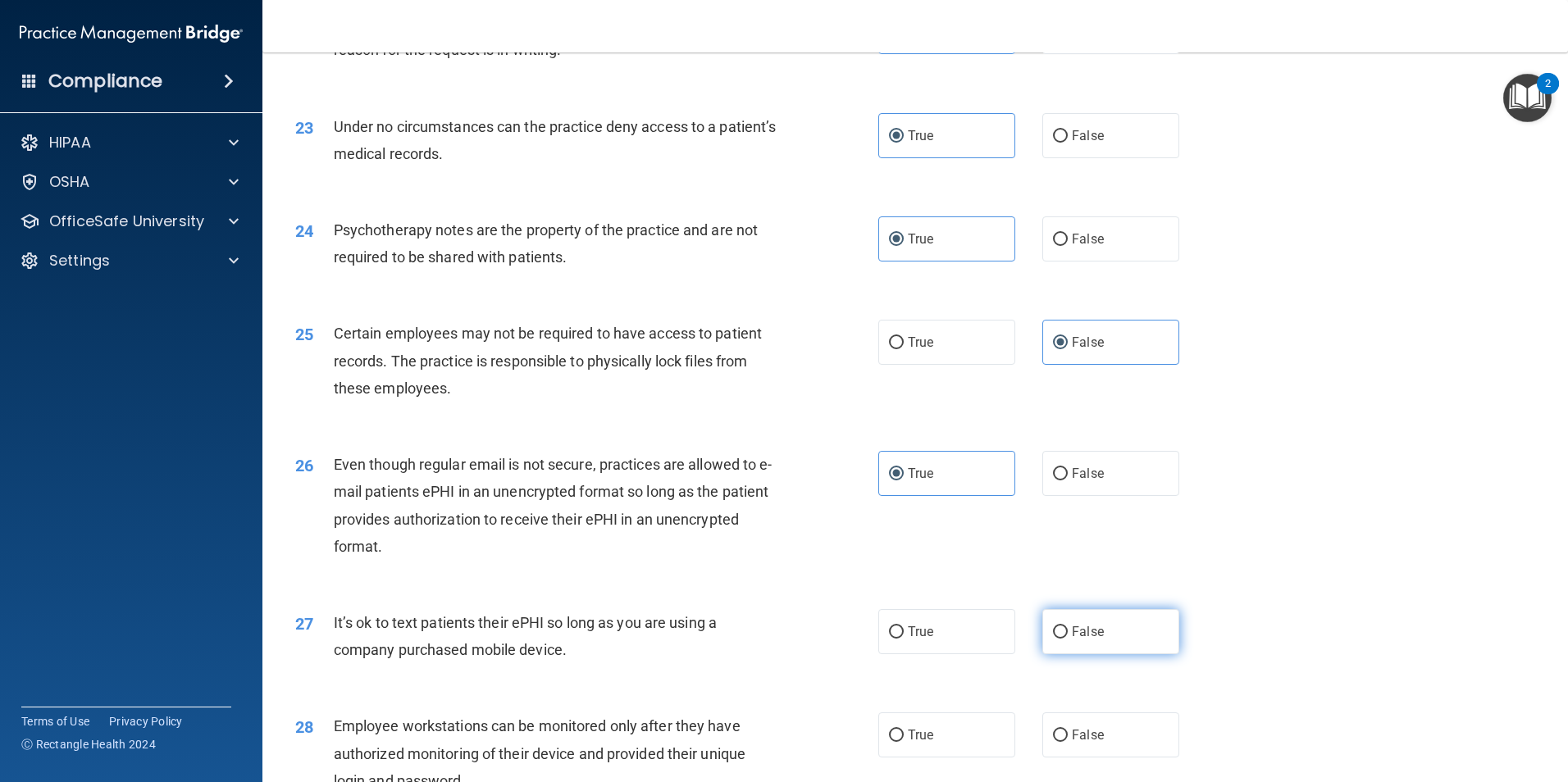
radio input "true"
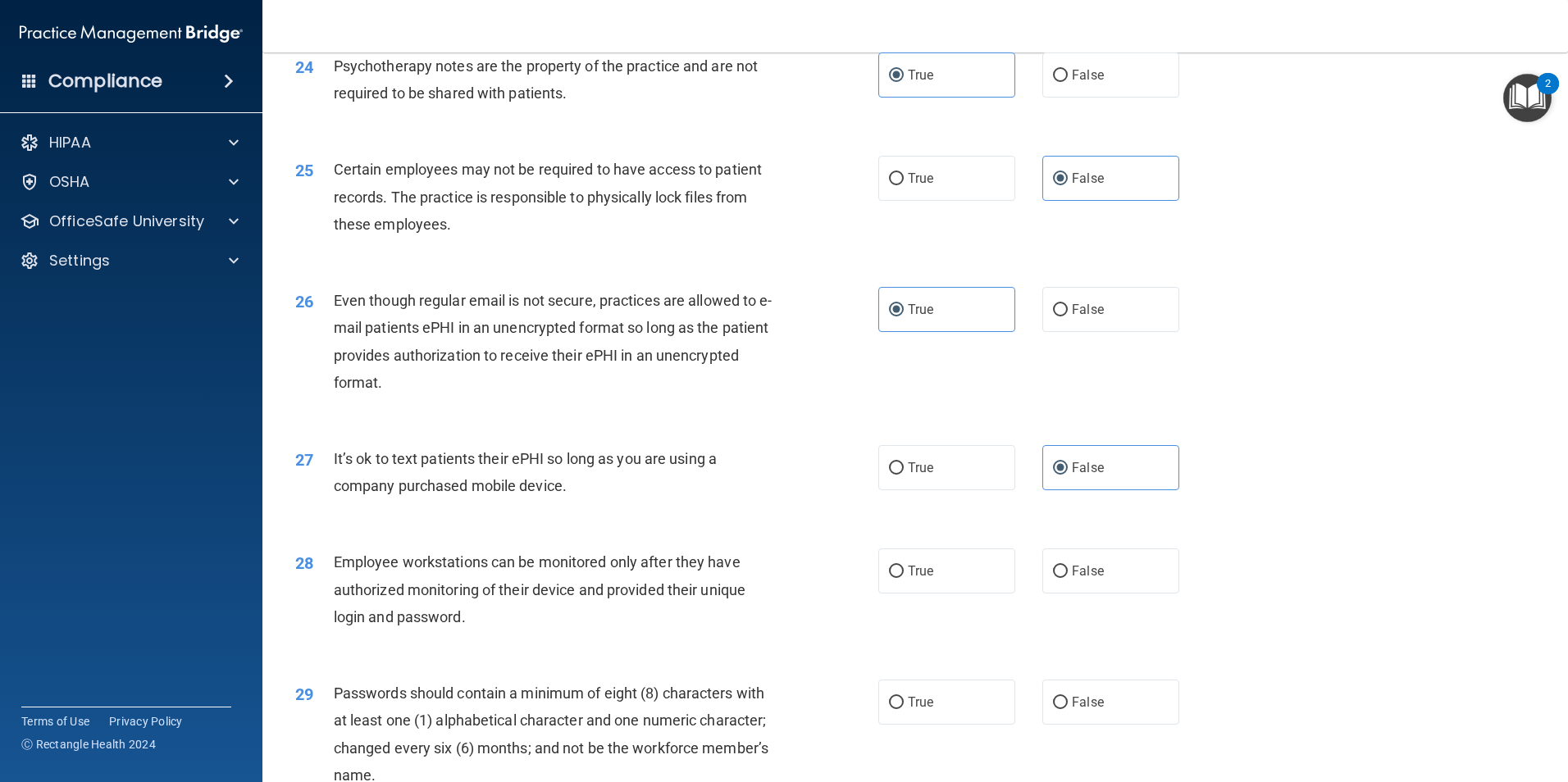
scroll to position [3115, 0]
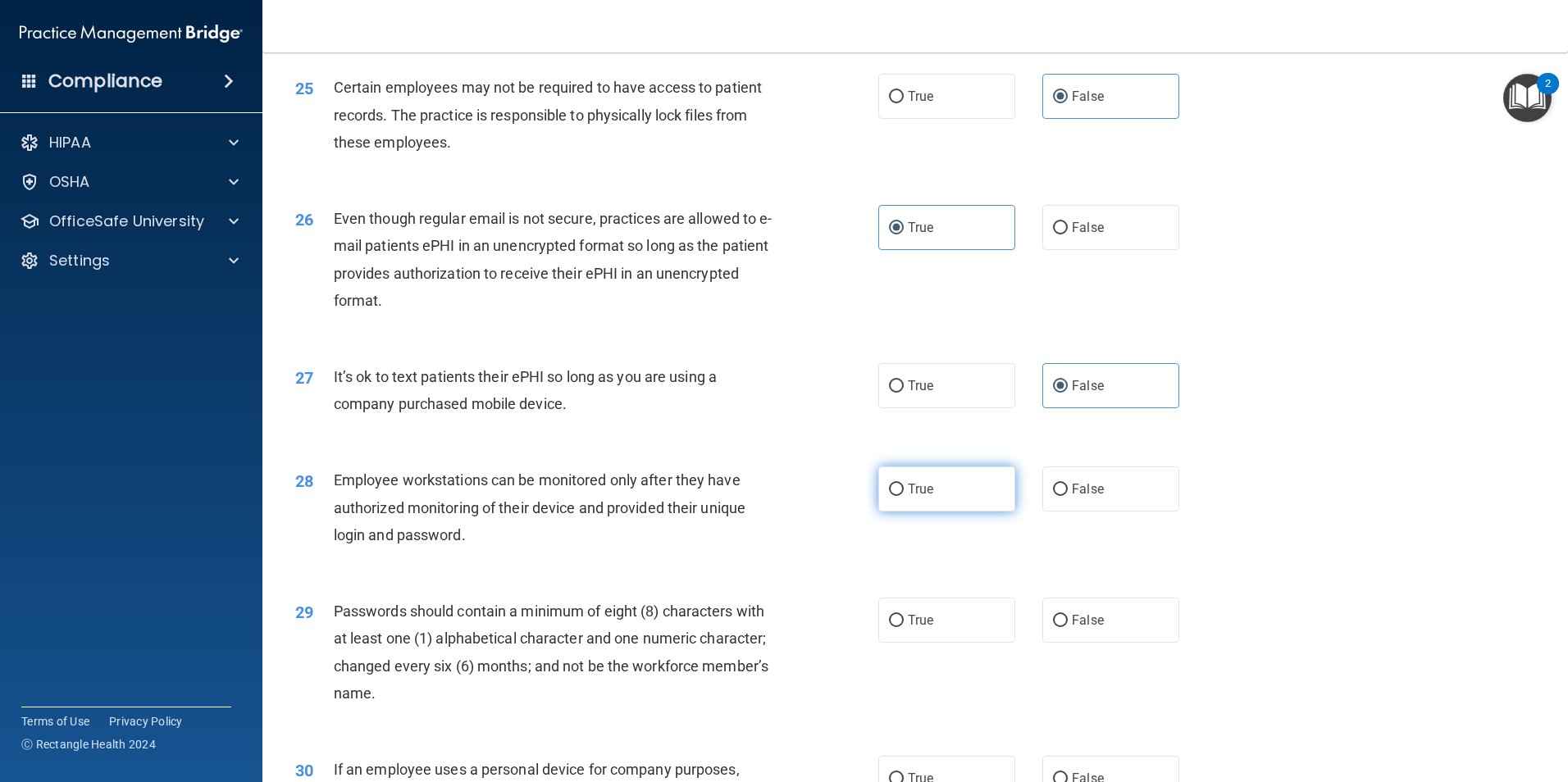
click at [931, 511] on label "True" at bounding box center [947, 489] width 137 height 45
click at [904, 496] on input "True" at bounding box center [895, 490] width 15 height 12
radio input "true"
click at [918, 628] on span "True" at bounding box center [920, 620] width 26 height 15
click at [904, 627] on input "True" at bounding box center [895, 621] width 15 height 12
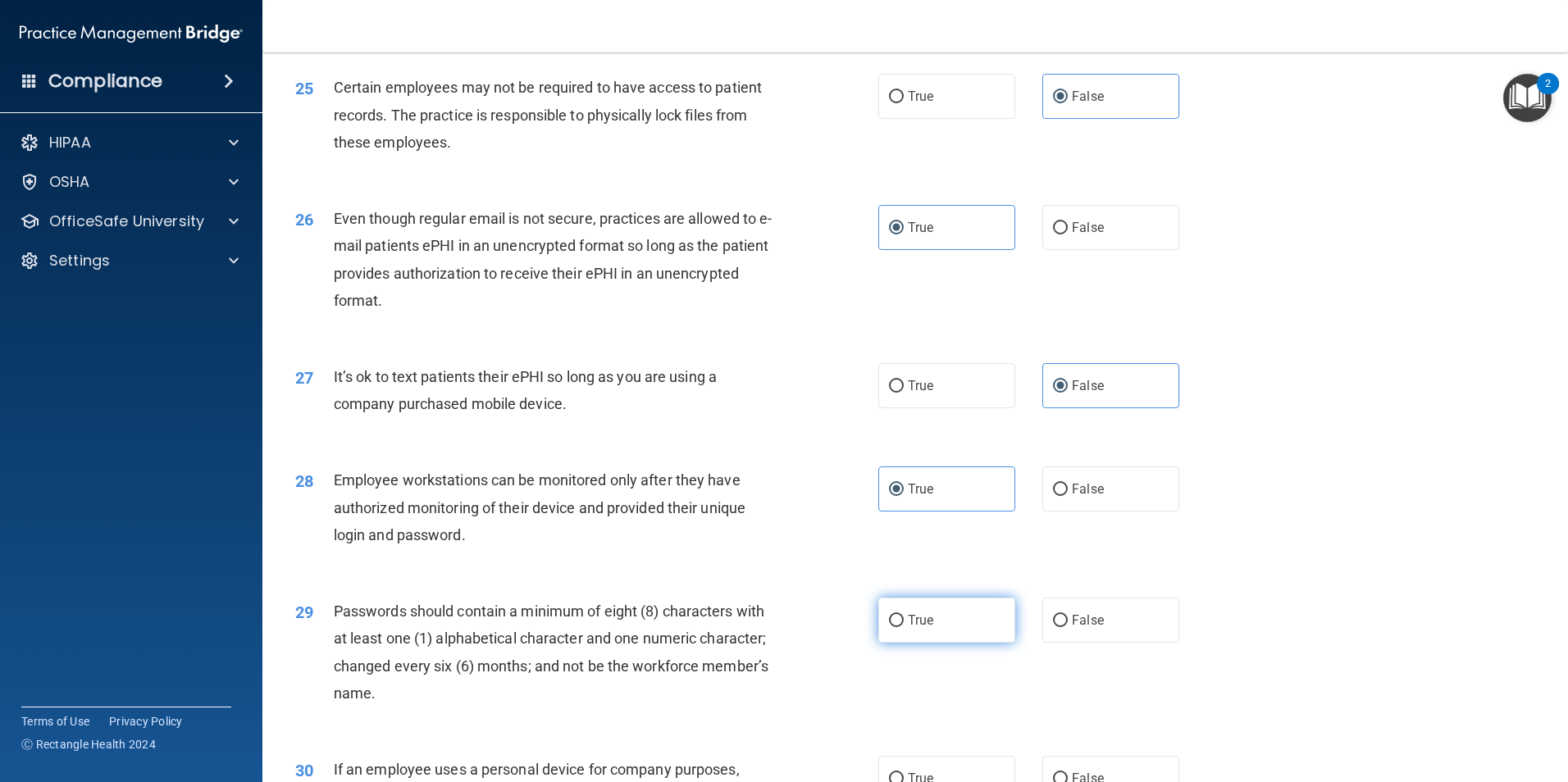
radio input "true"
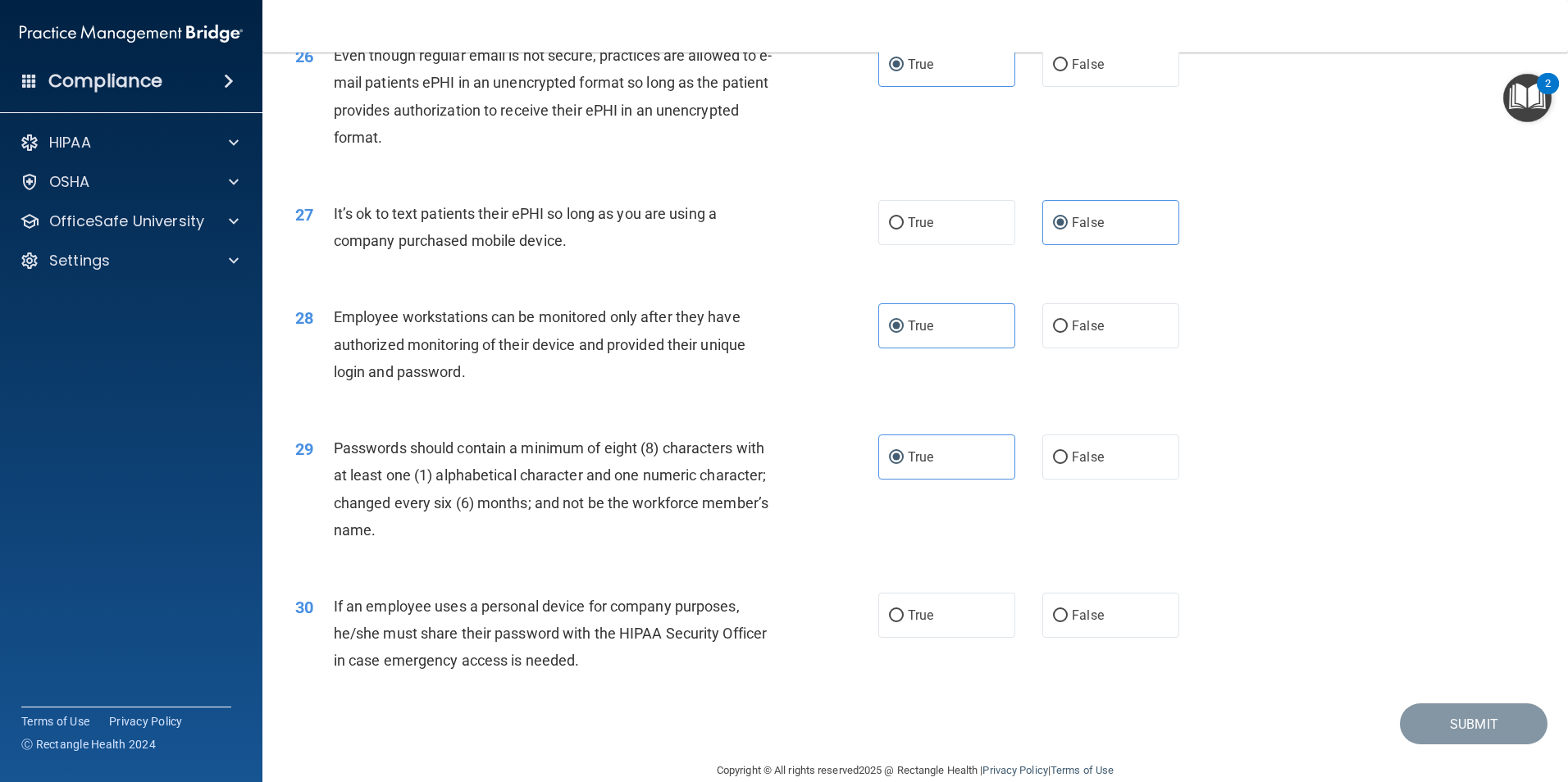
scroll to position [3279, 0]
click at [1074, 632] on label "False" at bounding box center [1110, 614] width 137 height 45
click at [1068, 621] on input "False" at bounding box center [1060, 615] width 15 height 12
radio input "true"
click at [1446, 737] on button "Submit" at bounding box center [1474, 723] width 147 height 42
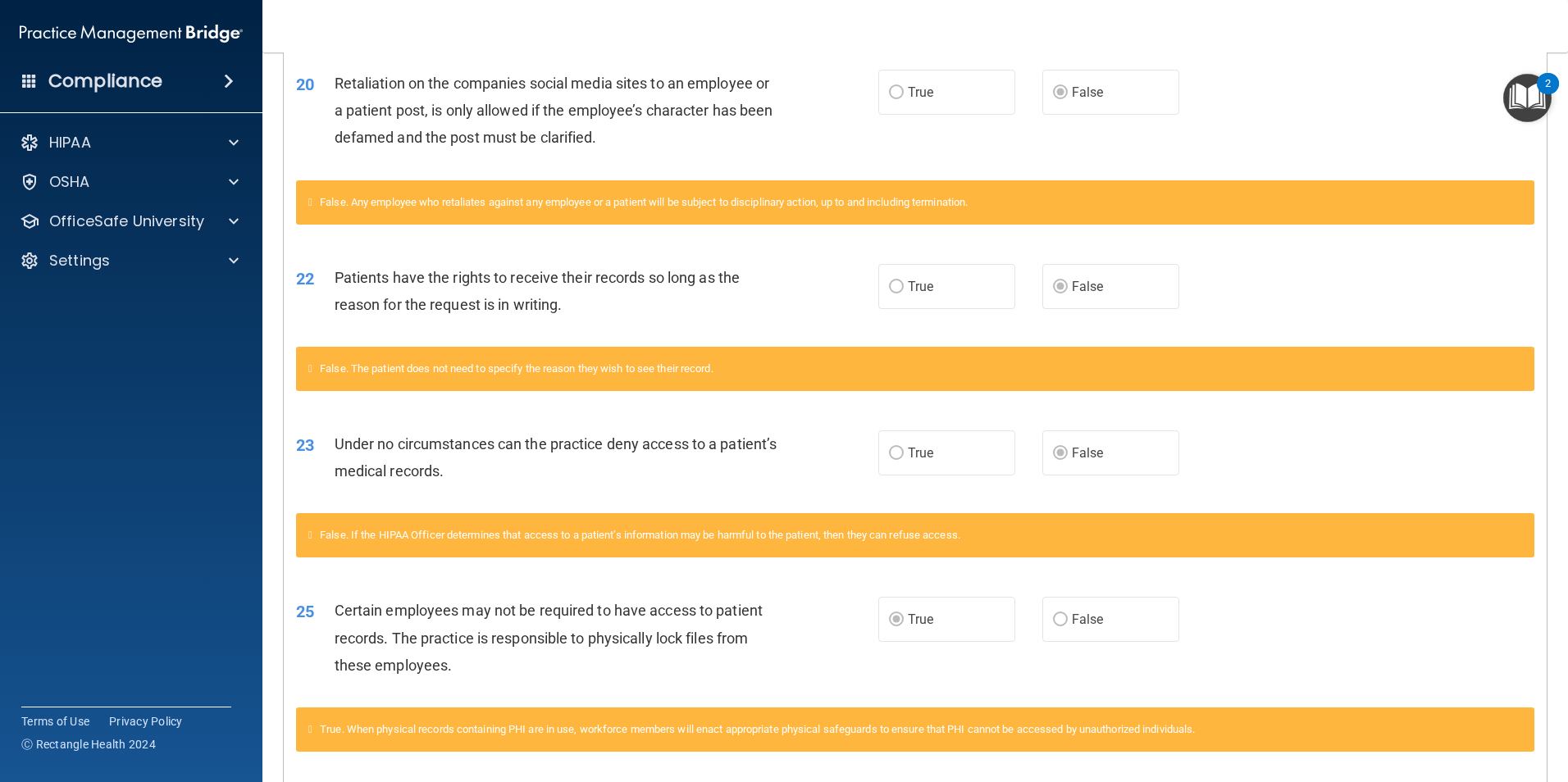
scroll to position [2043, 0]
